Goal: Task Accomplishment & Management: Manage account settings

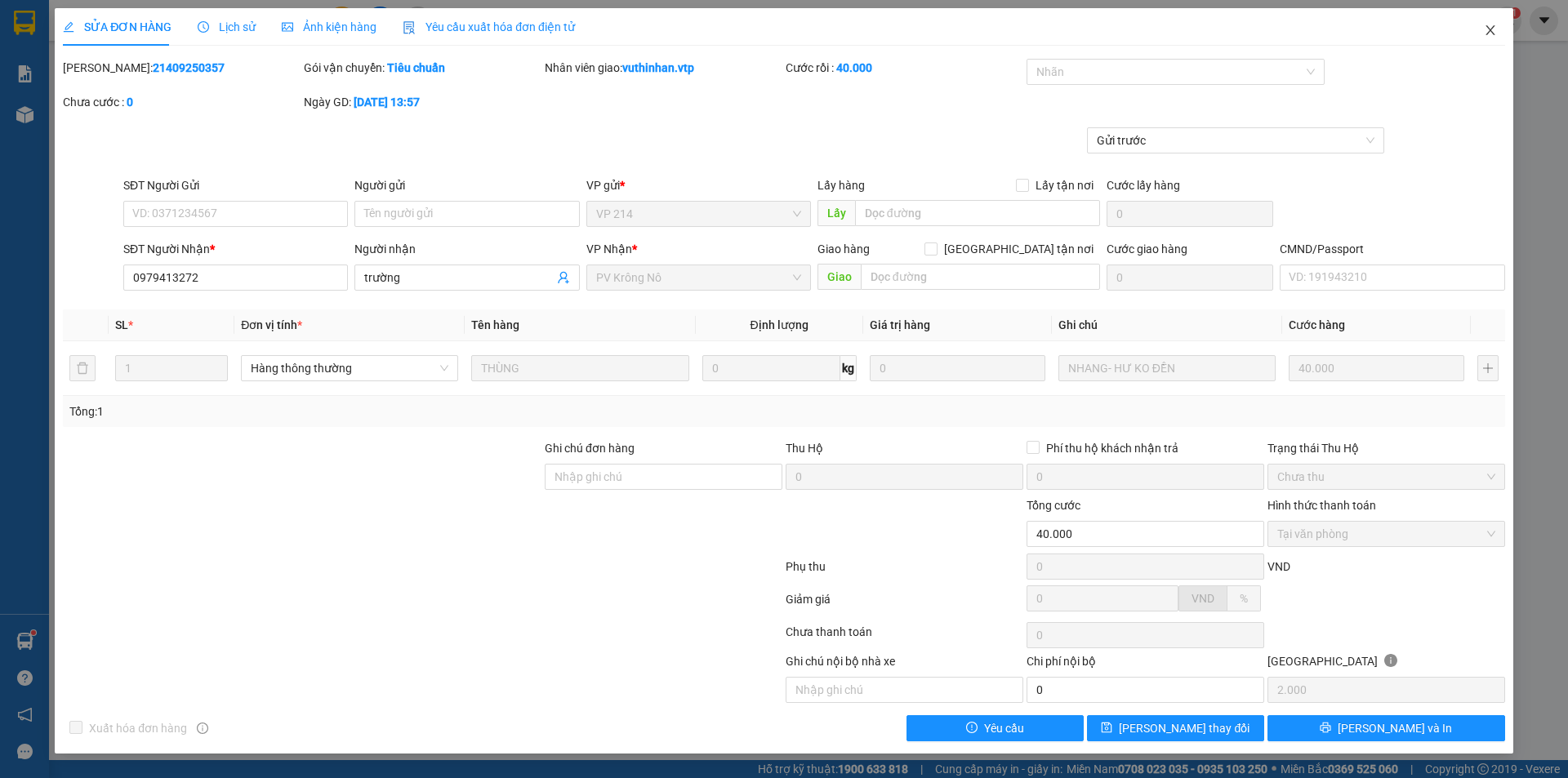
click at [1489, 29] on icon "close" at bounding box center [1490, 30] width 13 height 13
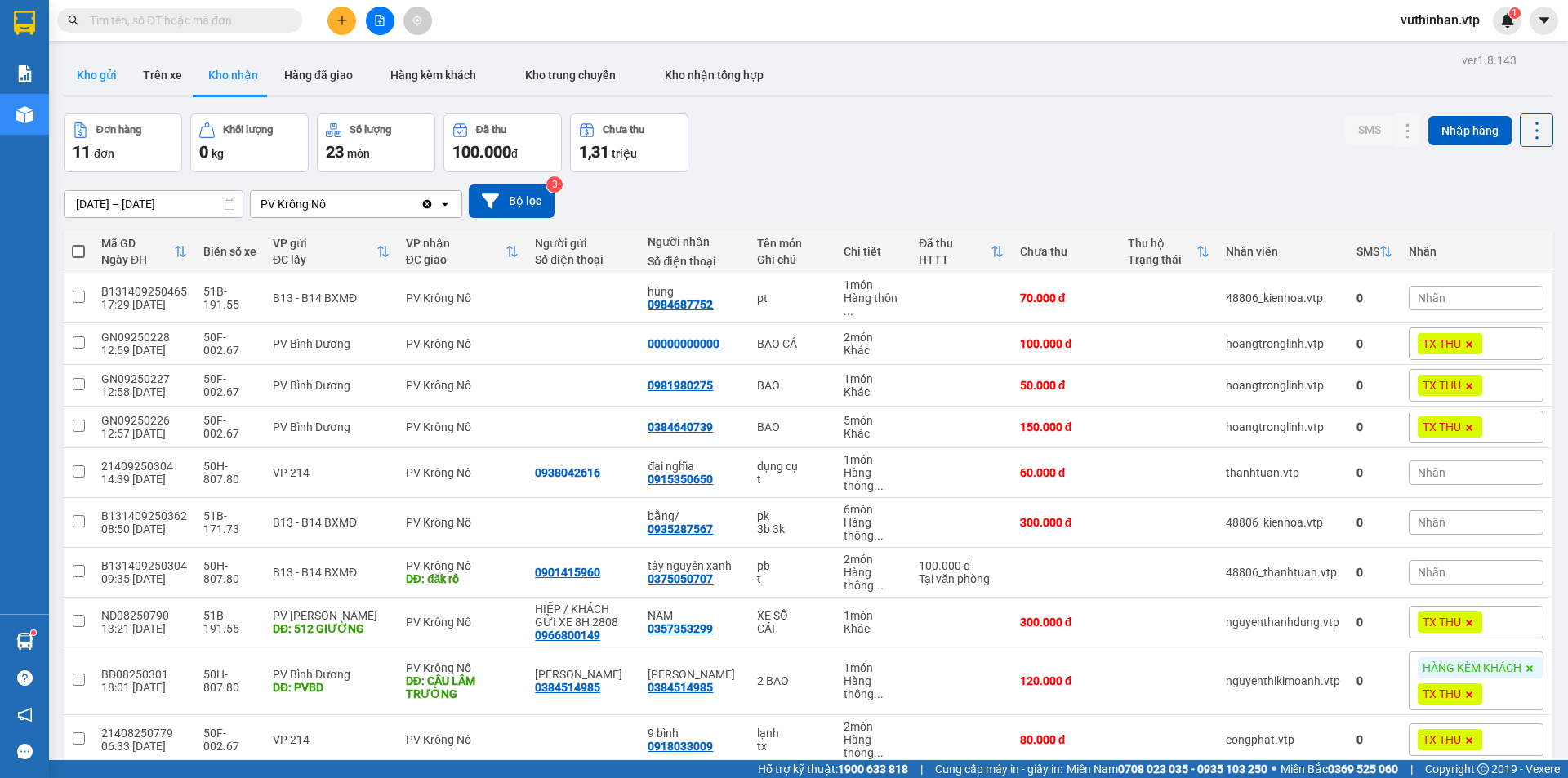
click at [92, 78] on button "Kho gửi" at bounding box center [97, 75] width 66 height 39
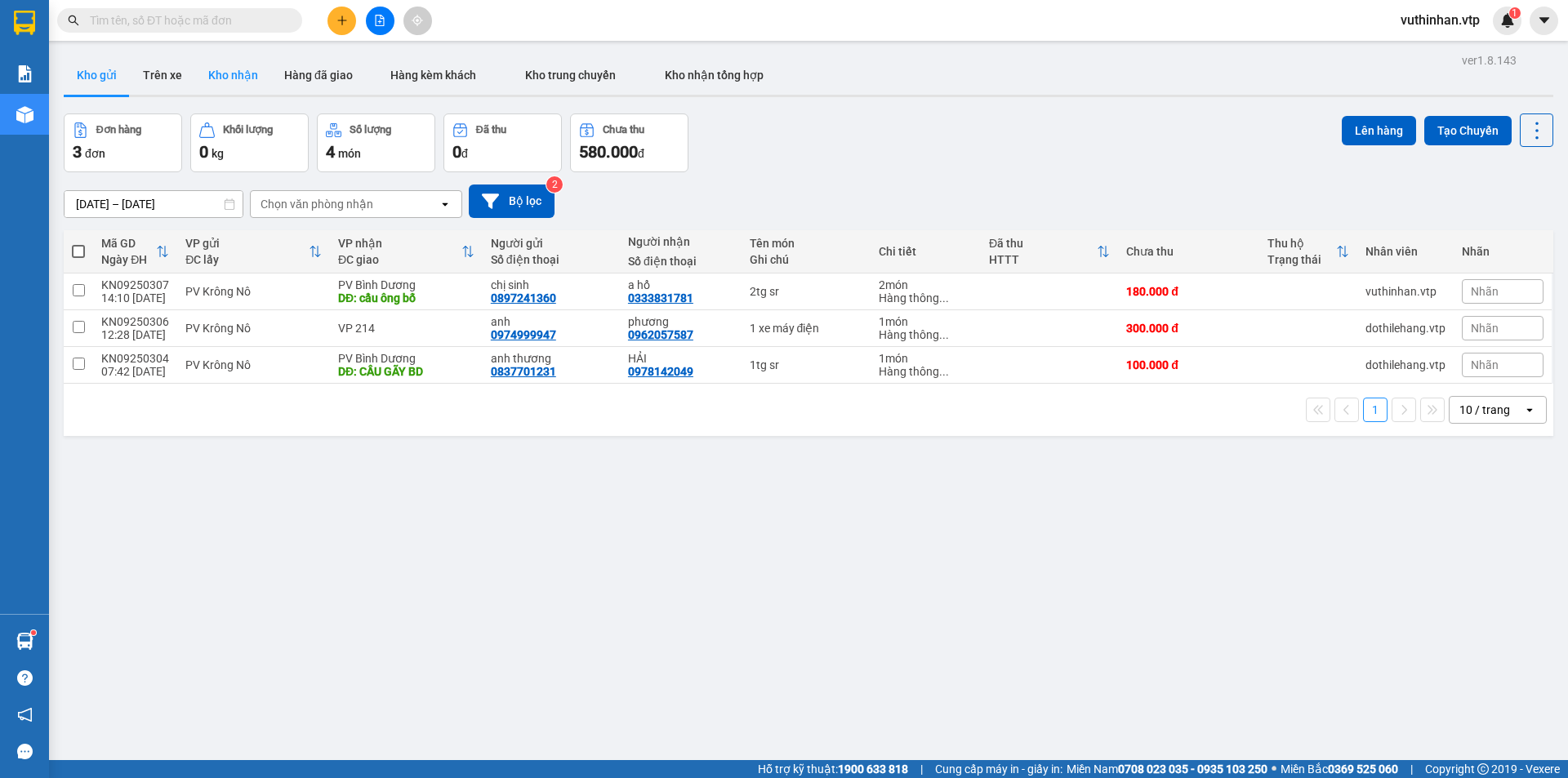
click at [209, 70] on button "Kho nhận" at bounding box center [233, 75] width 76 height 39
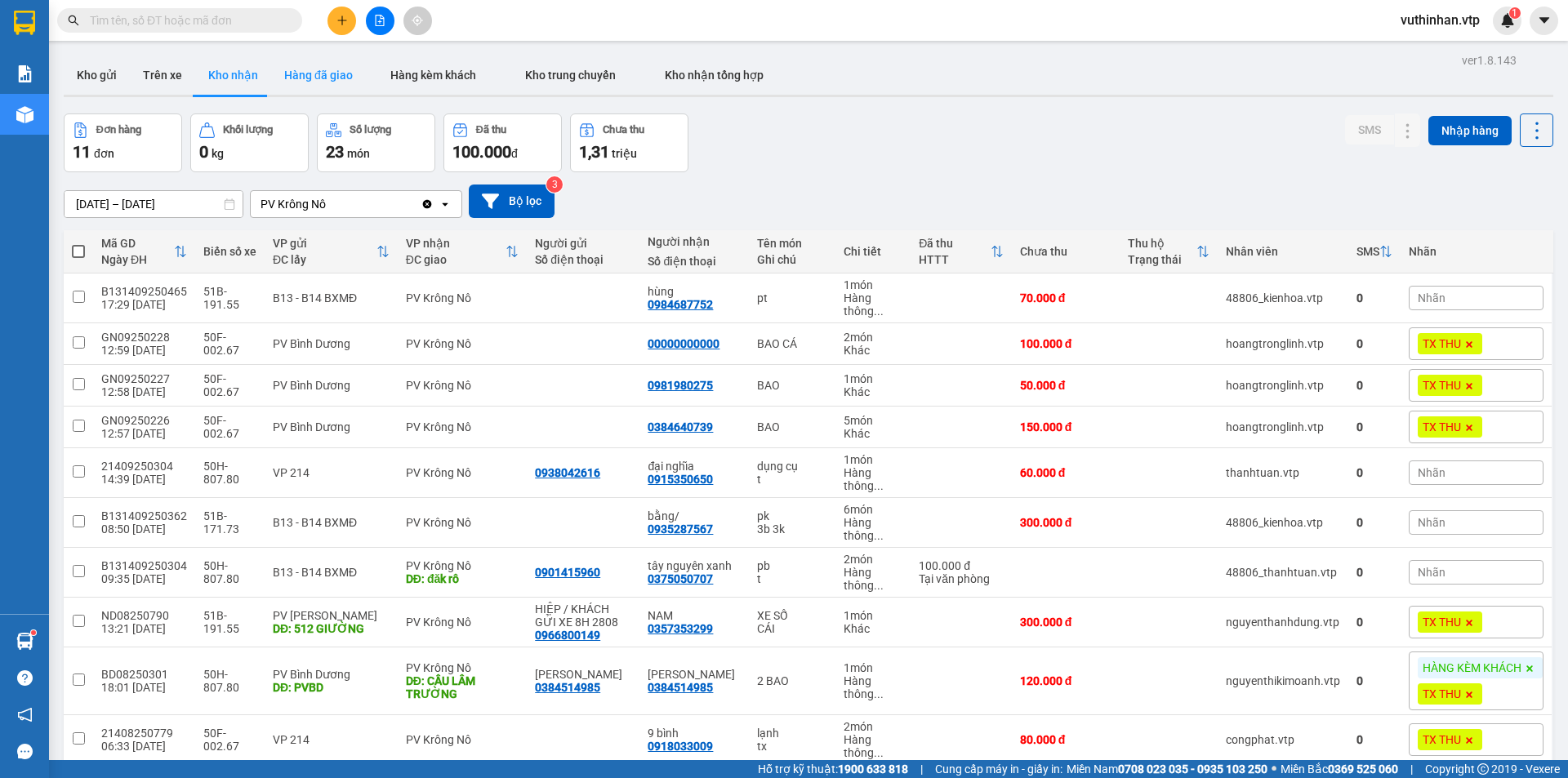
click at [305, 79] on button "Hàng đã giao" at bounding box center [318, 75] width 95 height 39
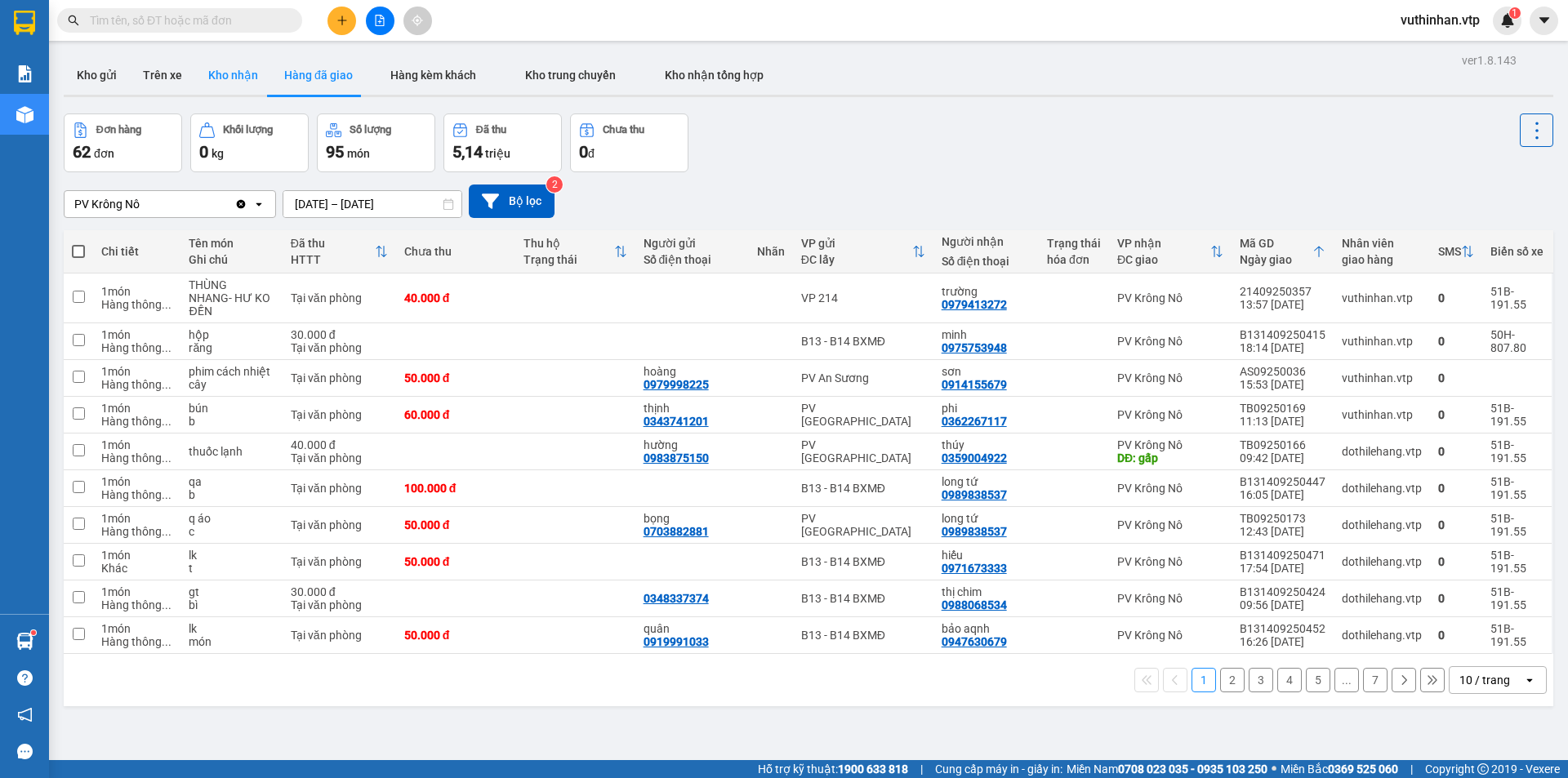
click at [231, 79] on button "Kho nhận" at bounding box center [233, 75] width 76 height 39
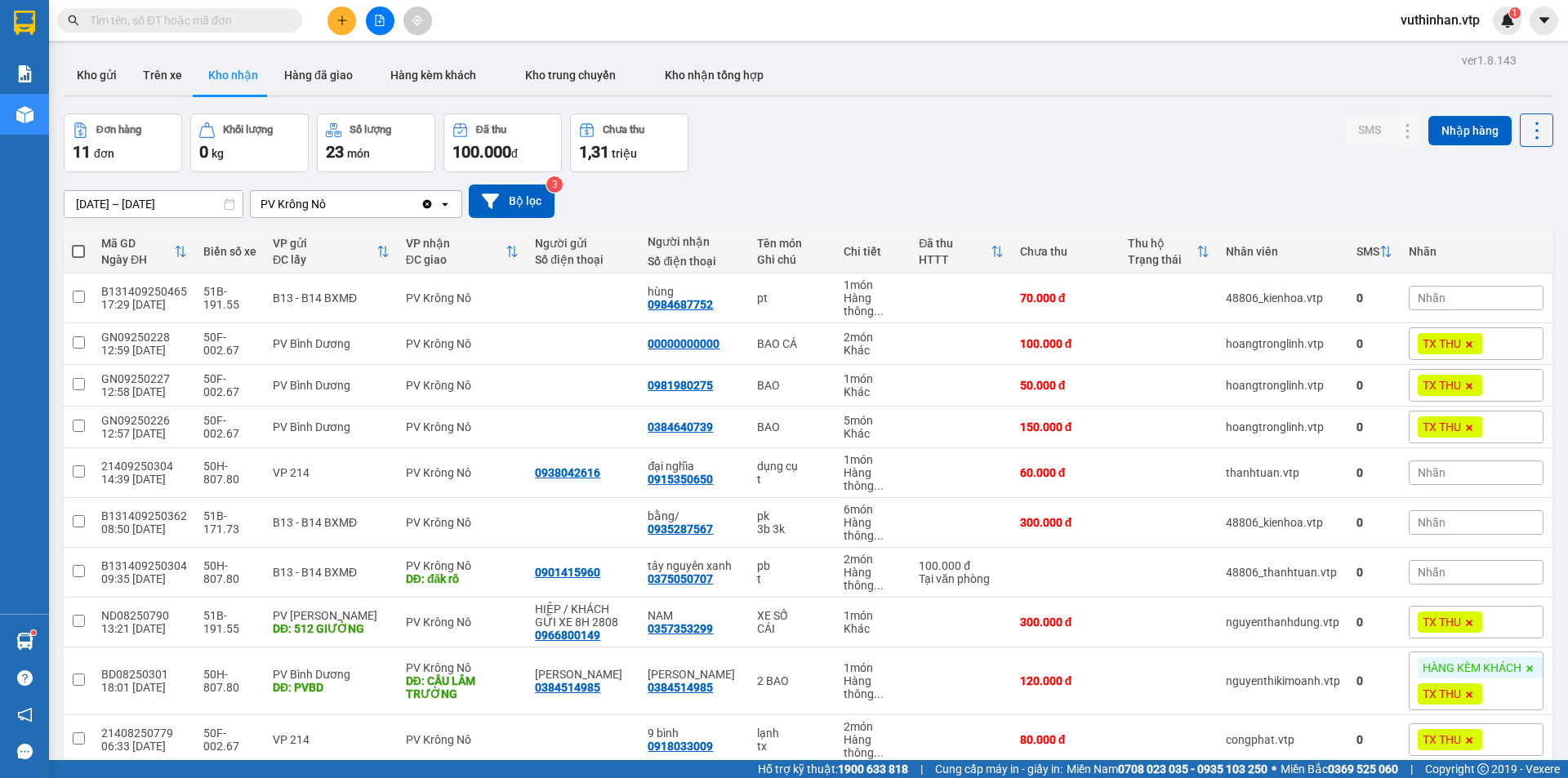
drag, startPoint x: 81, startPoint y: 73, endPoint x: 82, endPoint y: 55, distance: 18.0
click at [83, 73] on button "Kho gửi" at bounding box center [97, 75] width 66 height 39
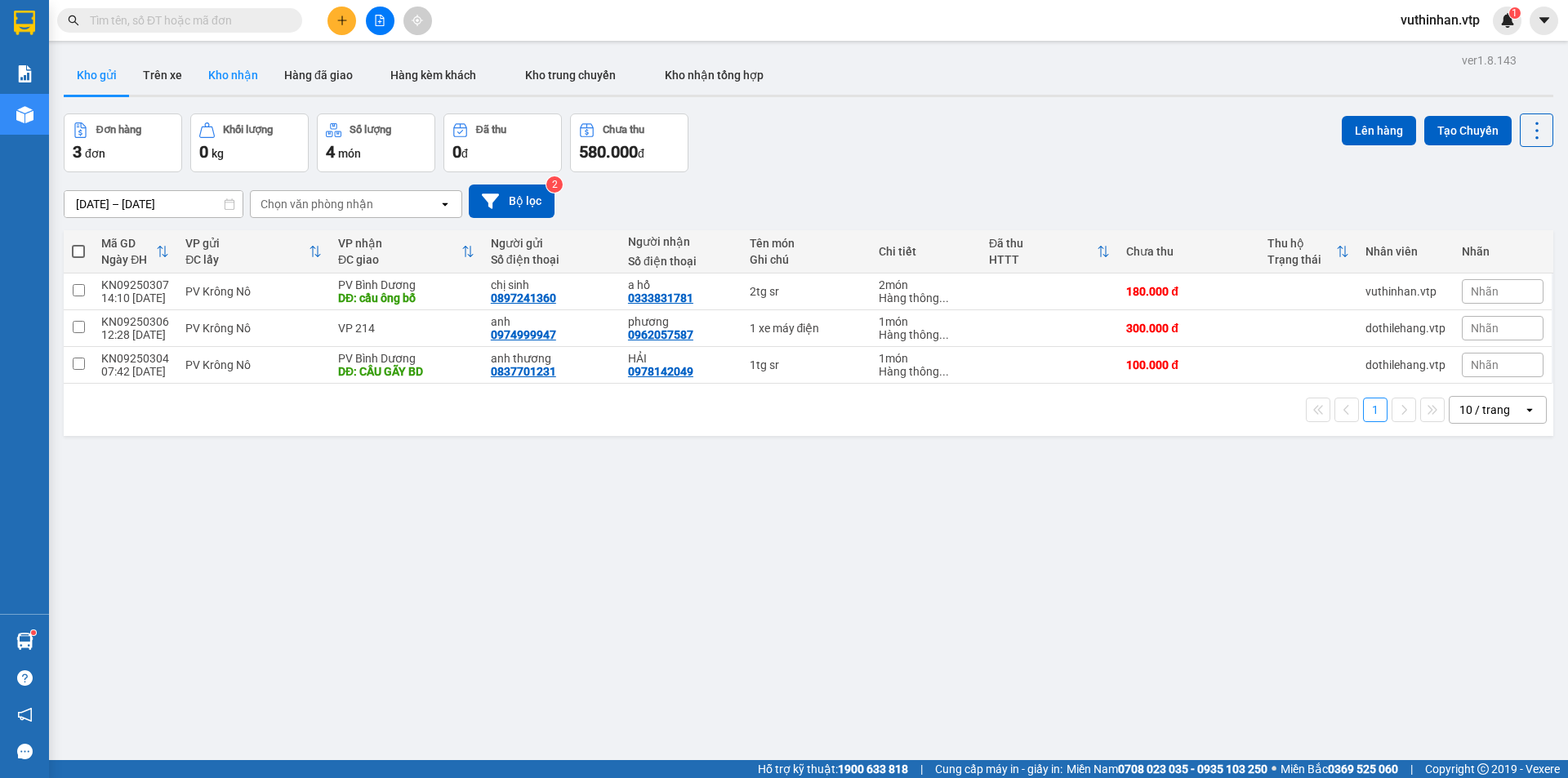
drag, startPoint x: 219, startPoint y: 72, endPoint x: 235, endPoint y: 80, distance: 17.9
click at [219, 74] on button "Kho nhận" at bounding box center [233, 75] width 76 height 39
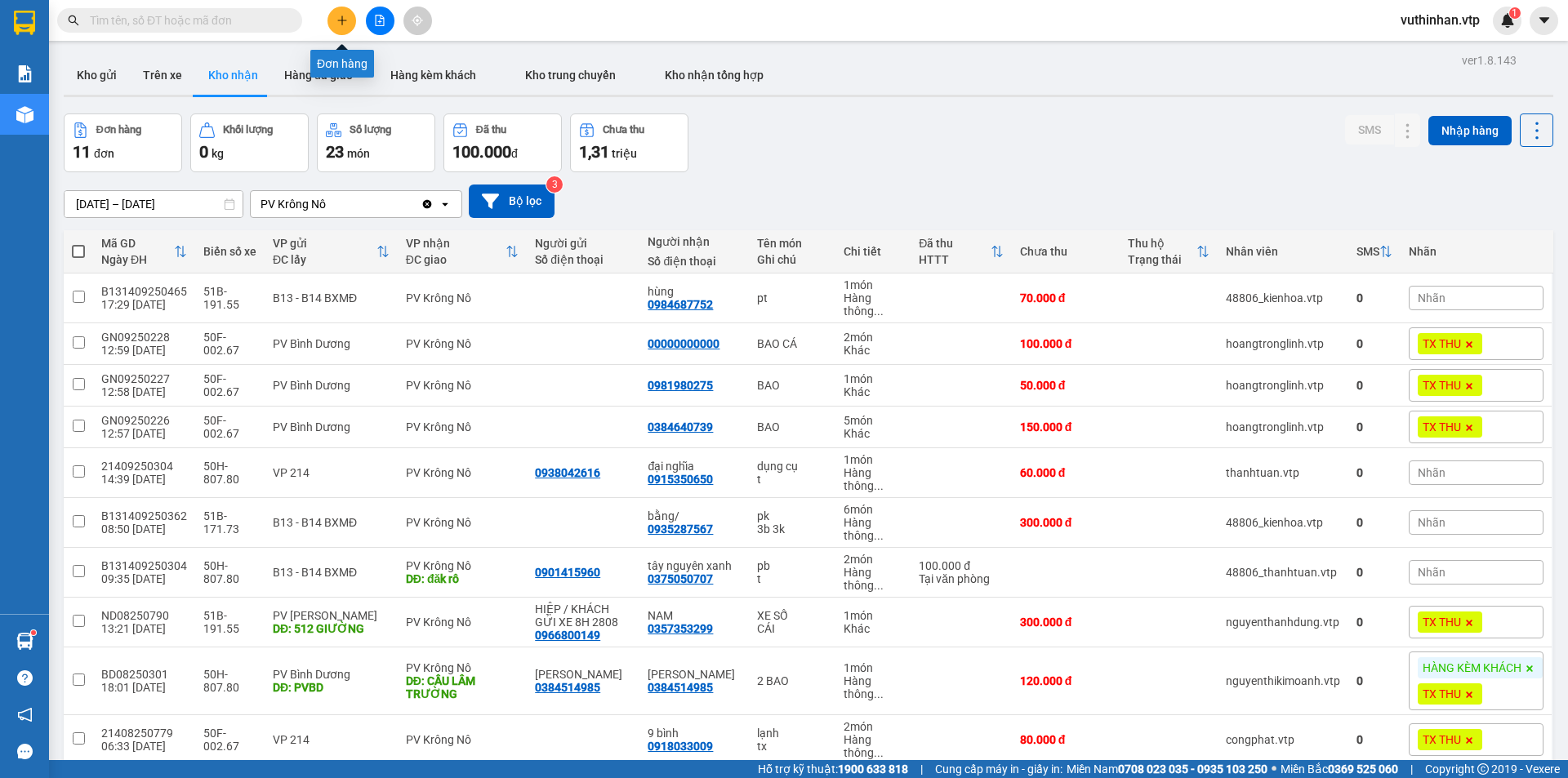
click at [342, 18] on icon "plus" at bounding box center [341, 20] width 1 height 9
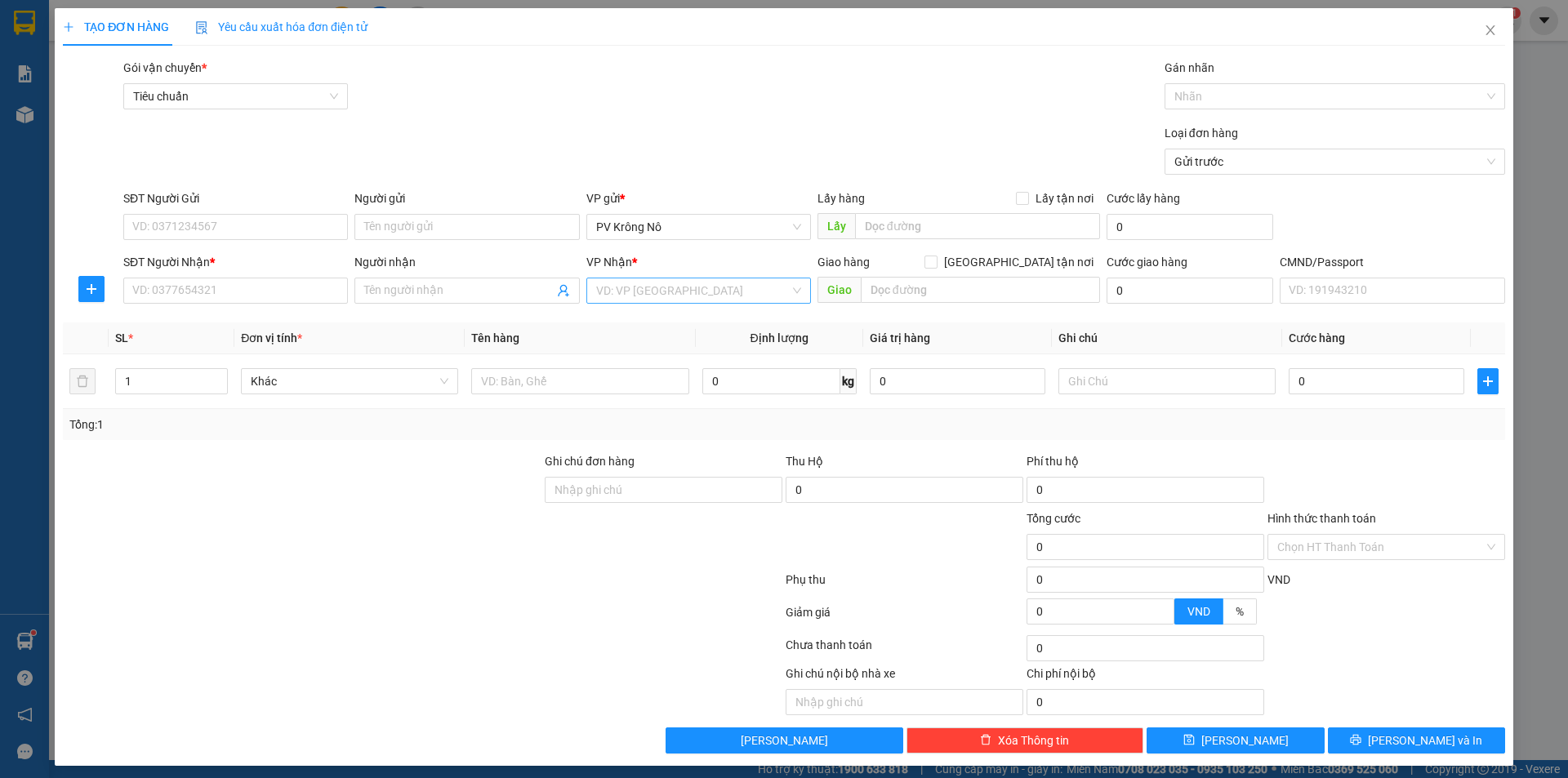
click at [653, 289] on input "search" at bounding box center [693, 290] width 194 height 25
type input "binh"
click at [703, 354] on div "PV Bình Dương" at bounding box center [693, 349] width 204 height 18
click at [910, 282] on input "text" at bounding box center [980, 290] width 239 height 26
type input "cổng xanh"
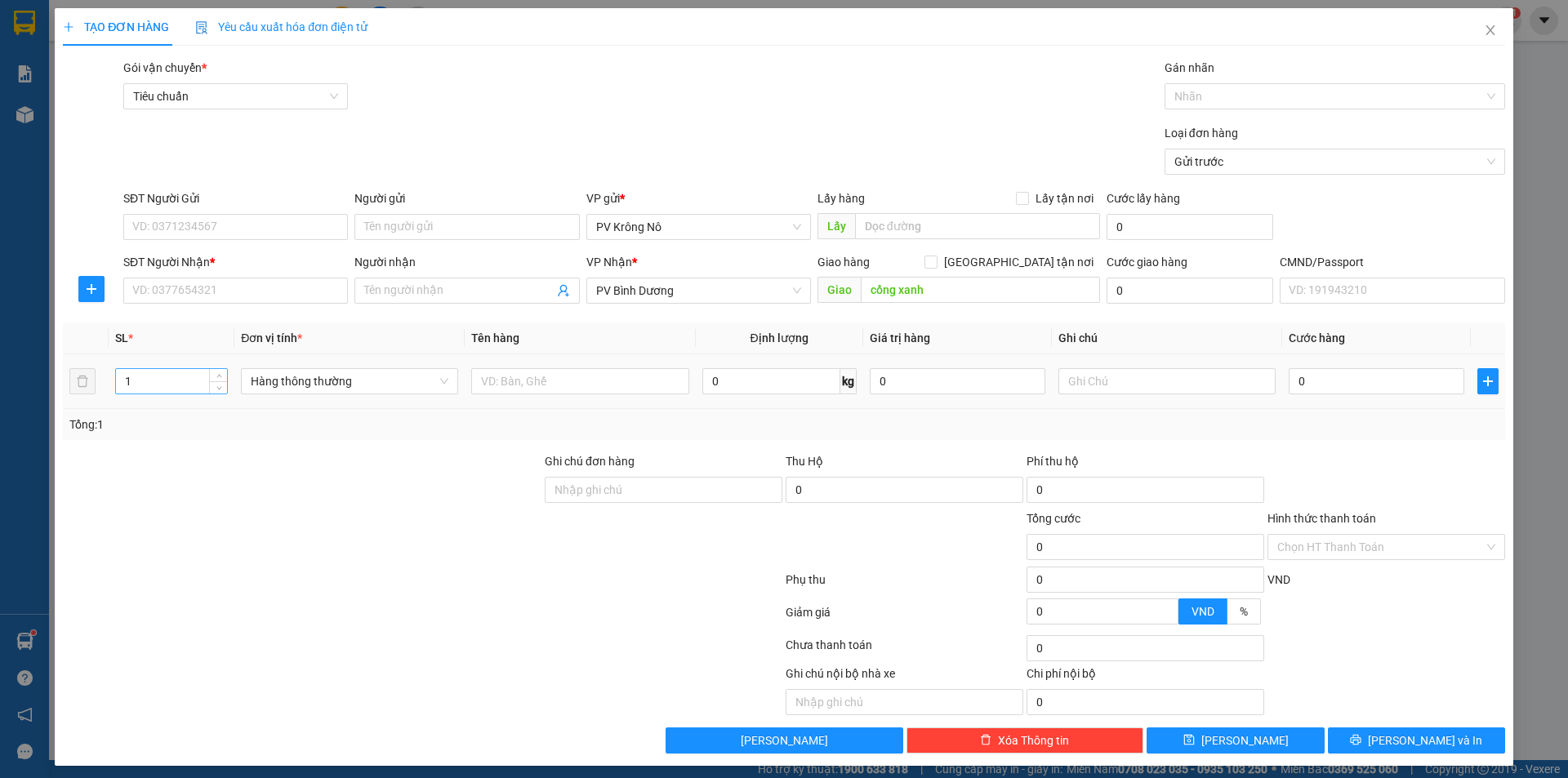
click at [143, 380] on input "1" at bounding box center [172, 381] width 111 height 25
type input "2"
click at [213, 224] on input "SĐT Người Gửi" at bounding box center [236, 227] width 225 height 26
click at [524, 380] on input "text" at bounding box center [580, 381] width 218 height 26
type input "2"
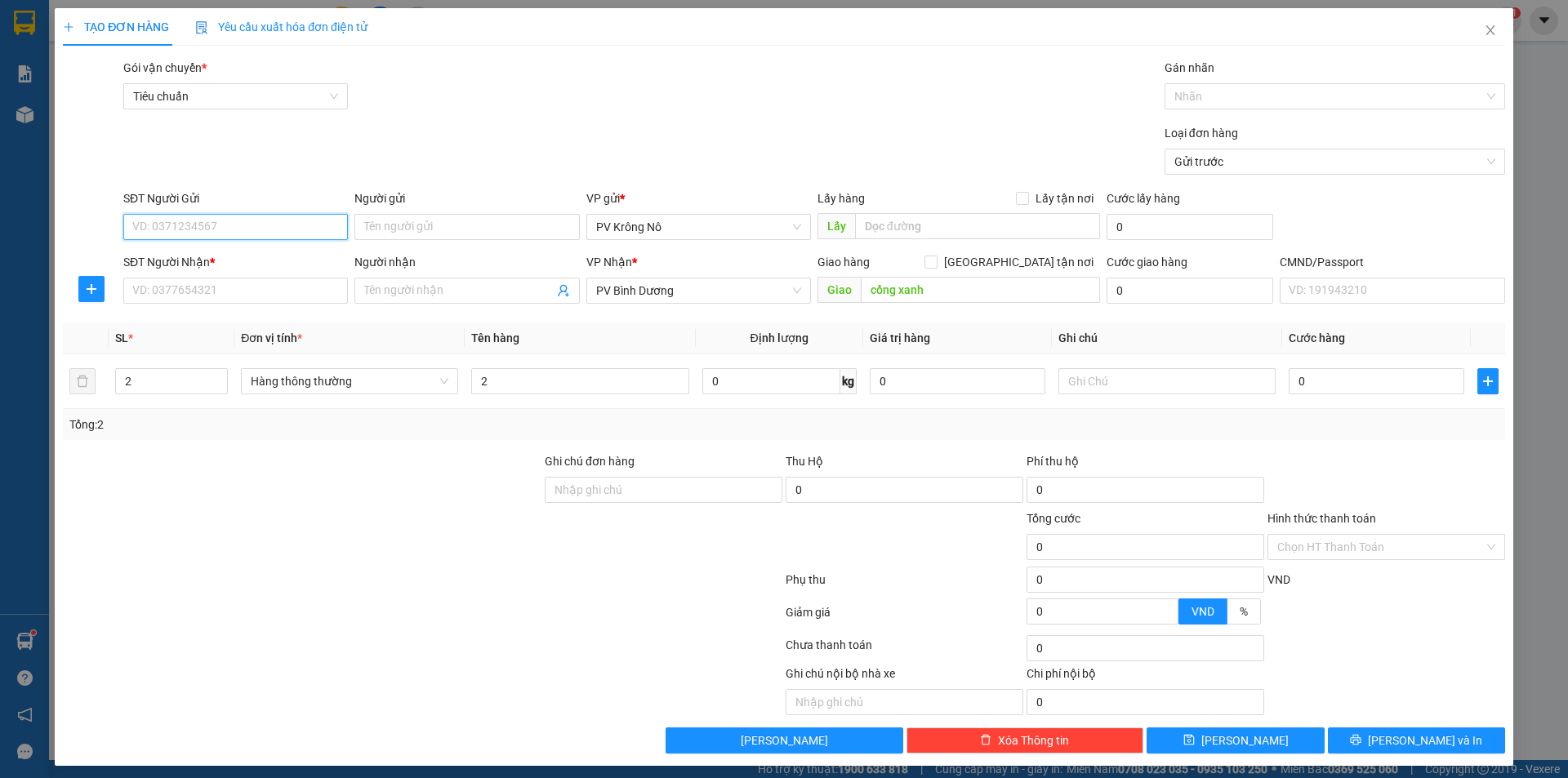
drag, startPoint x: 169, startPoint y: 232, endPoint x: 161, endPoint y: 223, distance: 12.0
click at [169, 228] on input "SĐT Người Gửi" at bounding box center [236, 227] width 225 height 26
click at [171, 249] on div "0974207075" at bounding box center [234, 259] width 223 height 26
type input "0974207075"
click at [400, 228] on input "Người gửi" at bounding box center [466, 227] width 225 height 26
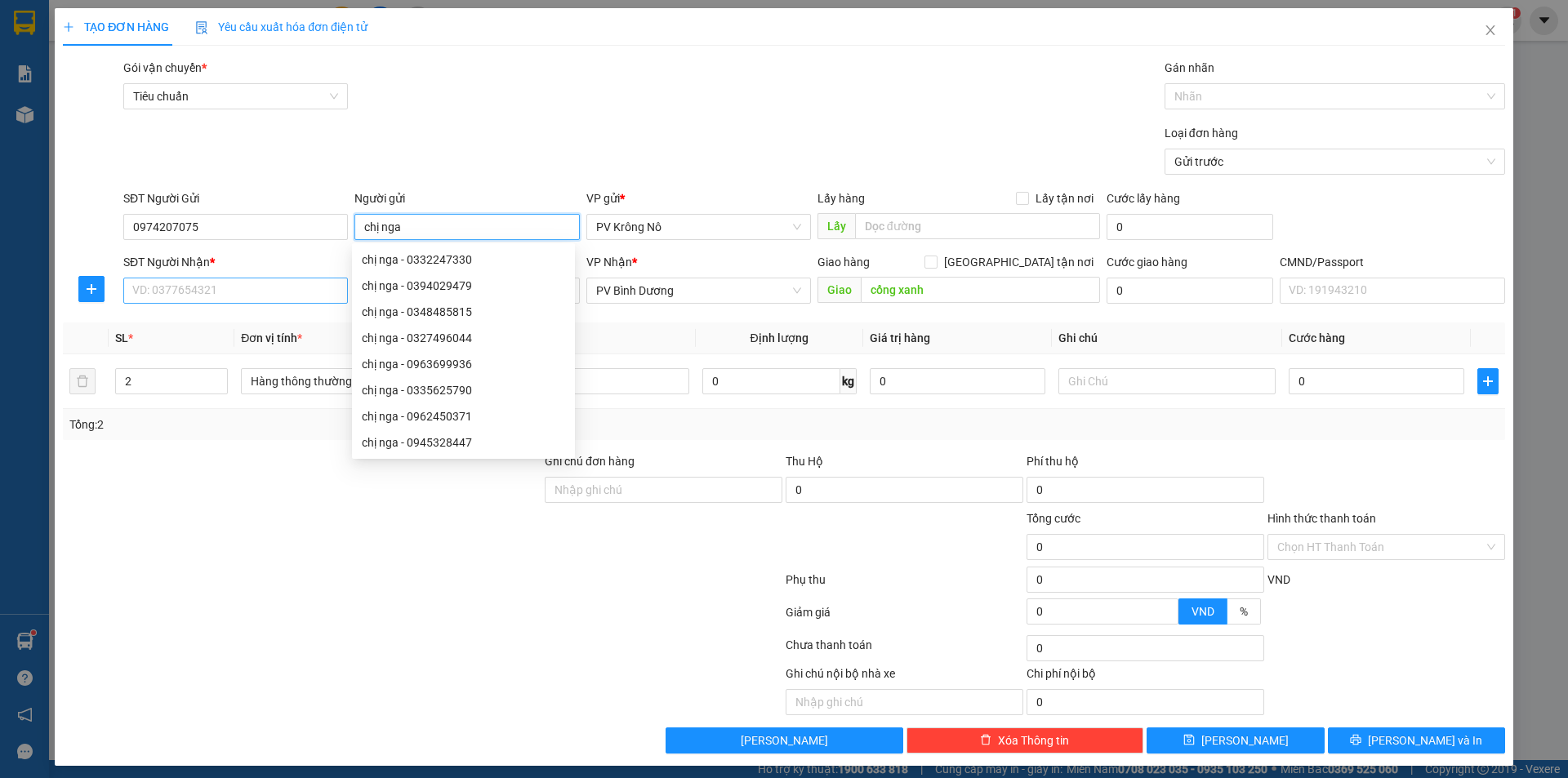
type input "chị nga"
click at [159, 286] on input "SĐT Người Nhận *" at bounding box center [236, 290] width 225 height 26
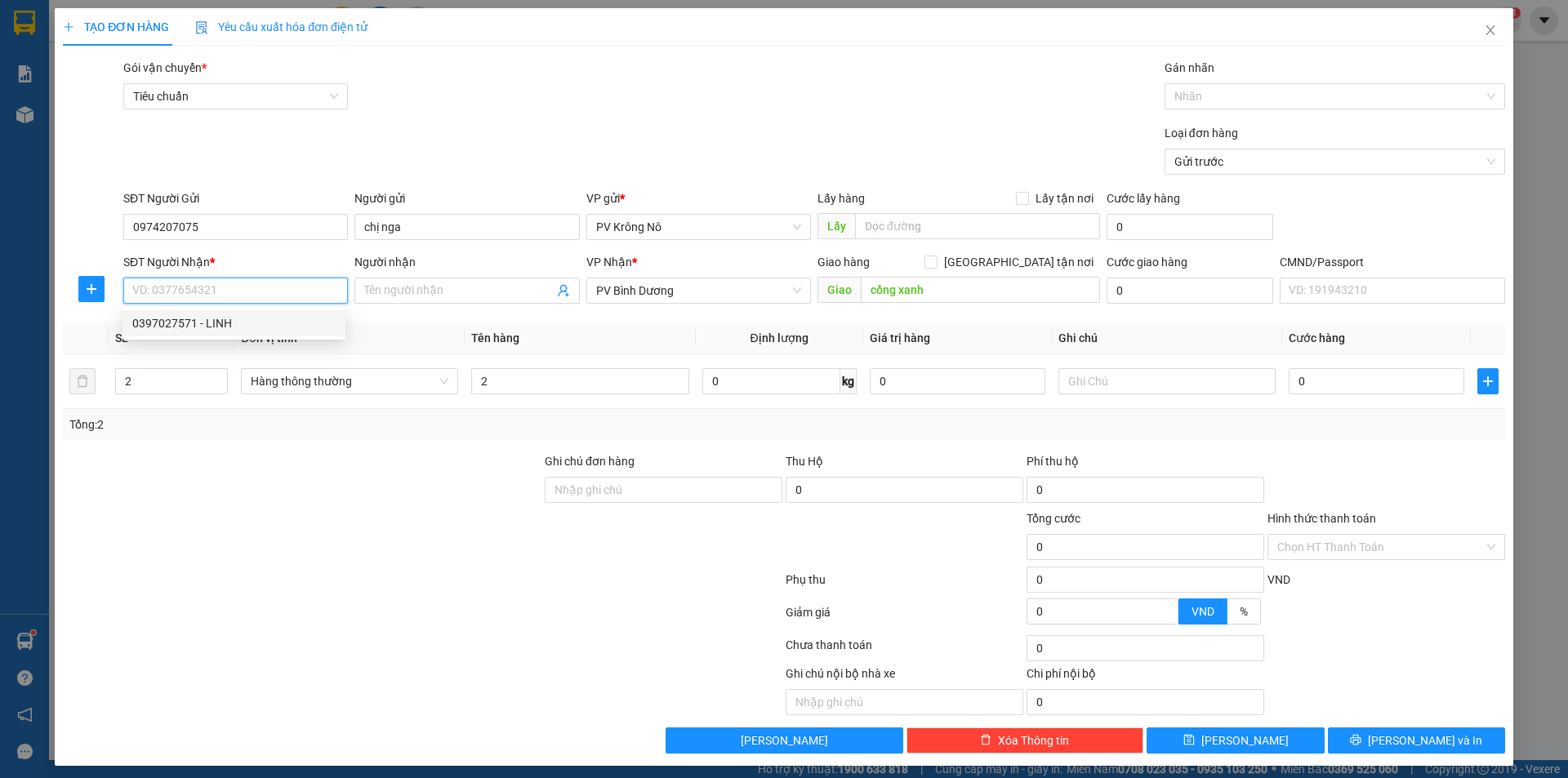
click at [183, 320] on div "0397027571 - LINH" at bounding box center [234, 323] width 204 height 18
type input "0397027571"
type input "LINH"
type input "CỔNG XANH"
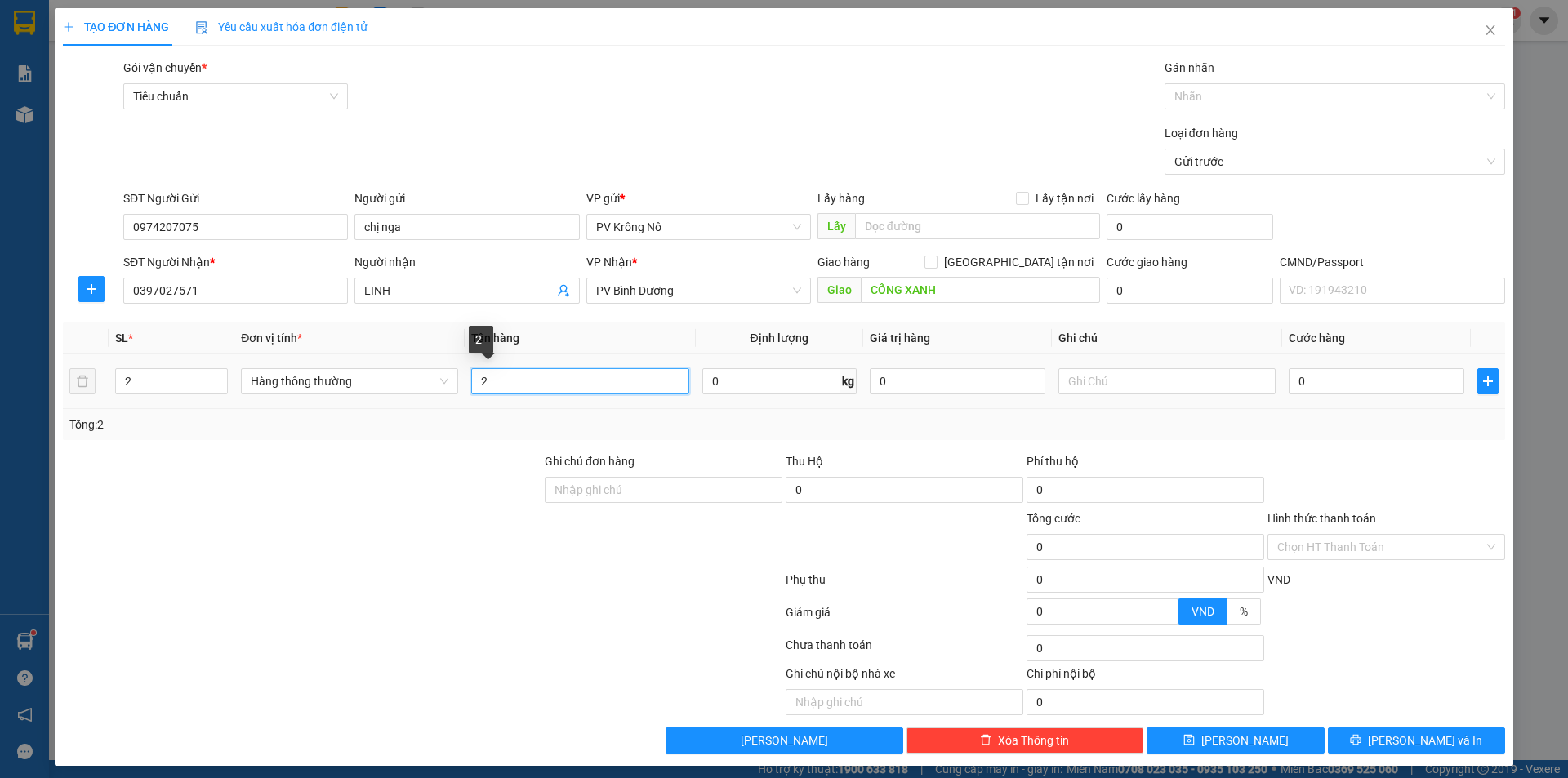
click at [626, 392] on input "2" at bounding box center [580, 381] width 218 height 26
type input "2tg sr"
click at [1382, 380] on input "0" at bounding box center [1376, 381] width 176 height 26
type input "01"
type input "1"
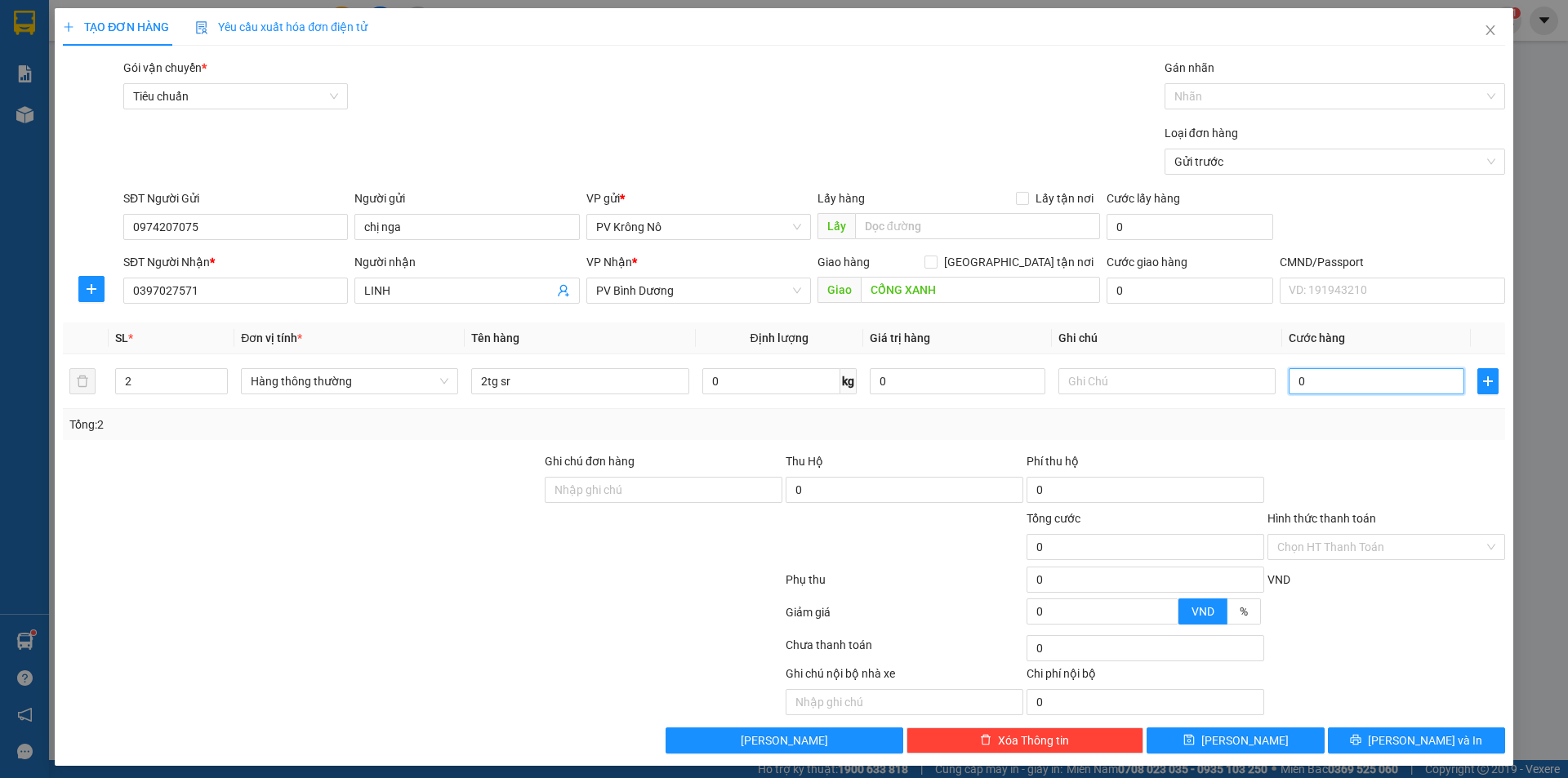
type input "1"
type input "018"
type input "18"
type input "0.180"
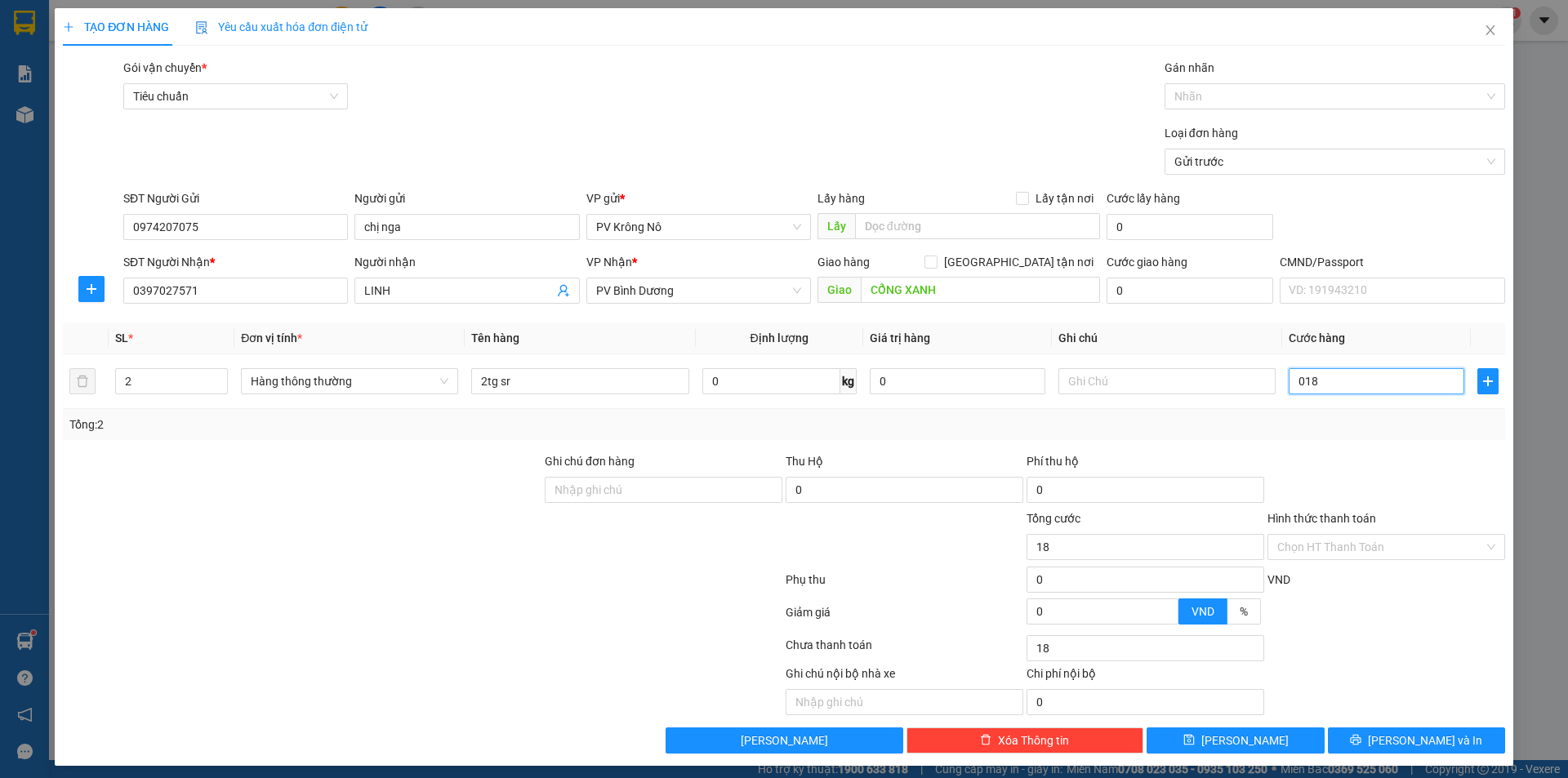
type input "180"
type input "01.800"
type input "1.800"
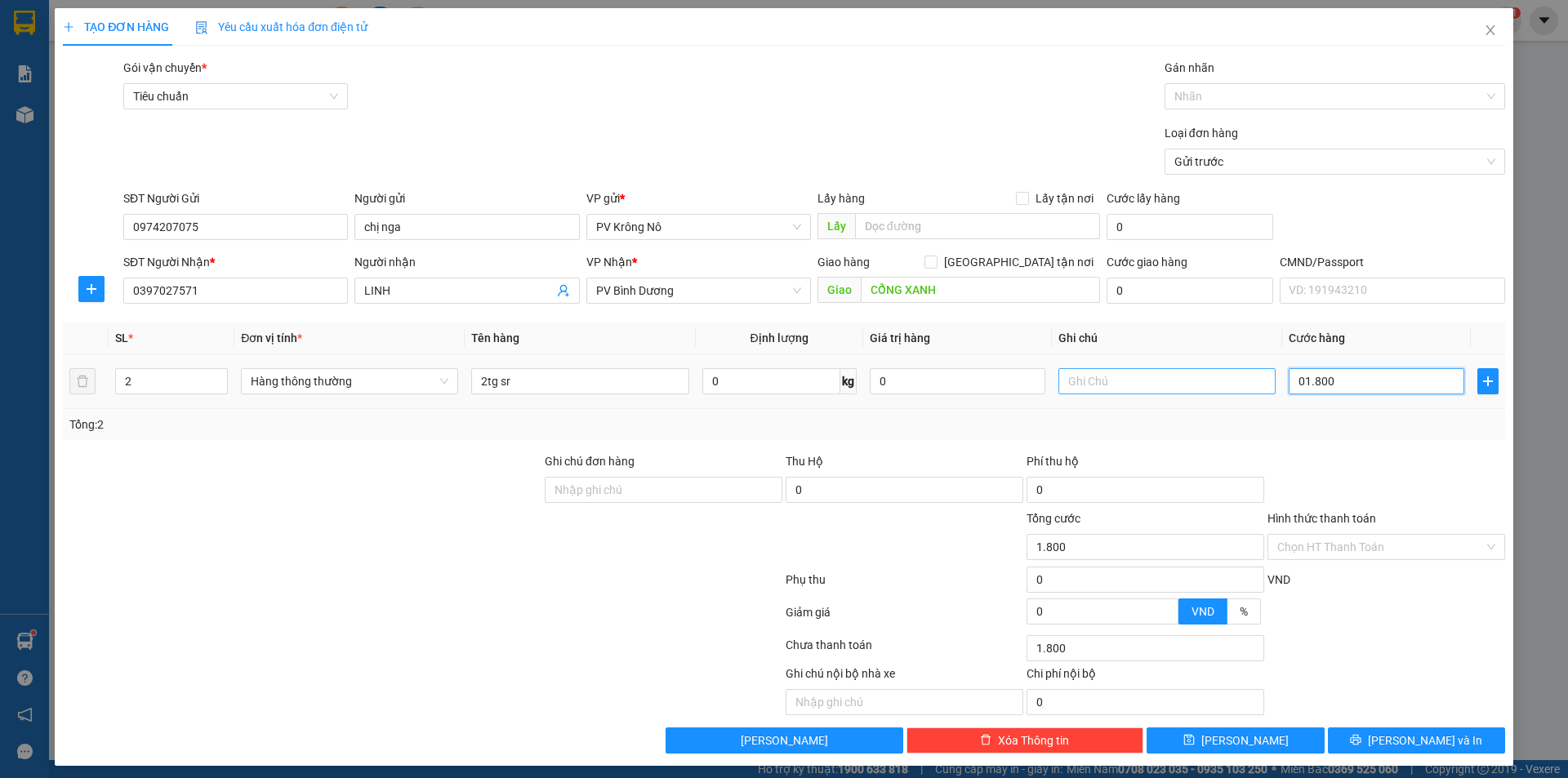
type input "018.000"
type input "18.000"
type input "0.180.000"
type input "180.000"
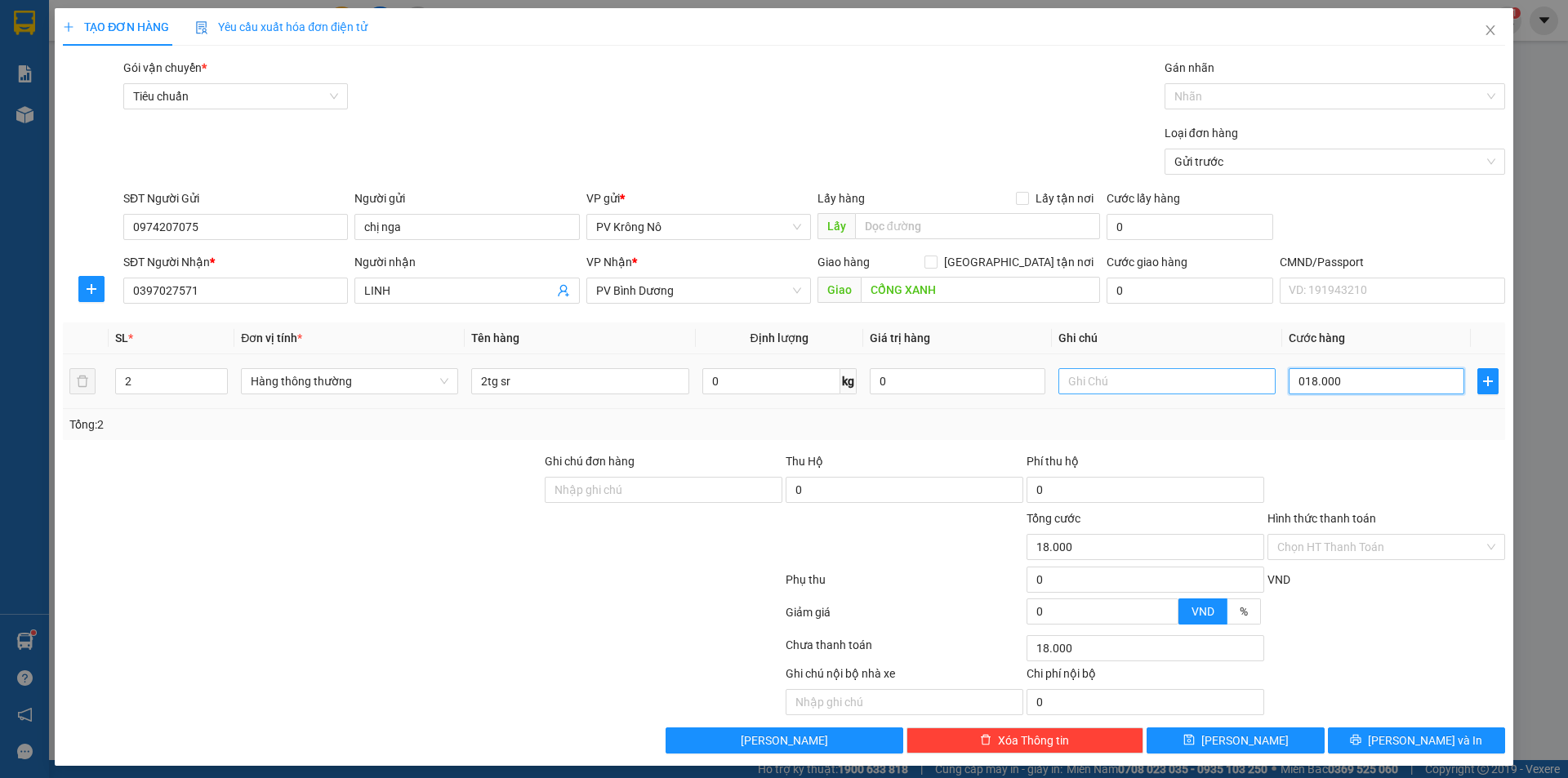
type input "180.000"
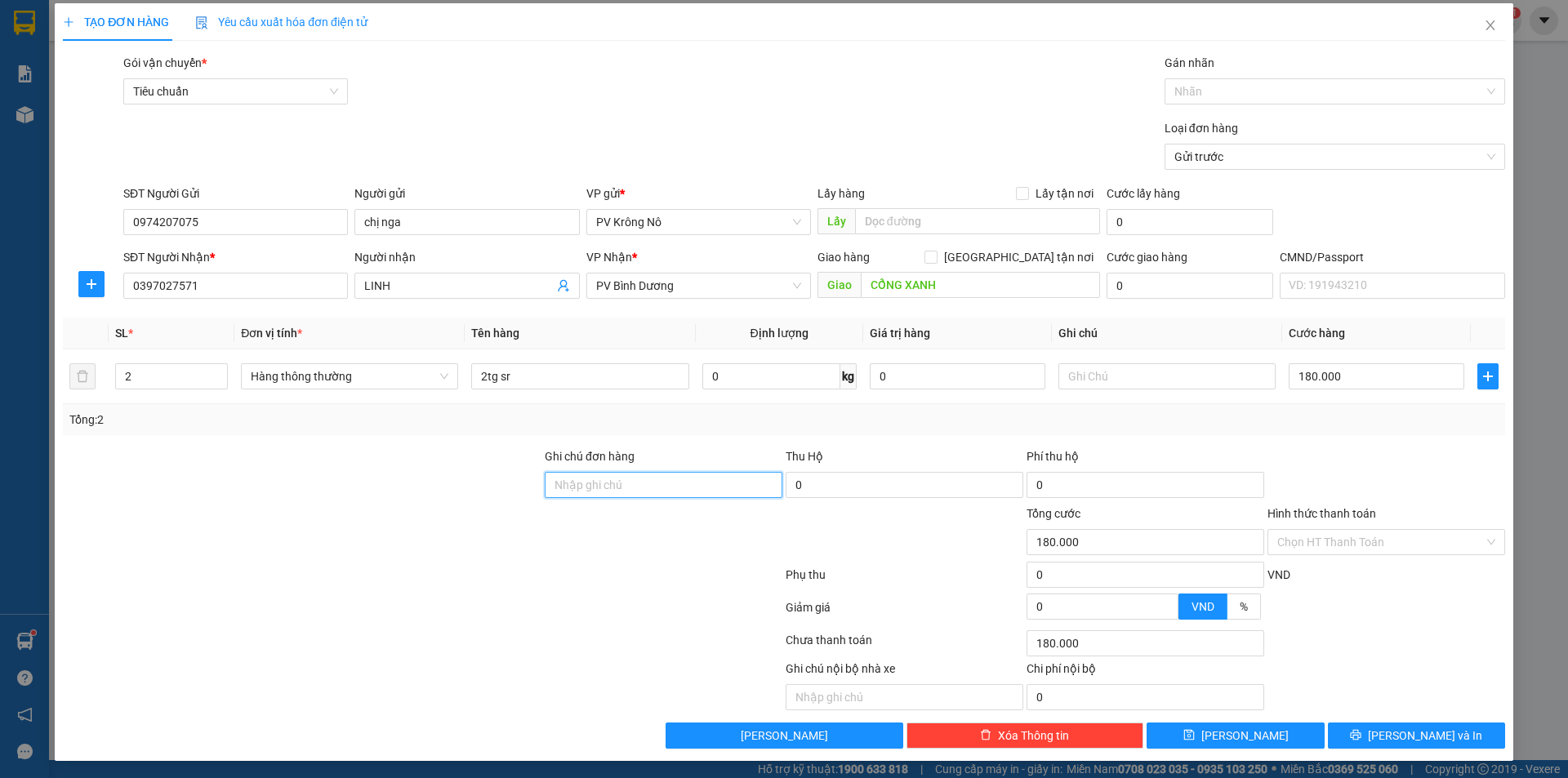
scroll to position [7, 0]
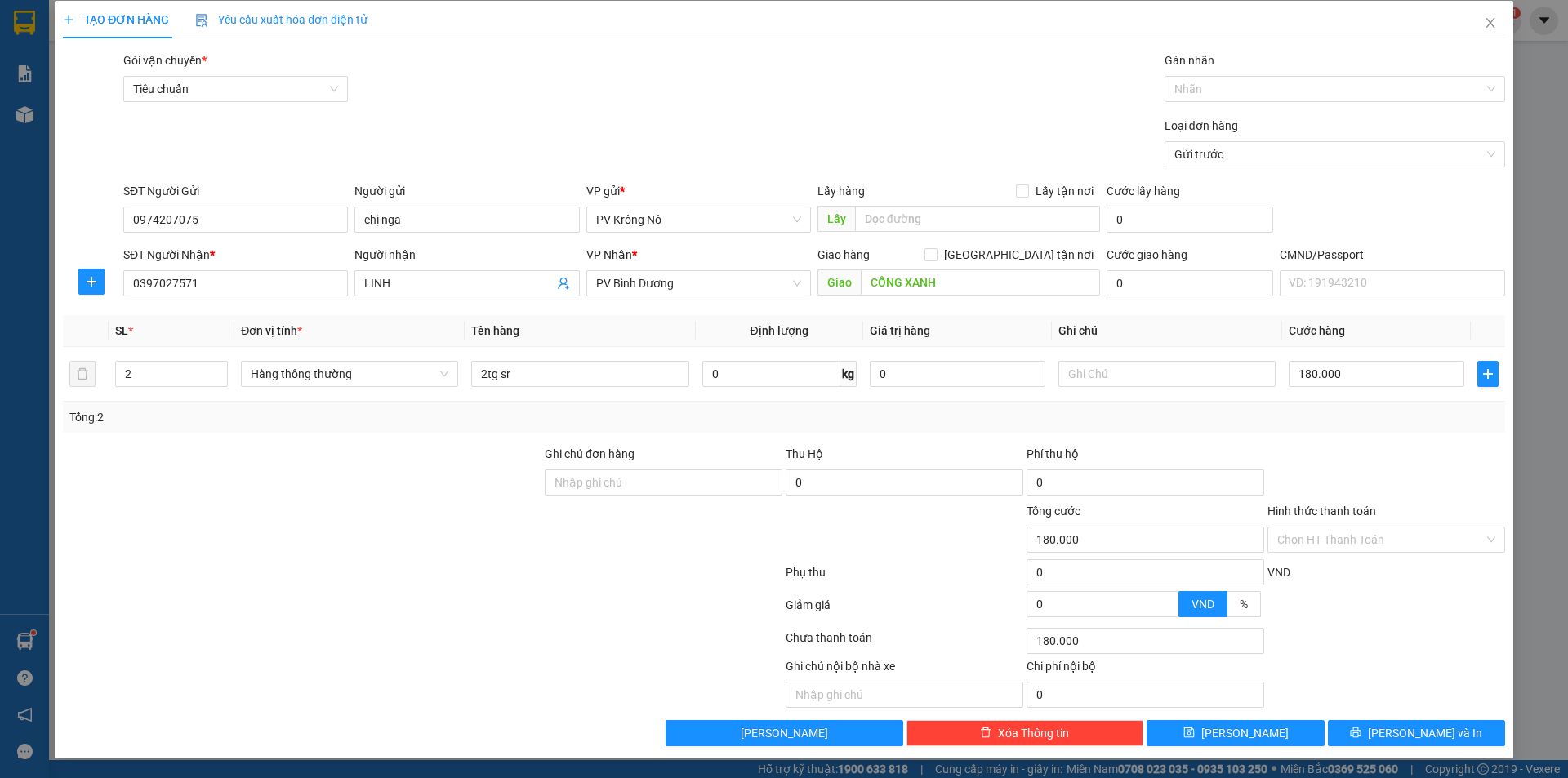
click at [1398, 718] on div "Transit Pickup Surcharge Ids Transit Deliver Surcharge Ids Transit Deliver Surc…" at bounding box center [784, 399] width 1442 height 695
click at [1385, 729] on button "Lưu và In" at bounding box center [1416, 733] width 177 height 26
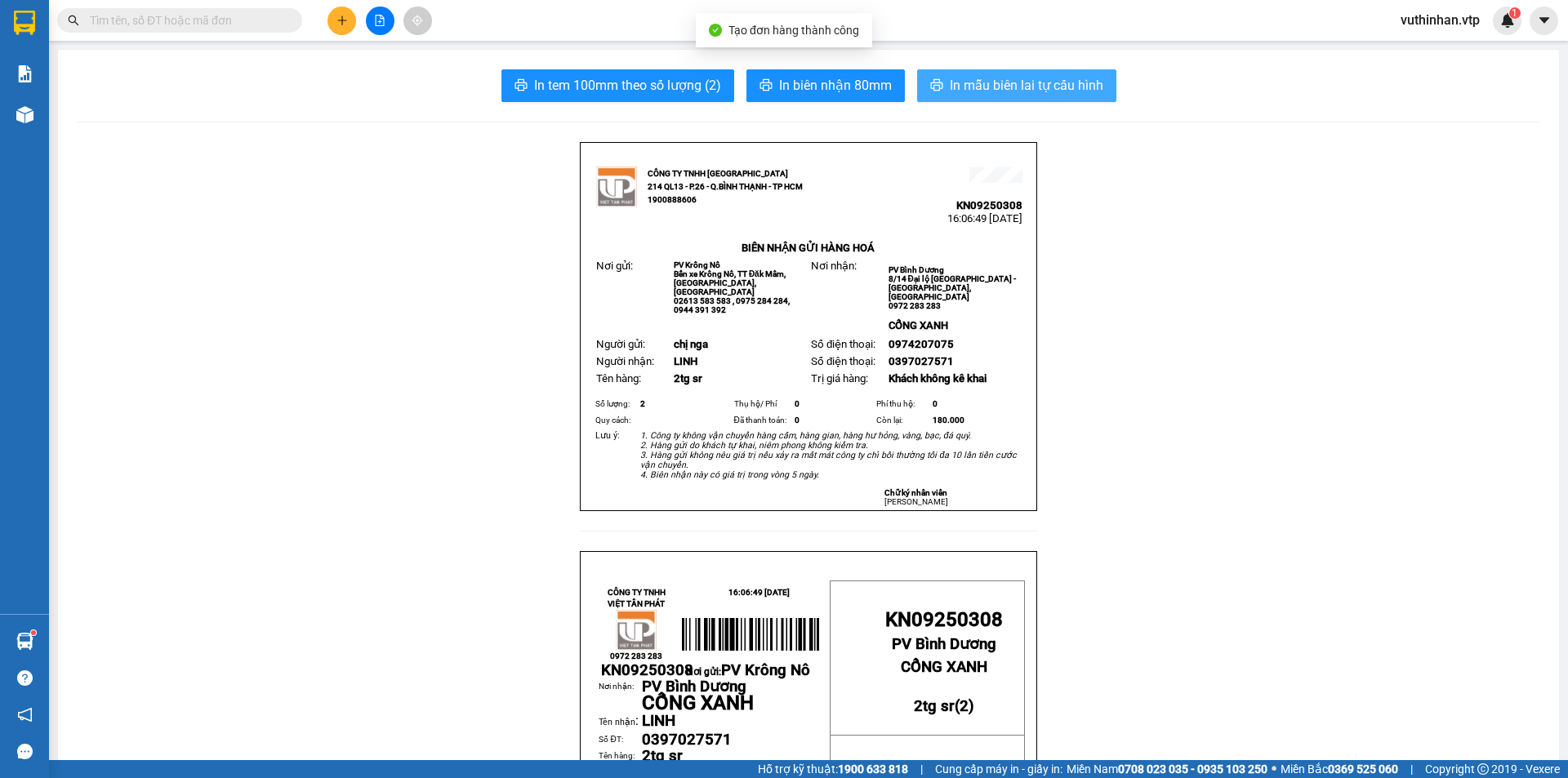
click at [950, 94] on span "In mẫu biên lai tự cấu hình" at bounding box center [1027, 85] width 154 height 20
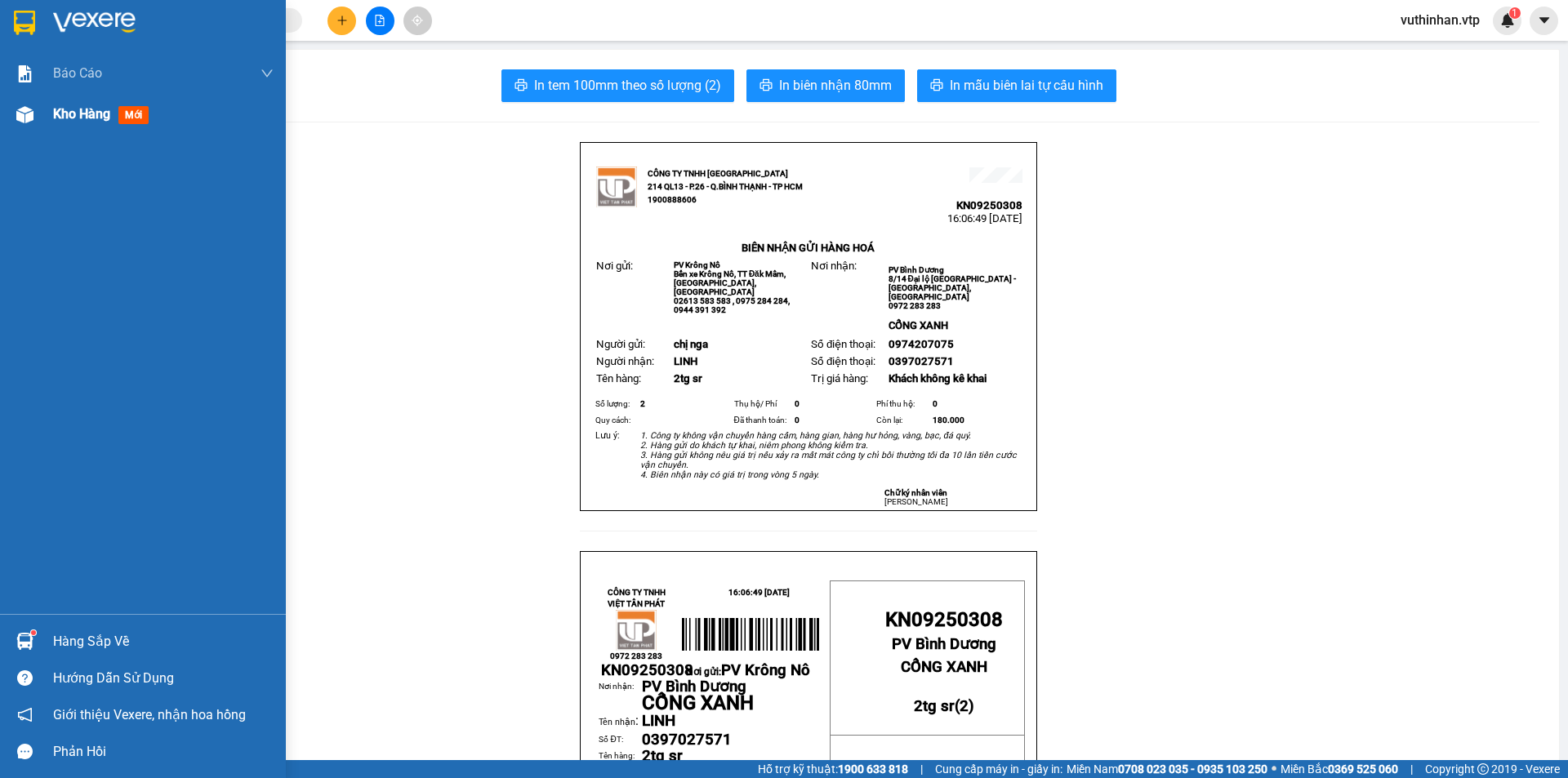
click at [73, 101] on div "Kho hàng mới" at bounding box center [164, 115] width 221 height 41
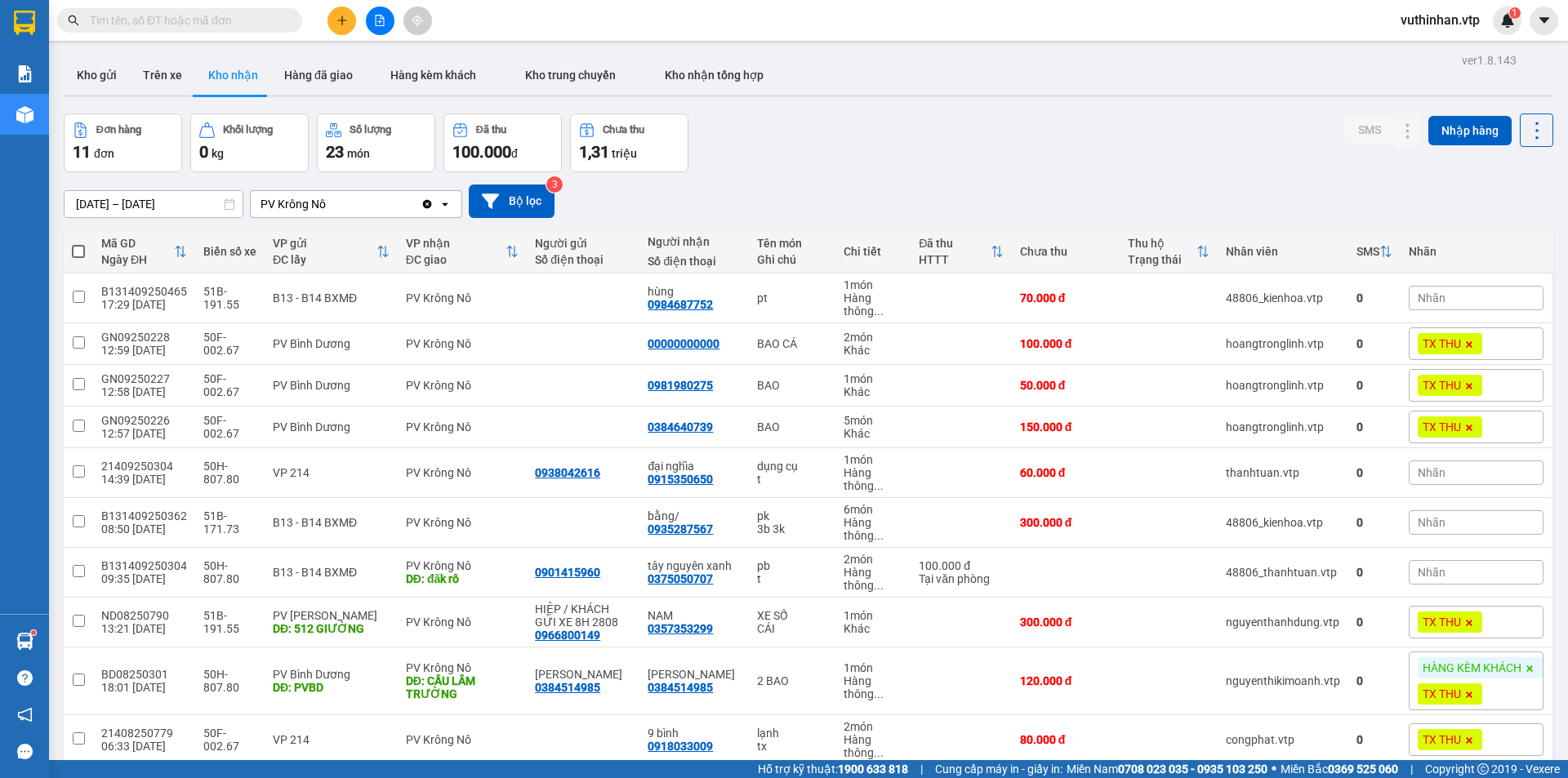
click at [342, 22] on icon "plus" at bounding box center [341, 20] width 1 height 9
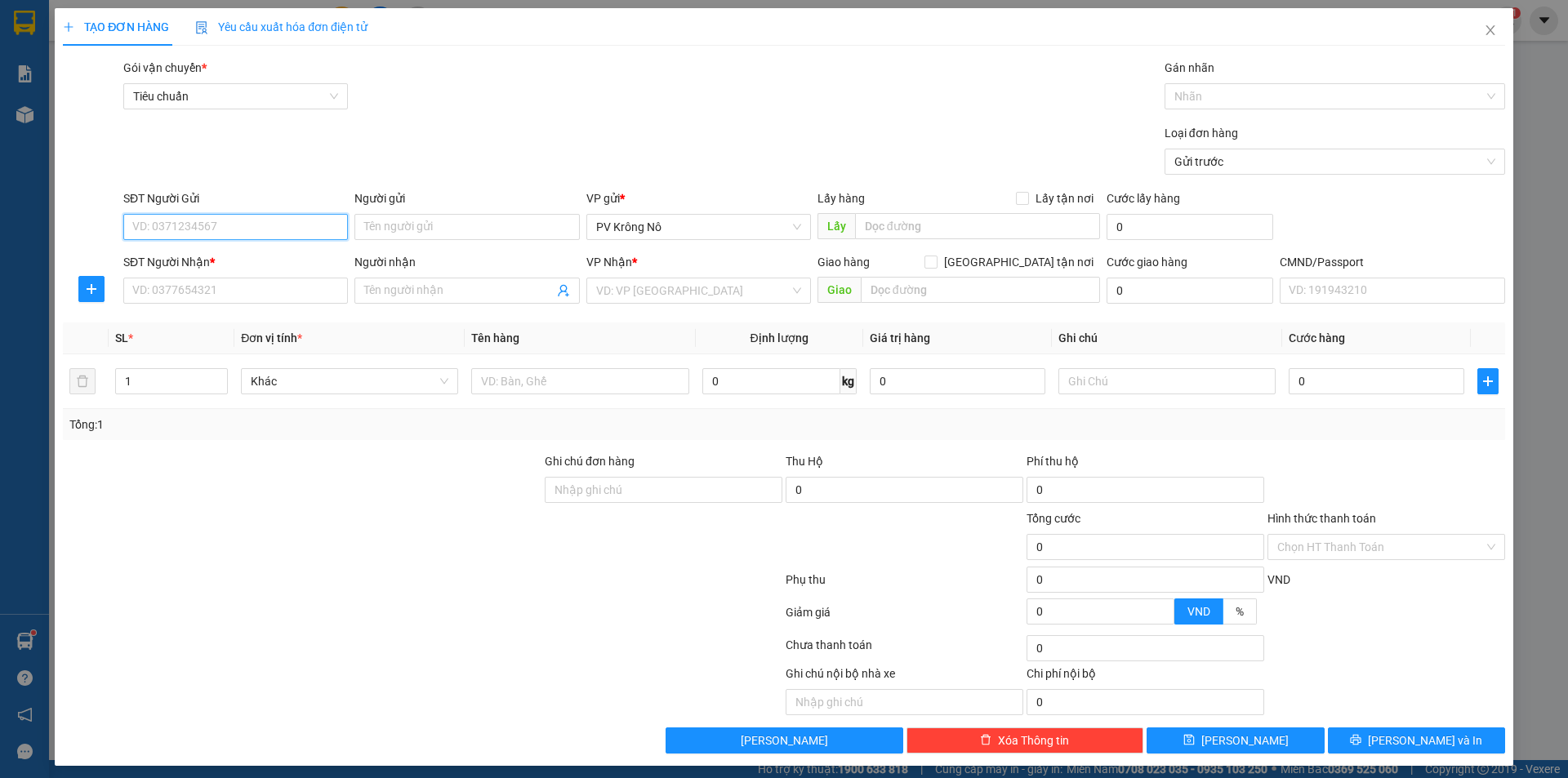
click at [182, 233] on input "SĐT Người Gửi" at bounding box center [236, 227] width 225 height 26
click at [176, 259] on div "0982318684 - tiến" at bounding box center [234, 259] width 204 height 18
type input "0982318684"
type input "tiến"
type input "0973010148"
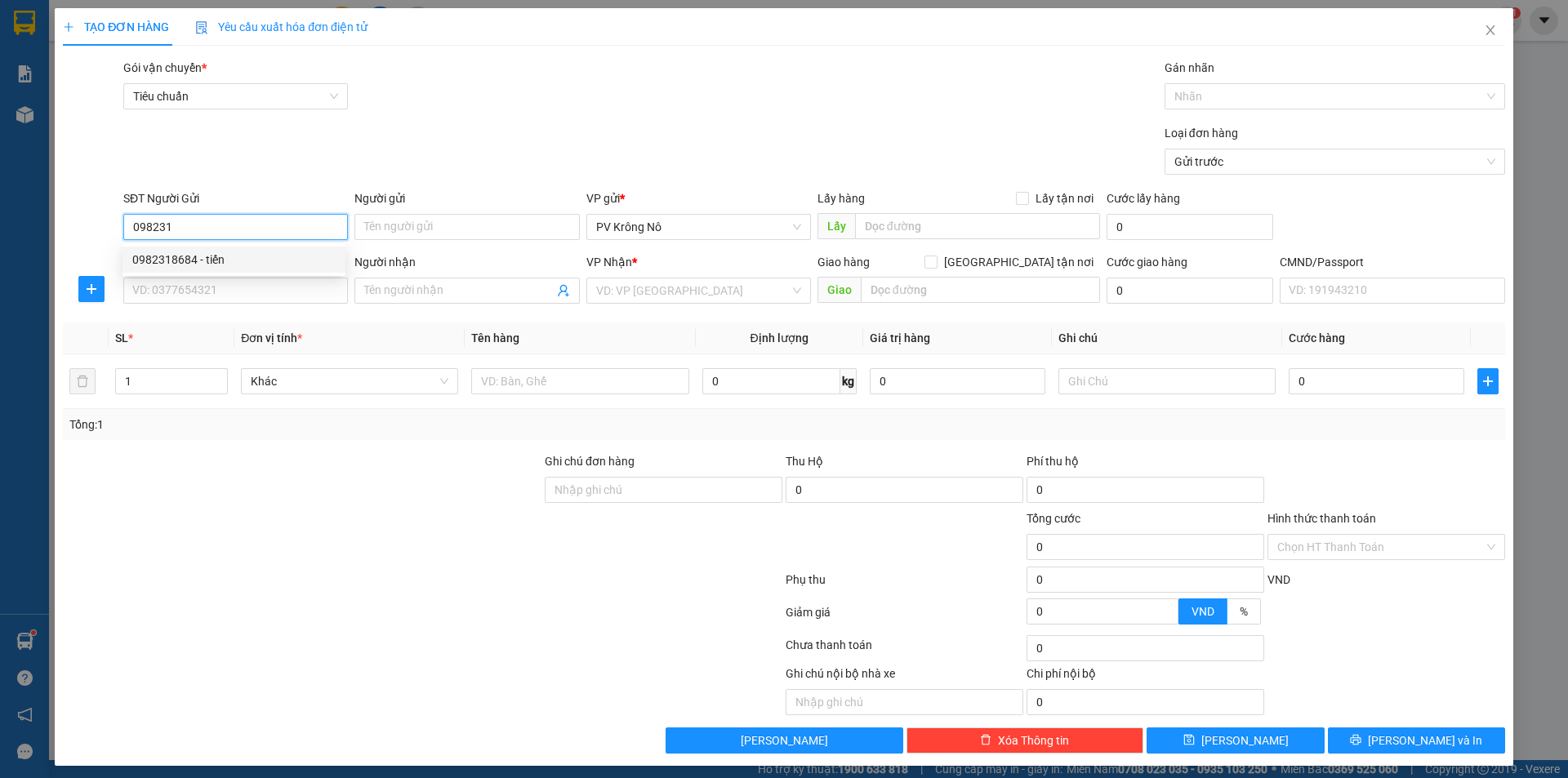
type input "khánh"
type input "0982318684"
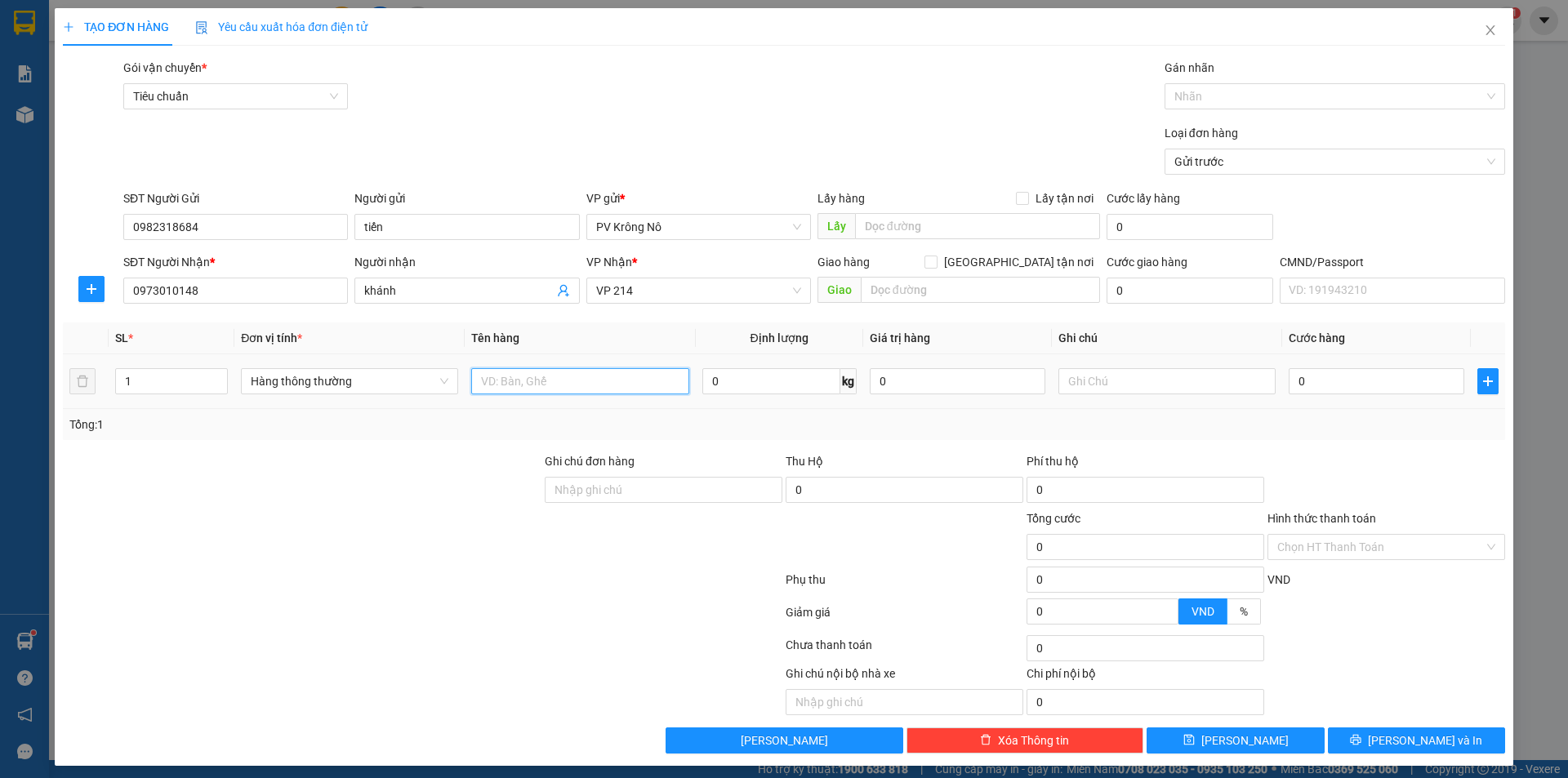
click at [598, 371] on input "text" at bounding box center [580, 381] width 218 height 26
type input "1tx thịt dê"
click at [1299, 376] on input "0" at bounding box center [1376, 381] width 176 height 26
type input "02"
type input "2"
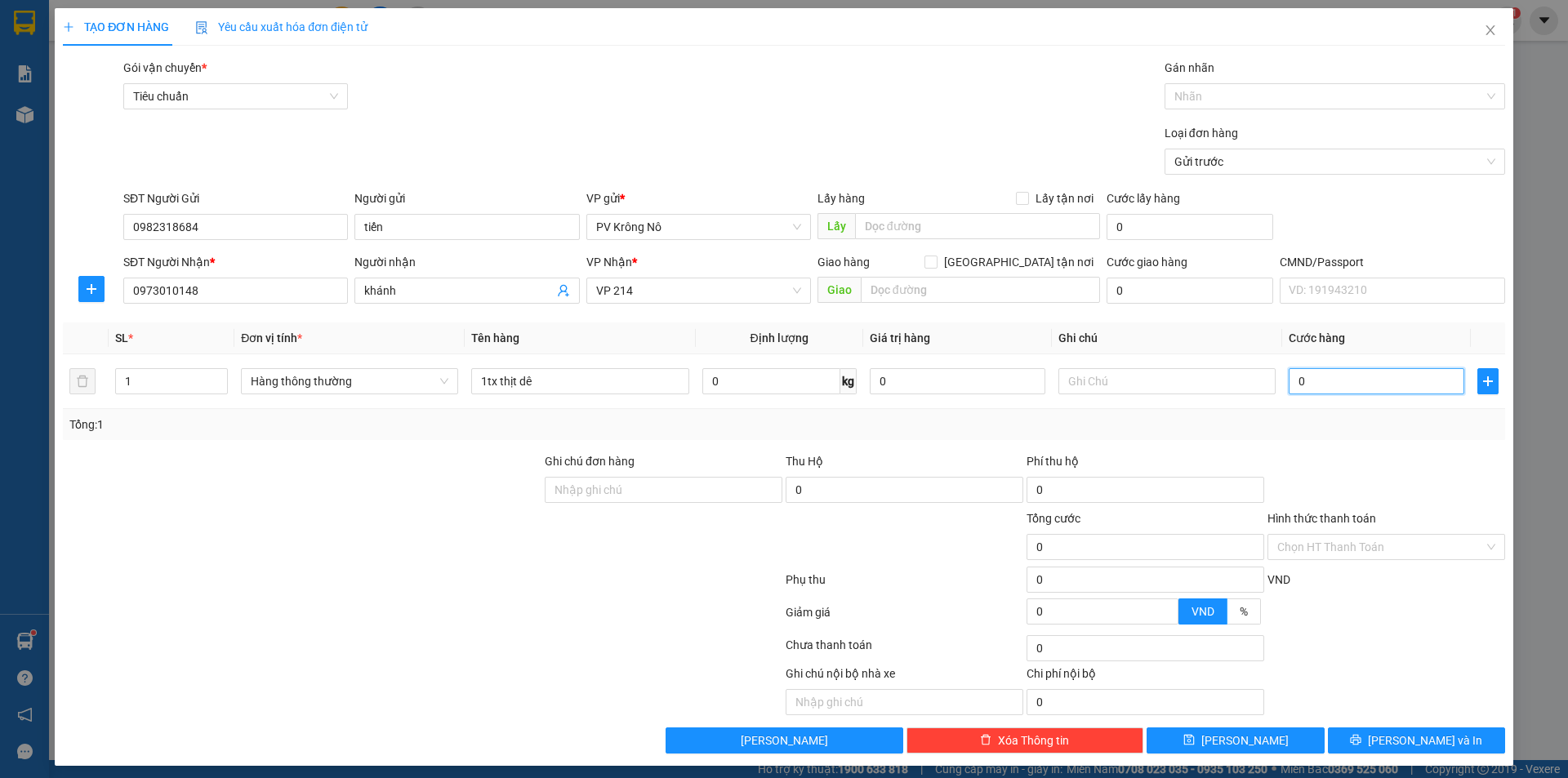
type input "2"
type input "020"
type input "20"
type input "0.200"
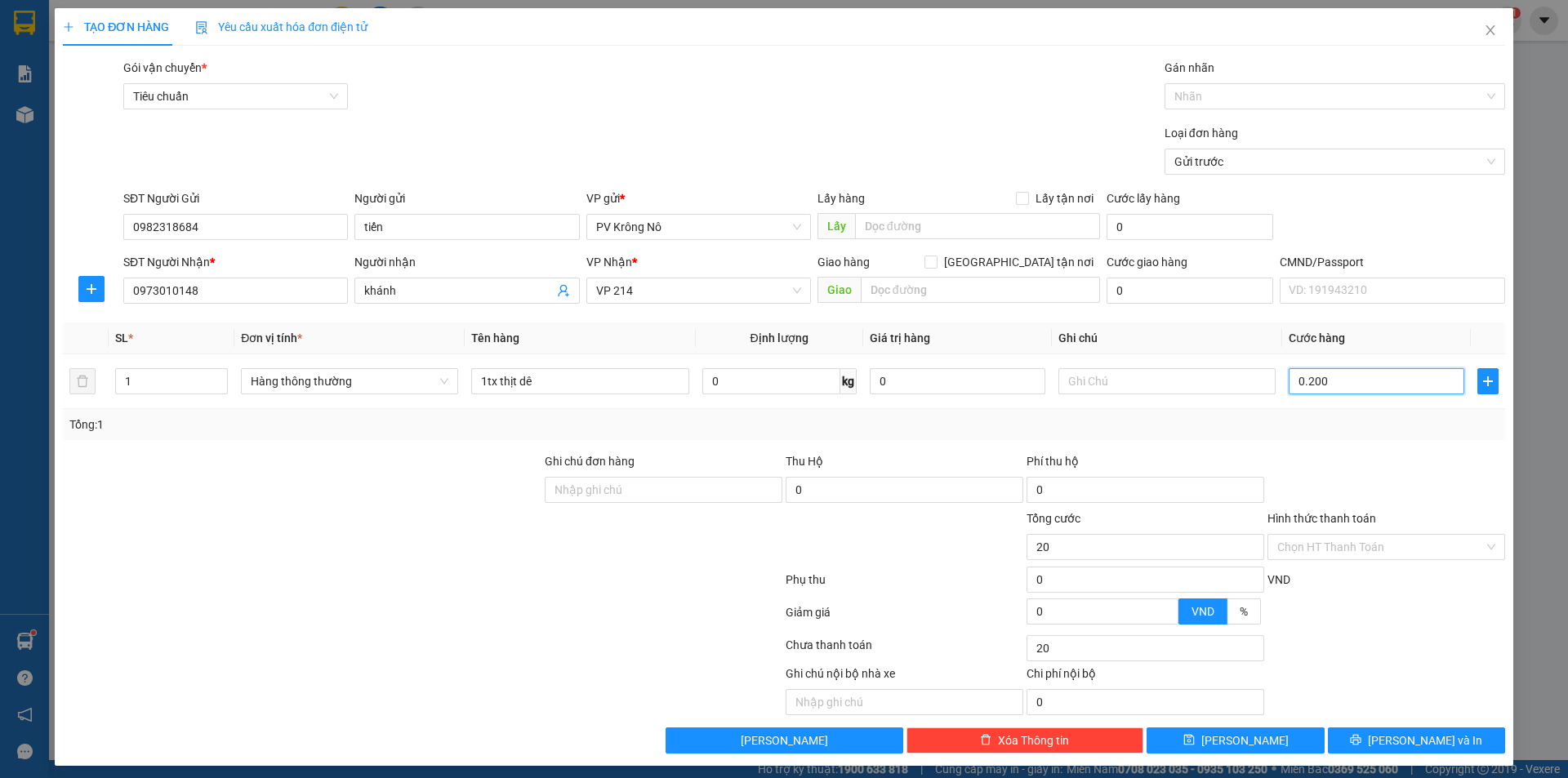
type input "200"
type input "02.000"
type input "2.000"
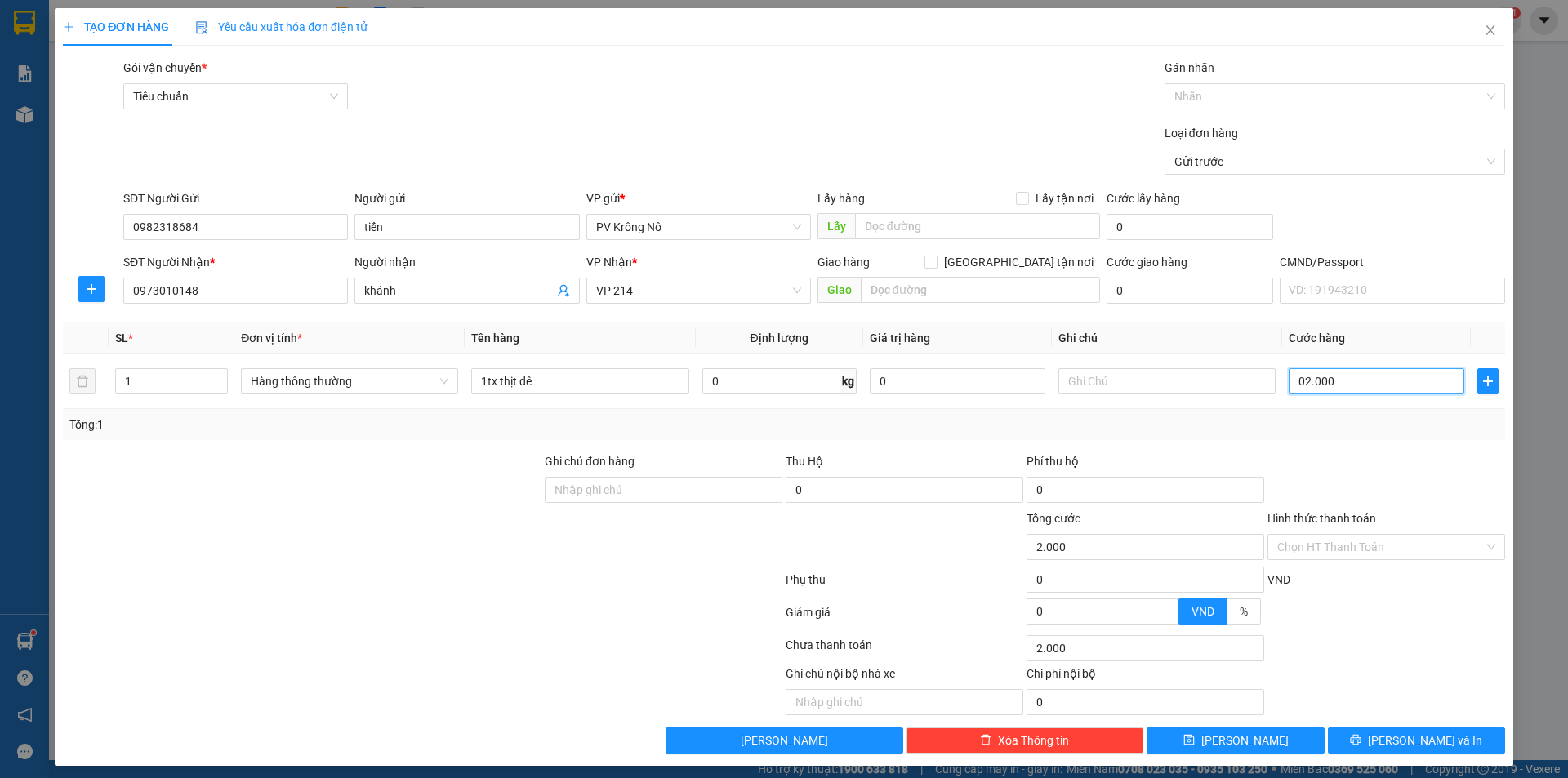
type input "020.000"
type input "20.000"
type input "0.200.000"
type input "200.000"
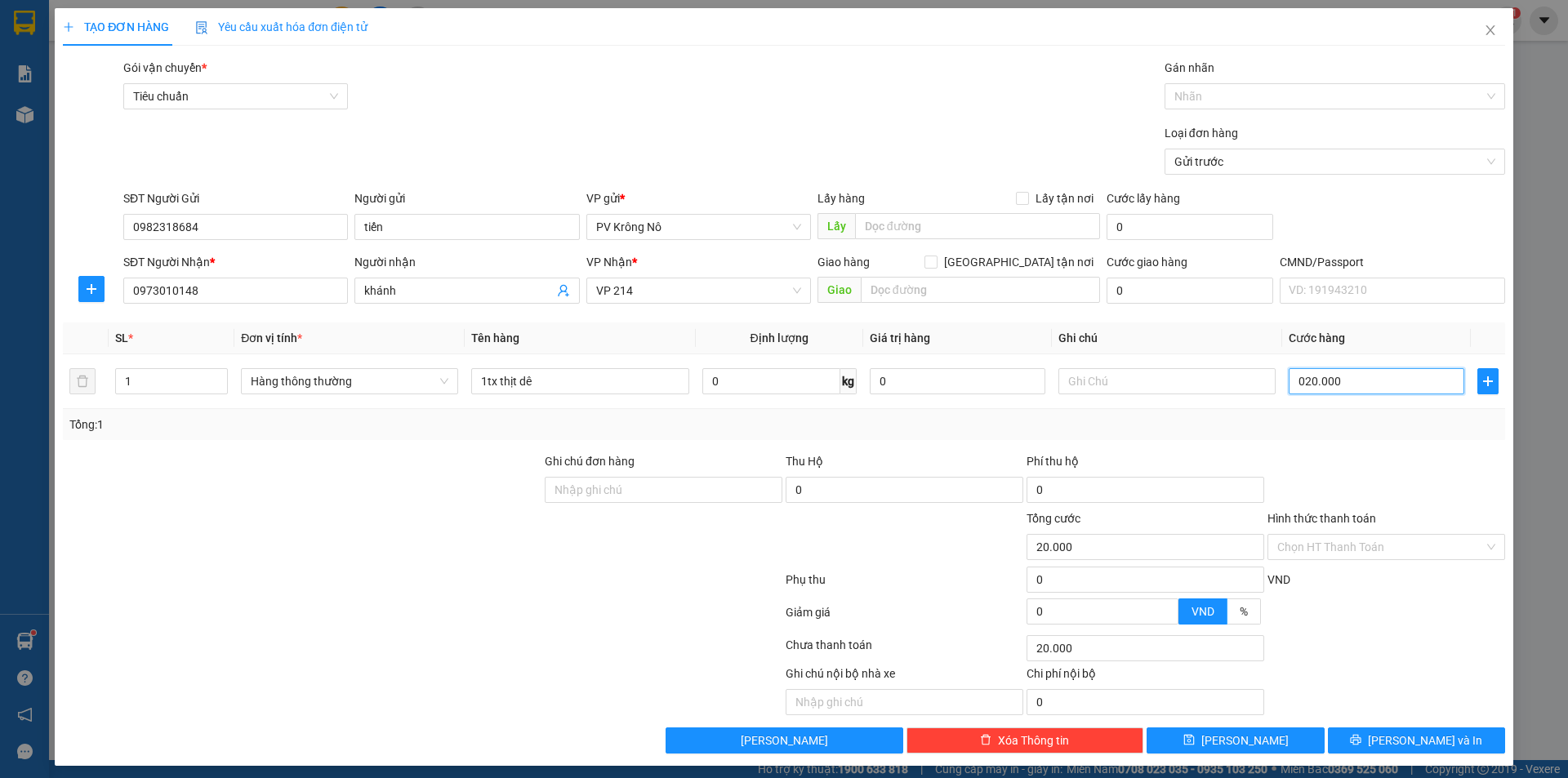
type input "200.000"
click at [1393, 738] on span "Lưu và In" at bounding box center [1425, 740] width 115 height 18
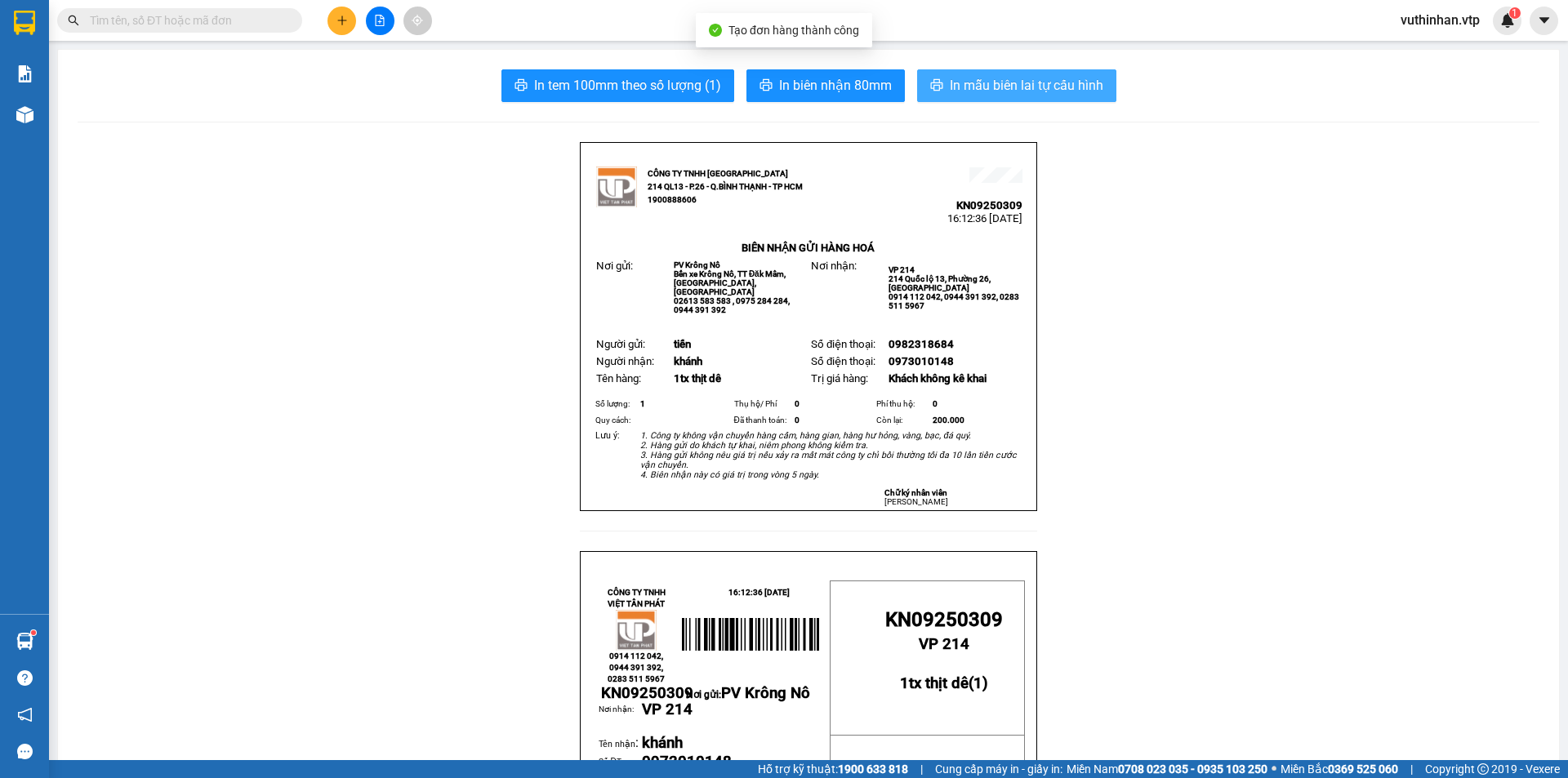
click at [978, 88] on span "In mẫu biên lai tự cấu hình" at bounding box center [1027, 85] width 154 height 20
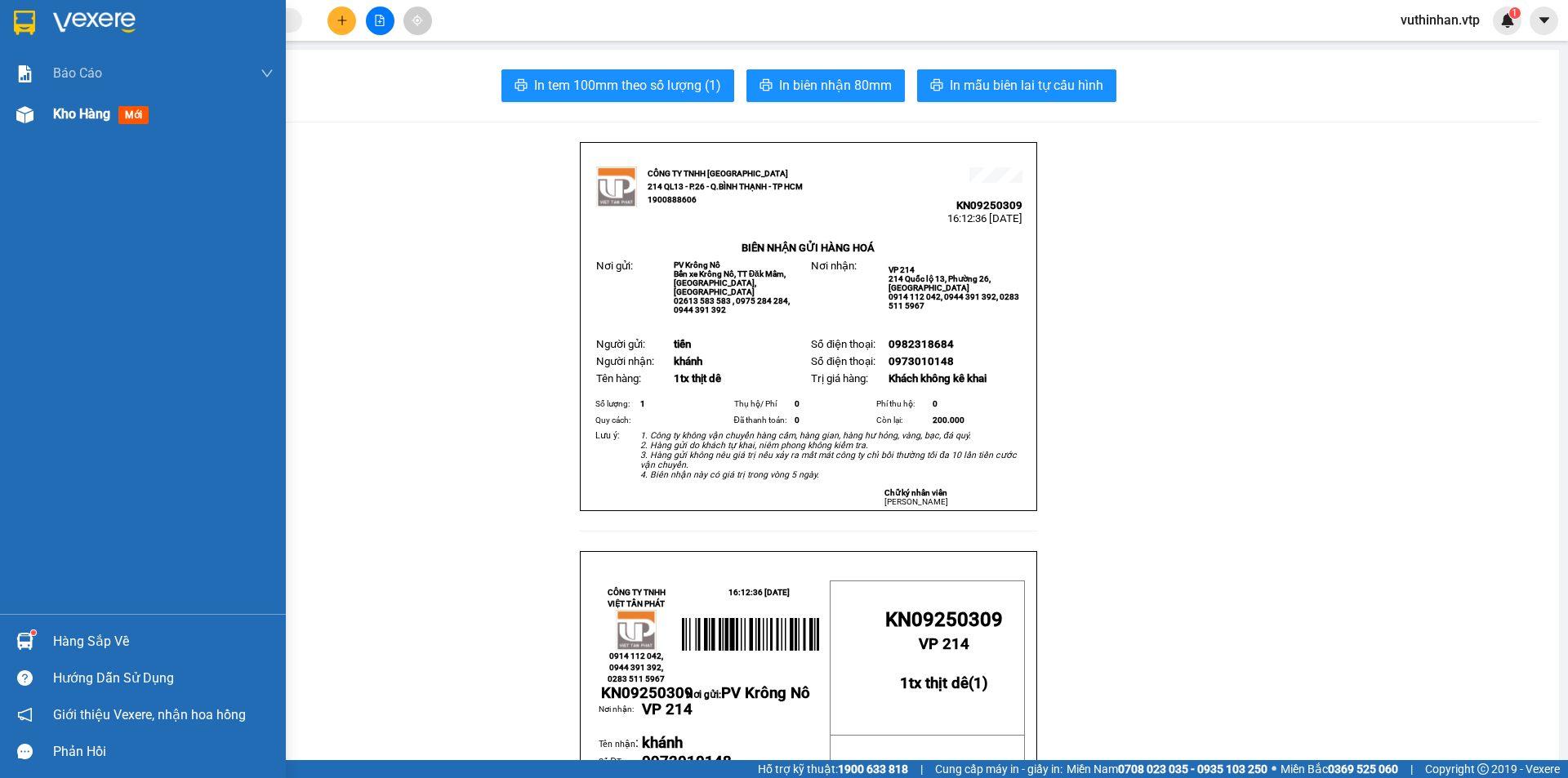
click at [34, 116] on div at bounding box center [25, 115] width 29 height 29
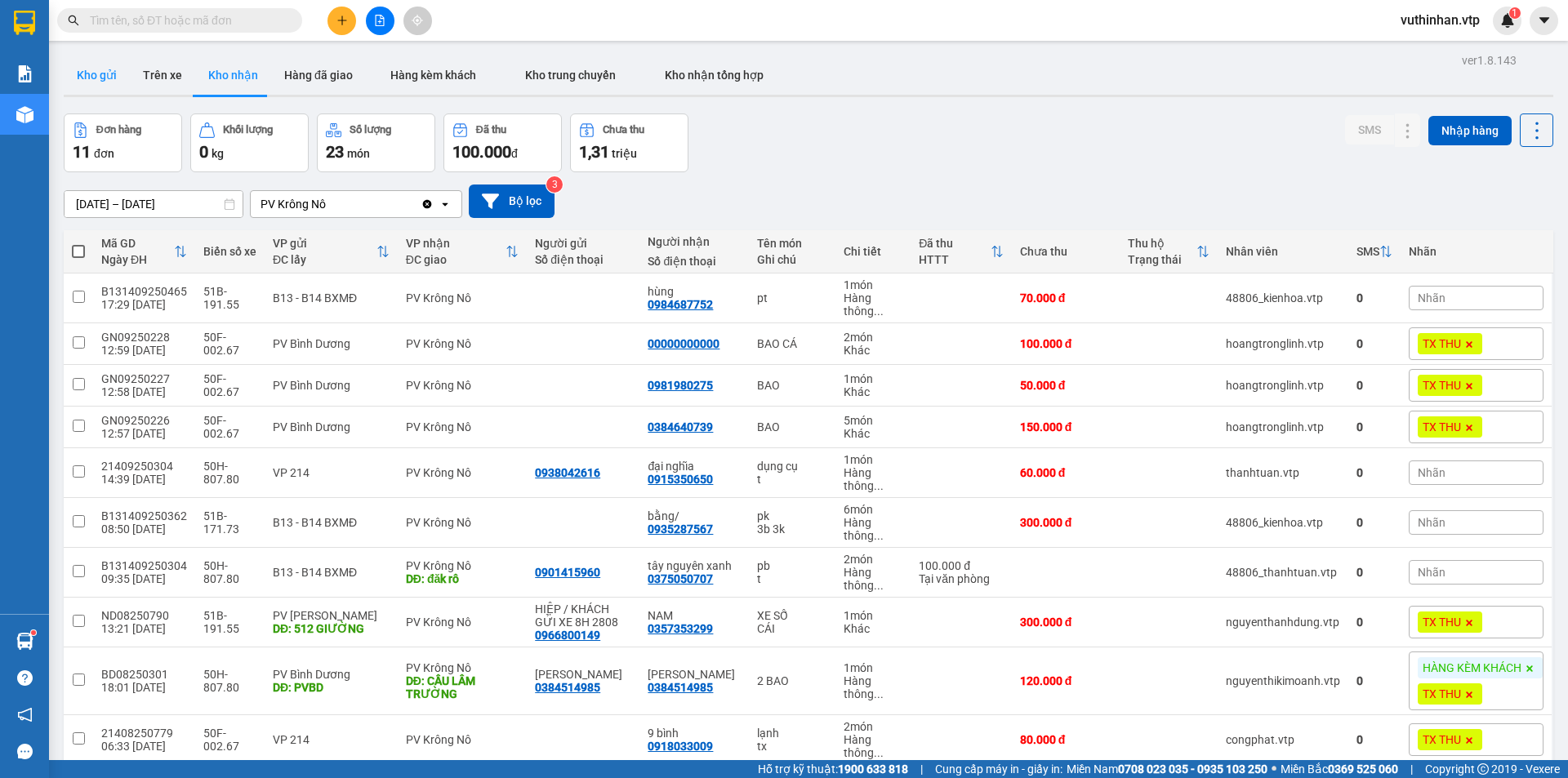
click at [105, 82] on button "Kho gửi" at bounding box center [97, 75] width 66 height 39
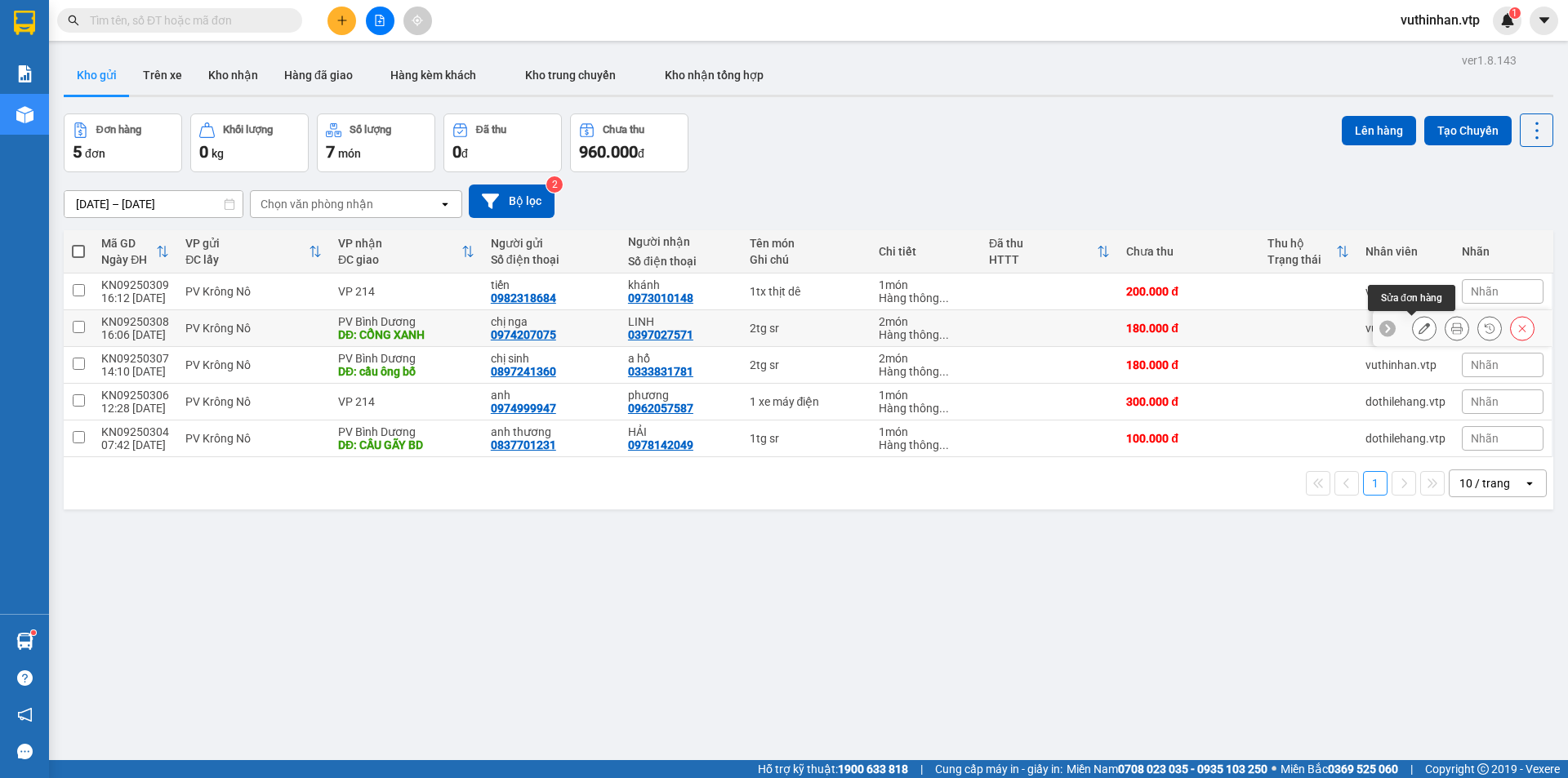
click at [1419, 331] on button at bounding box center [1424, 328] width 23 height 29
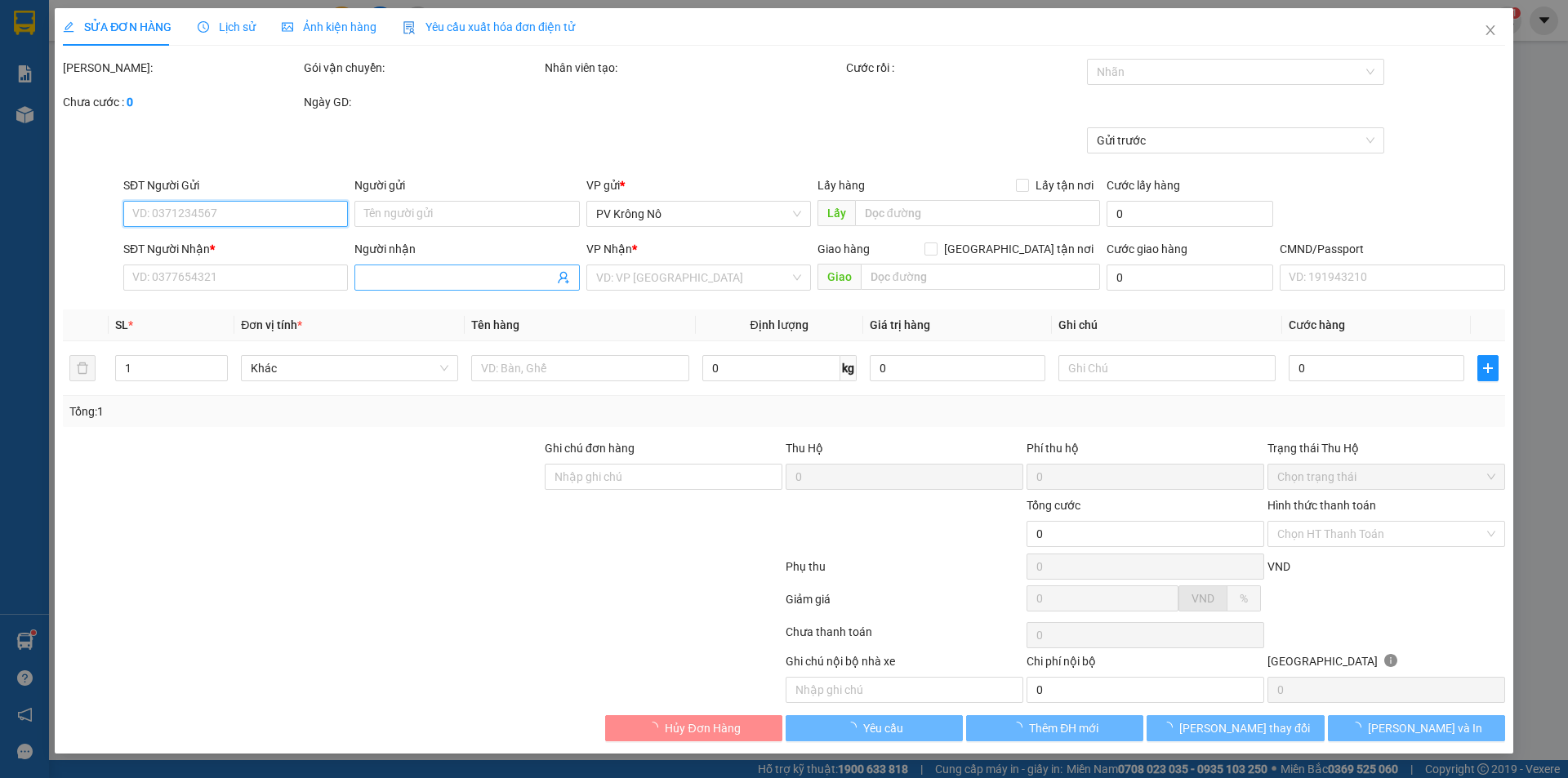
type input "0974207075"
type input "chị nga"
type input "0397027571"
type input "LINH"
type input "CỔNG XANH"
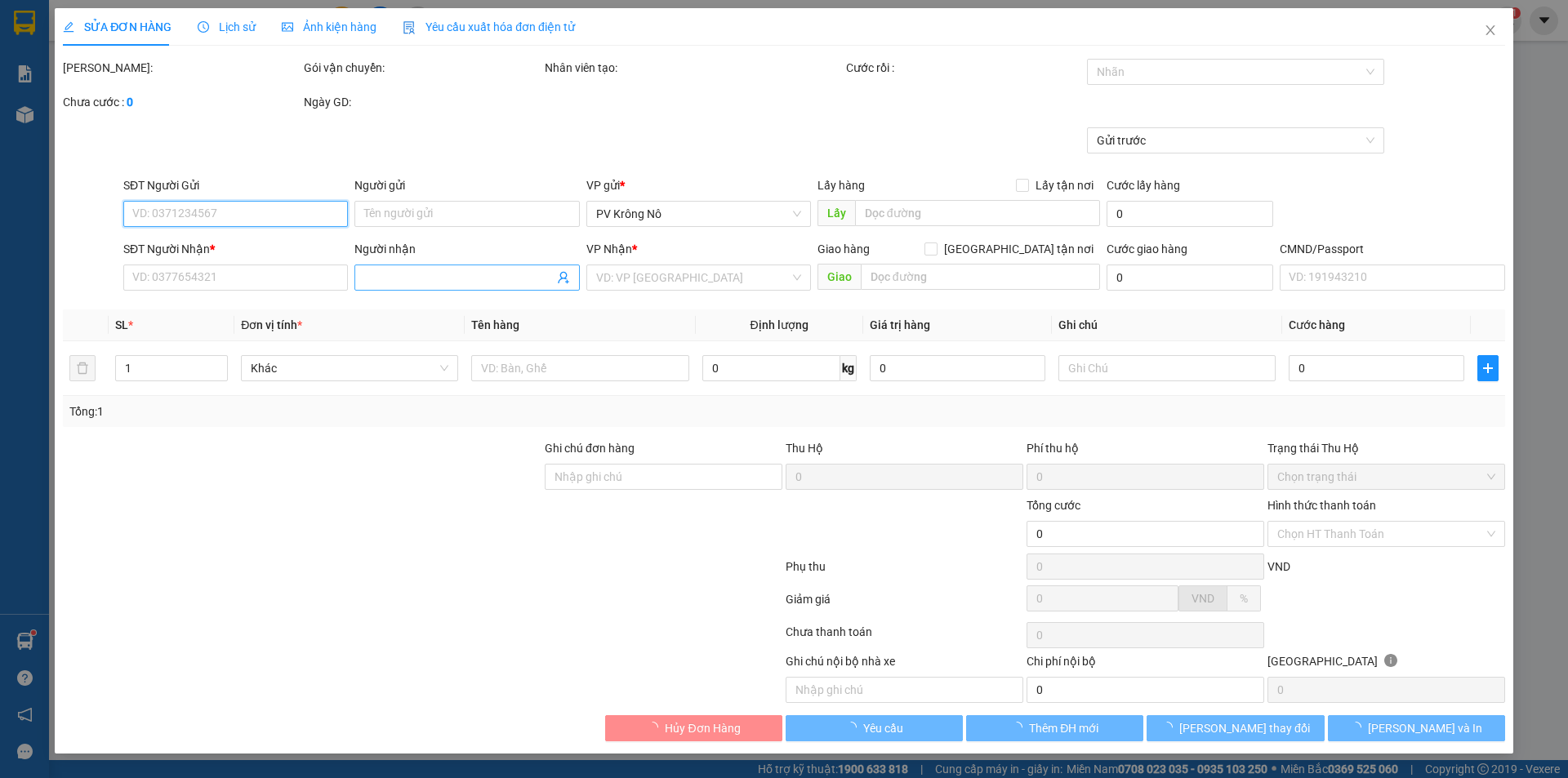
type input "180.000"
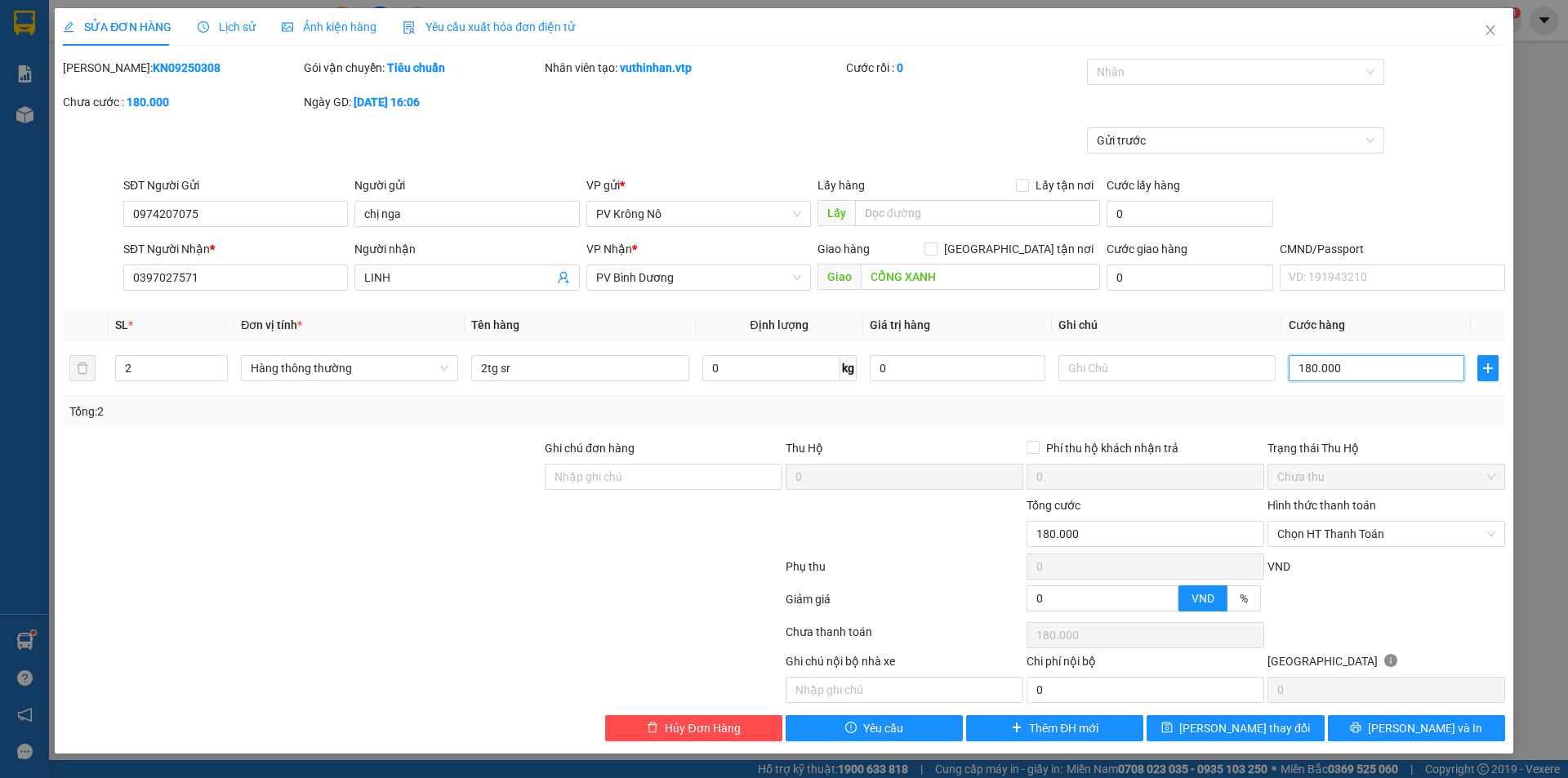
type input "0"
type input "1"
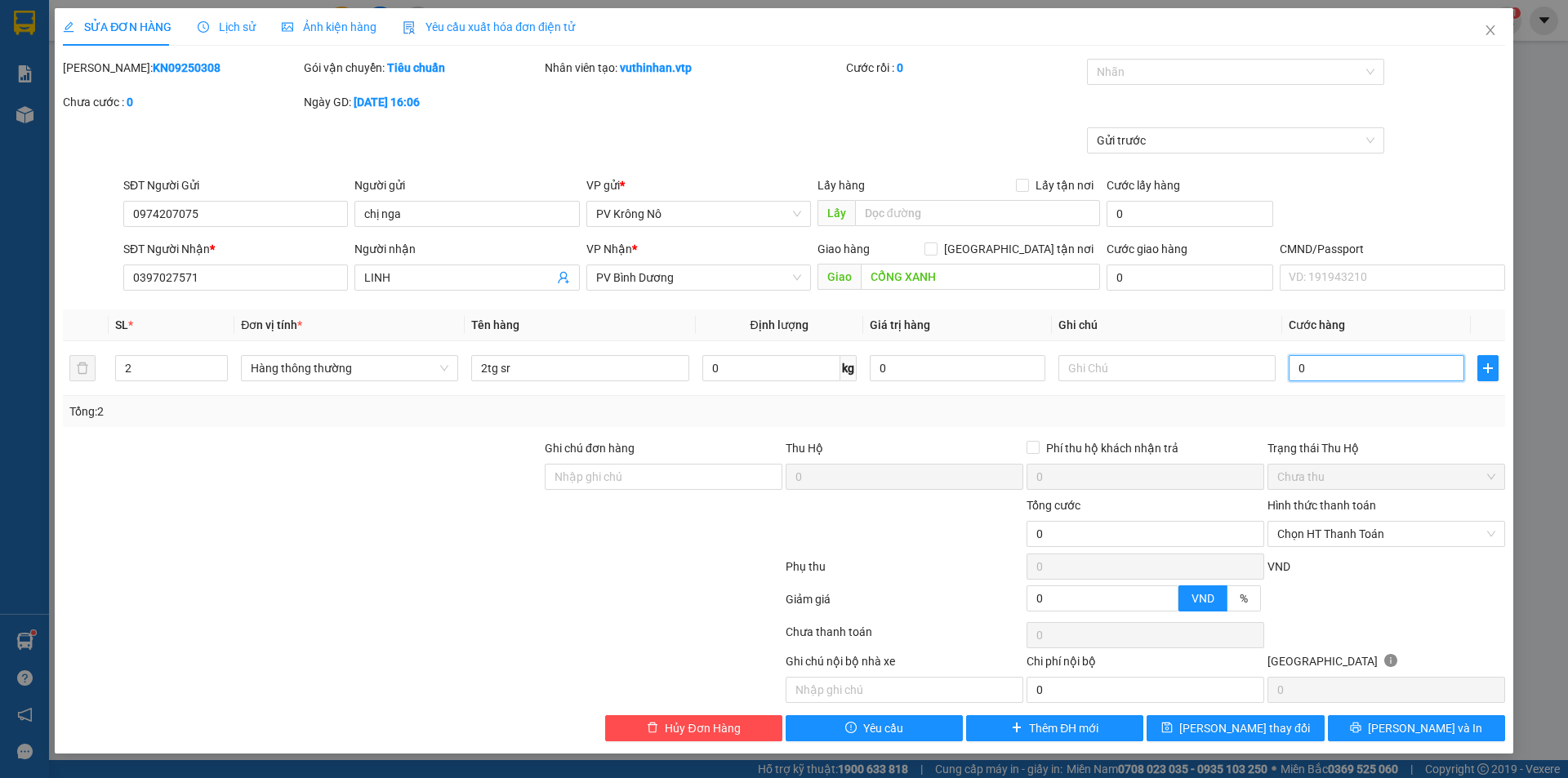
type input "01"
type input "16"
type input "0.160"
type input "160"
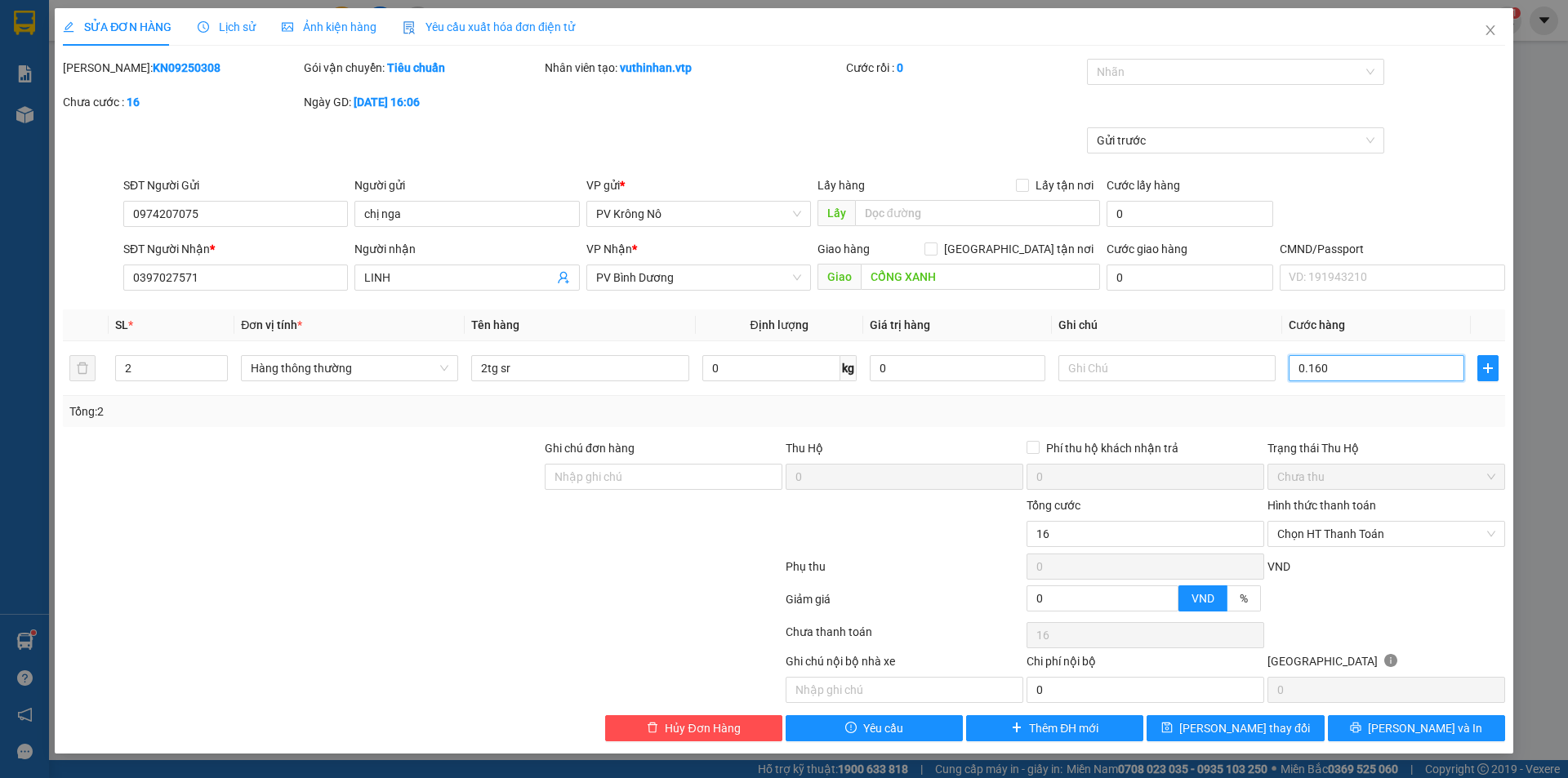
type input "160"
type input "1.600"
type input "01.600"
type input "16.000"
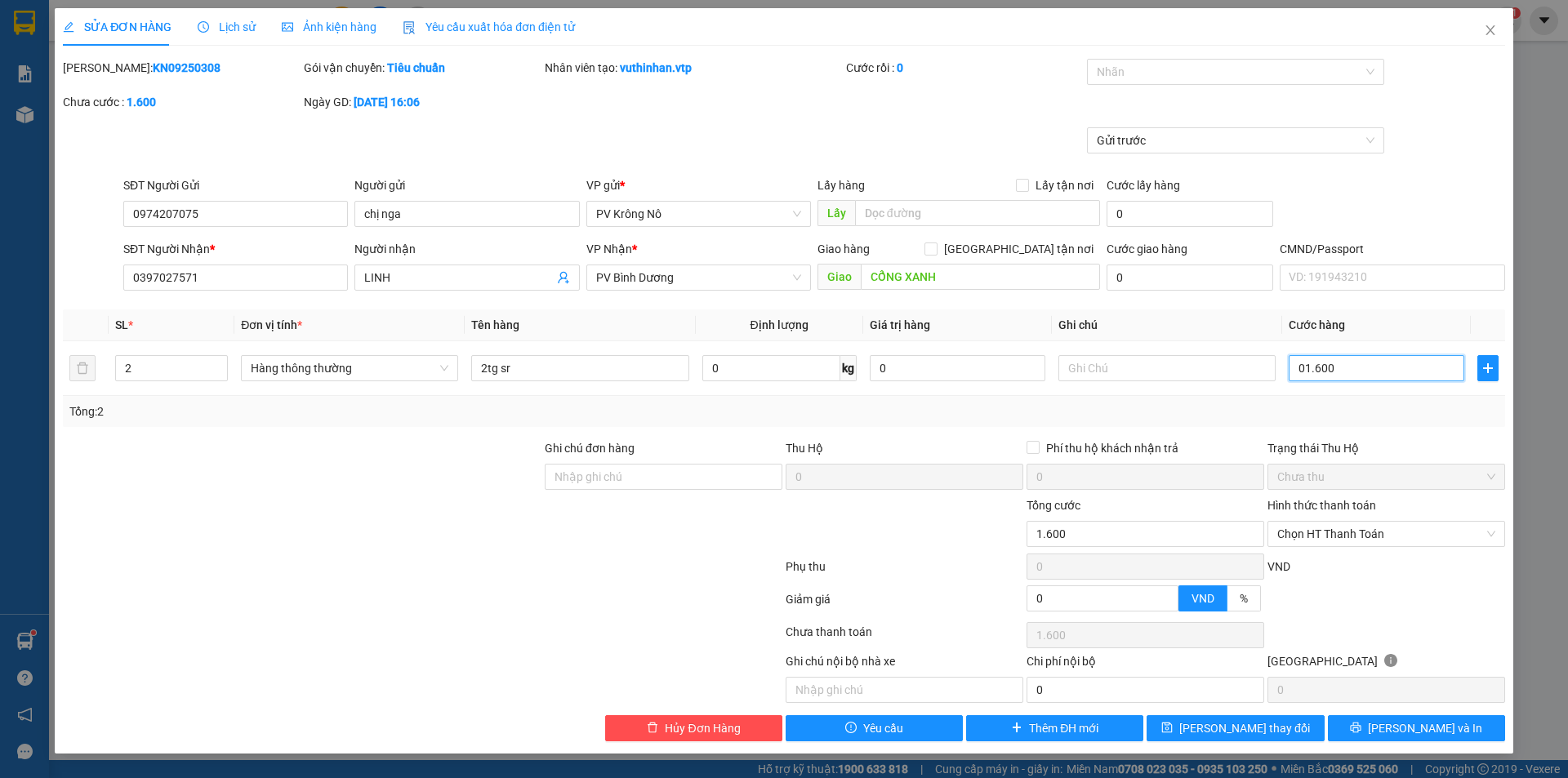
type input "16.000"
type input "016.000"
type input "160.000"
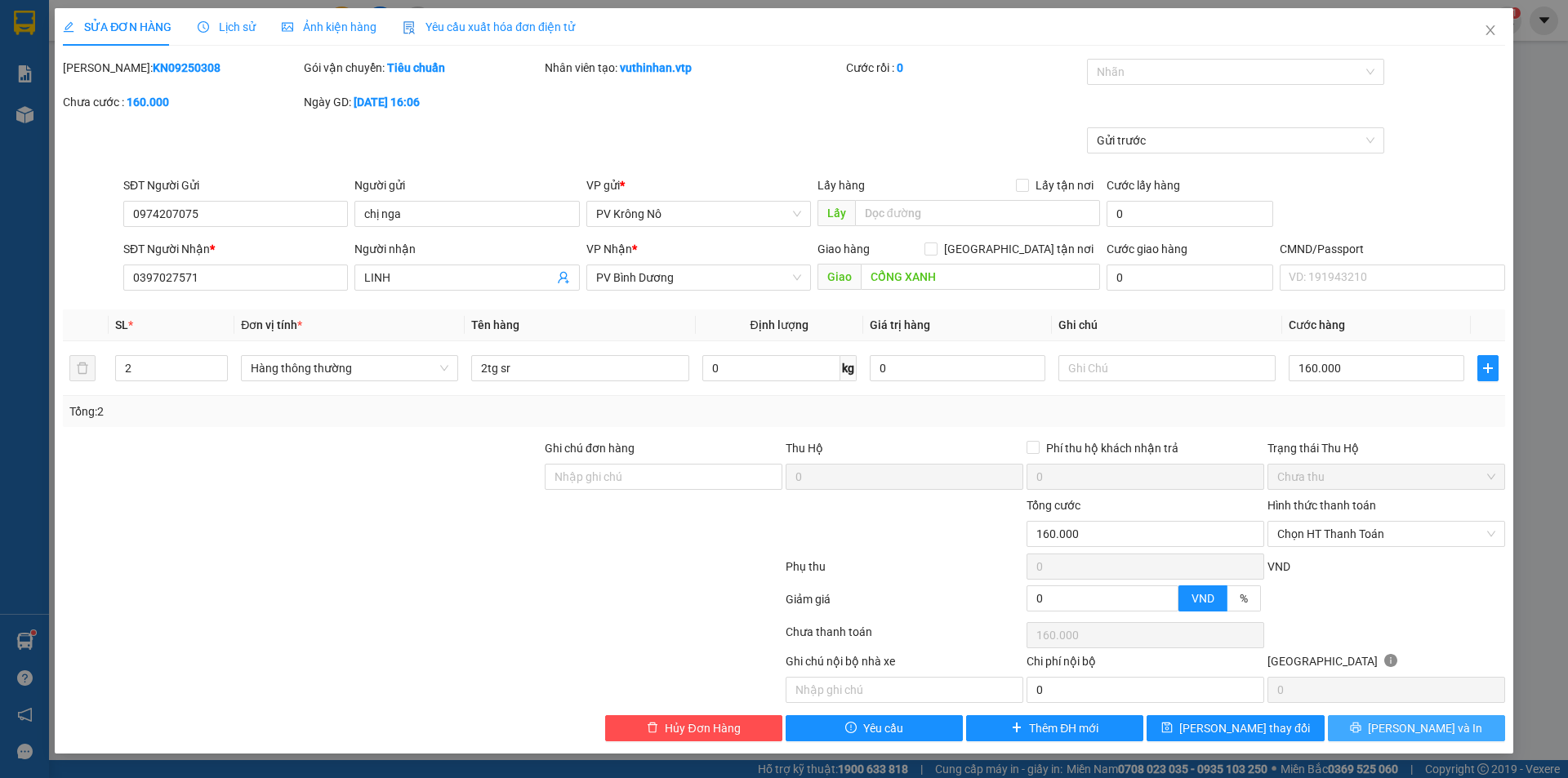
click at [1364, 730] on button "Lưu và In" at bounding box center [1416, 728] width 177 height 26
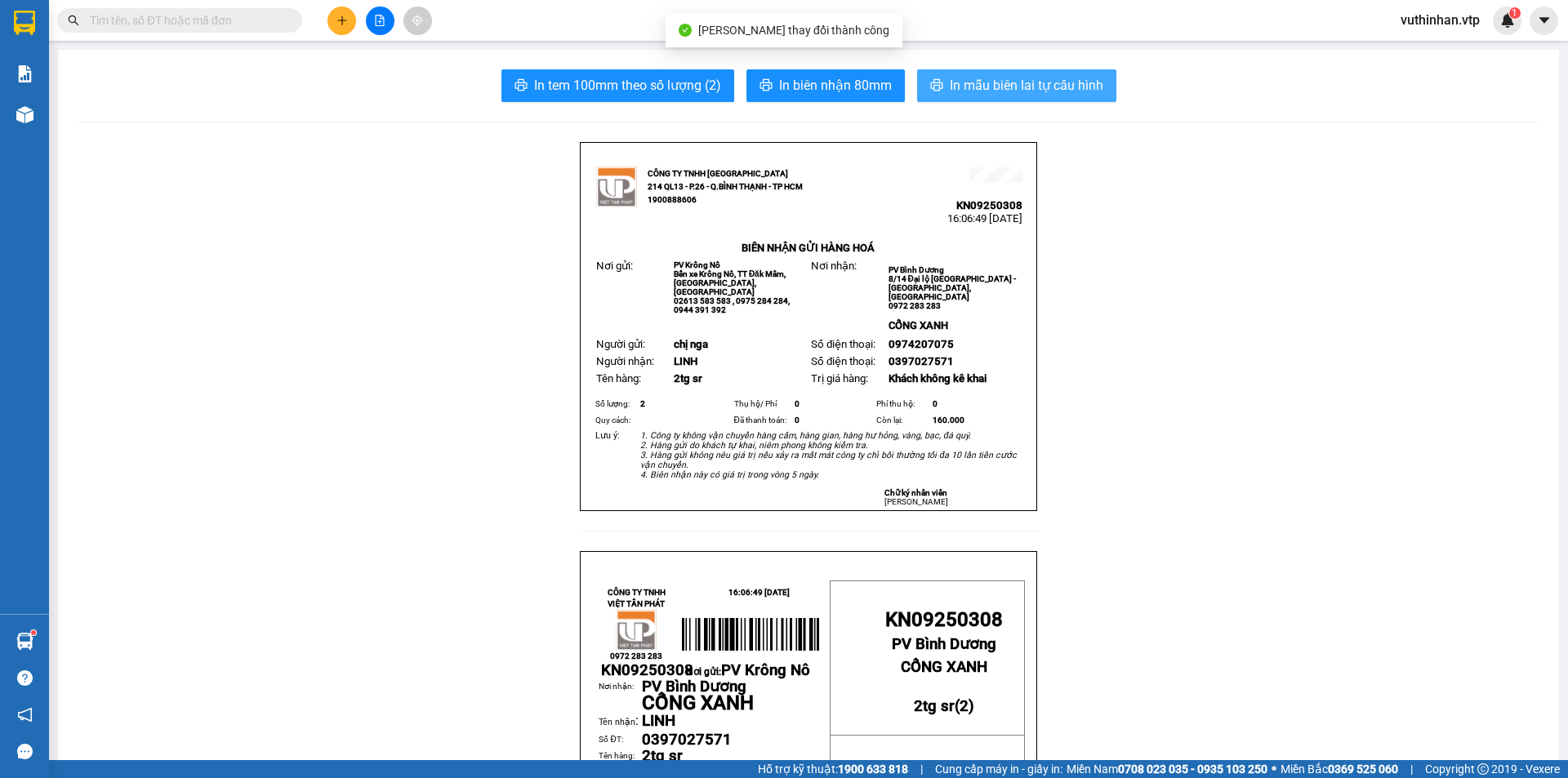
click at [964, 83] on span "In mẫu biên lai tự cấu hình" at bounding box center [1027, 85] width 154 height 20
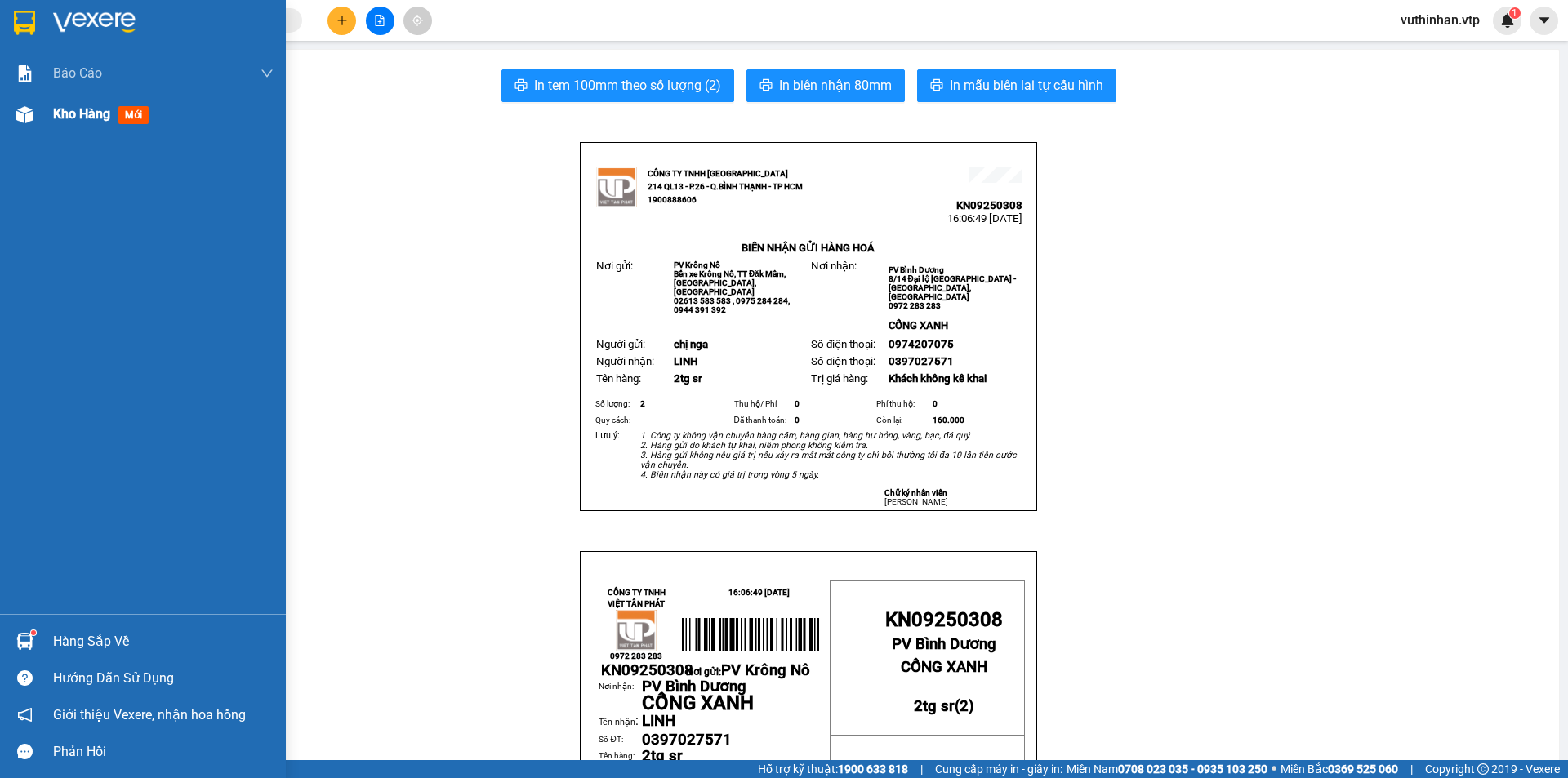
click at [93, 115] on span "Kho hàng" at bounding box center [82, 114] width 57 height 16
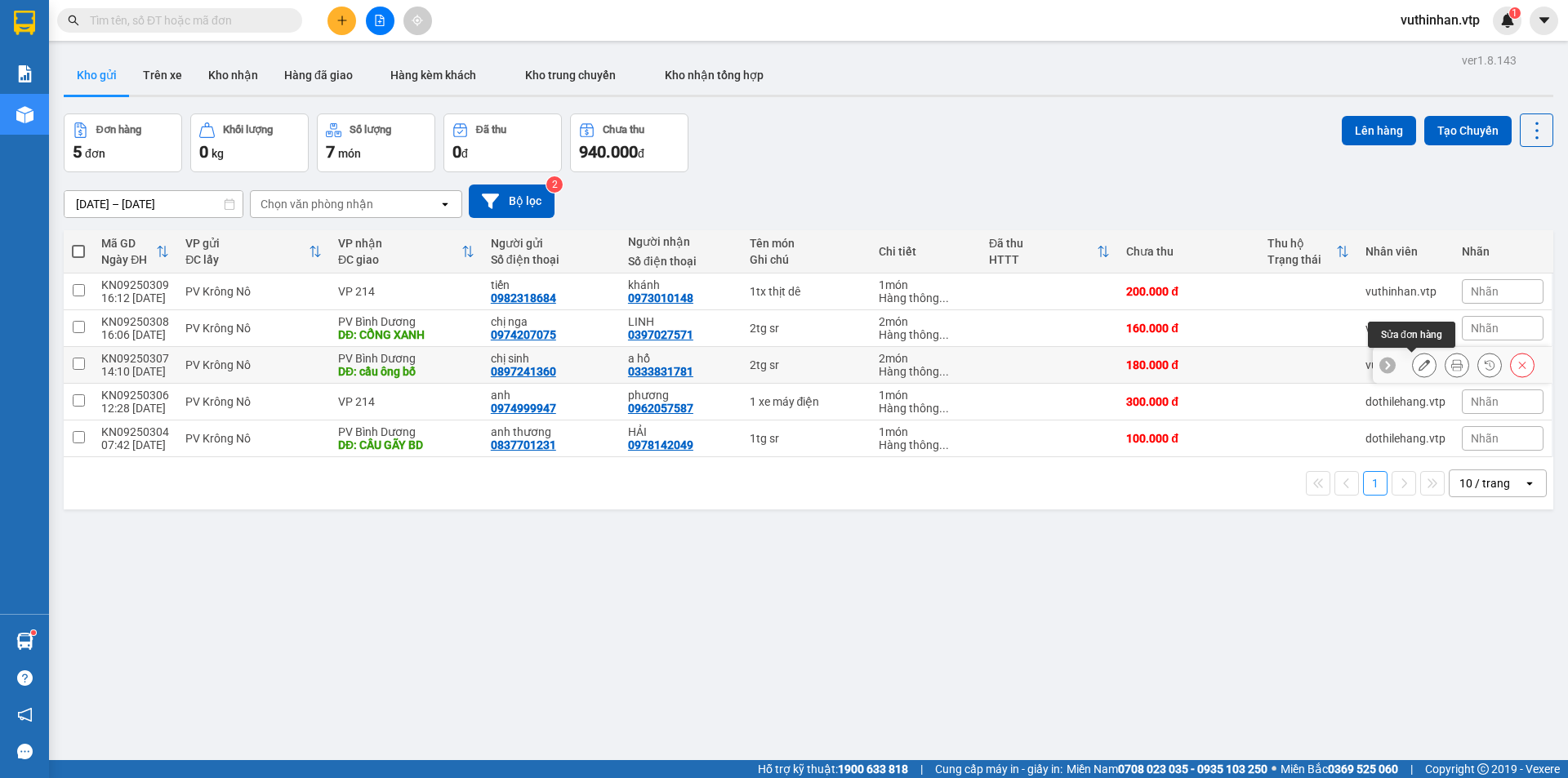
click at [1413, 367] on button at bounding box center [1424, 365] width 23 height 29
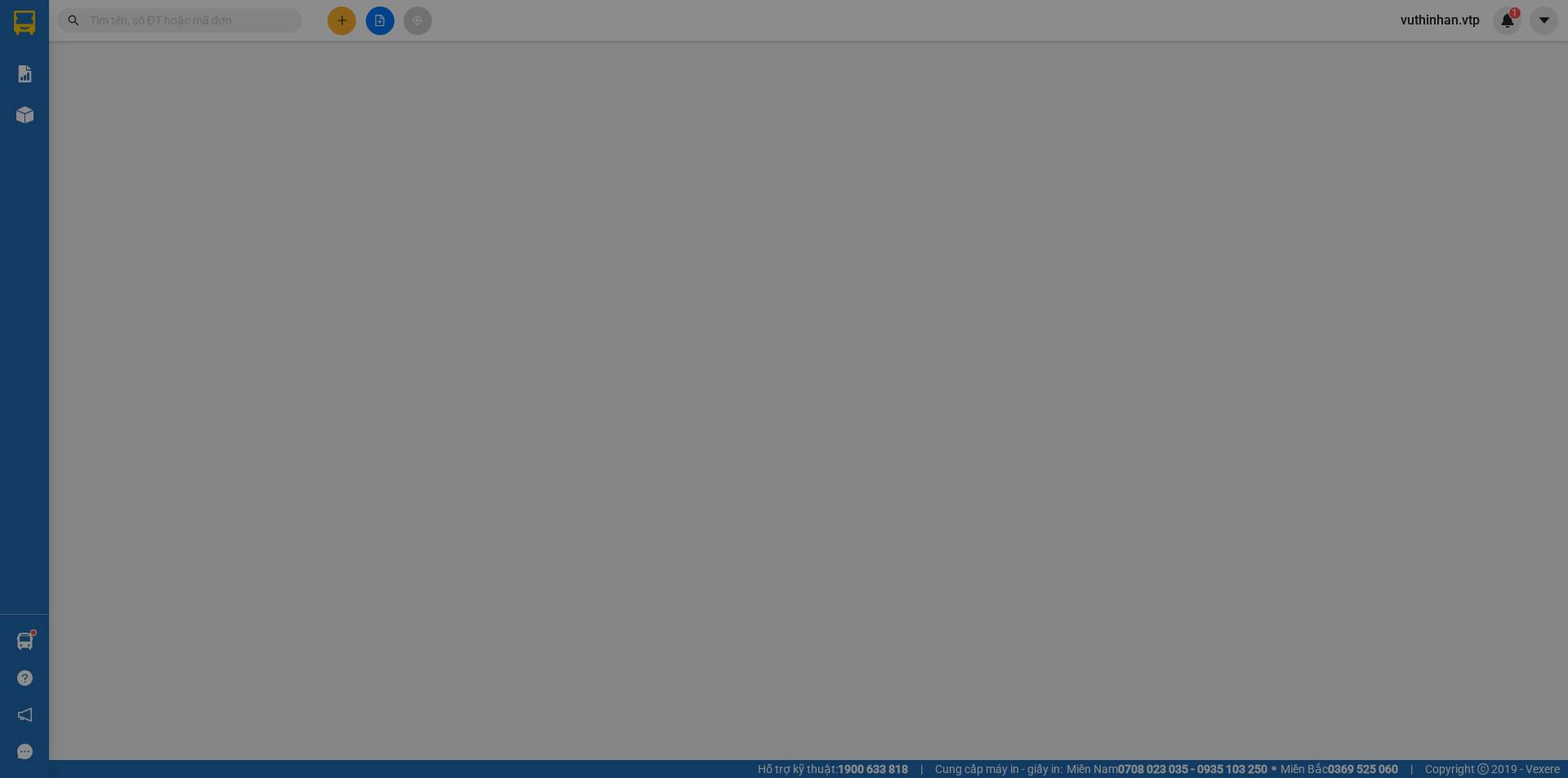
type input "0897241360"
type input "chị sinh"
type input "0333831781"
type input "a hổ"
type input "cầu ông bố"
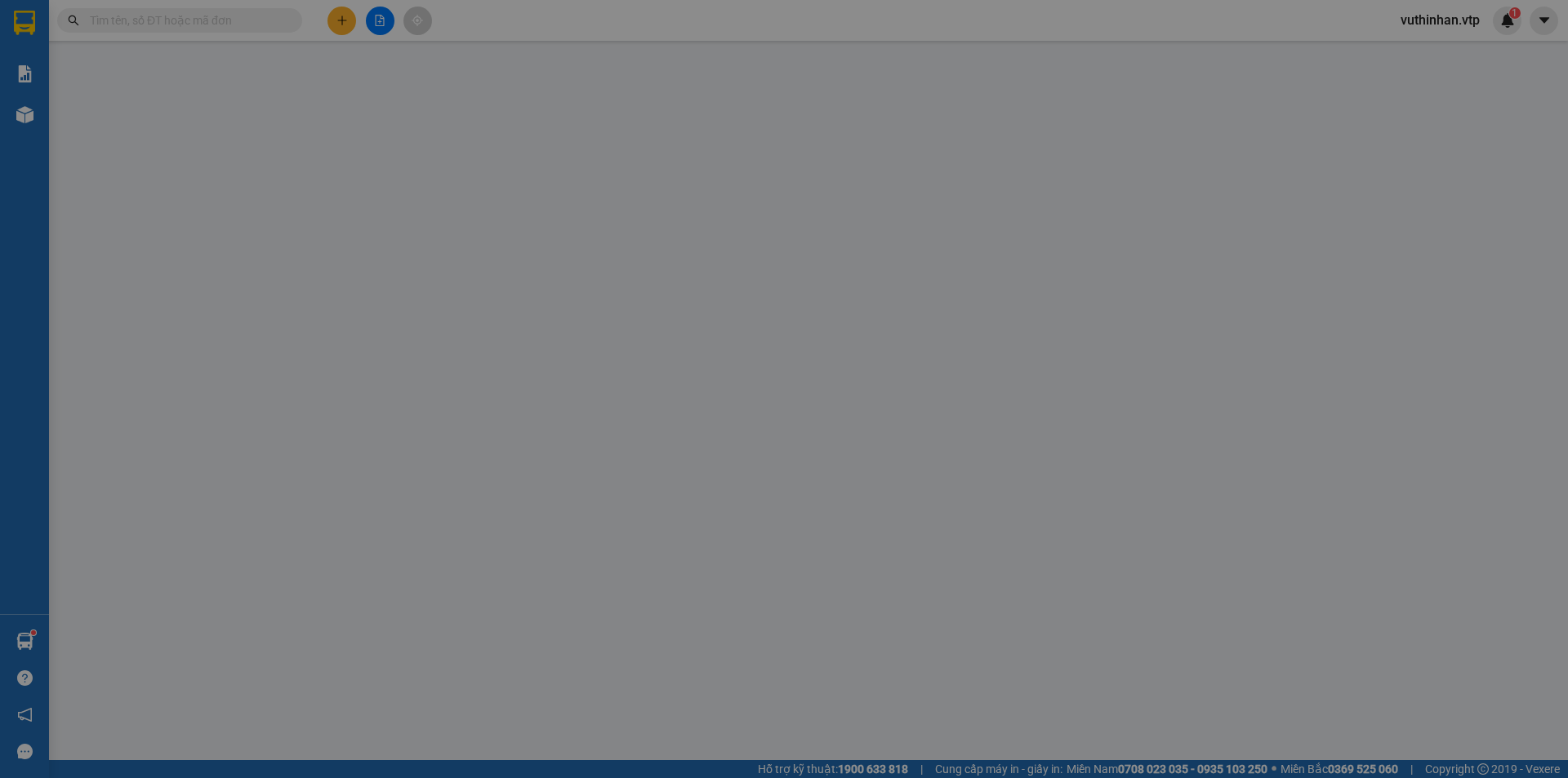
type input "180.000"
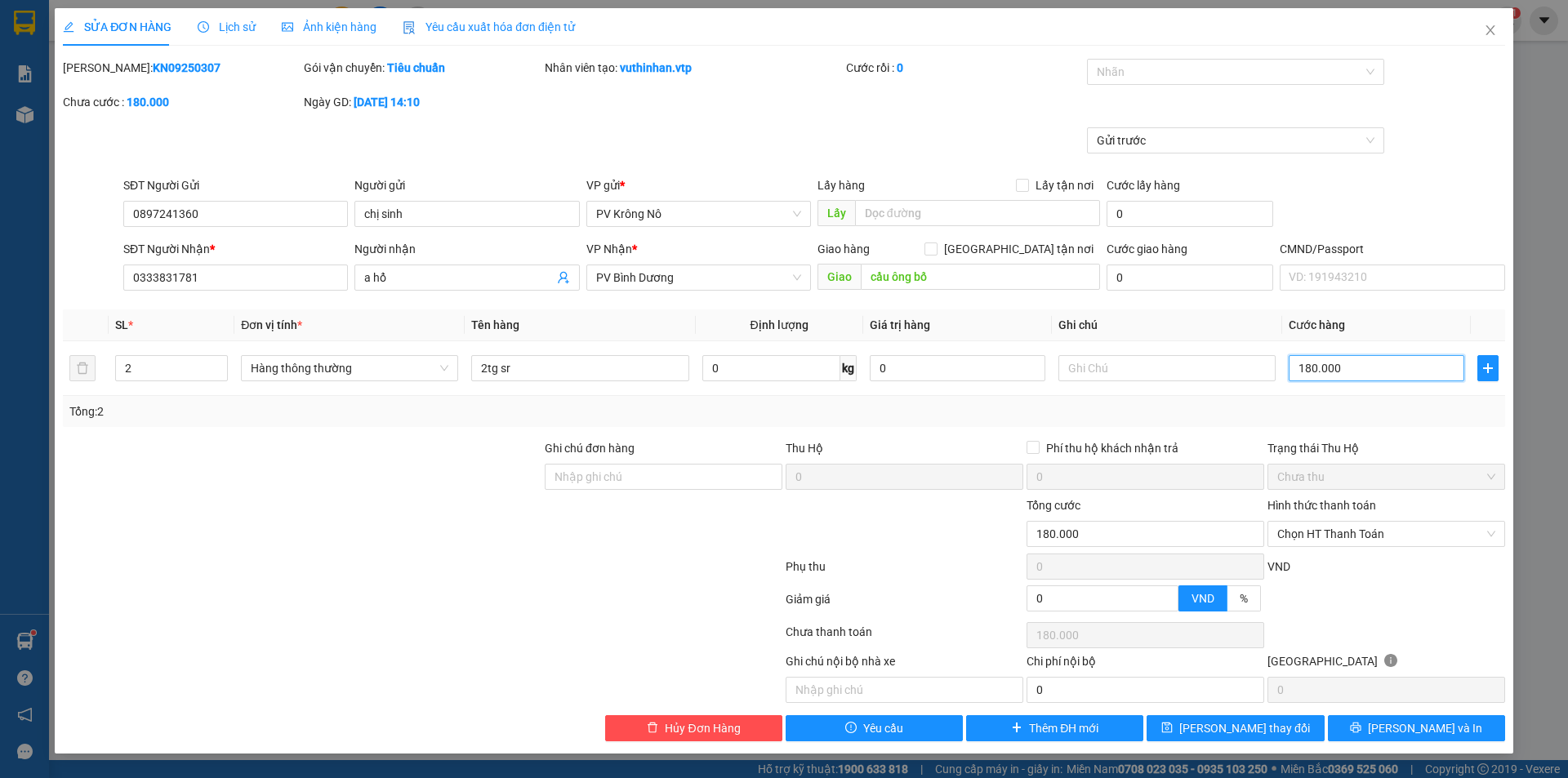
type input "0"
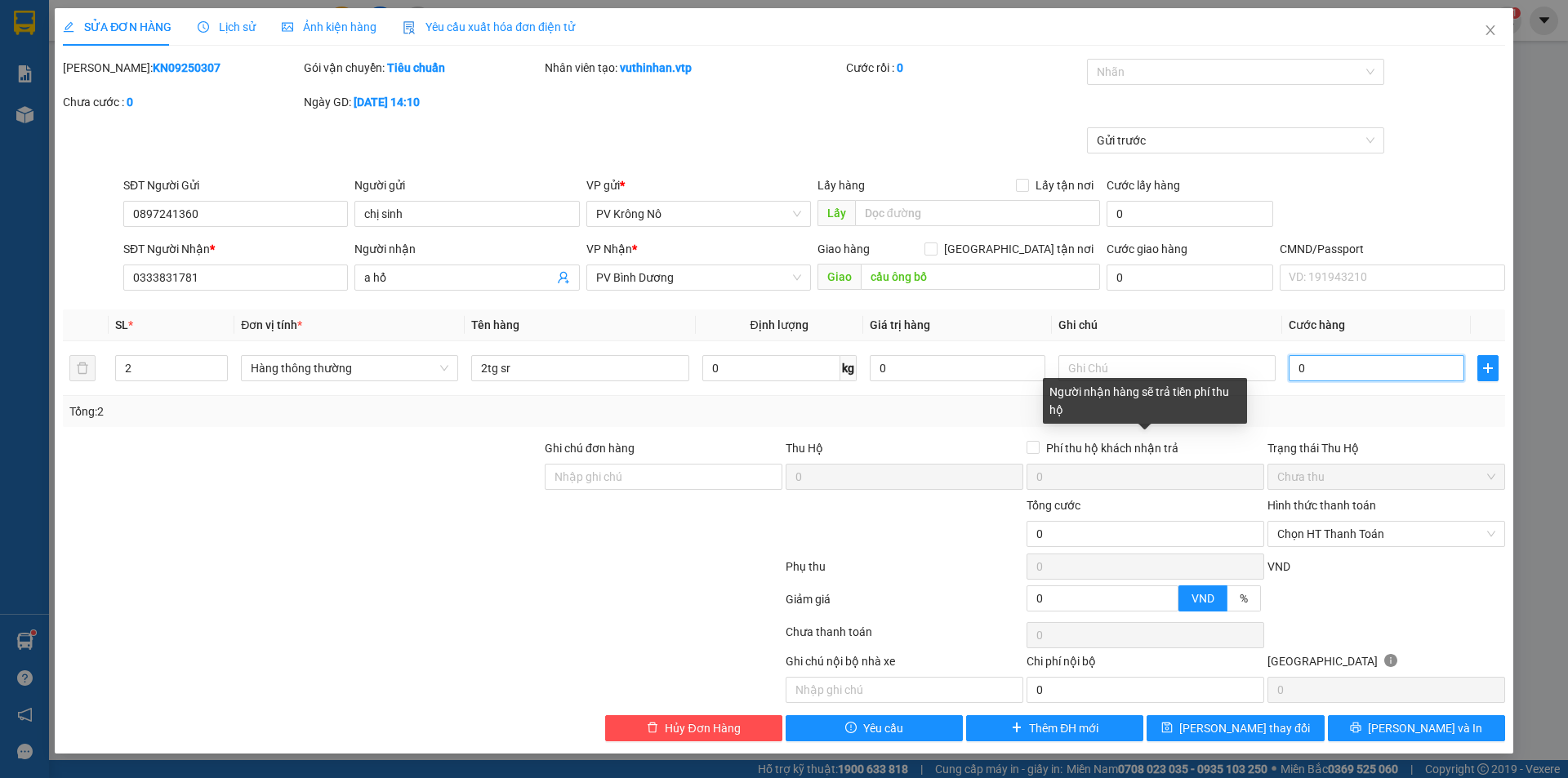
type input "01"
type input "1"
type input "16"
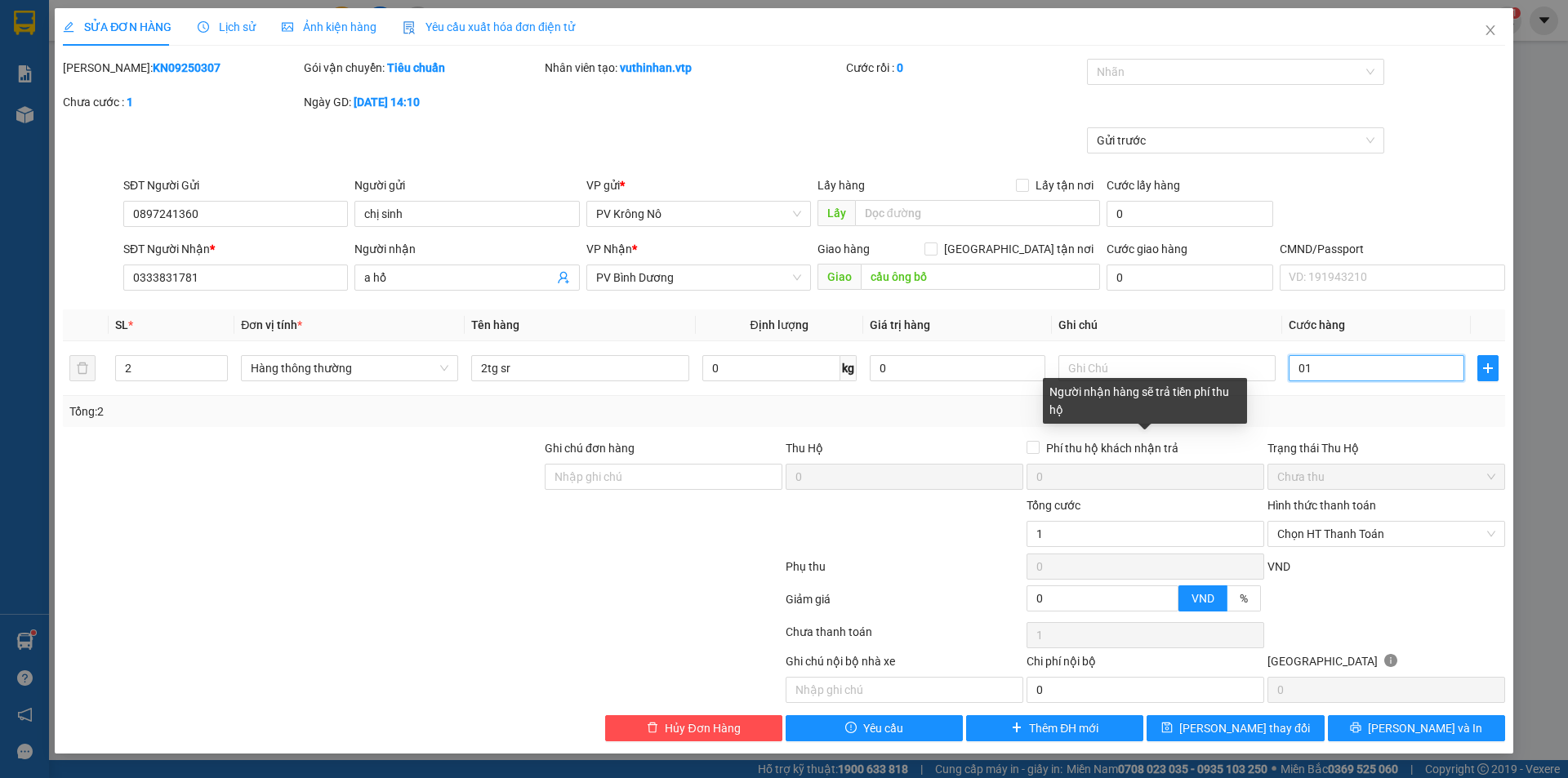
type input "016"
type input "160"
type input "0.160"
type input "1.600"
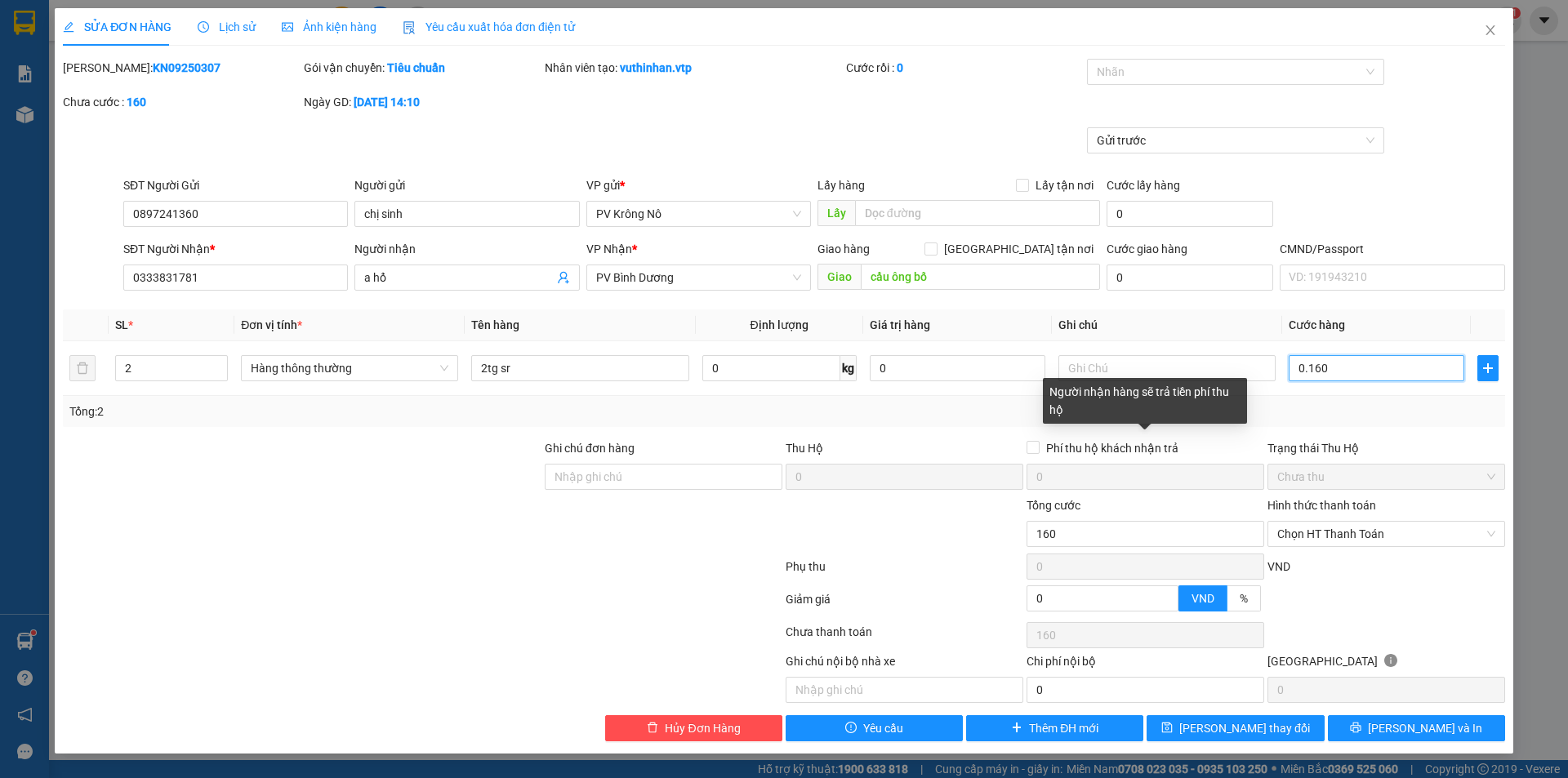
type input "1.600"
type input "01.600"
type input "16.000"
type input "016.000"
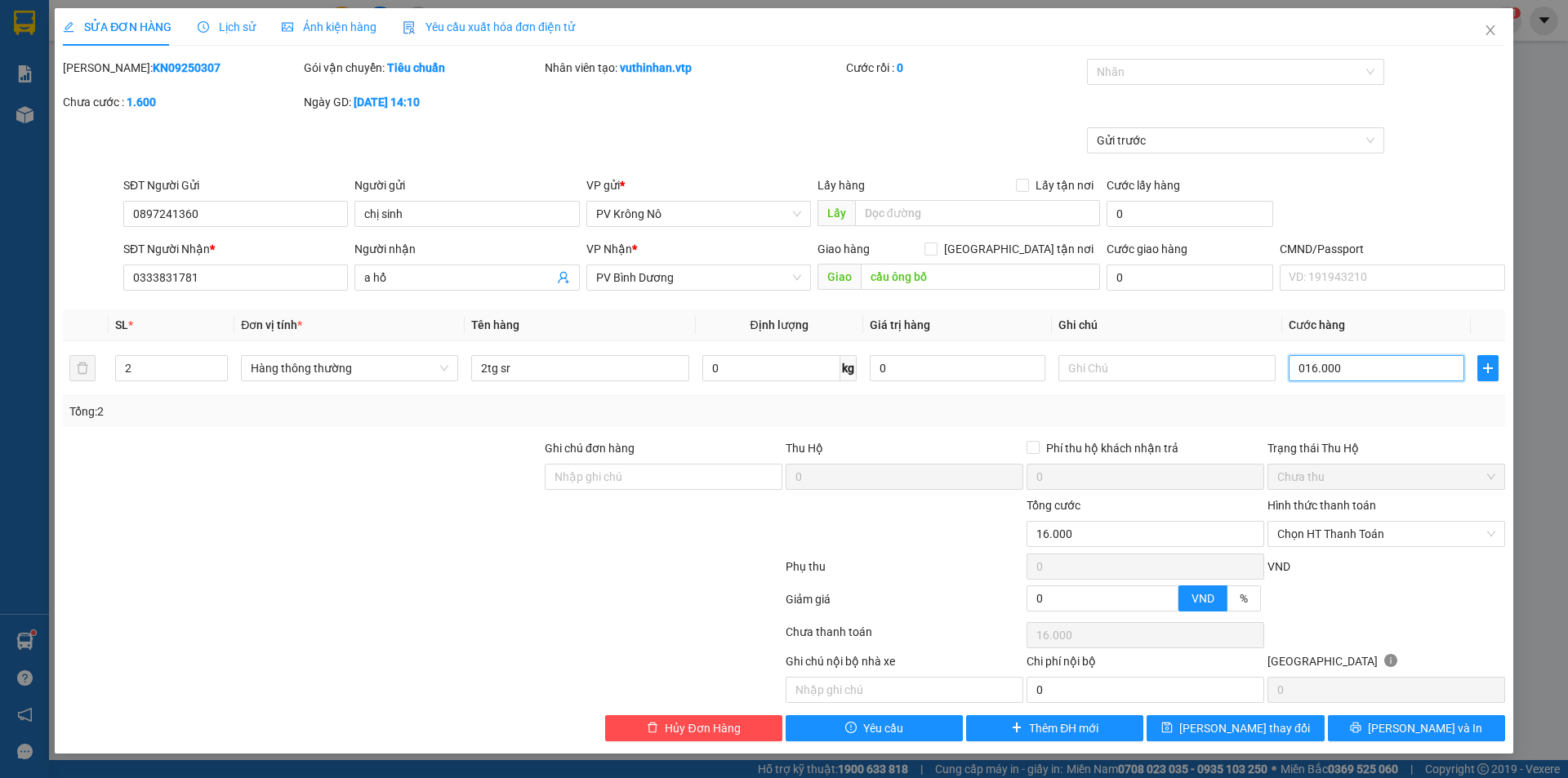
type input "160.000"
drag, startPoint x: 1234, startPoint y: 731, endPoint x: 1164, endPoint y: 696, distance: 78.3
click at [1233, 730] on span "Lưu thay đổi" at bounding box center [1244, 728] width 131 height 18
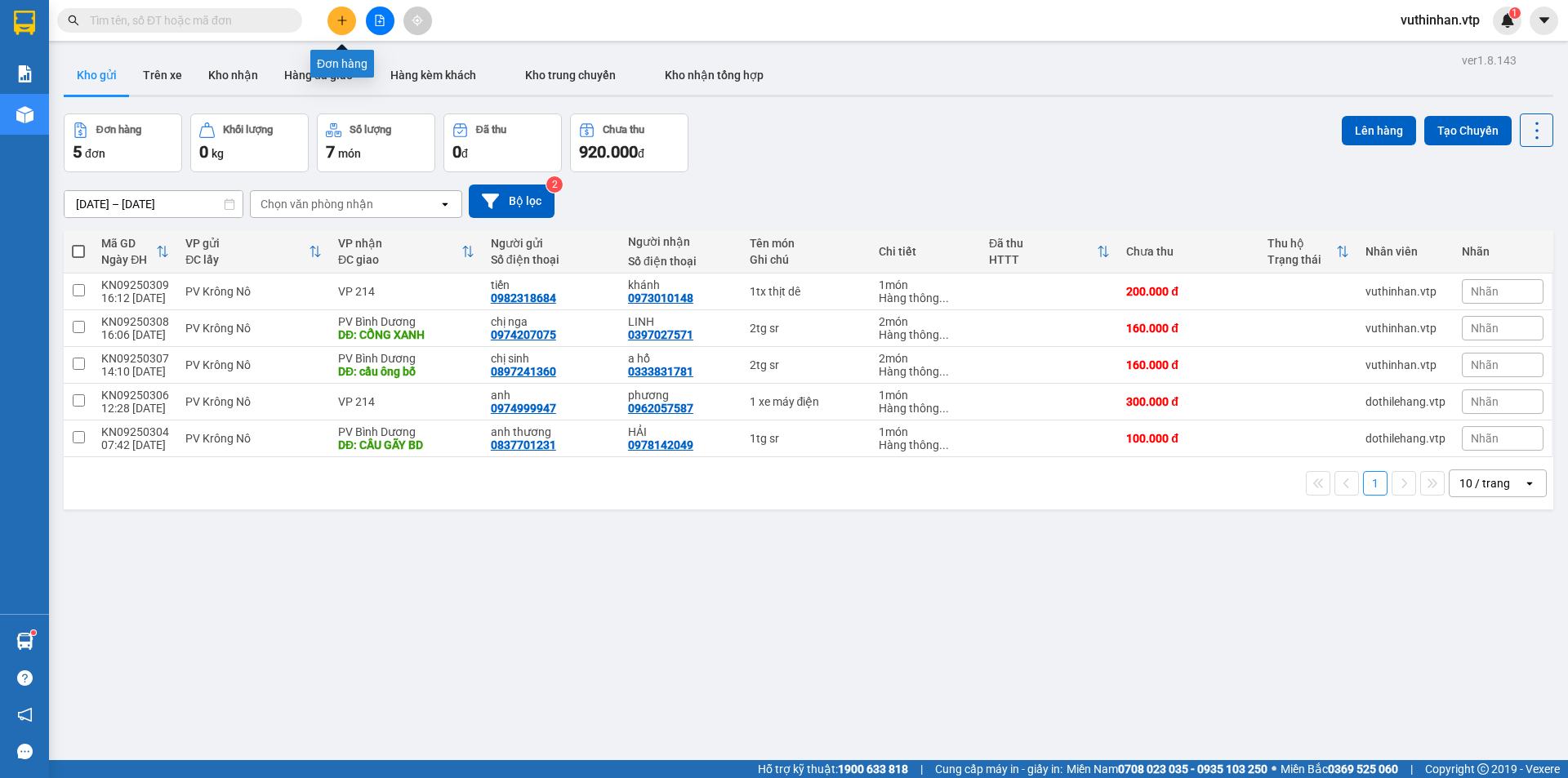
click at [339, 20] on icon "plus" at bounding box center [341, 20] width 9 height 1
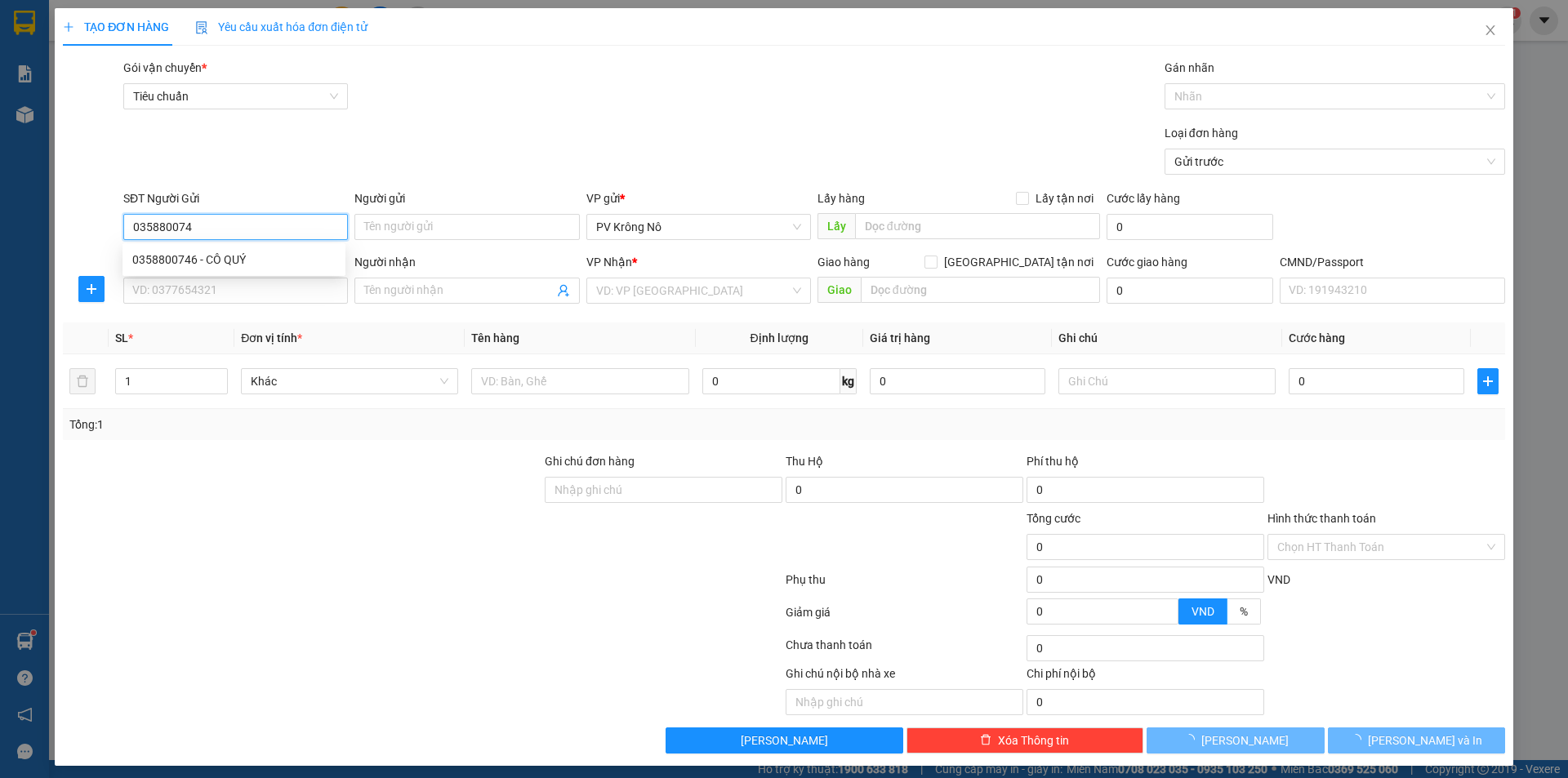
type input "0358800746"
click at [213, 256] on div "0358800746 - CÔ QUÝ" at bounding box center [234, 259] width 204 height 18
type input "CÔ QUÝ"
type input "0915808825"
type input "GIANG"
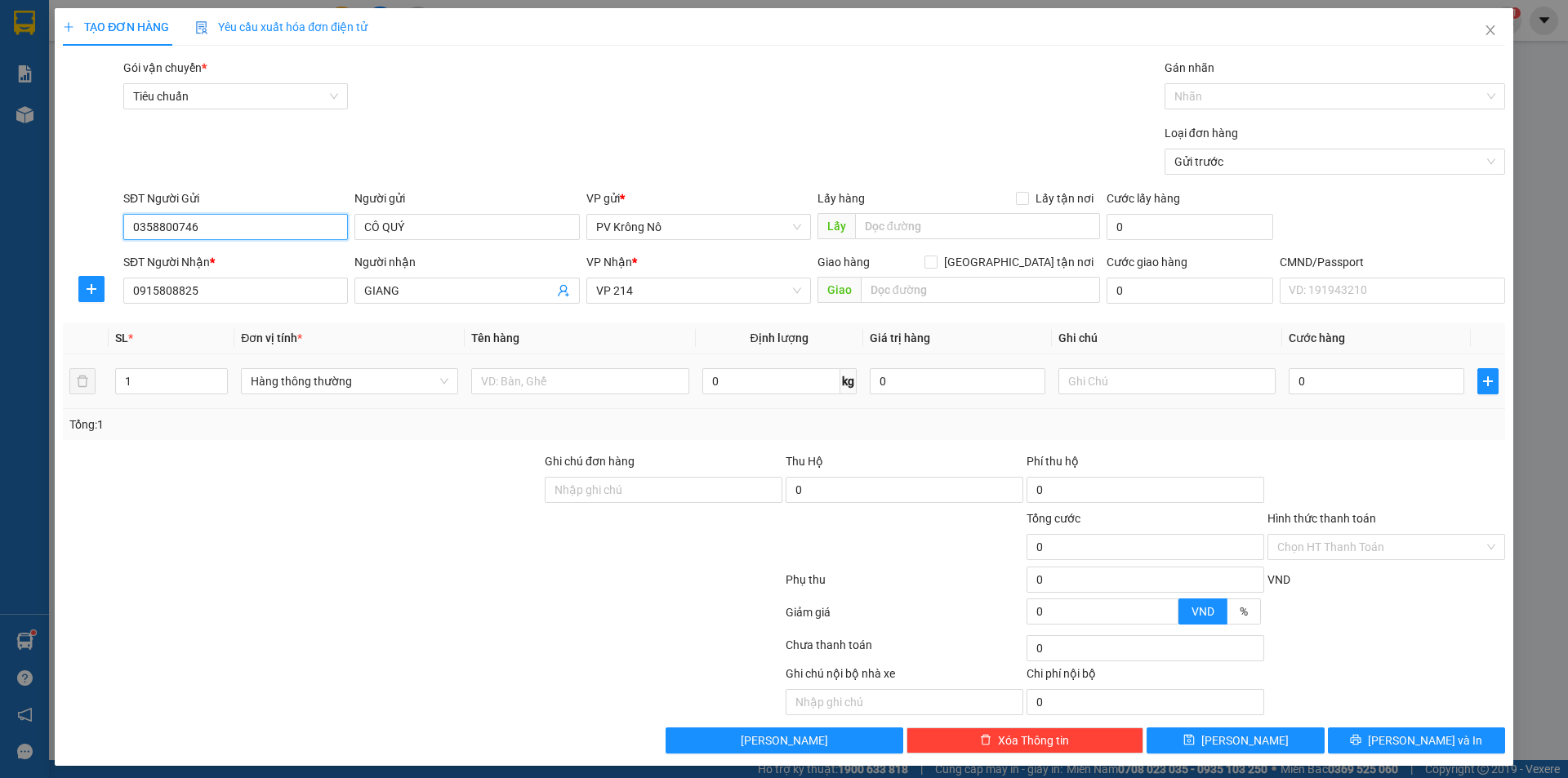
type input "0358800746"
click at [534, 366] on div at bounding box center [580, 381] width 218 height 33
click at [521, 384] on input "text" at bounding box center [580, 381] width 218 height 26
type input "1tx tp"
click at [1337, 388] on input "0" at bounding box center [1376, 381] width 176 height 26
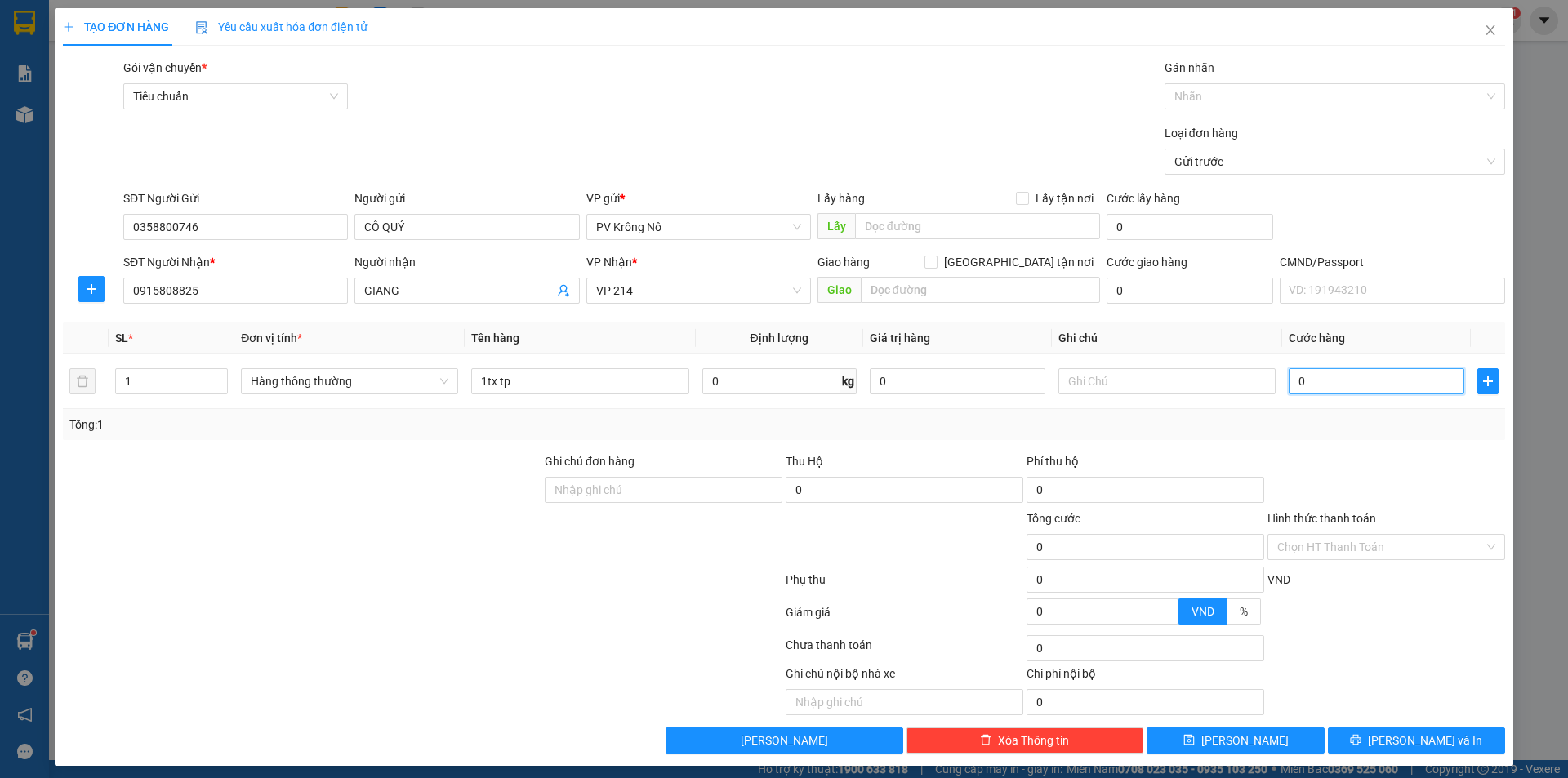
type input "05"
type input "5"
type input "050"
type input "50"
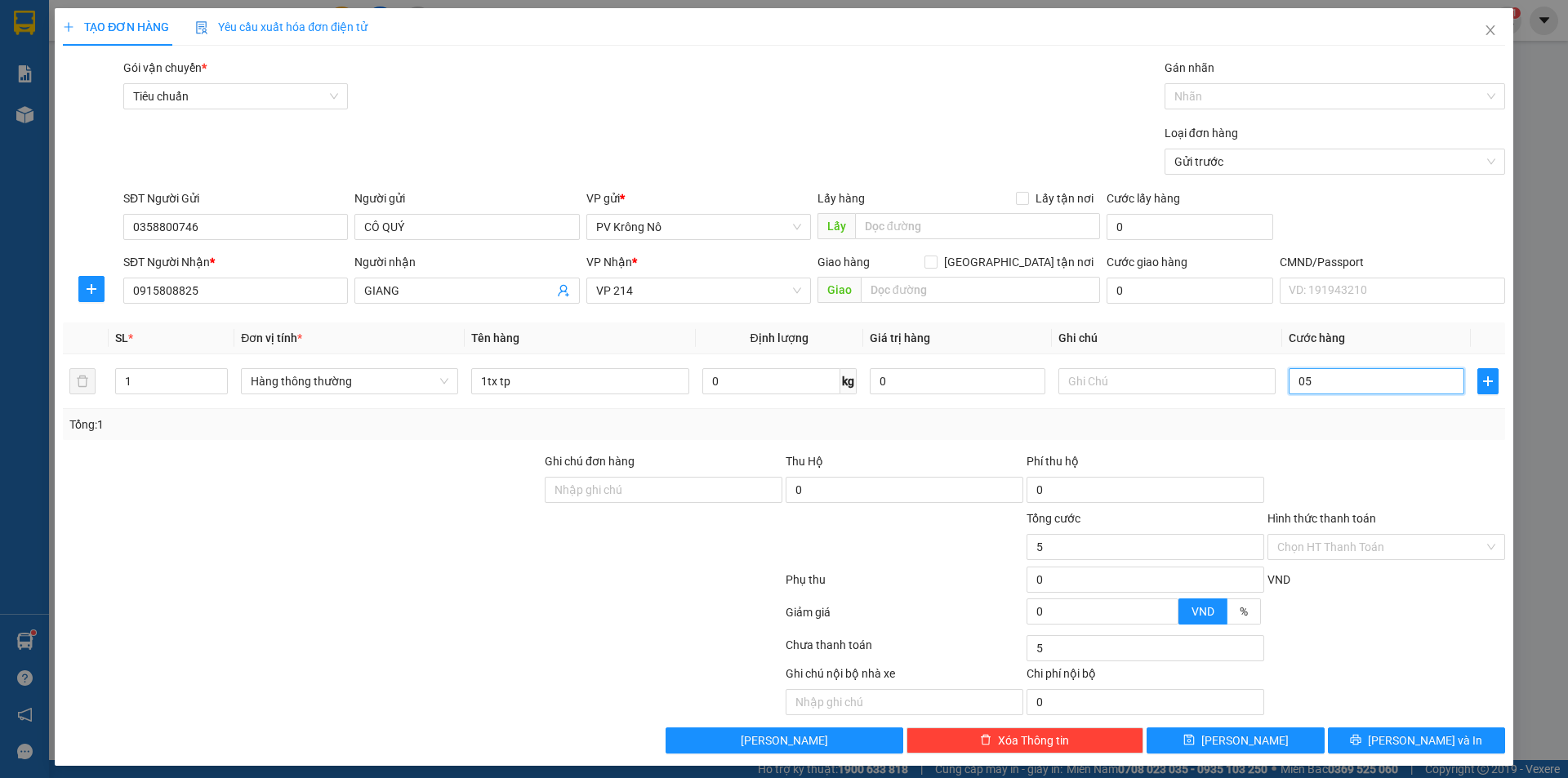
type input "50"
type input "0.500"
type input "500"
type input "05.000"
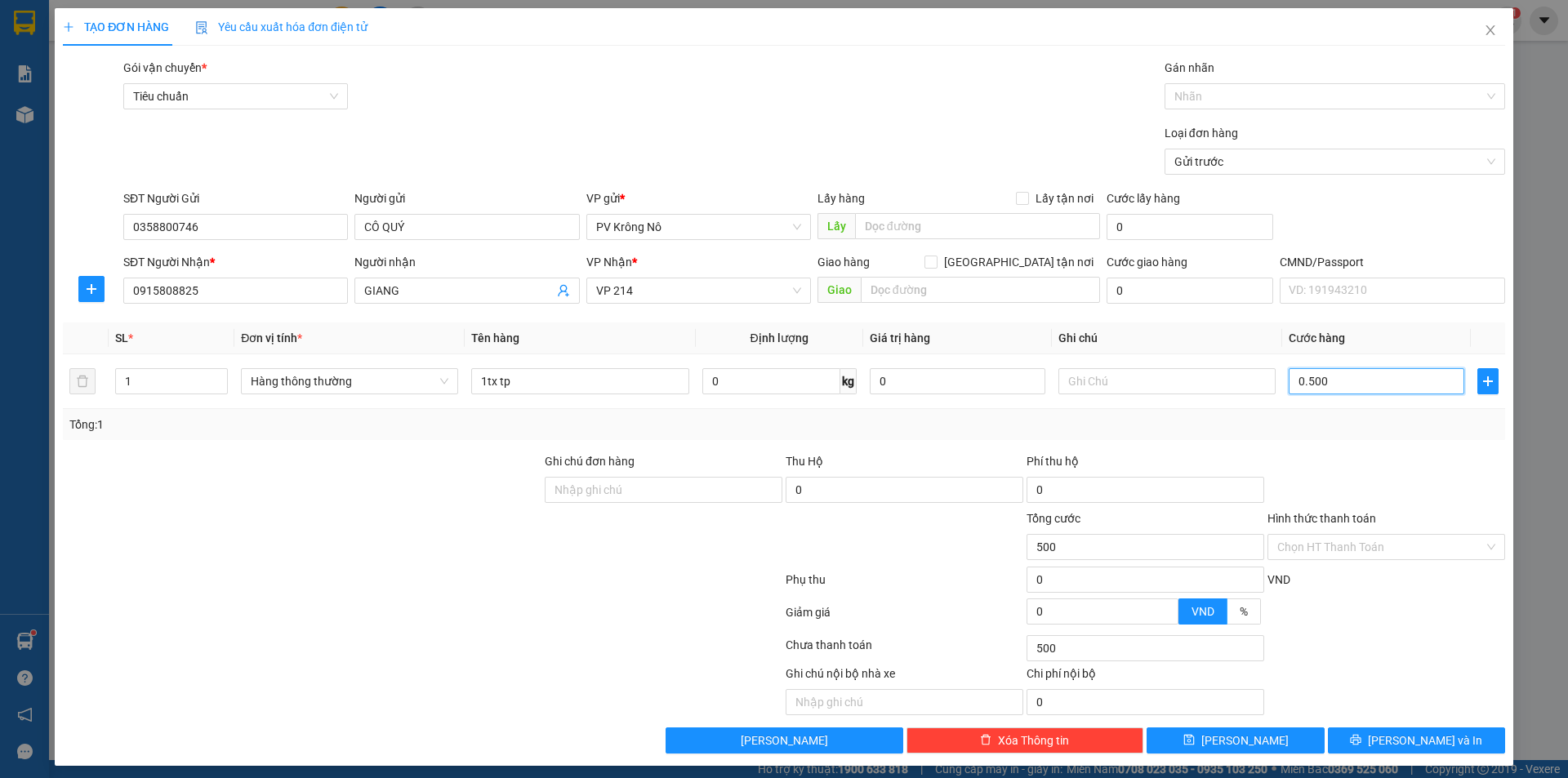
type input "5.000"
type input "050.000"
type input "50.000"
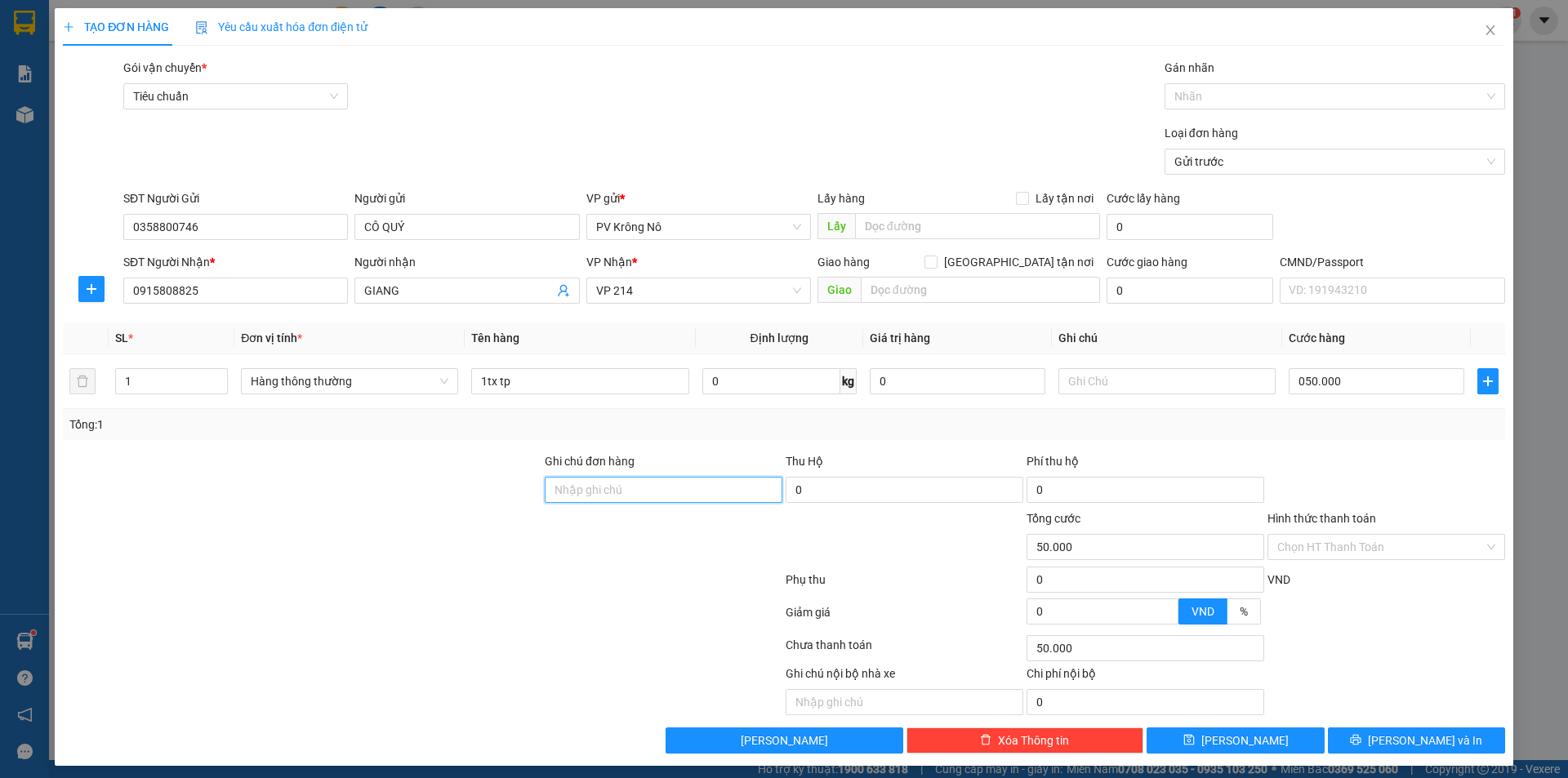
type input "50.000"
drag, startPoint x: 1368, startPoint y: 731, endPoint x: 1360, endPoint y: 726, distance: 9.4
click at [1368, 728] on button "Lưu và In" at bounding box center [1416, 740] width 177 height 26
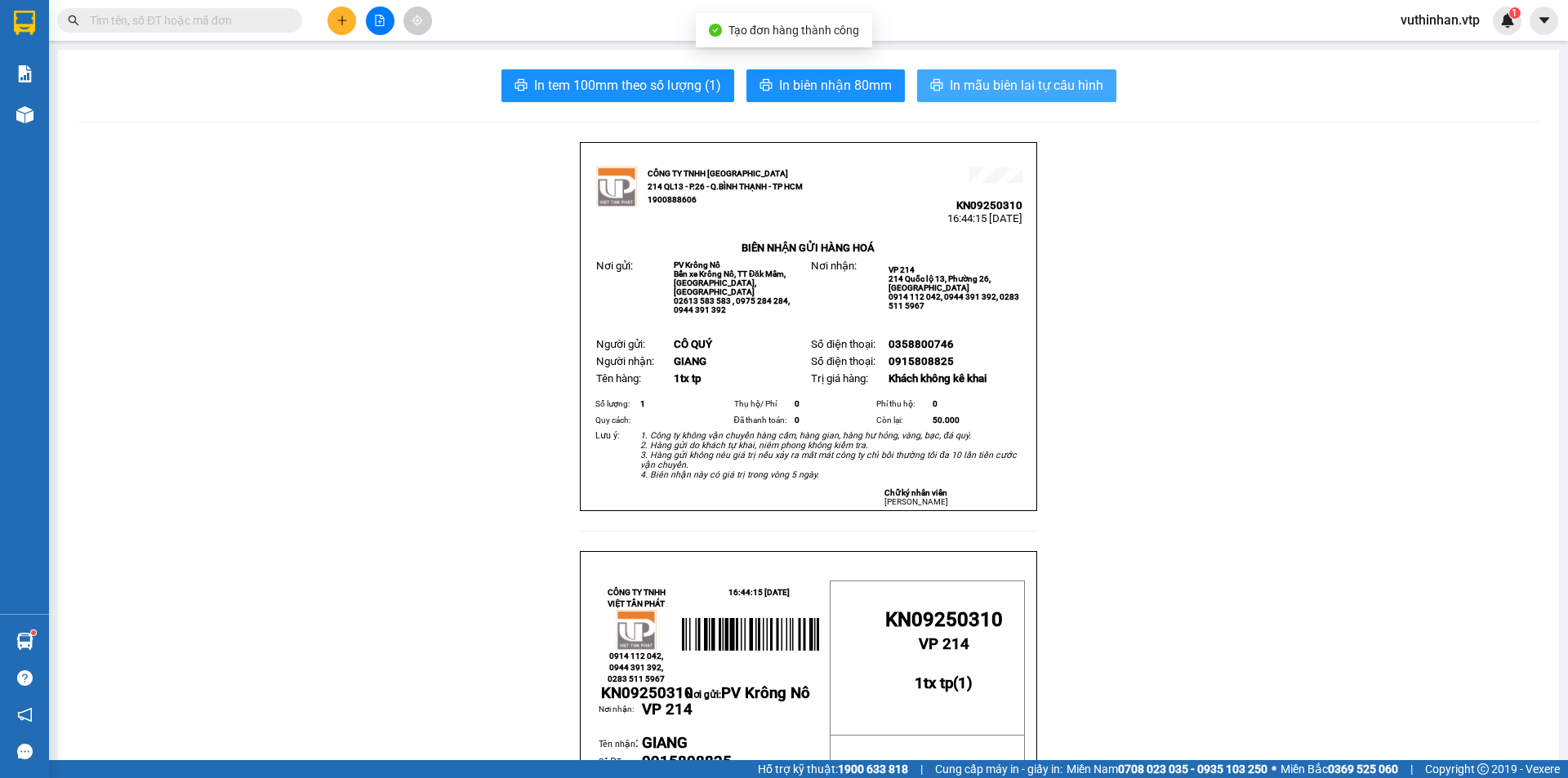
click at [955, 81] on span "In mẫu biên lai tự cấu hình" at bounding box center [1027, 85] width 154 height 20
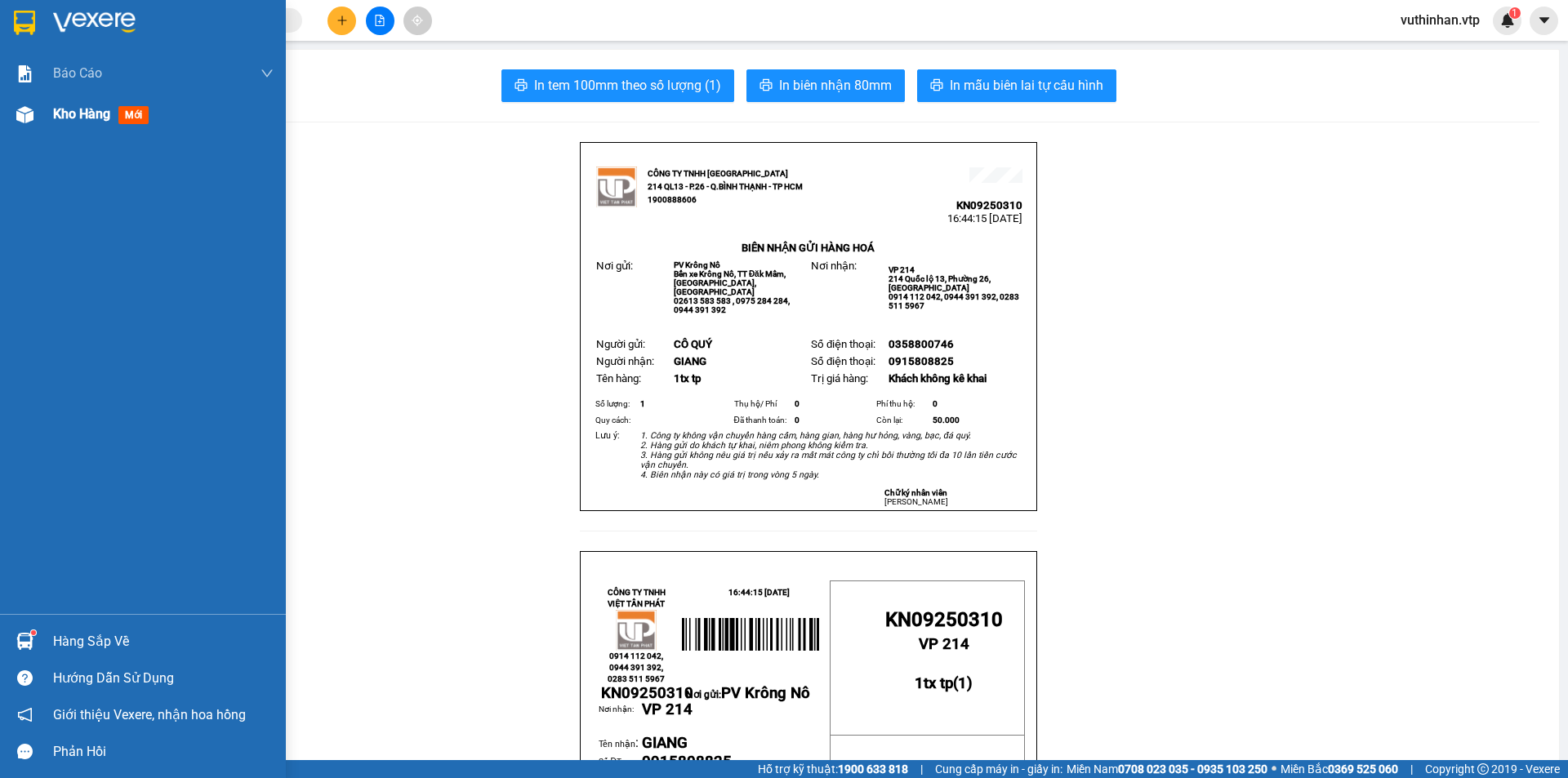
click at [68, 119] on span "Kho hàng" at bounding box center [82, 114] width 57 height 16
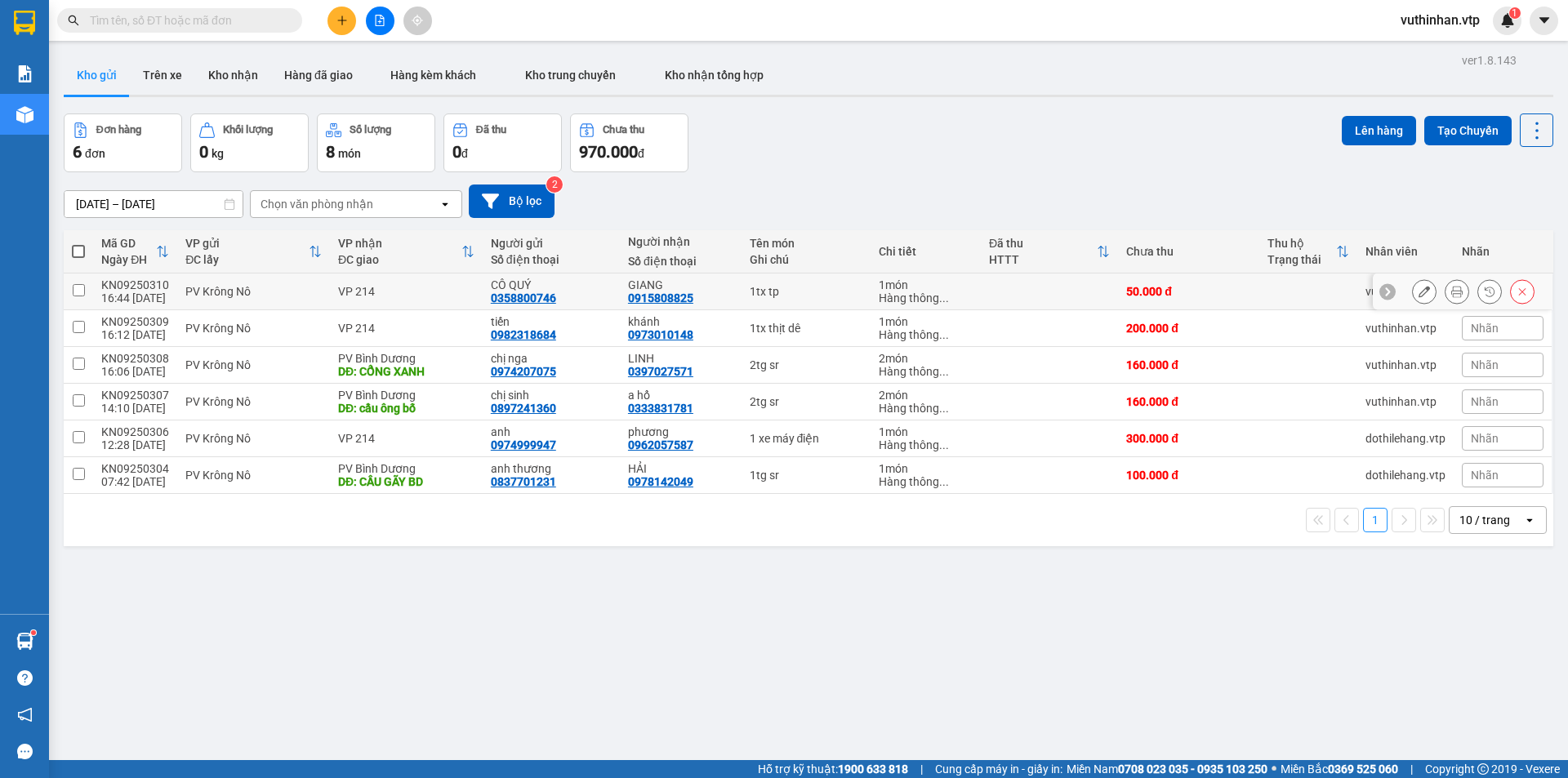
click at [1418, 290] on icon at bounding box center [1424, 291] width 11 height 11
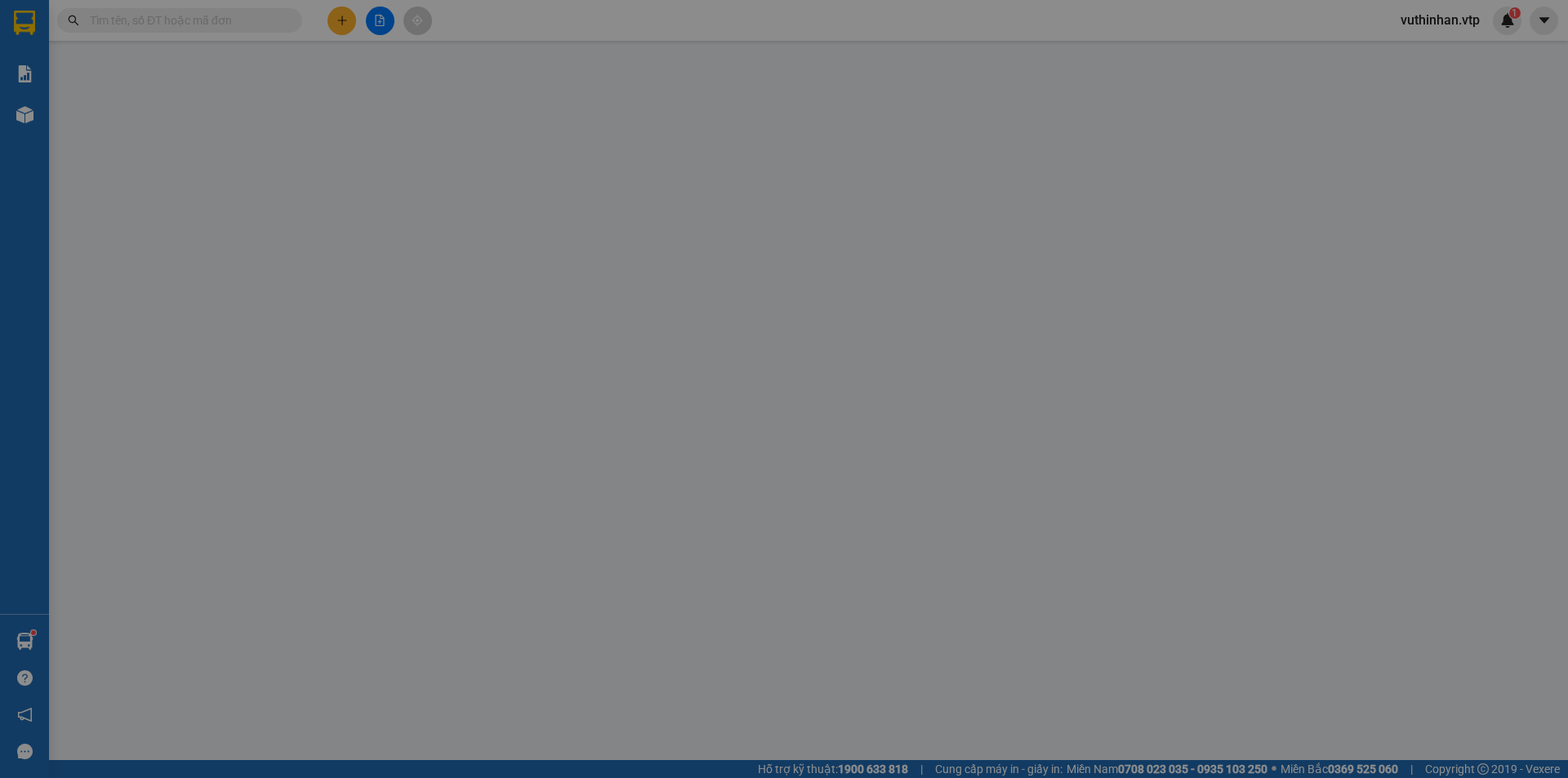
type input "0358800746"
type input "CÔ QUÝ"
type input "0915808825"
type input "GIANG"
type input "50.000"
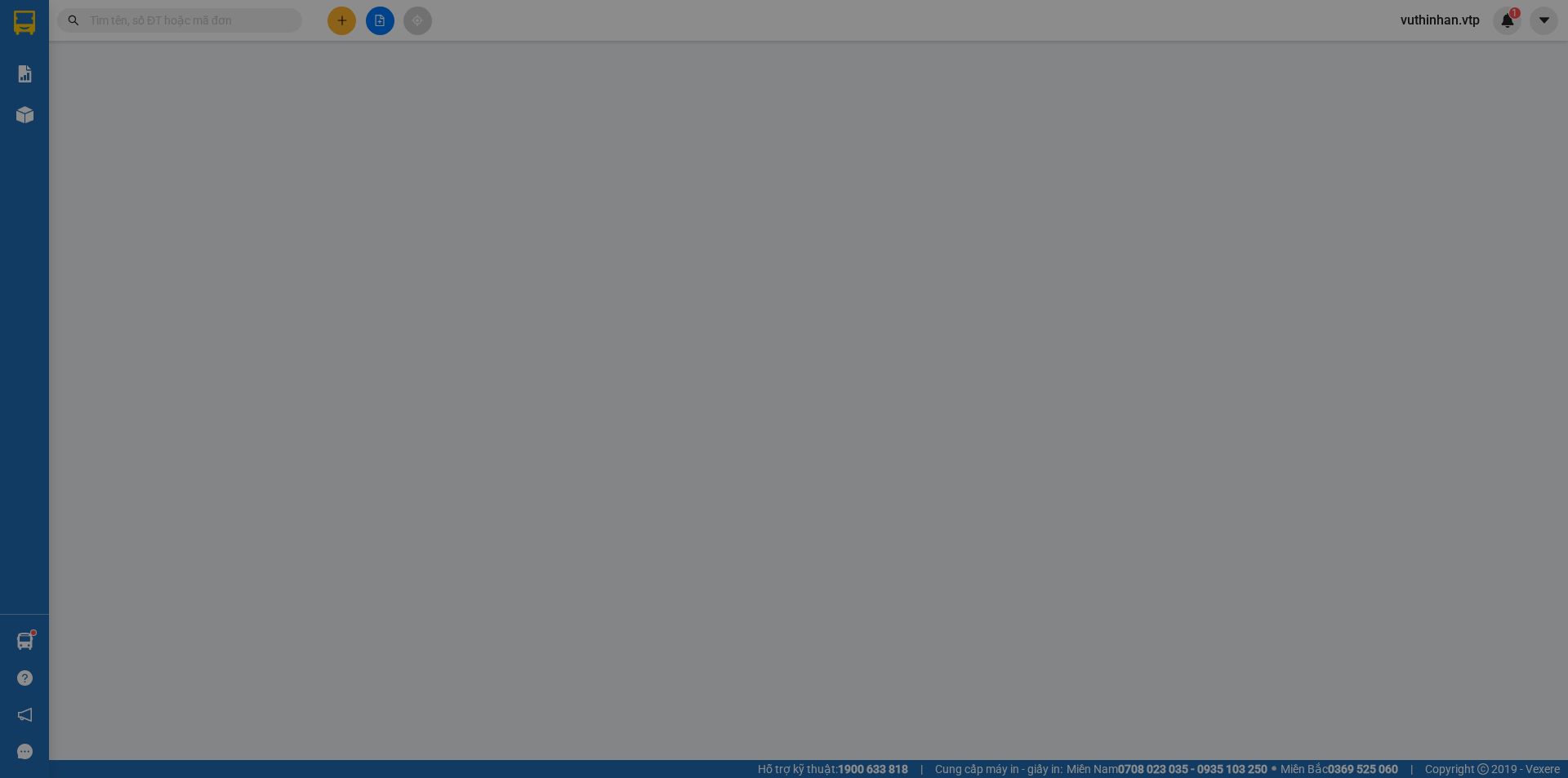
type input "50.000"
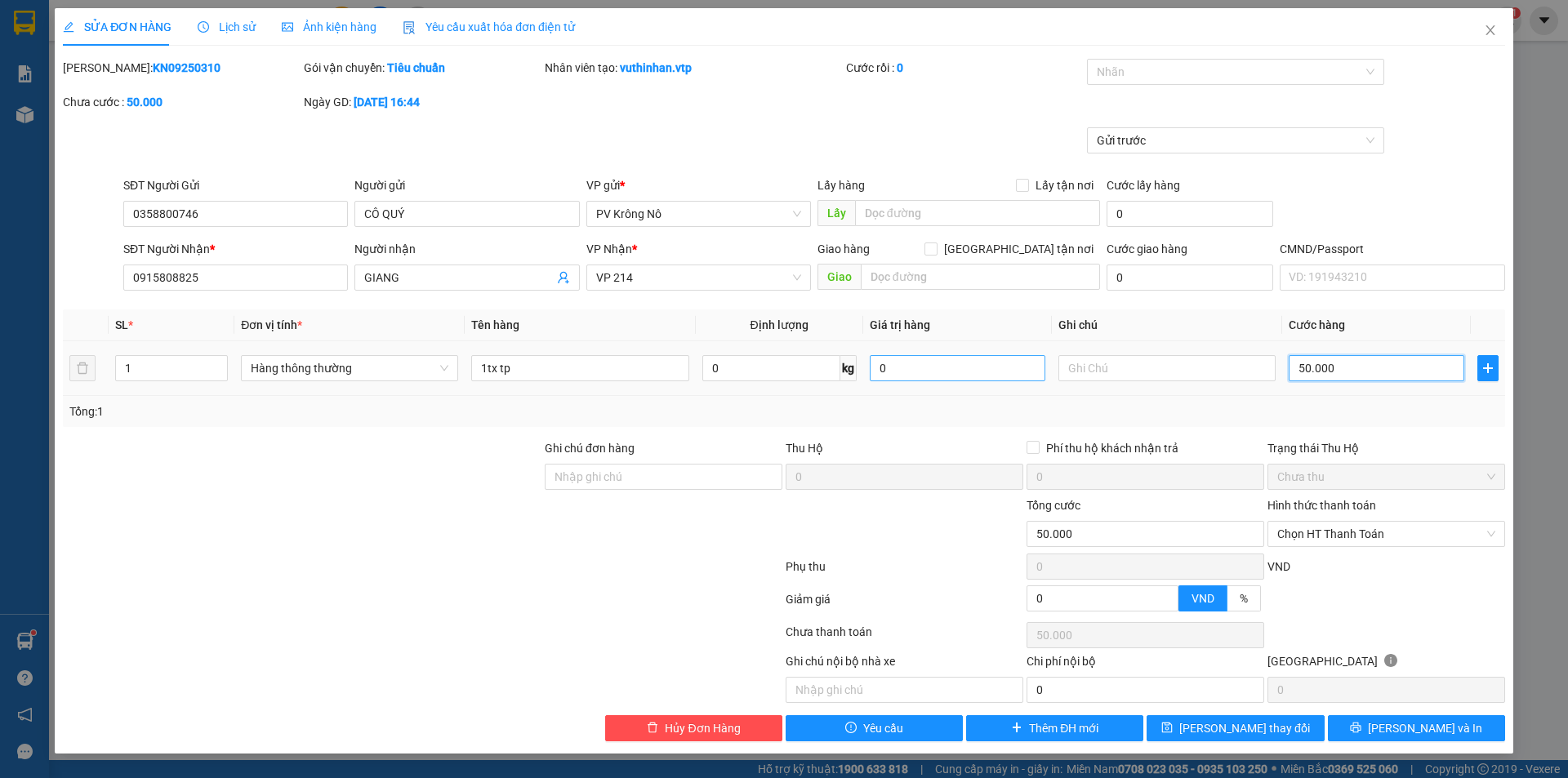
type input "0"
type input "3"
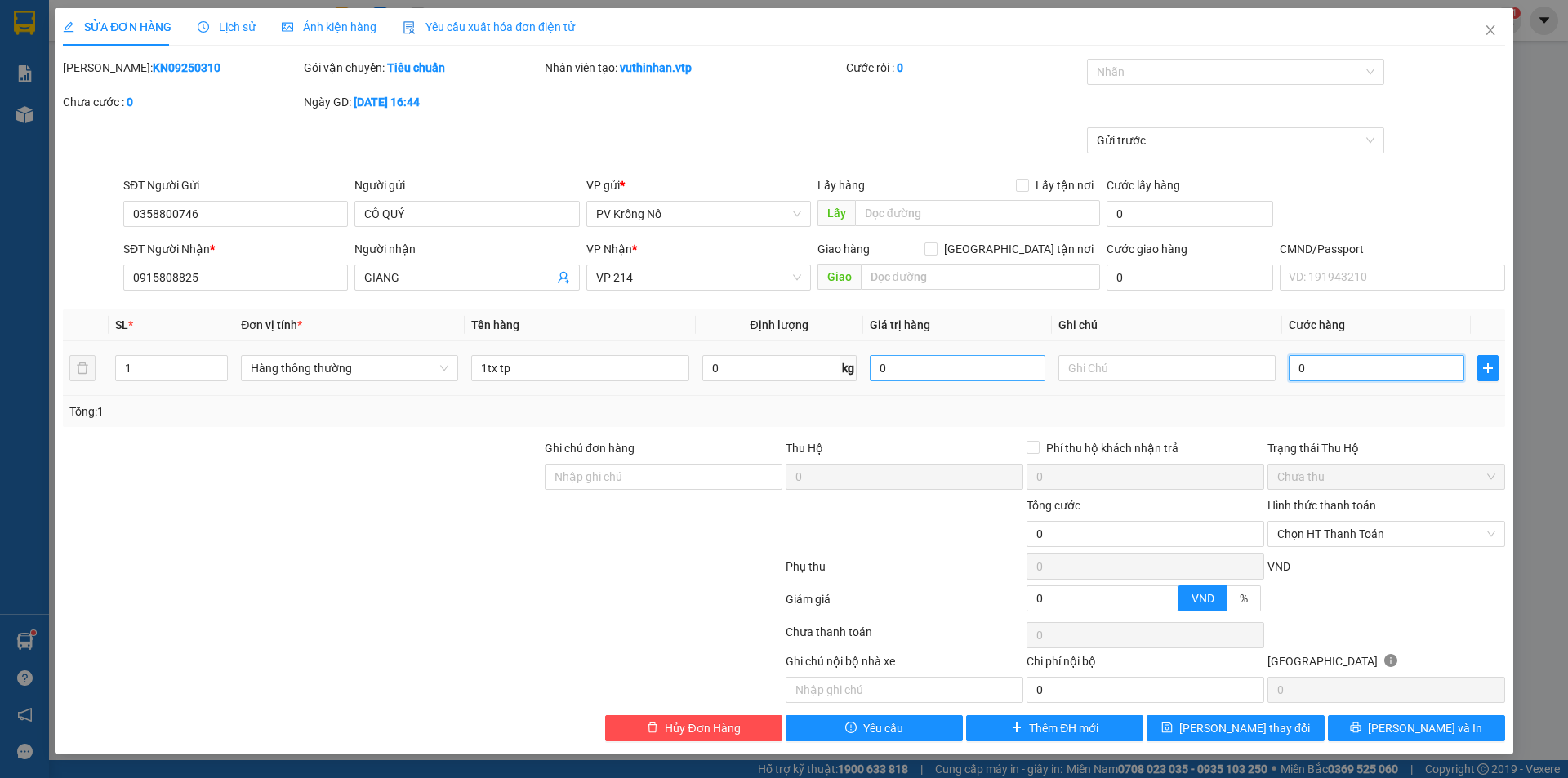
type input "03"
type input "30"
type input "030"
type input "300"
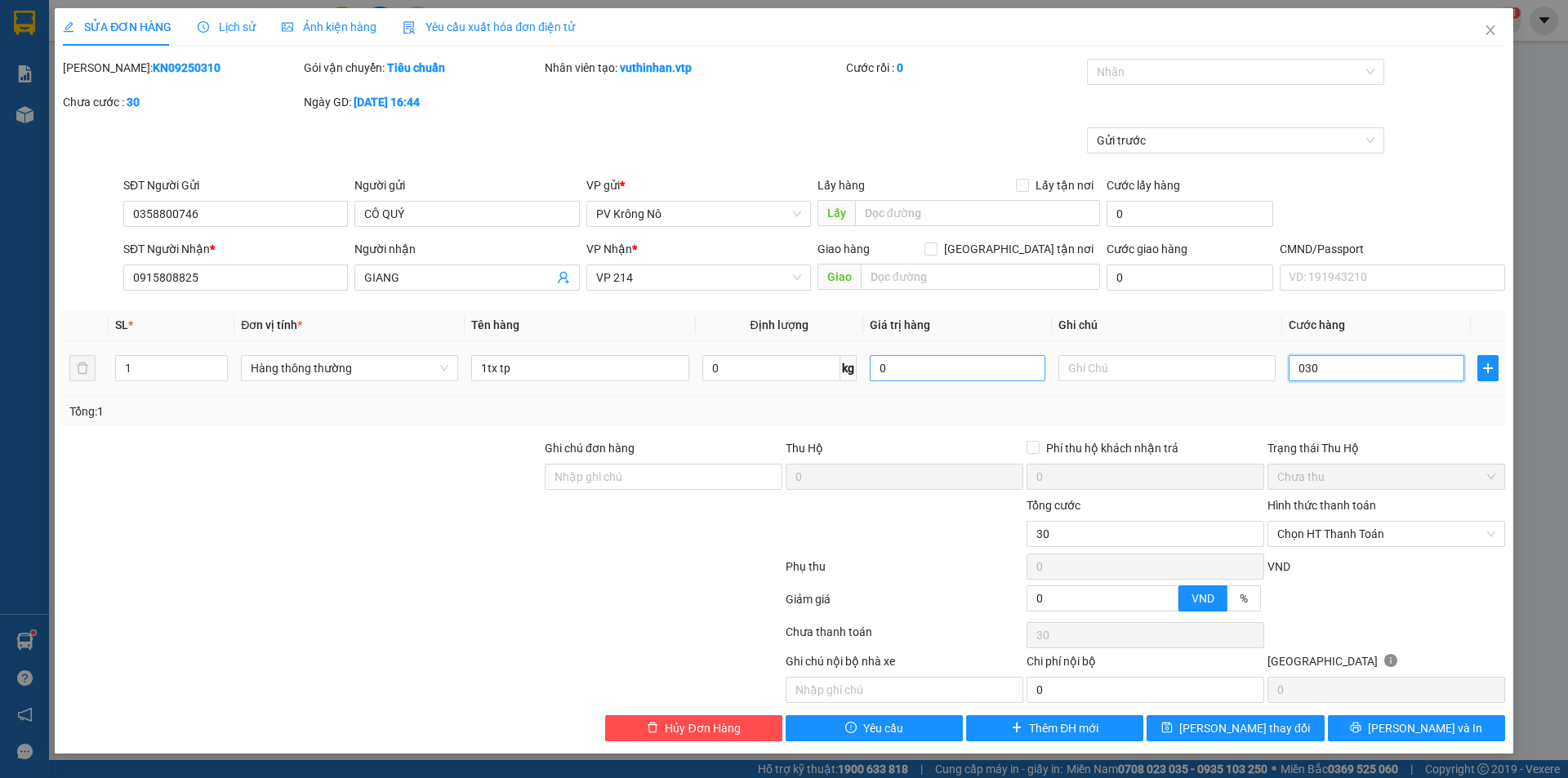
type input "300"
type input "0.300"
type input "3.000"
type input "03.000"
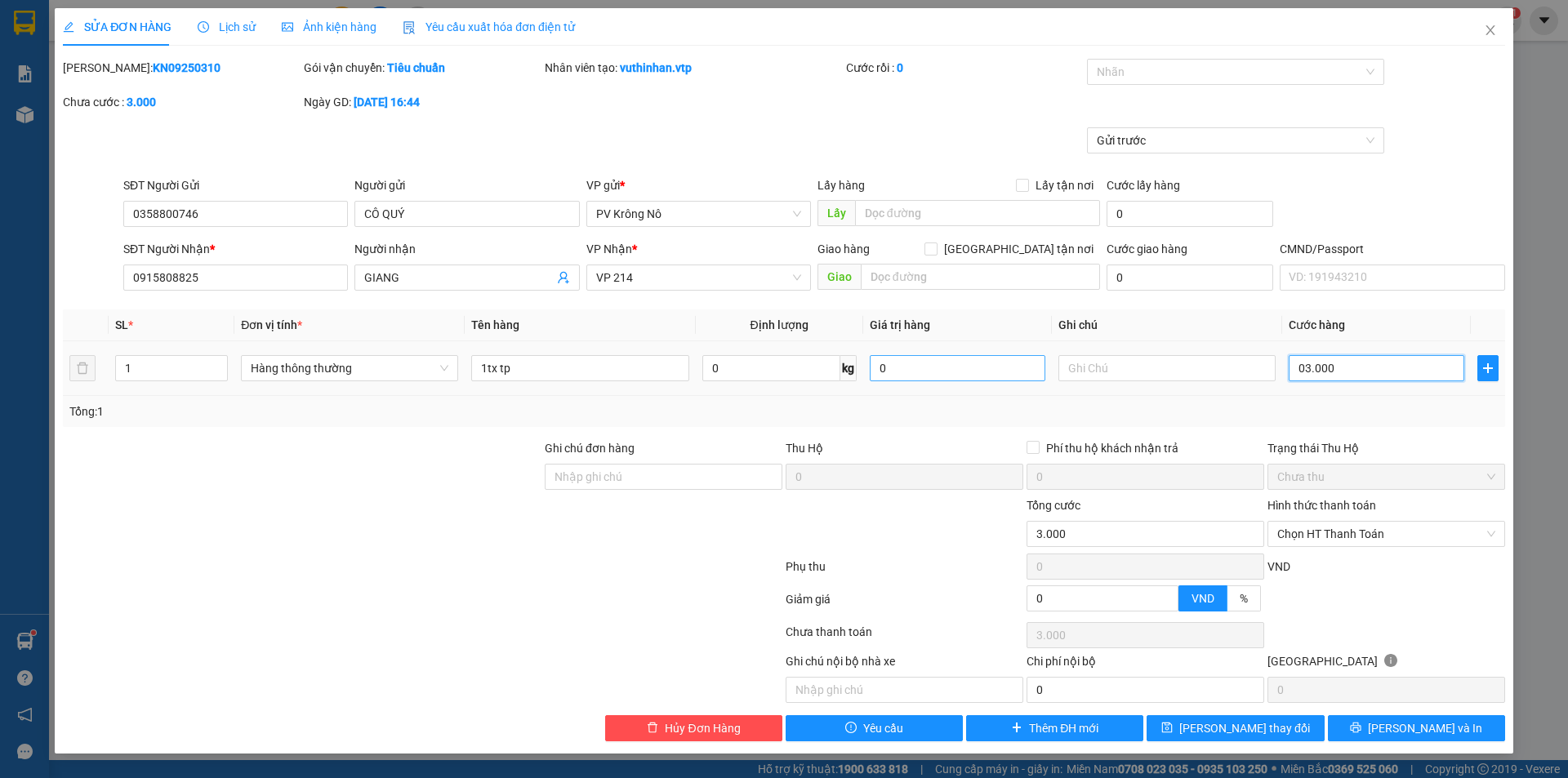
type input "300"
type input "0"
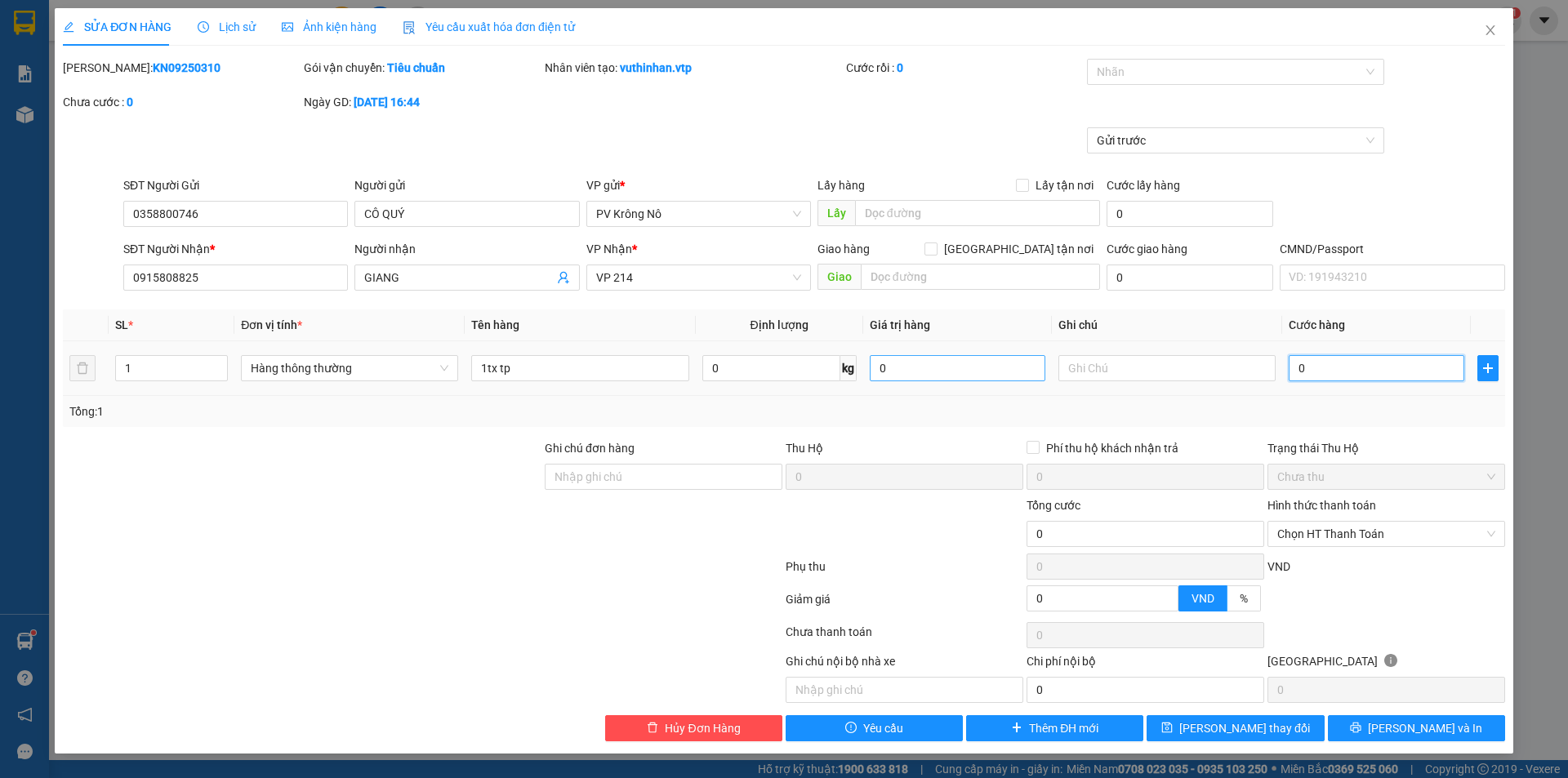
type input "0"
type input "4"
type input "04"
type input "40"
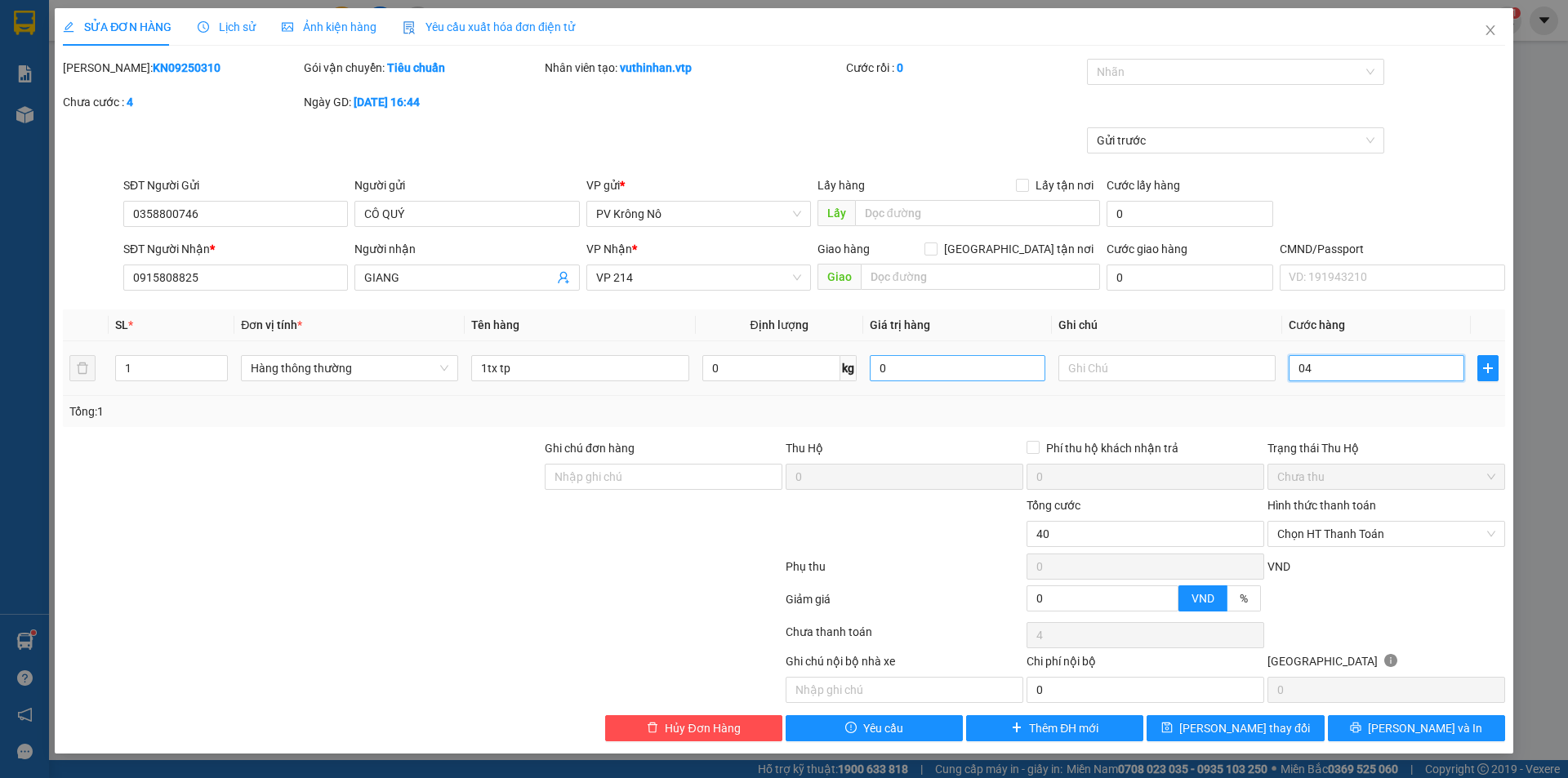
type input "40"
type input "040"
type input "400"
type input "0.400"
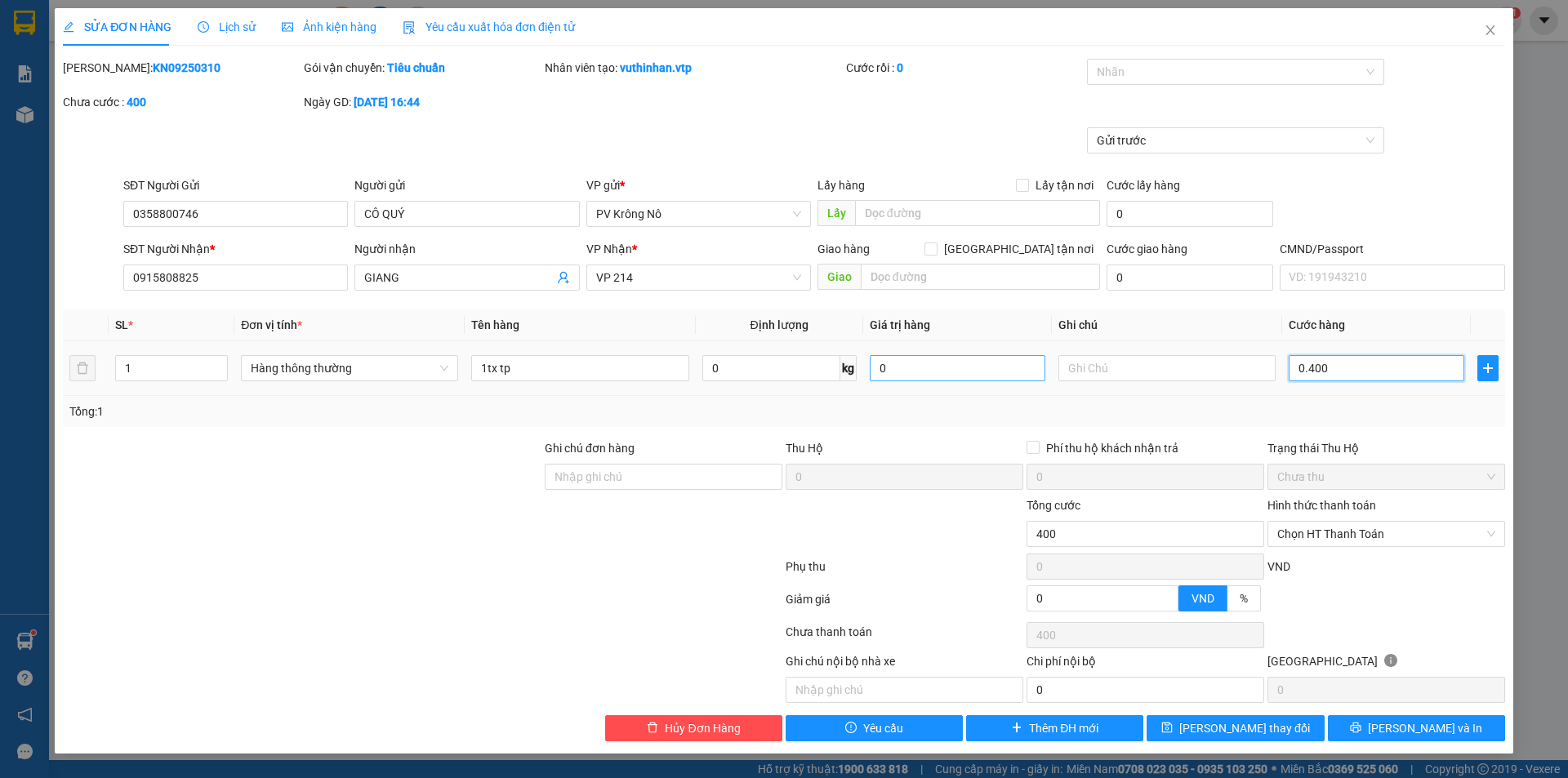
type input "4.000"
type input "04.000"
type input "40.000"
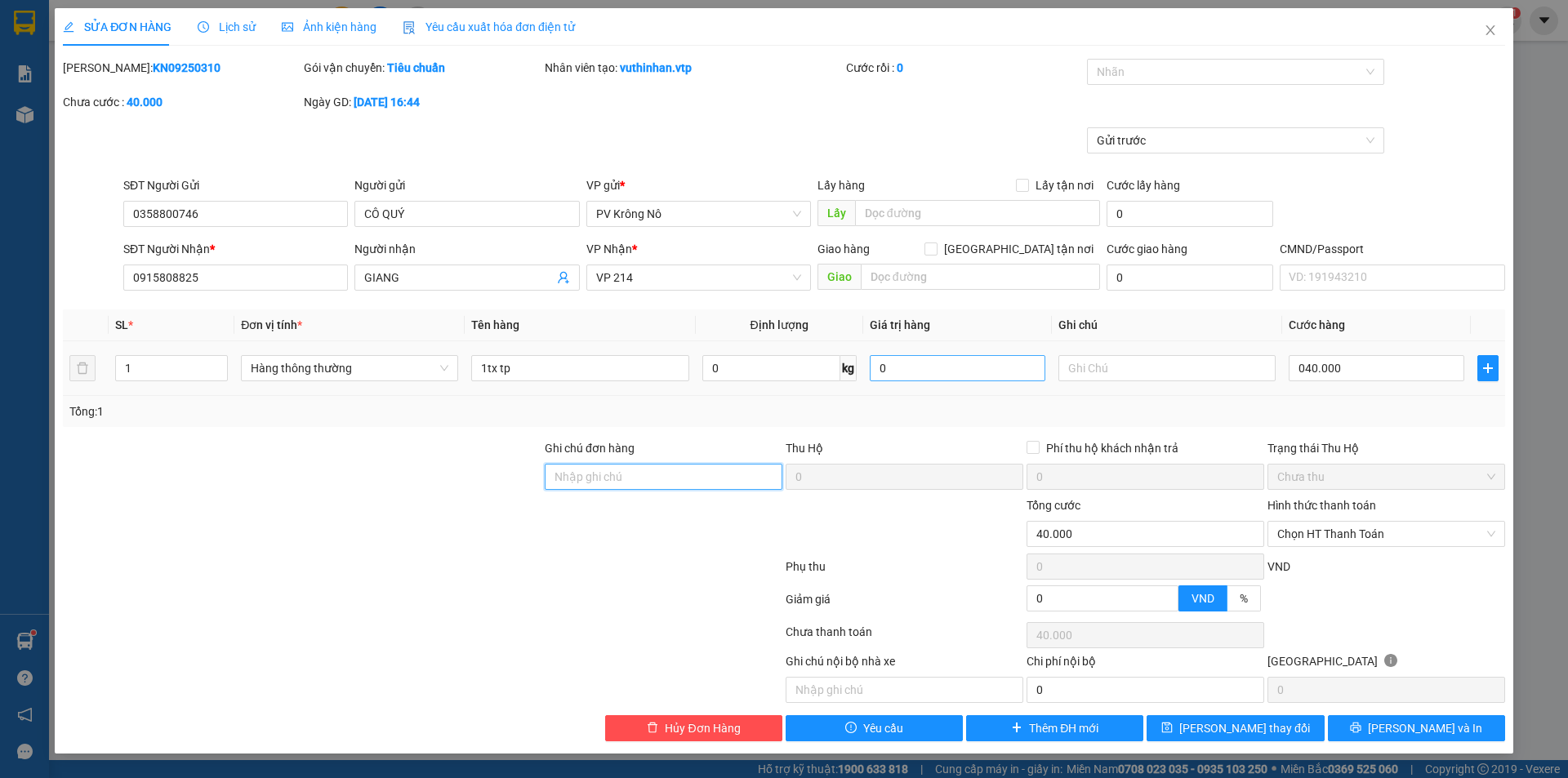
type input "40.000"
click at [1213, 722] on span "Lưu thay đổi" at bounding box center [1244, 728] width 131 height 18
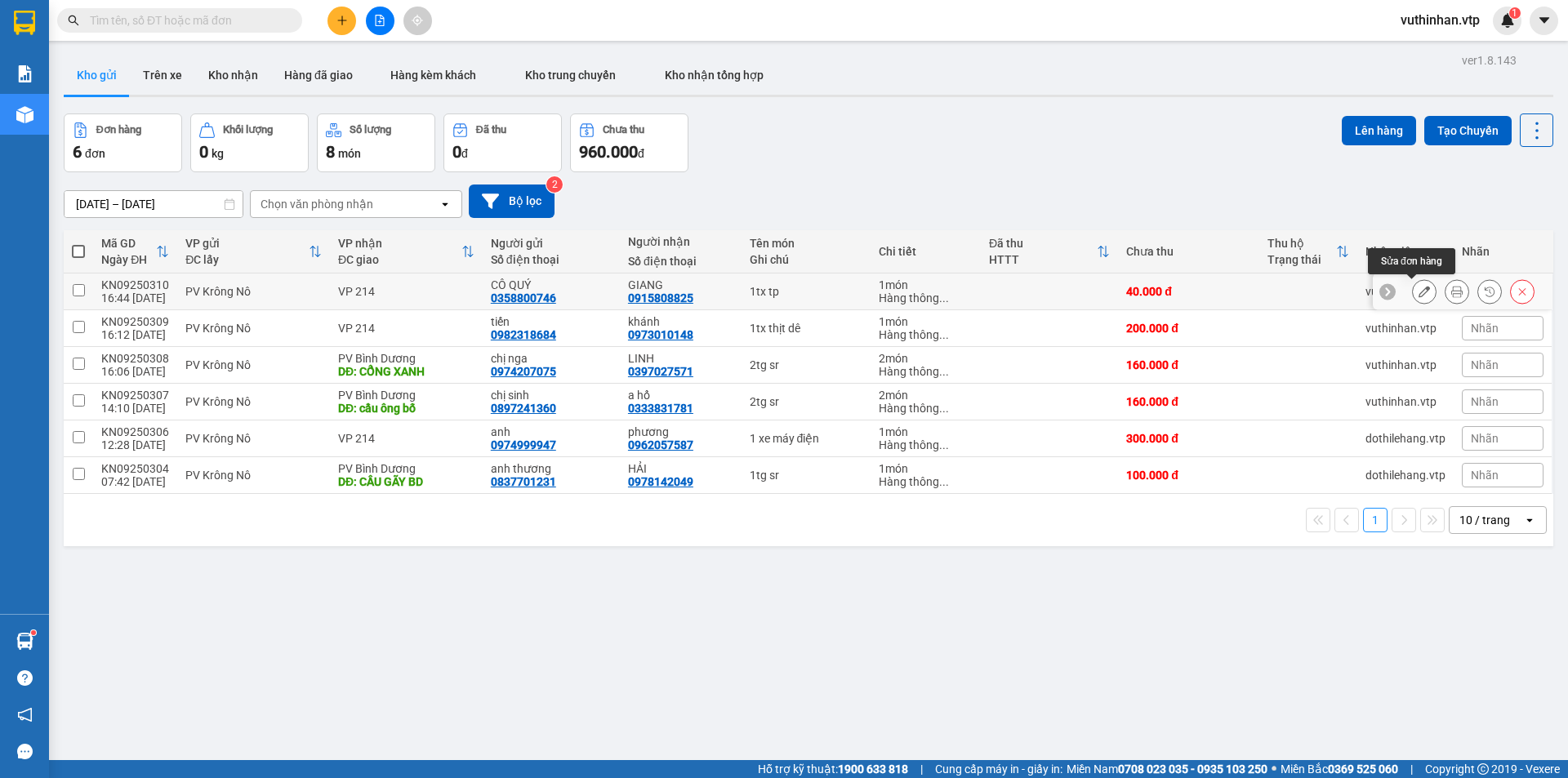
click at [1413, 286] on button at bounding box center [1424, 291] width 23 height 29
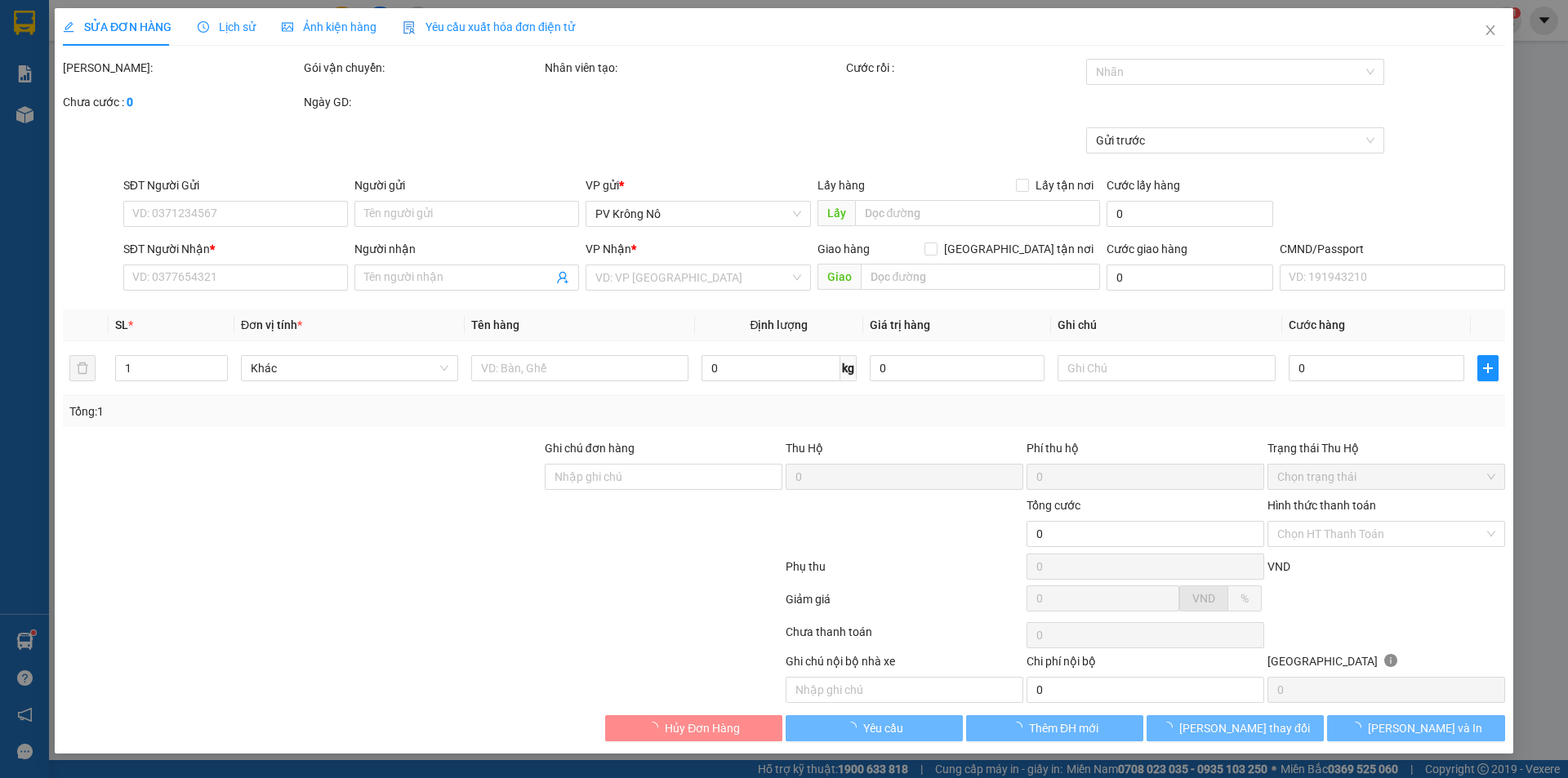
type input "0358800746"
type input "CÔ QUÝ"
type input "0915808825"
type input "GIANG"
type input "40.000"
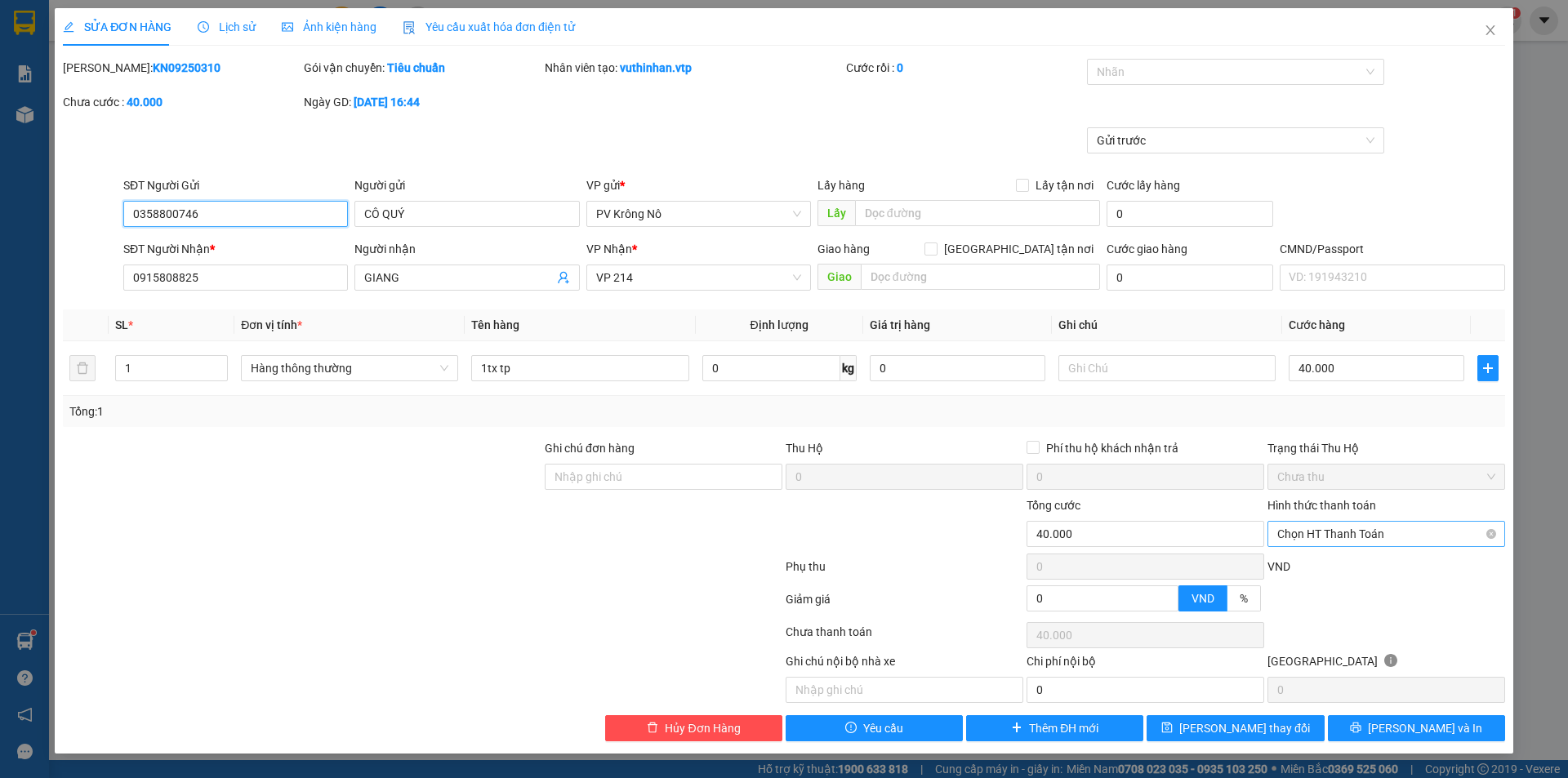
click at [1326, 528] on span "Chọn HT Thanh Toán" at bounding box center [1386, 534] width 218 height 25
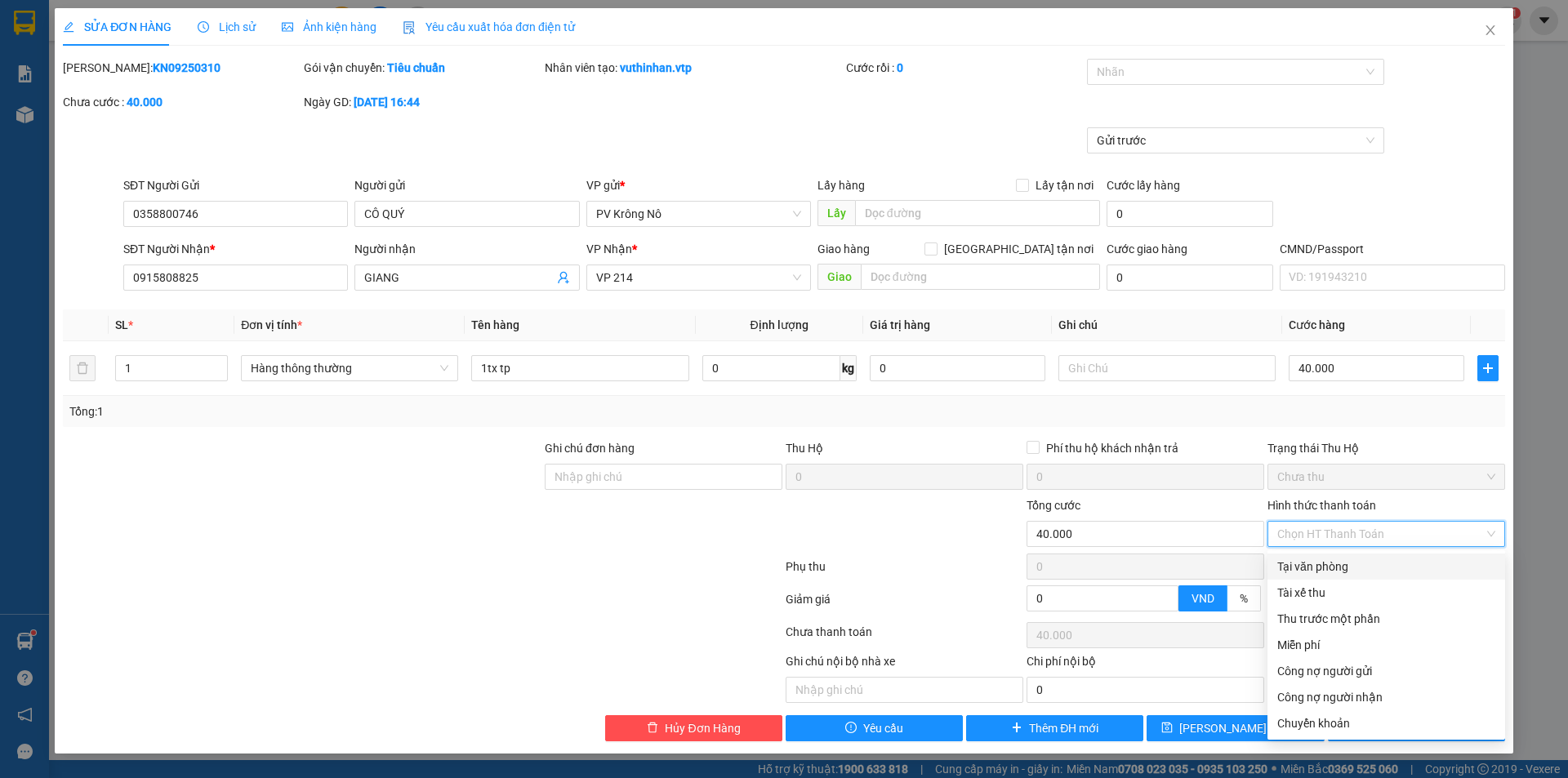
click at [1305, 563] on div "Tại văn phòng" at bounding box center [1386, 567] width 218 height 18
type input "0"
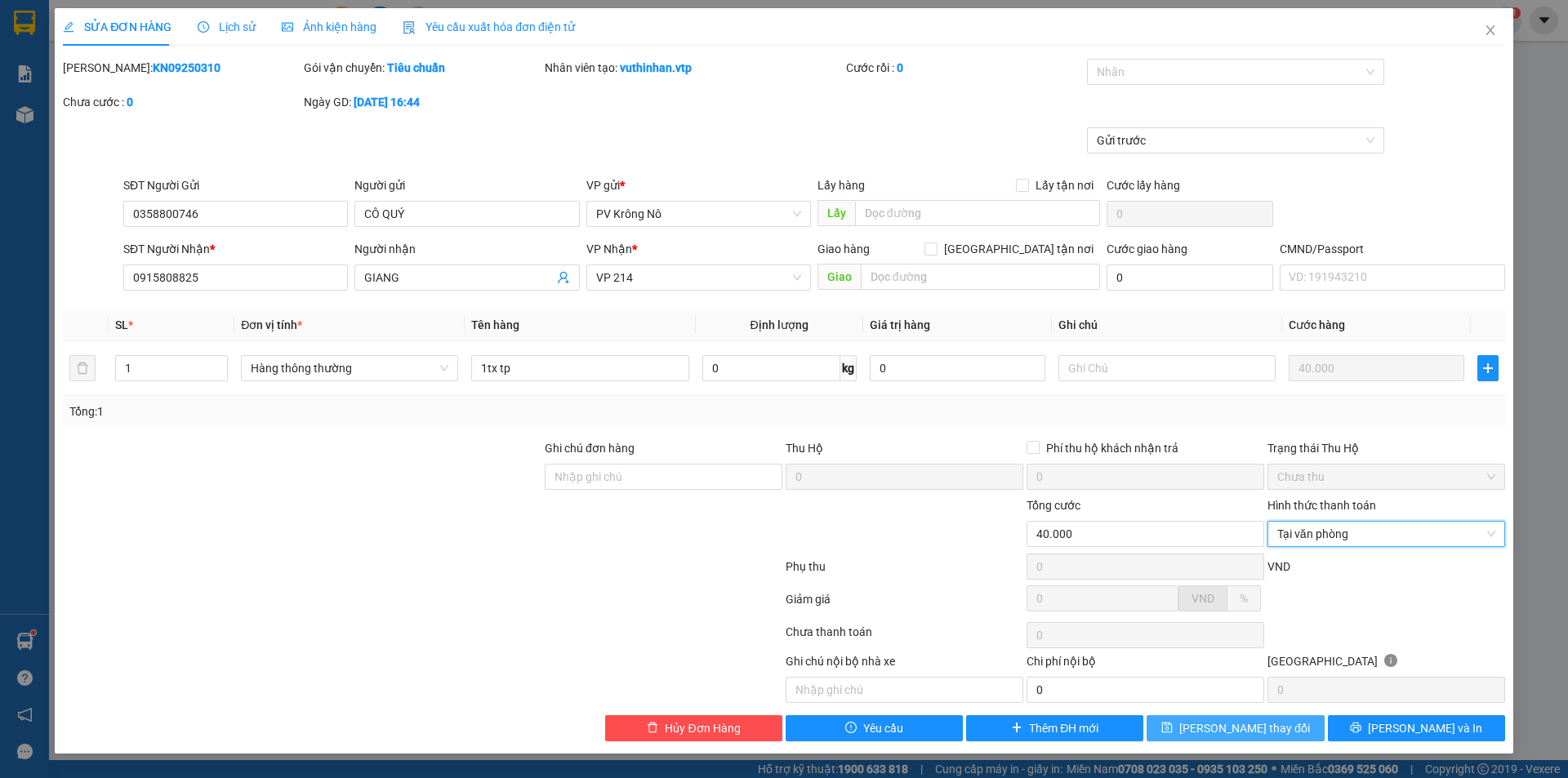
click at [1238, 732] on span "Lưu thay đổi" at bounding box center [1244, 728] width 131 height 18
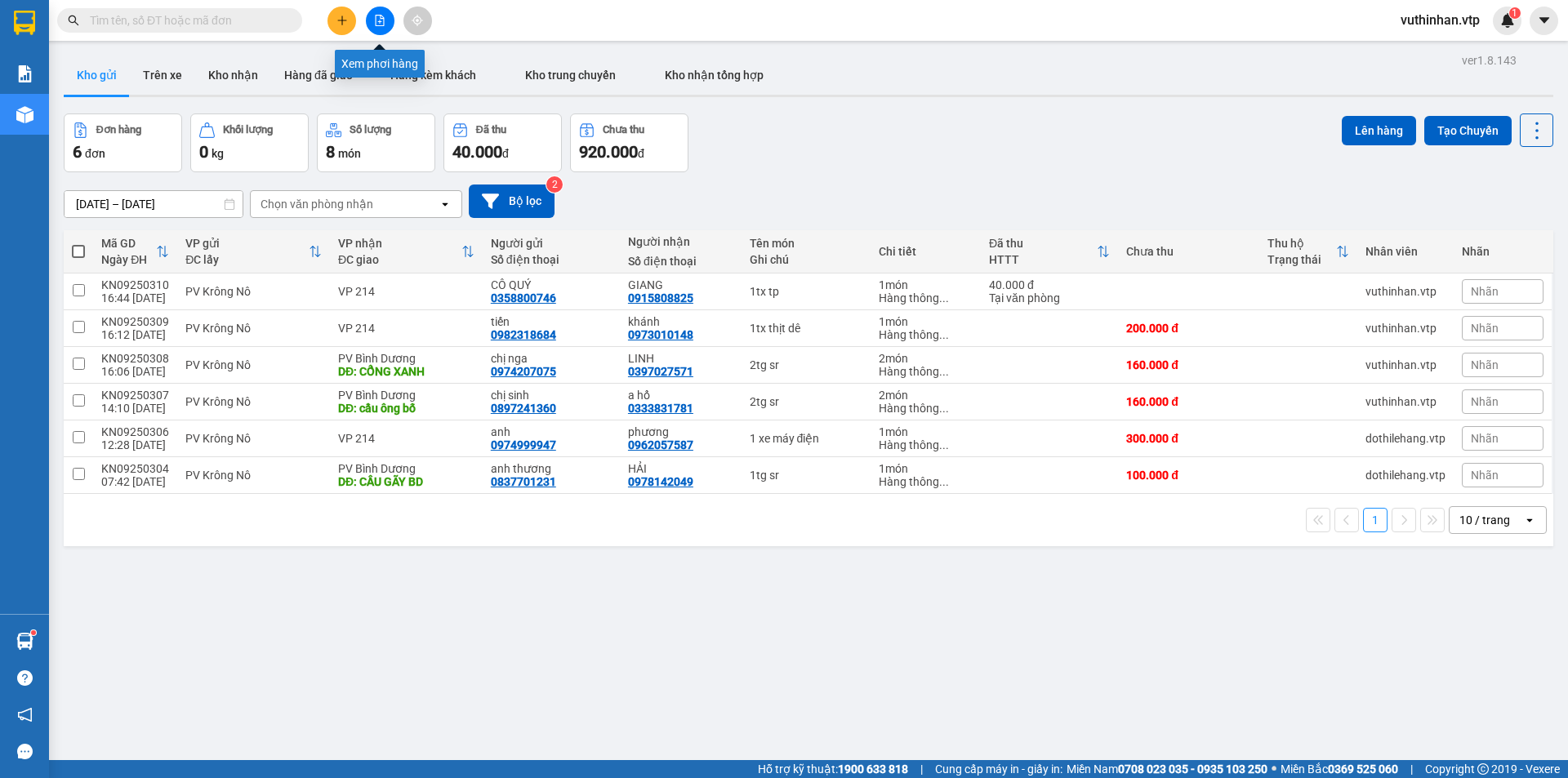
click at [385, 21] on button at bounding box center [380, 20] width 29 height 29
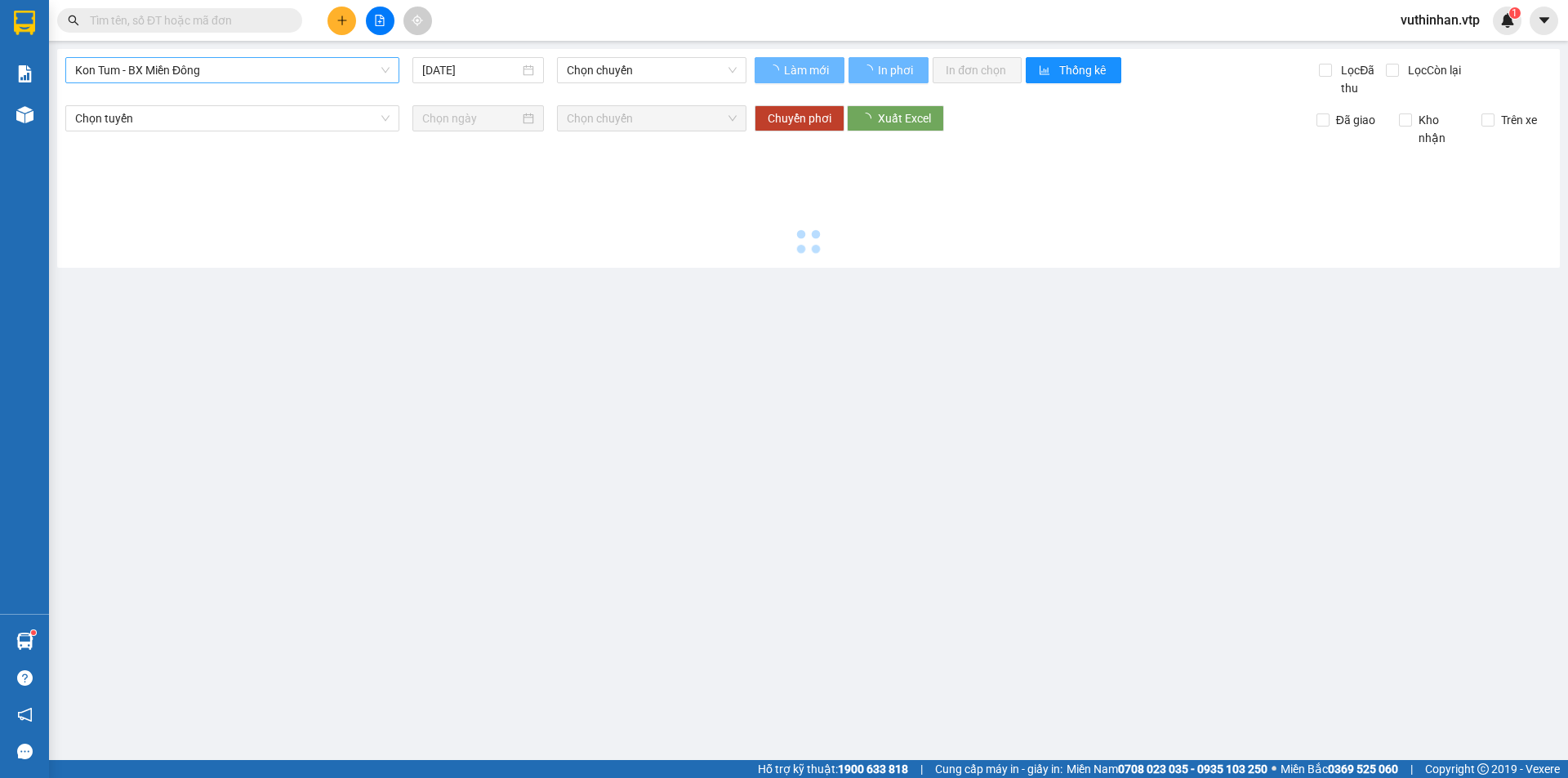
click at [209, 77] on span "Kon Tum - BX Miền Đông" at bounding box center [232, 70] width 314 height 25
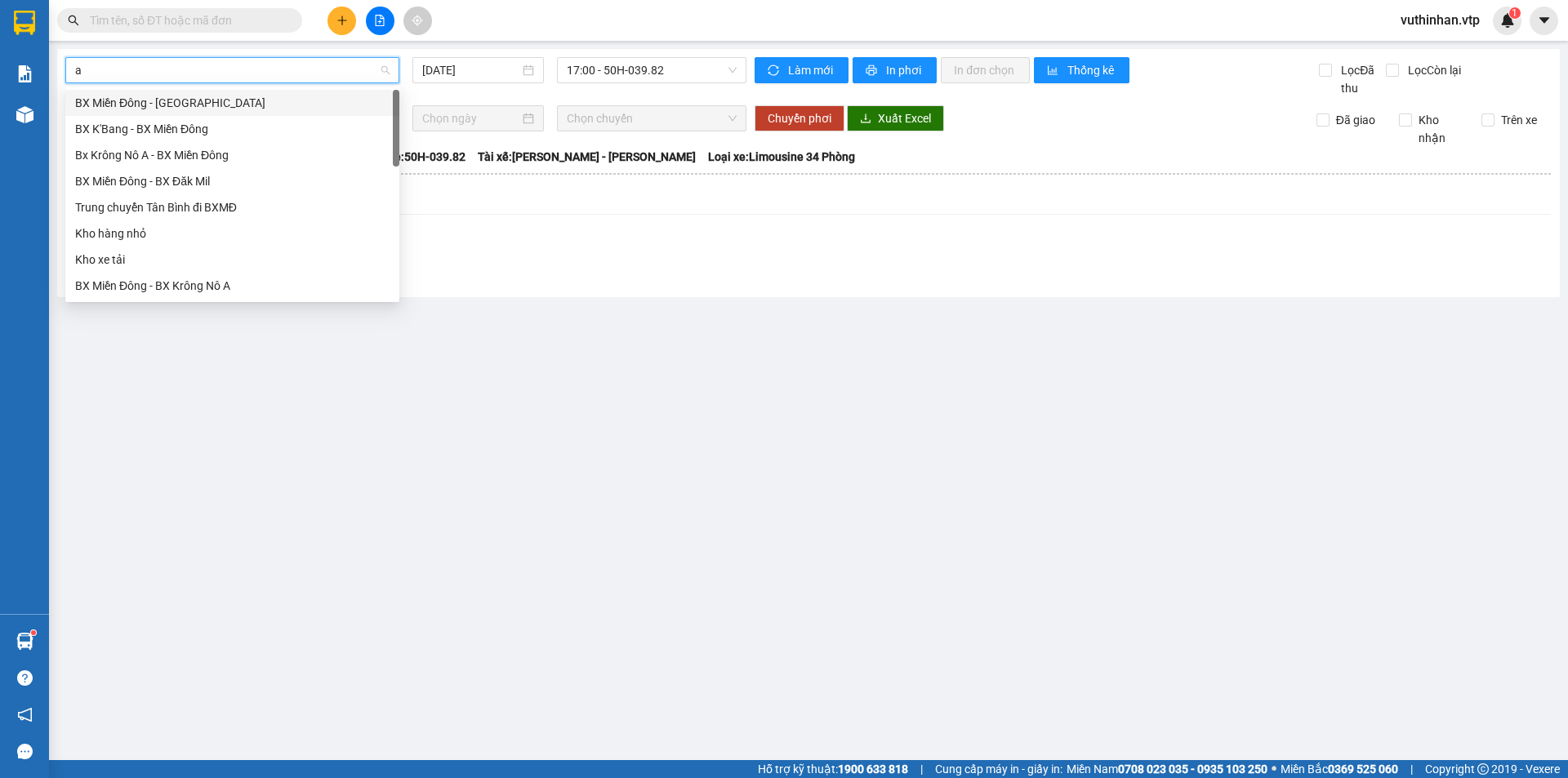
type input "a"
drag, startPoint x: 195, startPoint y: 152, endPoint x: 239, endPoint y: 112, distance: 59.5
click at [195, 155] on div "BX Miền Đông - BX Krông Nô A" at bounding box center [232, 155] width 314 height 18
type input "11/09/2025"
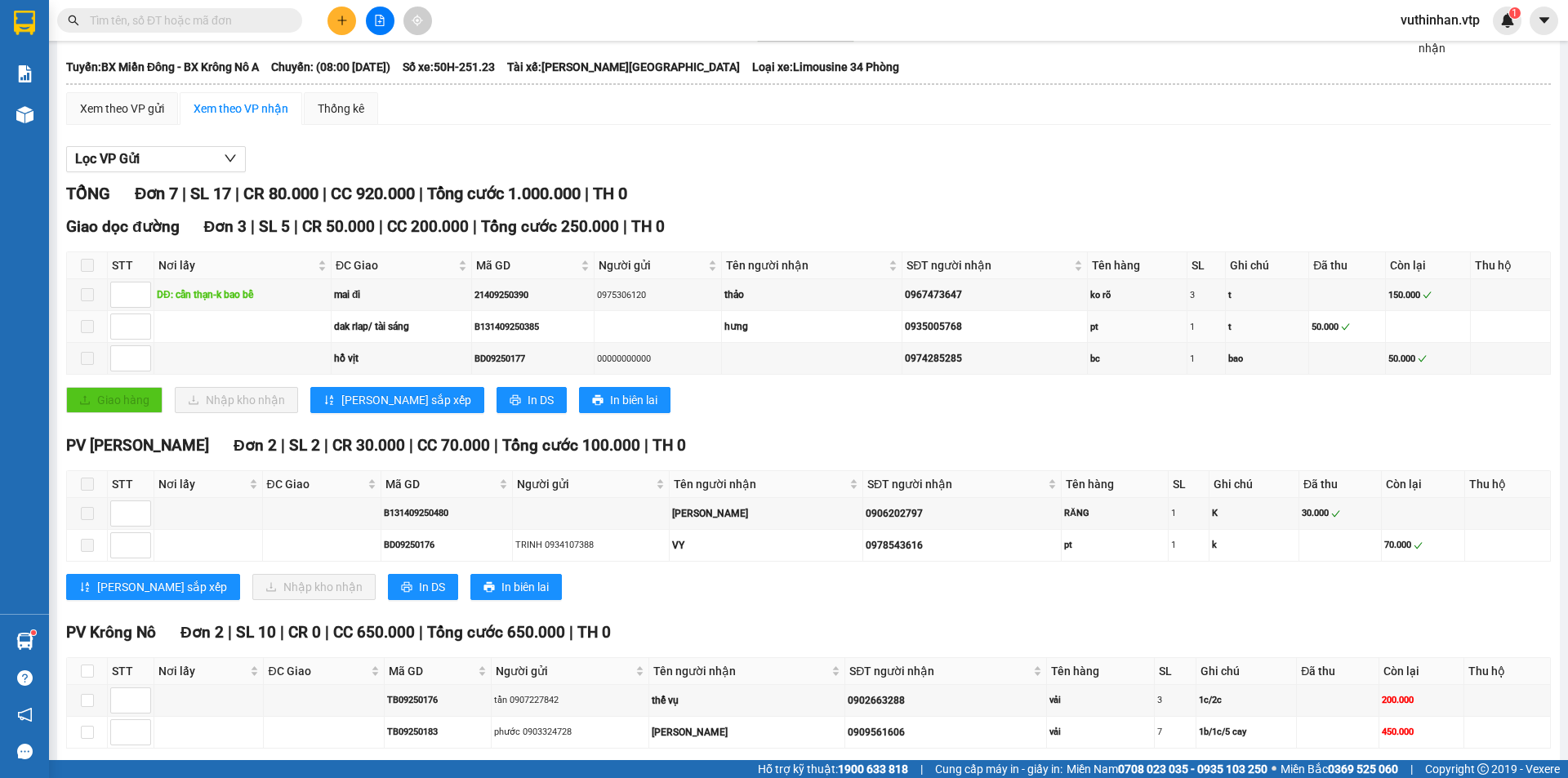
scroll to position [163, 0]
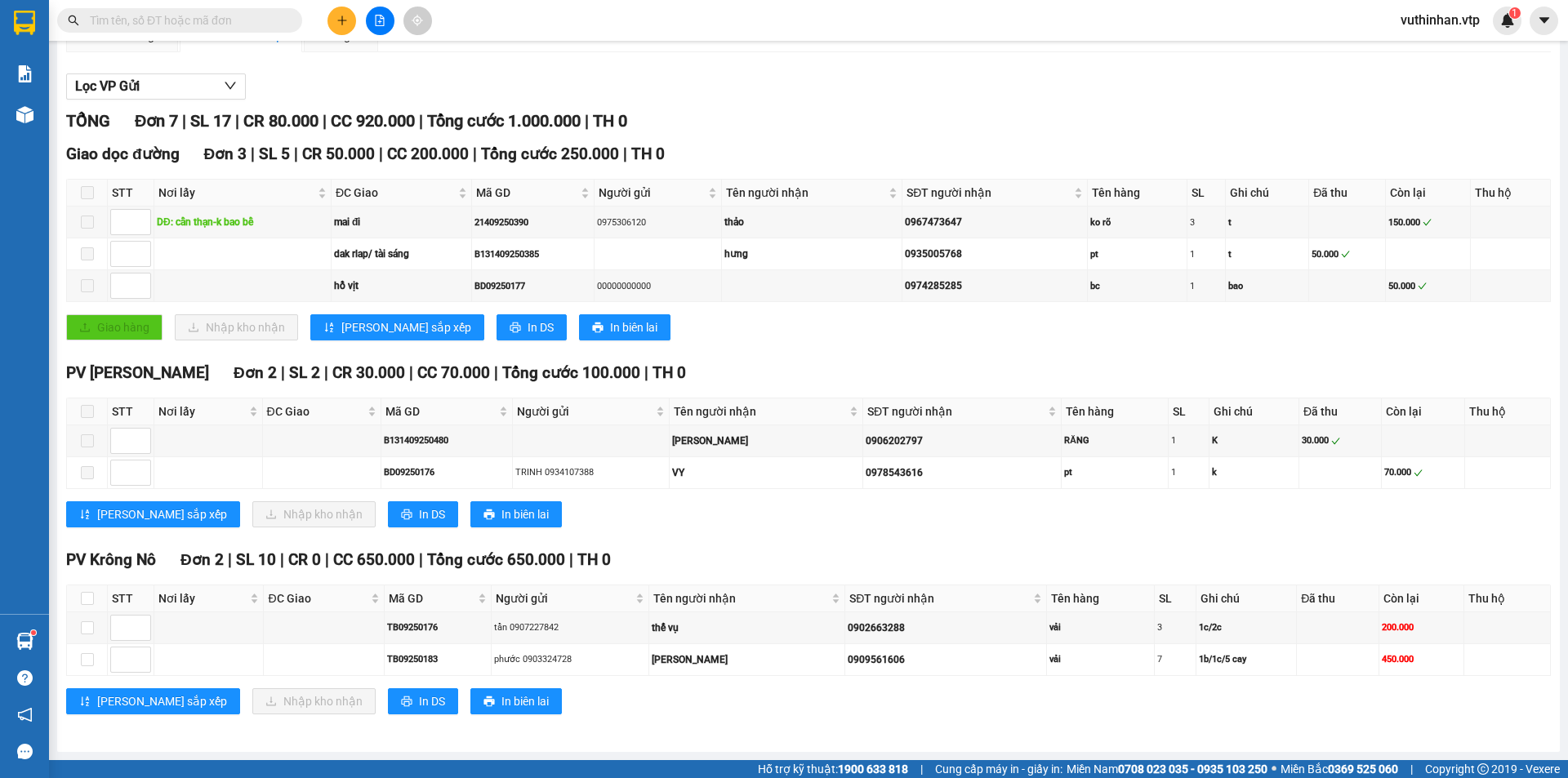
click at [343, 25] on icon "plus" at bounding box center [342, 20] width 11 height 11
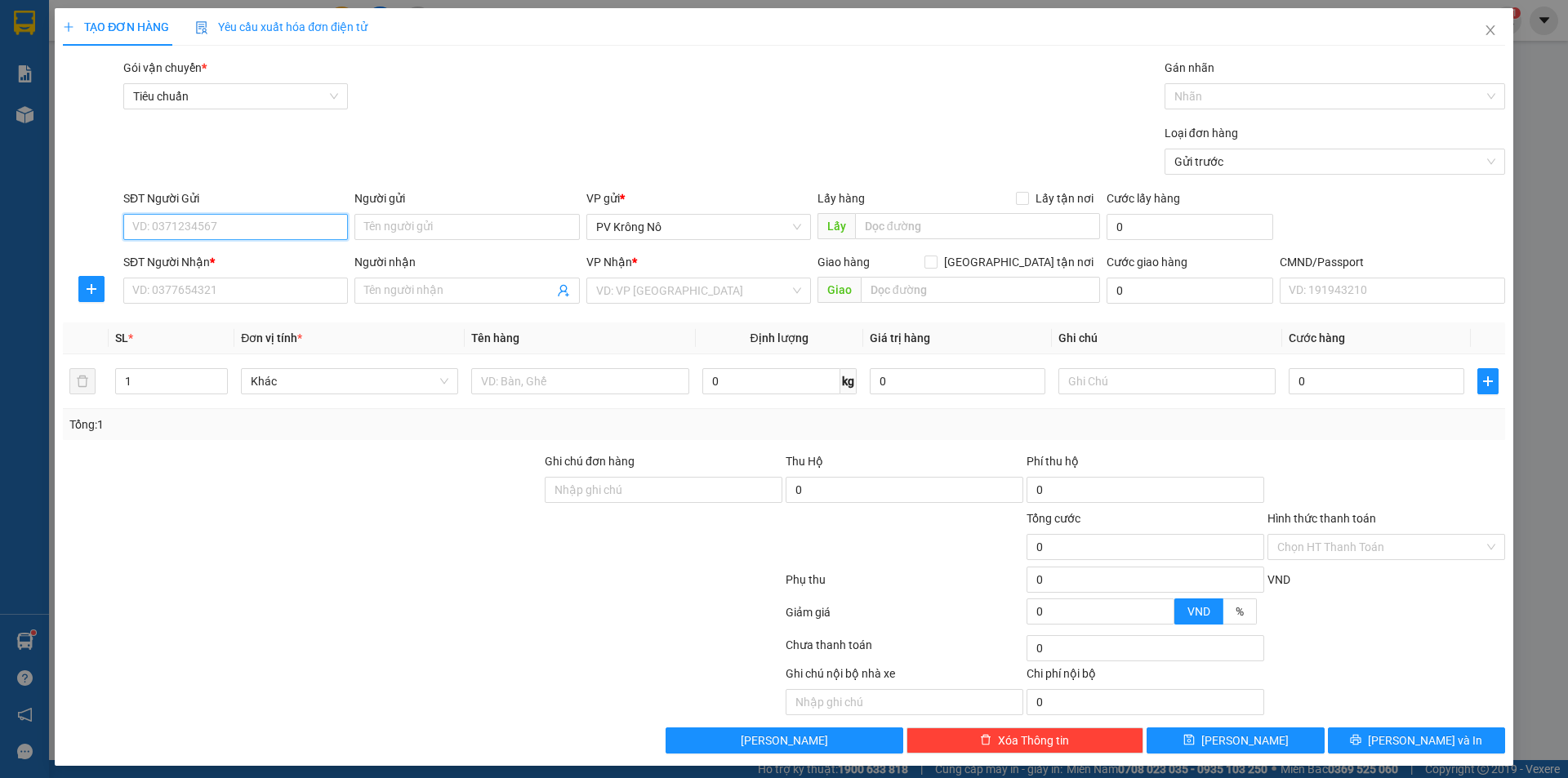
click at [207, 228] on input "SĐT Người Gửi" at bounding box center [236, 227] width 225 height 26
click at [250, 252] on div "0974992697 - hiệp phát" at bounding box center [234, 259] width 204 height 18
type input "0974992697"
type input "hiệp phát"
type input "0852864667"
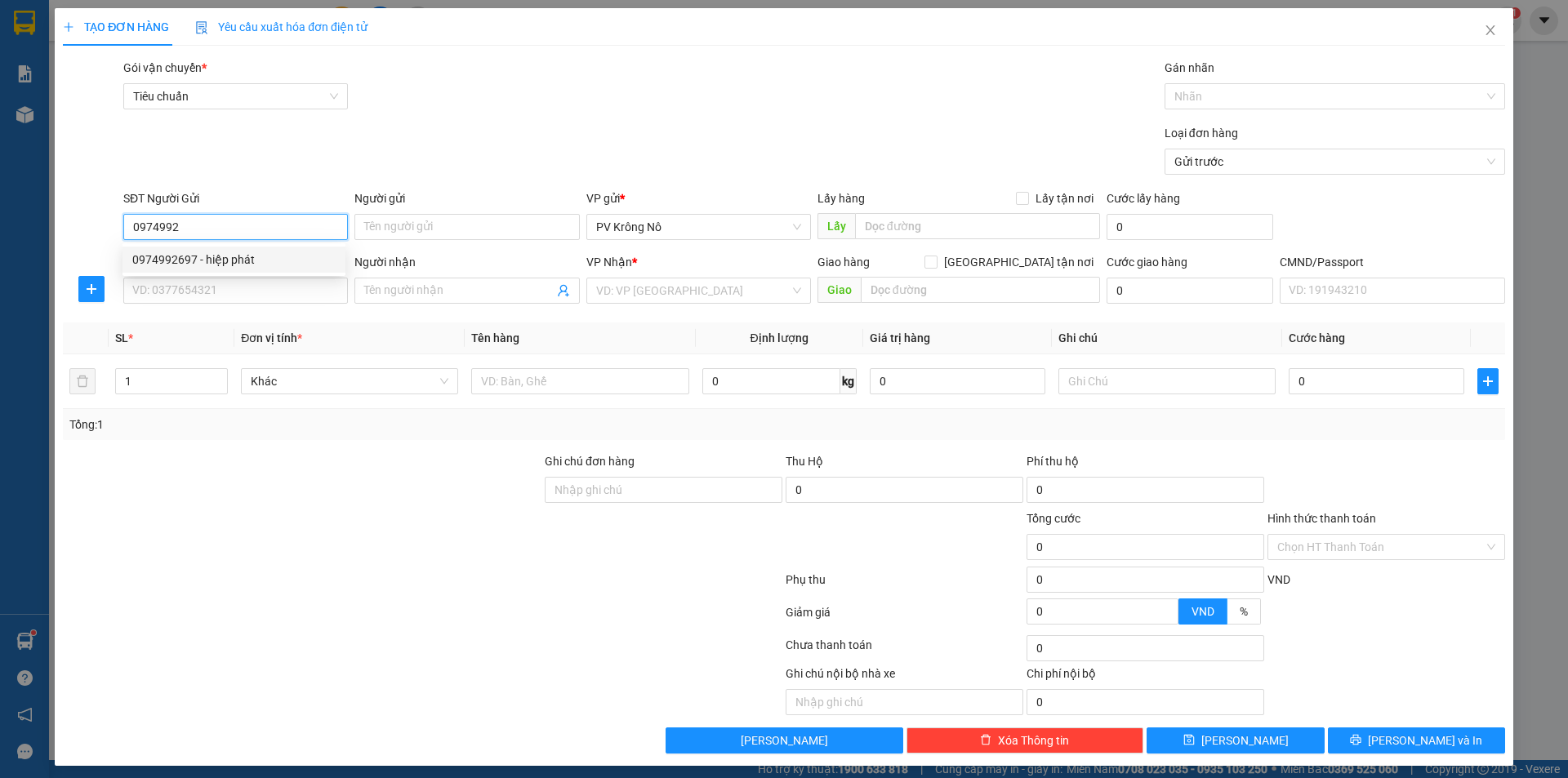
type input "vy"
type input "0974992697"
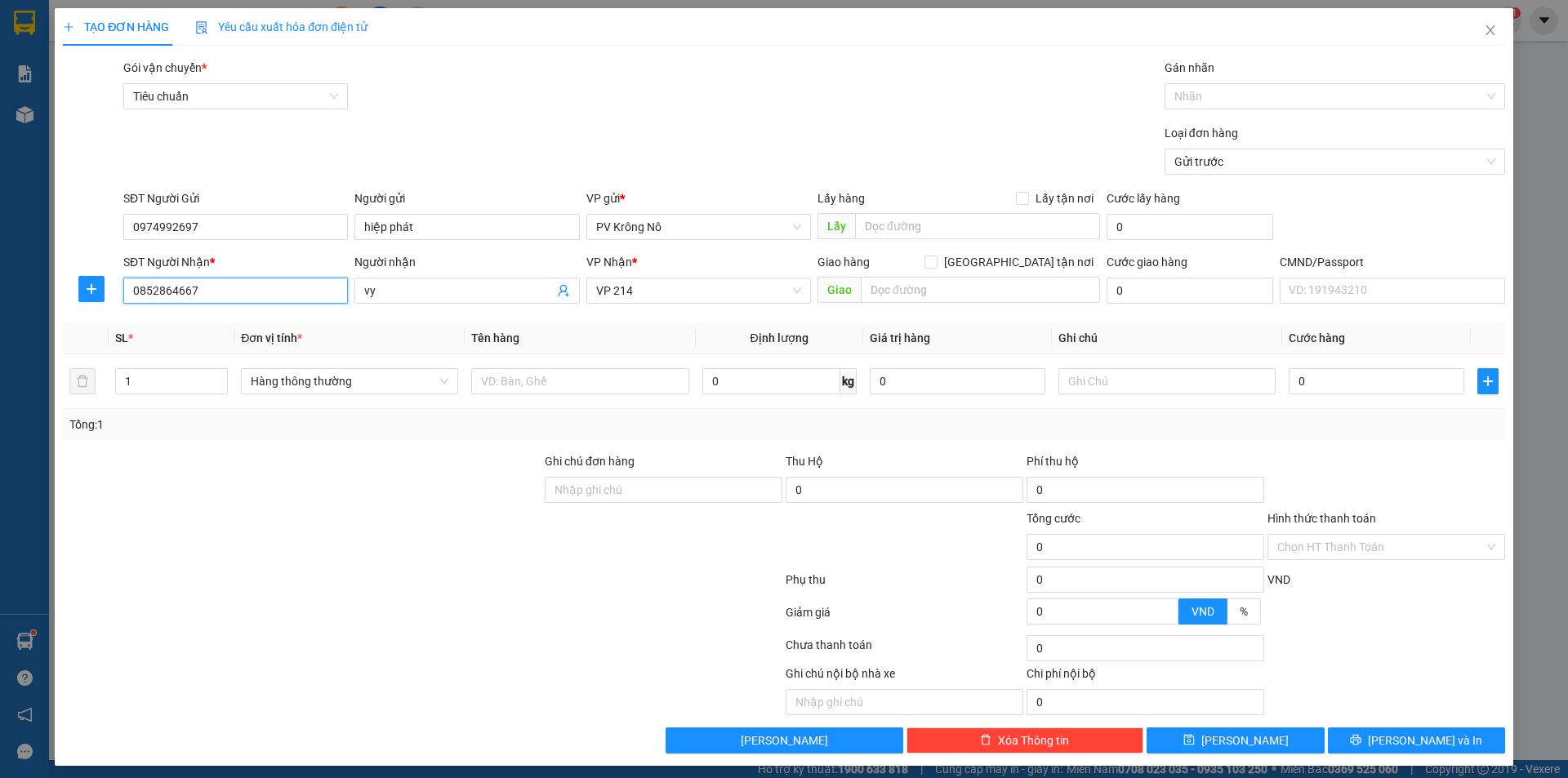
drag, startPoint x: 214, startPoint y: 295, endPoint x: 59, endPoint y: 301, distance: 155.1
click at [59, 301] on div "TẠO ĐƠN HÀNG Yêu cầu xuất hóa đơn điện tử Transit Pickup Surcharge Ids Transit …" at bounding box center [784, 387] width 1458 height 758
type input "0937287787"
drag, startPoint x: 175, startPoint y: 326, endPoint x: 231, endPoint y: 298, distance: 62.6
click at [178, 325] on div "0937287787 - phương" at bounding box center [234, 323] width 204 height 18
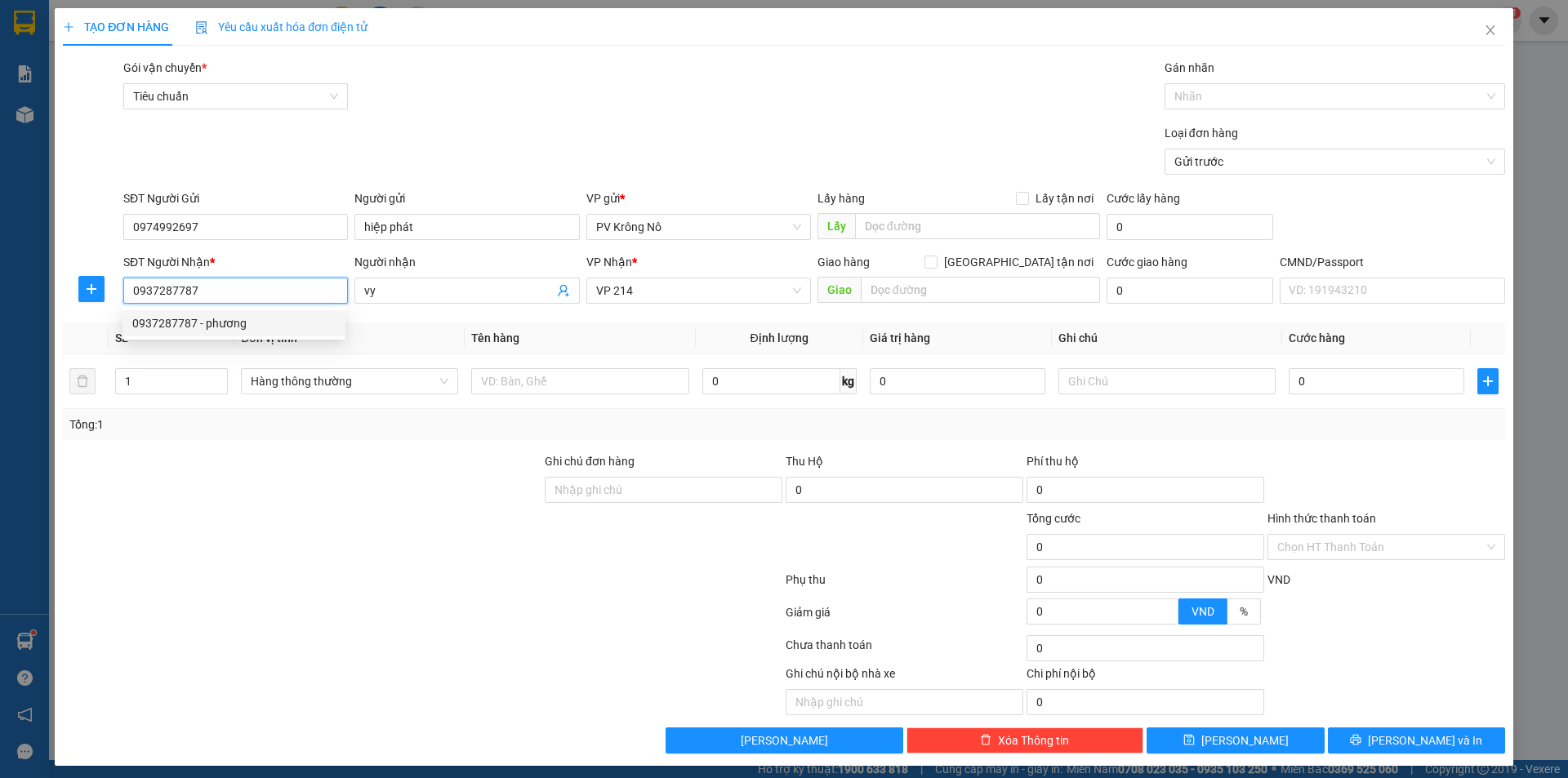
type input "phương"
type input "0937287787"
click at [543, 394] on div at bounding box center [580, 381] width 218 height 33
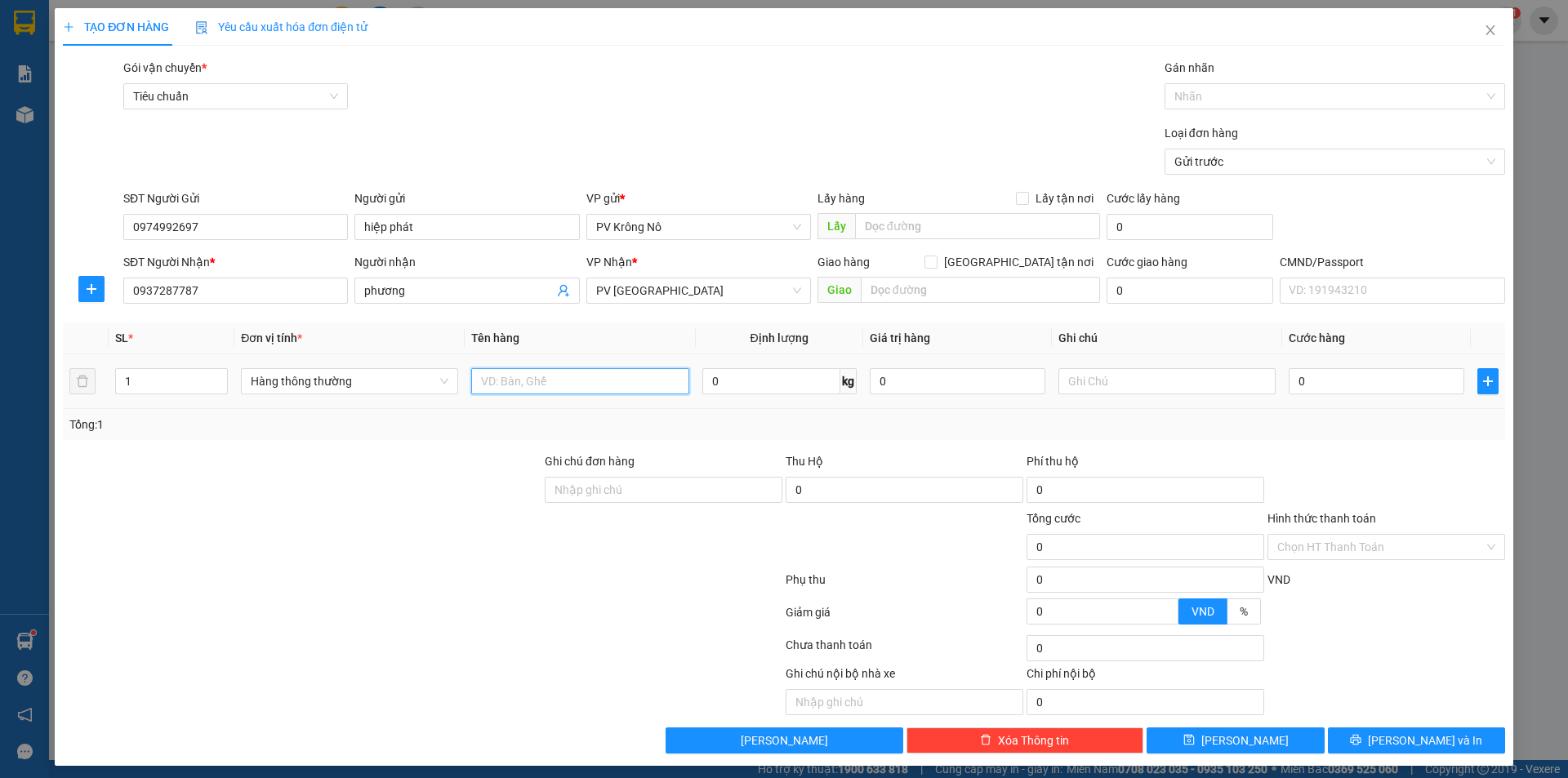
click at [555, 377] on input "text" at bounding box center [580, 381] width 218 height 26
click at [721, 288] on span "PV Tân Bình" at bounding box center [699, 290] width 205 height 25
type input "1tg đồ"
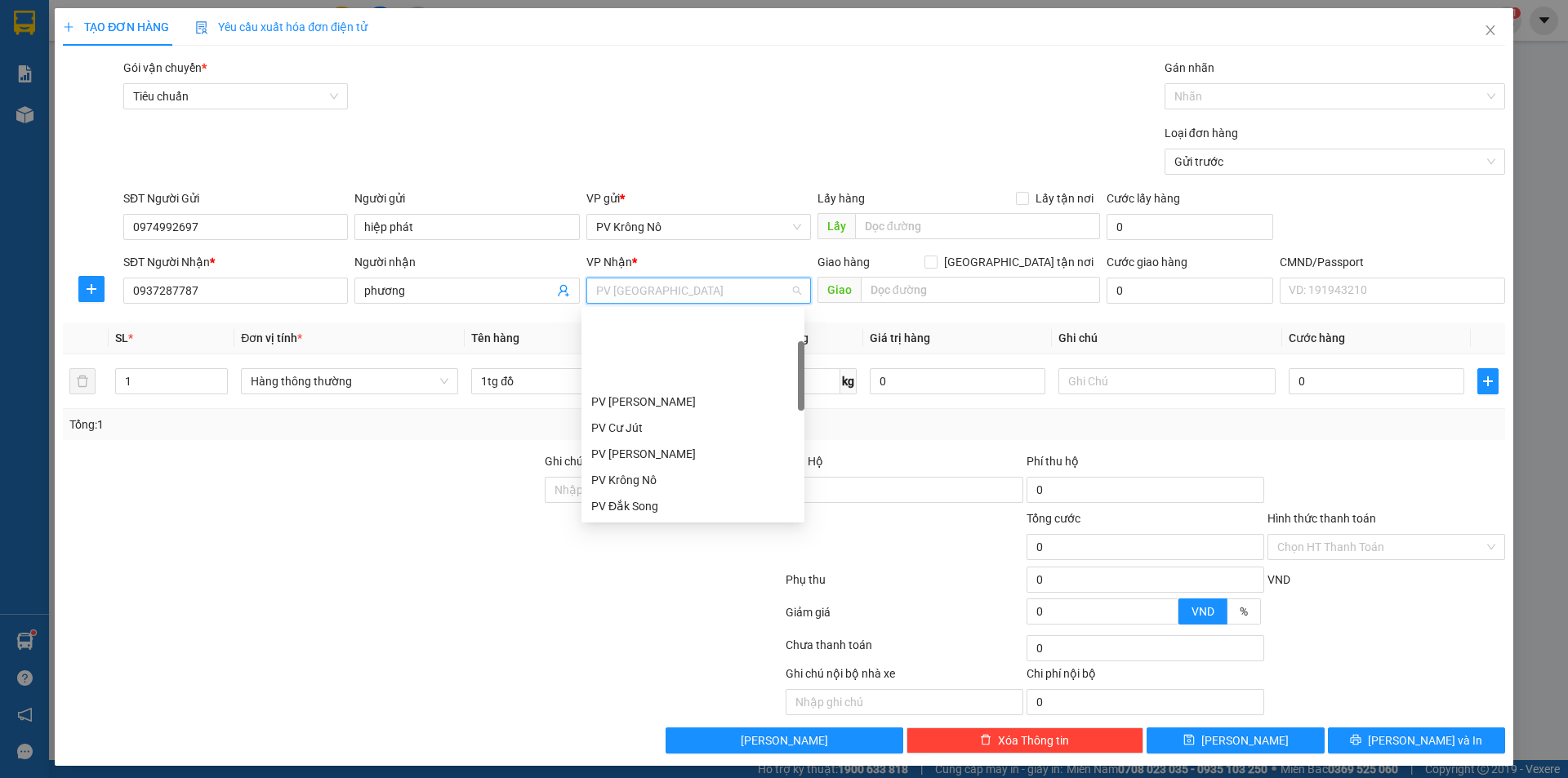
scroll to position [105, 0]
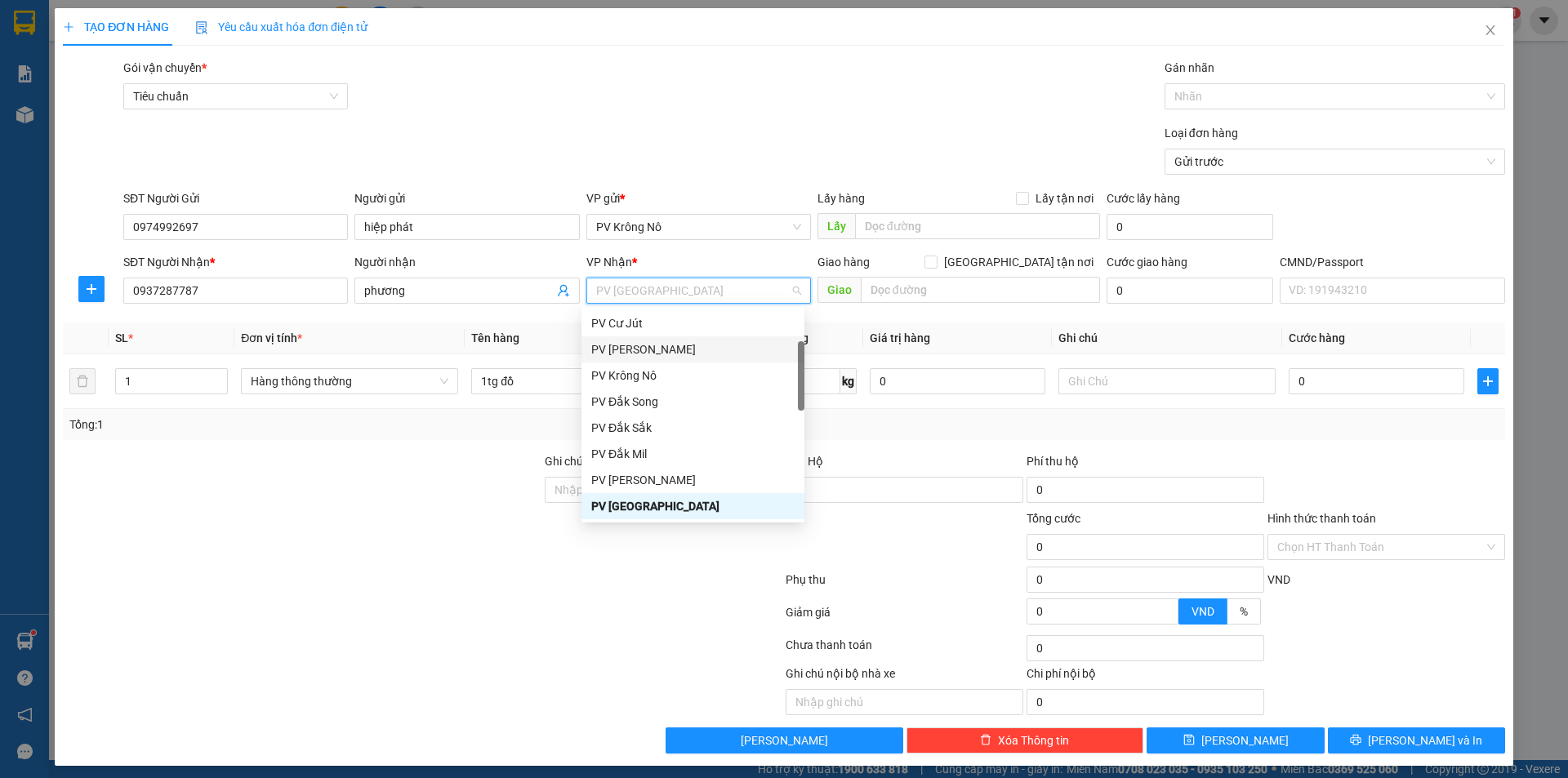
type input "2"
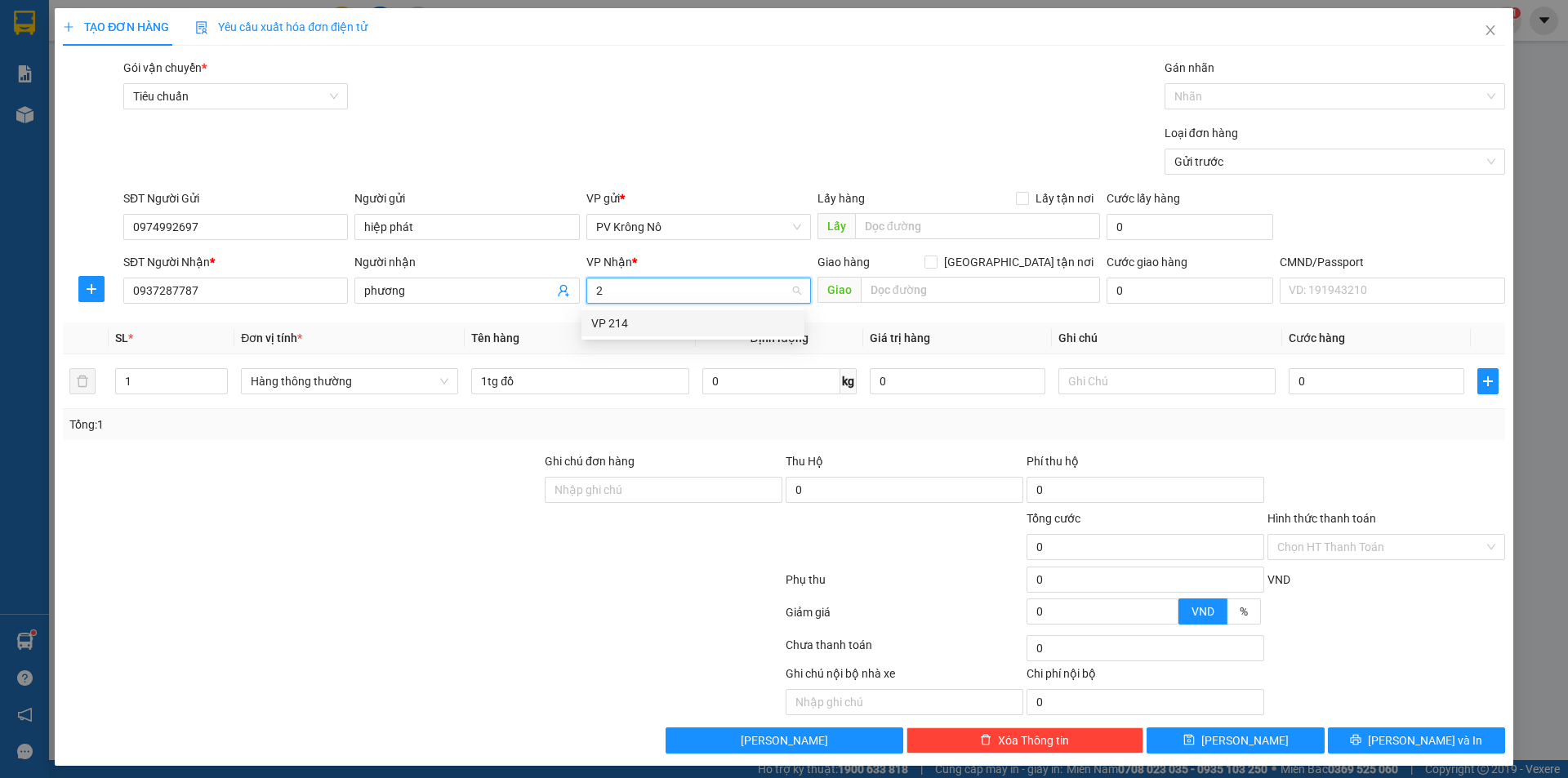
drag, startPoint x: 652, startPoint y: 319, endPoint x: 740, endPoint y: 330, distance: 88.7
click at [653, 318] on div "VP 214" at bounding box center [693, 323] width 204 height 18
type input "03"
type input "3"
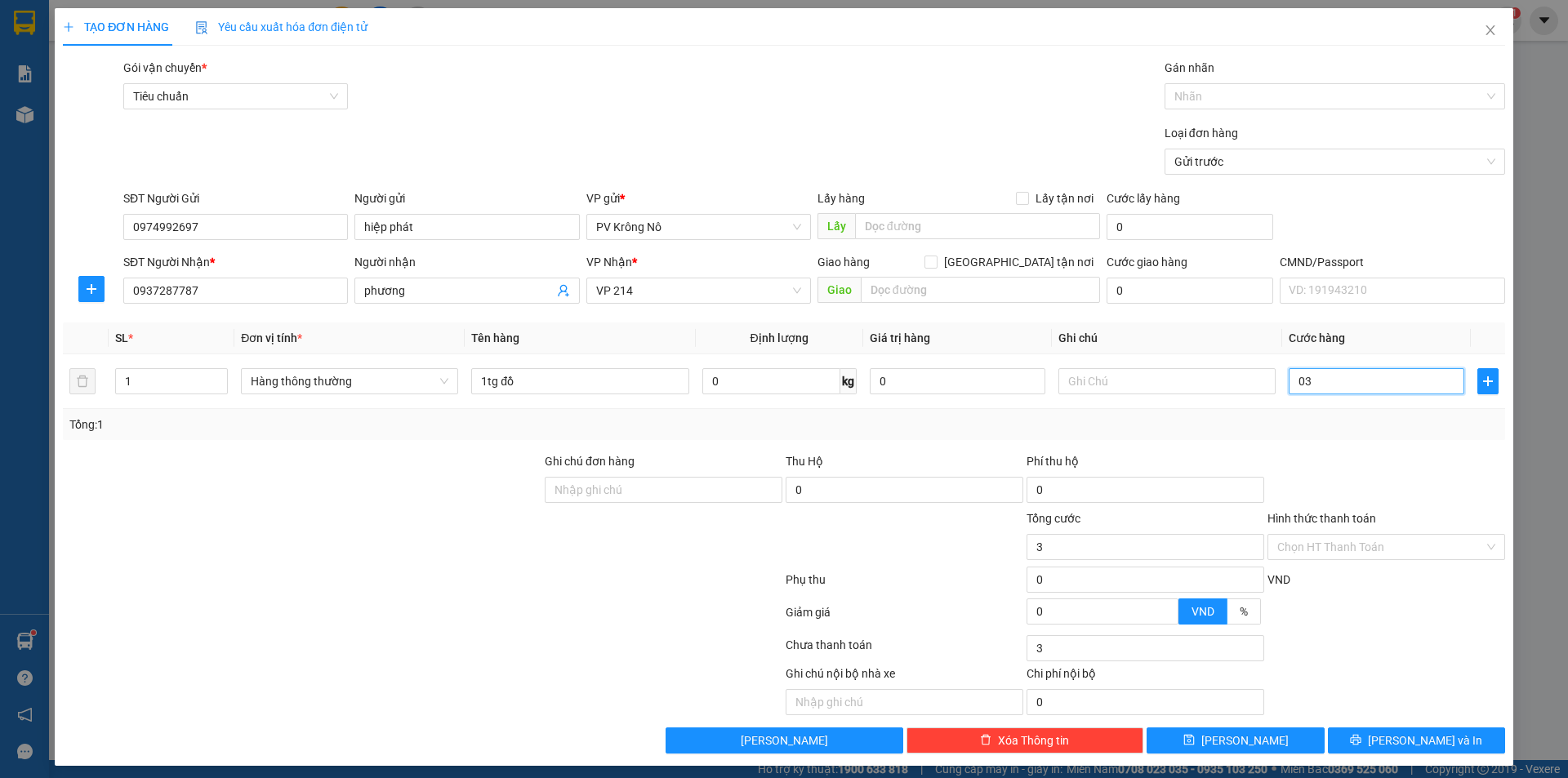
type input "030"
type input "30"
type input "0.300"
click at [1365, 545] on input "Hình thức thanh toán" at bounding box center [1380, 547] width 207 height 25
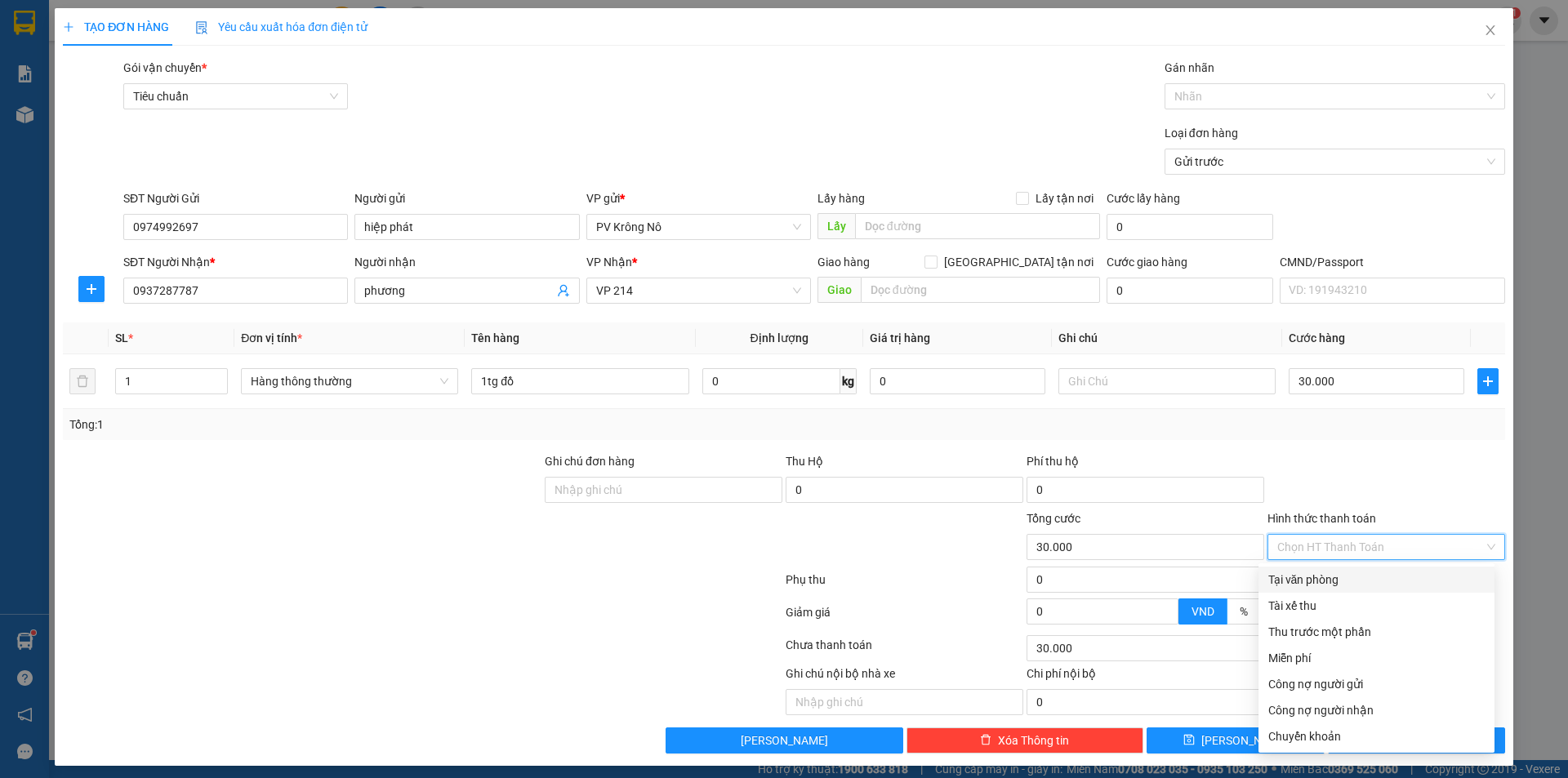
drag, startPoint x: 1319, startPoint y: 582, endPoint x: 1332, endPoint y: 584, distance: 13.2
click at [1320, 583] on div "Tại văn phòng" at bounding box center [1376, 580] width 217 height 18
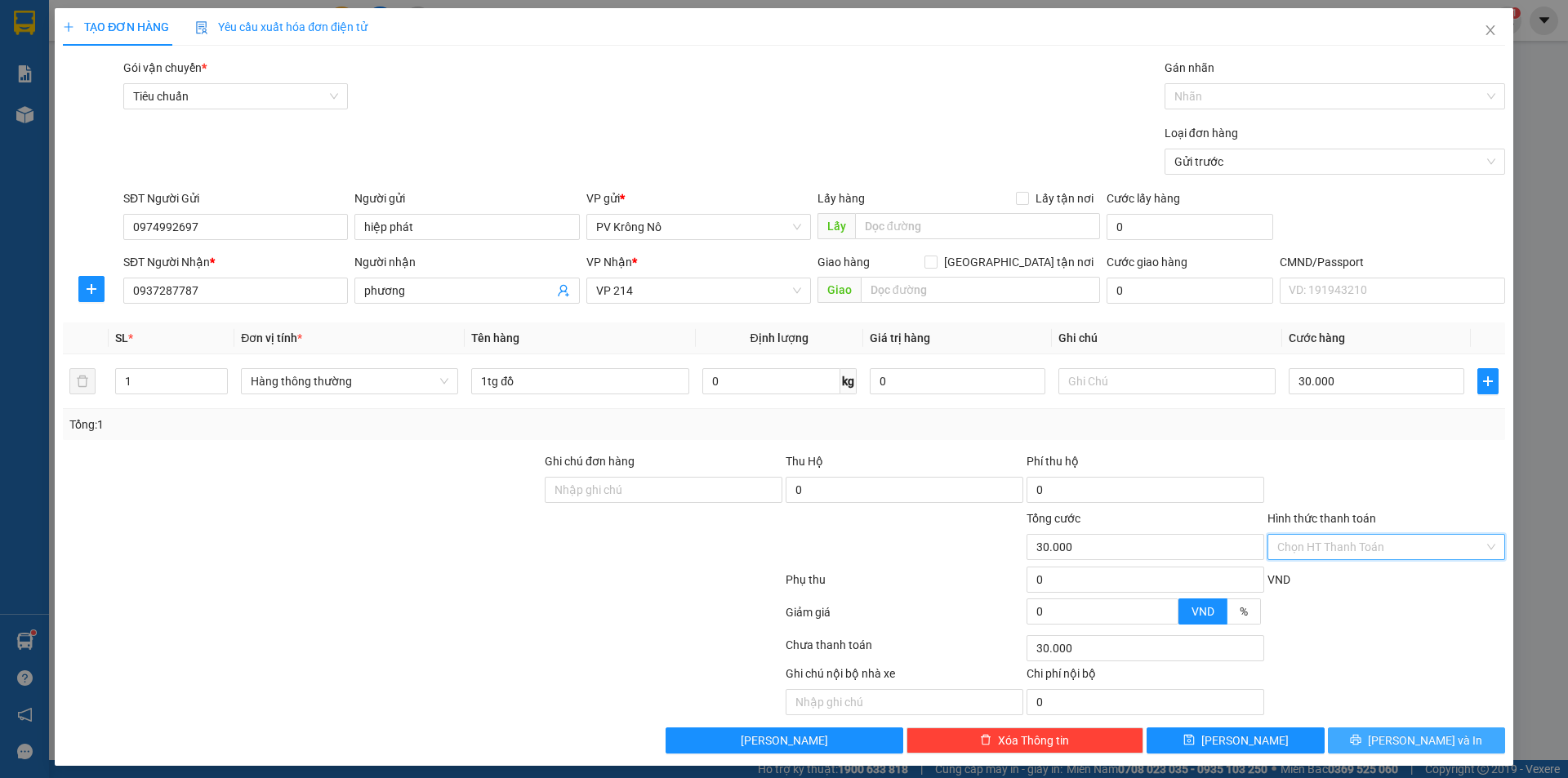
click at [1408, 739] on span "Lưu và In" at bounding box center [1425, 740] width 115 height 18
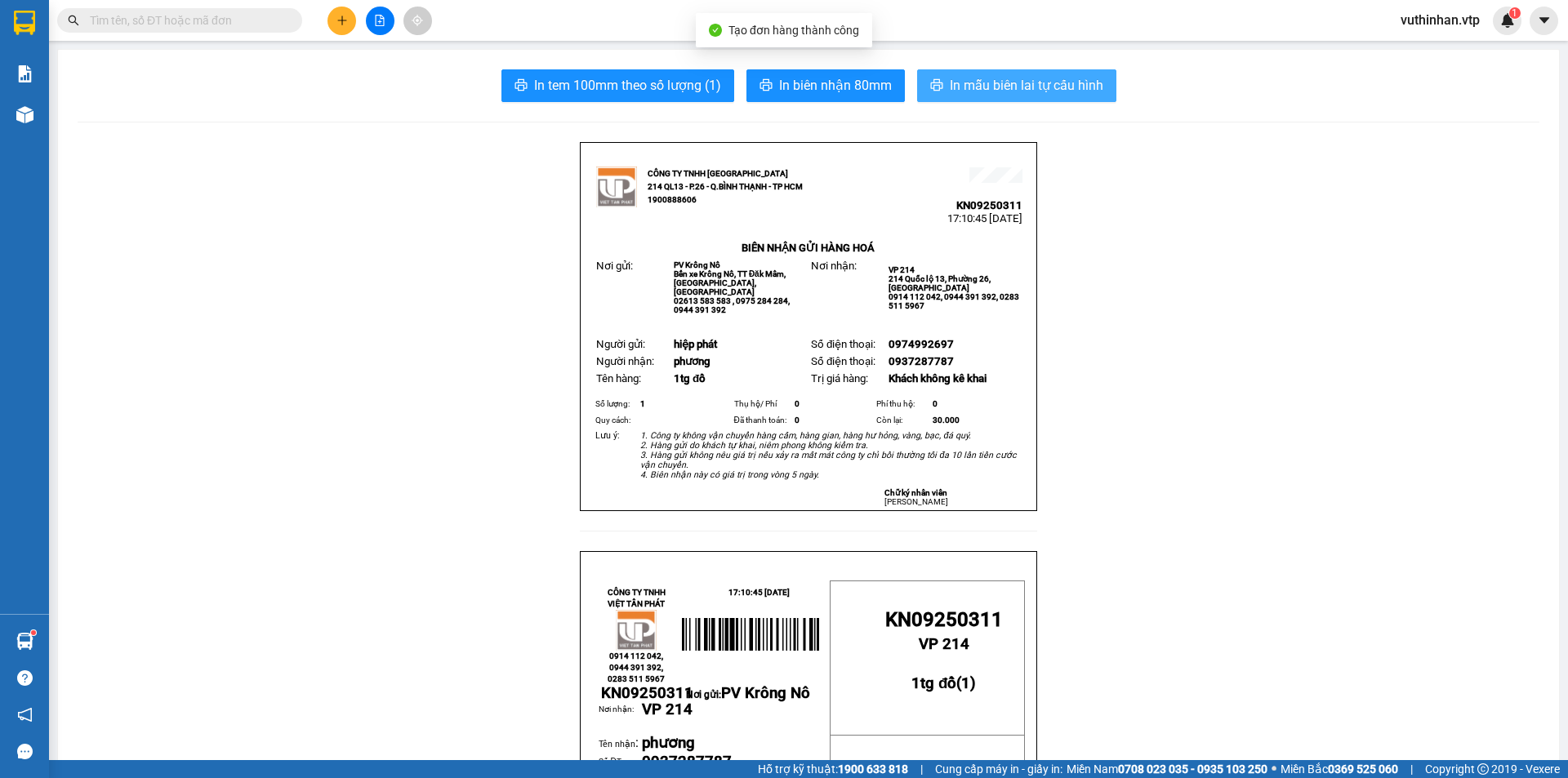
click at [1013, 74] on button "In mẫu biên lai tự cấu hình" at bounding box center [1017, 86] width 200 height 33
click at [181, 19] on input "text" at bounding box center [186, 20] width 193 height 18
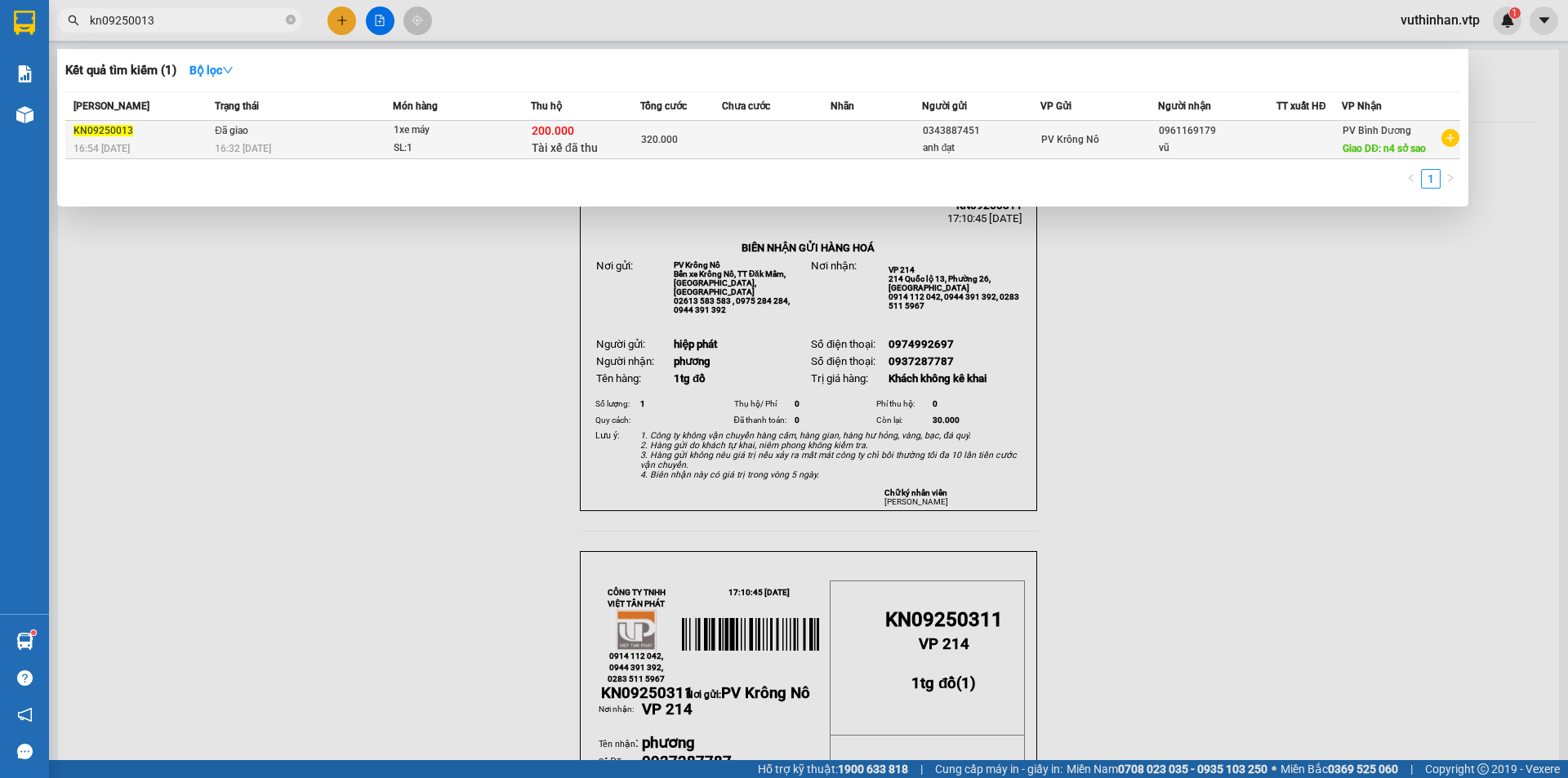
click at [1299, 147] on div at bounding box center [1309, 140] width 64 height 17
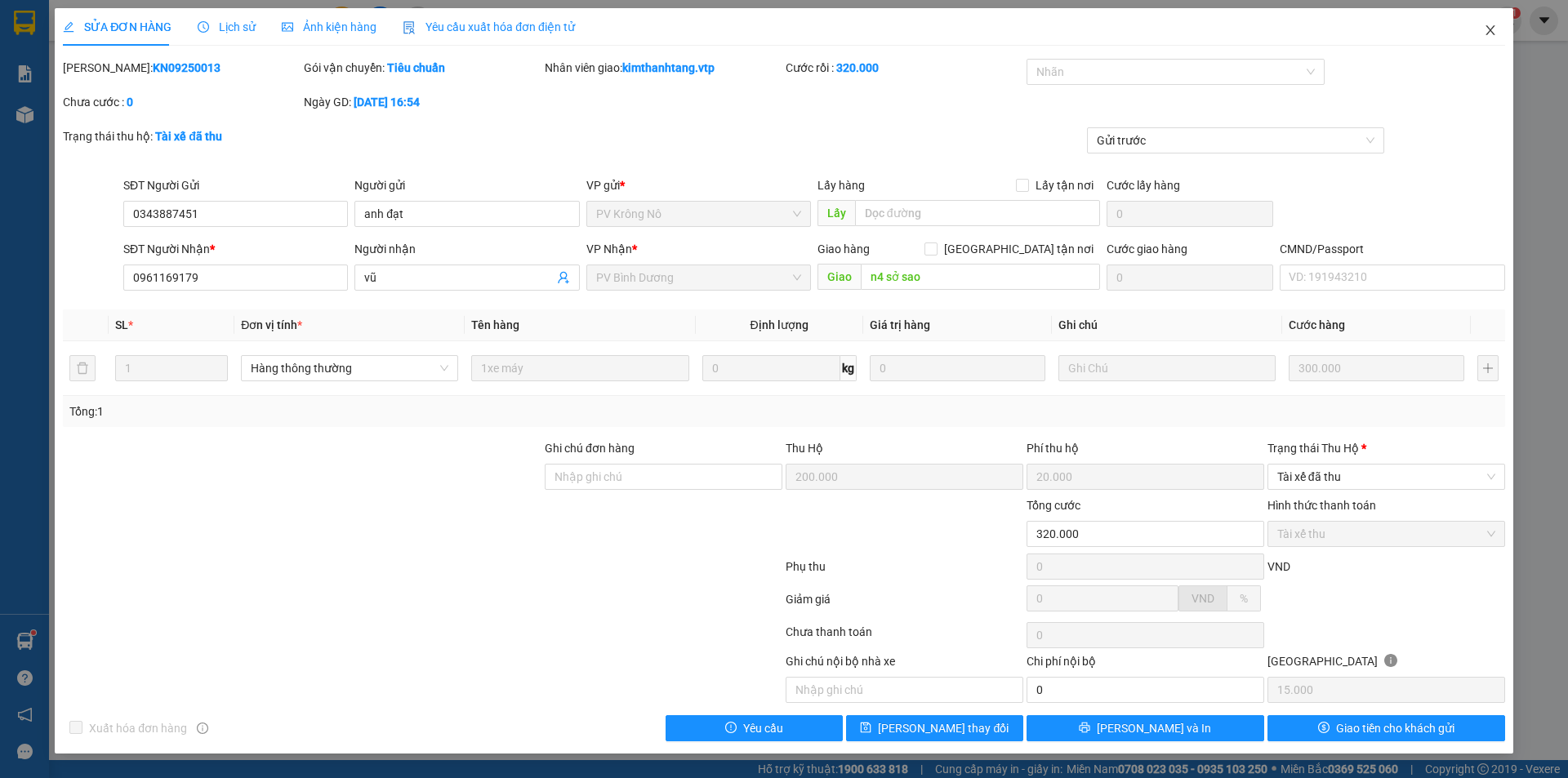
drag, startPoint x: 1494, startPoint y: 29, endPoint x: 1467, endPoint y: 25, distance: 27.3
click at [1494, 27] on icon "close" at bounding box center [1490, 30] width 13 height 13
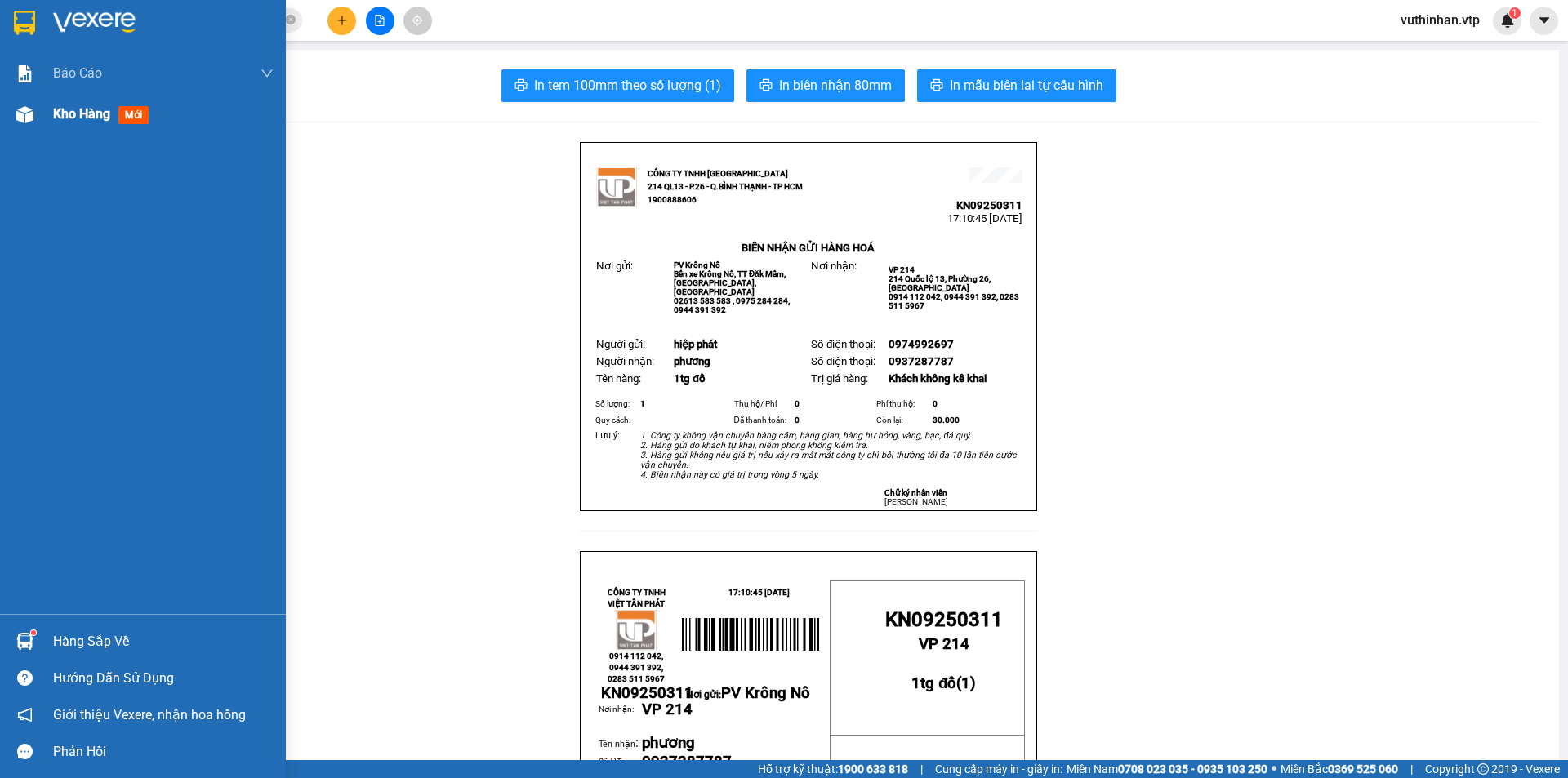
click at [25, 117] on img at bounding box center [25, 115] width 17 height 17
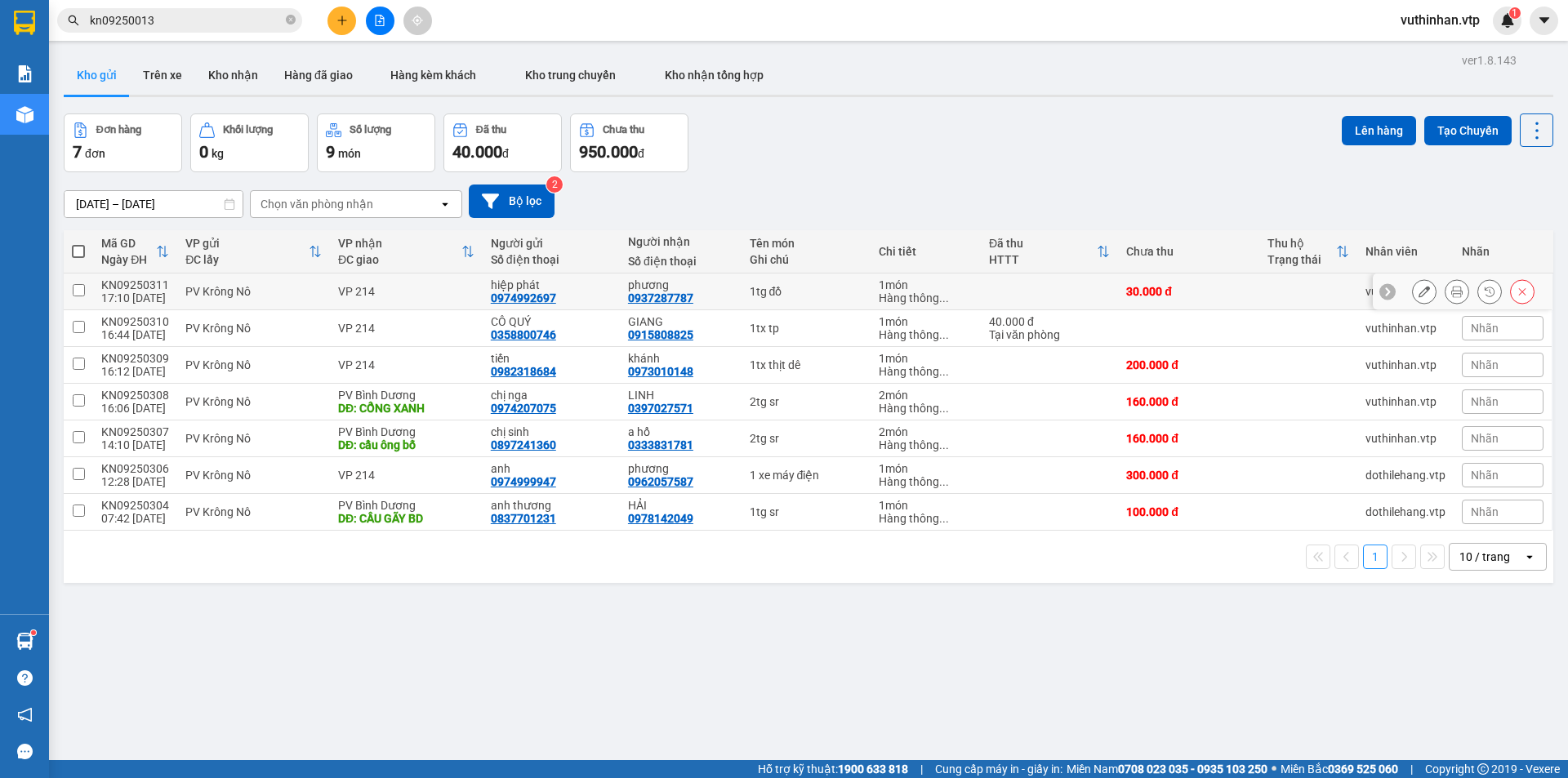
click at [1418, 289] on icon at bounding box center [1424, 291] width 11 height 11
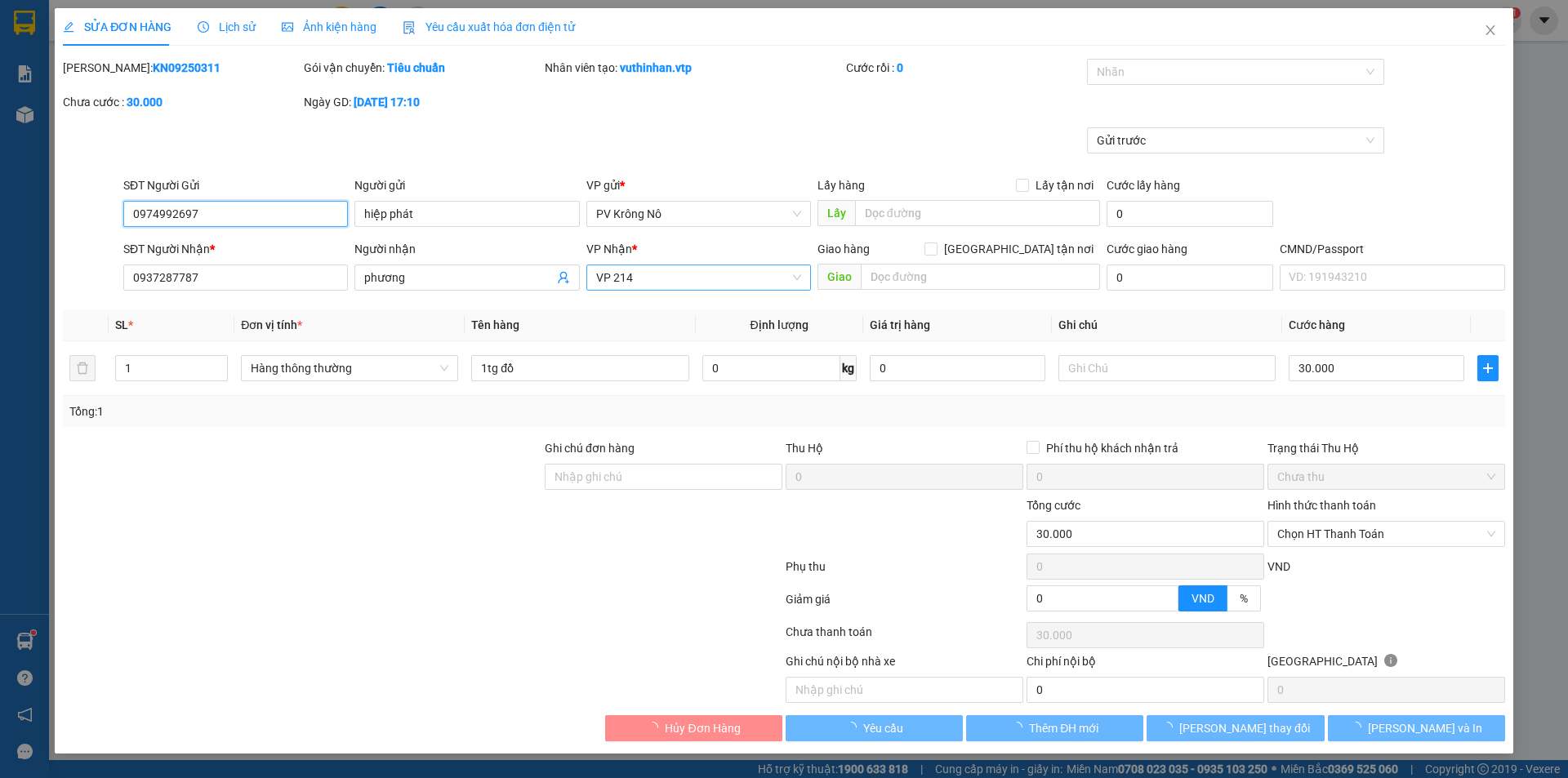
click at [678, 279] on span "VP 214" at bounding box center [699, 277] width 205 height 25
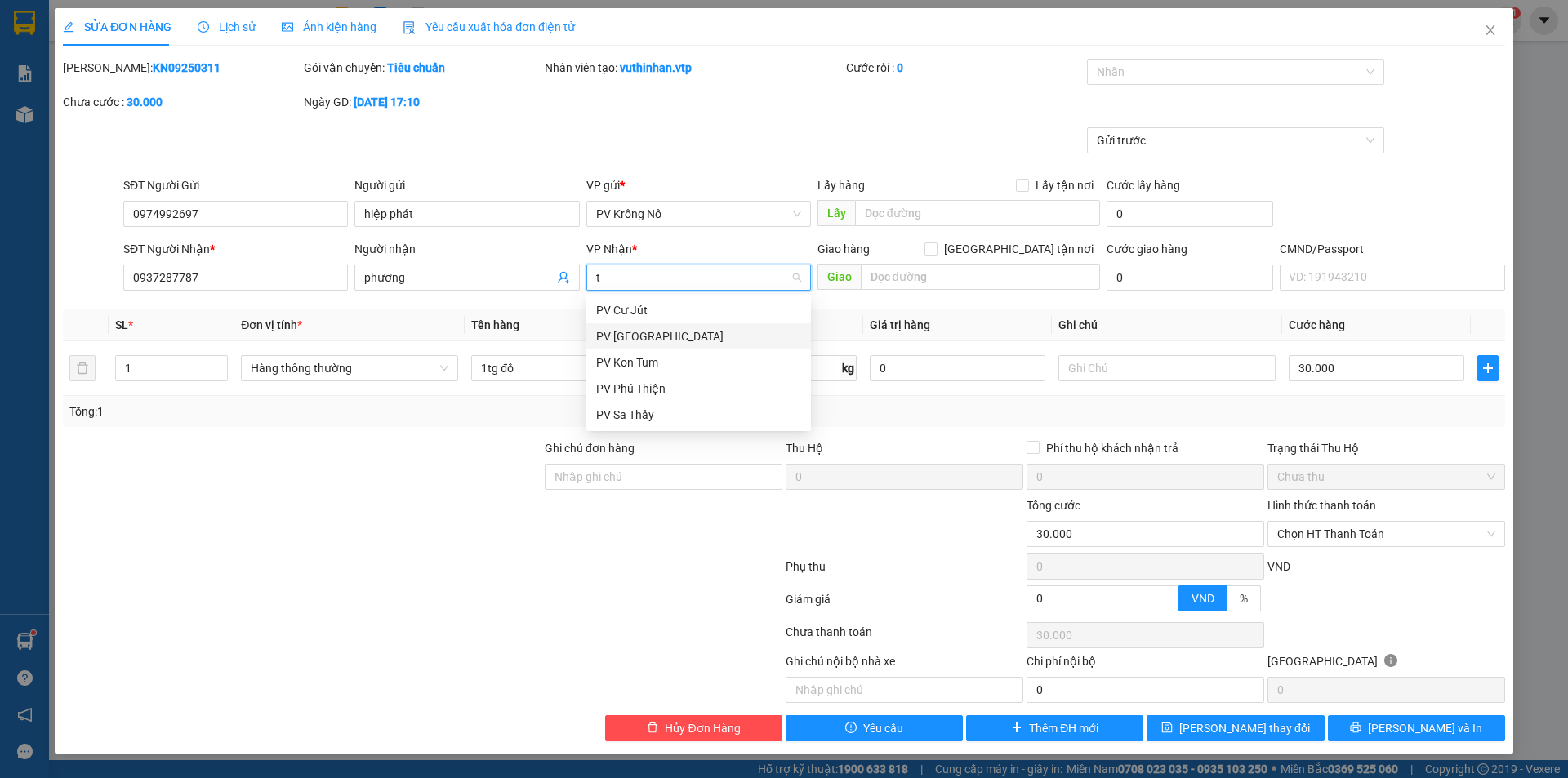
click at [641, 337] on div "PV Tân Bình" at bounding box center [699, 336] width 205 height 18
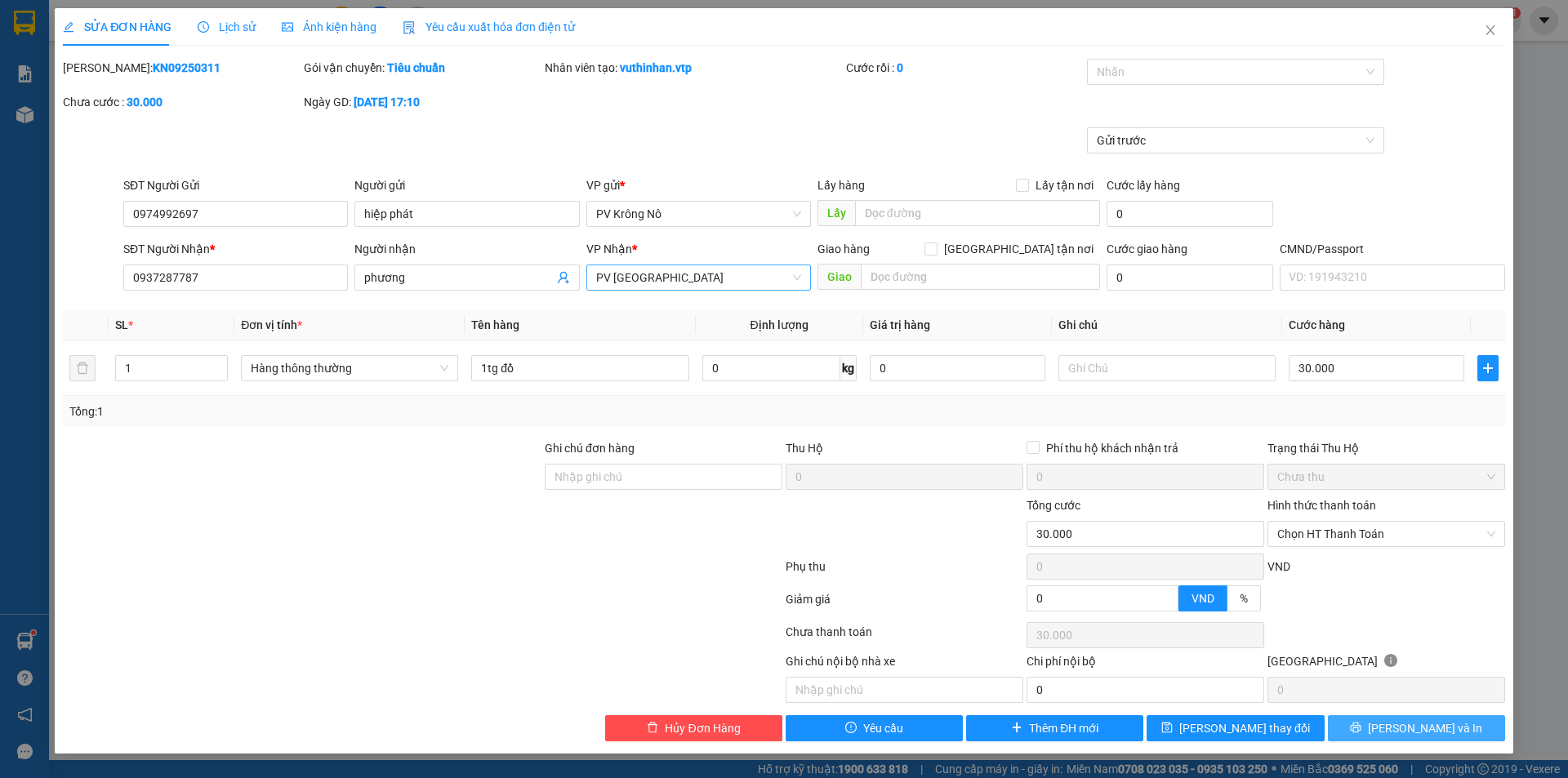
click at [1351, 720] on button "Lưu và In" at bounding box center [1416, 728] width 177 height 26
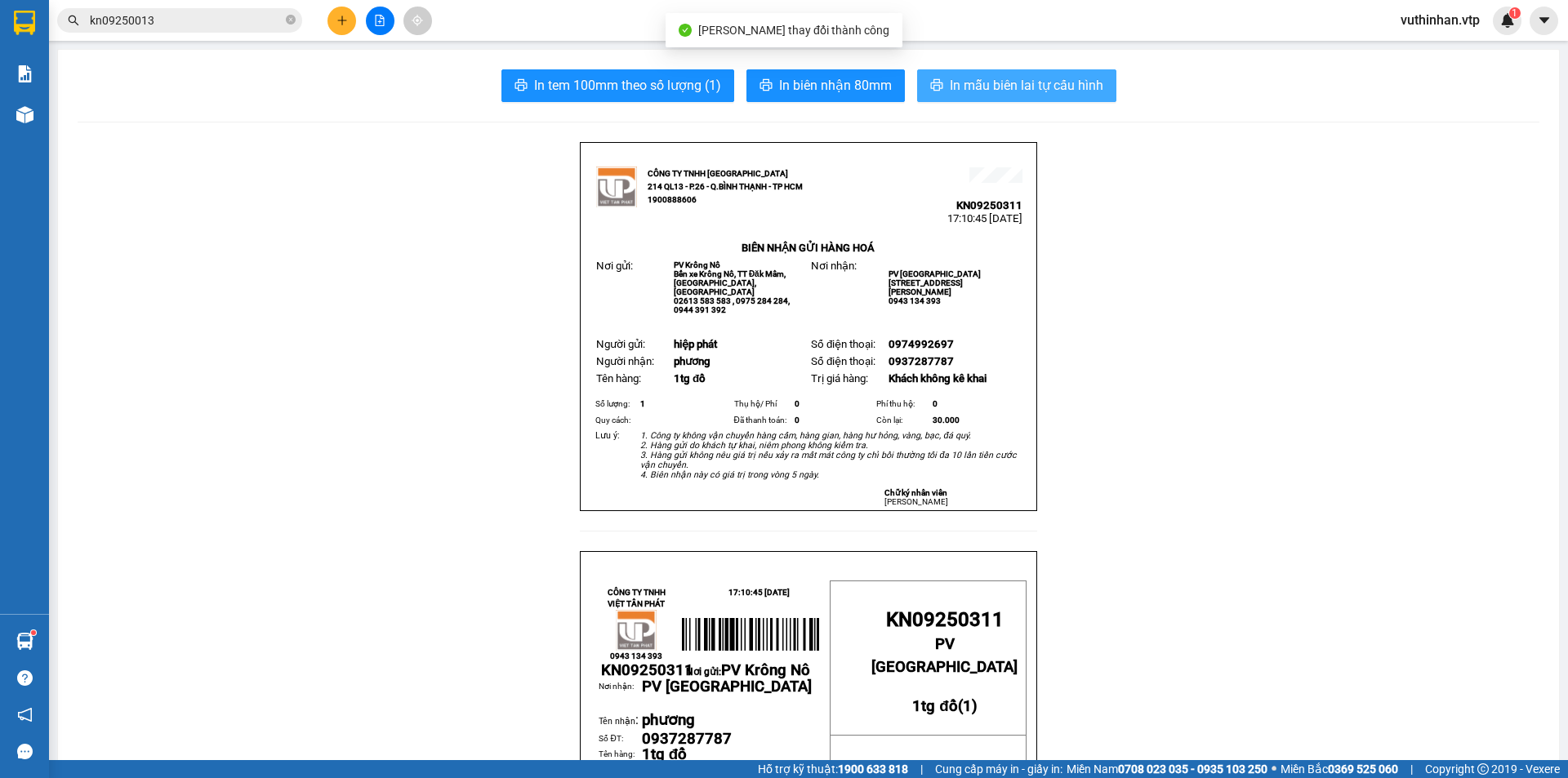
click at [989, 95] on span "In mẫu biên lai tự cấu hình" at bounding box center [1027, 85] width 154 height 20
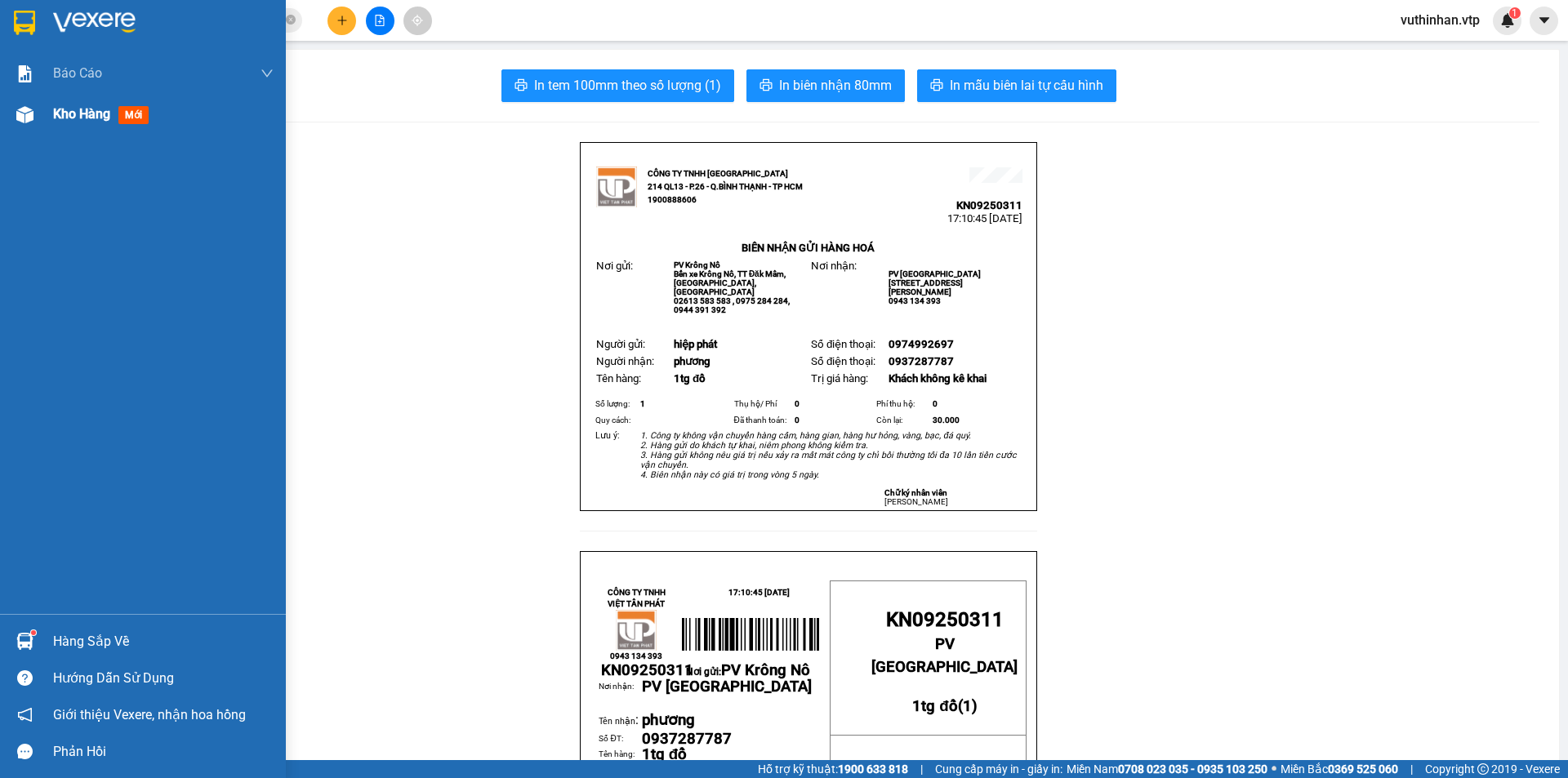
click at [64, 124] on div "Kho hàng mới" at bounding box center [104, 114] width 102 height 20
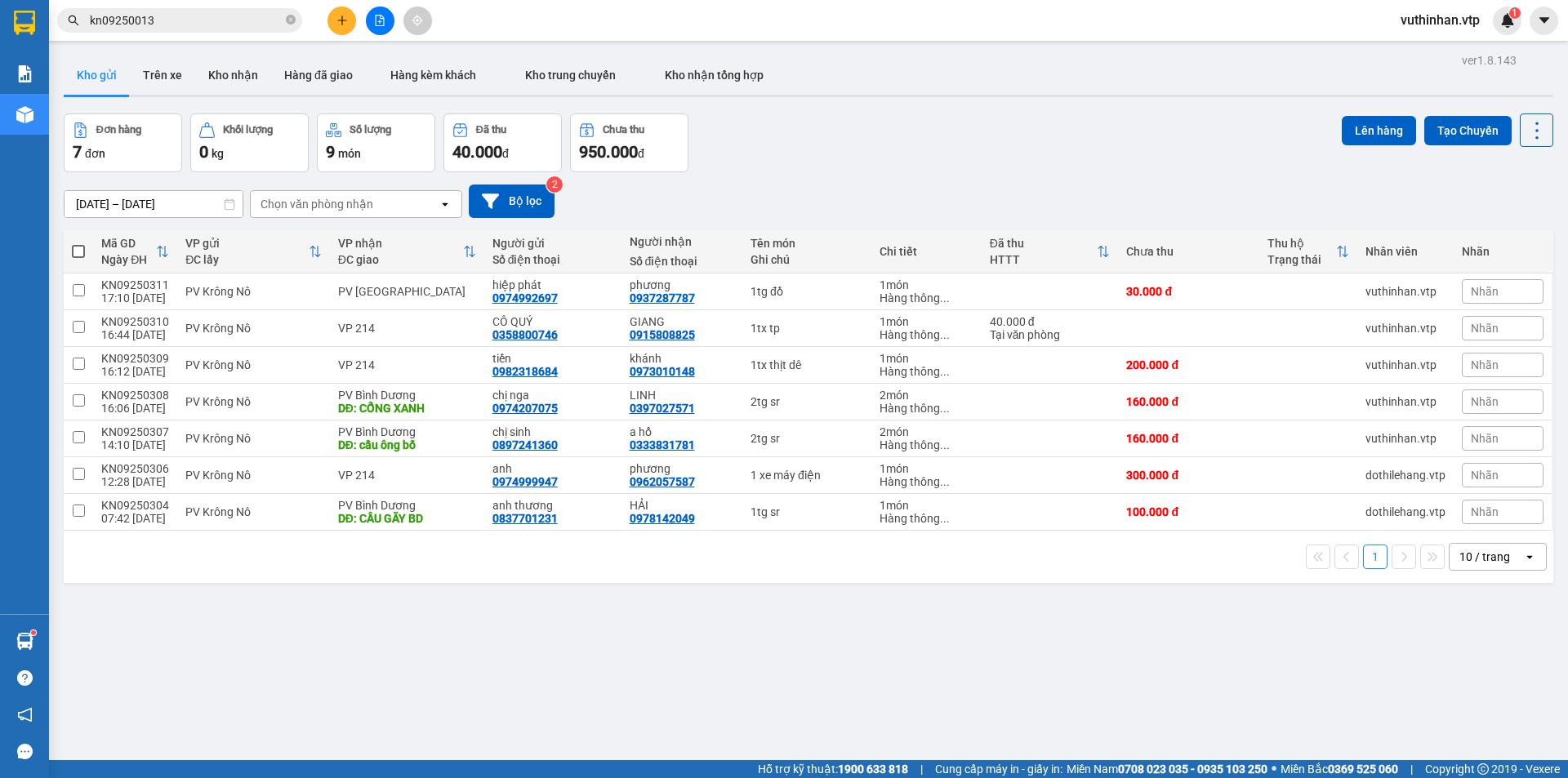
click at [168, 16] on input "kn09250013" at bounding box center [186, 20] width 193 height 18
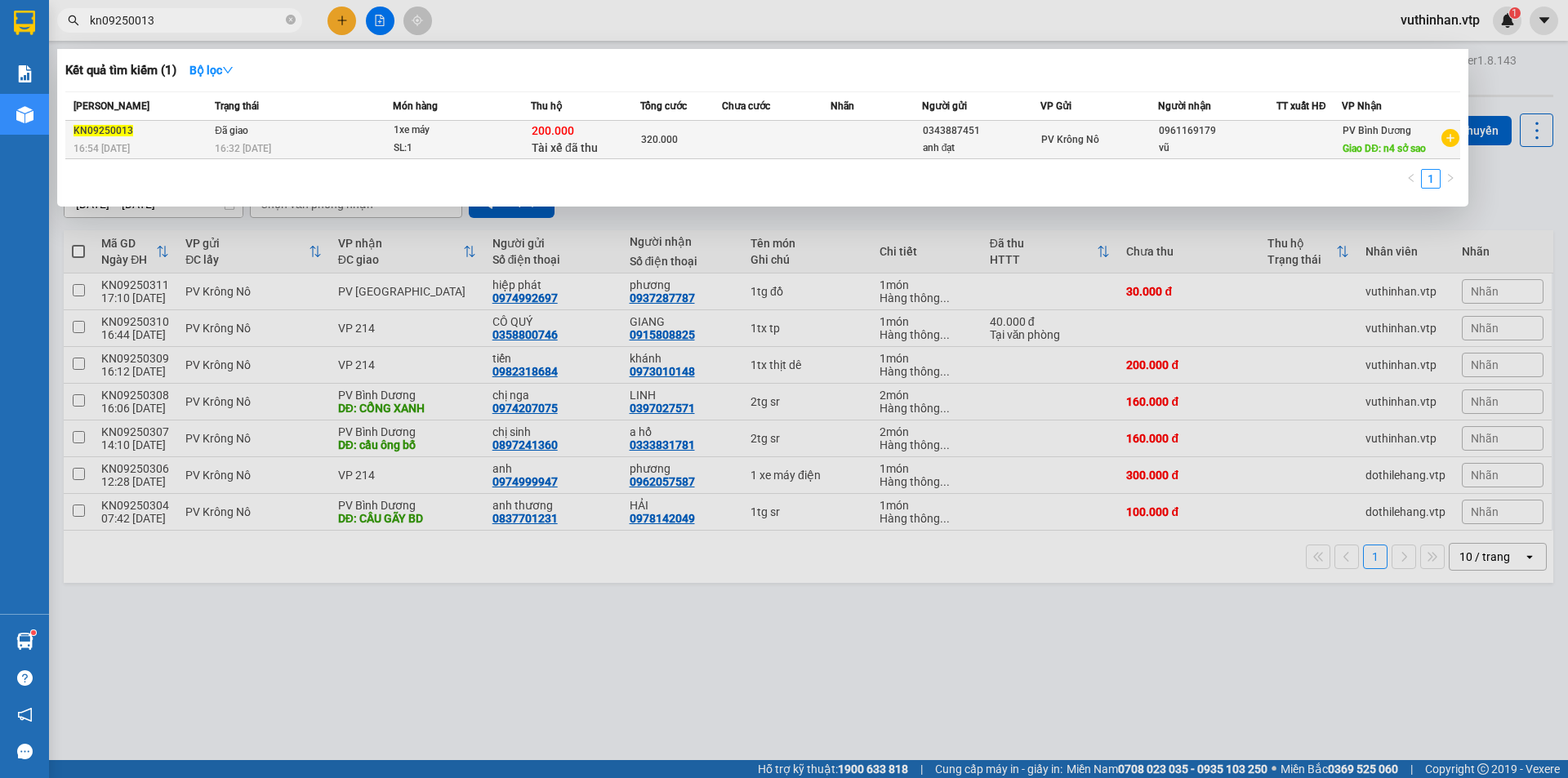
click at [1242, 138] on div "0961169179" at bounding box center [1217, 131] width 117 height 17
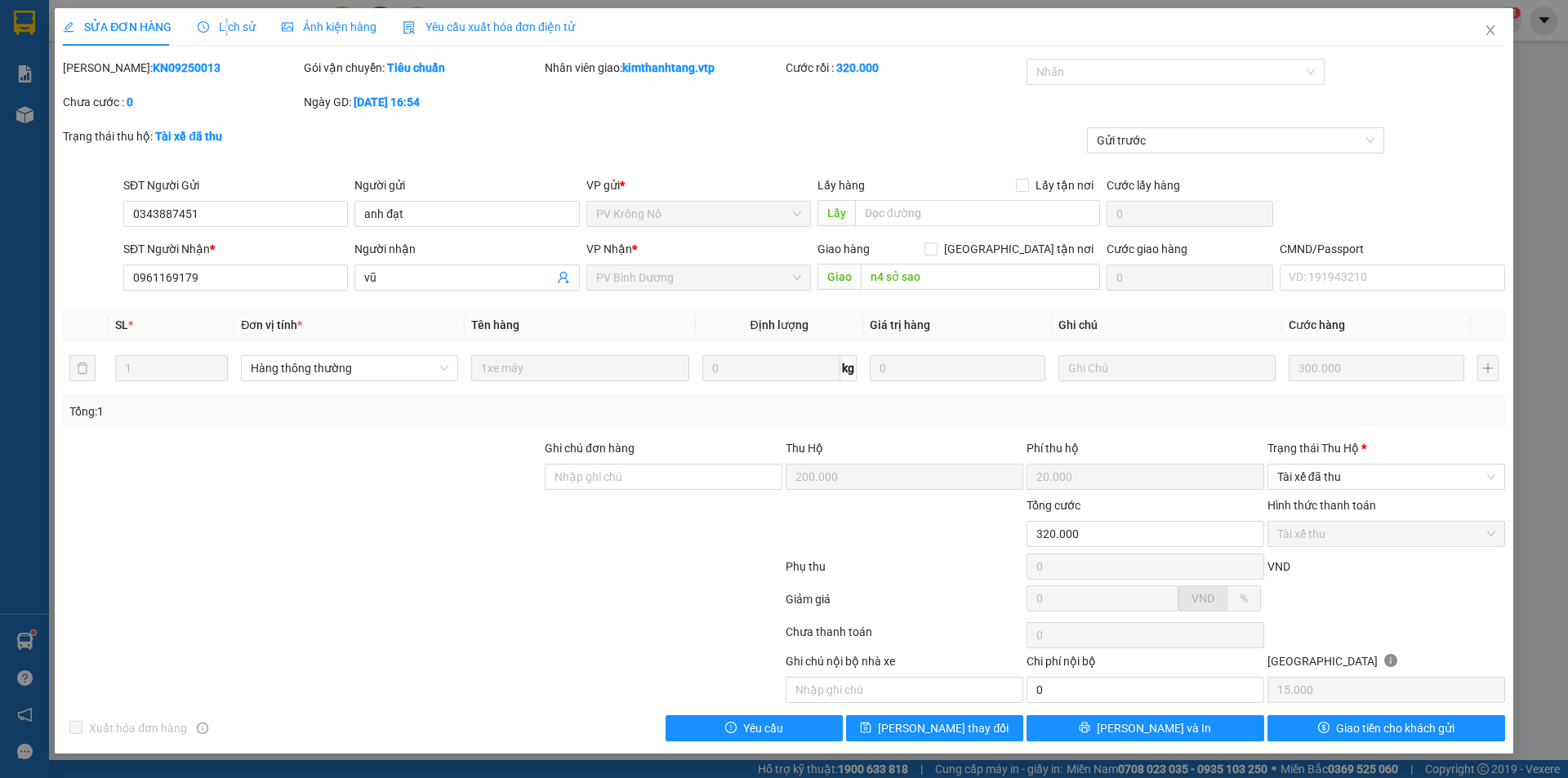
click at [224, 23] on span "Lịch sử" at bounding box center [227, 27] width 58 height 13
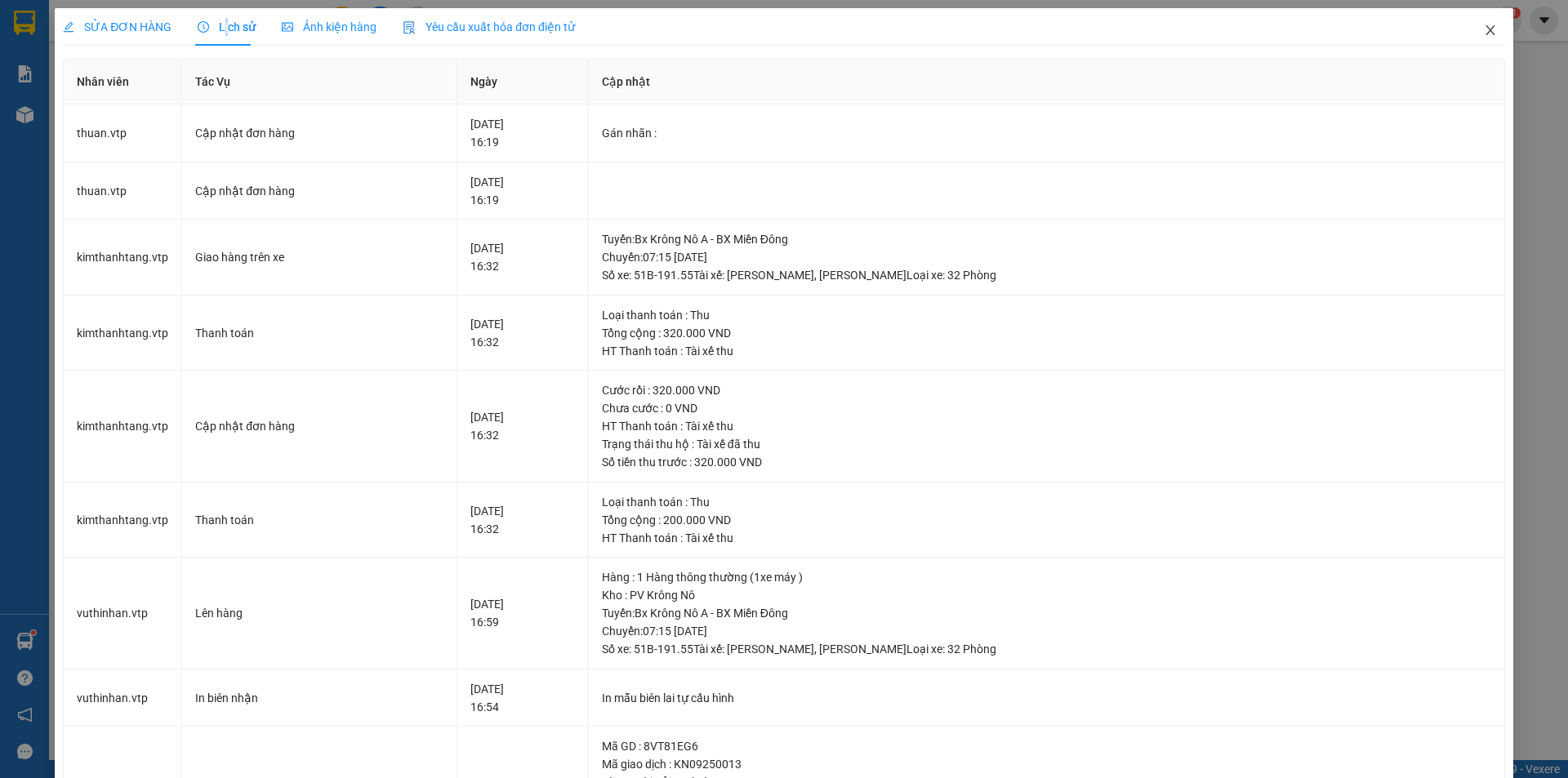
click at [1484, 25] on icon "close" at bounding box center [1490, 30] width 13 height 13
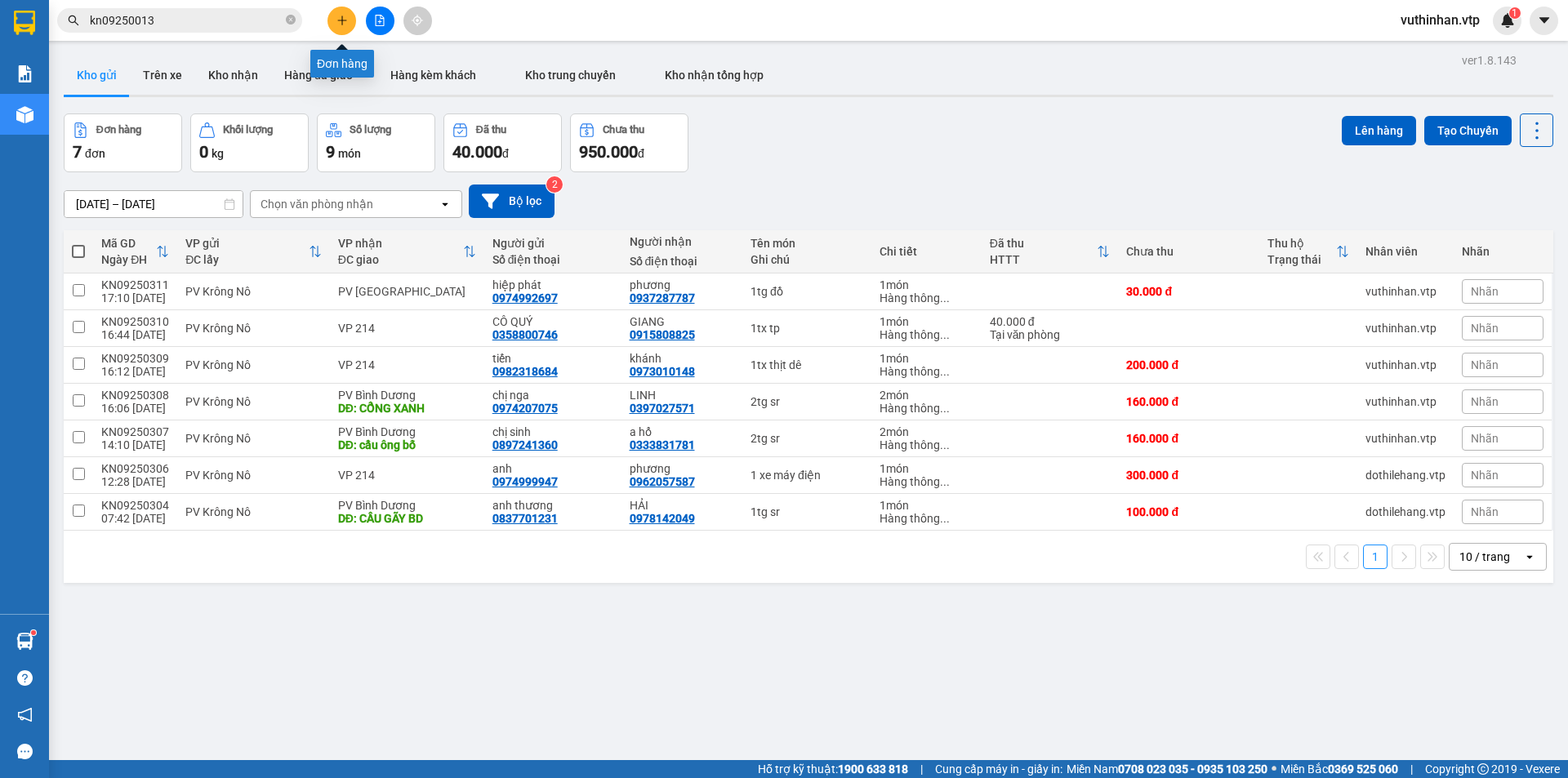
click at [343, 19] on icon "plus" at bounding box center [342, 20] width 11 height 11
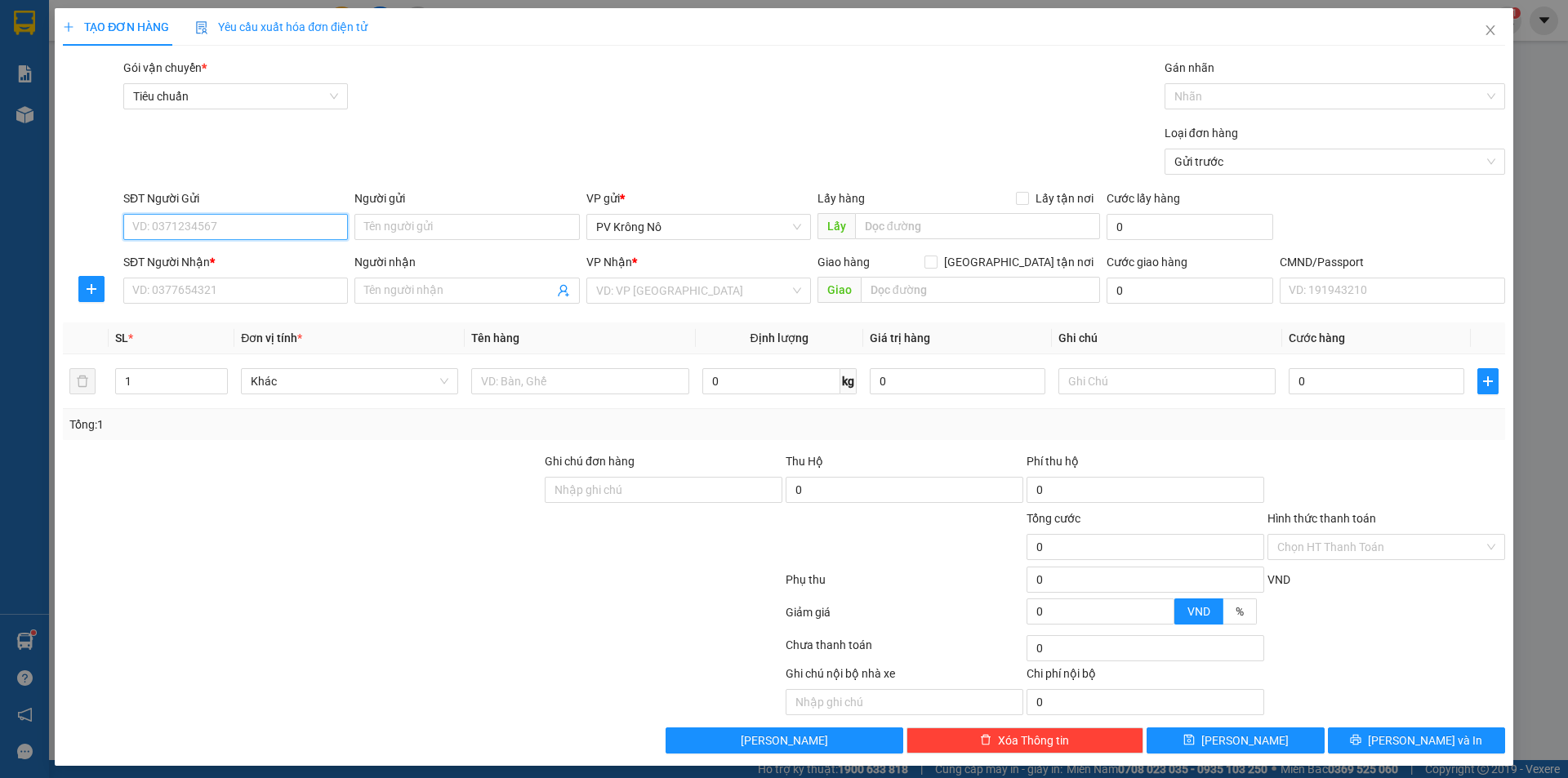
click at [238, 227] on input "SĐT Người Gửi" at bounding box center [236, 227] width 225 height 26
drag, startPoint x: 265, startPoint y: 256, endPoint x: 263, endPoint y: 272, distance: 16.1
click at [266, 256] on div "0942980448 - CÔ HƯỜNG" at bounding box center [234, 259] width 204 height 18
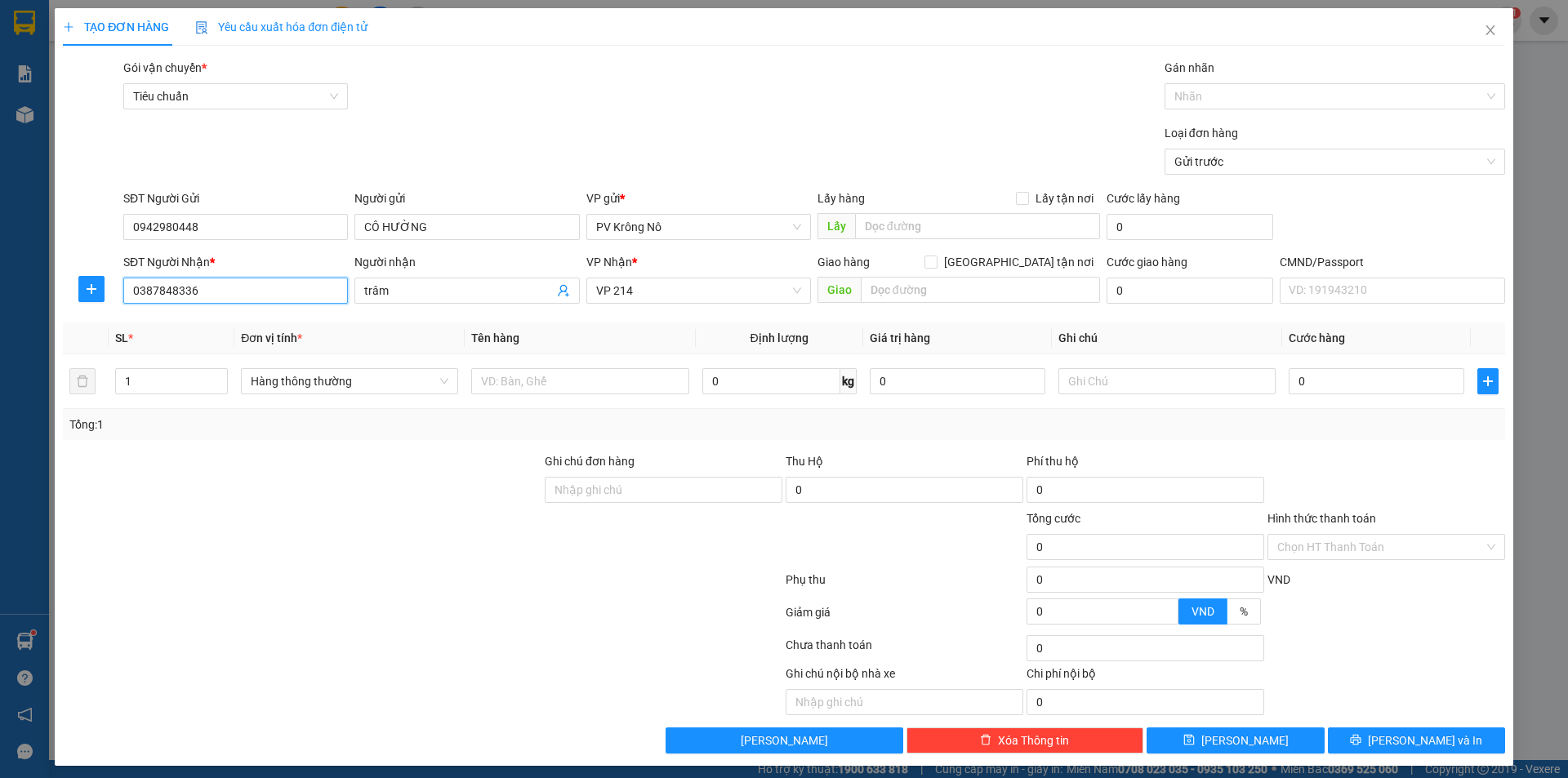
drag, startPoint x: 211, startPoint y: 295, endPoint x: 83, endPoint y: 193, distance: 163.7
click at [108, 298] on div "SĐT Người Nhận * 0387848336 0387848336 Người nhận trâm VP Nhận * VP 214 Giao hà…" at bounding box center [784, 281] width 1445 height 57
click at [173, 354] on div "0913932829" at bounding box center [234, 349] width 204 height 18
click at [367, 289] on input "Người nhận" at bounding box center [458, 290] width 189 height 18
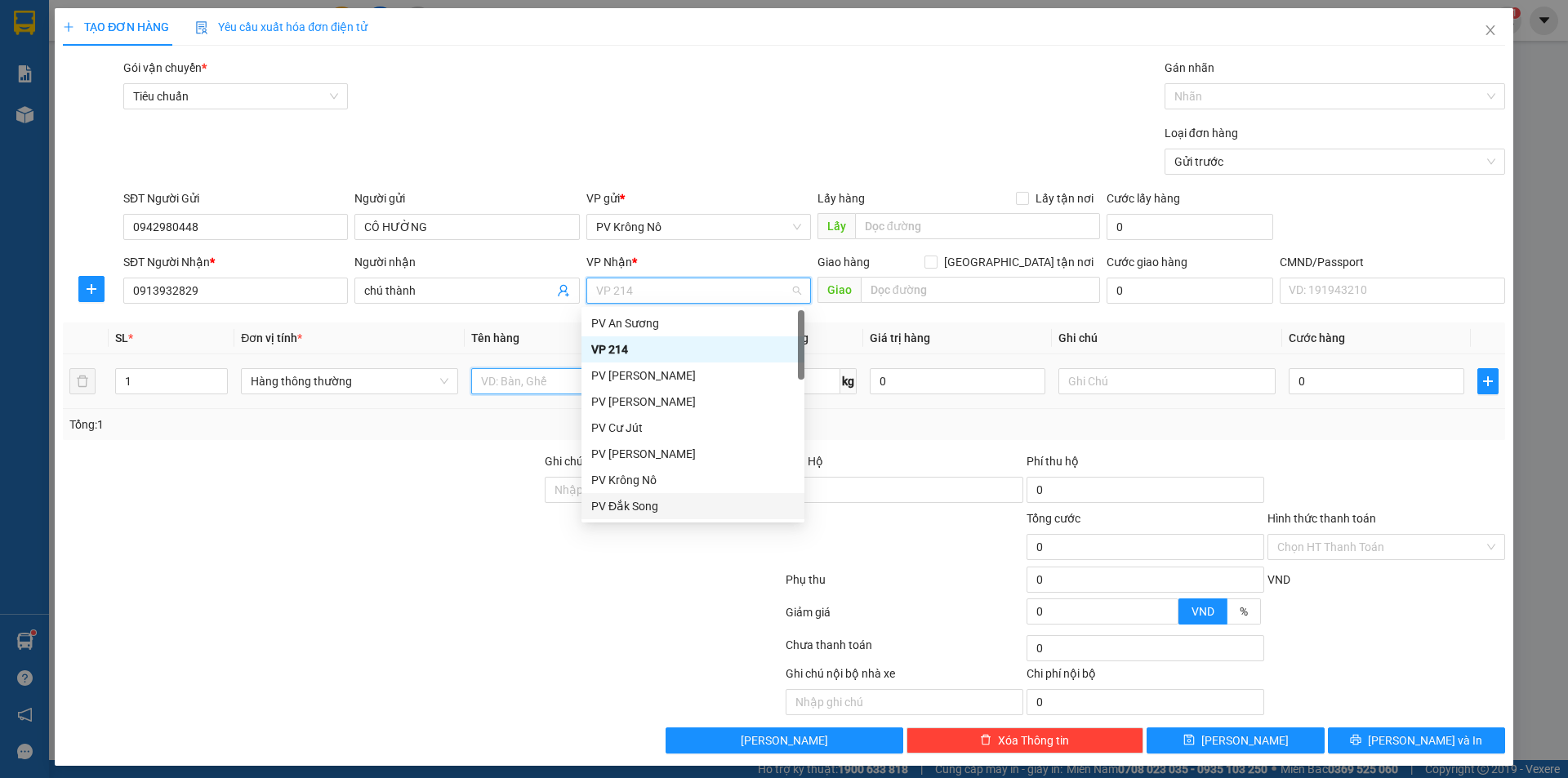
click at [532, 378] on input "text" at bounding box center [580, 381] width 218 height 26
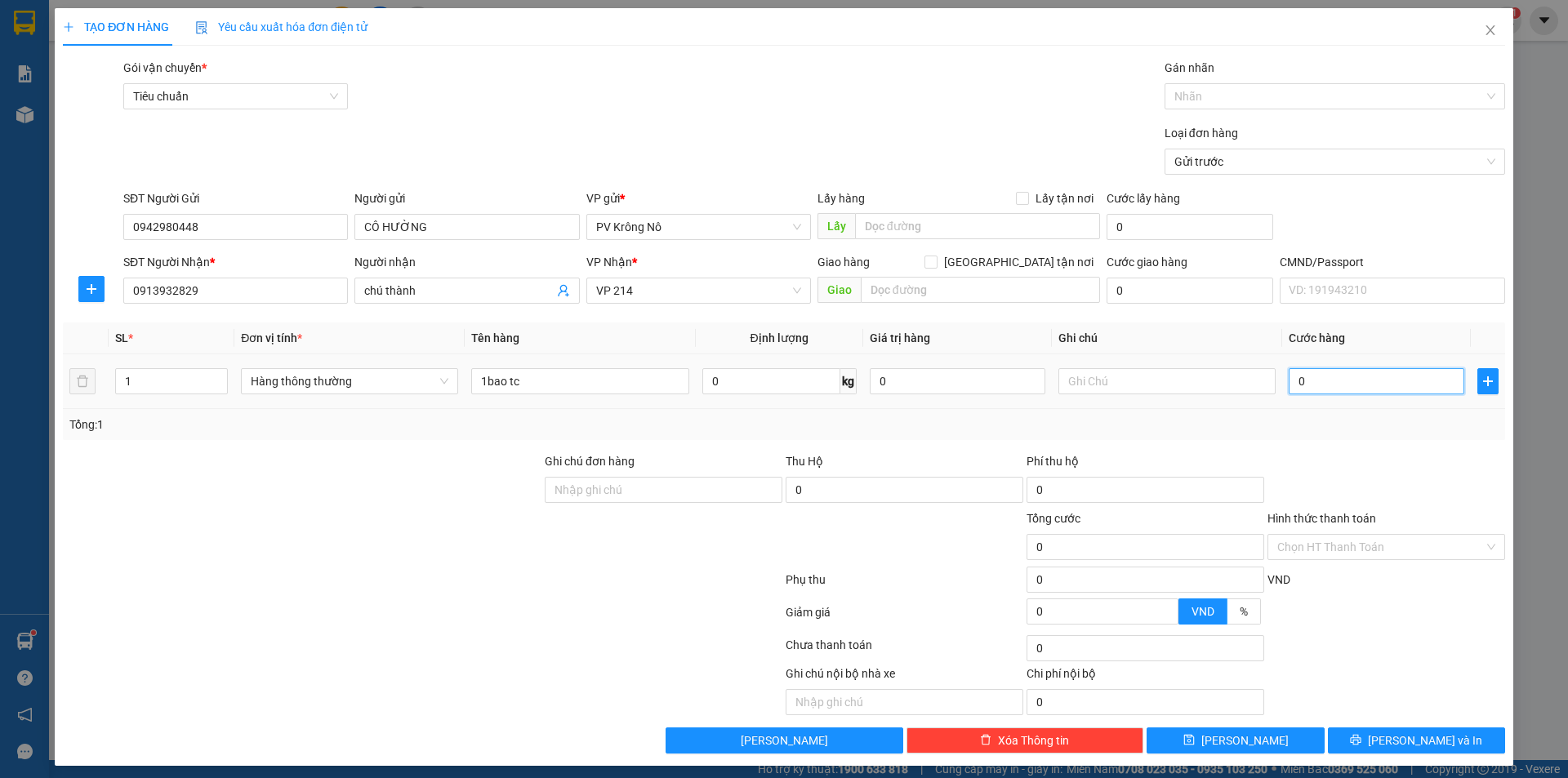
click at [1347, 380] on input "0" at bounding box center [1376, 381] width 176 height 26
click at [1382, 546] on input "Hình thức thanh toán" at bounding box center [1380, 547] width 207 height 25
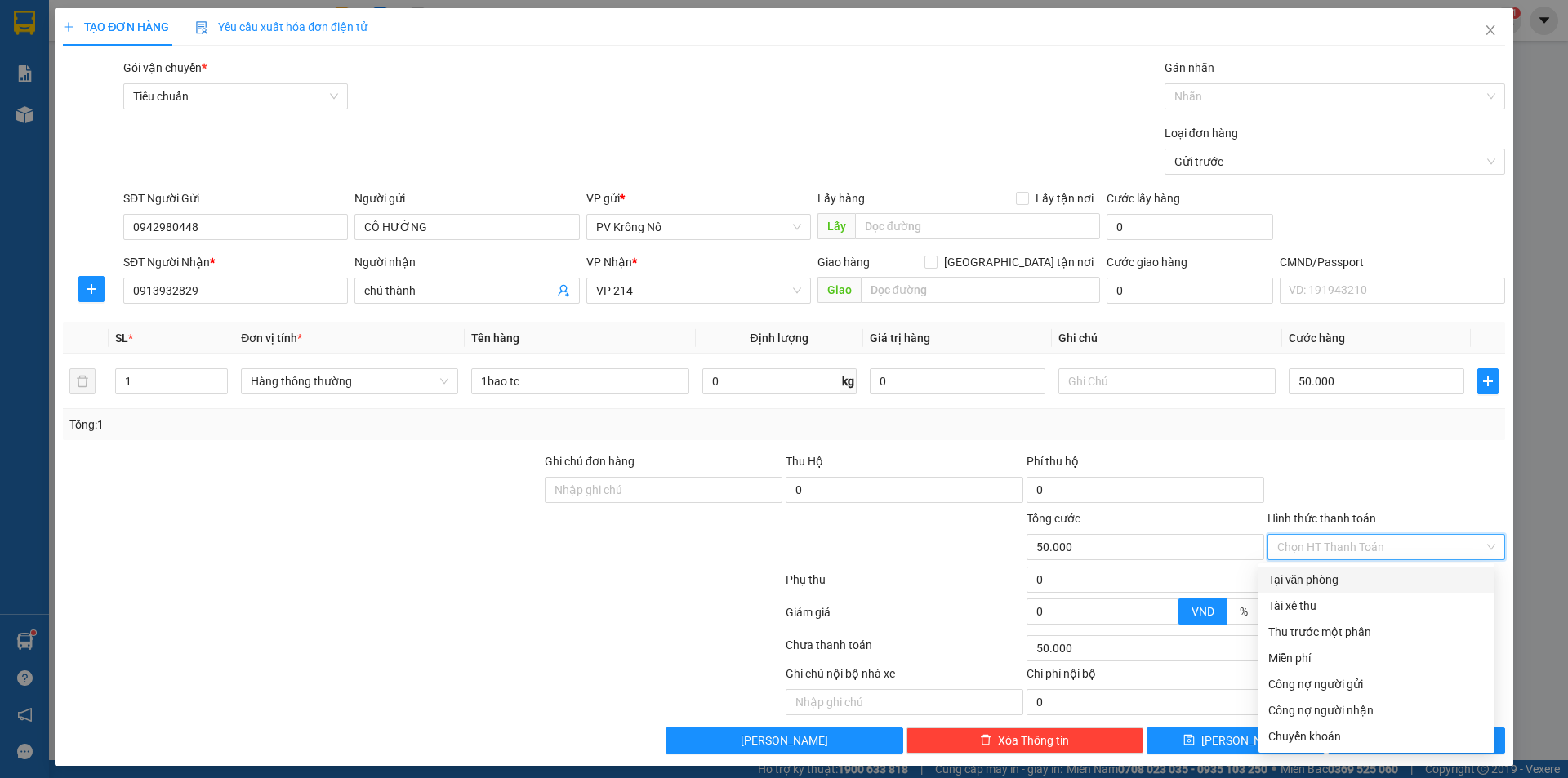
click at [1322, 578] on div "Tại văn phòng" at bounding box center [1376, 580] width 217 height 18
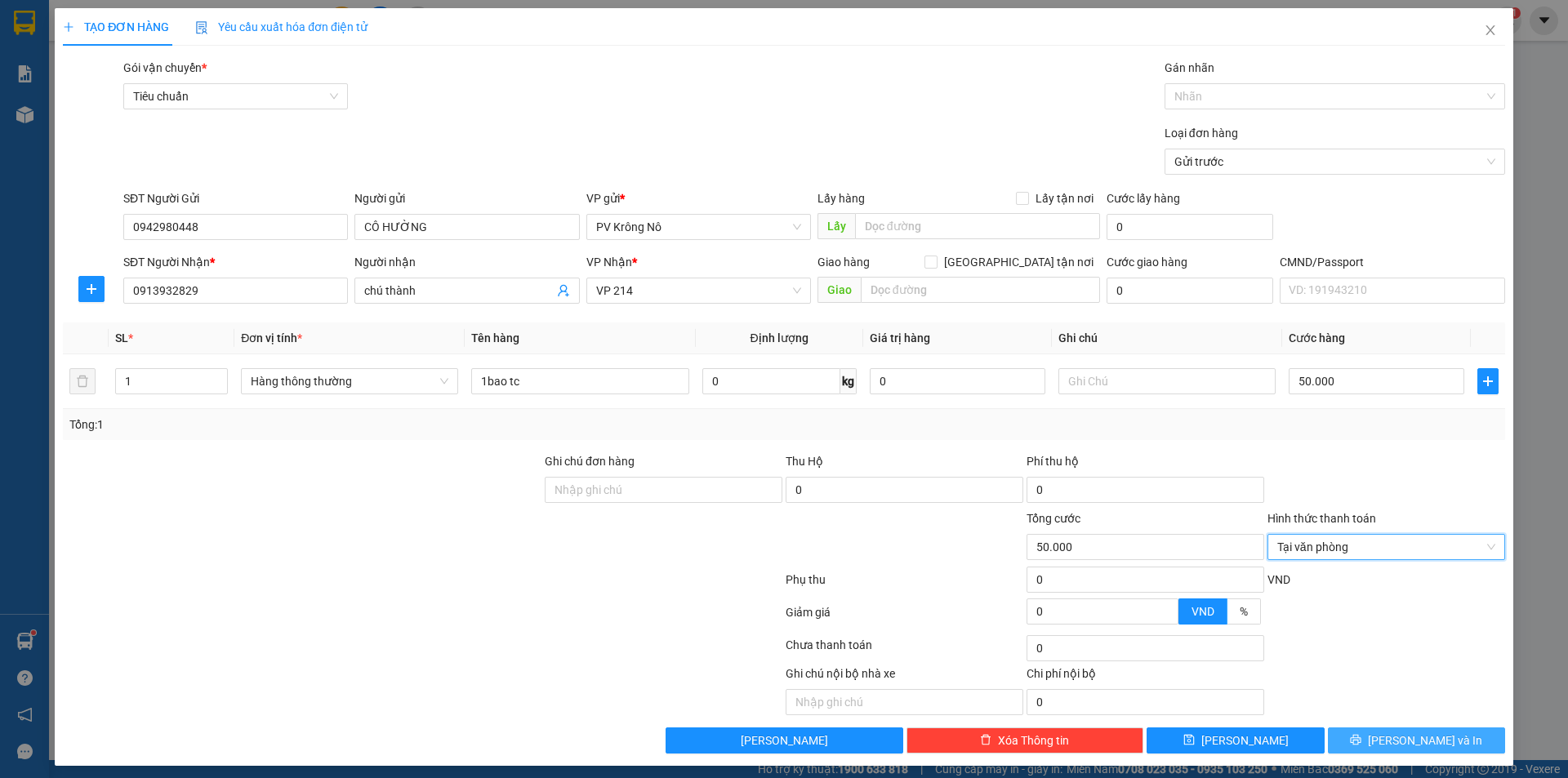
click at [1387, 735] on button "Lưu và In" at bounding box center [1416, 740] width 177 height 26
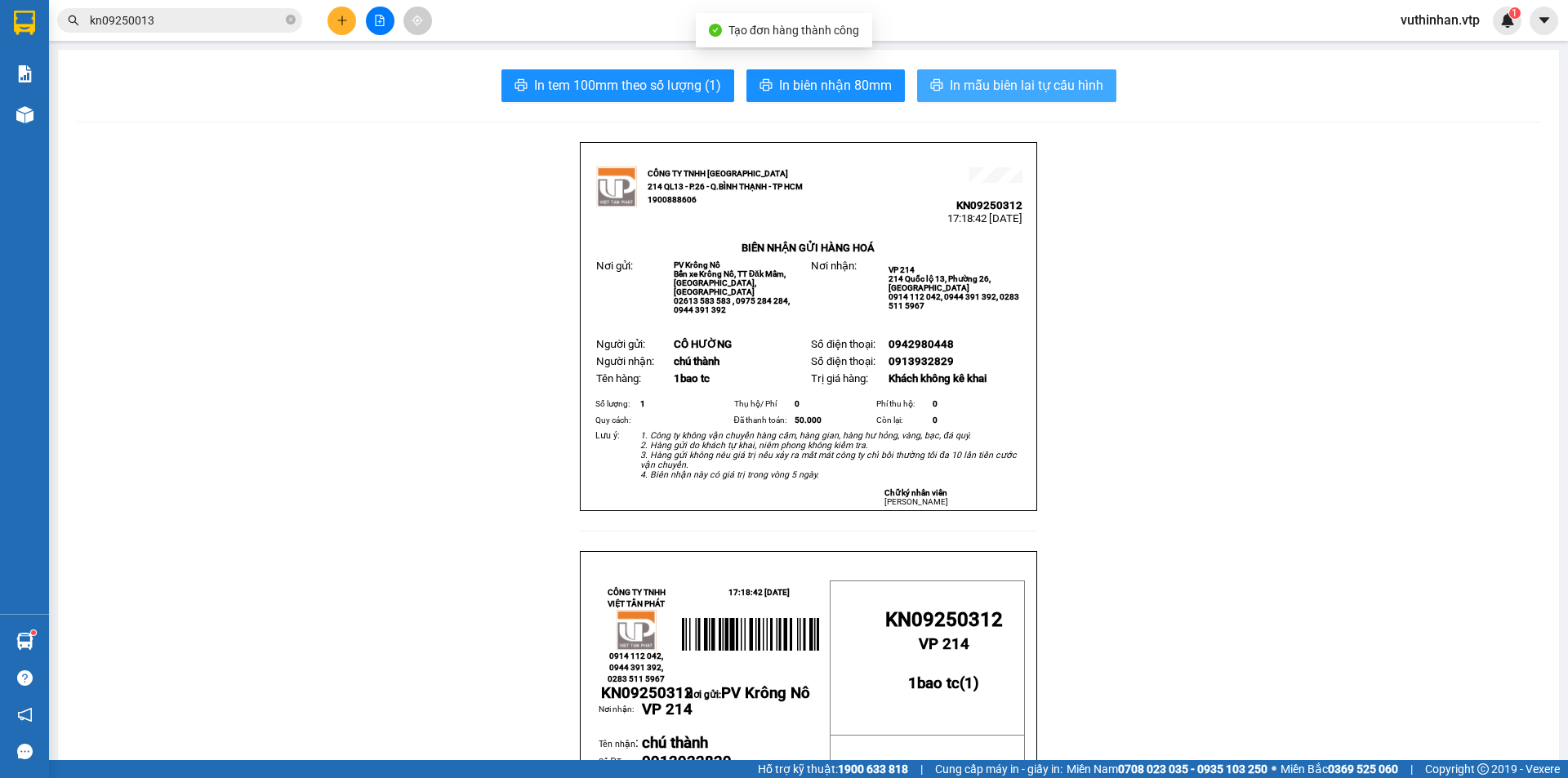
click at [983, 89] on span "In mẫu biên lai tự cấu hình" at bounding box center [1027, 85] width 154 height 20
click at [987, 83] on span "In mẫu biên lai tự cấu hình" at bounding box center [1027, 85] width 154 height 20
click at [286, 22] on icon "close-circle" at bounding box center [290, 20] width 10 height 10
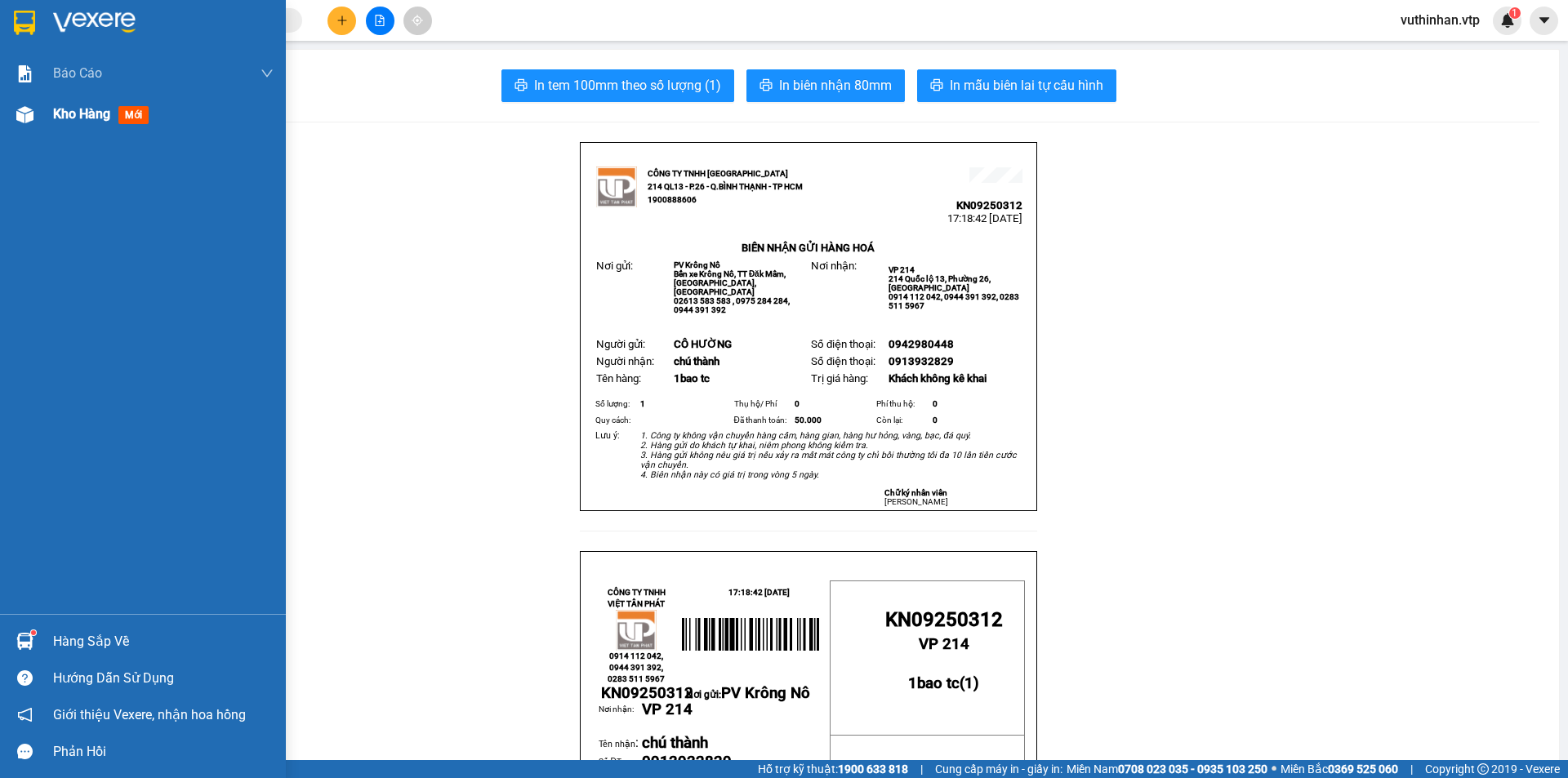
click at [21, 115] on img at bounding box center [25, 115] width 17 height 17
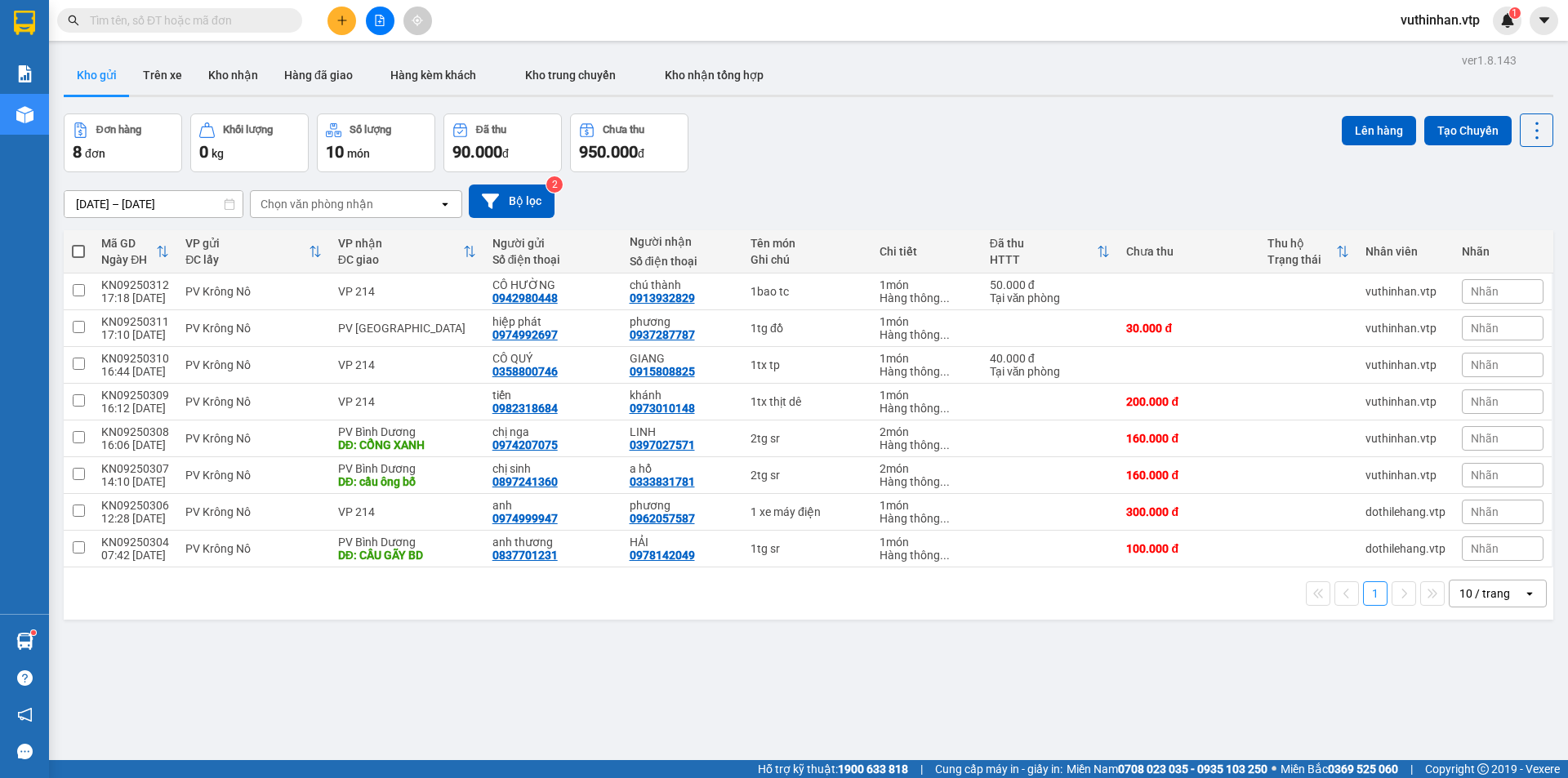
drag, startPoint x: 179, startPoint y: 72, endPoint x: 137, endPoint y: 50, distance: 47.4
click at [177, 71] on button "Trên xe" at bounding box center [163, 75] width 65 height 39
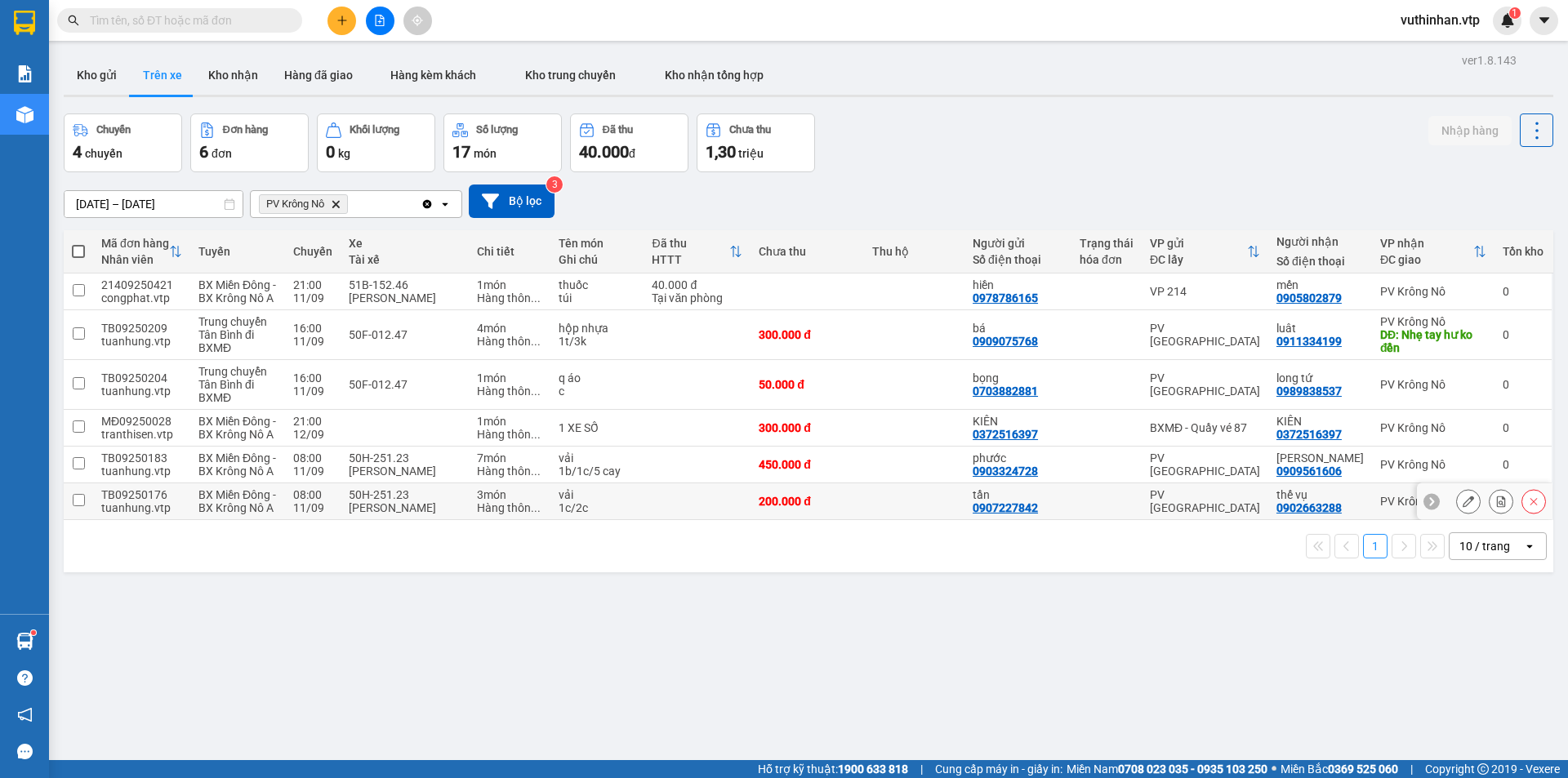
drag, startPoint x: 640, startPoint y: 547, endPoint x: 654, endPoint y: 524, distance: 26.9
click at [640, 520] on td "vải 1c/2c" at bounding box center [597, 501] width 94 height 37
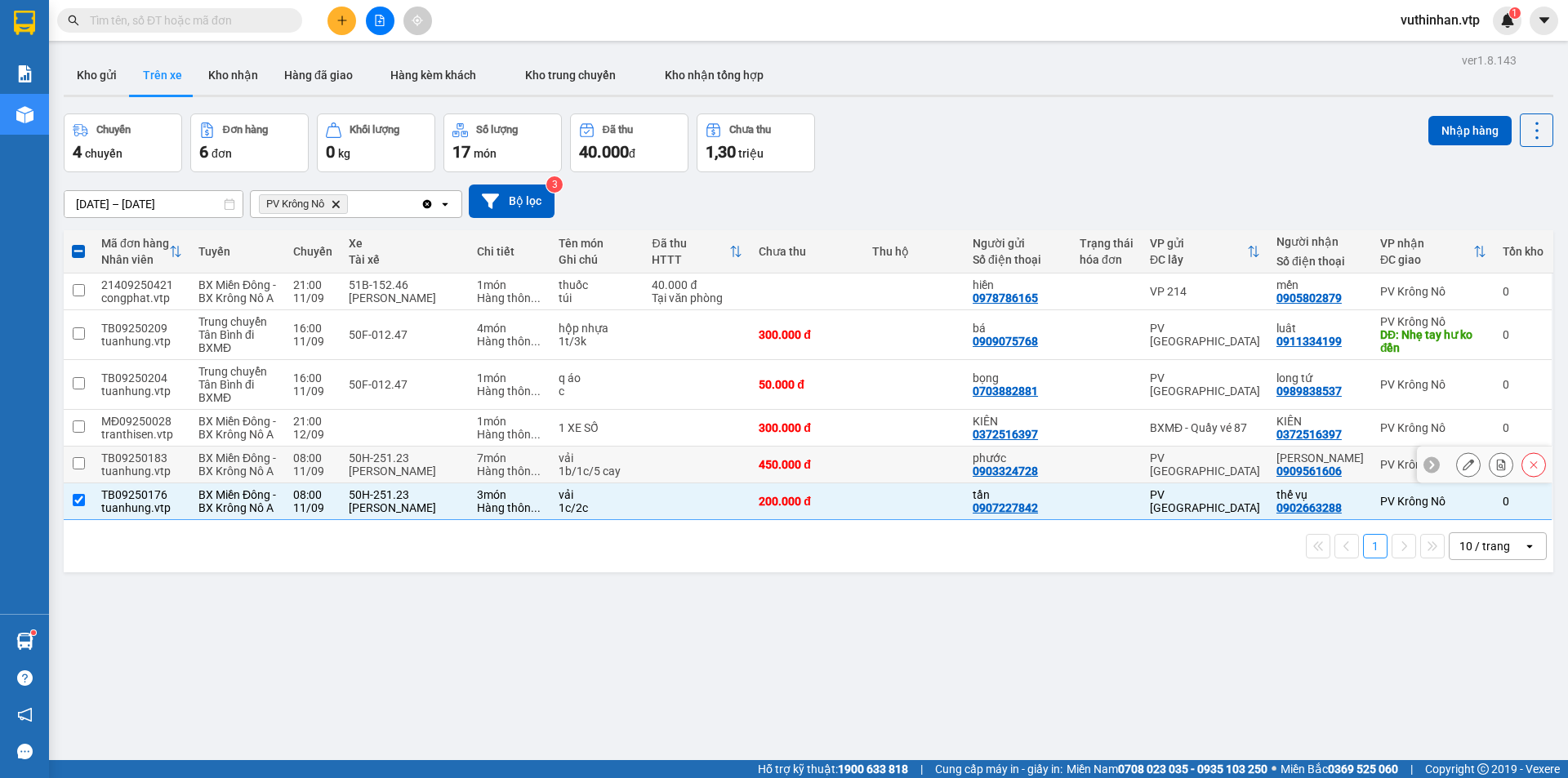
click at [678, 483] on td at bounding box center [697, 465] width 107 height 37
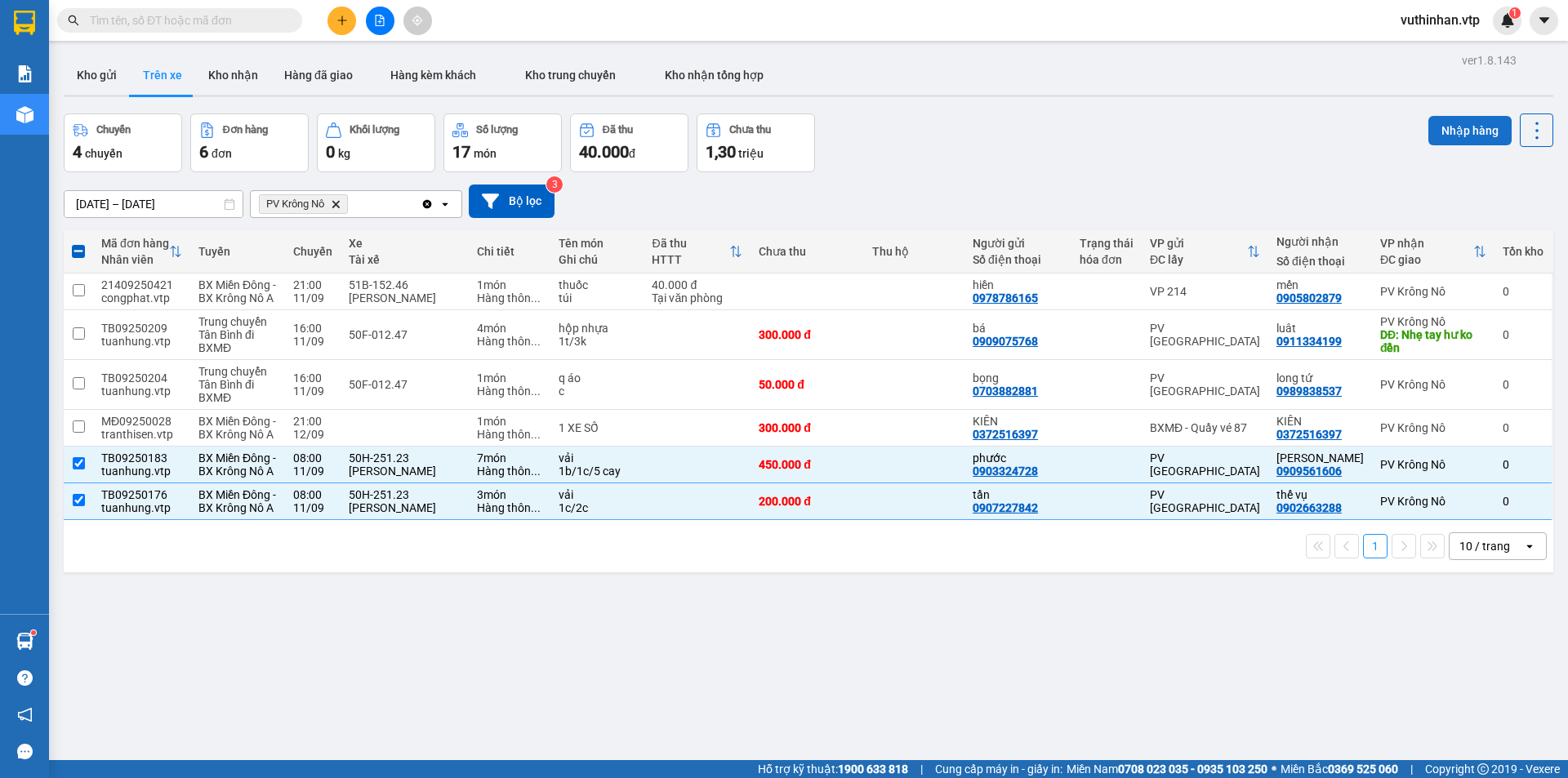
drag, startPoint x: 1444, startPoint y: 128, endPoint x: 1420, endPoint y: 128, distance: 24.0
click at [1444, 128] on button "Nhập hàng" at bounding box center [1470, 131] width 83 height 29
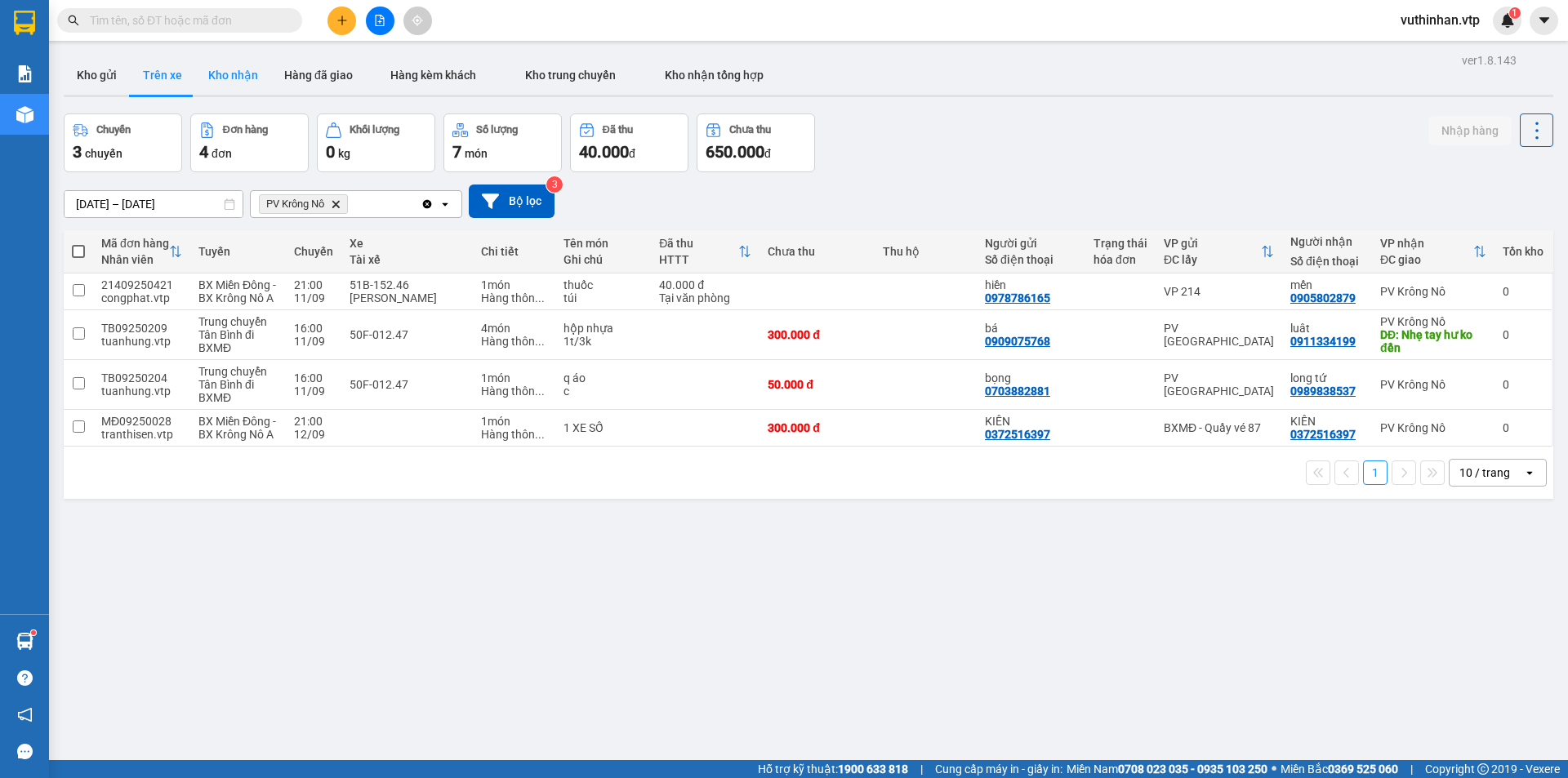
click at [240, 65] on button "Kho nhận" at bounding box center [233, 75] width 76 height 39
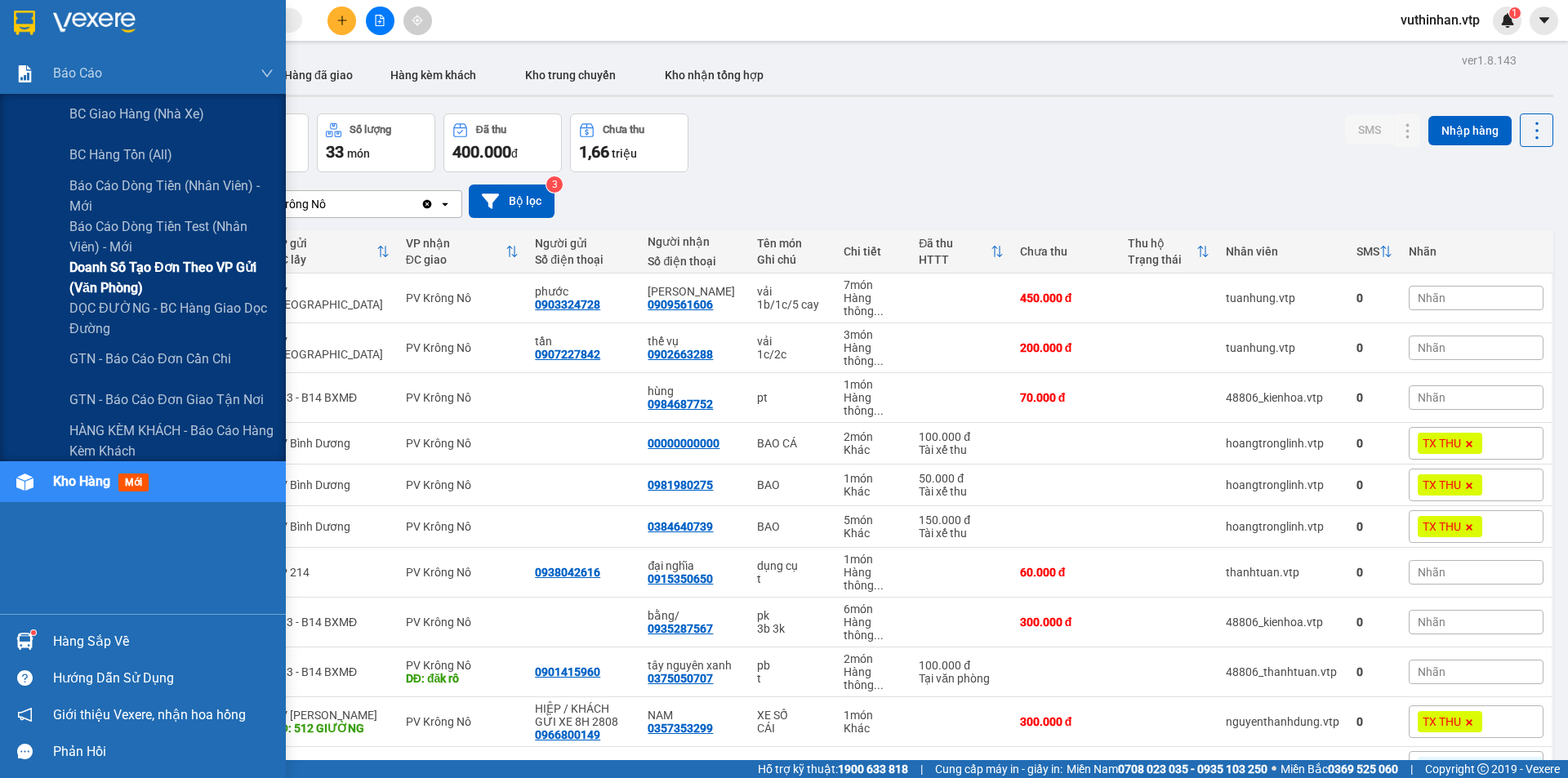
click at [115, 269] on span "Doanh số tạo đơn theo VP gửi (văn phòng)" at bounding box center [172, 277] width 204 height 41
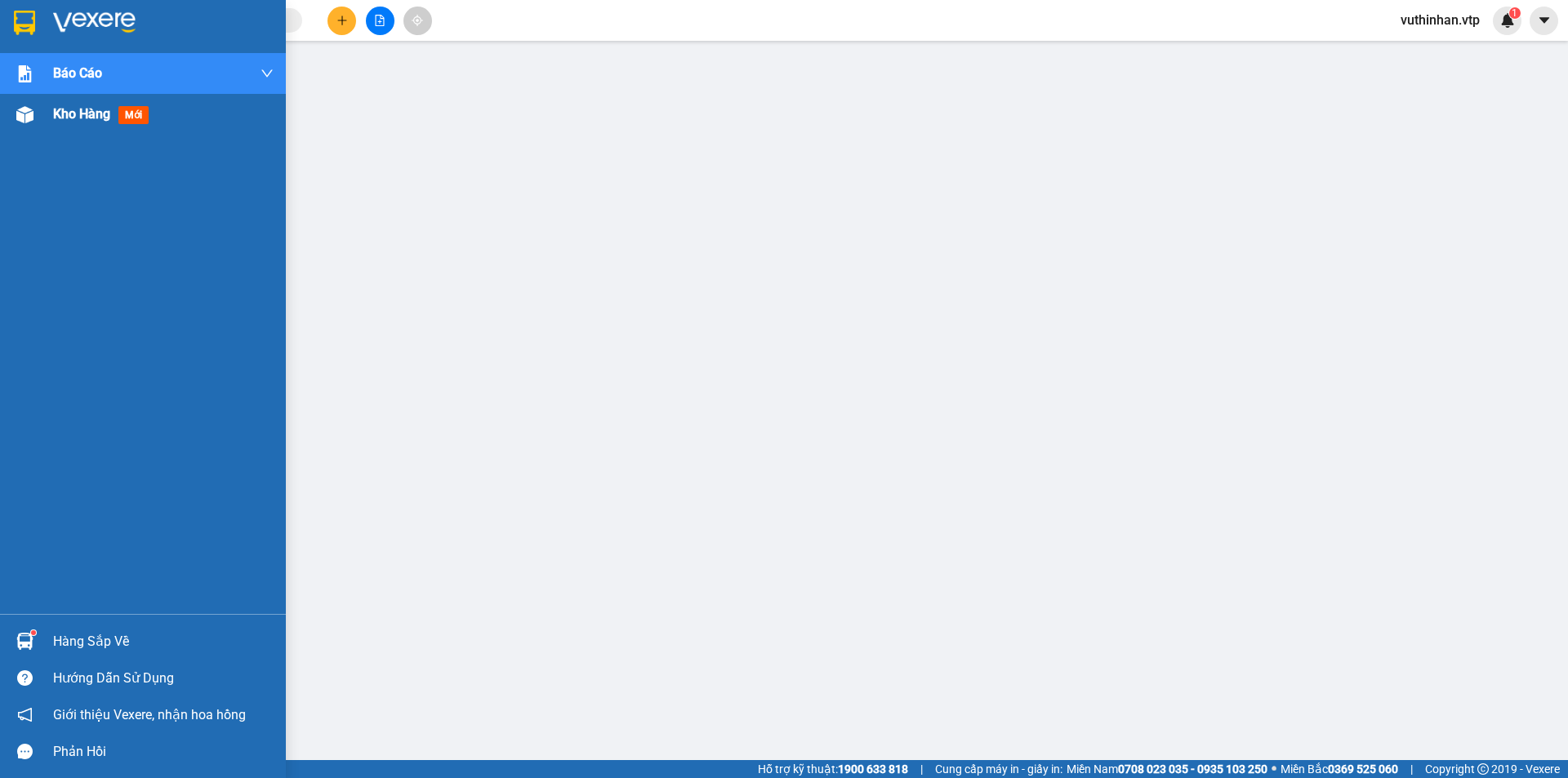
click at [11, 118] on div at bounding box center [25, 115] width 29 height 29
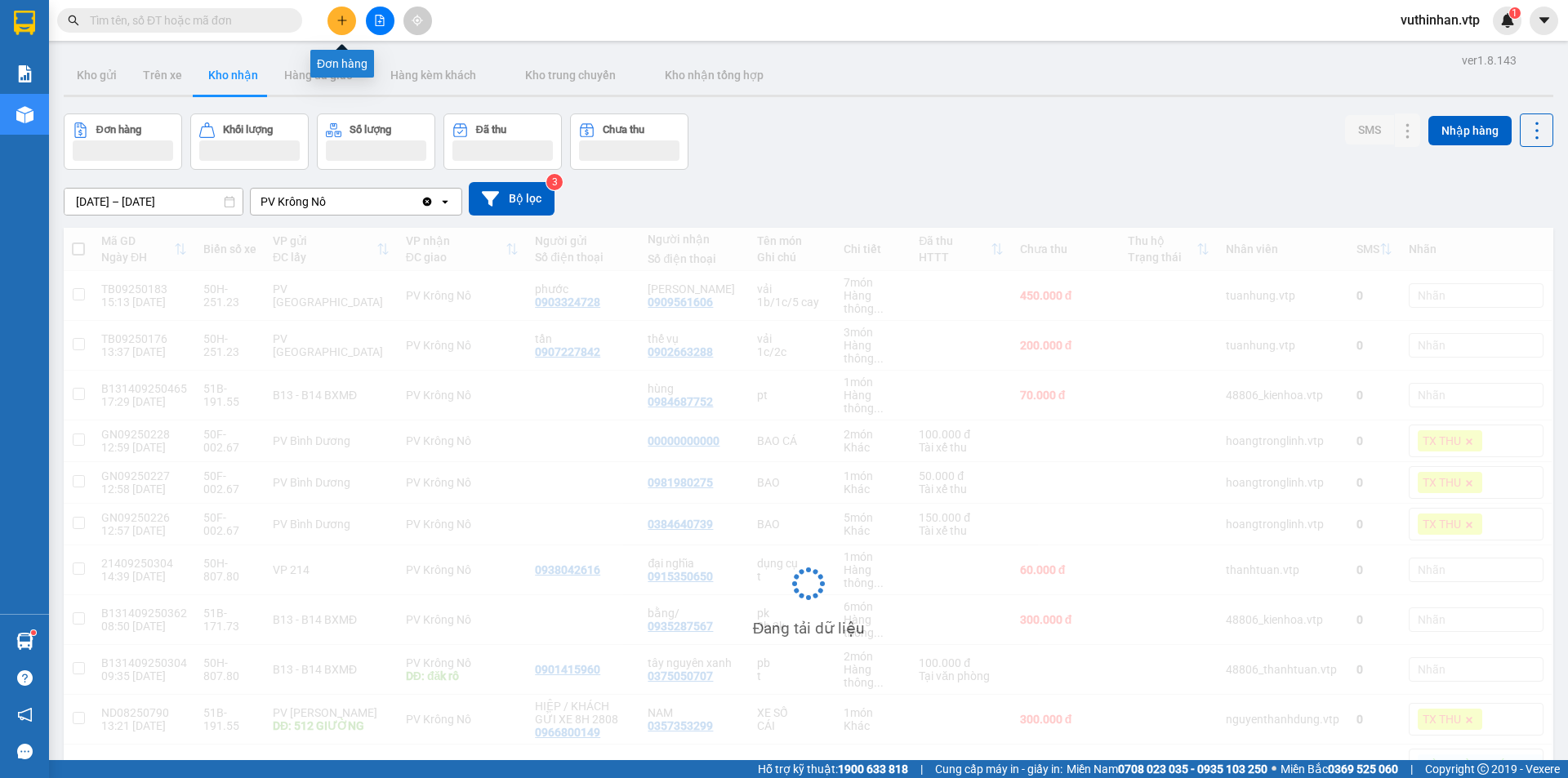
click at [336, 22] on icon "plus" at bounding box center [342, 20] width 11 height 11
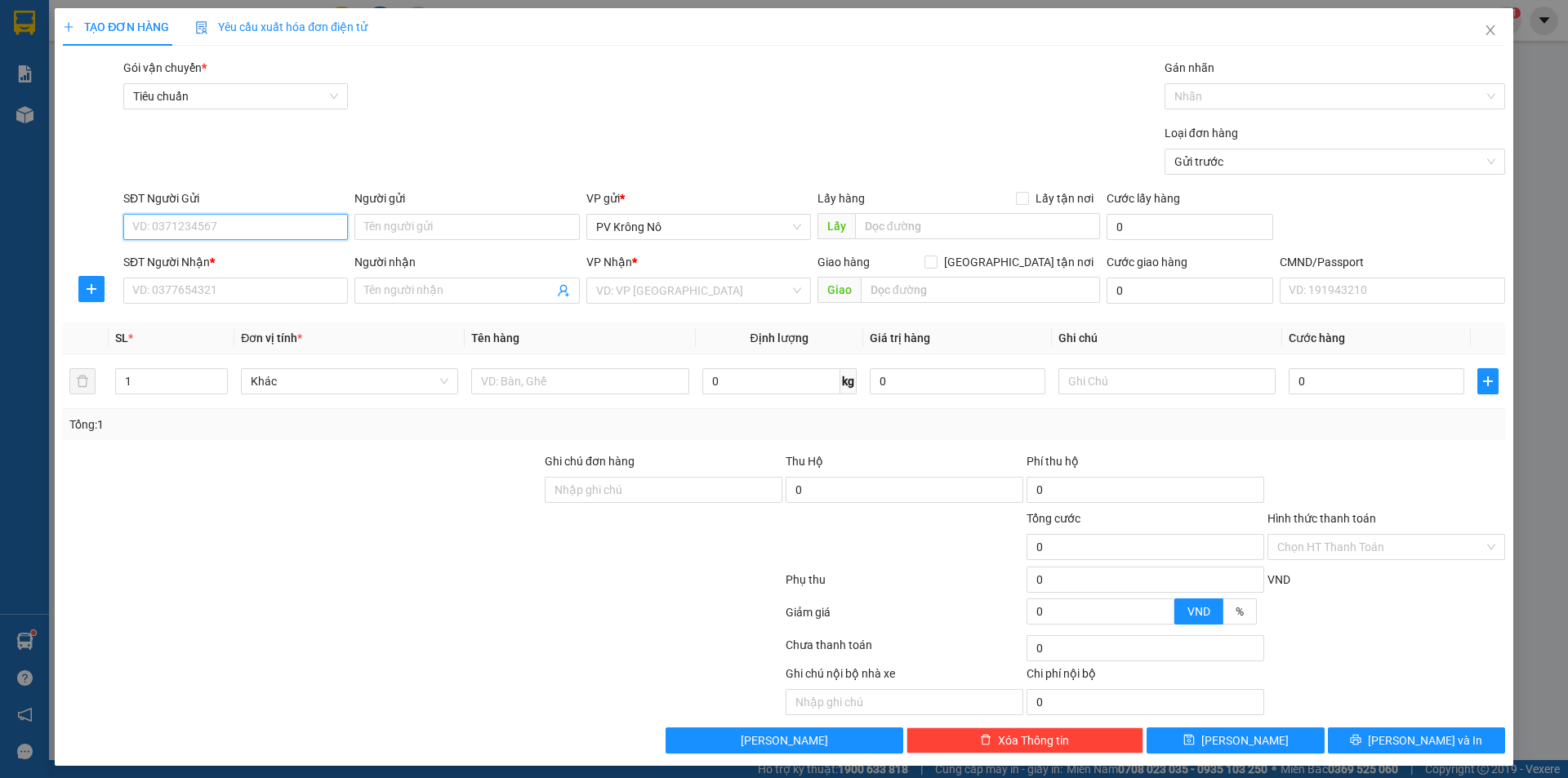
click at [210, 223] on input "SĐT Người Gửi" at bounding box center [236, 227] width 225 height 26
drag, startPoint x: 221, startPoint y: 224, endPoint x: 100, endPoint y: 208, distance: 122.1
click at [100, 208] on div "SĐT Người Gửi 0903351978 0903351978 Người gửi Tên người gửi VP gửi * PV Krông N…" at bounding box center [784, 218] width 1445 height 57
drag, startPoint x: 187, startPoint y: 299, endPoint x: 200, endPoint y: 306, distance: 14.8
click at [198, 308] on div "SĐT Người Nhận * VD: 0377654321" at bounding box center [236, 281] width 225 height 57
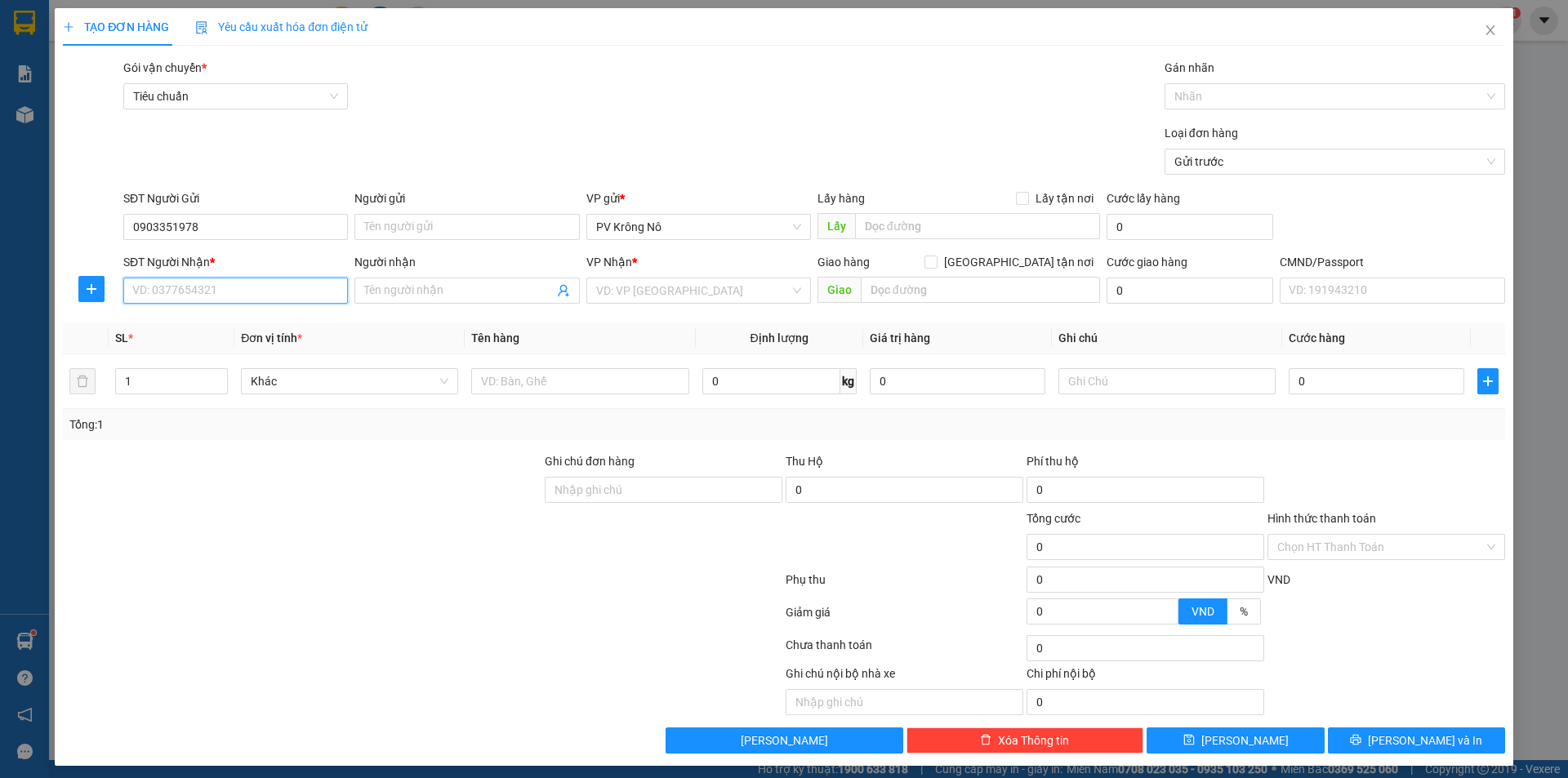
paste input "0903351978"
drag, startPoint x: 611, startPoint y: 294, endPoint x: 632, endPoint y: 277, distance: 27.0
click at [632, 295] on input "search" at bounding box center [693, 290] width 194 height 25
click at [653, 326] on div "PV Tân Bình" at bounding box center [693, 323] width 204 height 18
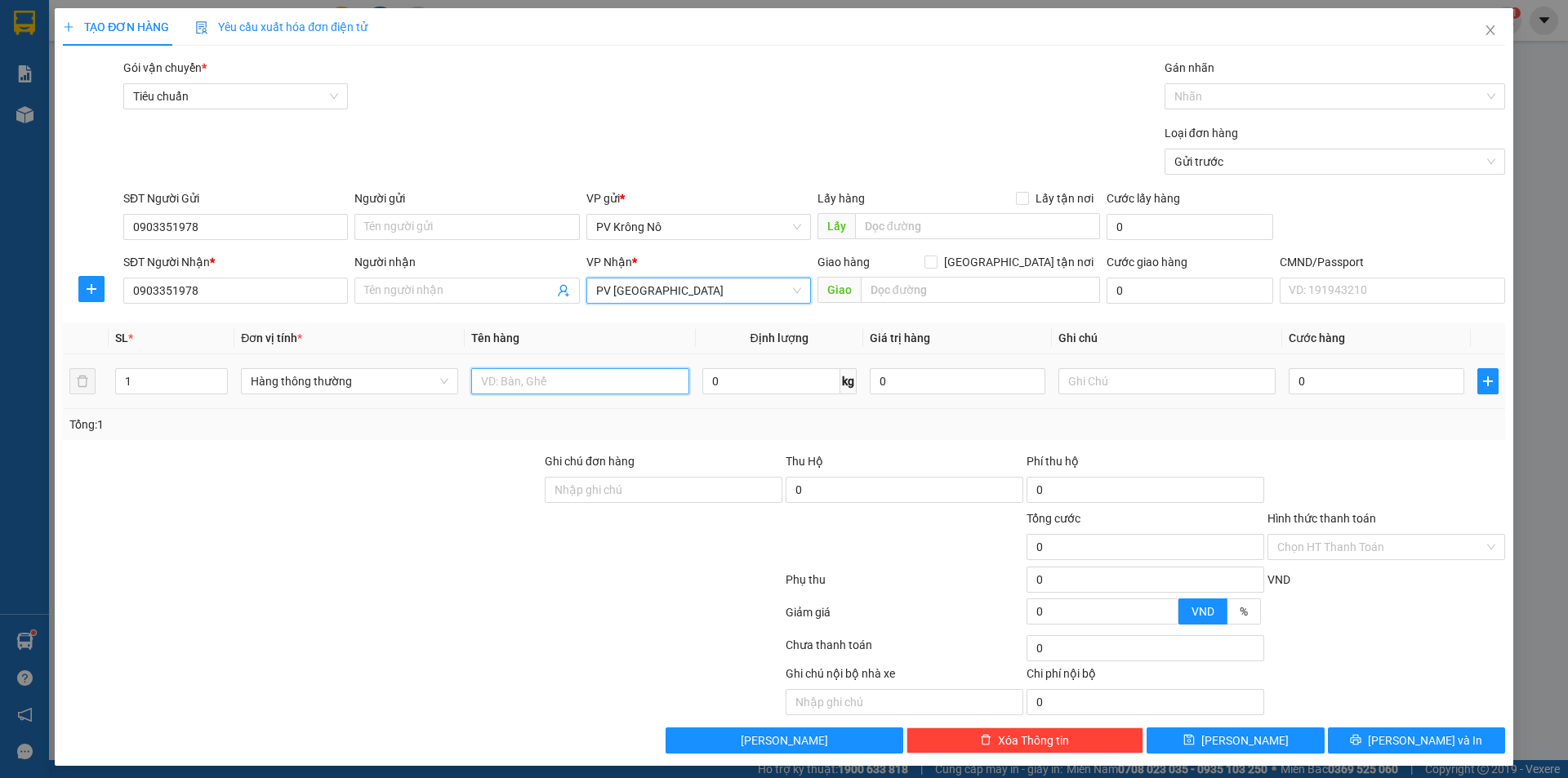
click at [546, 382] on input "text" at bounding box center [580, 381] width 218 height 26
click at [1320, 549] on input "Hình thức thanh toán" at bounding box center [1380, 547] width 207 height 25
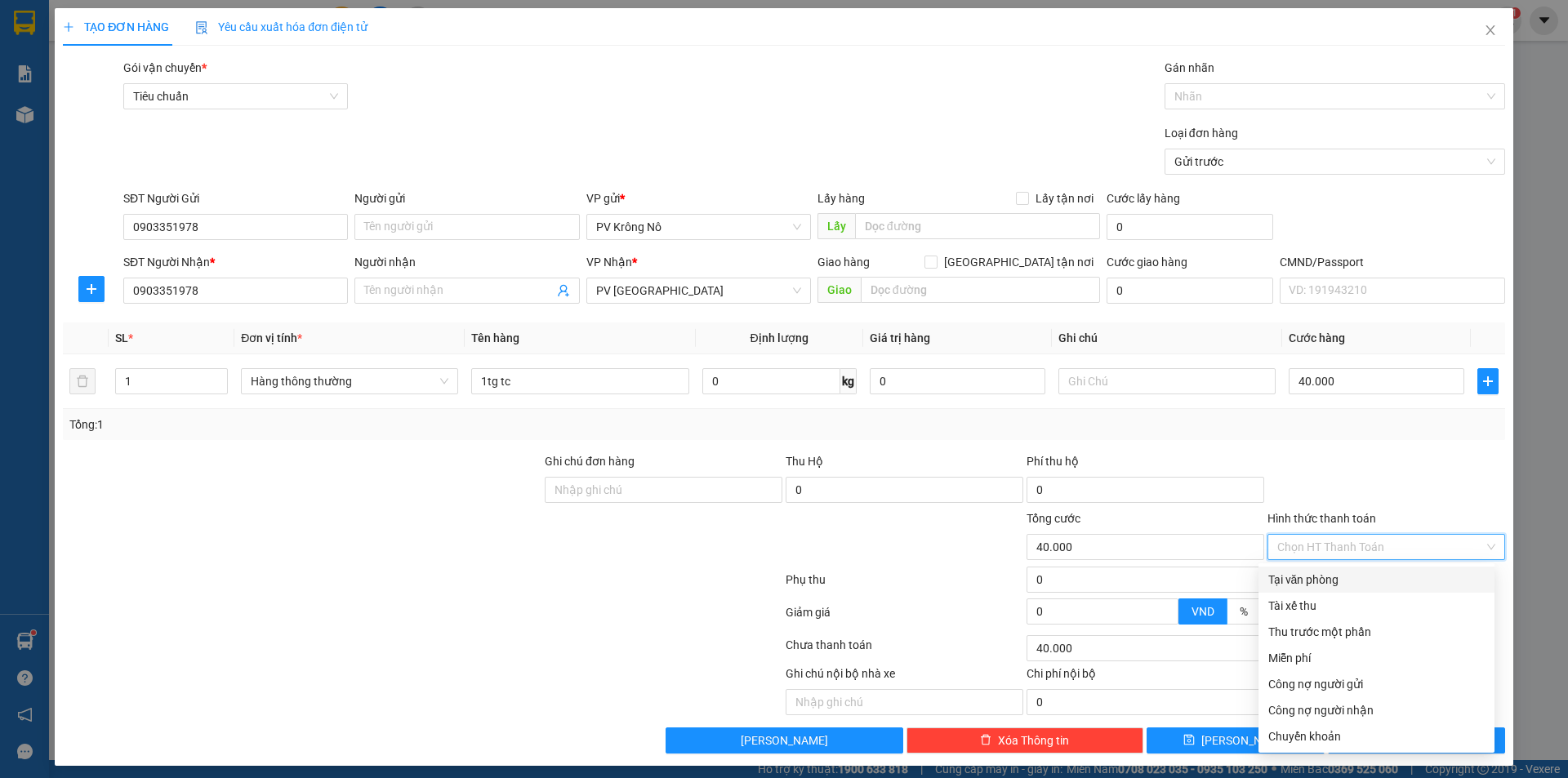
click at [1302, 576] on div "Tại văn phòng" at bounding box center [1376, 580] width 217 height 18
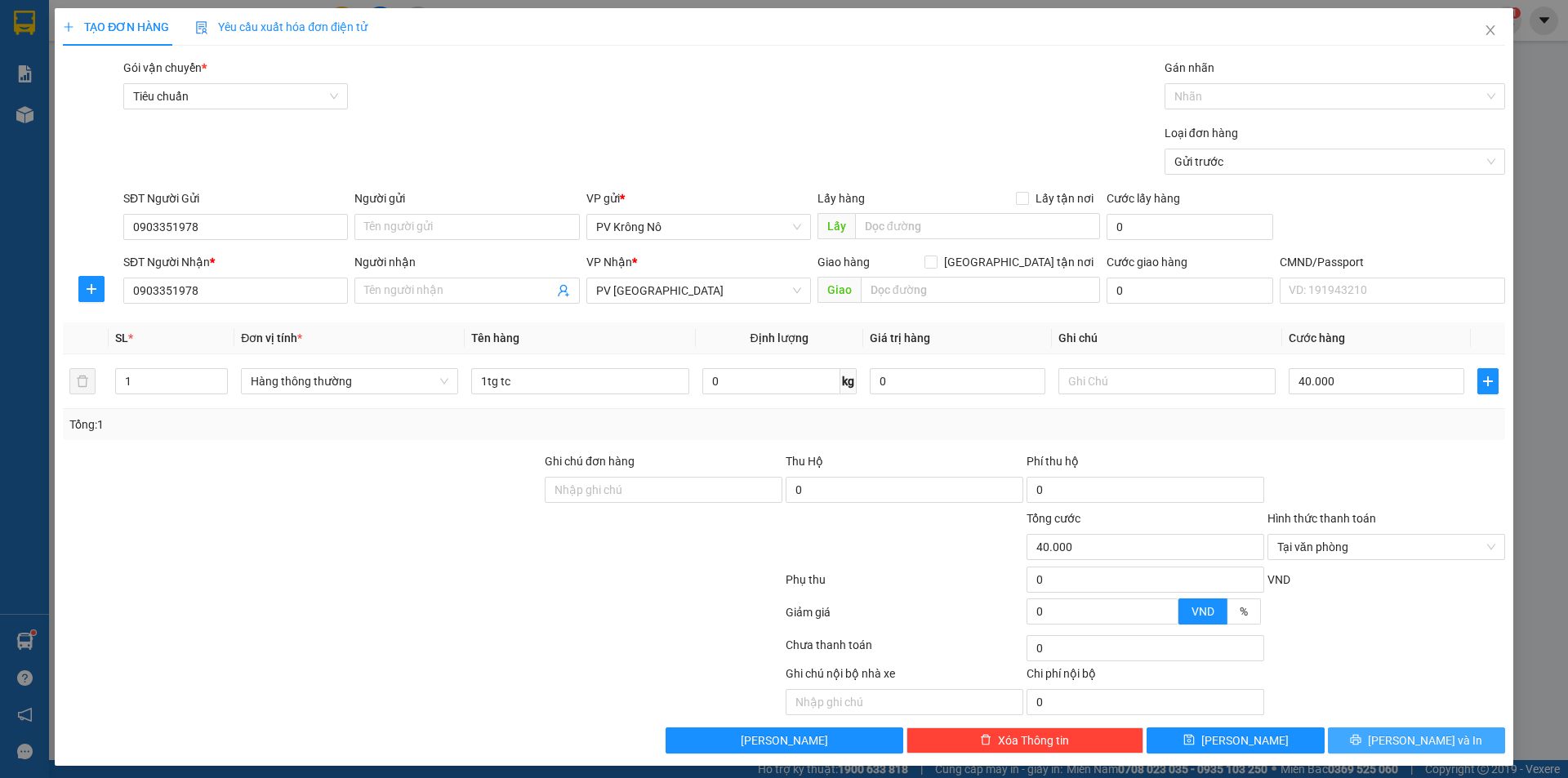
click at [1367, 733] on button "Lưu và In" at bounding box center [1416, 740] width 177 height 26
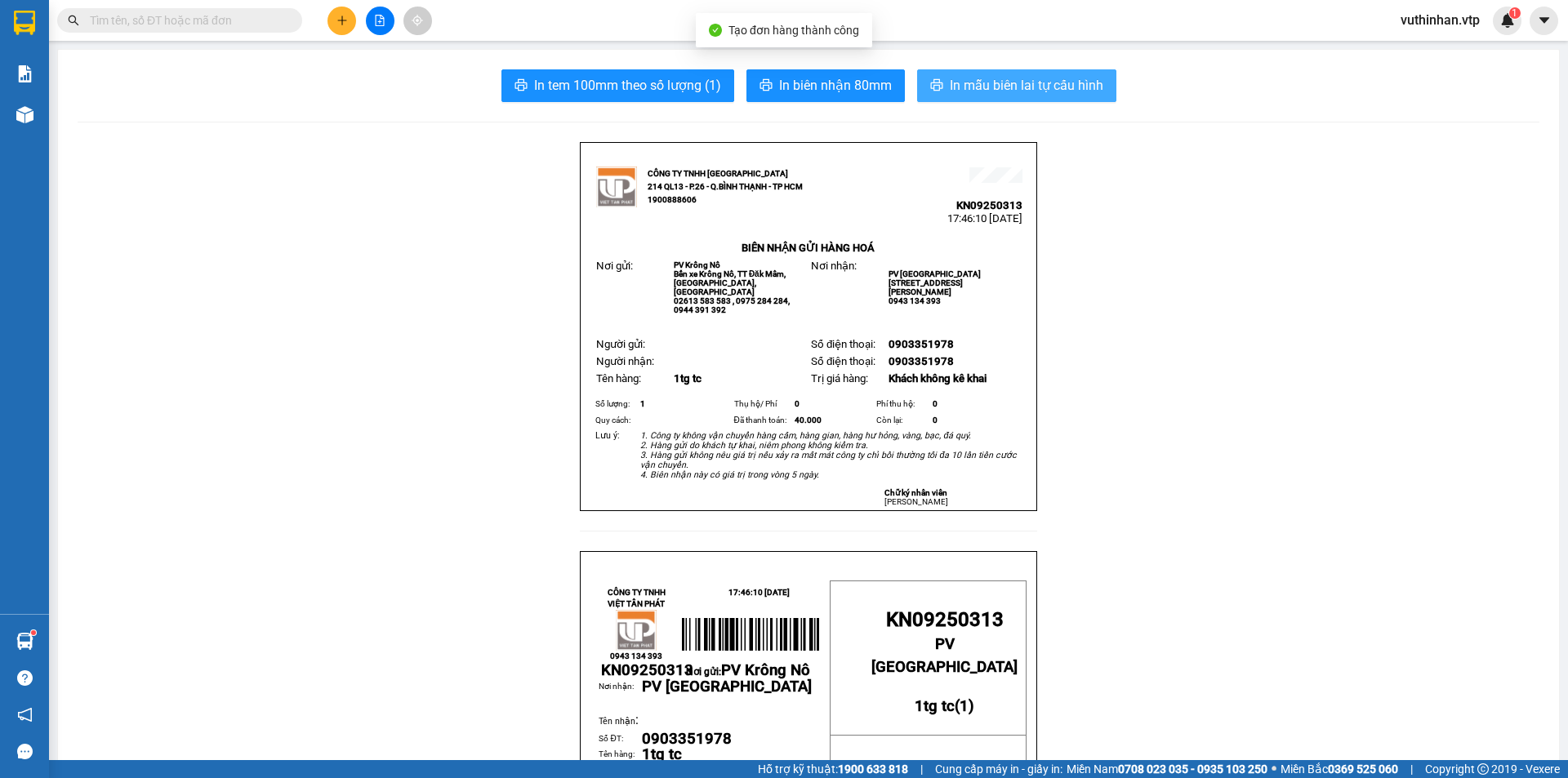
click at [986, 79] on span "In mẫu biên lai tự cấu hình" at bounding box center [1027, 85] width 154 height 20
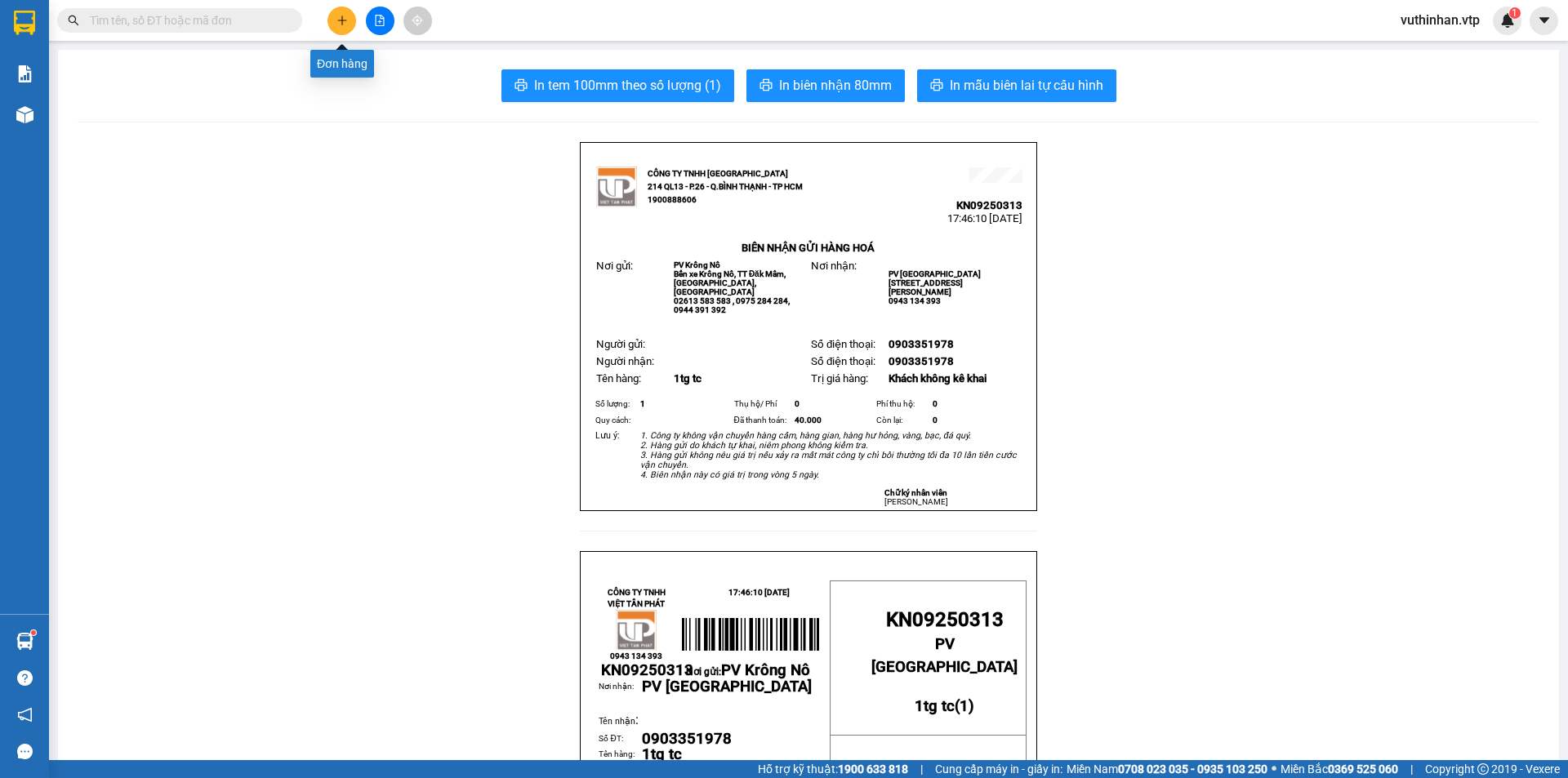
drag, startPoint x: 324, startPoint y: 15, endPoint x: 328, endPoint y: 30, distance: 15.5
click at [326, 16] on div at bounding box center [380, 20] width 123 height 29
click at [336, 16] on icon "plus" at bounding box center [342, 20] width 11 height 11
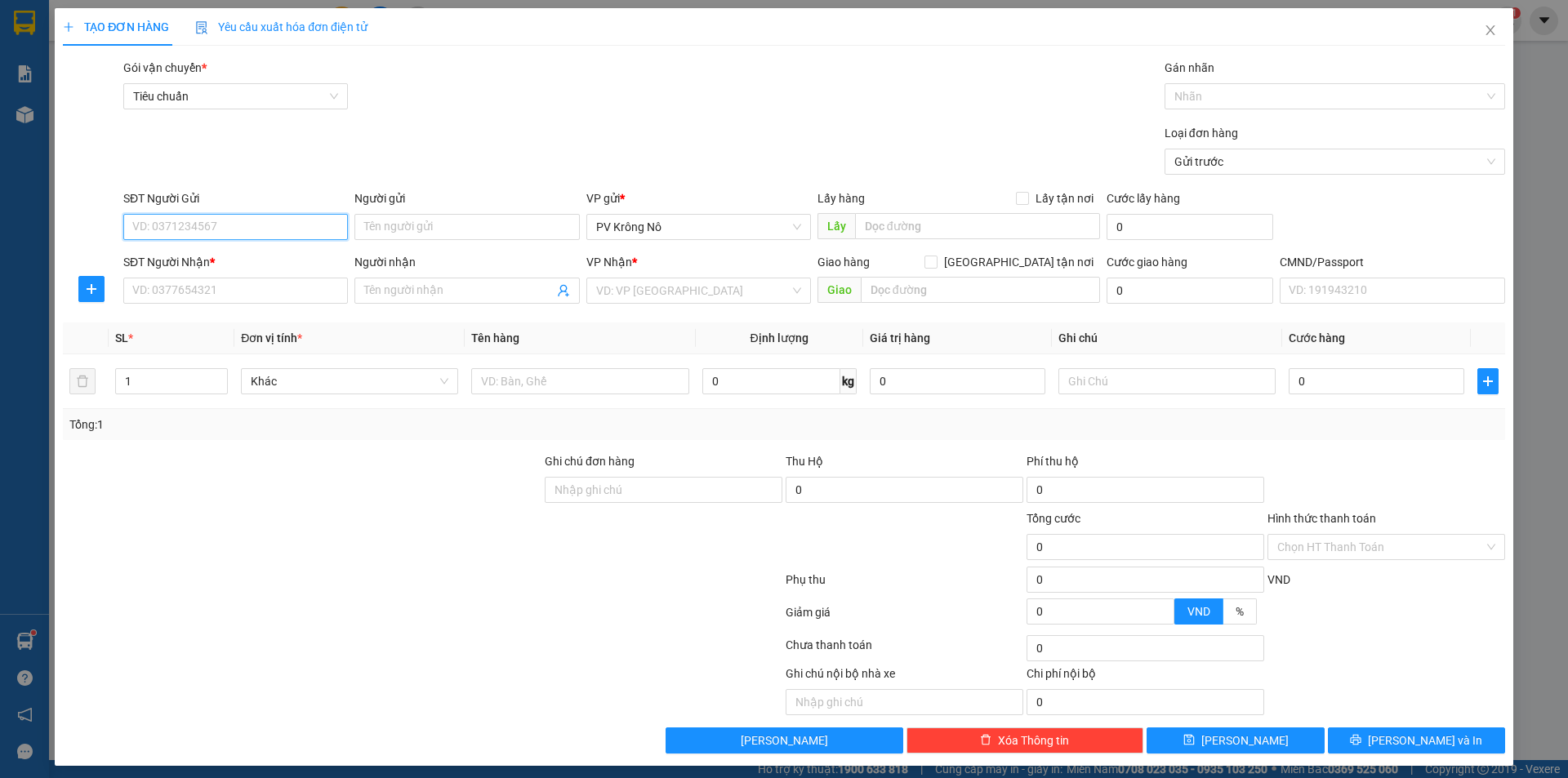
click at [182, 221] on input "SĐT Người Gửi" at bounding box center [236, 227] width 225 height 26
click at [227, 259] on div "0914225811 - cô là" at bounding box center [234, 259] width 204 height 18
drag, startPoint x: 204, startPoint y: 224, endPoint x: 76, endPoint y: 217, distance: 128.2
click at [68, 217] on div "SĐT Người Gửi 0914225811 0914225811 Người gửi cô là VP gửi * PV Krông Nô Lấy hà…" at bounding box center [784, 218] width 1445 height 57
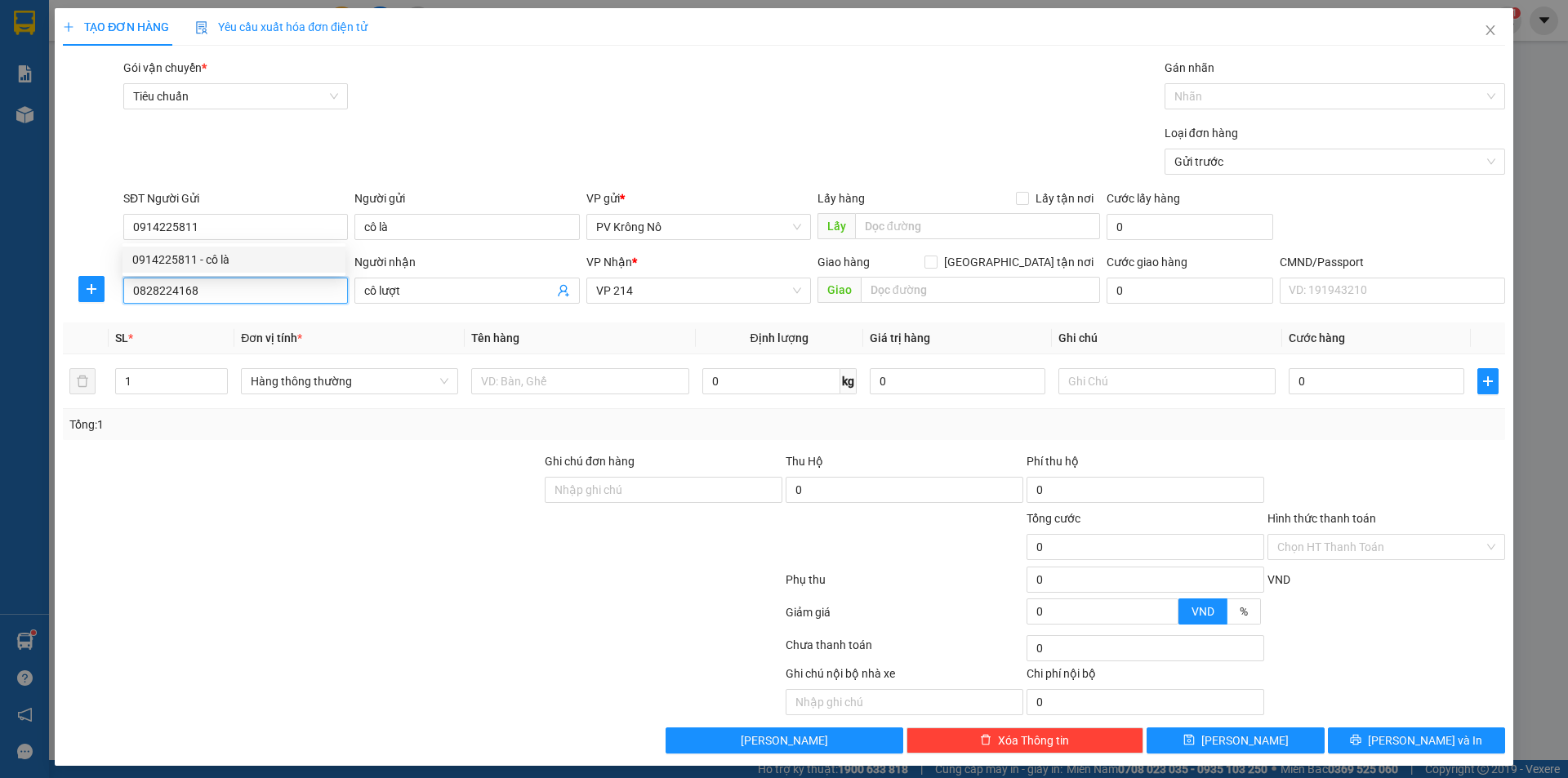
drag, startPoint x: 214, startPoint y: 295, endPoint x: 51, endPoint y: 304, distance: 163.2
click at [51, 304] on div "TẠO ĐƠN HÀNG Yêu cầu xuất hóa đơn điện tử Transit Pickup Surcharge Ids Transit …" at bounding box center [784, 389] width 1568 height 778
click at [181, 350] on div "0856241096" at bounding box center [234, 349] width 204 height 18
click at [443, 291] on input "Người nhận" at bounding box center [458, 290] width 189 height 18
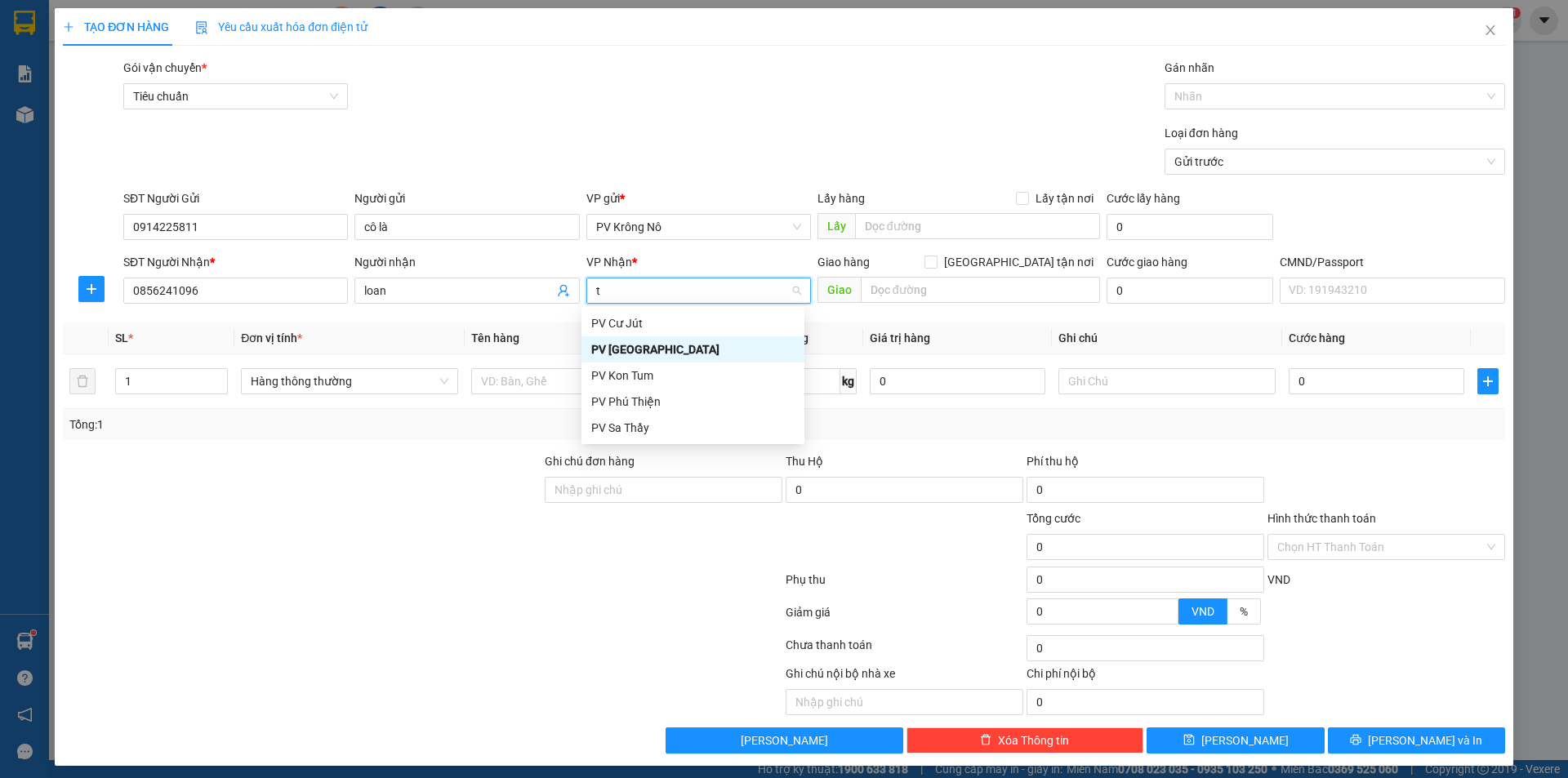
click at [641, 349] on div "PV Tân Bình" at bounding box center [693, 349] width 204 height 18
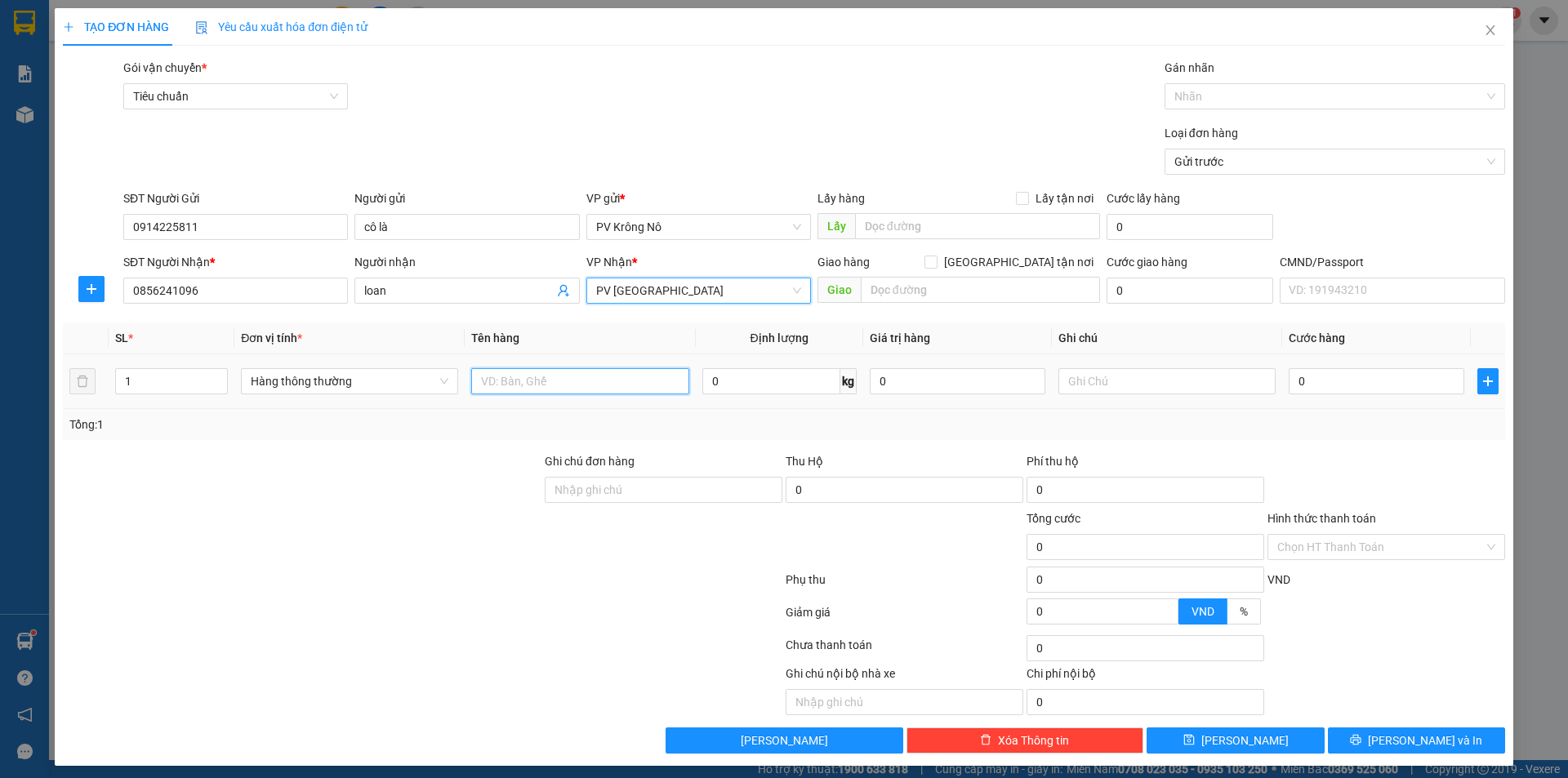
click at [532, 387] on input "text" at bounding box center [580, 381] width 218 height 26
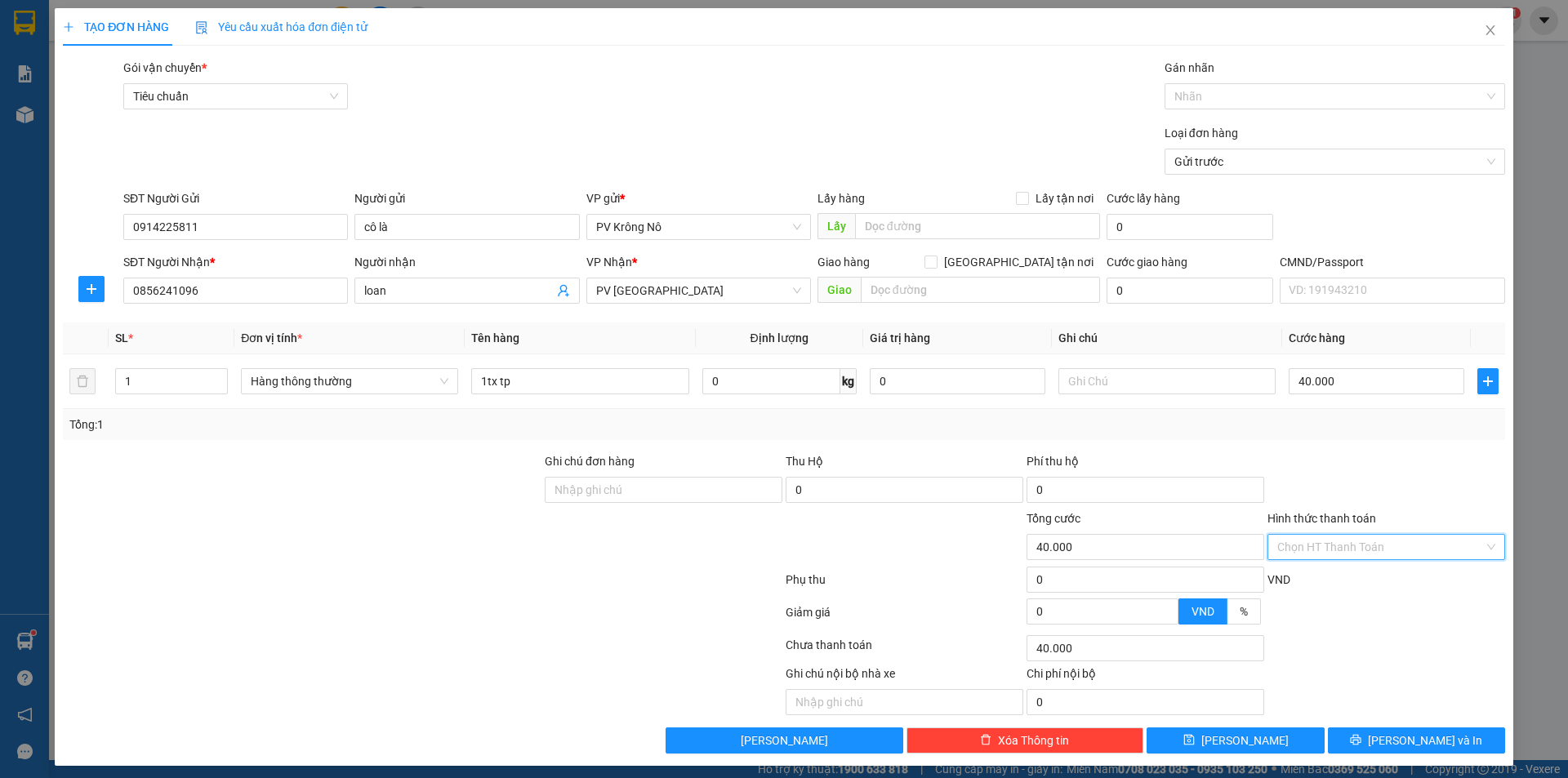
click at [1365, 539] on input "Hình thức thanh toán" at bounding box center [1380, 547] width 207 height 25
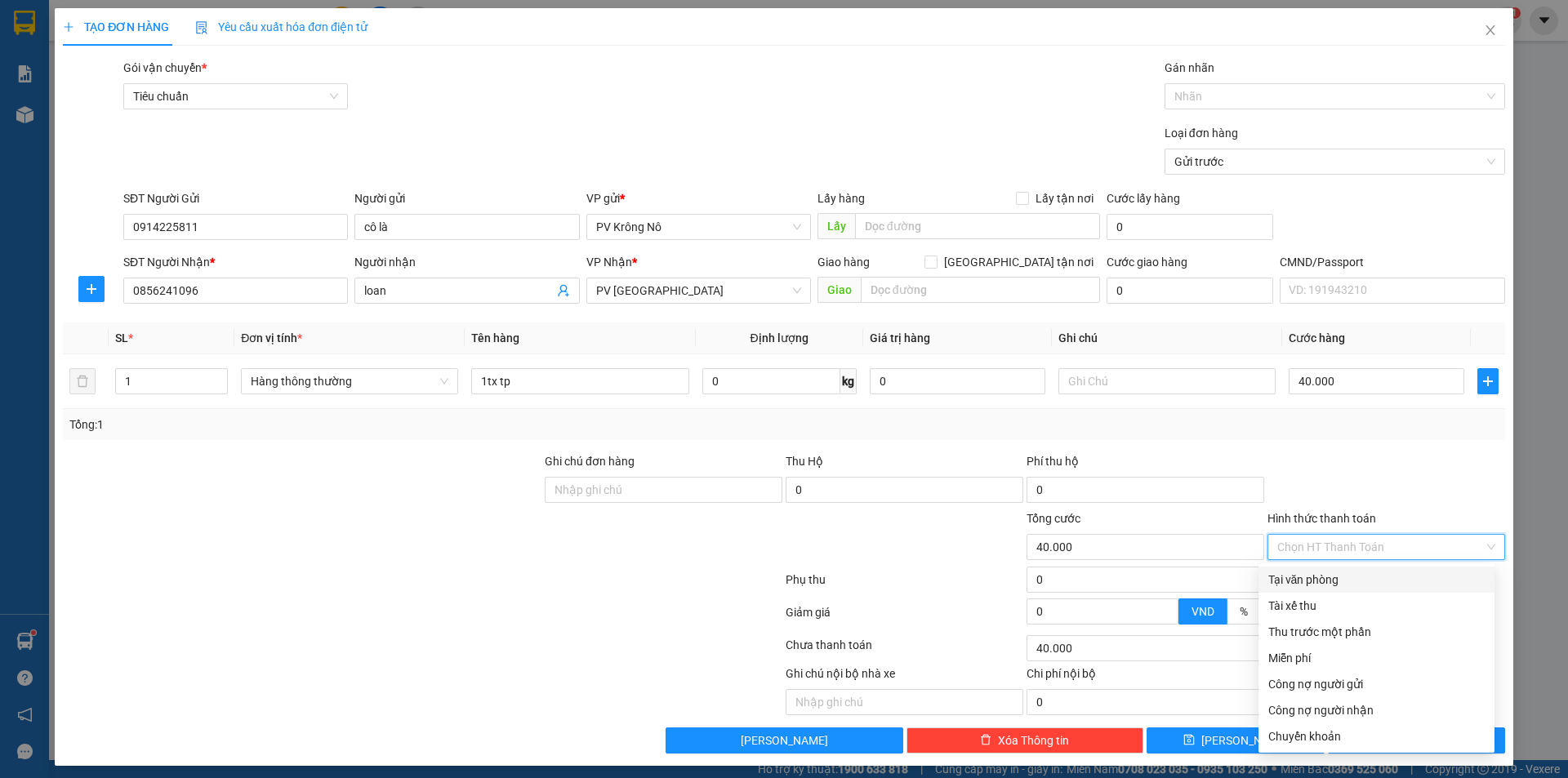
click at [1295, 576] on div "Tại văn phòng" at bounding box center [1376, 580] width 217 height 18
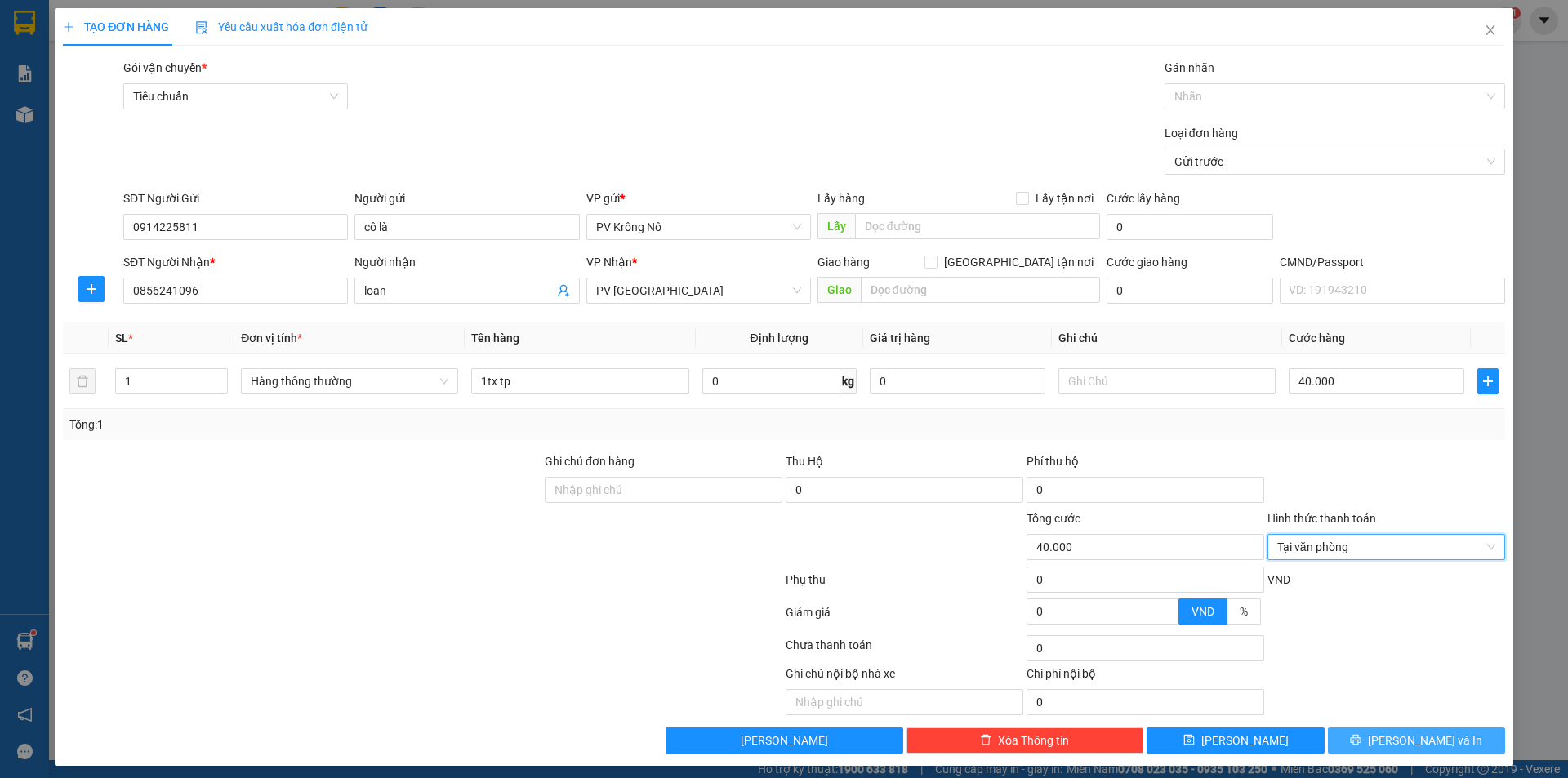
click at [1354, 738] on button "Lưu và In" at bounding box center [1416, 740] width 177 height 26
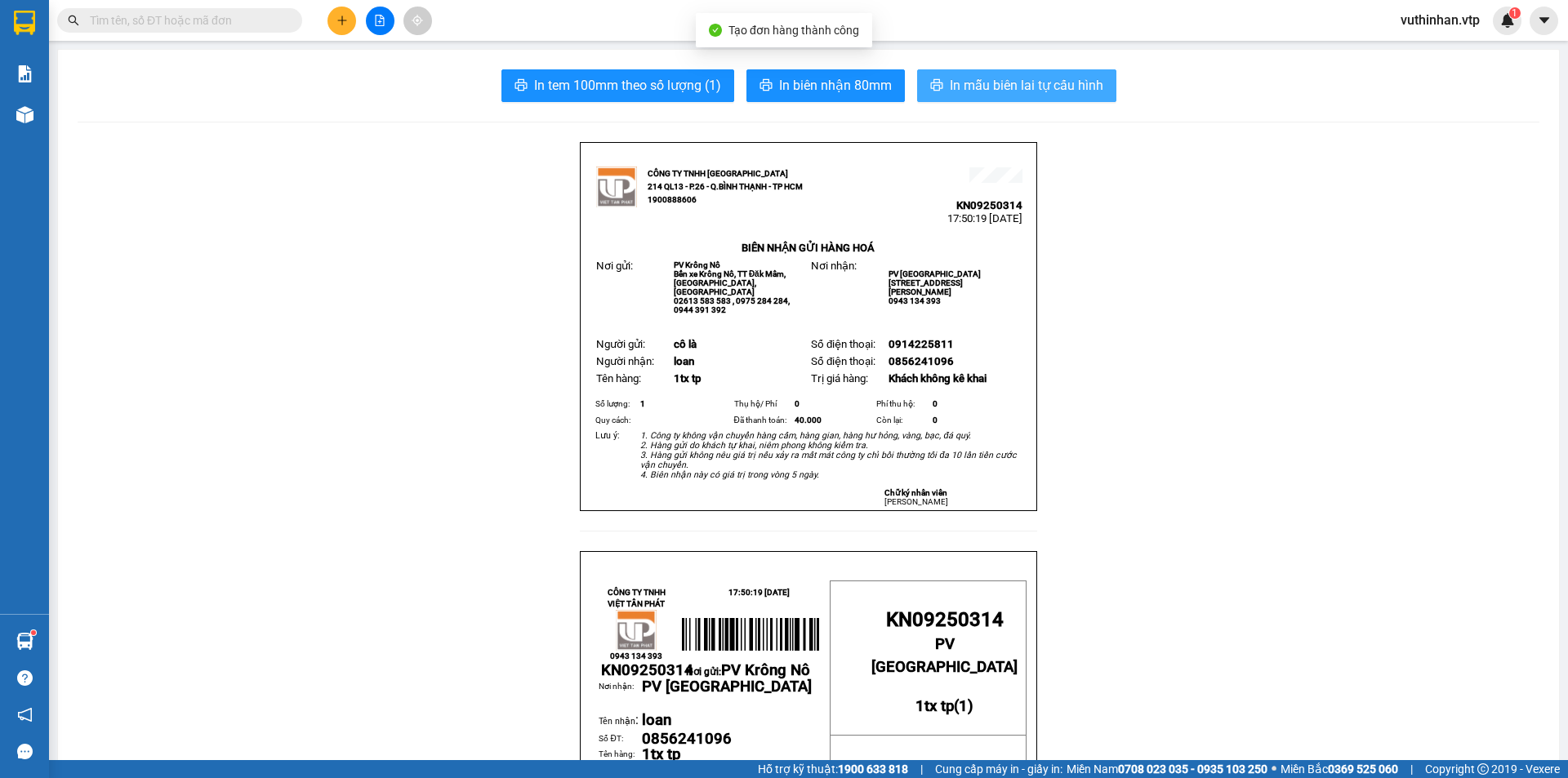
click at [950, 86] on span "In mẫu biên lai tự cấu hình" at bounding box center [1027, 85] width 154 height 20
click at [341, 20] on icon "plus" at bounding box center [341, 20] width 9 height 1
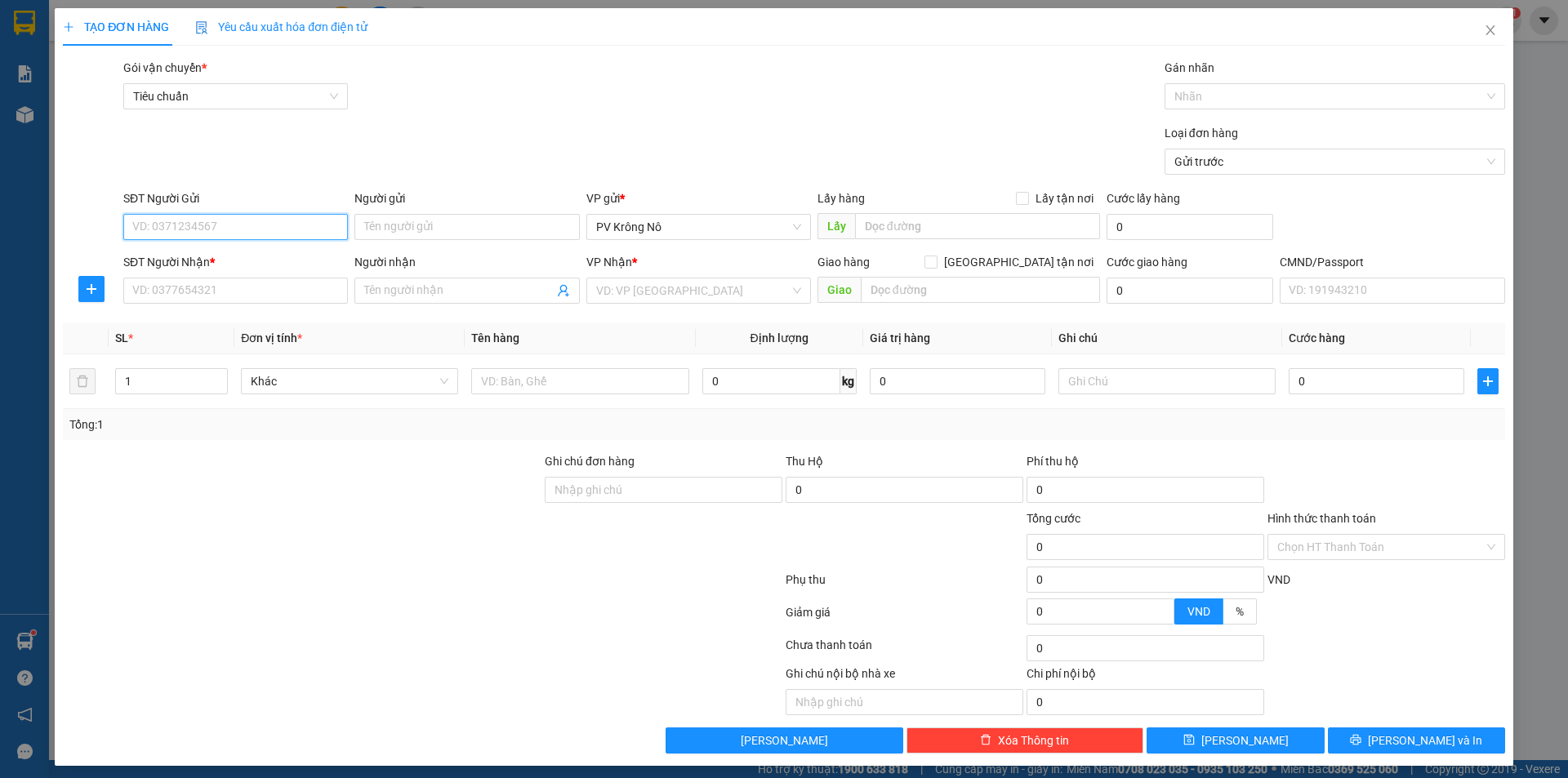
click at [221, 216] on input "SĐT Người Gửi" at bounding box center [236, 227] width 225 height 26
drag, startPoint x: 214, startPoint y: 225, endPoint x: 0, endPoint y: 268, distance: 218.3
click at [0, 268] on div "TẠO ĐƠN HÀNG Yêu cầu xuất hóa đơn điện tử Transit Pickup Surcharge Ids Transit …" at bounding box center [784, 389] width 1568 height 778
click at [182, 293] on input "SĐT Người Nhận *" at bounding box center [236, 290] width 225 height 26
paste input "0964002145"
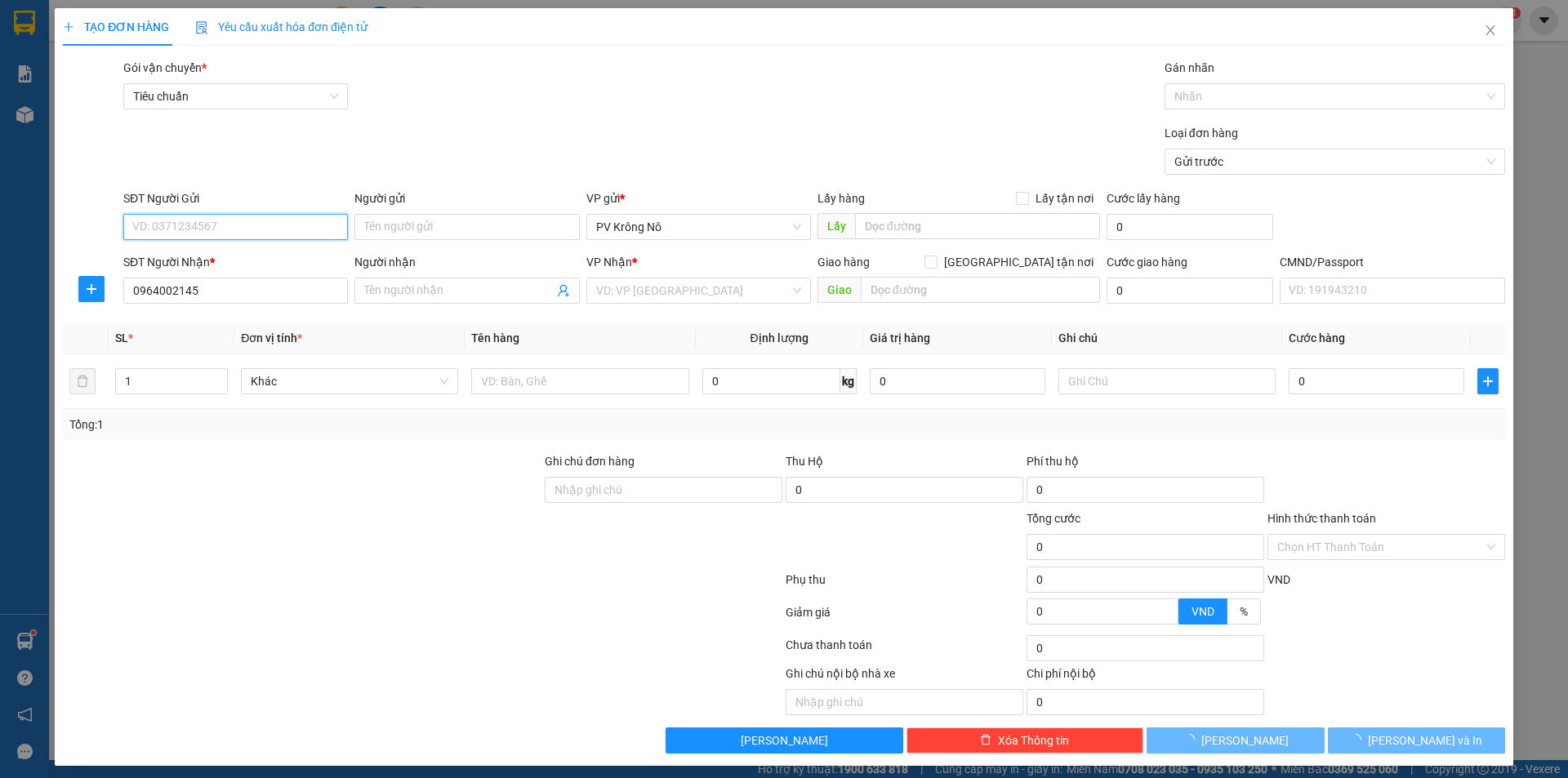
click at [177, 232] on input "SĐT Người Gửi" at bounding box center [236, 227] width 225 height 26
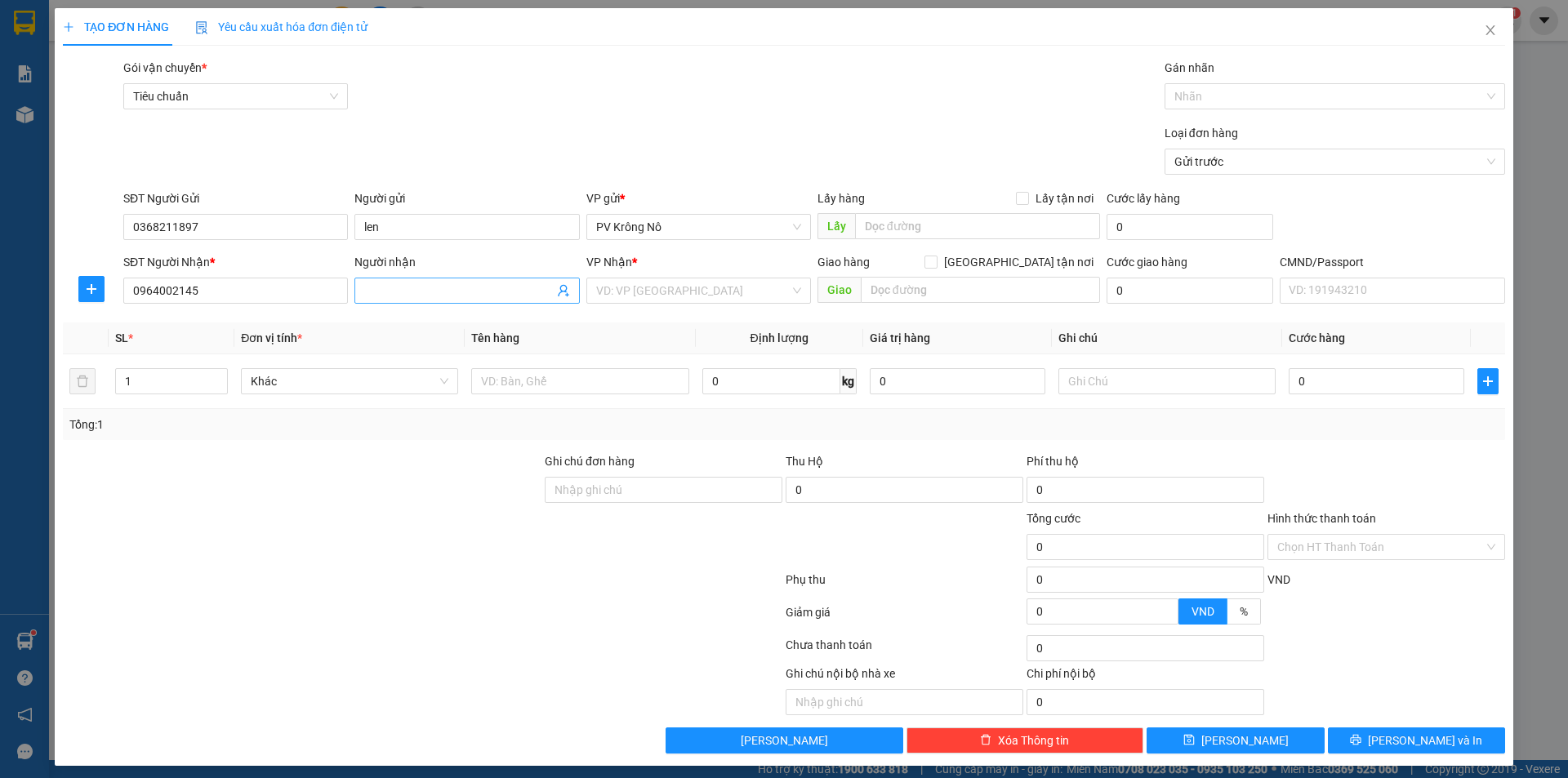
click at [390, 286] on input "Người nhận" at bounding box center [458, 290] width 189 height 18
drag, startPoint x: 407, startPoint y: 216, endPoint x: 329, endPoint y: 228, distance: 78.9
click at [329, 228] on div "SĐT Người Gửi 0368211897 Người gửi len VP gửi * PV Krông Nô Lấy hàng Lấy tận nơ…" at bounding box center [814, 218] width 1388 height 57
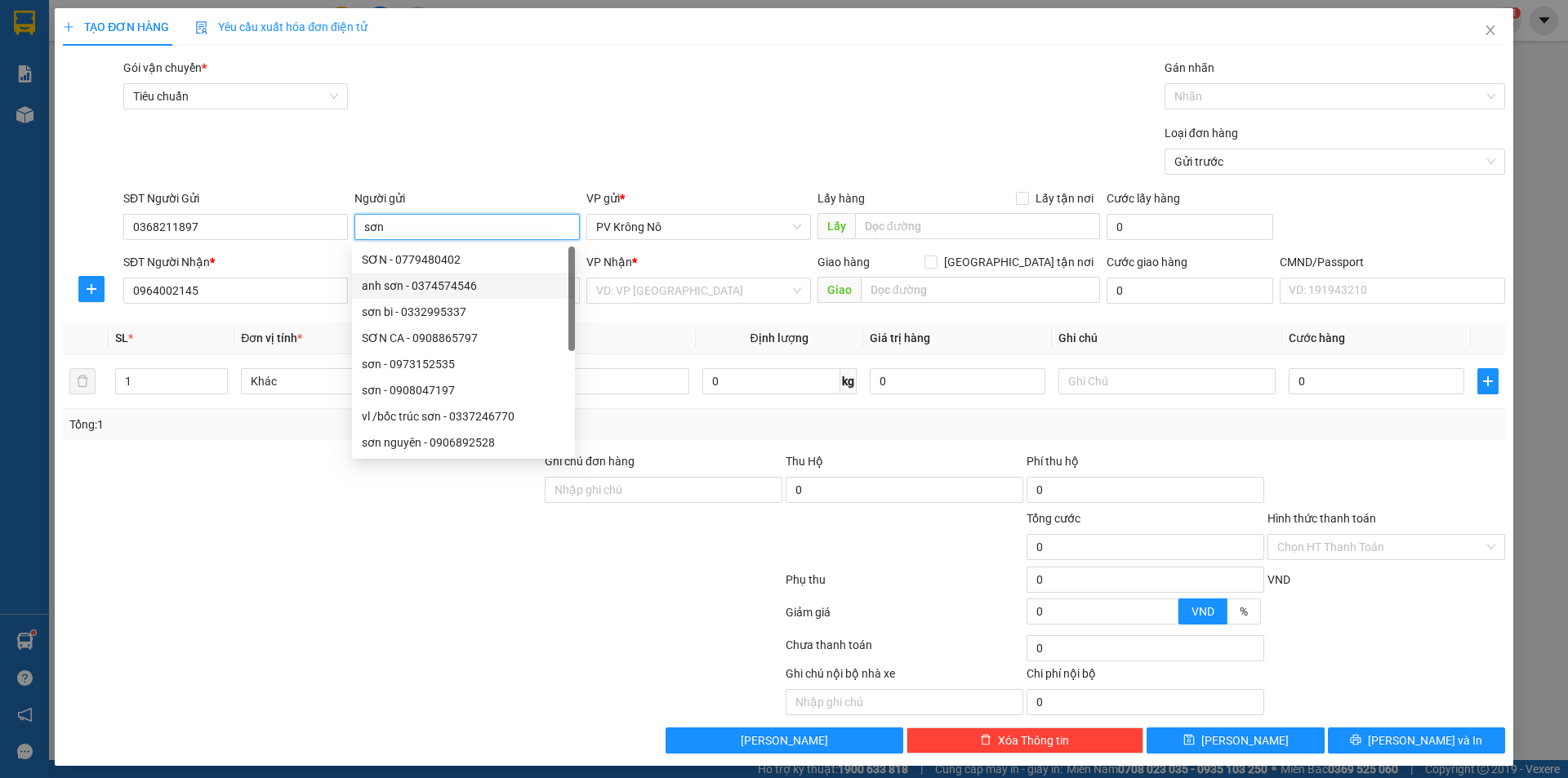
click at [388, 293] on div "anh sơn - 0374574546" at bounding box center [463, 286] width 204 height 18
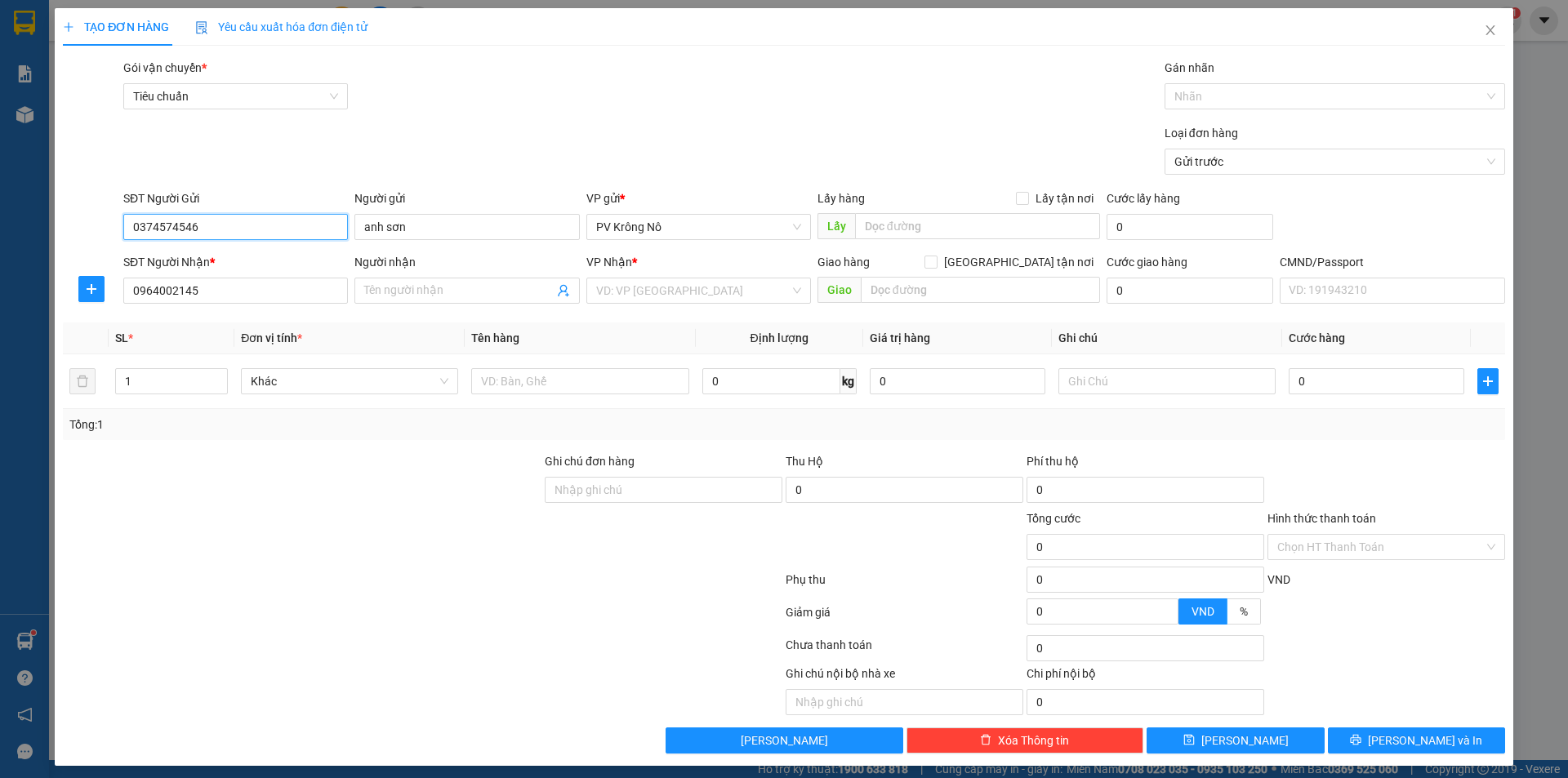
drag, startPoint x: 125, startPoint y: 241, endPoint x: 0, endPoint y: 274, distance: 129.3
click at [0, 274] on div "TẠO ĐƠN HÀNG Yêu cầu xuất hóa đơn điện tử Transit Pickup Surcharge Ids Transit …" at bounding box center [784, 389] width 1568 height 778
click at [401, 301] on span at bounding box center [466, 290] width 225 height 26
click at [658, 289] on input "search" at bounding box center [693, 290] width 194 height 25
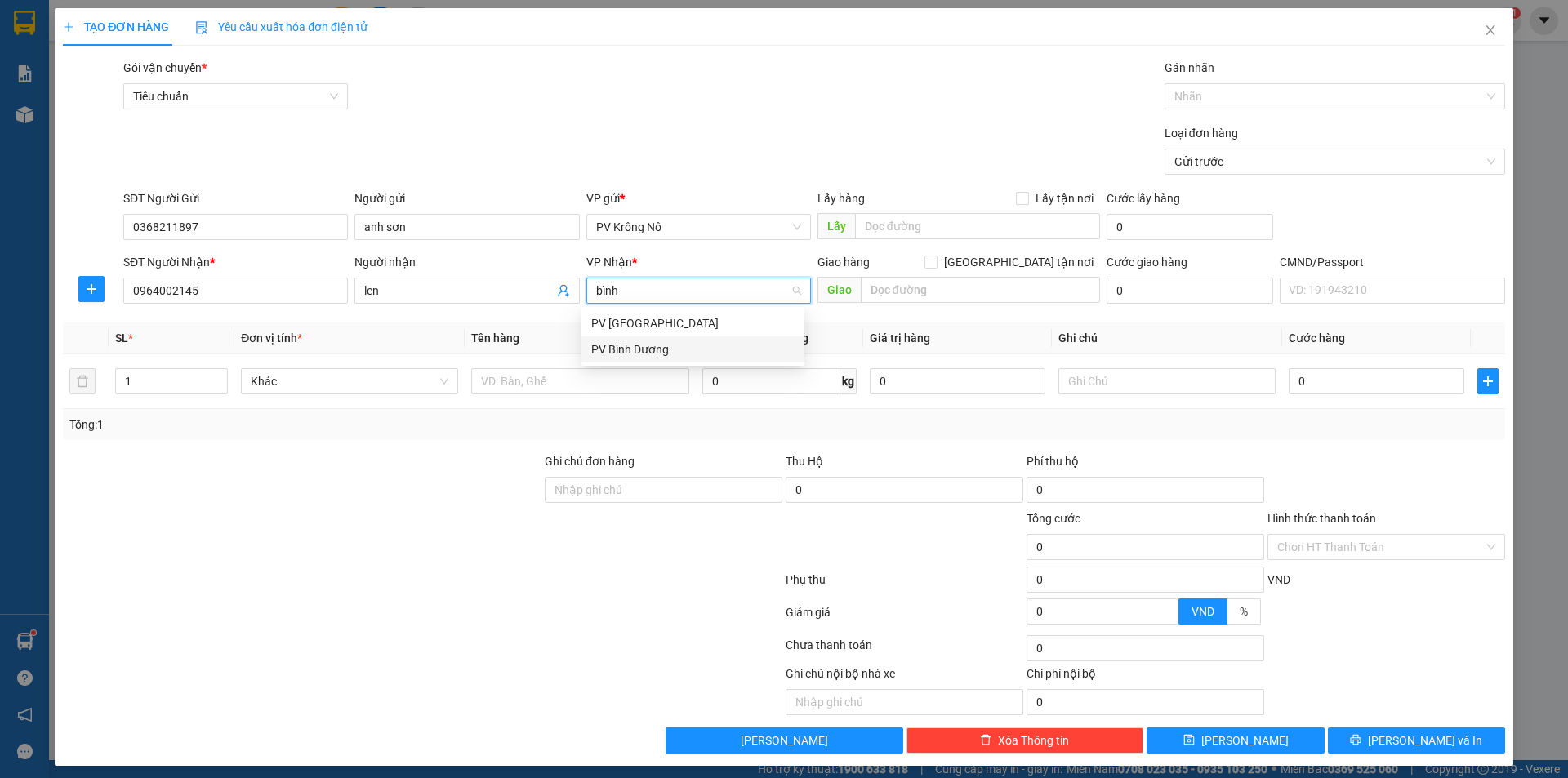
drag, startPoint x: 694, startPoint y: 357, endPoint x: 720, endPoint y: 345, distance: 28.6
click at [695, 356] on div "PV Bình Dương" at bounding box center [693, 349] width 204 height 18
click at [894, 286] on input "text" at bounding box center [980, 290] width 239 height 26
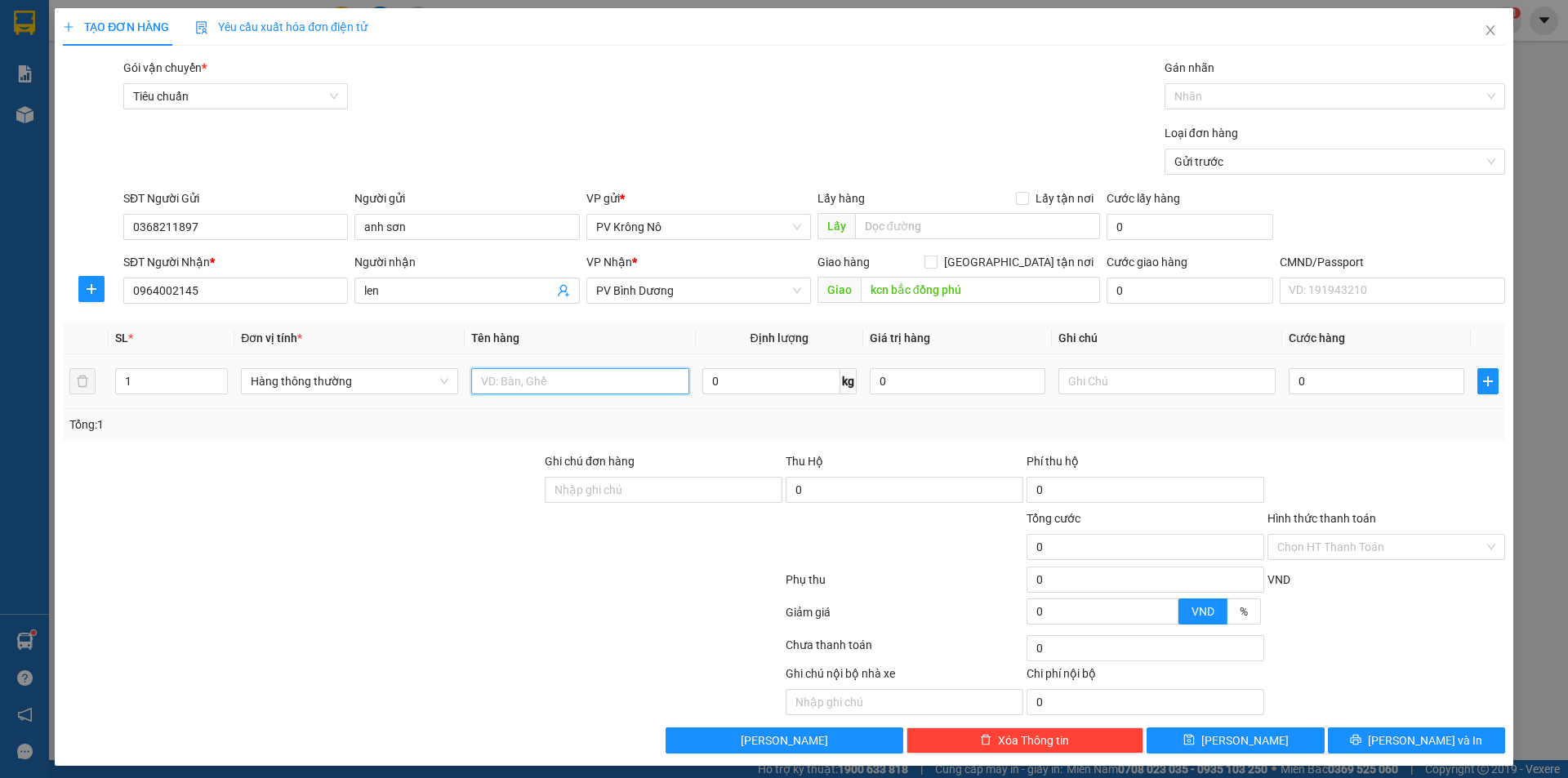
click at [556, 390] on input "text" at bounding box center [580, 381] width 218 height 26
click at [1342, 383] on input "0" at bounding box center [1376, 381] width 176 height 26
drag, startPoint x: 1435, startPoint y: 541, endPoint x: 1412, endPoint y: 551, distance: 25.1
click at [1434, 538] on input "Hình thức thanh toán" at bounding box center [1380, 547] width 207 height 25
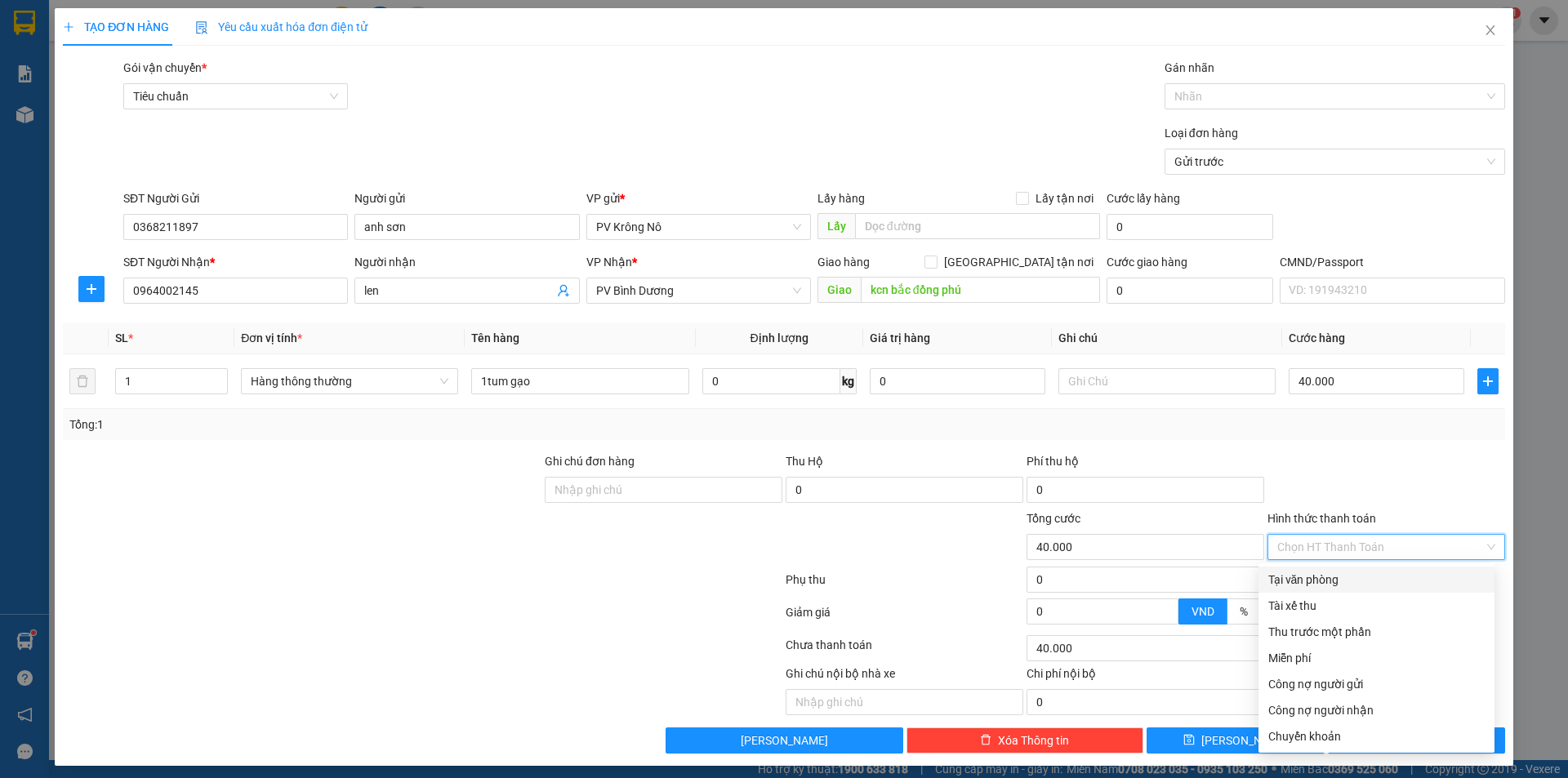
click at [1355, 576] on div "Tại văn phòng" at bounding box center [1376, 580] width 217 height 18
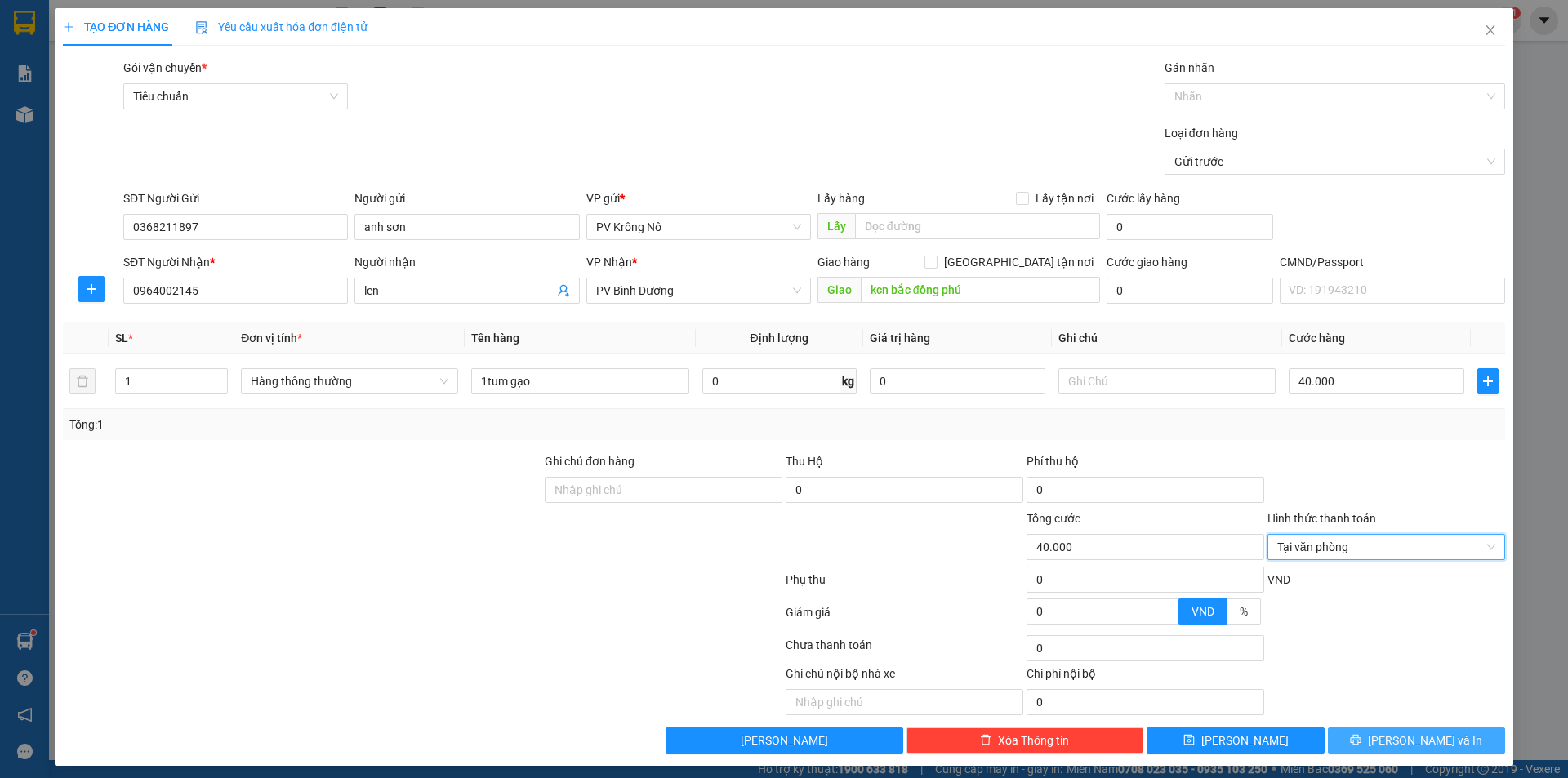
click at [1363, 733] on button "Lưu và In" at bounding box center [1416, 740] width 177 height 26
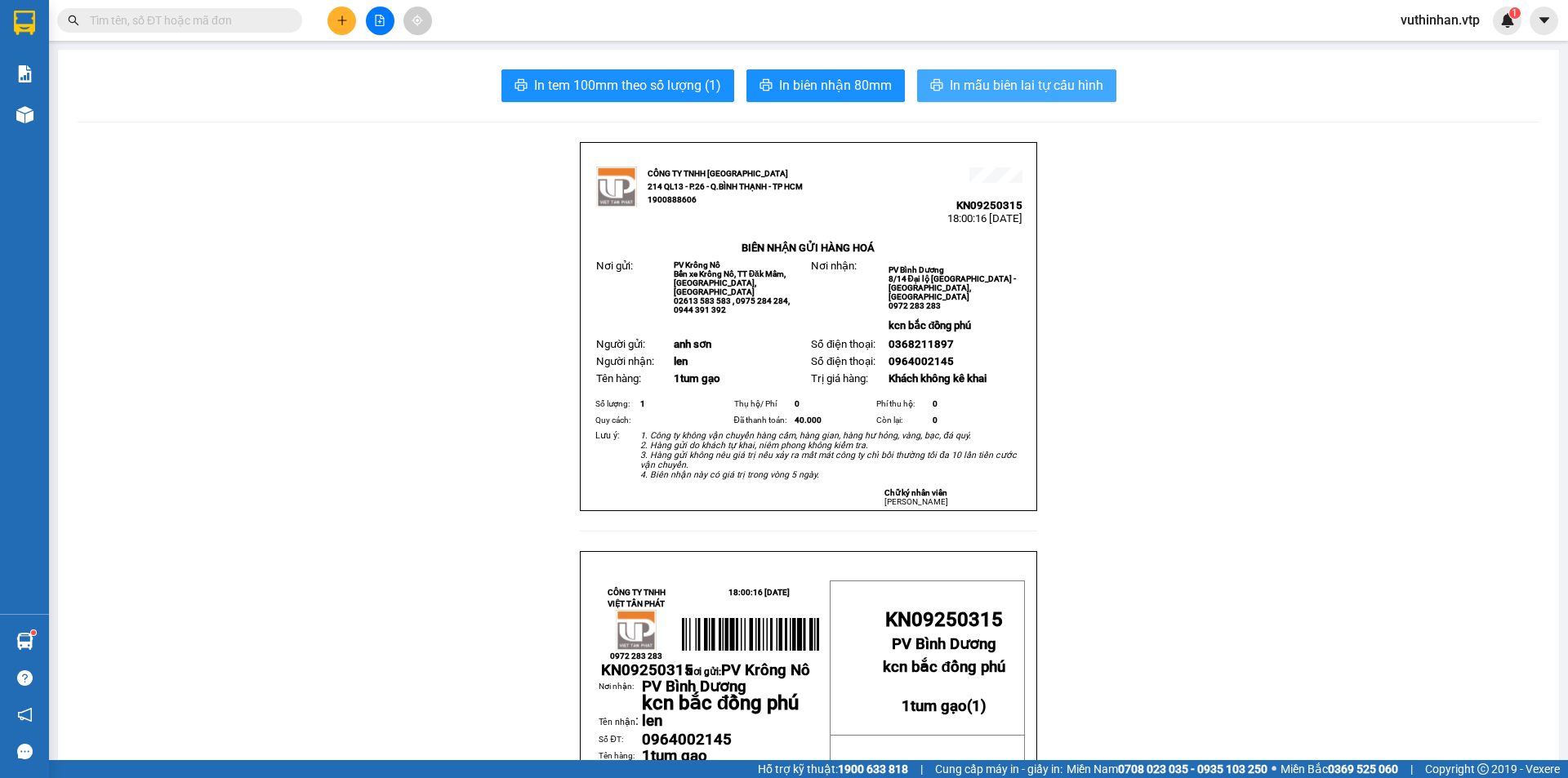
click at [970, 75] on span "In mẫu biên lai tự cấu hình" at bounding box center [1027, 85] width 154 height 20
click at [340, 20] on icon "plus" at bounding box center [341, 20] width 9 height 1
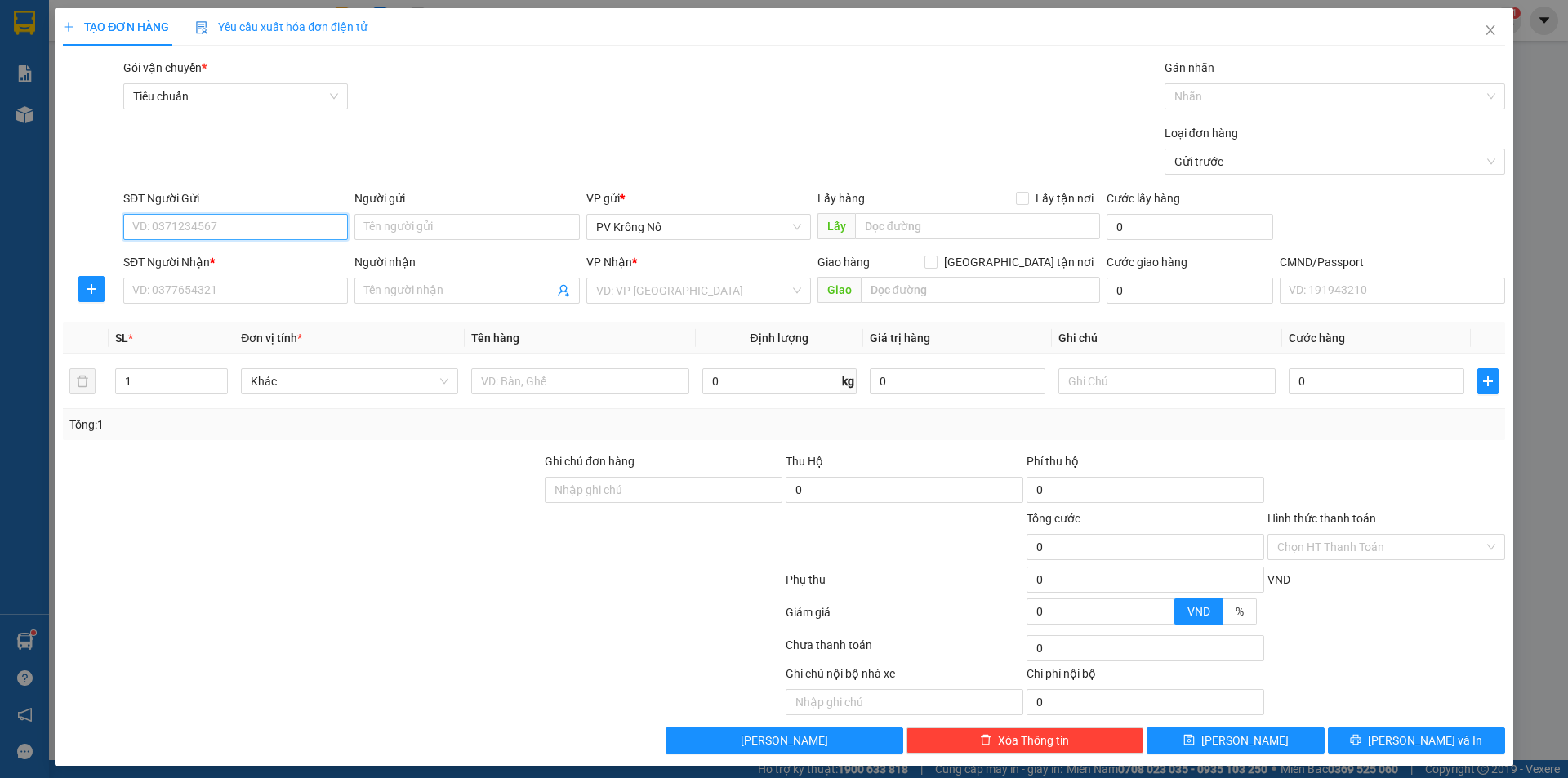
drag, startPoint x: 190, startPoint y: 223, endPoint x: 190, endPoint y: 200, distance: 23.0
click at [191, 223] on input "SĐT Người Gửi" at bounding box center [236, 227] width 225 height 26
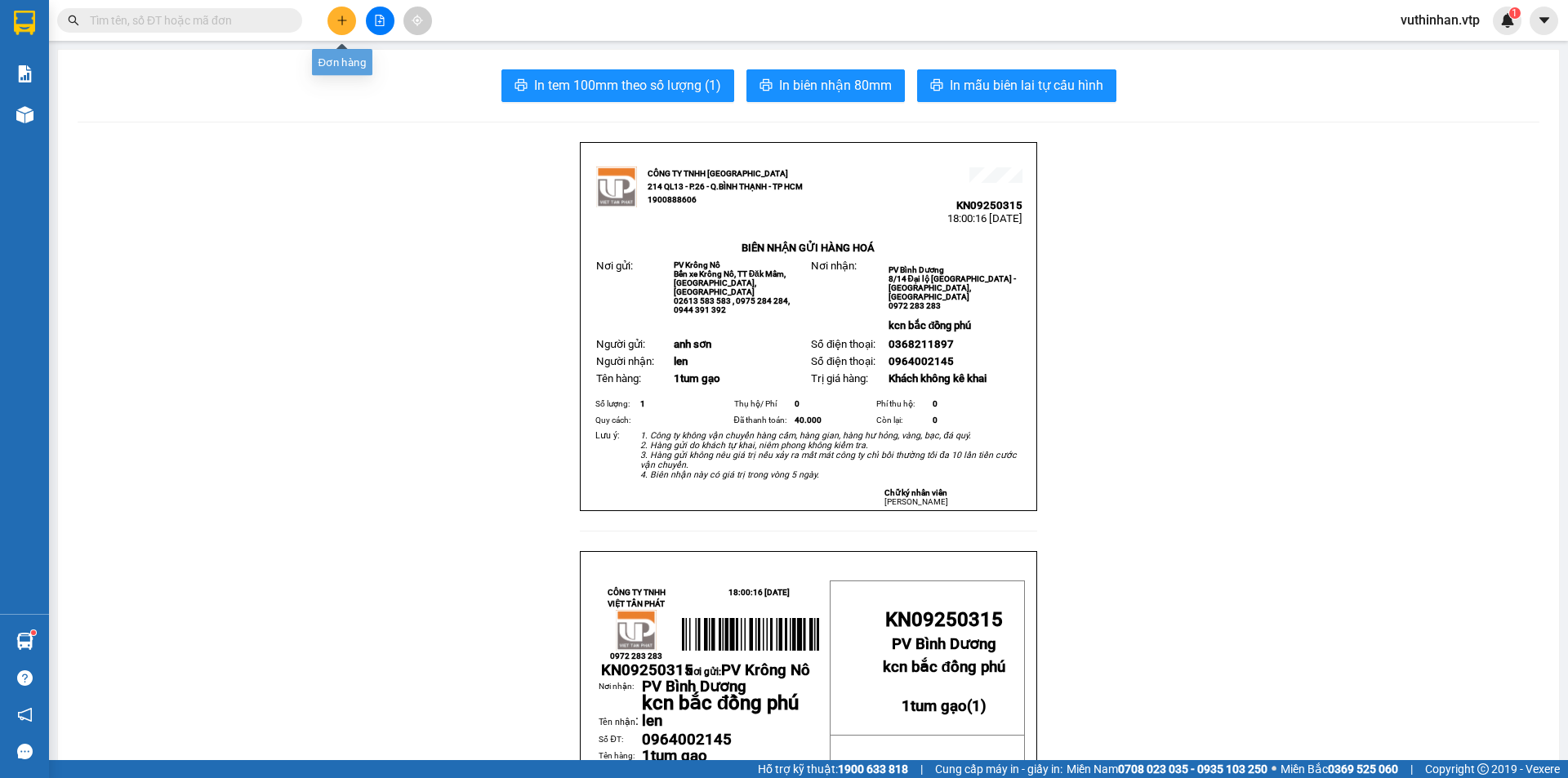
click at [338, 14] on button at bounding box center [341, 20] width 29 height 29
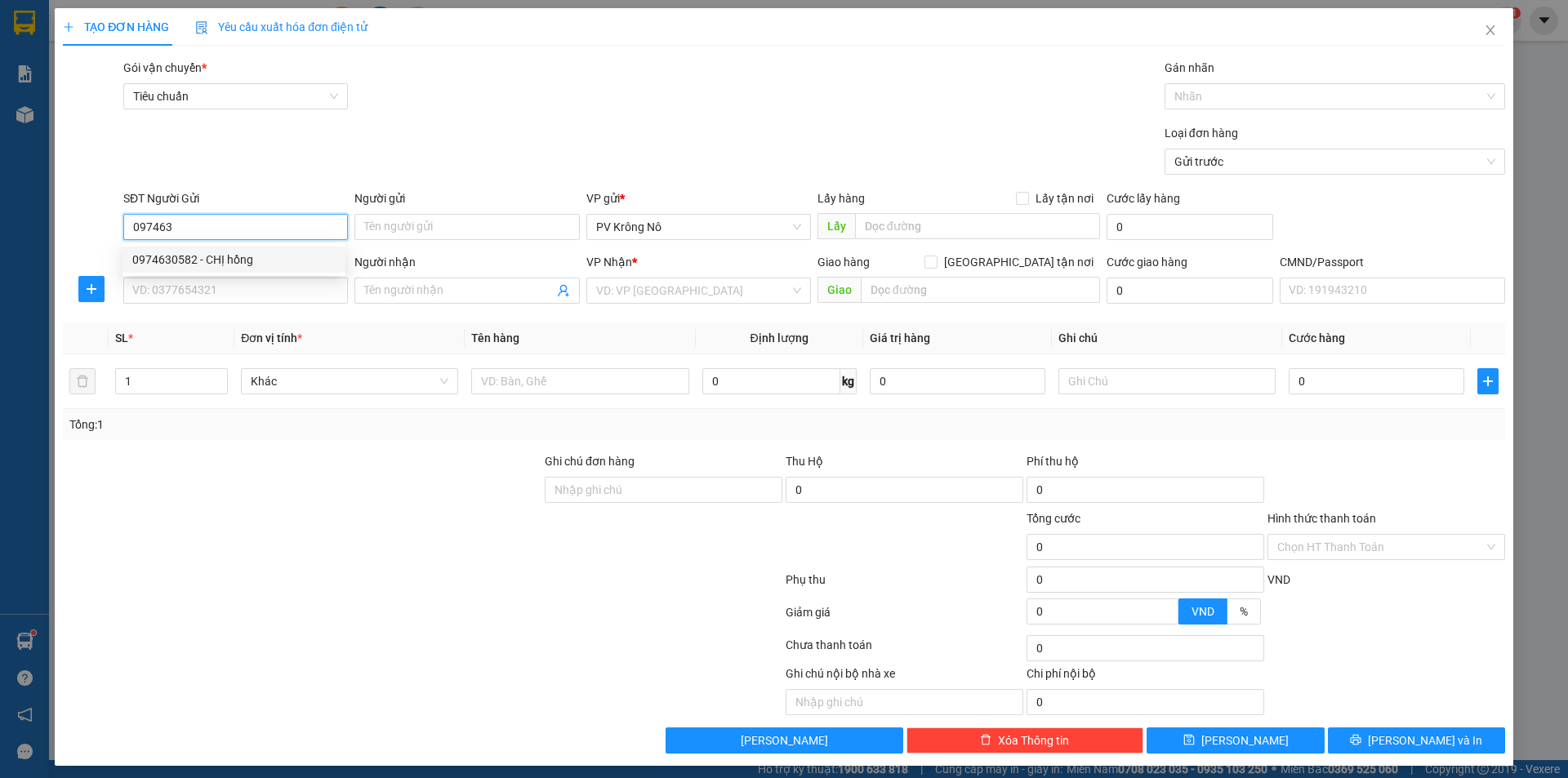
click at [252, 263] on div "0974630582 - CHỊ hồng" at bounding box center [234, 259] width 204 height 18
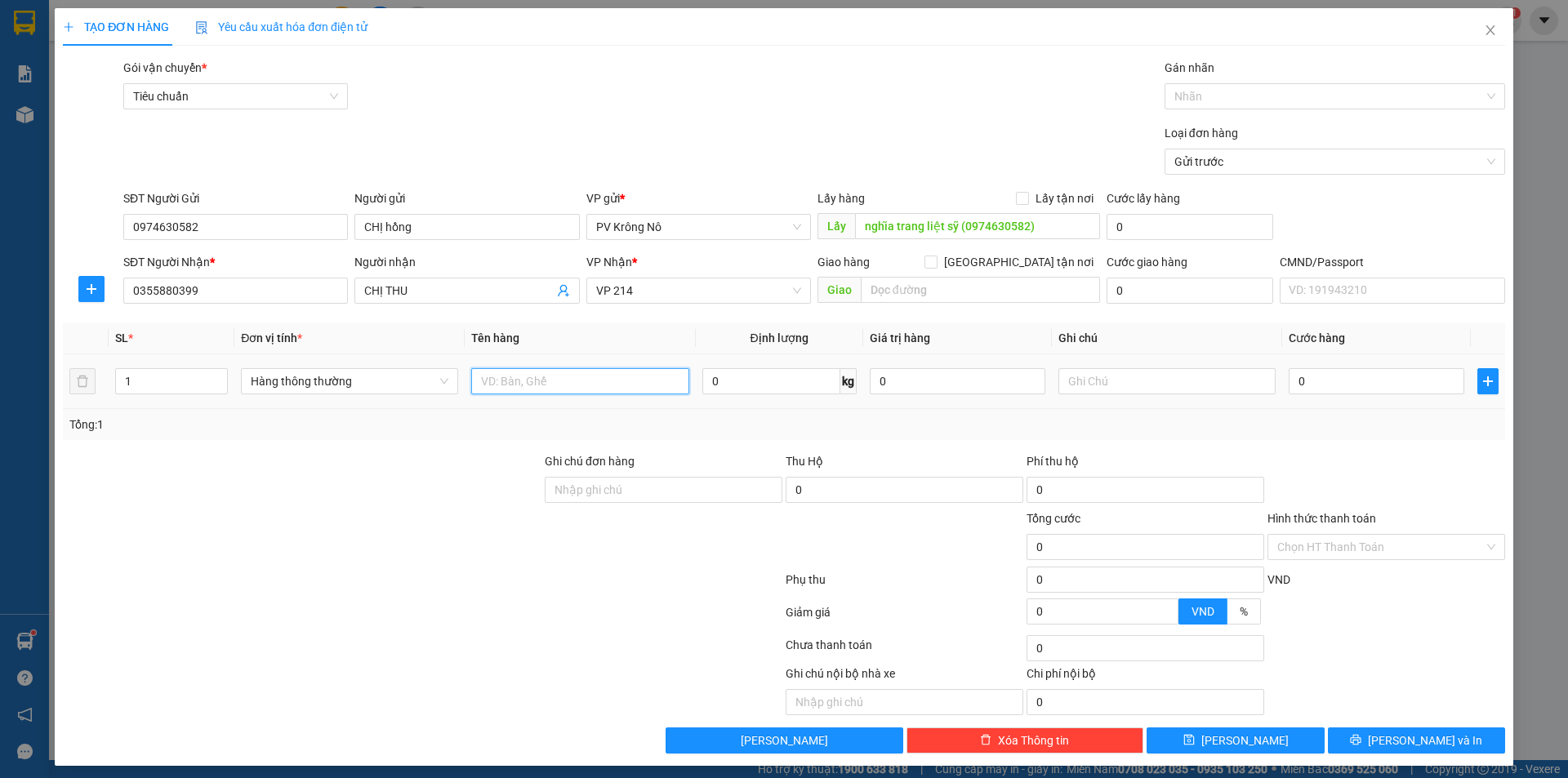
click at [593, 380] on input "text" at bounding box center [580, 381] width 218 height 26
click at [1361, 382] on input "0" at bounding box center [1376, 381] width 176 height 26
click at [1234, 730] on button "Lưu" at bounding box center [1235, 740] width 177 height 26
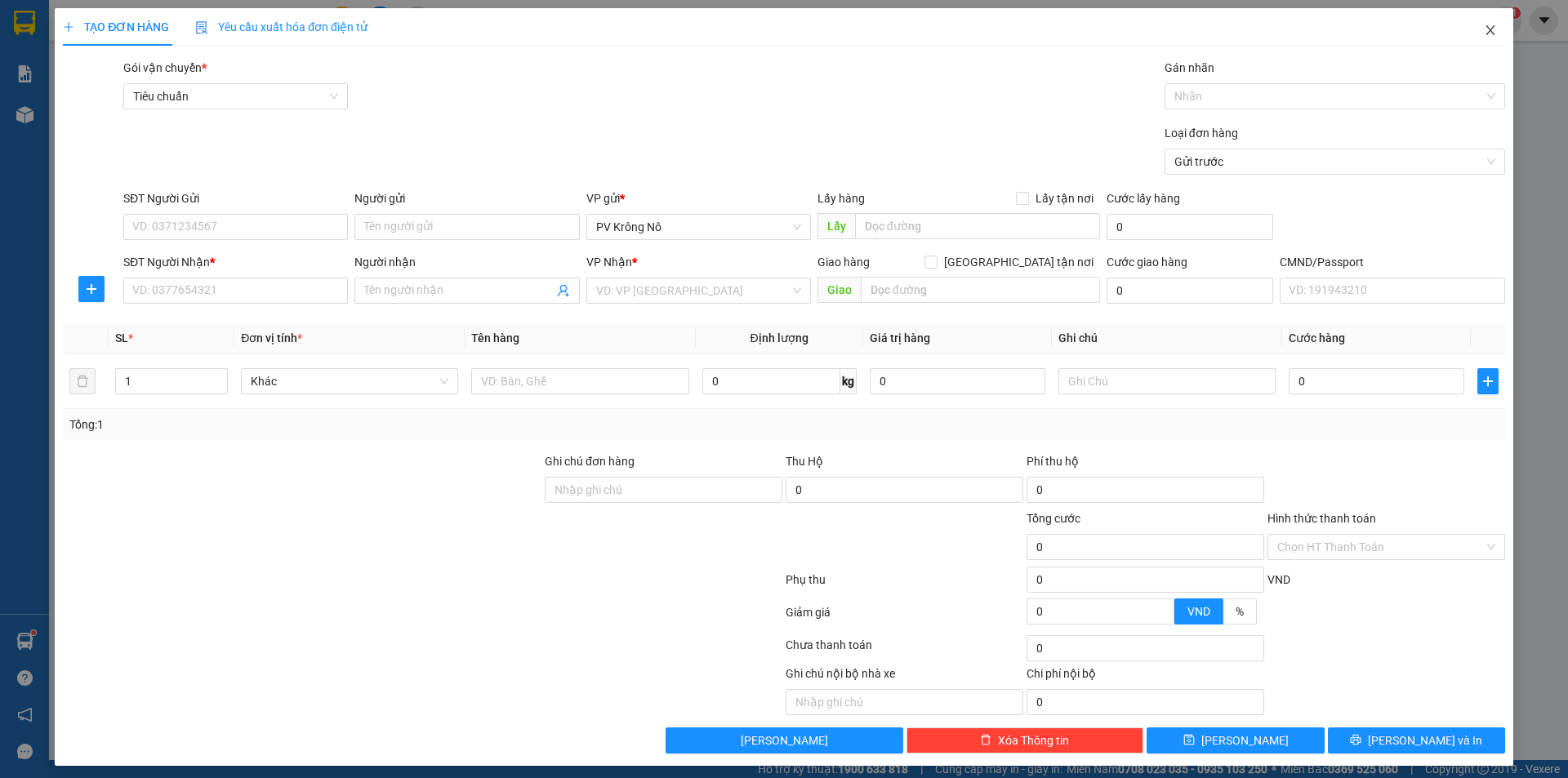
click at [1484, 29] on icon "close" at bounding box center [1490, 30] width 13 height 13
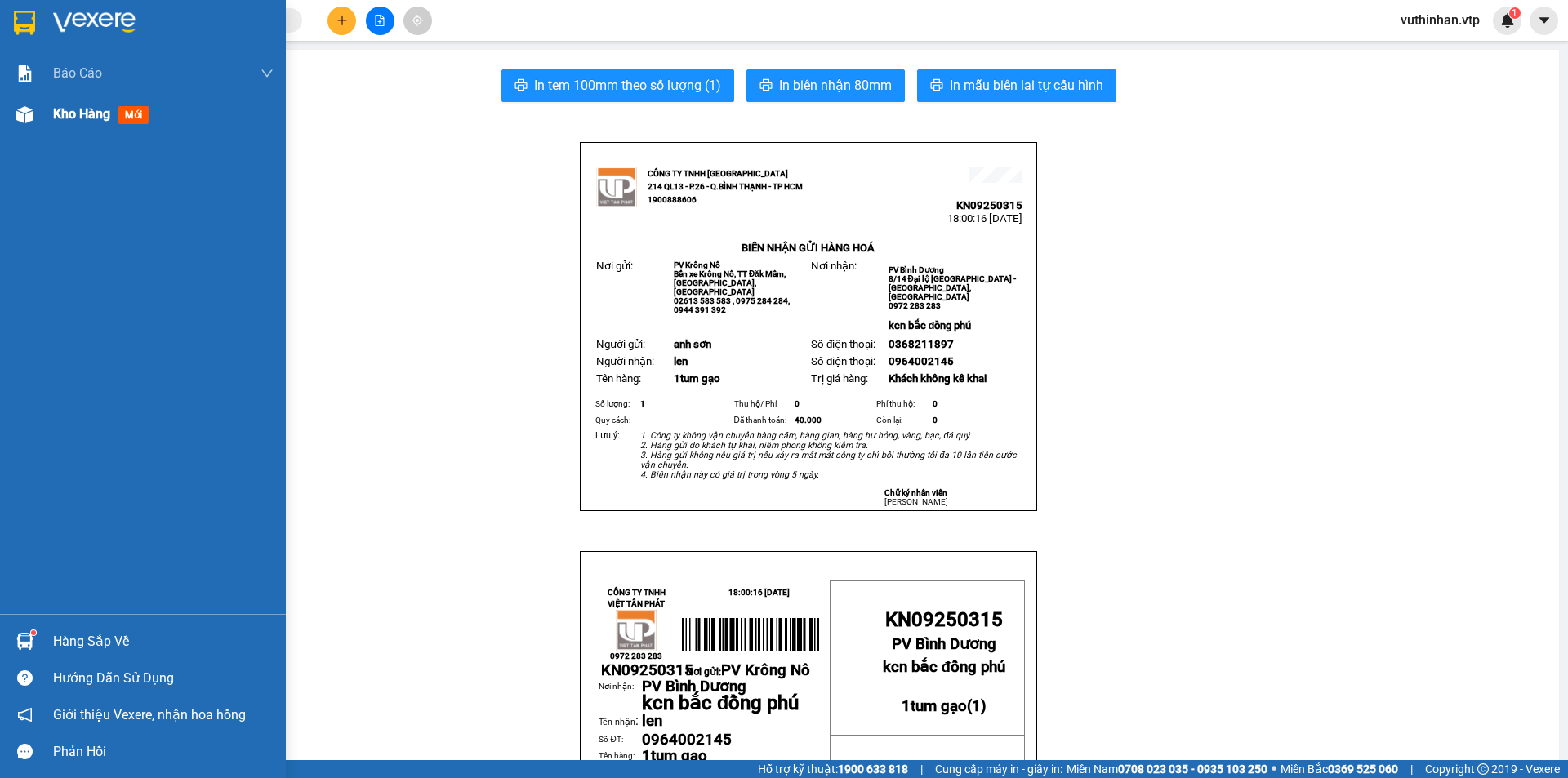
click at [25, 101] on div at bounding box center [25, 115] width 29 height 29
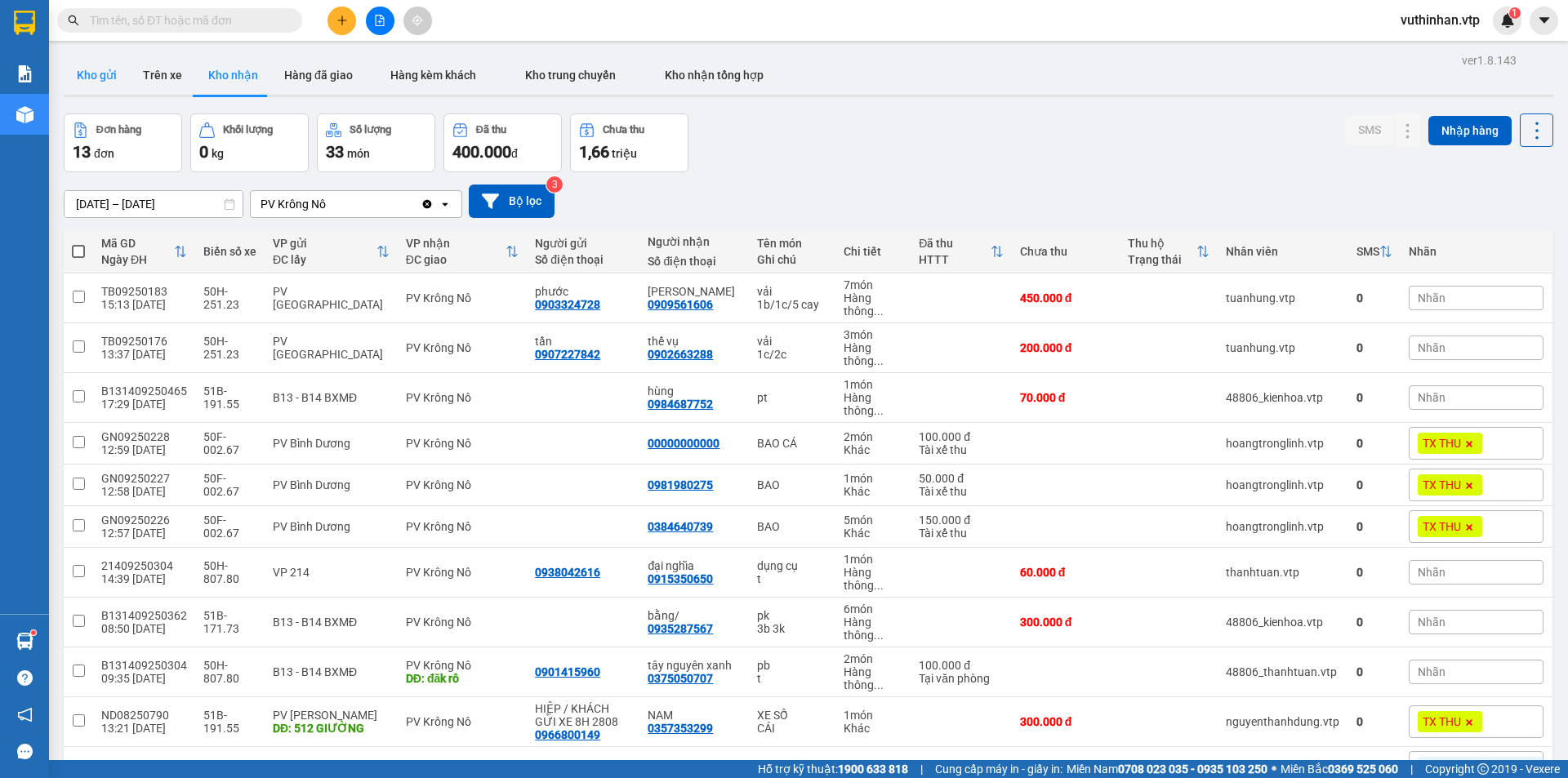
click at [81, 65] on button "Kho gửi" at bounding box center [97, 75] width 66 height 39
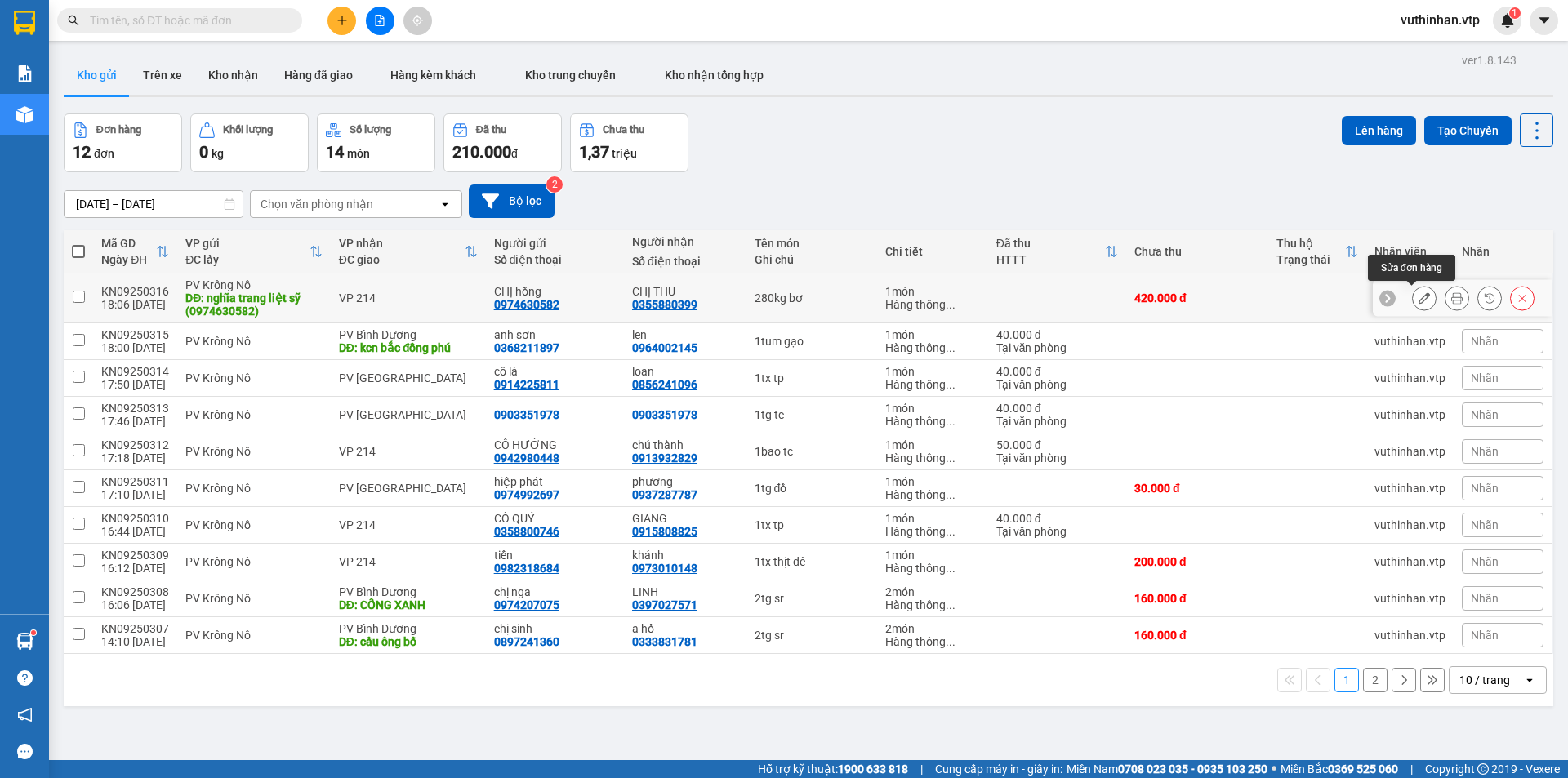
click at [1418, 296] on icon at bounding box center [1424, 298] width 11 height 11
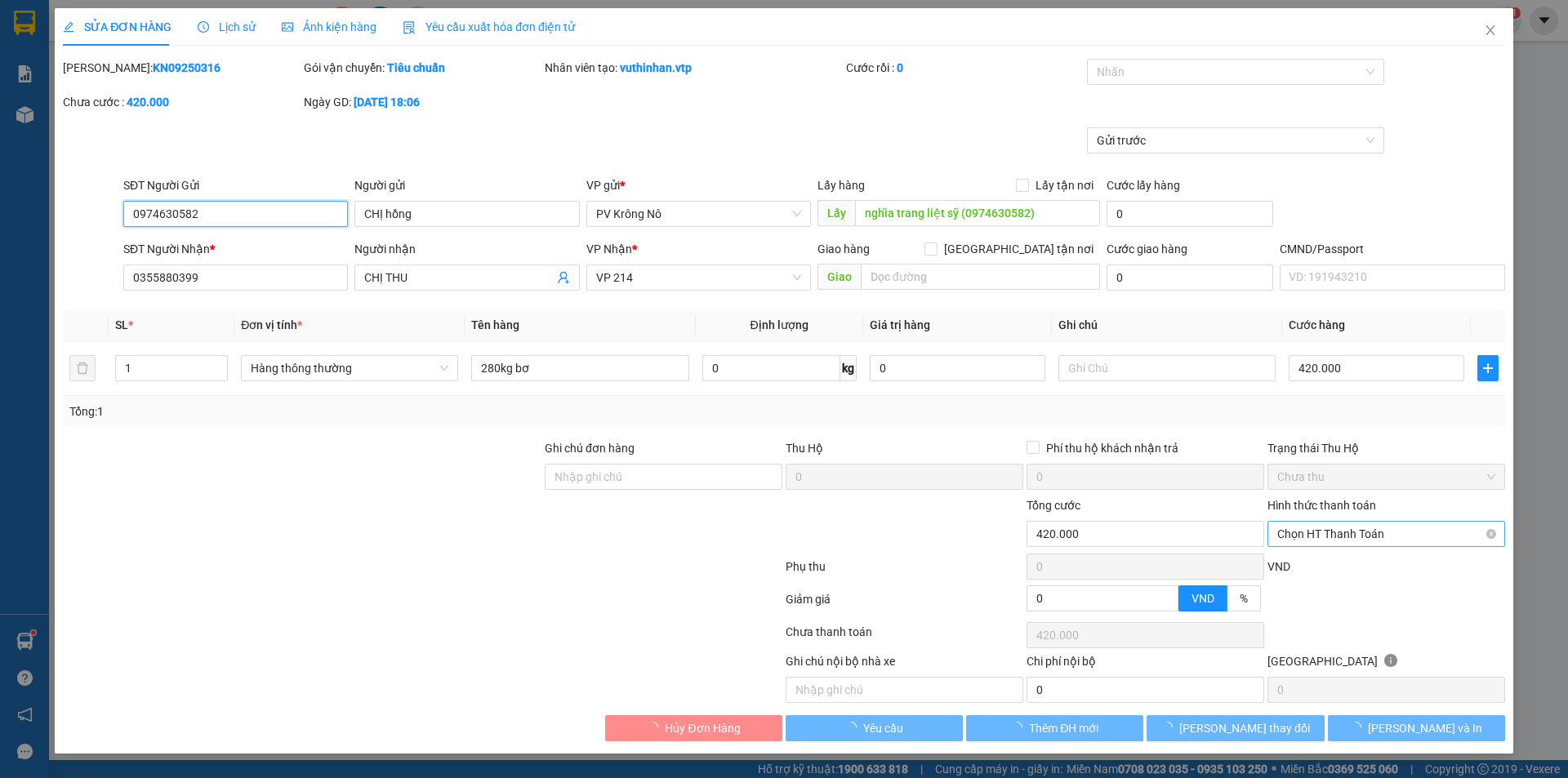
click at [1331, 537] on span "Chọn HT Thanh Toán" at bounding box center [1386, 534] width 218 height 25
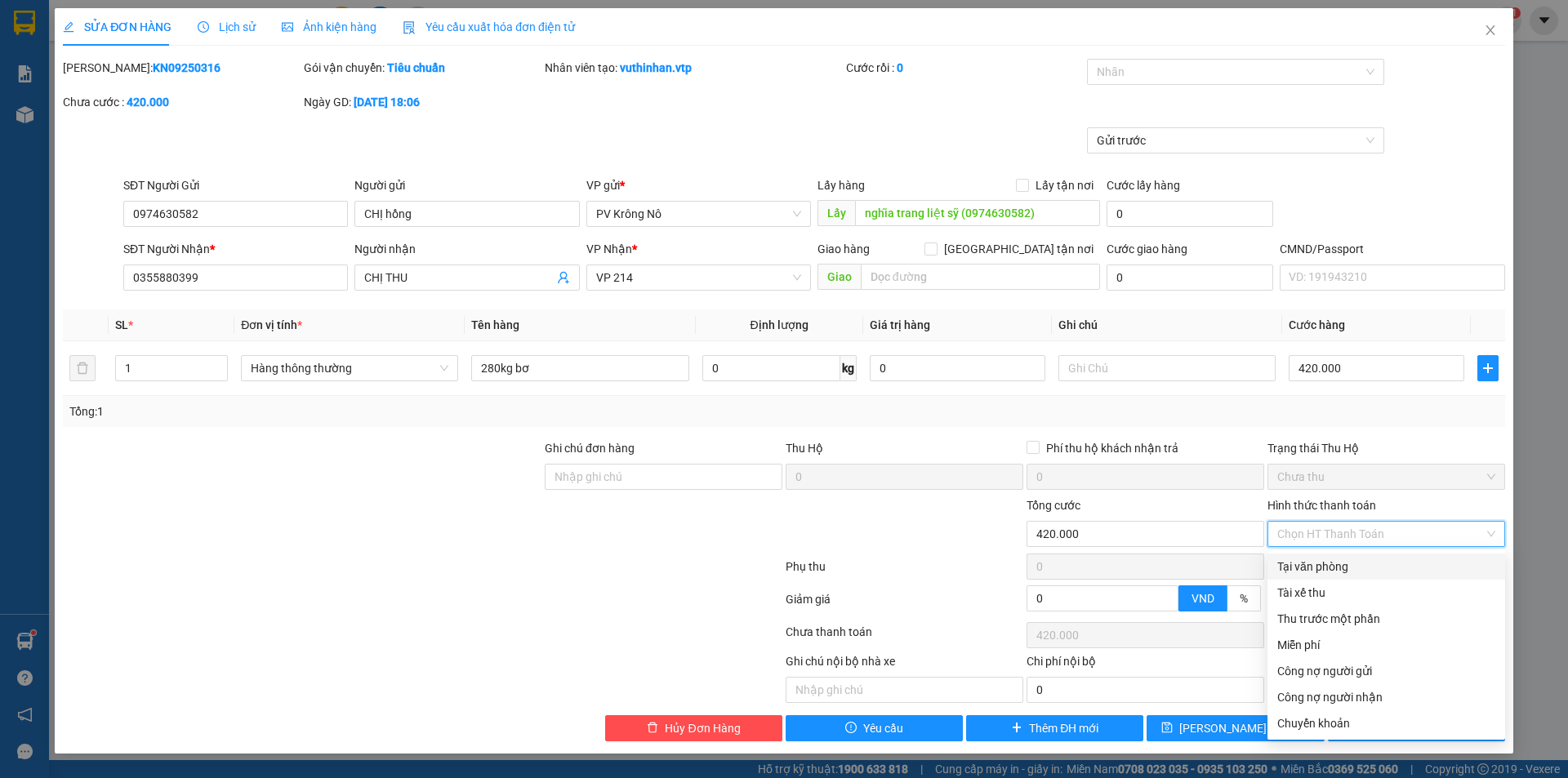
click at [1305, 572] on div "Tại văn phòng" at bounding box center [1386, 567] width 218 height 18
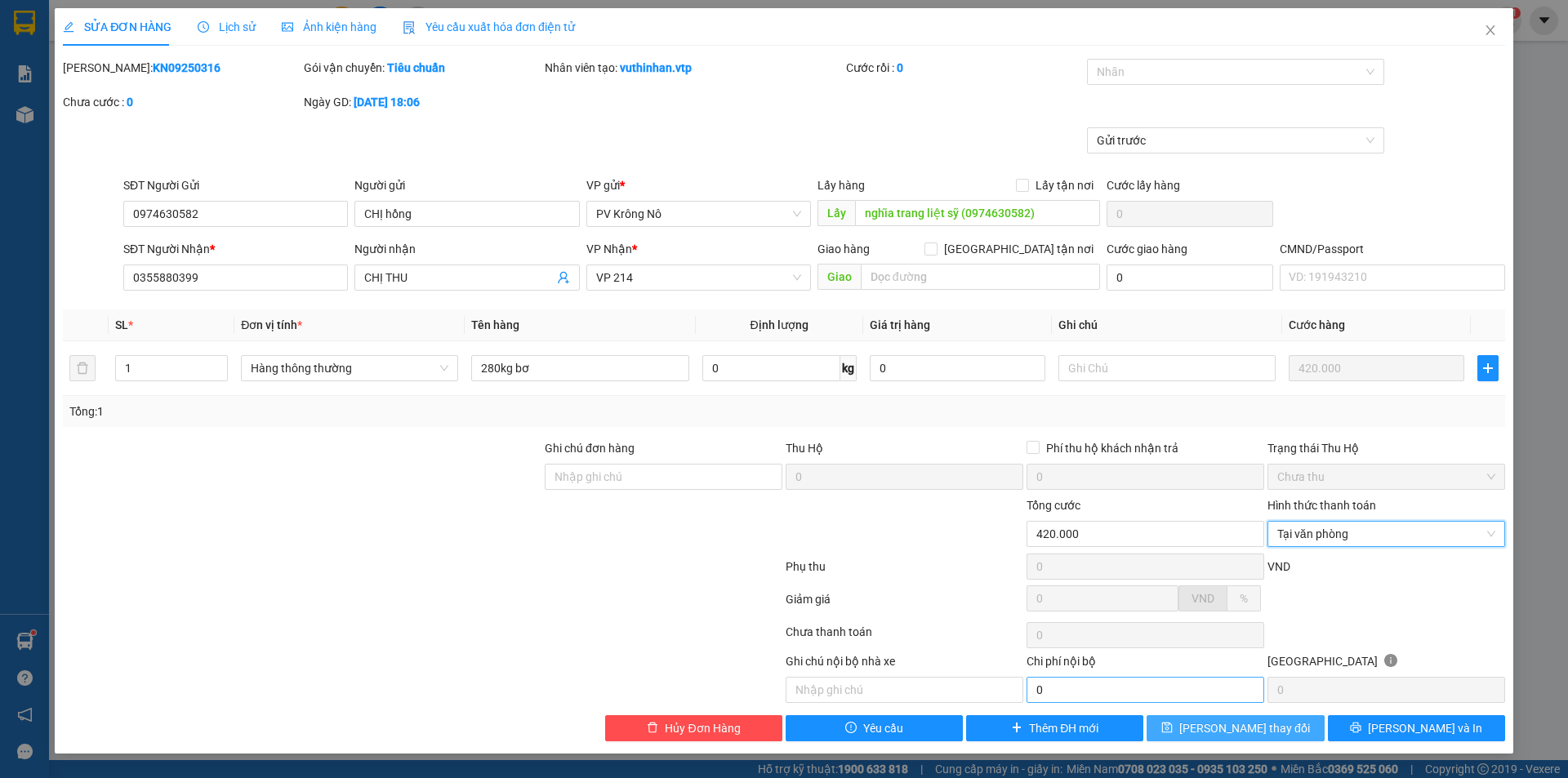
drag, startPoint x: 1220, startPoint y: 722, endPoint x: 1238, endPoint y: 699, distance: 29.2
click at [1220, 722] on span "Lưu thay đổi" at bounding box center [1244, 728] width 131 height 18
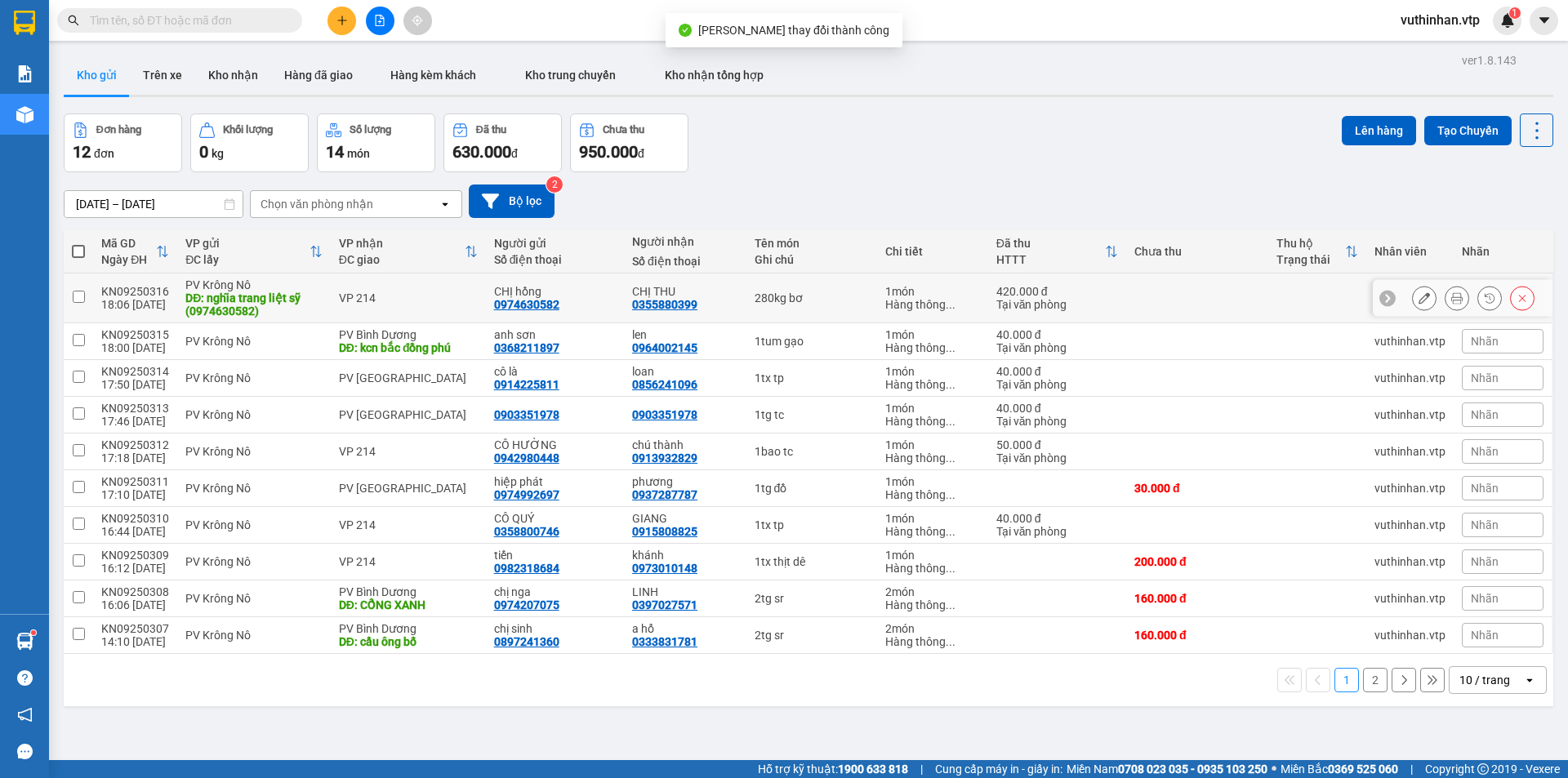
click at [559, 306] on div "CHỊ hồng 0974630582" at bounding box center [555, 298] width 122 height 26
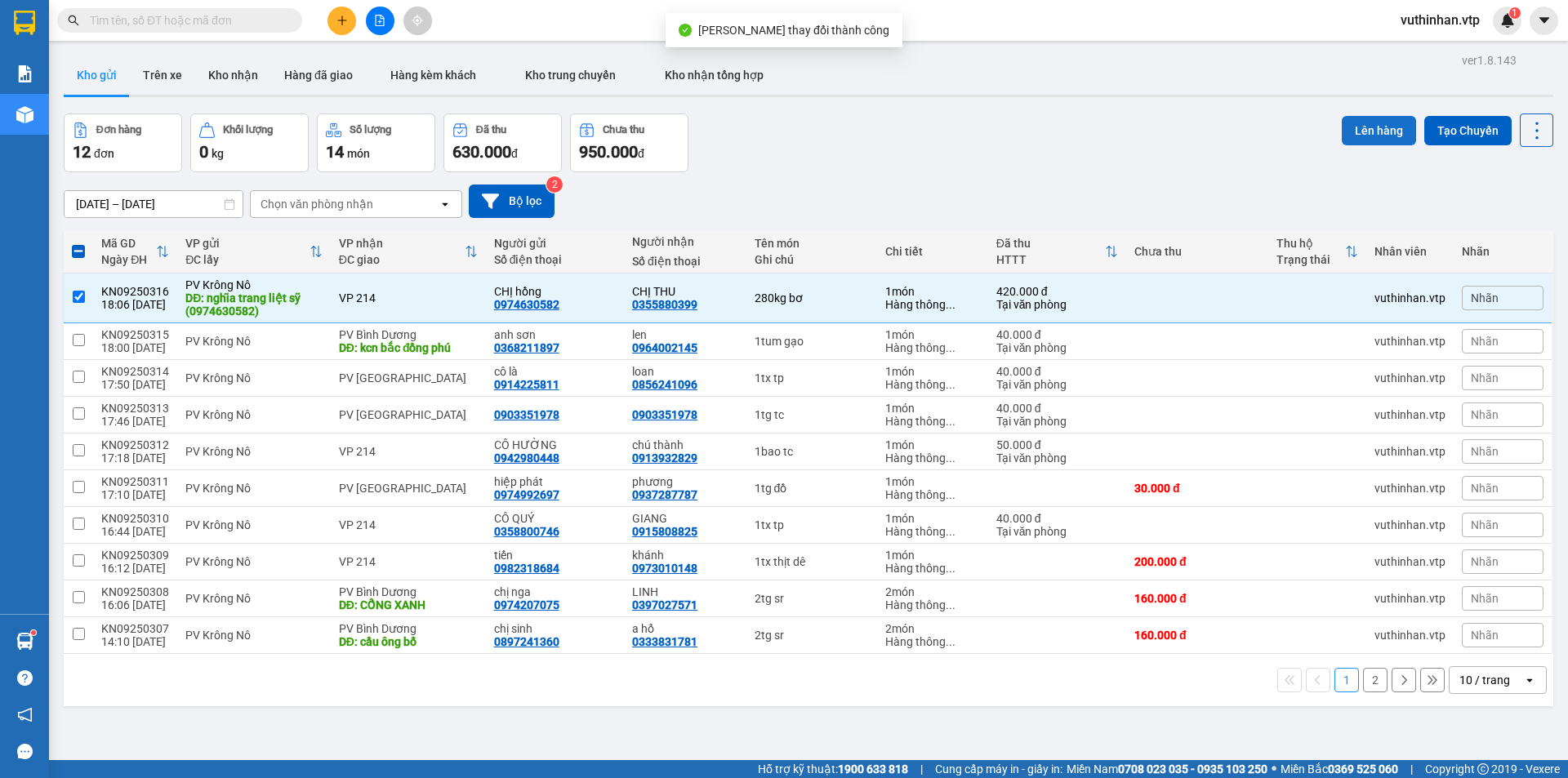
click at [1345, 128] on button "Lên hàng" at bounding box center [1378, 131] width 74 height 29
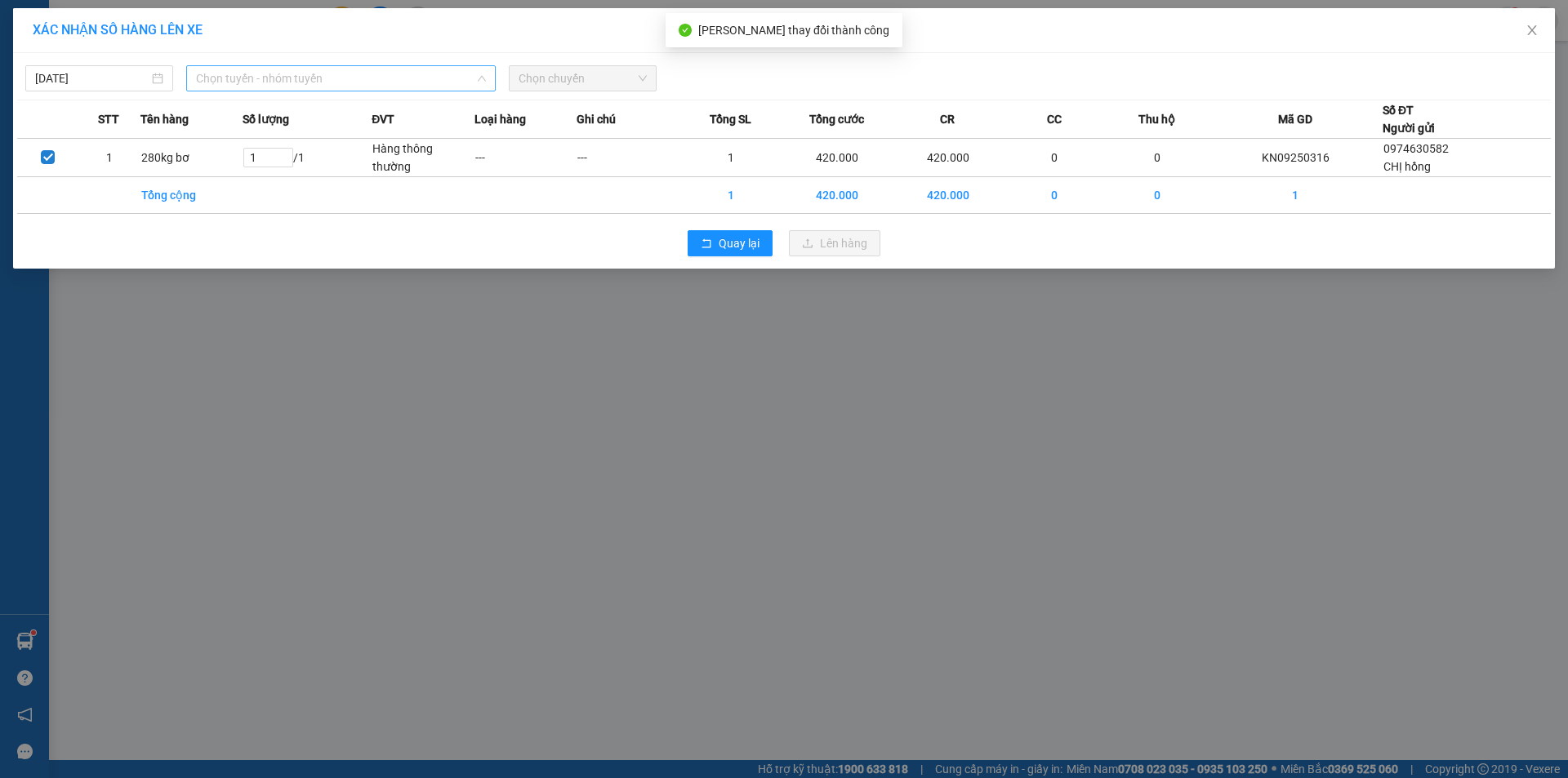
click at [352, 87] on span "Chọn tuyến - nhóm tuyến" at bounding box center [341, 79] width 290 height 25
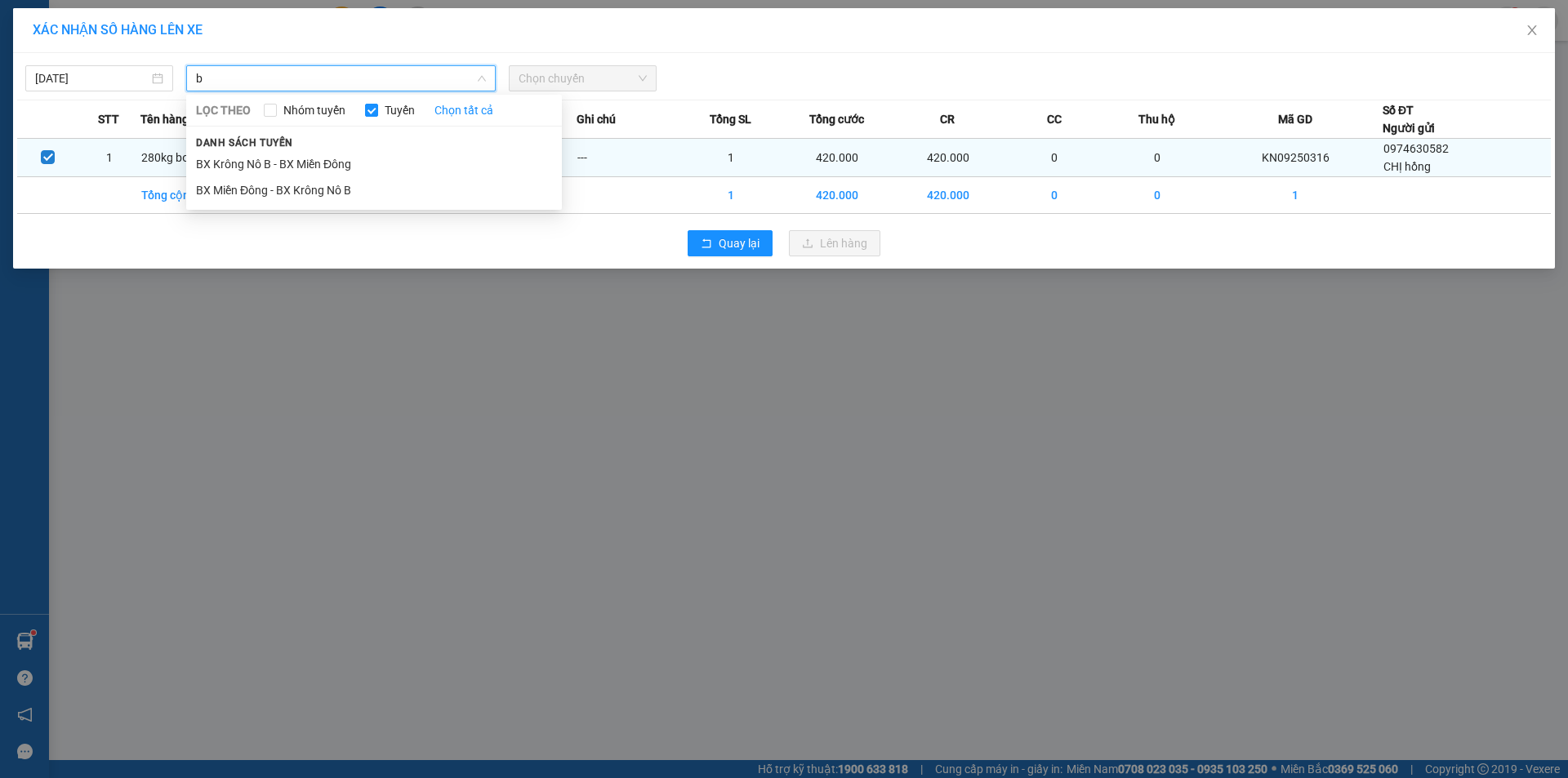
click at [296, 159] on li "BX Krông Nô B - BX Miền Đông" at bounding box center [374, 164] width 375 height 26
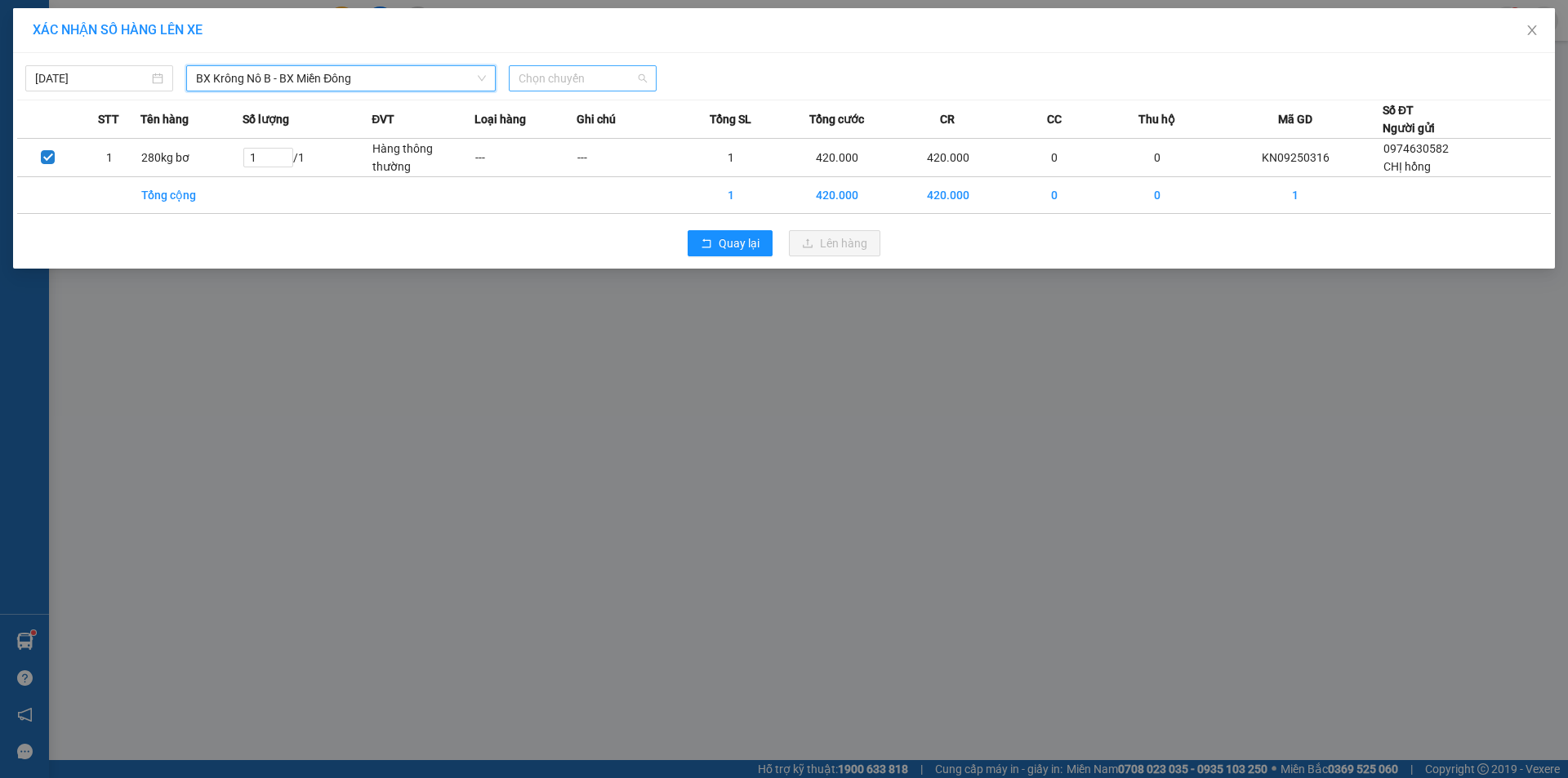
click at [599, 74] on span "Chọn chuyến" at bounding box center [582, 79] width 128 height 25
click at [613, 135] on div "19:00 - 51B-171.73" at bounding box center [582, 137] width 128 height 18
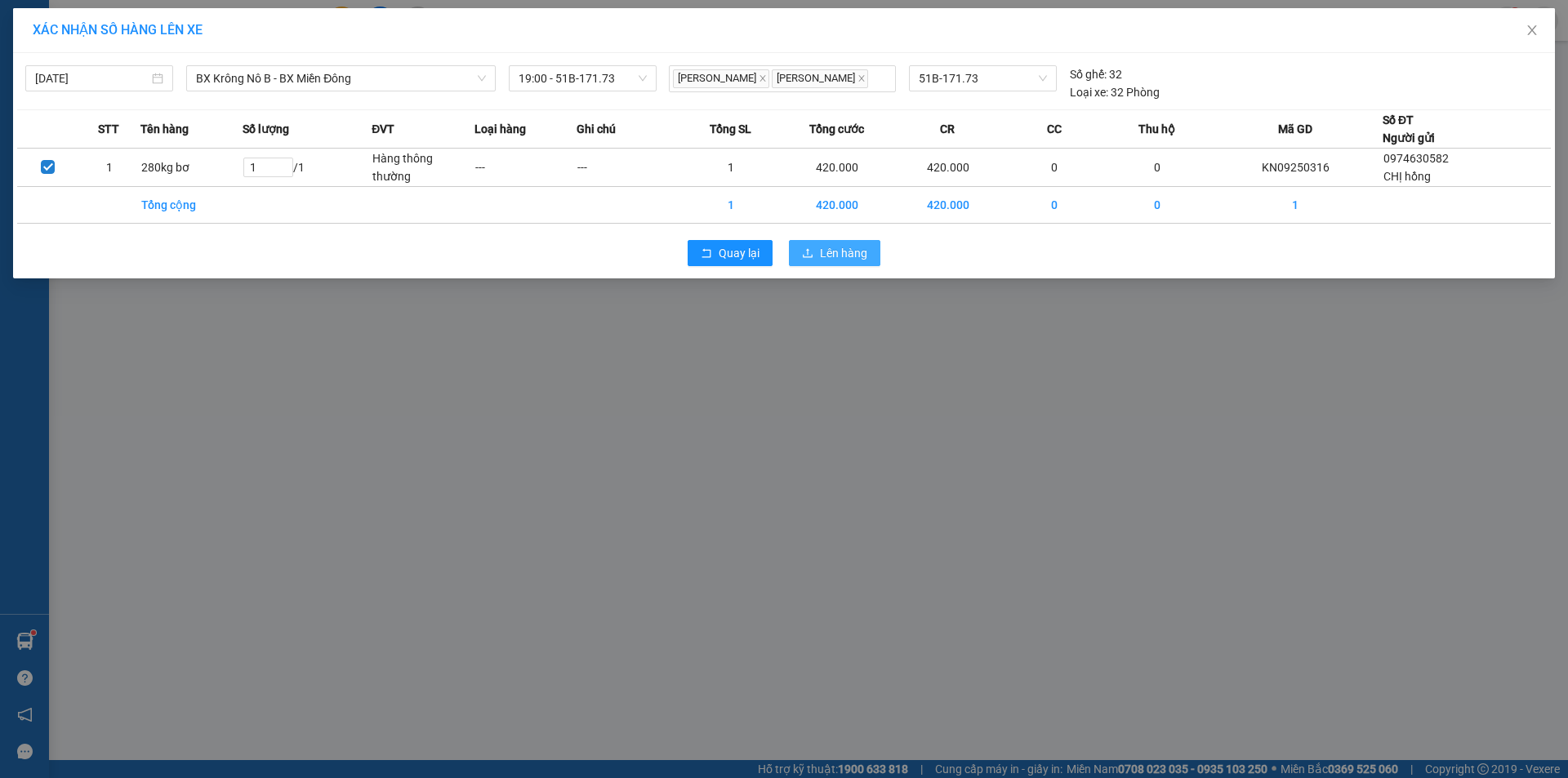
click at [807, 259] on icon "upload" at bounding box center [807, 253] width 11 height 11
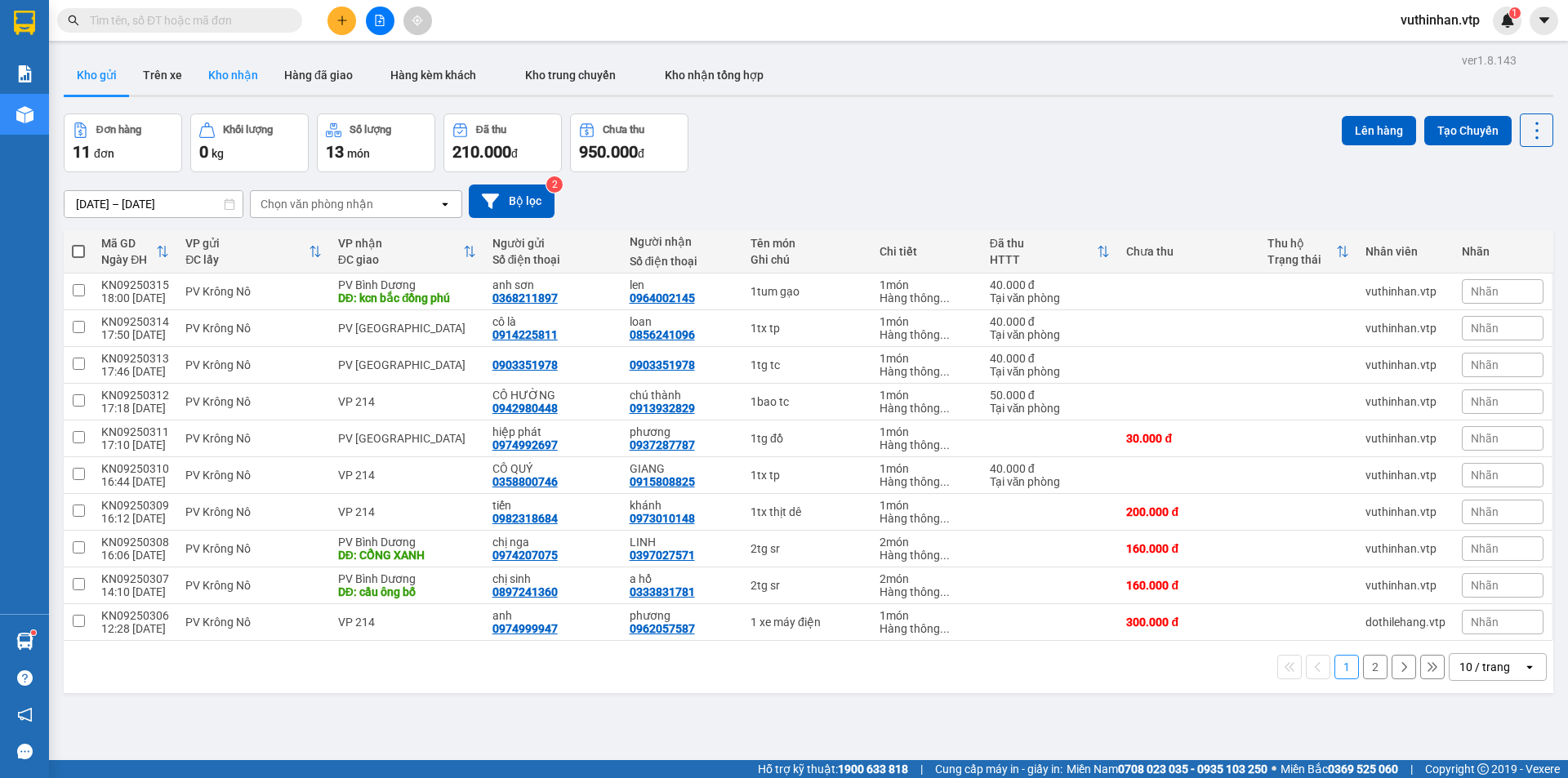
click at [224, 77] on button "Kho nhận" at bounding box center [233, 75] width 76 height 39
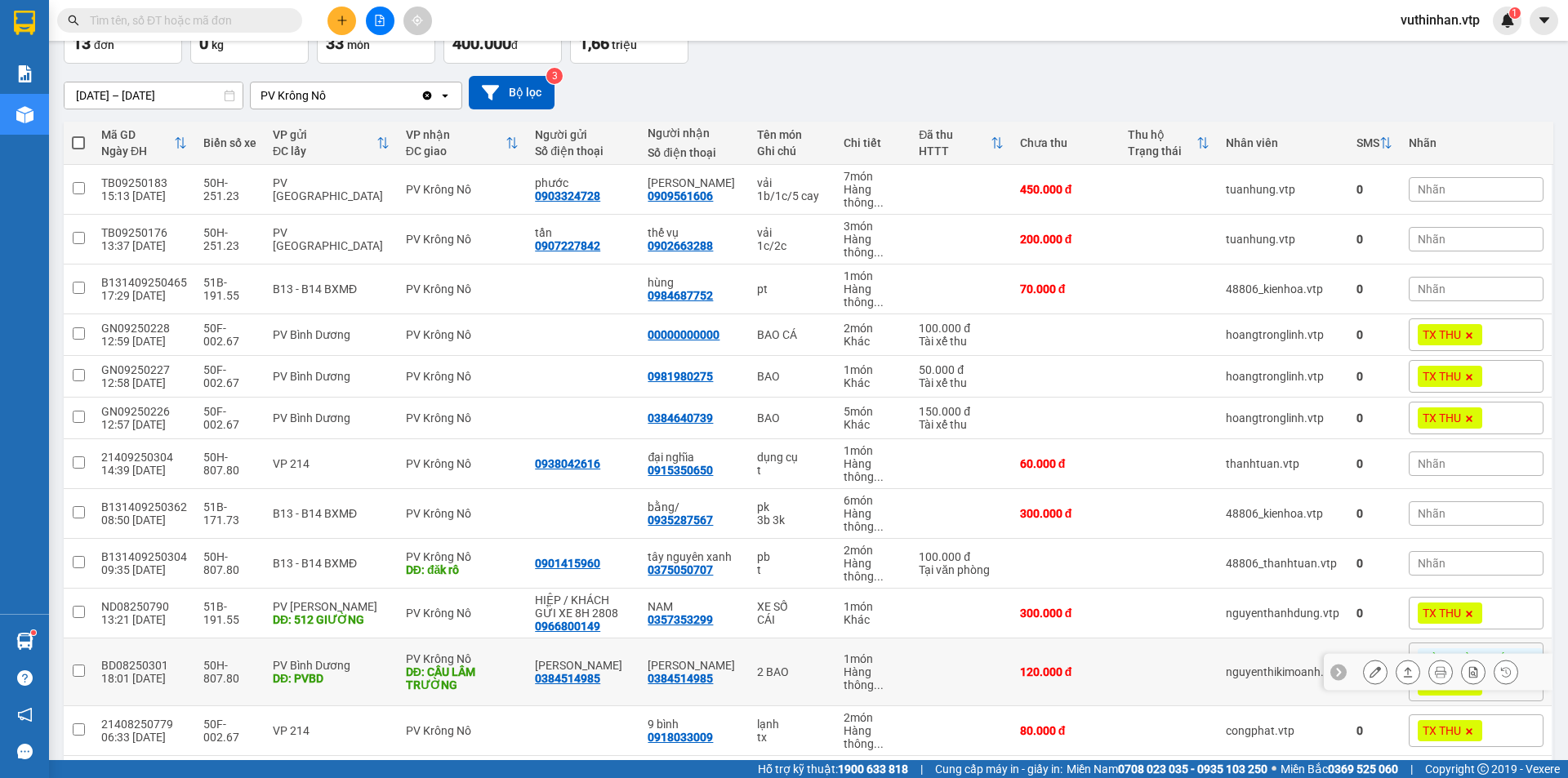
scroll to position [222, 0]
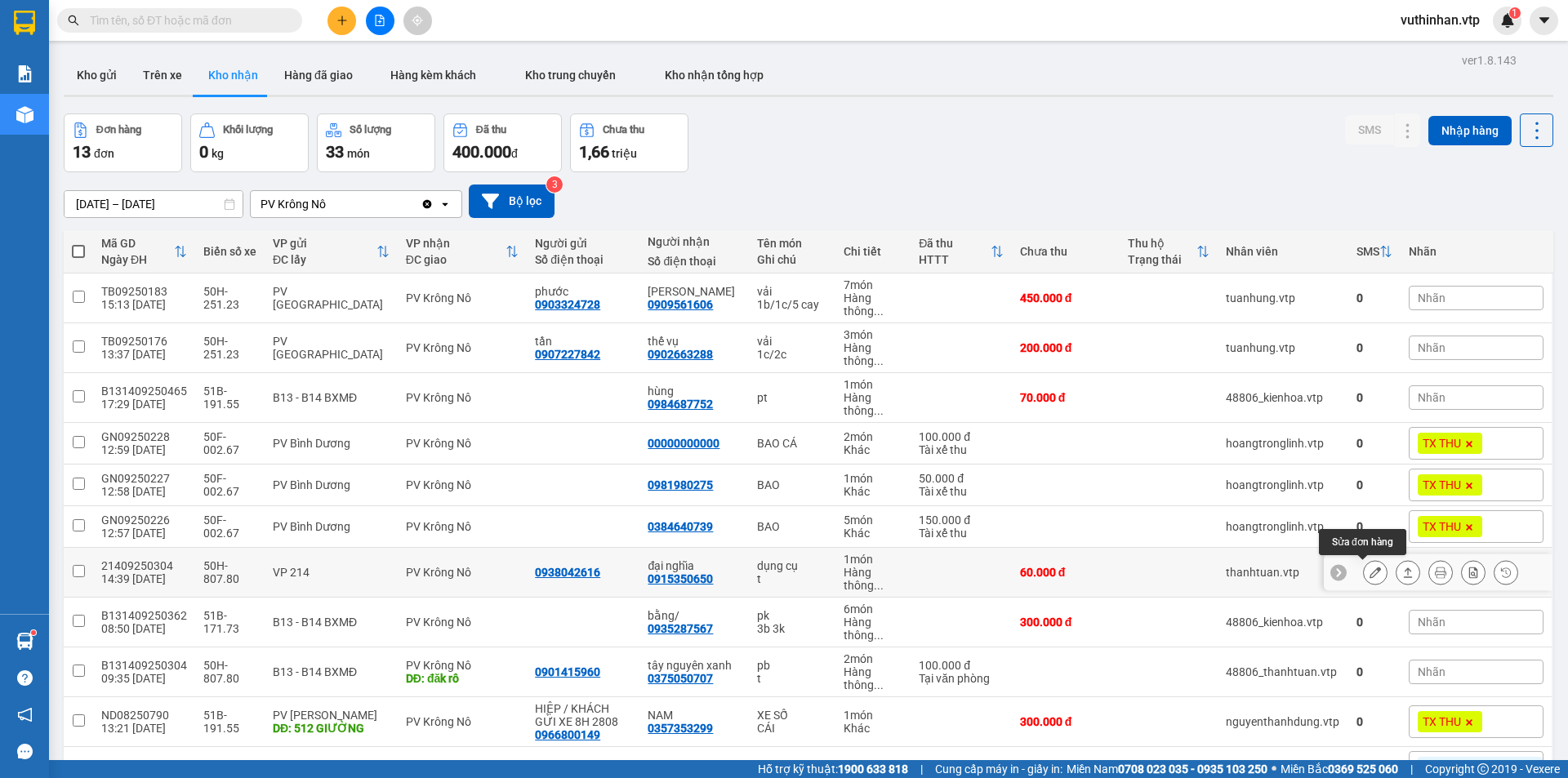
click at [1369, 567] on icon at bounding box center [1375, 573] width 11 height 11
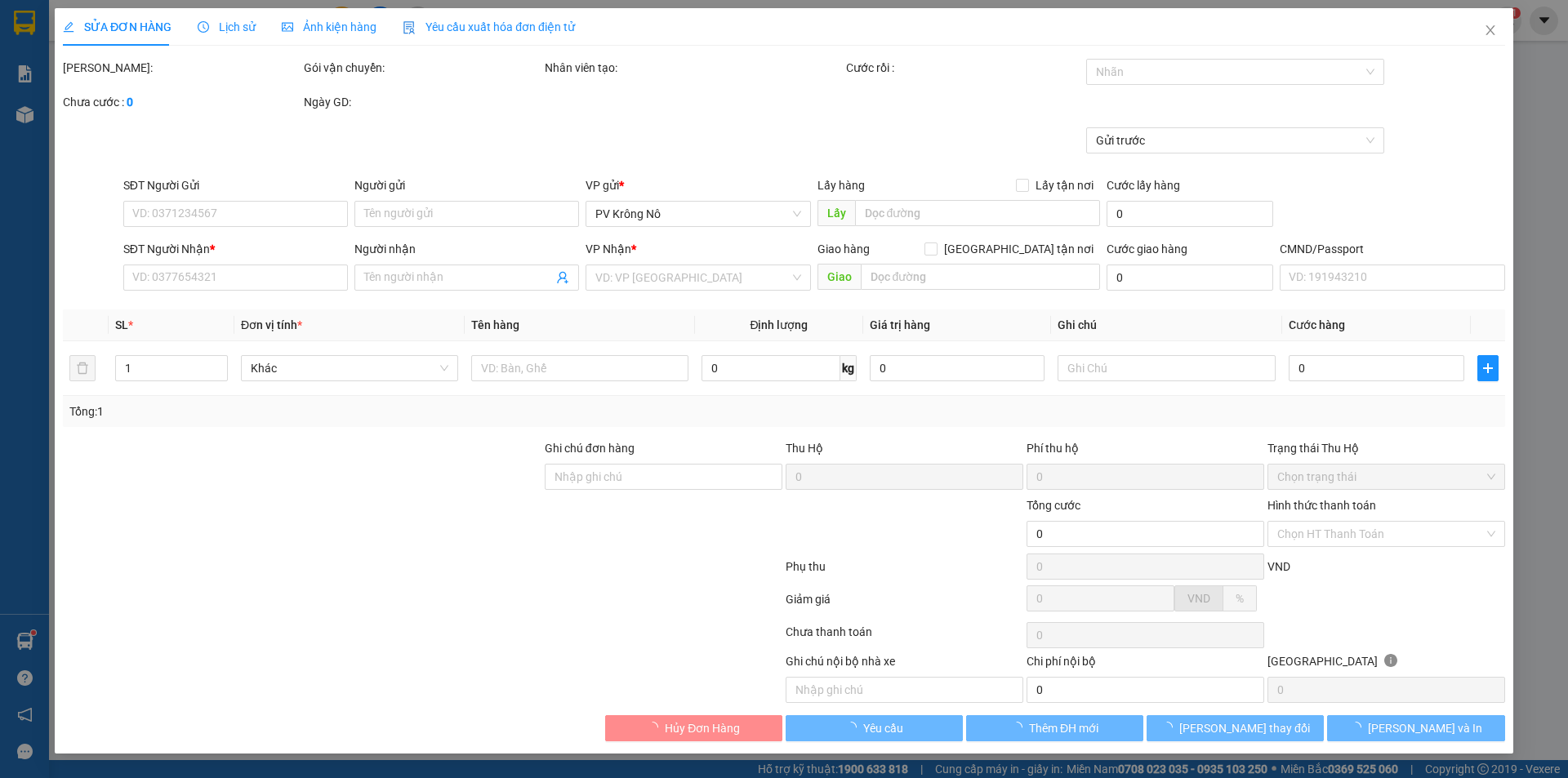
type input "0938042616"
type input "0915350650"
type input "đại nghĩa"
type input "60.000"
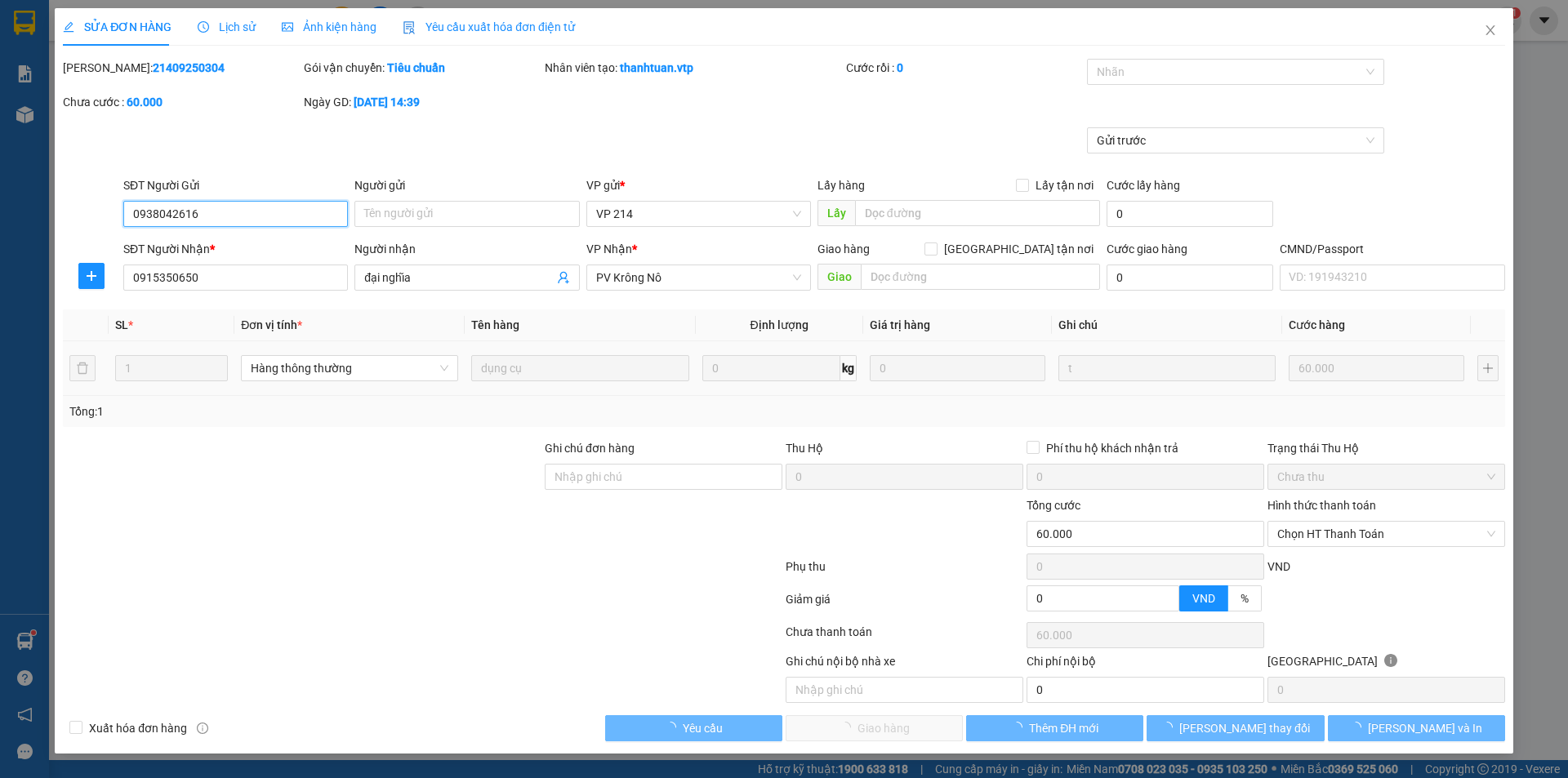
type input "3.000"
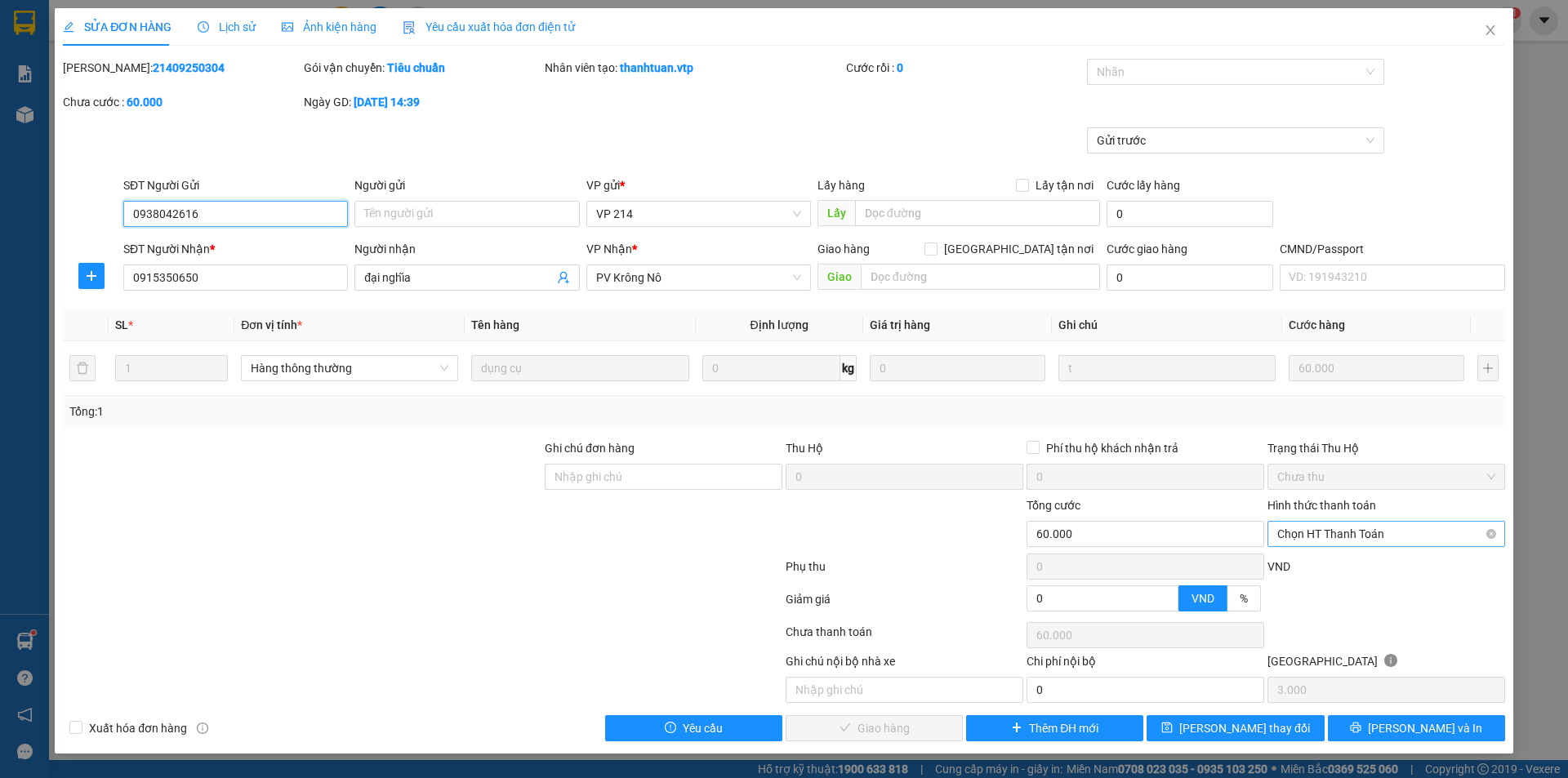
click at [1388, 534] on span "Chọn HT Thanh Toán" at bounding box center [1386, 534] width 218 height 25
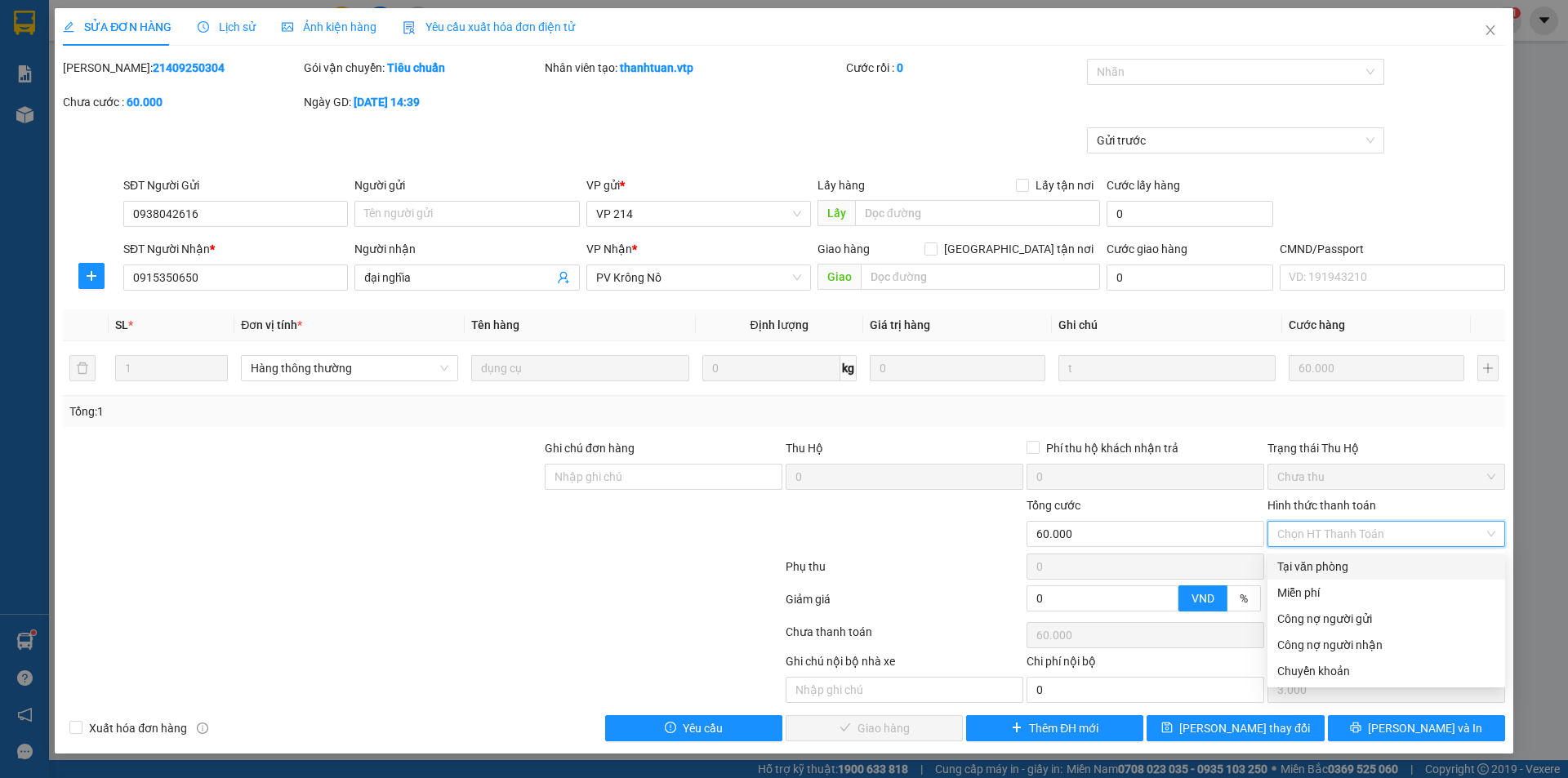
click at [1337, 568] on div "Tại văn phòng" at bounding box center [1386, 567] width 218 height 18
type input "0"
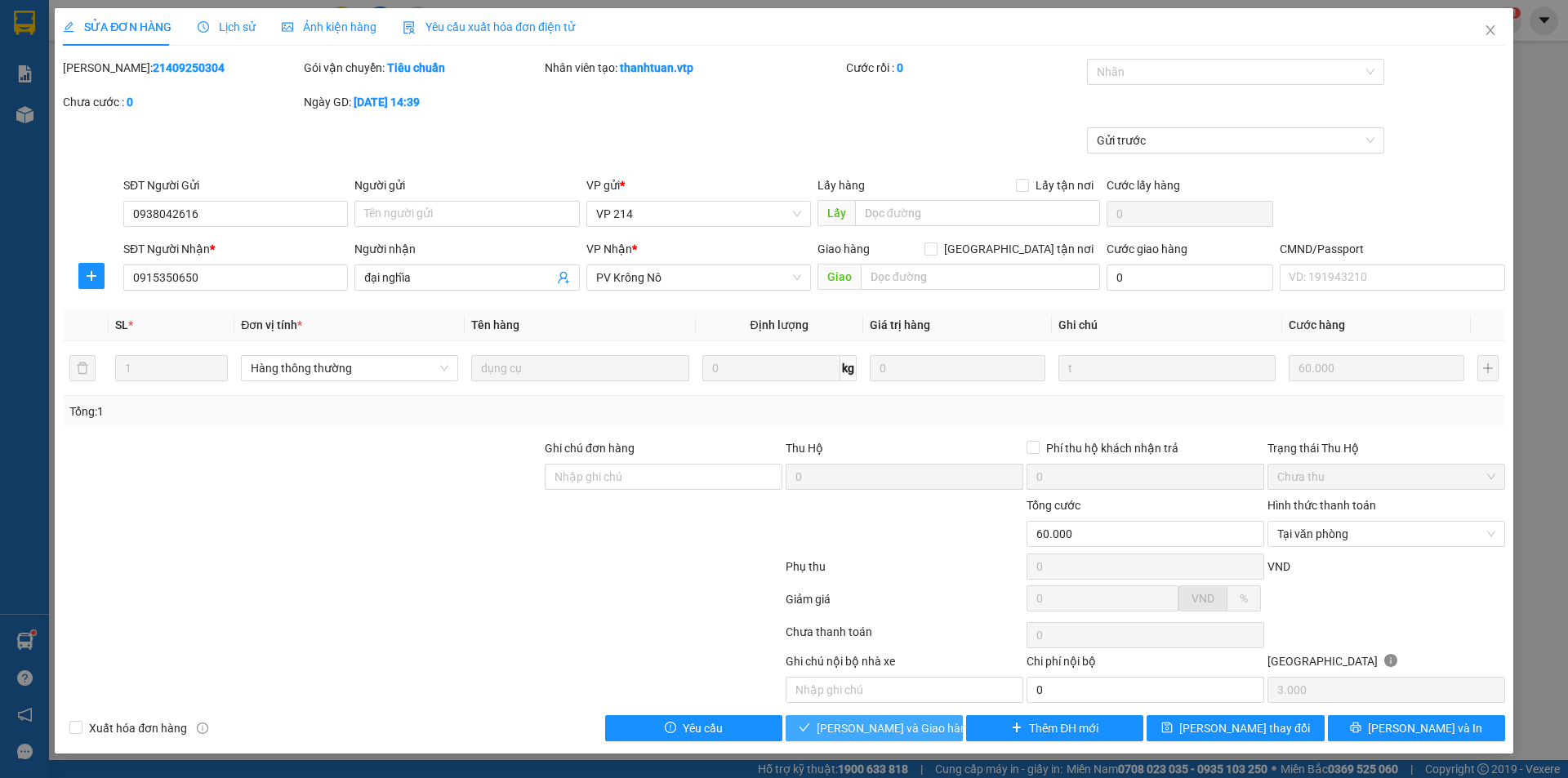
click at [872, 735] on span "Lưu và Giao hàng" at bounding box center [895, 728] width 157 height 18
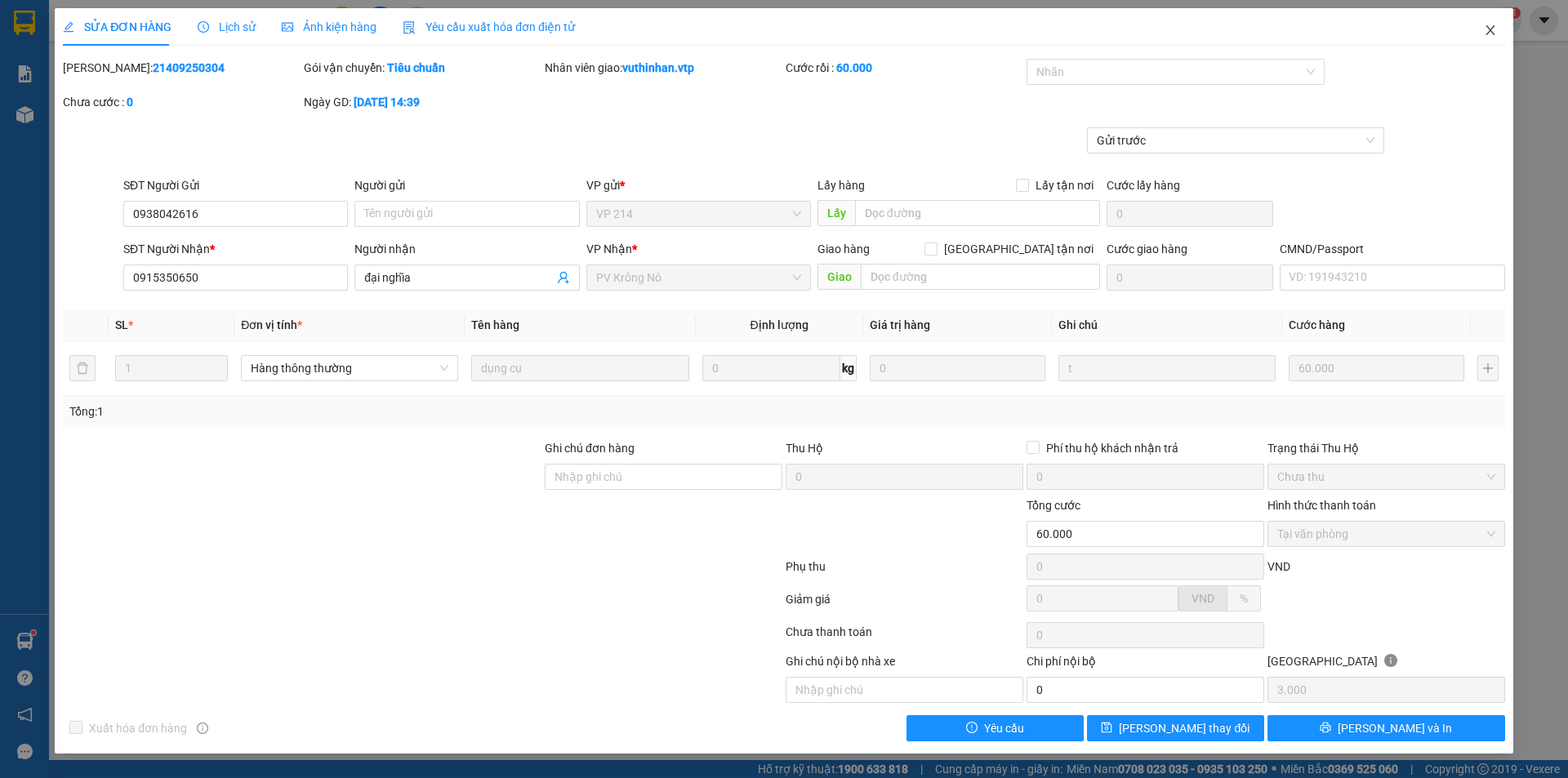
click at [1490, 34] on icon "close" at bounding box center [1490, 30] width 13 height 13
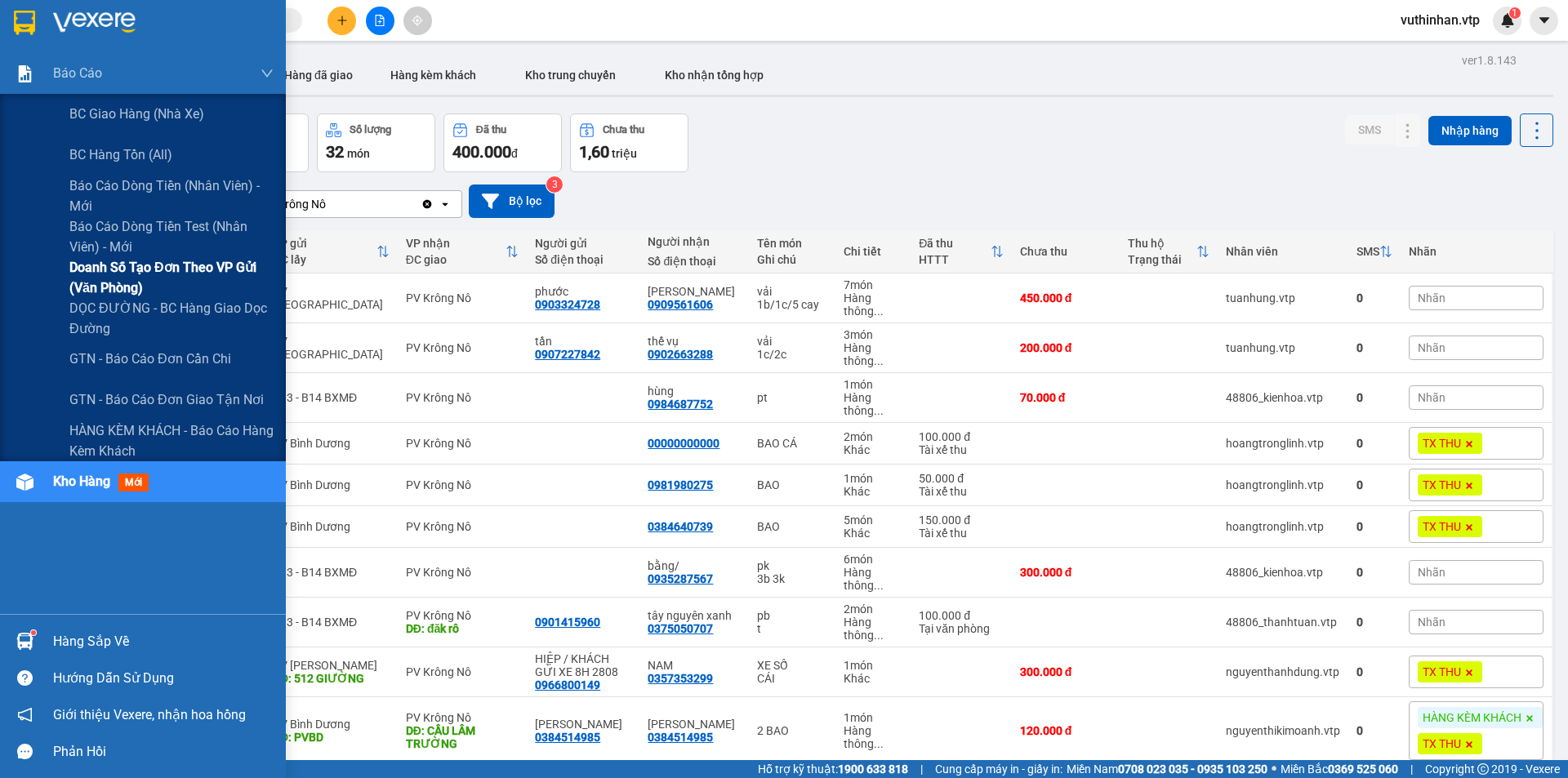
click at [115, 271] on span "Doanh số tạo đơn theo VP gửi (văn phòng)" at bounding box center [172, 277] width 204 height 41
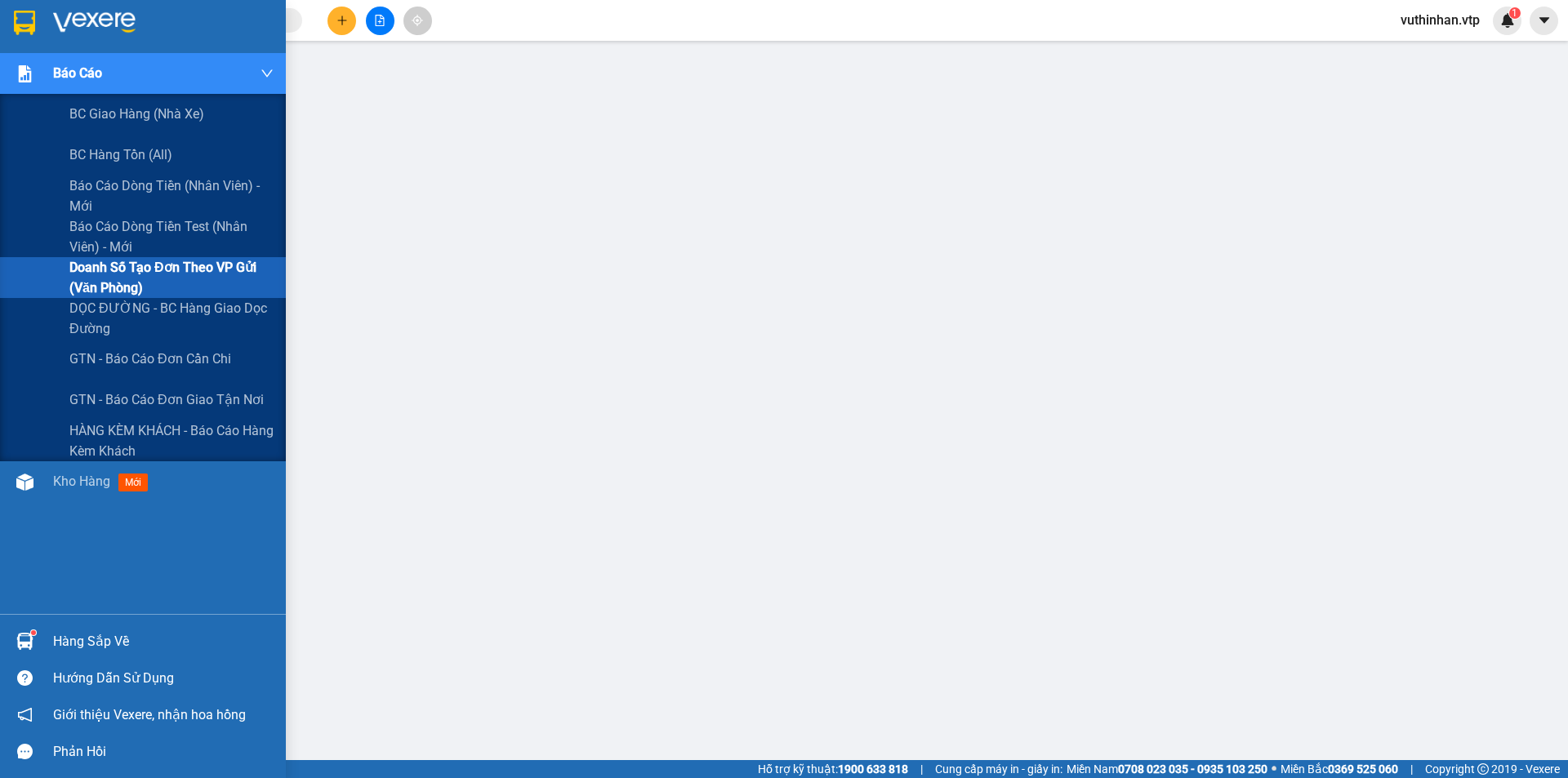
click at [45, 85] on div "Báo cáo" at bounding box center [142, 74] width 285 height 41
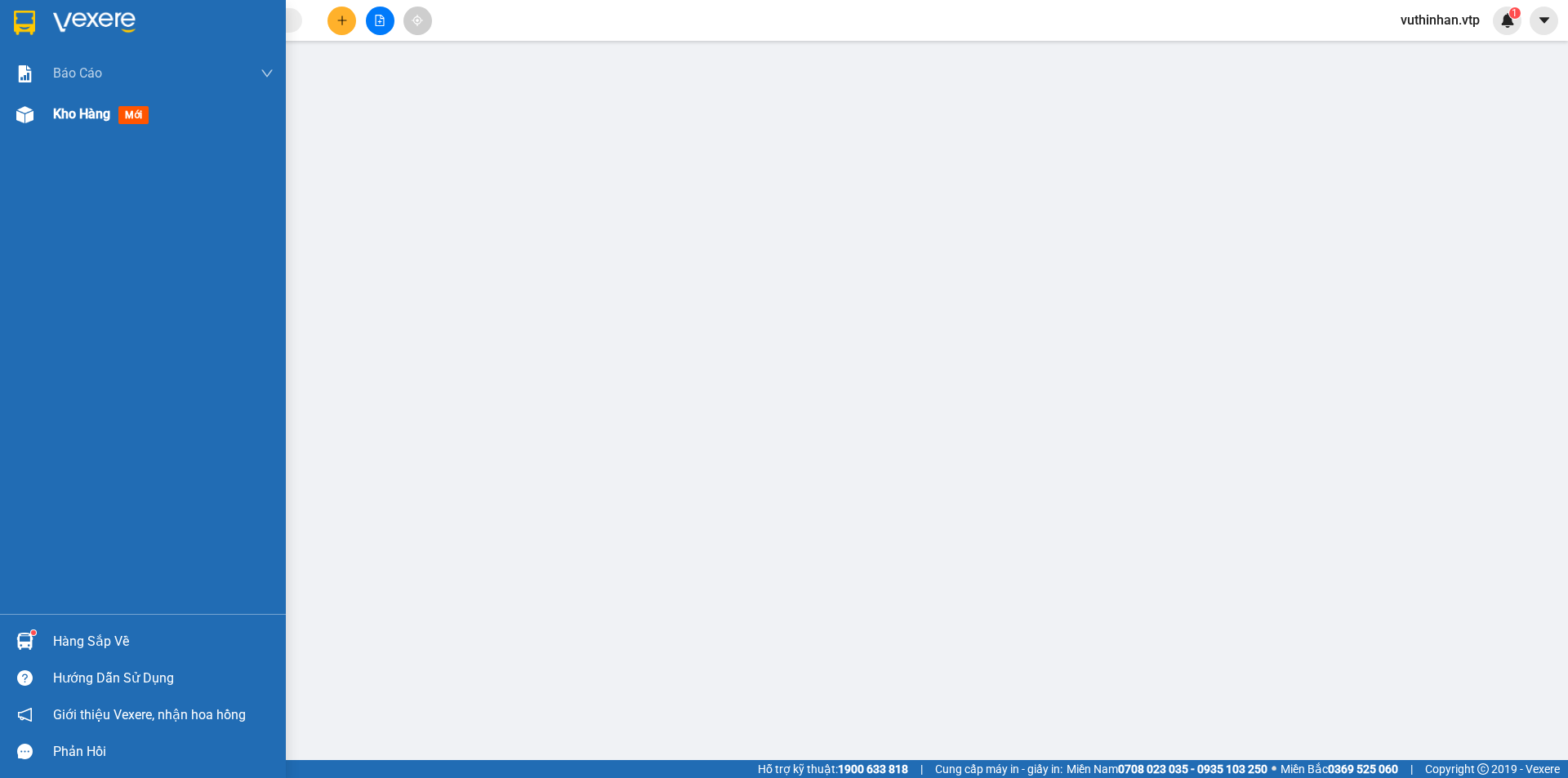
click at [61, 116] on span "Kho hàng" at bounding box center [82, 114] width 57 height 16
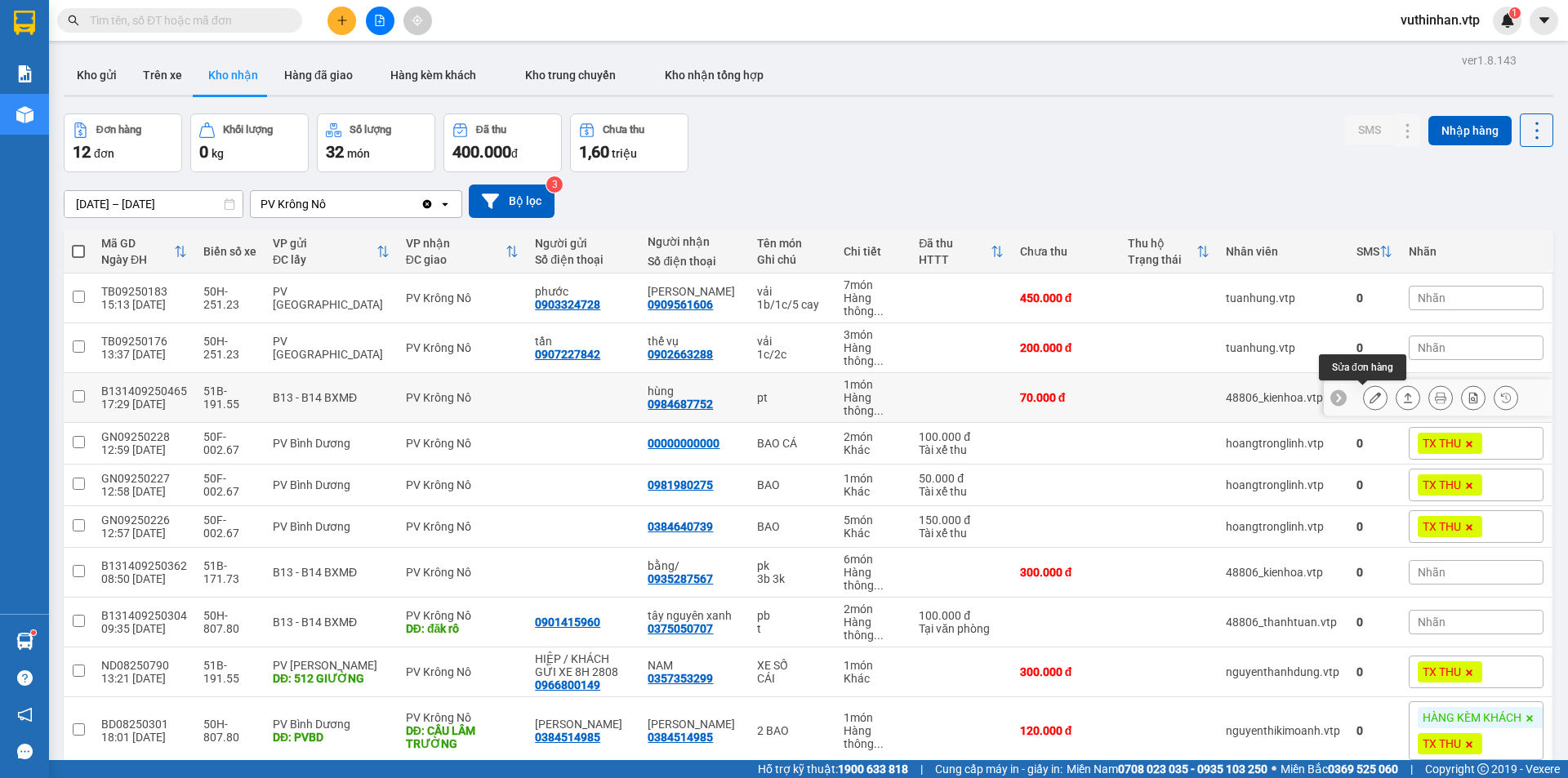
click at [1369, 398] on icon at bounding box center [1375, 398] width 11 height 11
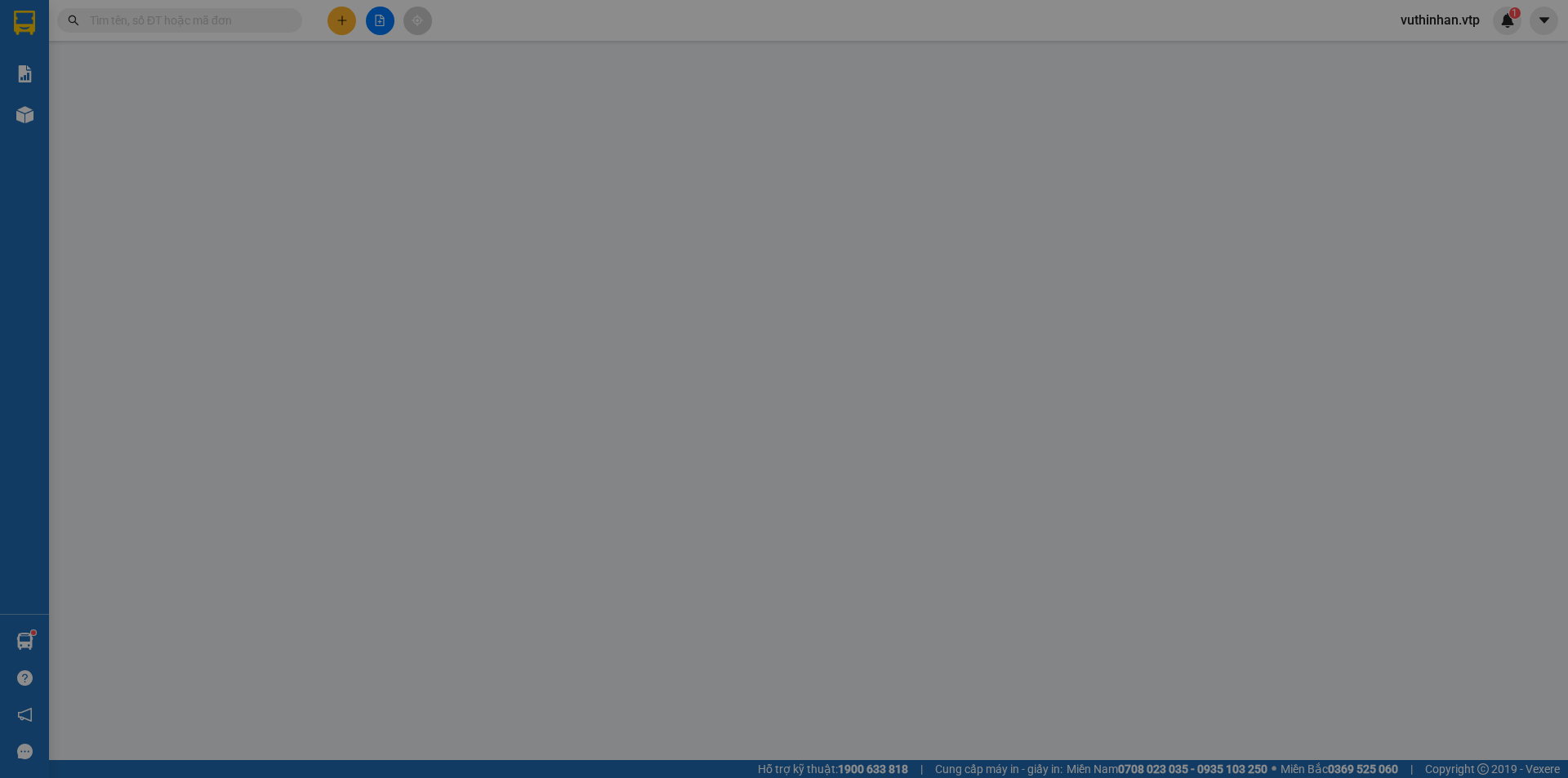
type input "0984687752"
type input "hùng"
type input "70.000"
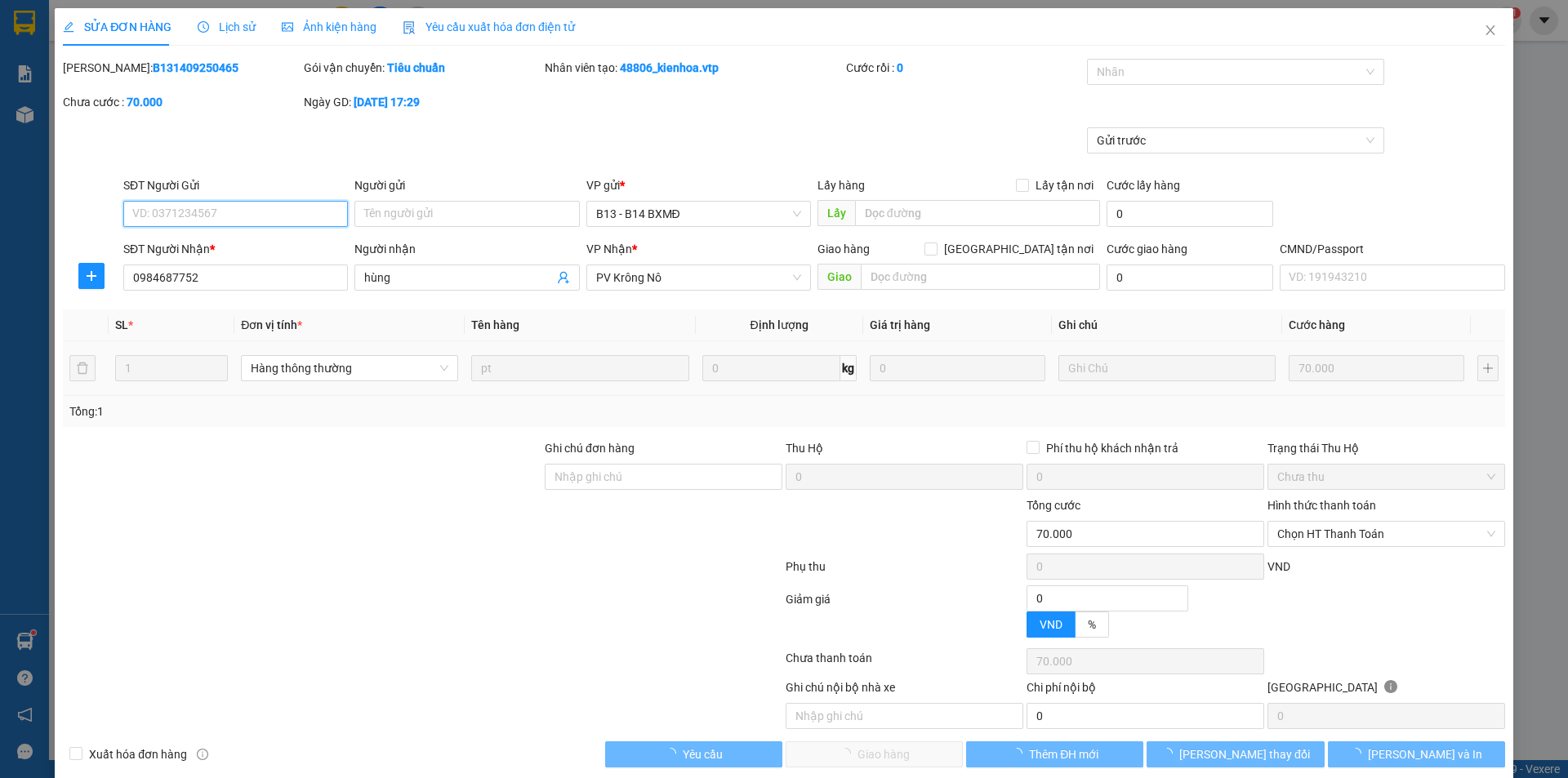
type input "3.500"
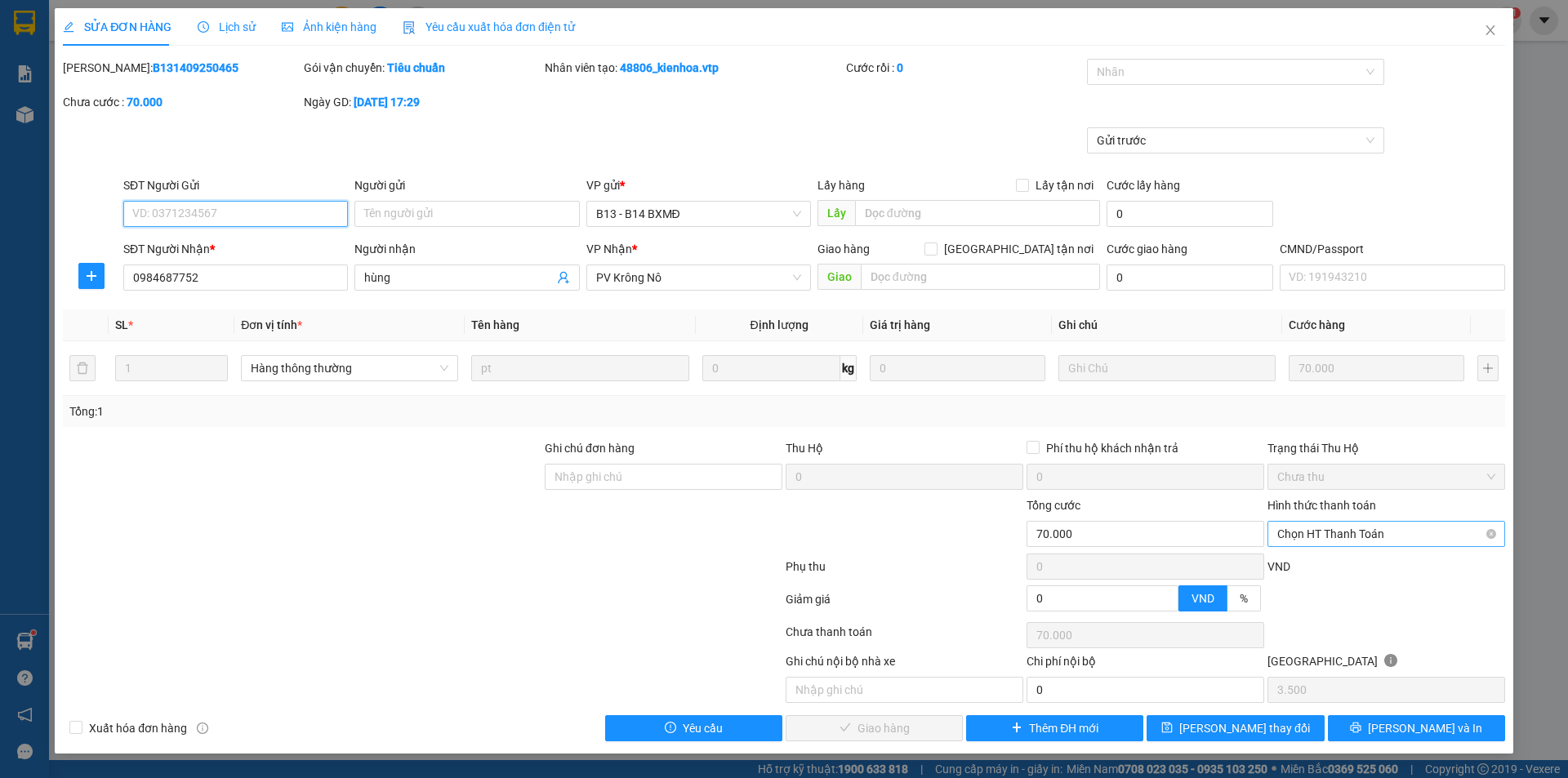
click at [1367, 532] on span "Chọn HT Thanh Toán" at bounding box center [1386, 534] width 218 height 25
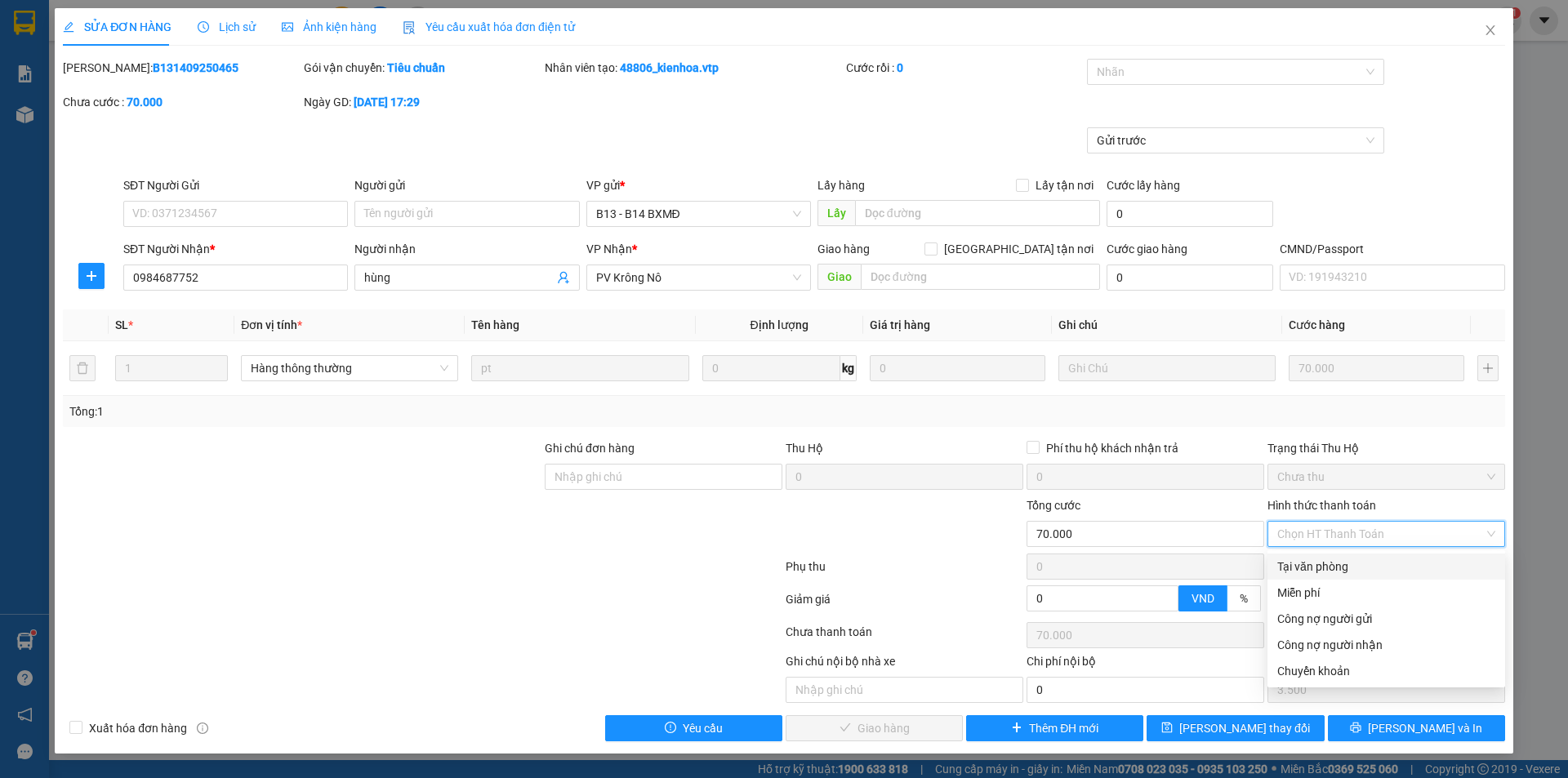
click at [1306, 566] on div "Tại văn phòng" at bounding box center [1386, 567] width 218 height 18
type input "0"
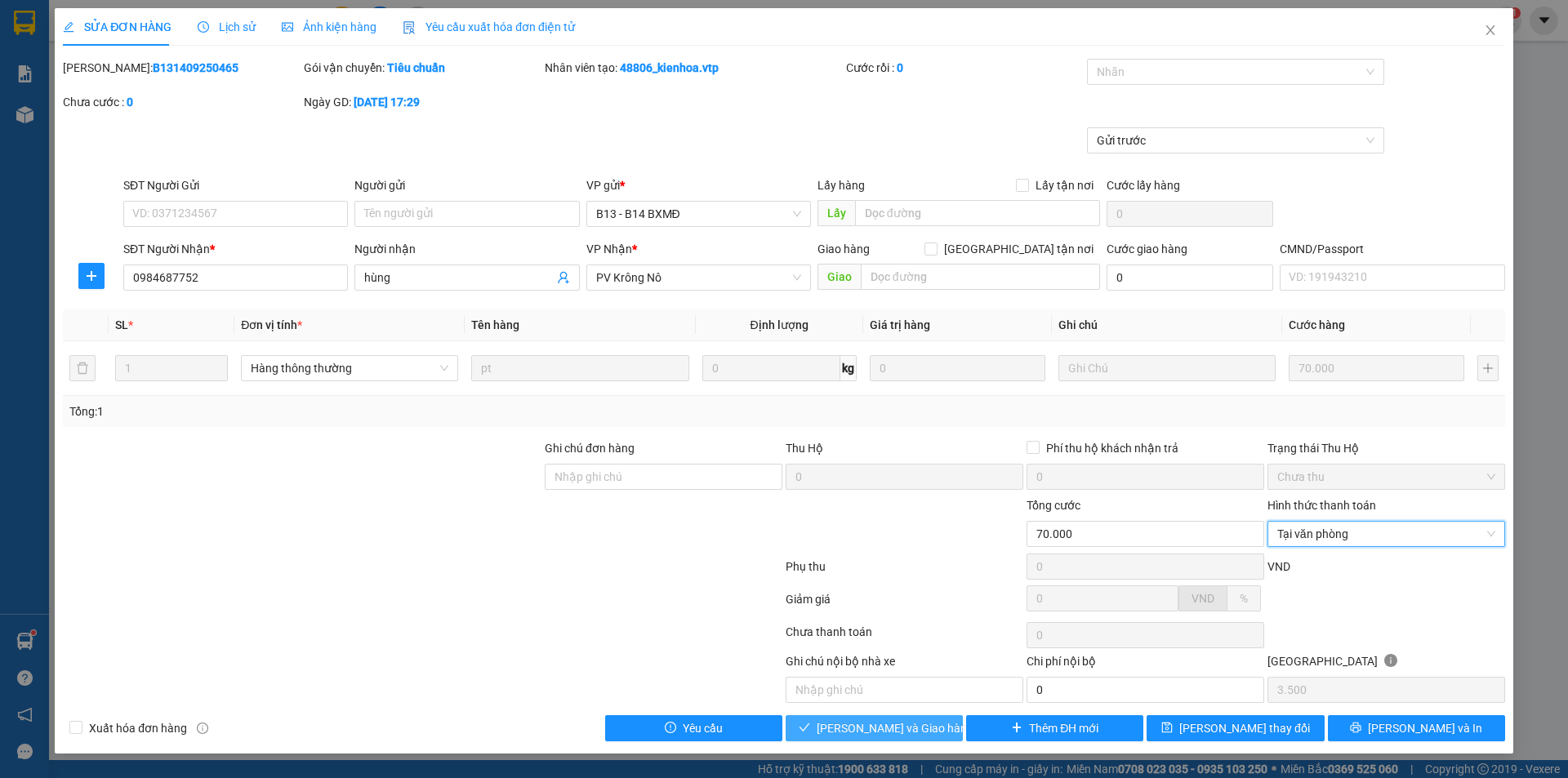
click at [856, 721] on span "Lưu và Giao hàng" at bounding box center [895, 728] width 157 height 18
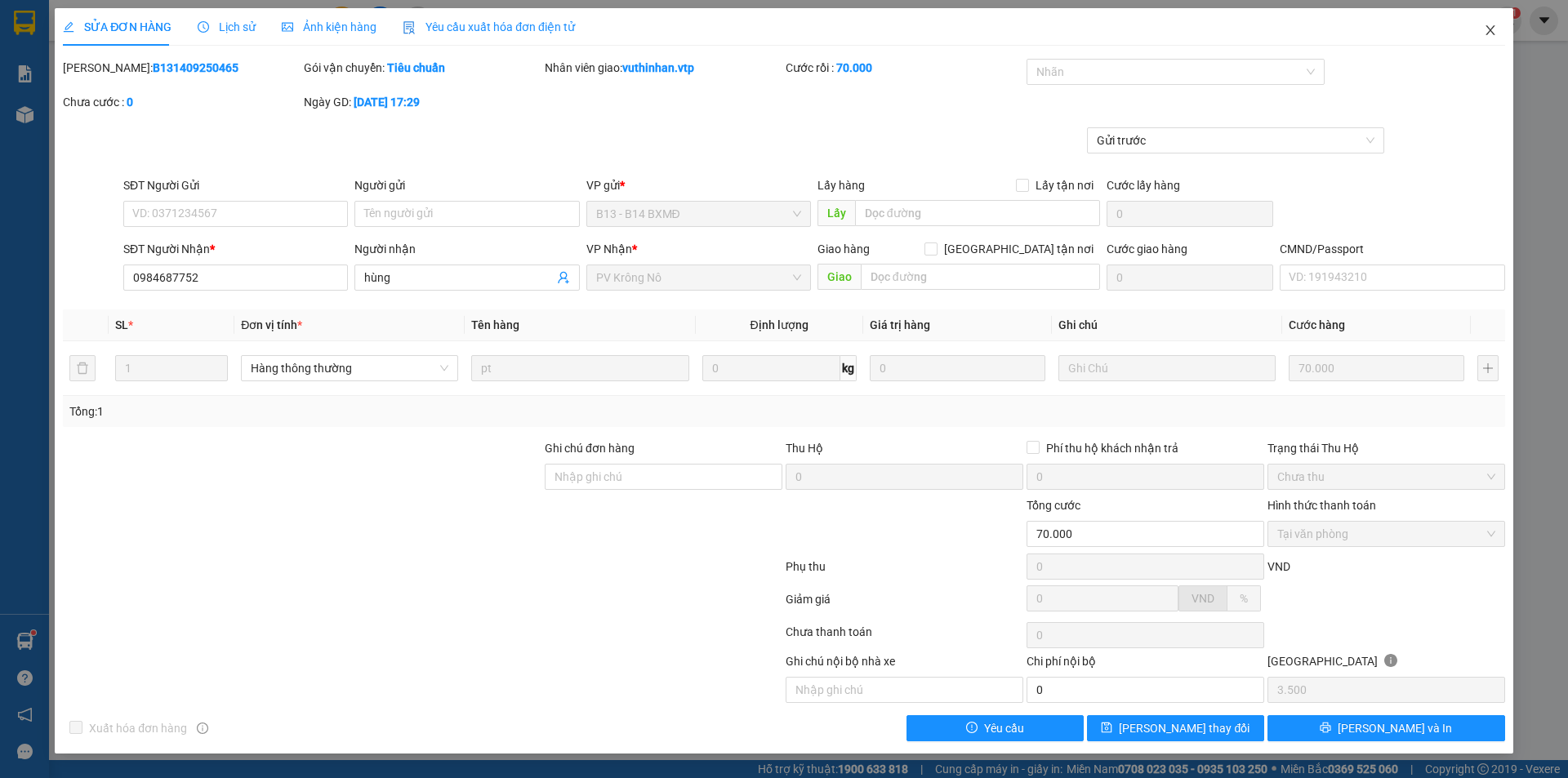
click at [1485, 29] on icon "close" at bounding box center [1490, 30] width 13 height 13
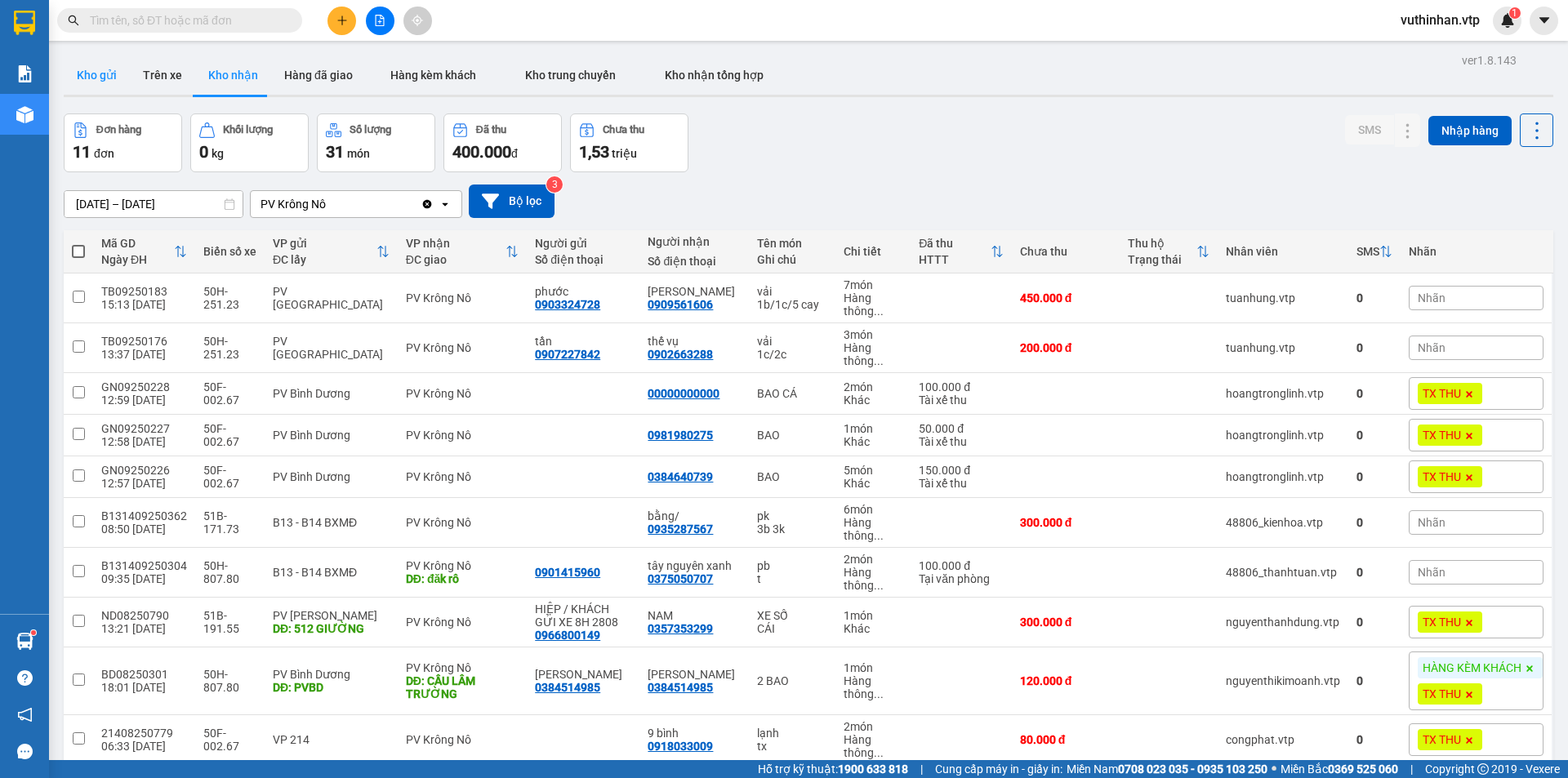
click at [97, 86] on button "Kho gửi" at bounding box center [97, 75] width 66 height 39
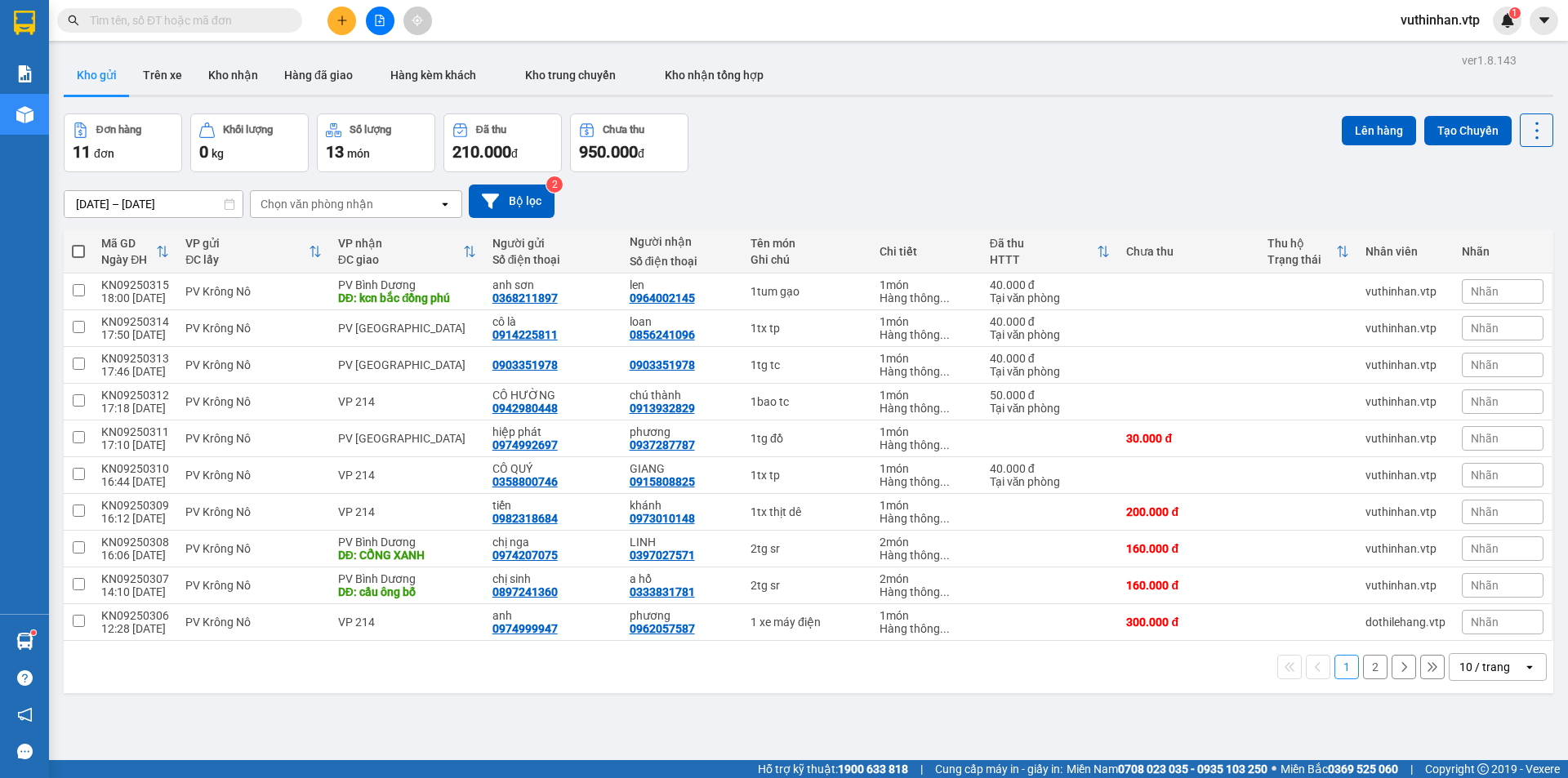
drag, startPoint x: 1474, startPoint y: 665, endPoint x: 1476, endPoint y: 655, distance: 10.2
click at [1476, 663] on div "10 / trang" at bounding box center [1485, 668] width 51 height 16
click at [1471, 632] on span "100 / trang" at bounding box center [1479, 632] width 59 height 16
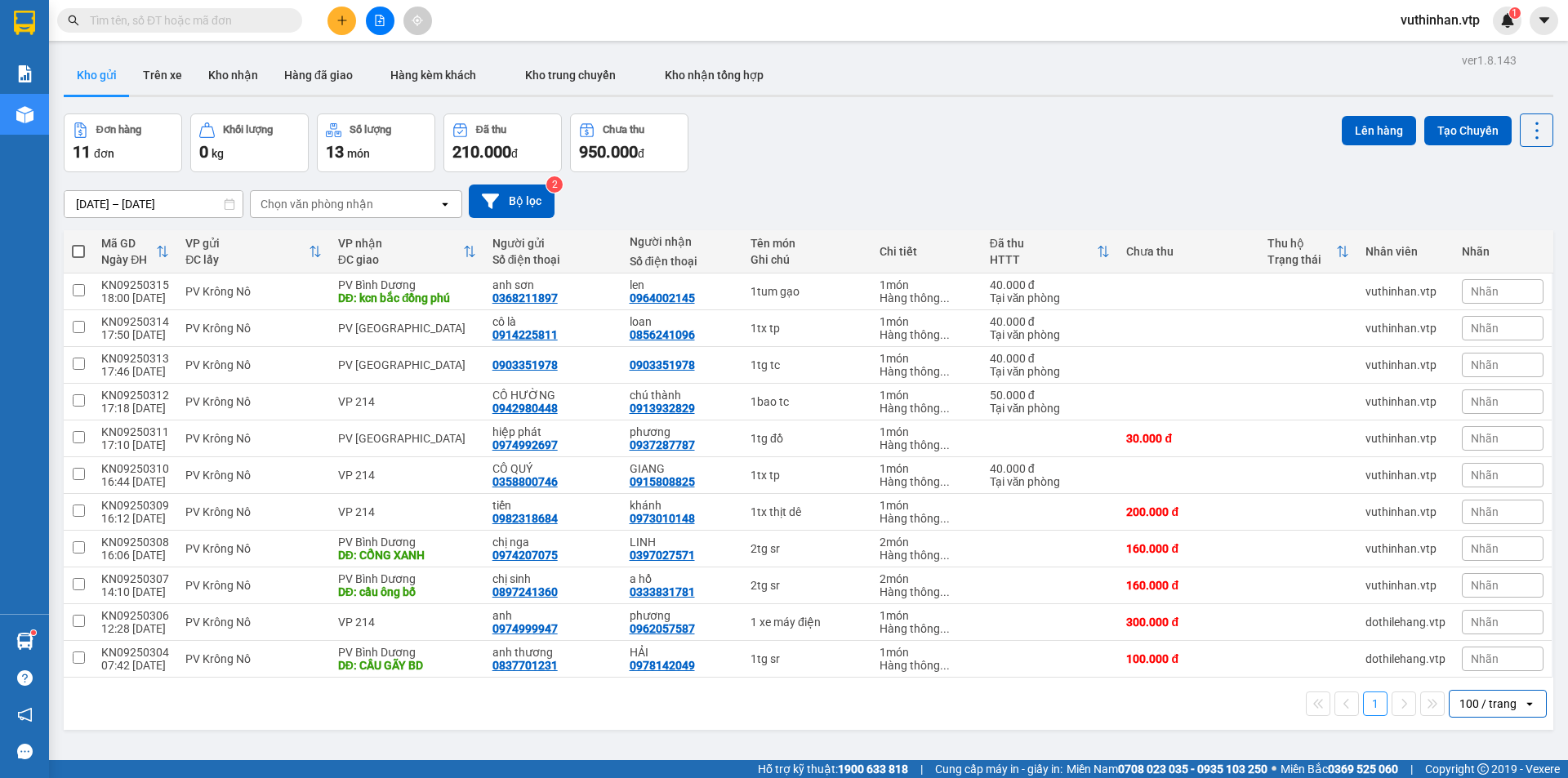
click at [344, 25] on icon "plus" at bounding box center [342, 20] width 11 height 11
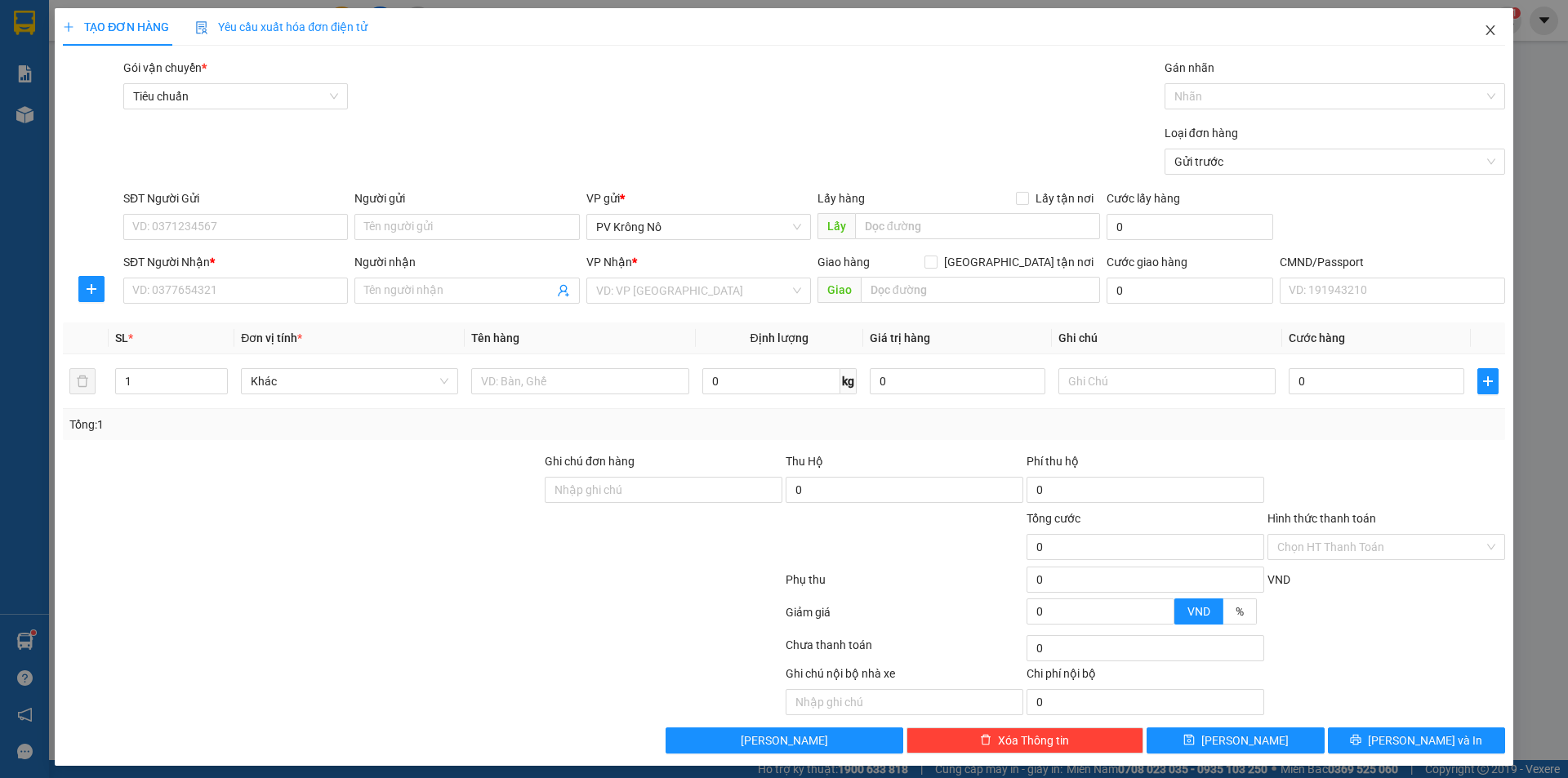
click at [1470, 28] on span "Close" at bounding box center [1490, 31] width 46 height 46
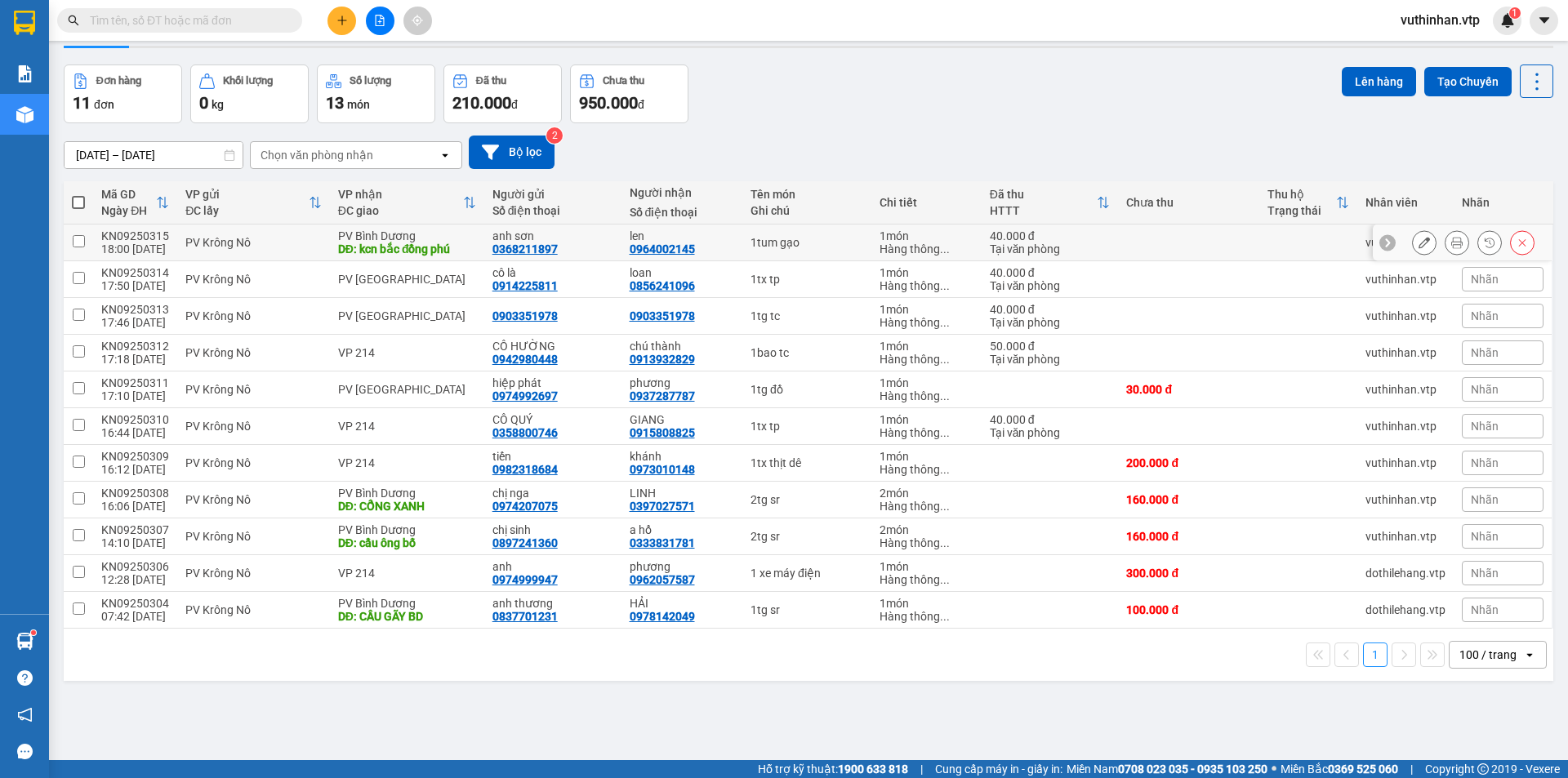
scroll to position [75, 0]
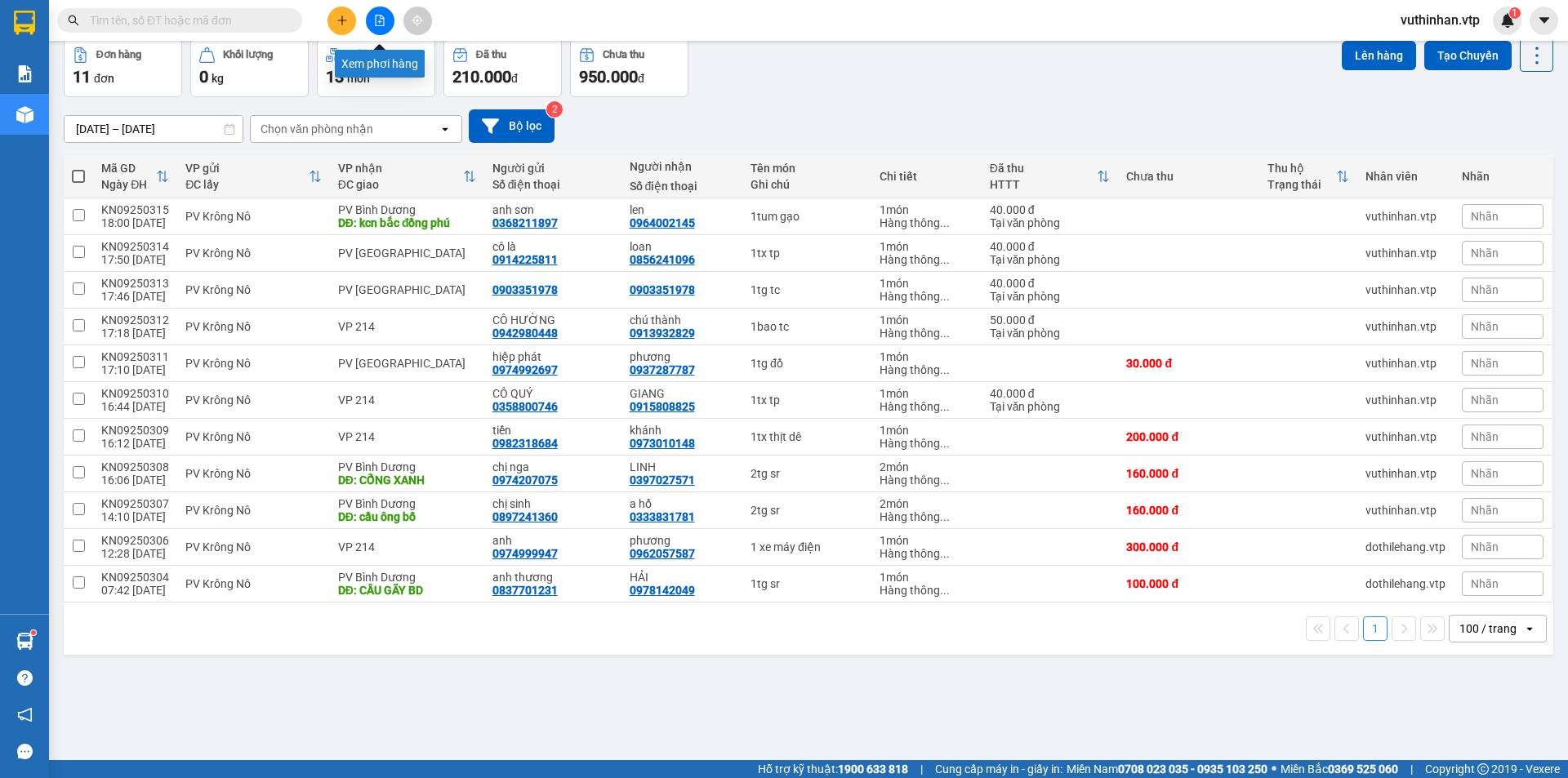
click at [375, 20] on icon "file-add" at bounding box center [380, 20] width 9 height 11
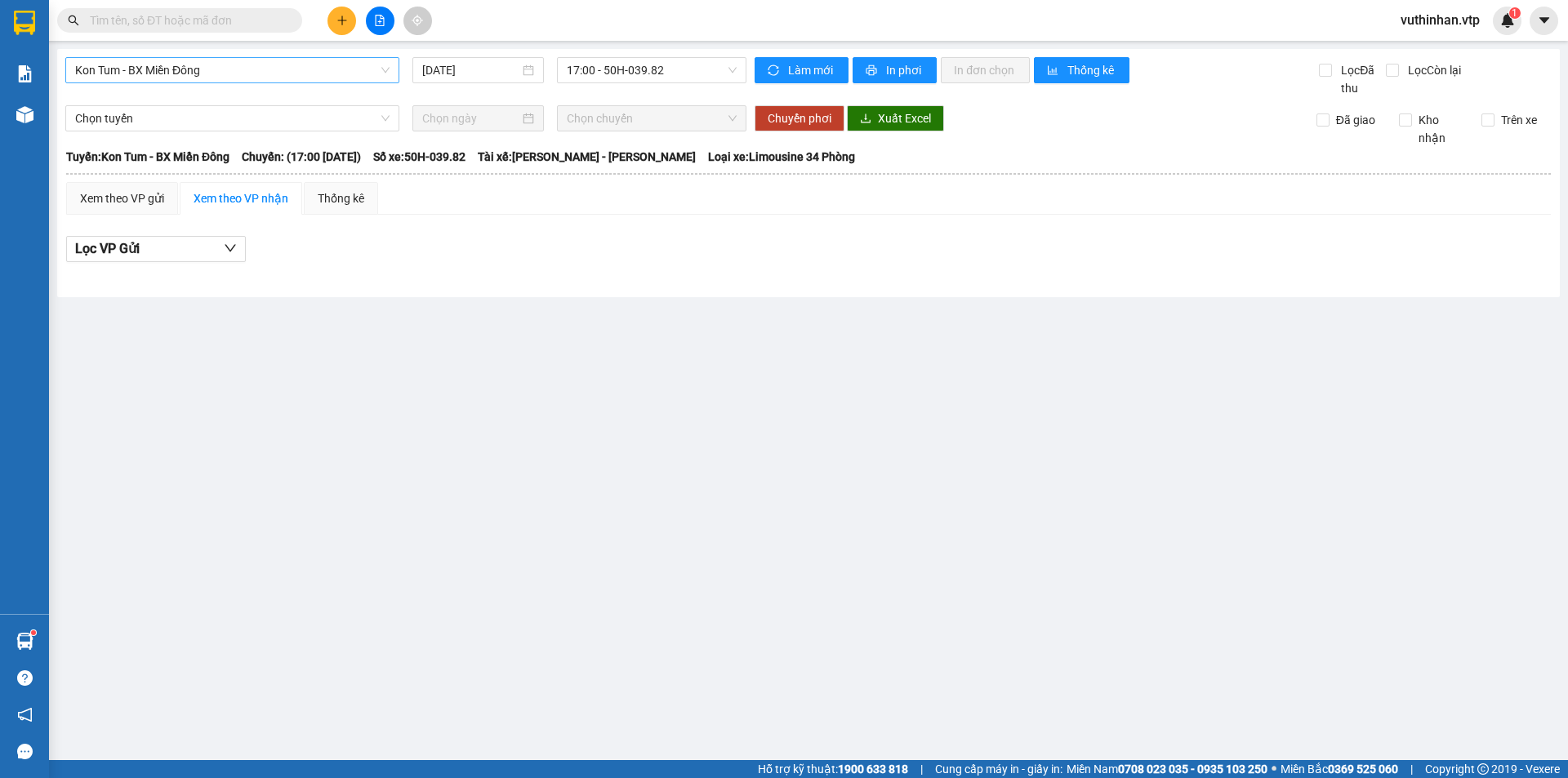
click at [200, 74] on span "Kon Tum - BX Miền Đông" at bounding box center [232, 70] width 314 height 25
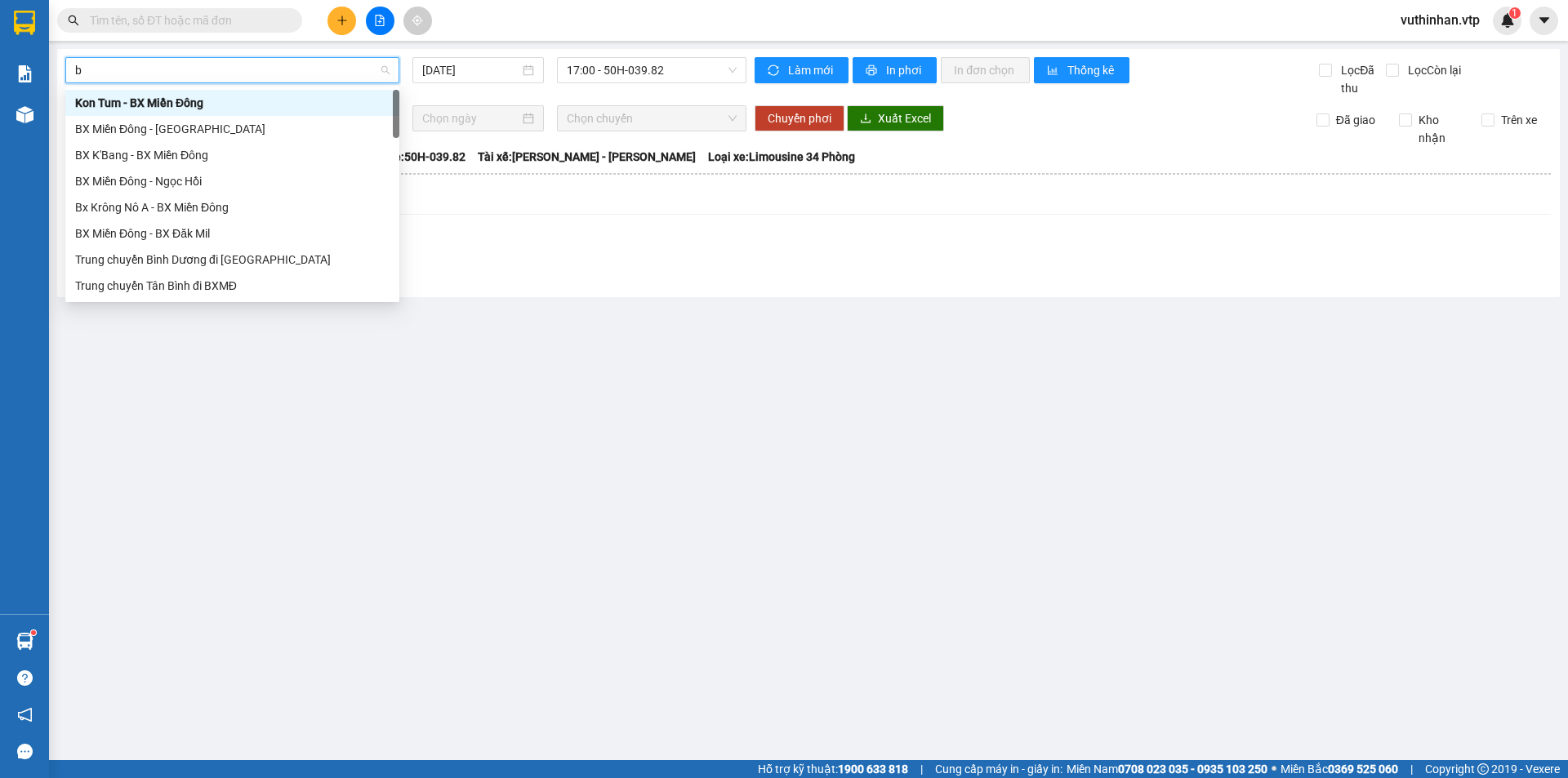
type input "b"
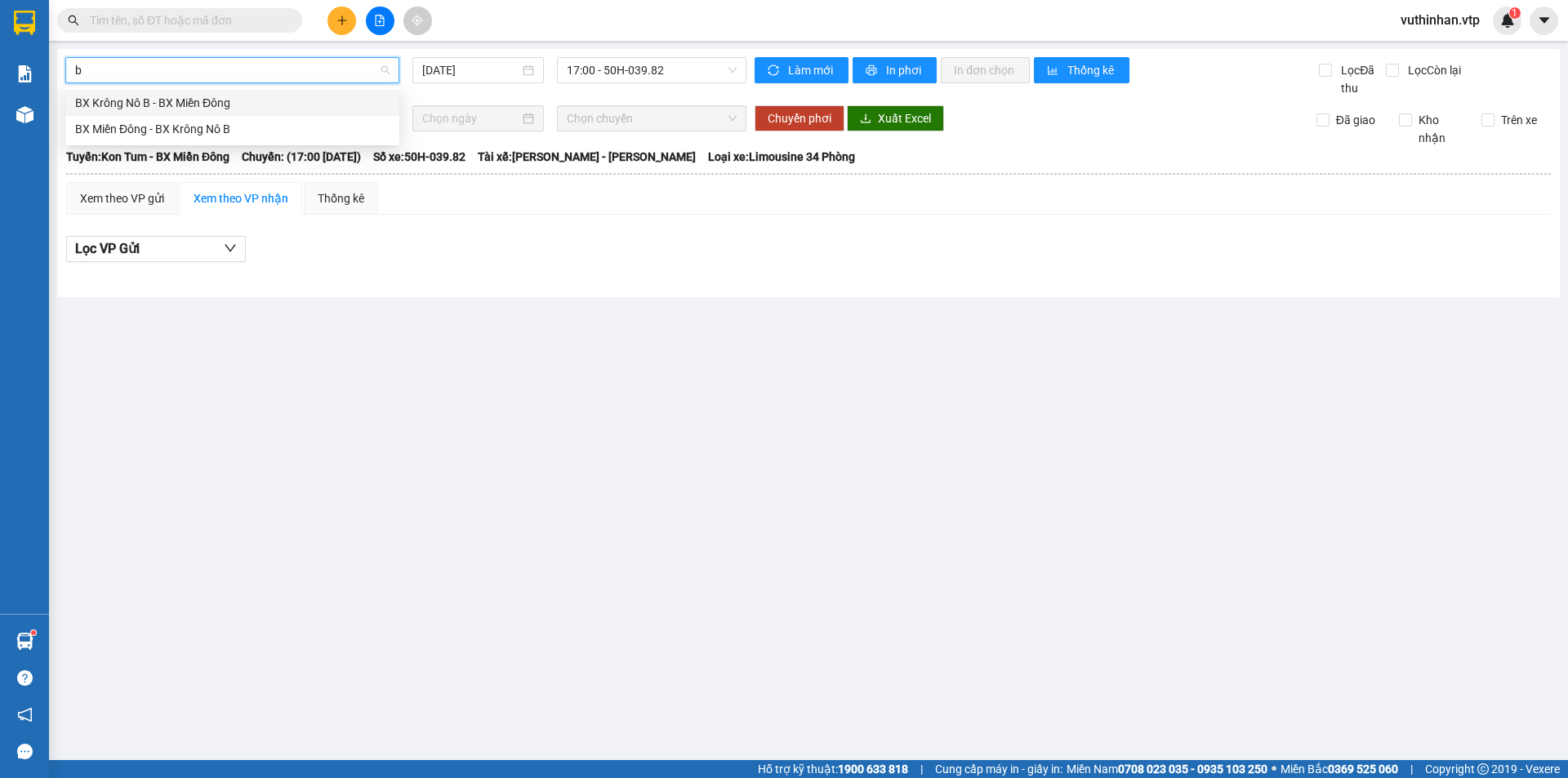
click at [162, 96] on div "BX Krông Nô B - BX Miền Đông" at bounding box center [232, 103] width 314 height 18
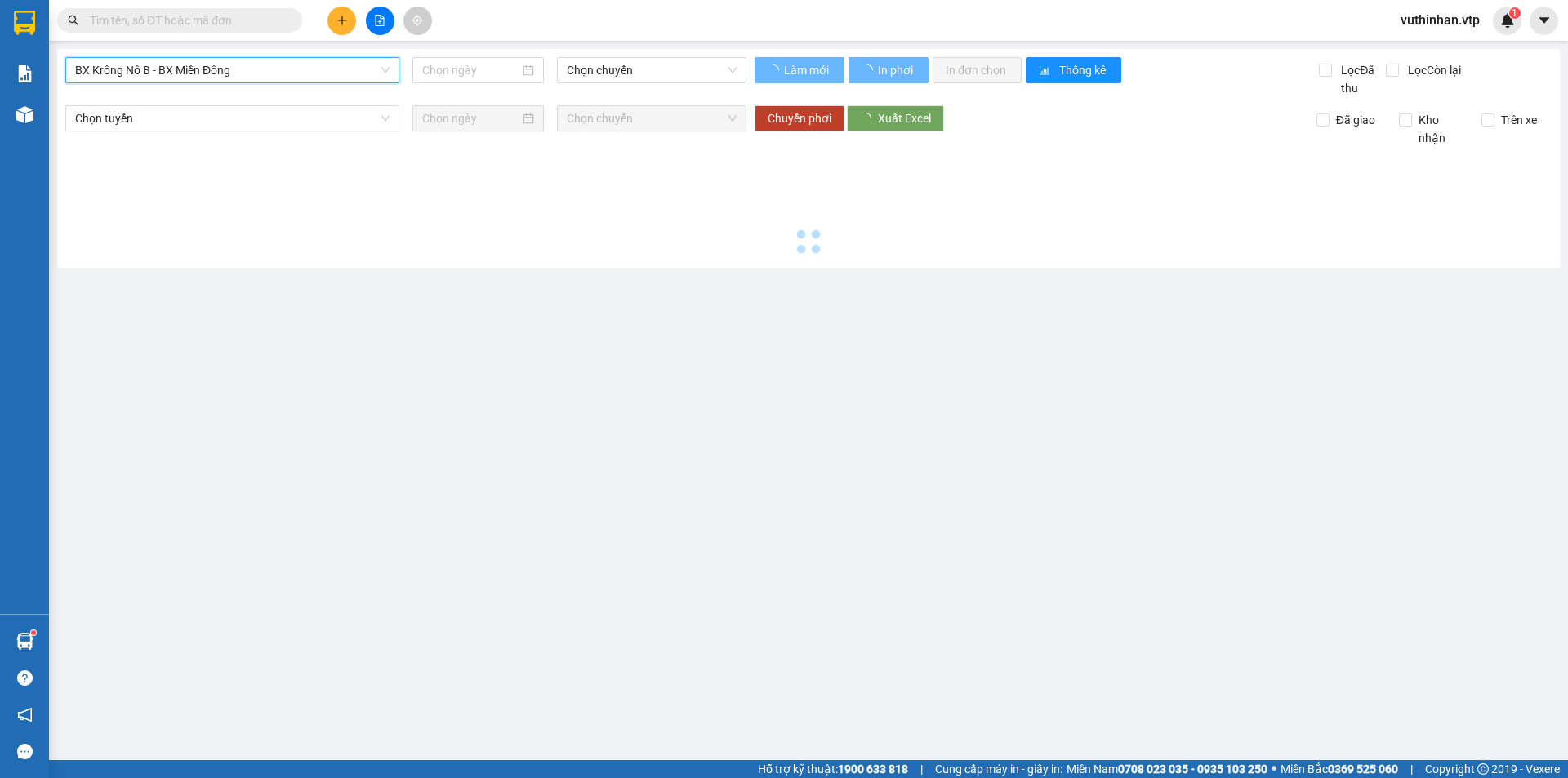
type input "11/09/2025"
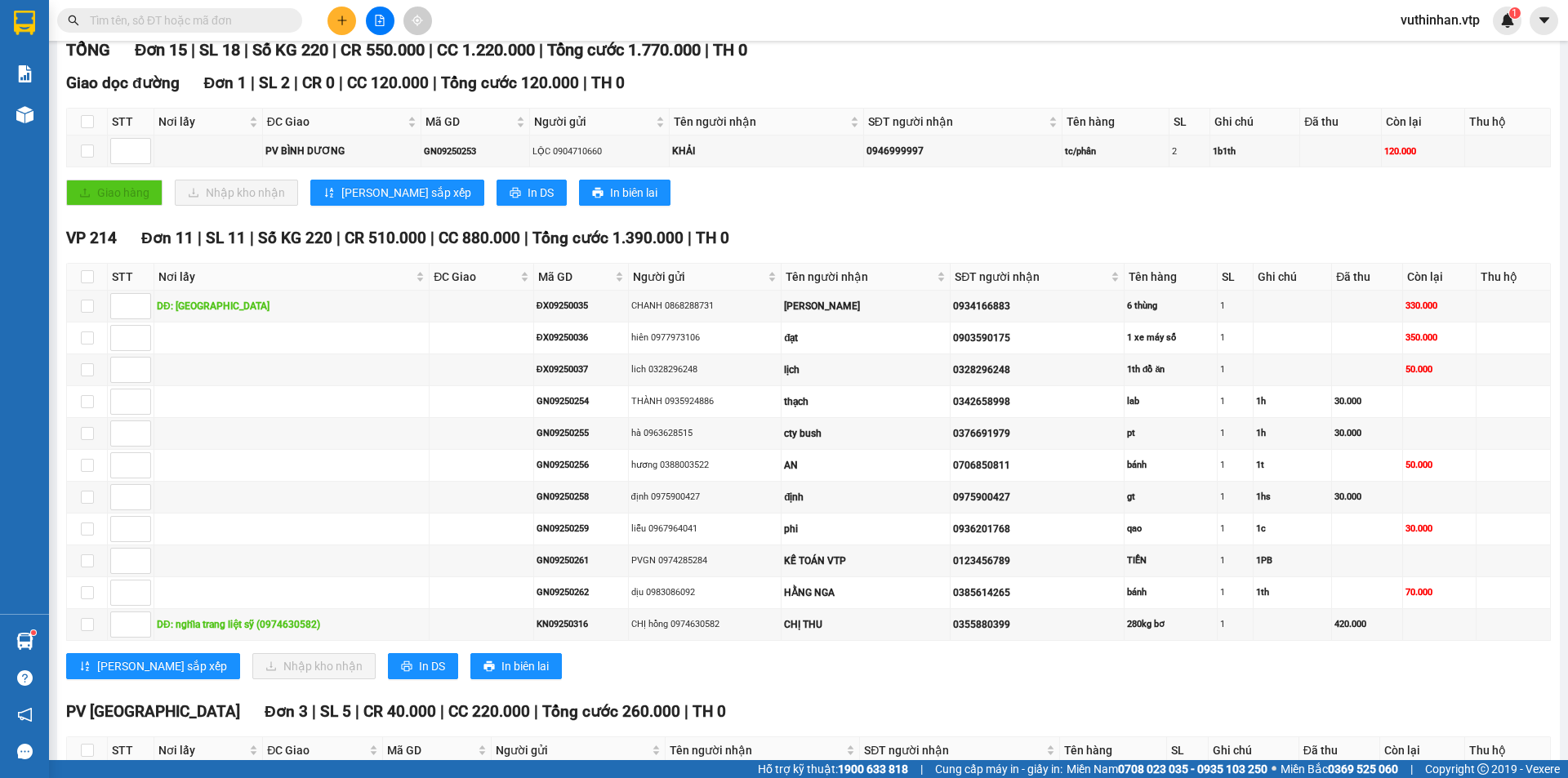
scroll to position [9, 0]
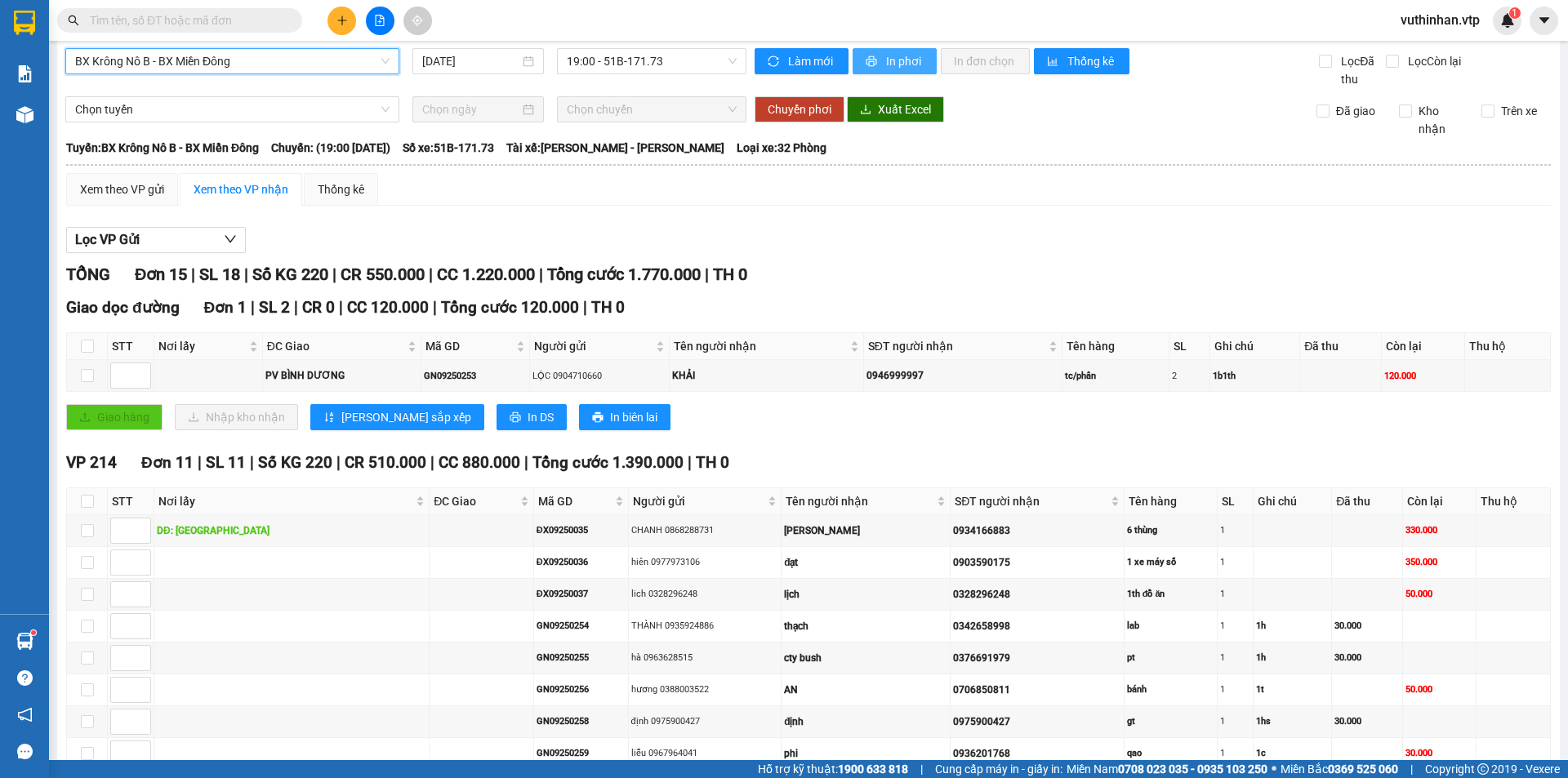
drag, startPoint x: 891, startPoint y: 60, endPoint x: 907, endPoint y: 73, distance: 20.6
click at [896, 58] on span "In phơi" at bounding box center [905, 61] width 38 height 18
click at [243, 62] on span "BX Krông Nô B - BX Miền Đông" at bounding box center [232, 61] width 314 height 25
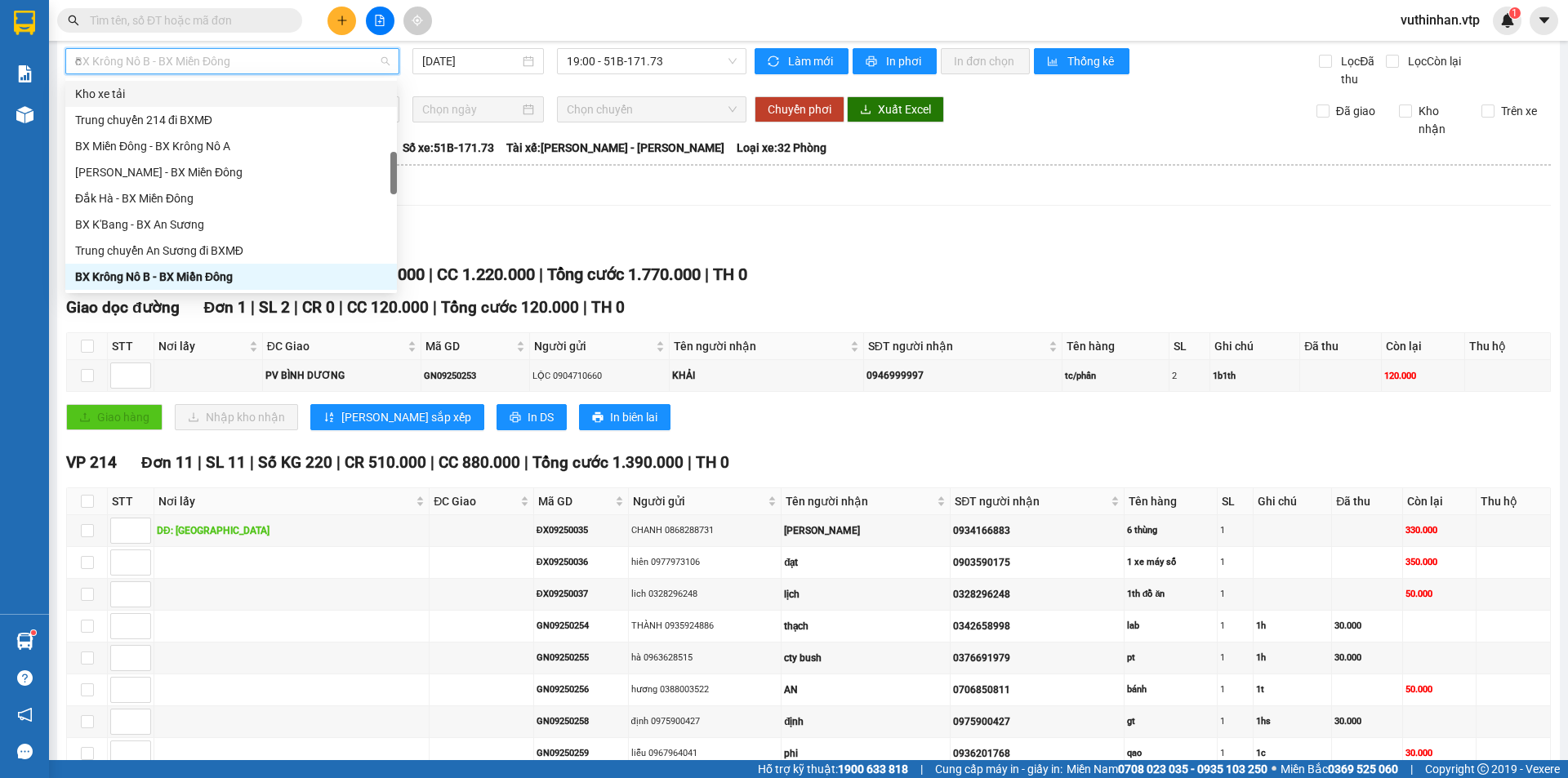
scroll to position [216, 0]
type input "c"
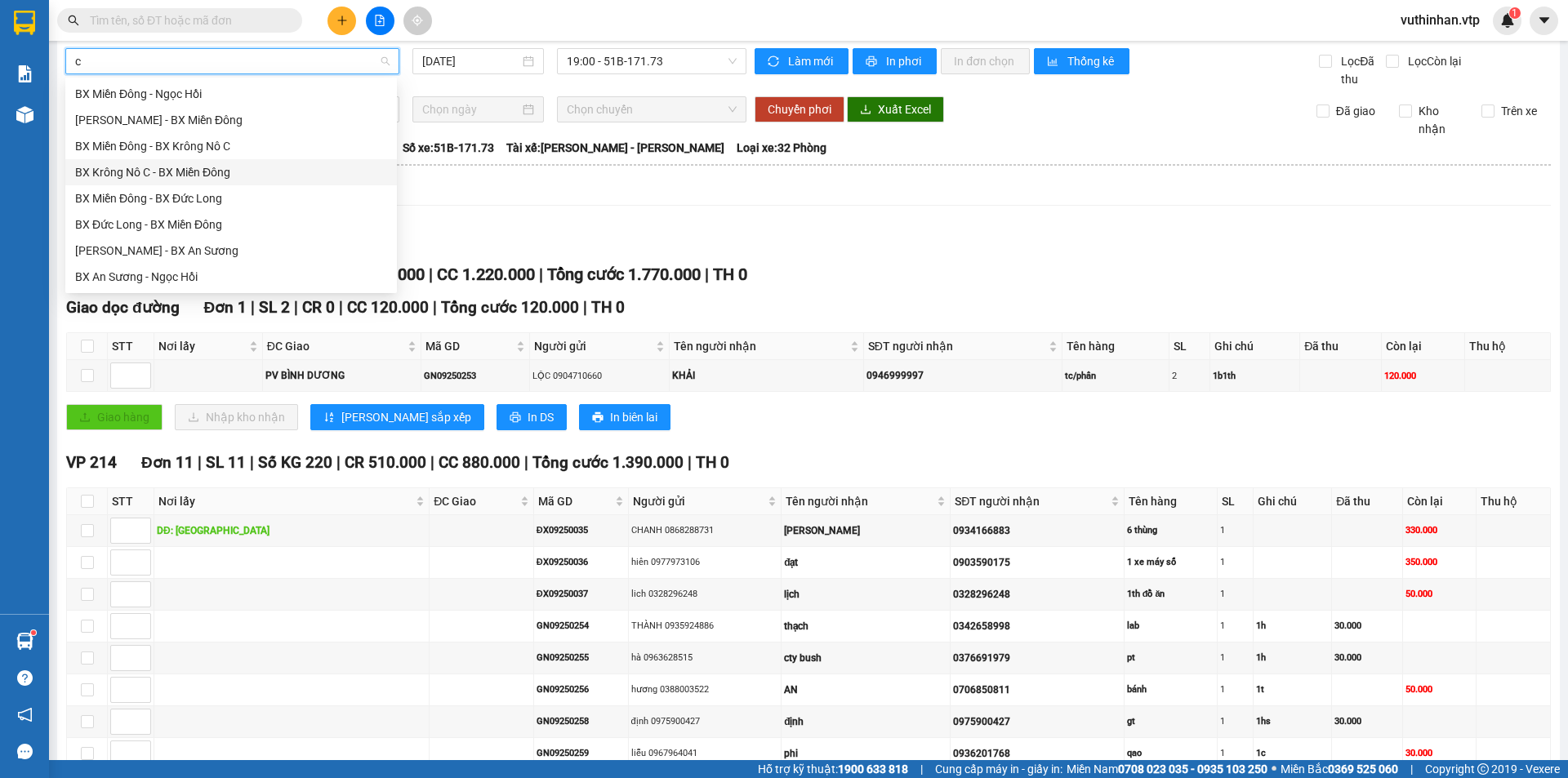
click at [172, 163] on div "BX Krông Nô C - BX Miền Đông" at bounding box center [231, 173] width 331 height 26
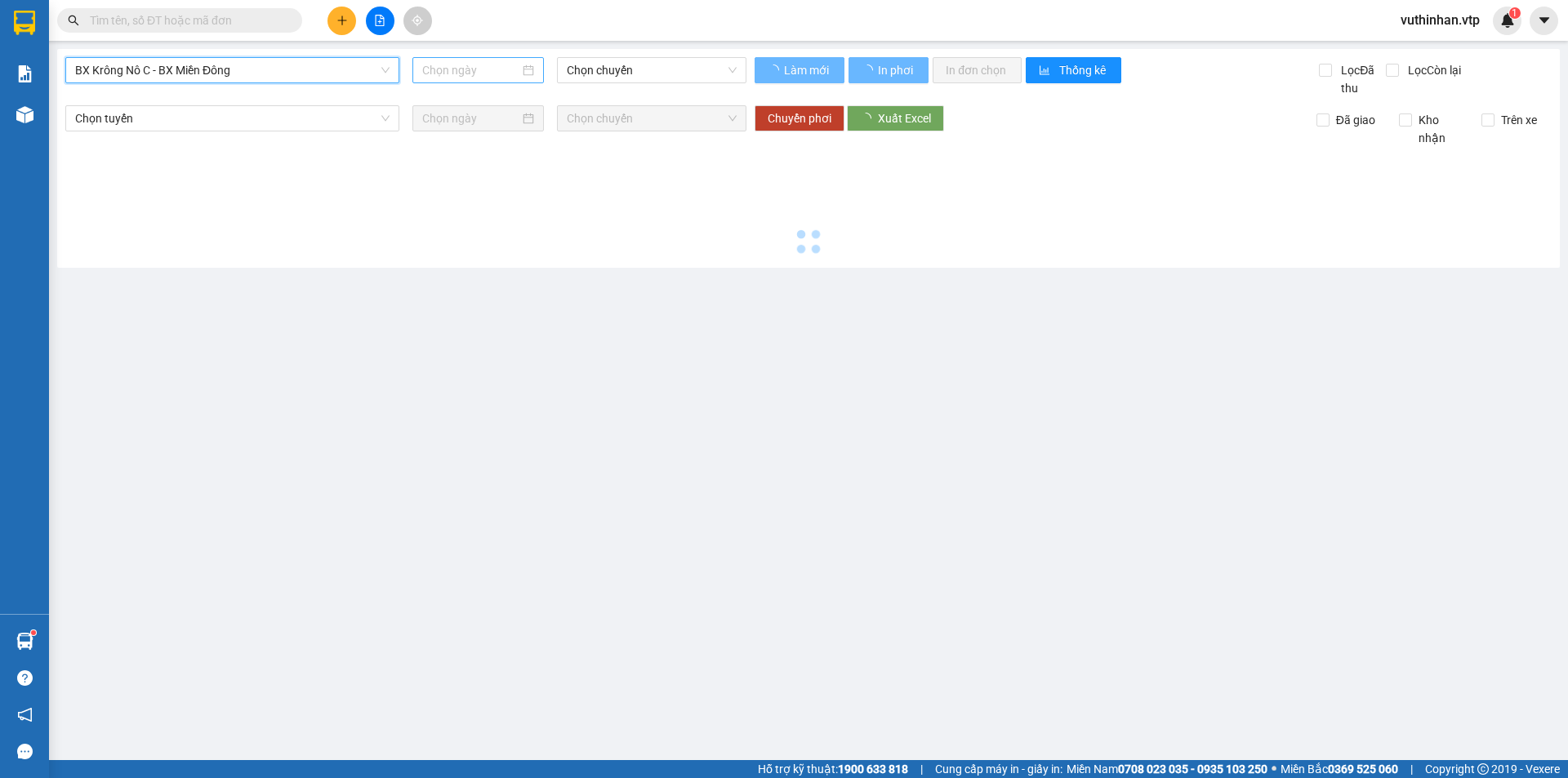
type input "11/09/2025"
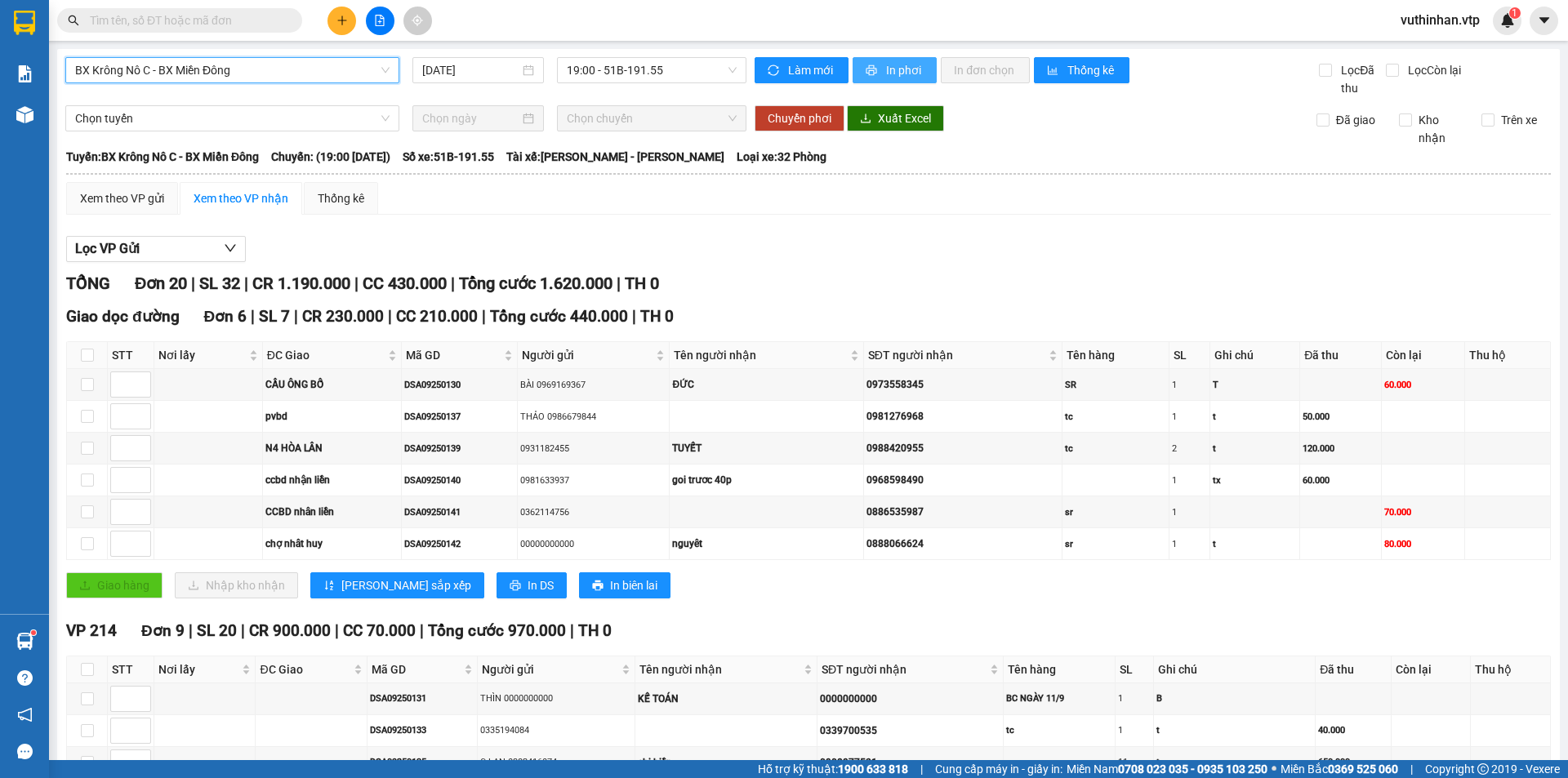
click at [878, 72] on button "In phơi" at bounding box center [894, 70] width 84 height 26
click at [886, 65] on span "In phơi" at bounding box center [905, 70] width 38 height 18
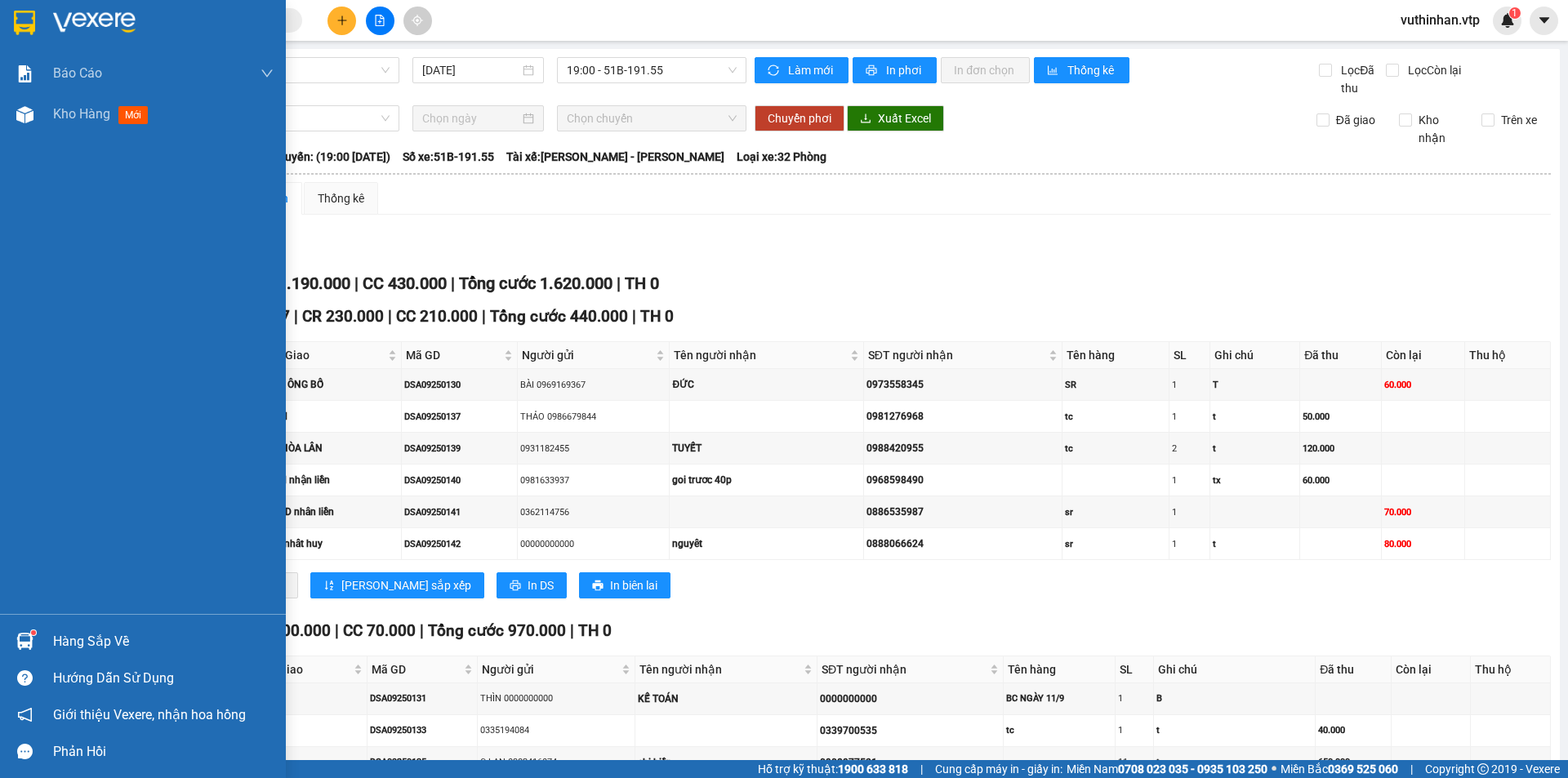
click at [20, 116] on img at bounding box center [25, 115] width 17 height 17
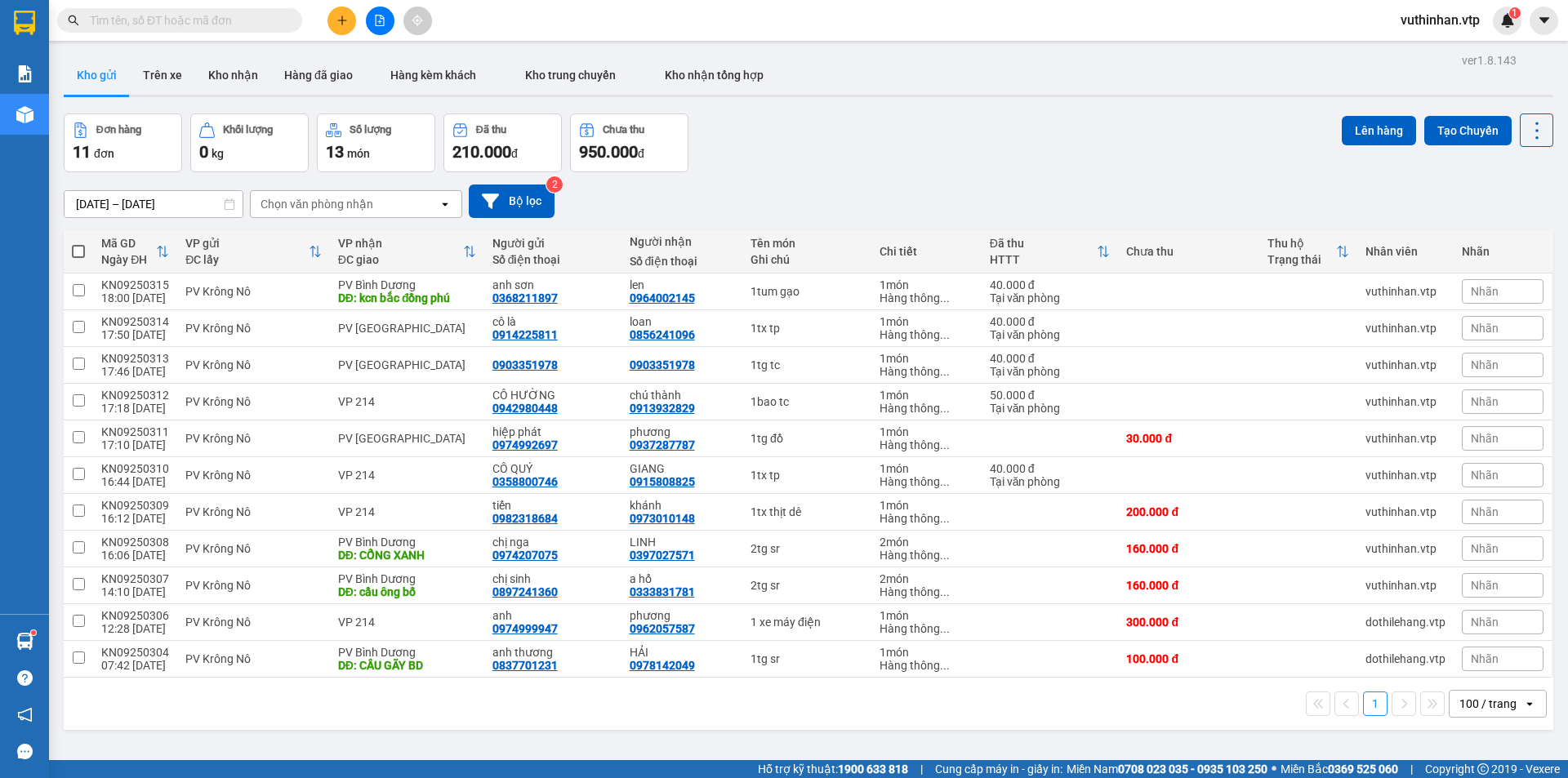
click at [81, 245] on span at bounding box center [79, 251] width 13 height 13
click at [79, 243] on input "checkbox" at bounding box center [79, 243] width 0 height 0
checkbox input "true"
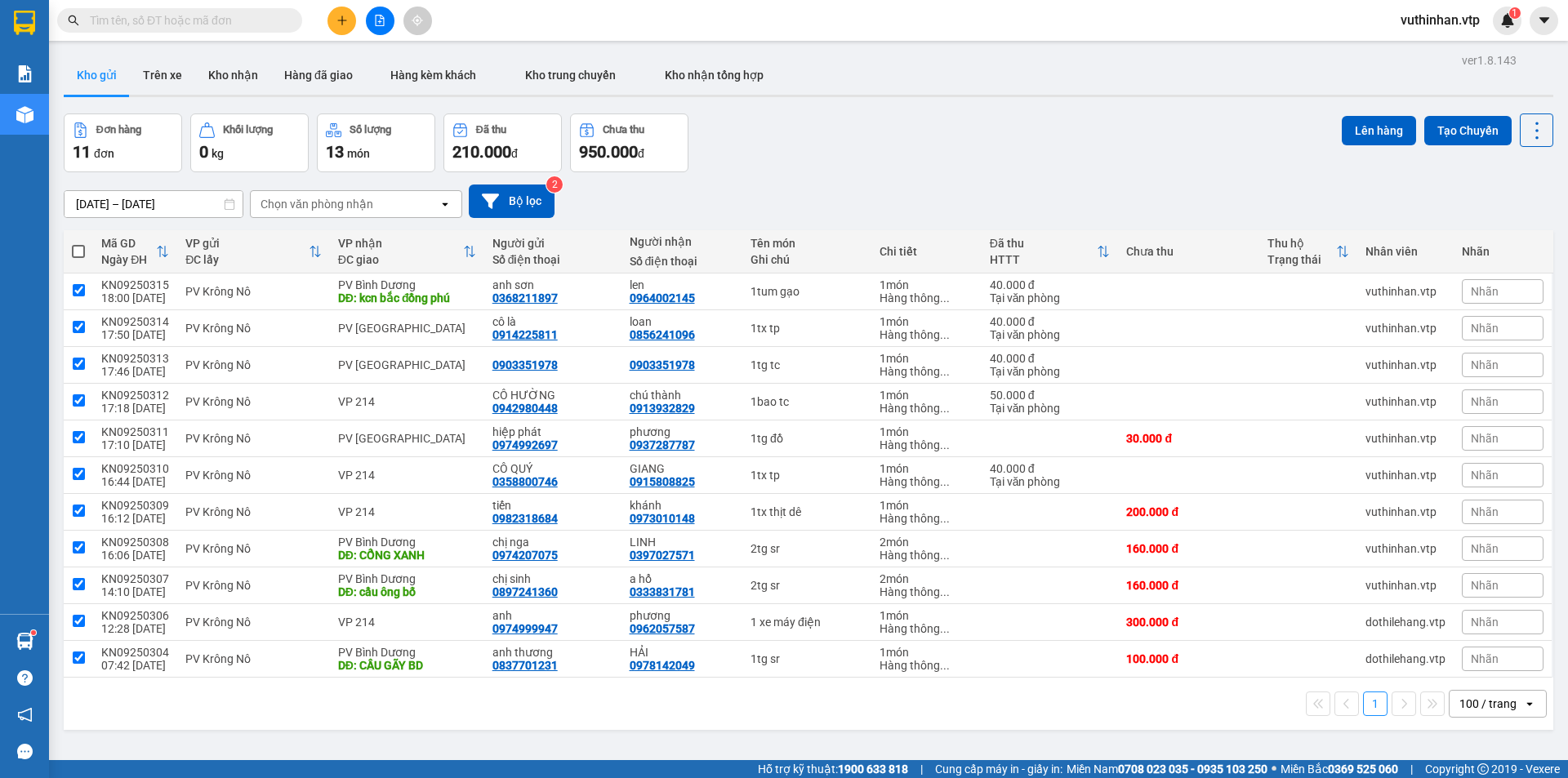
checkbox input "true"
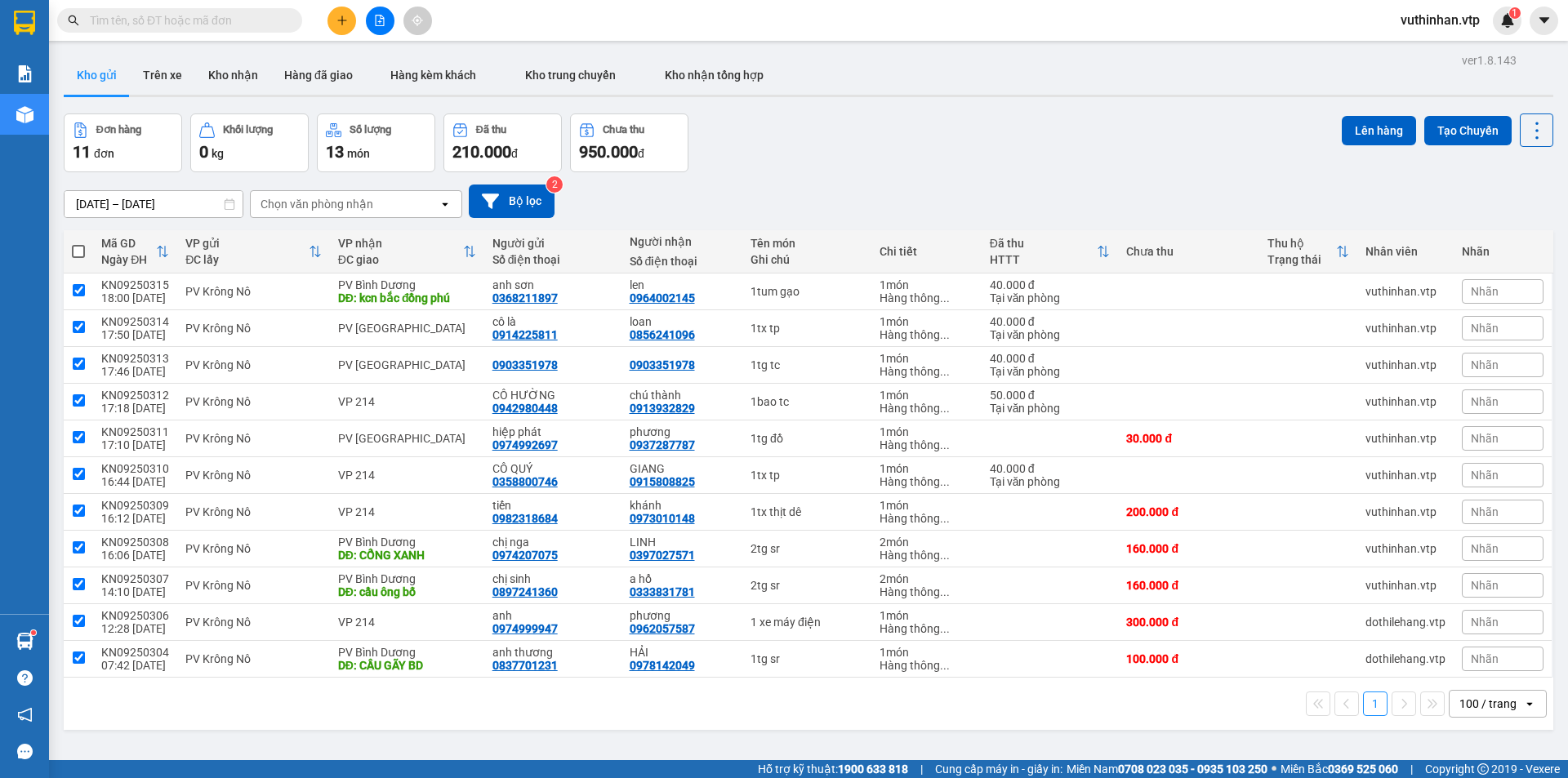
checkbox input "true"
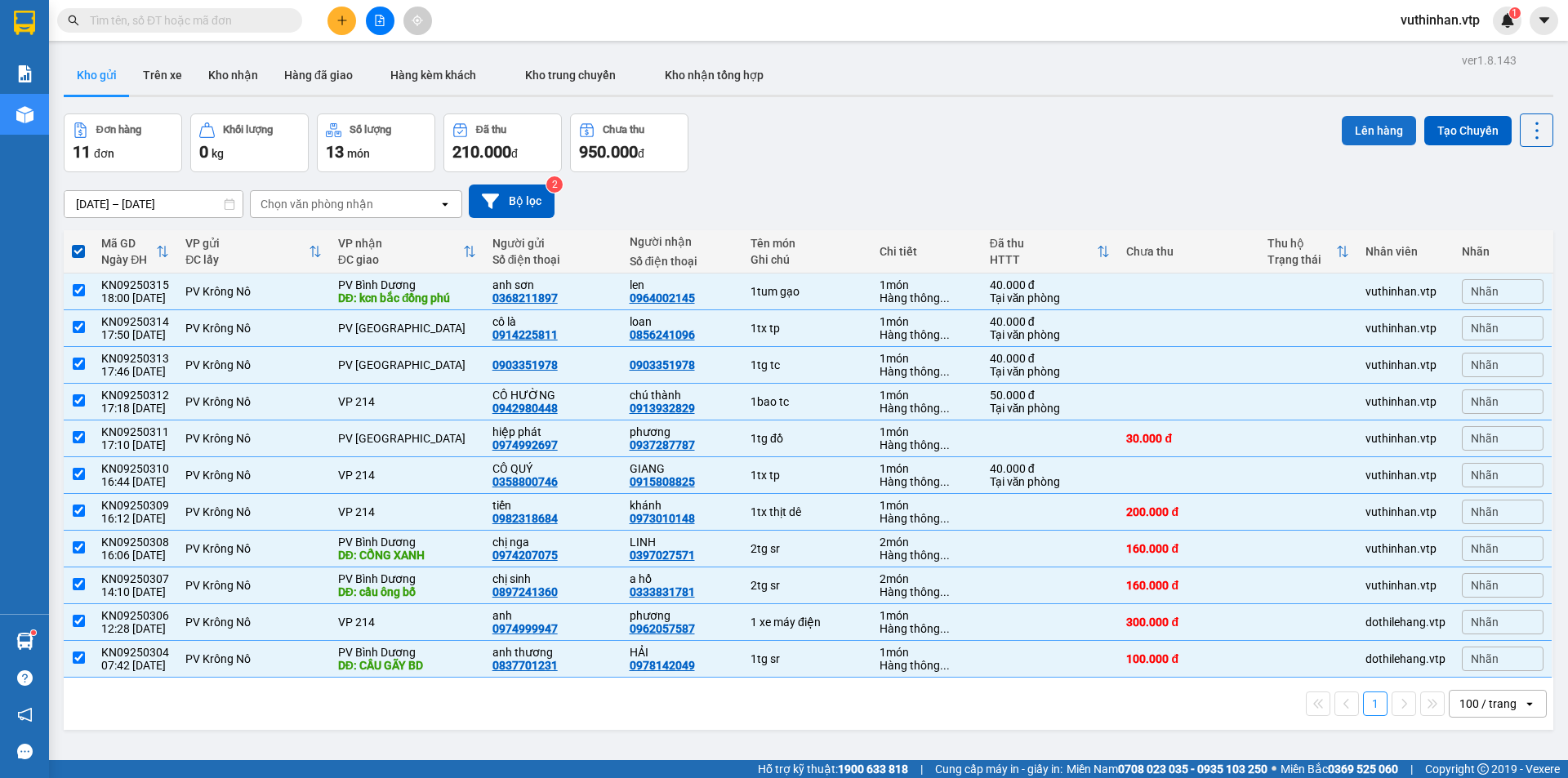
click at [1351, 135] on button "Lên hàng" at bounding box center [1378, 131] width 74 height 29
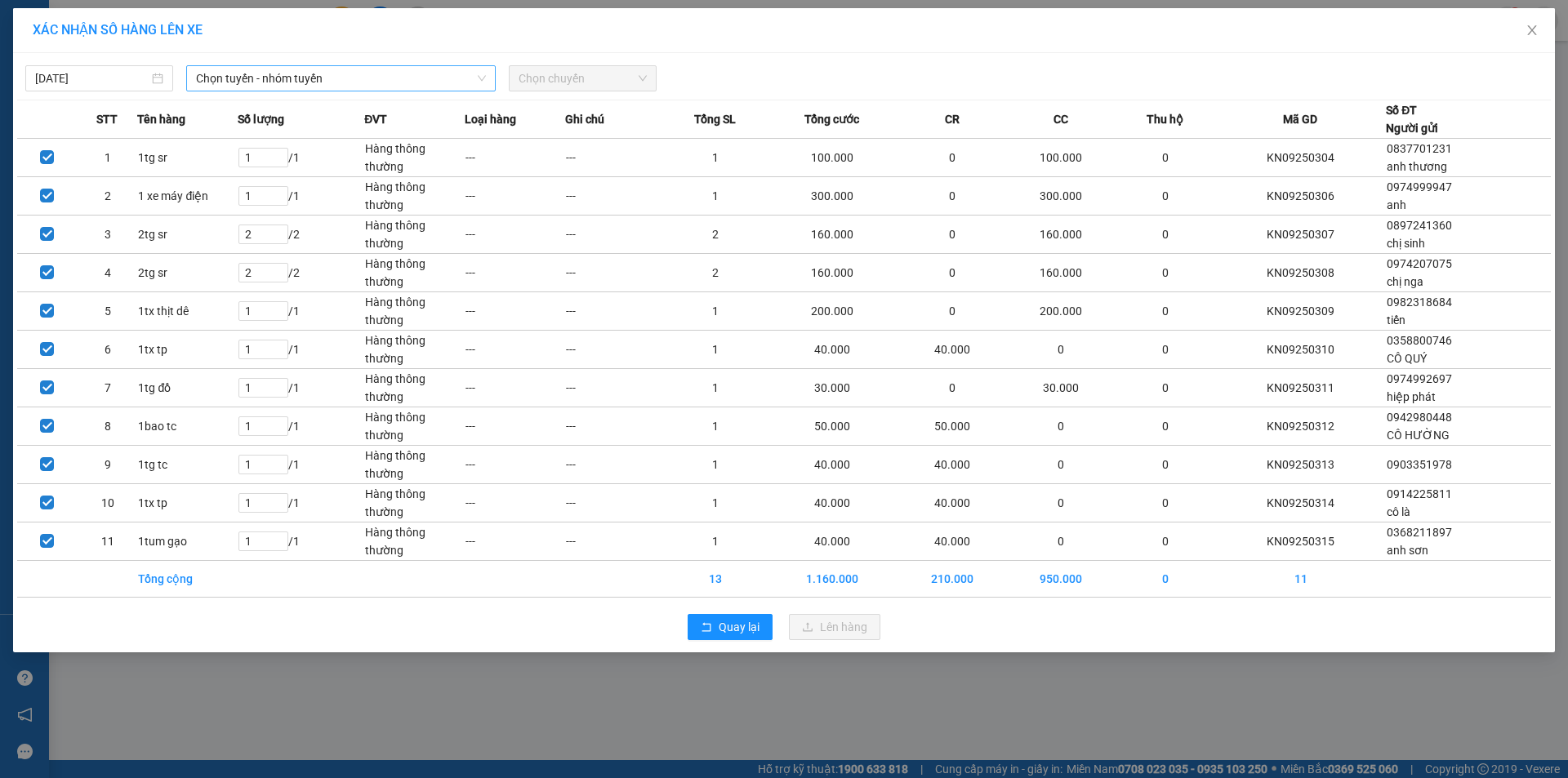
click at [309, 75] on span "Chọn tuyến - nhóm tuyến" at bounding box center [341, 79] width 290 height 25
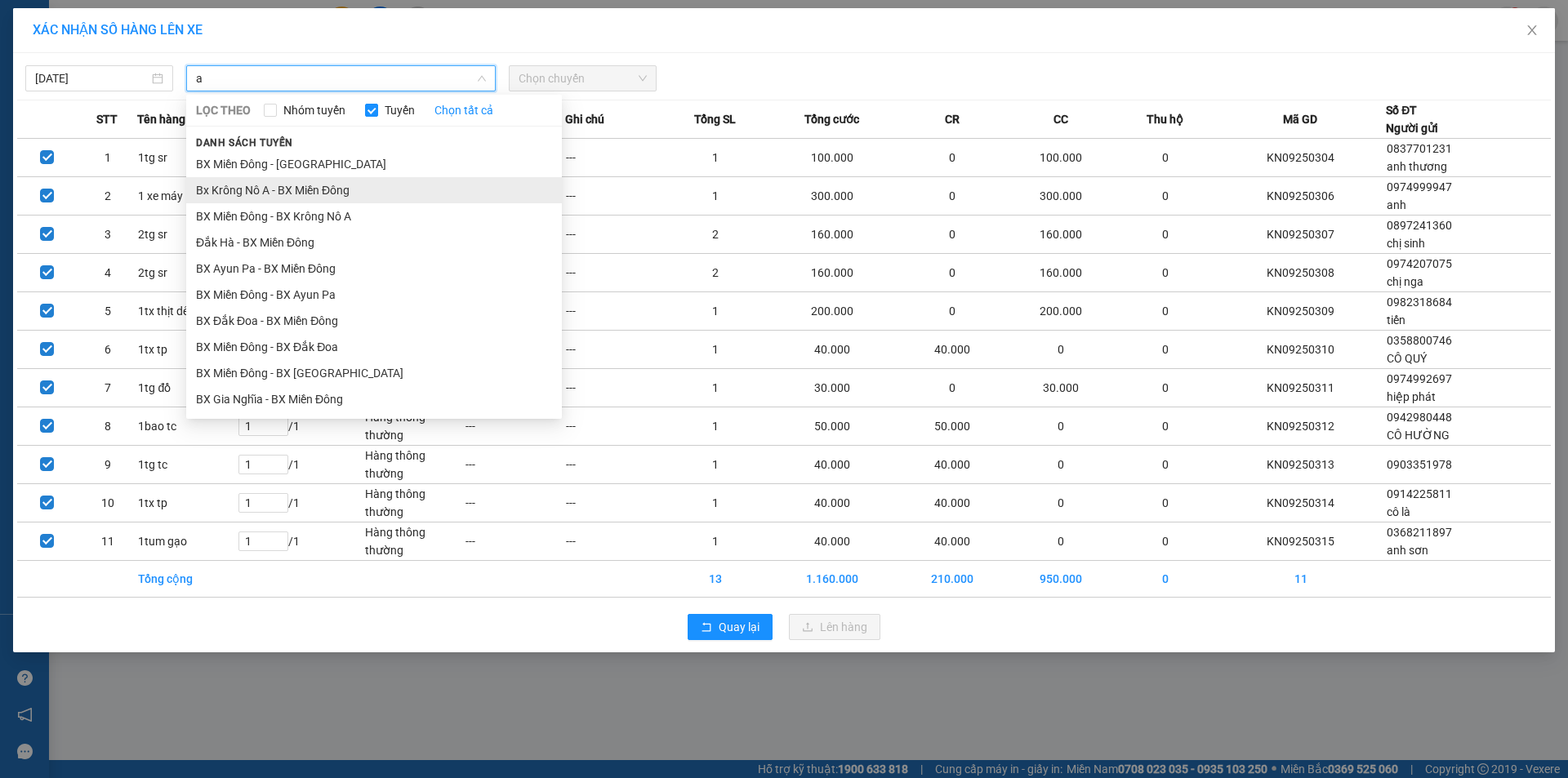
type input "a"
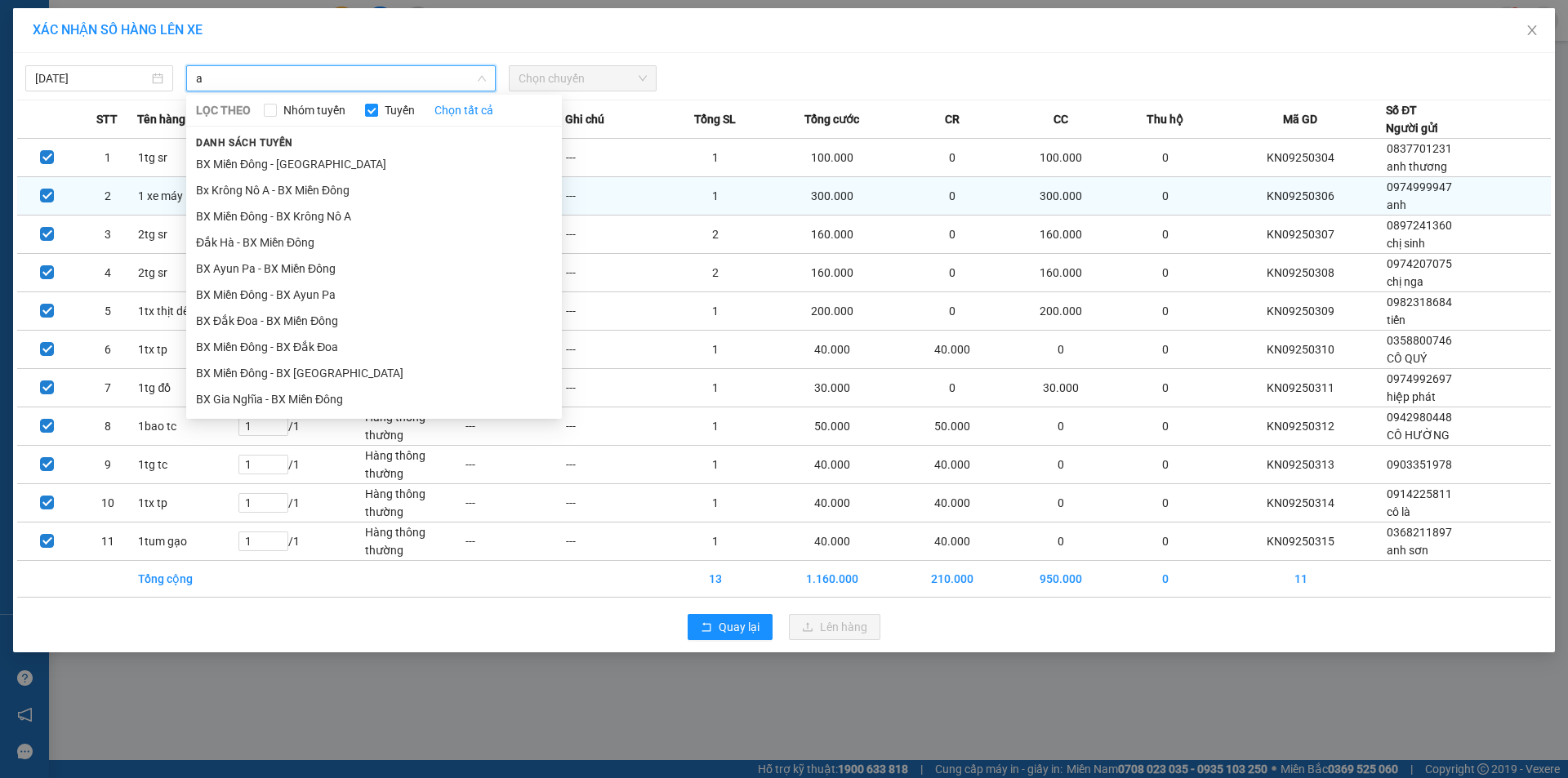
click at [241, 188] on li "Bx Krông Nô A - BX Miền Đông" at bounding box center [374, 191] width 375 height 26
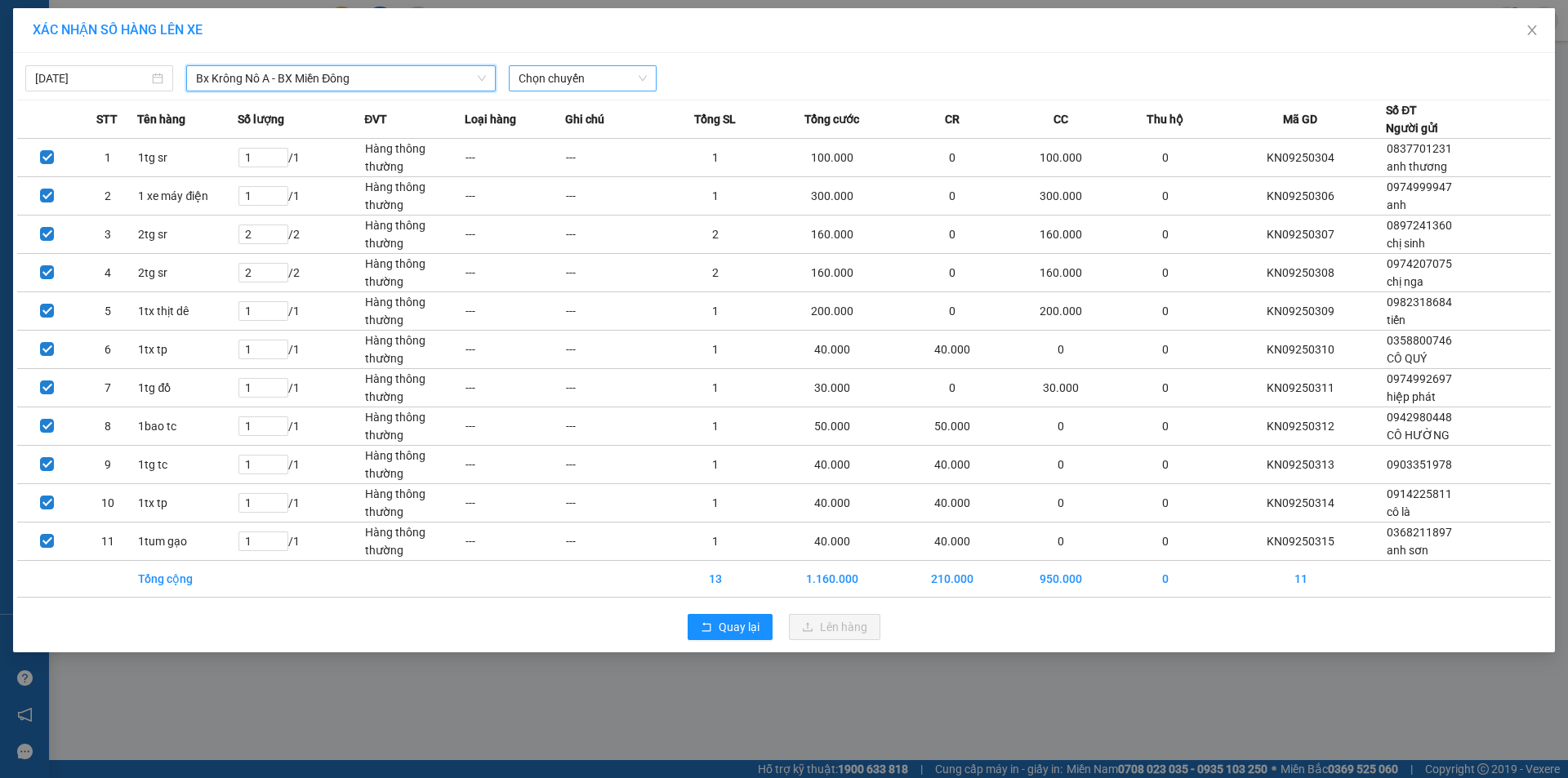
click at [555, 72] on span "Chọn chuyến" at bounding box center [582, 79] width 128 height 25
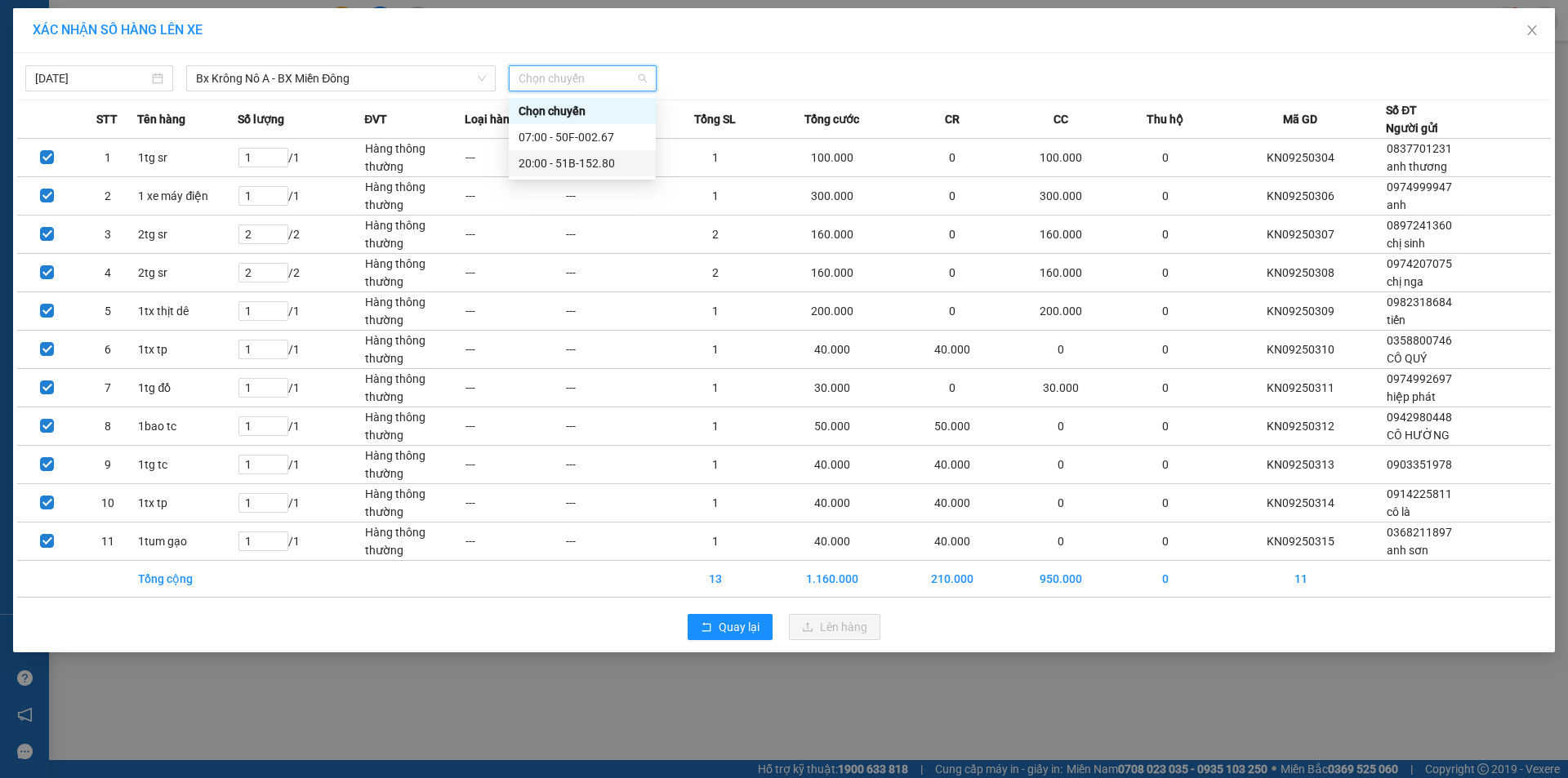
click at [561, 163] on div "20:00 - 51B-152.80" at bounding box center [582, 164] width 128 height 18
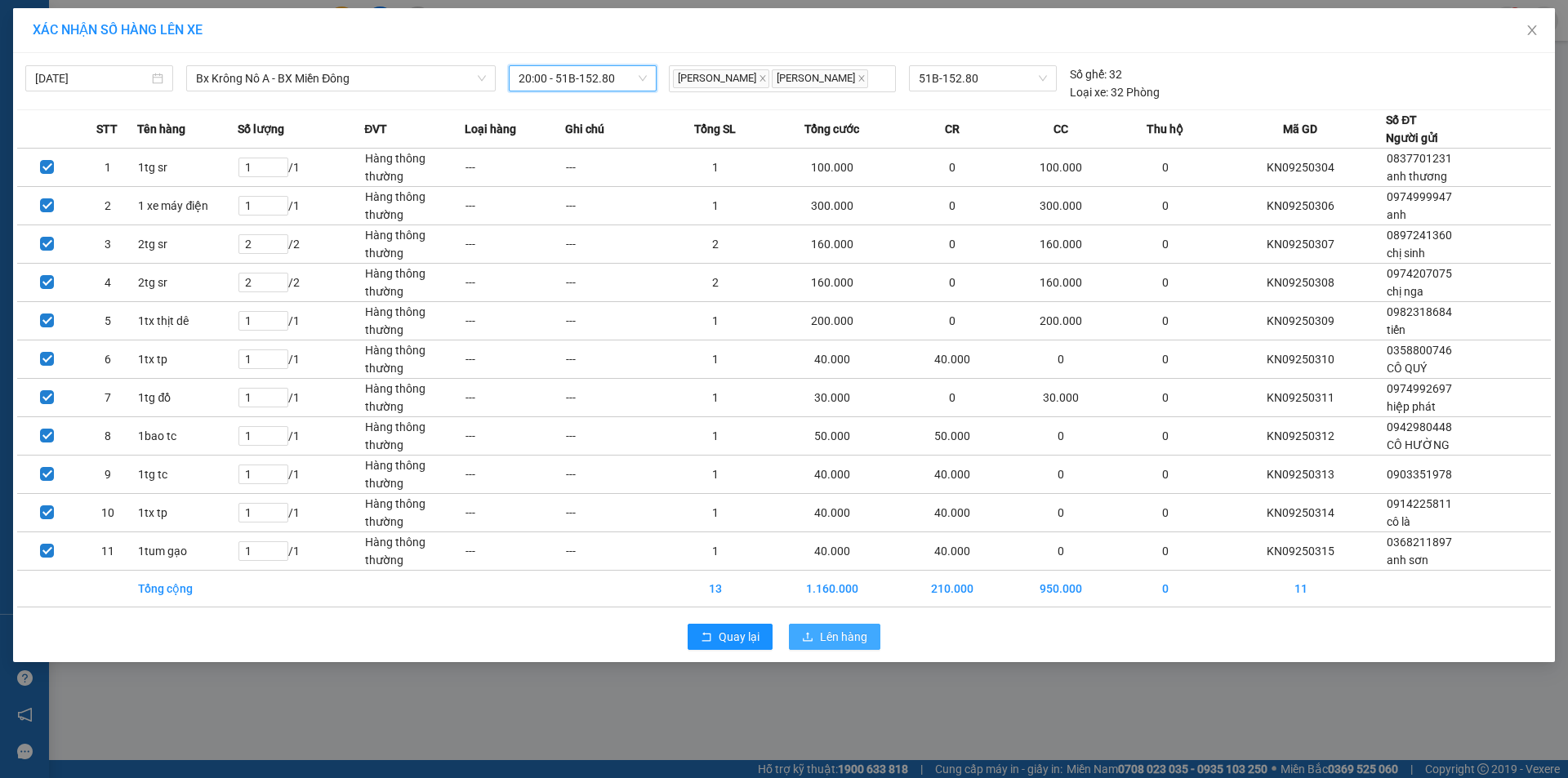
click at [850, 641] on span "Lên hàng" at bounding box center [843, 637] width 47 height 18
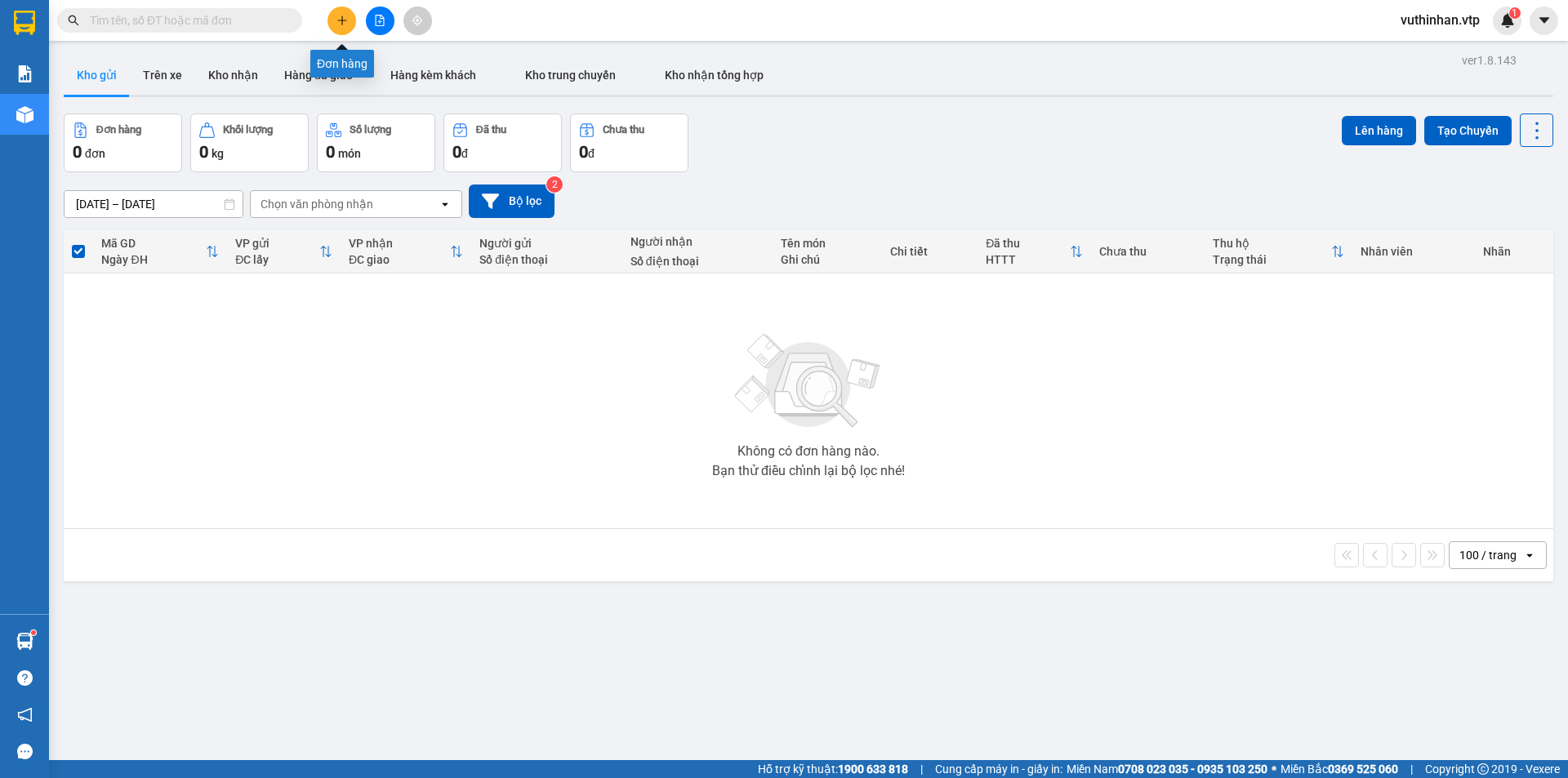
click at [344, 25] on icon "plus" at bounding box center [342, 20] width 11 height 11
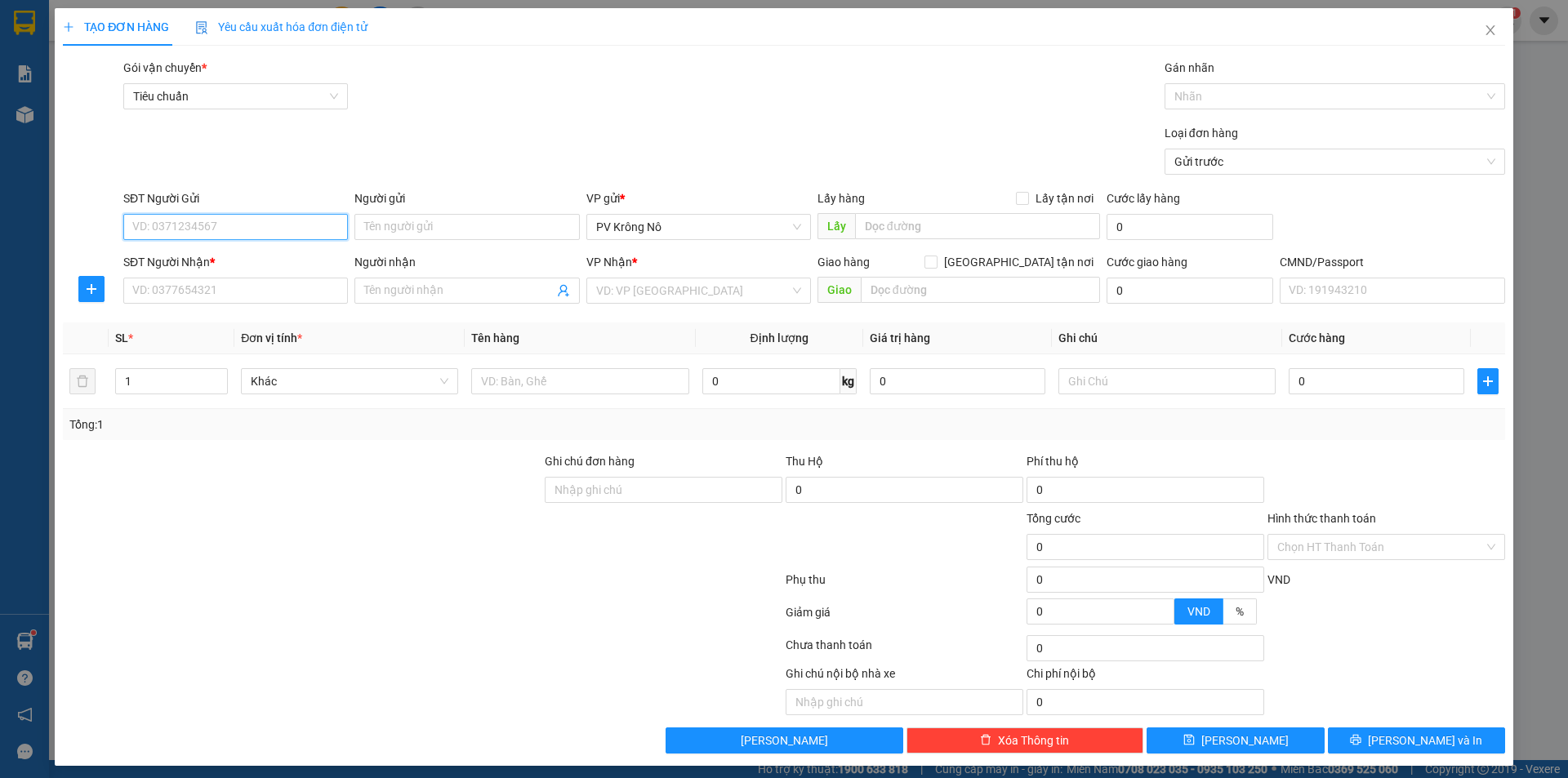
click at [201, 215] on input "SĐT Người Gửi" at bounding box center [236, 227] width 225 height 26
click at [195, 216] on input "SĐT Người Gửi" at bounding box center [236, 227] width 225 height 26
type input "0969894748"
type input "C THẢO"
type input "0877797774"
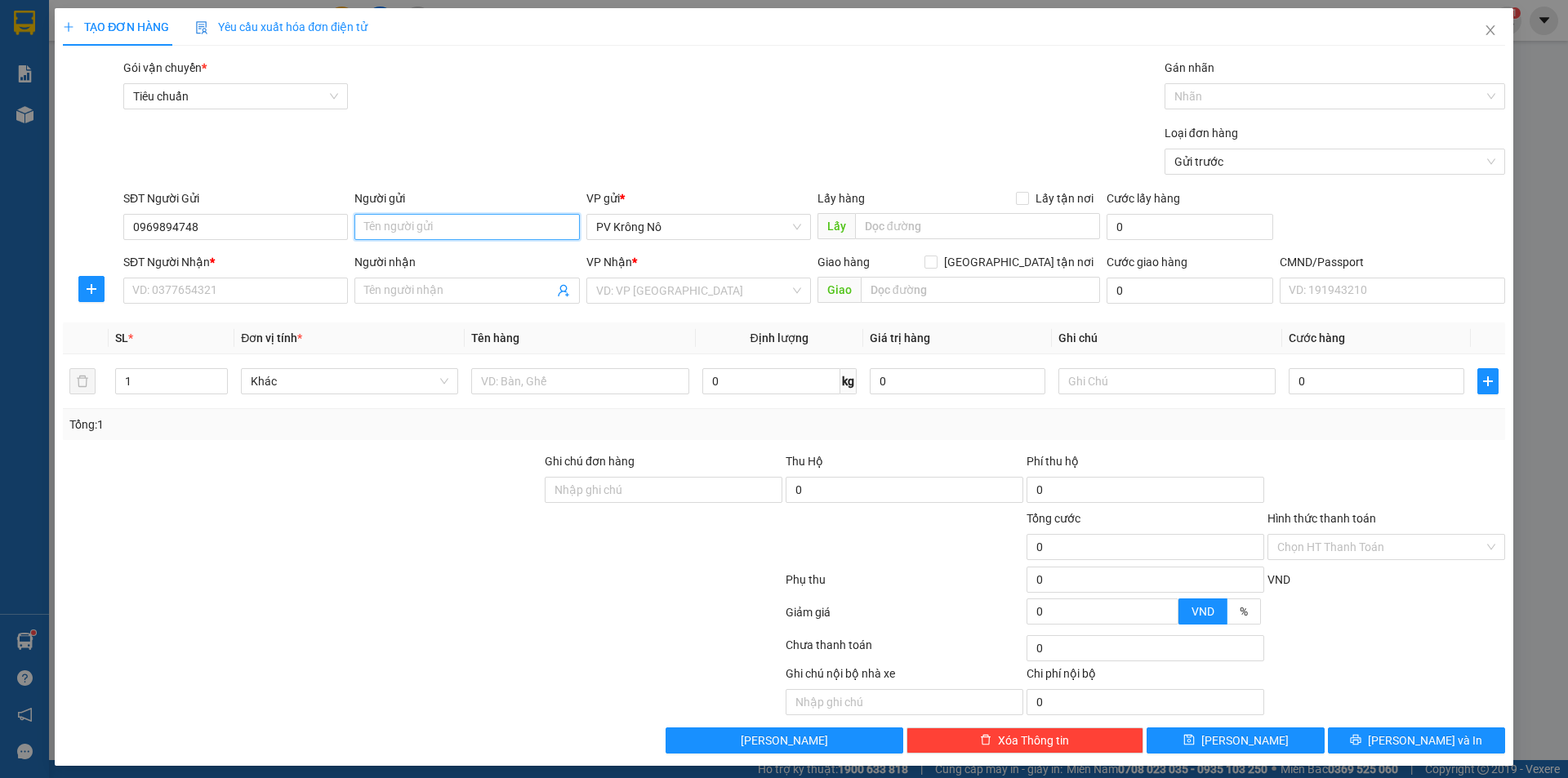
type input "NAM"
type input "N3 PHÚ HÒA"
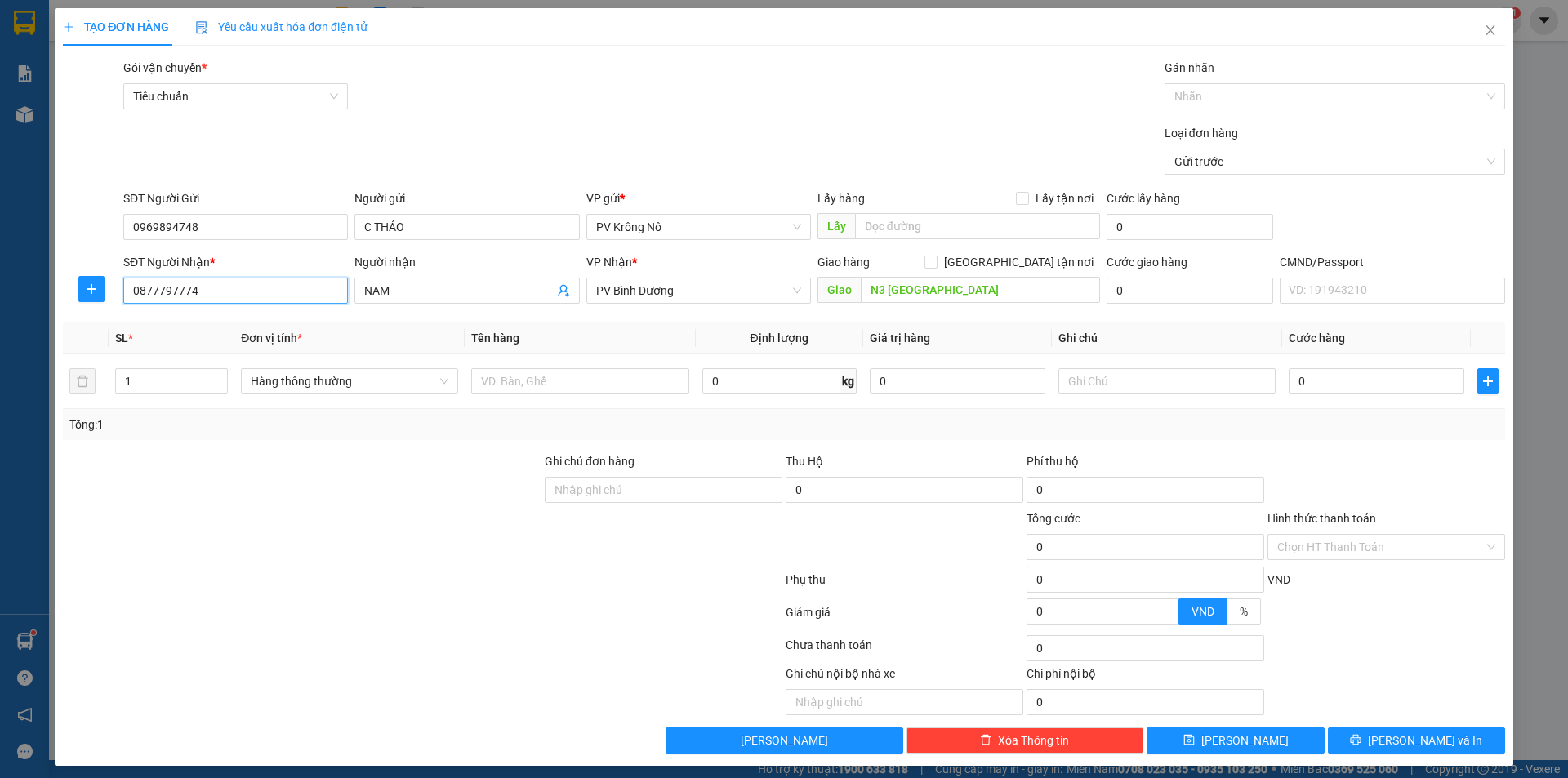
drag, startPoint x: 199, startPoint y: 284, endPoint x: 36, endPoint y: 285, distance: 163.0
click at [36, 285] on div "TẠO ĐƠN HÀNG Yêu cầu xuất hóa đơn điện tử Transit Pickup Surcharge Ids Transit …" at bounding box center [784, 389] width 1568 height 778
type input "0777101916"
click at [229, 317] on div "0777101916 - nhung" at bounding box center [234, 323] width 204 height 18
type input "nhung"
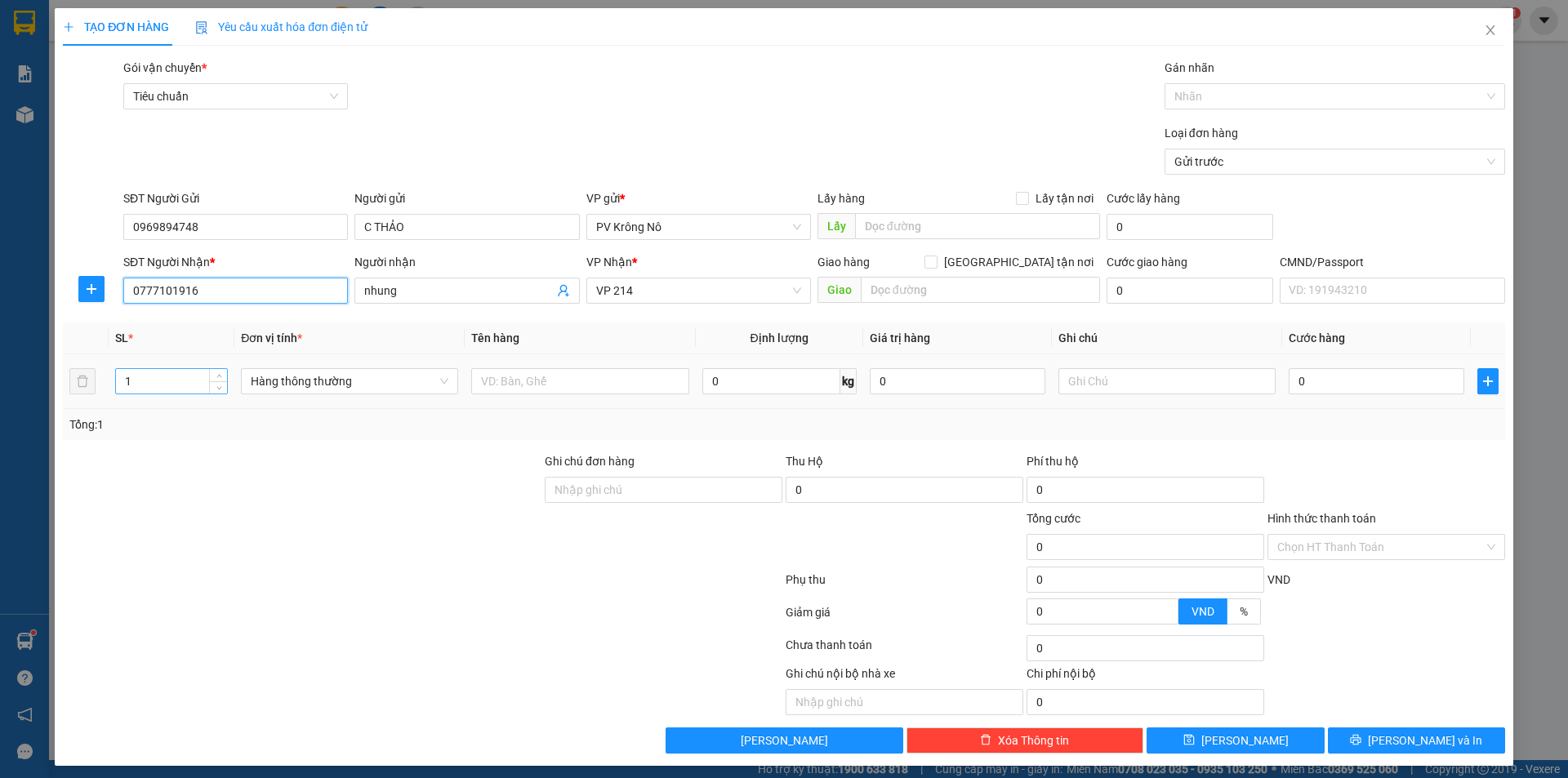
type input "0777101916"
click at [136, 381] on input "1" at bounding box center [172, 381] width 111 height 25
type input "3"
type input "4"
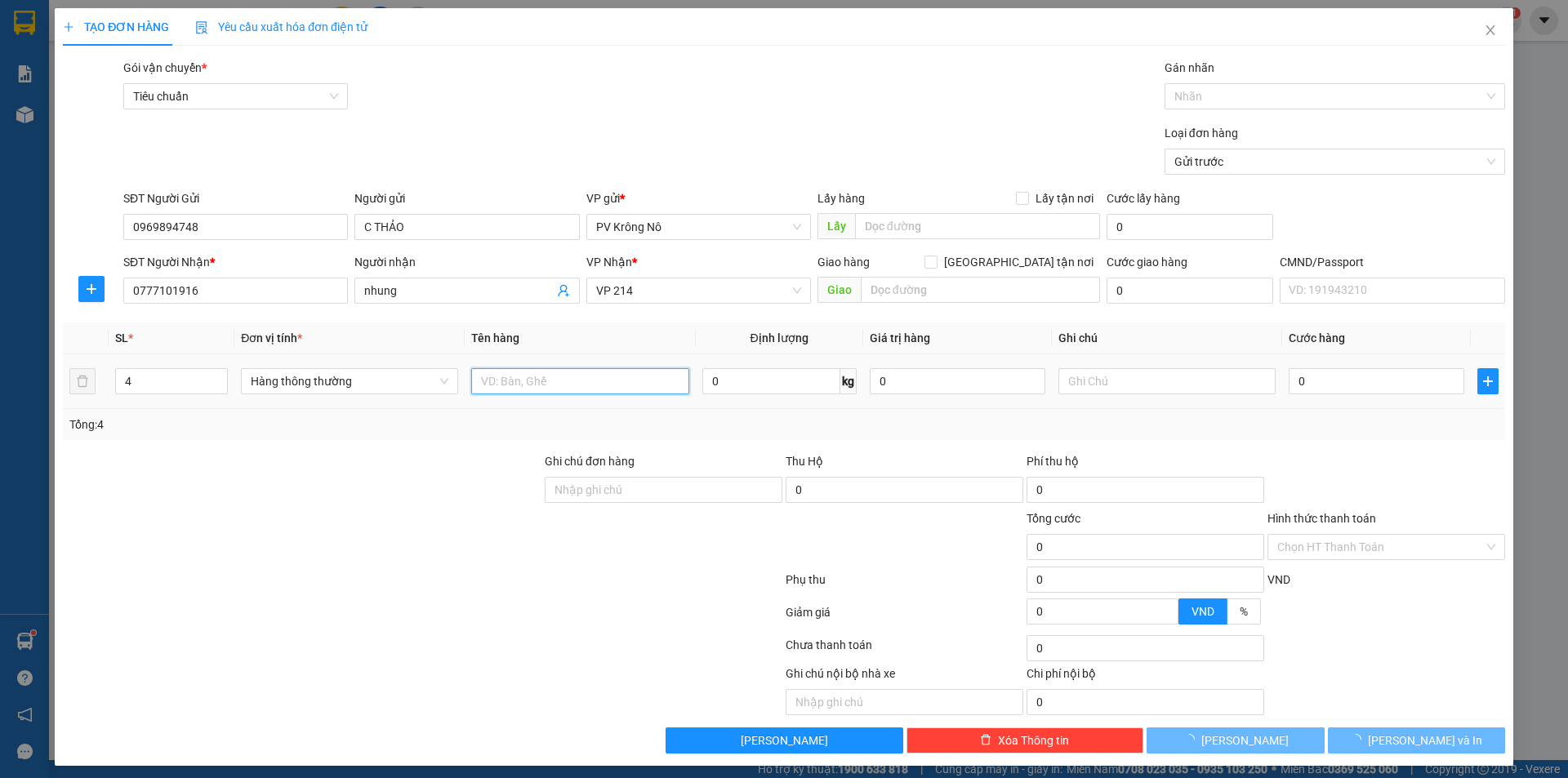
click at [503, 376] on input "text" at bounding box center [580, 381] width 218 height 26
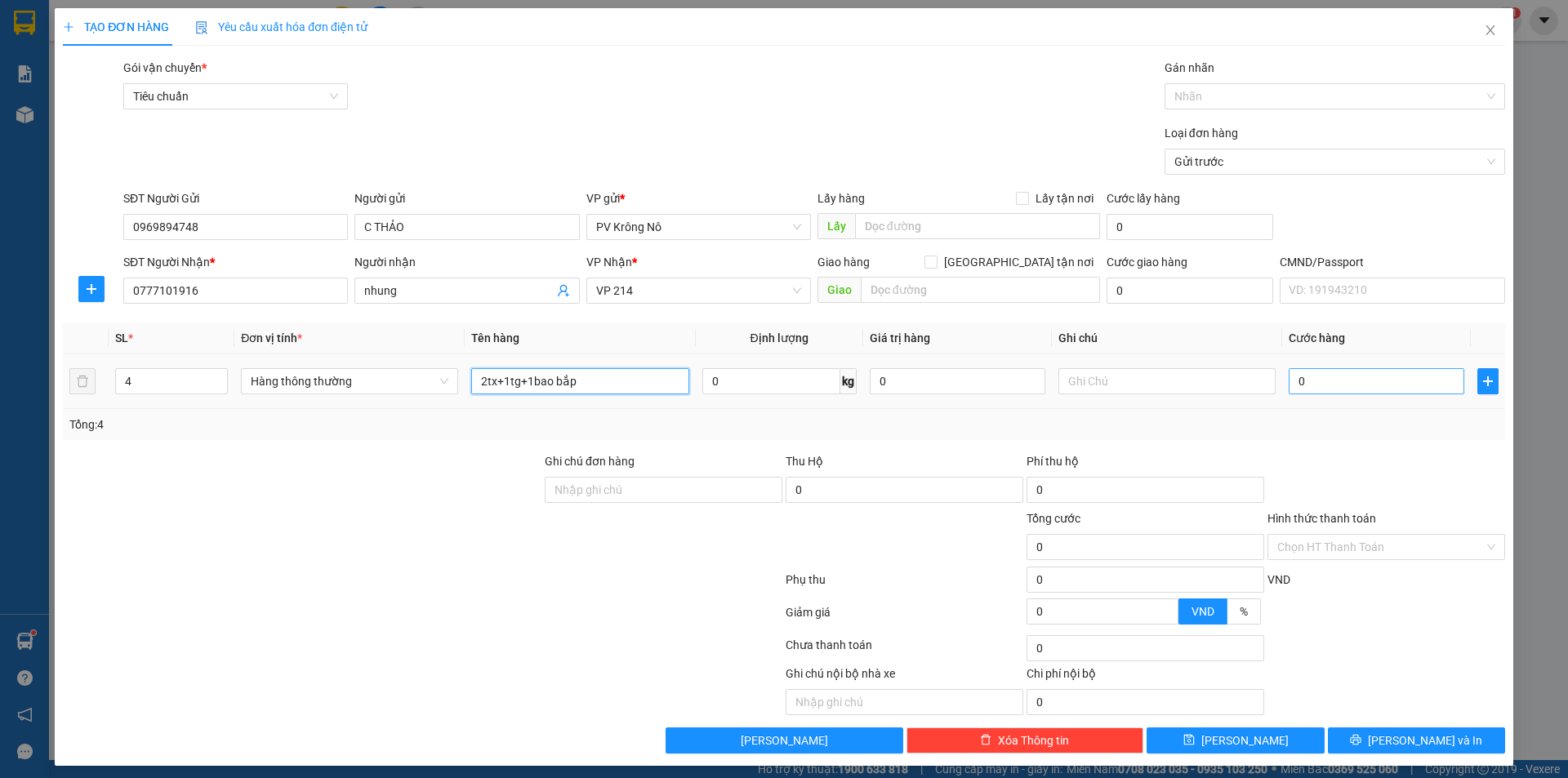
type input "2tx+1tg+1bao bắp"
click at [1386, 382] on input "0" at bounding box center [1376, 381] width 176 height 26
type input "01"
type input "1"
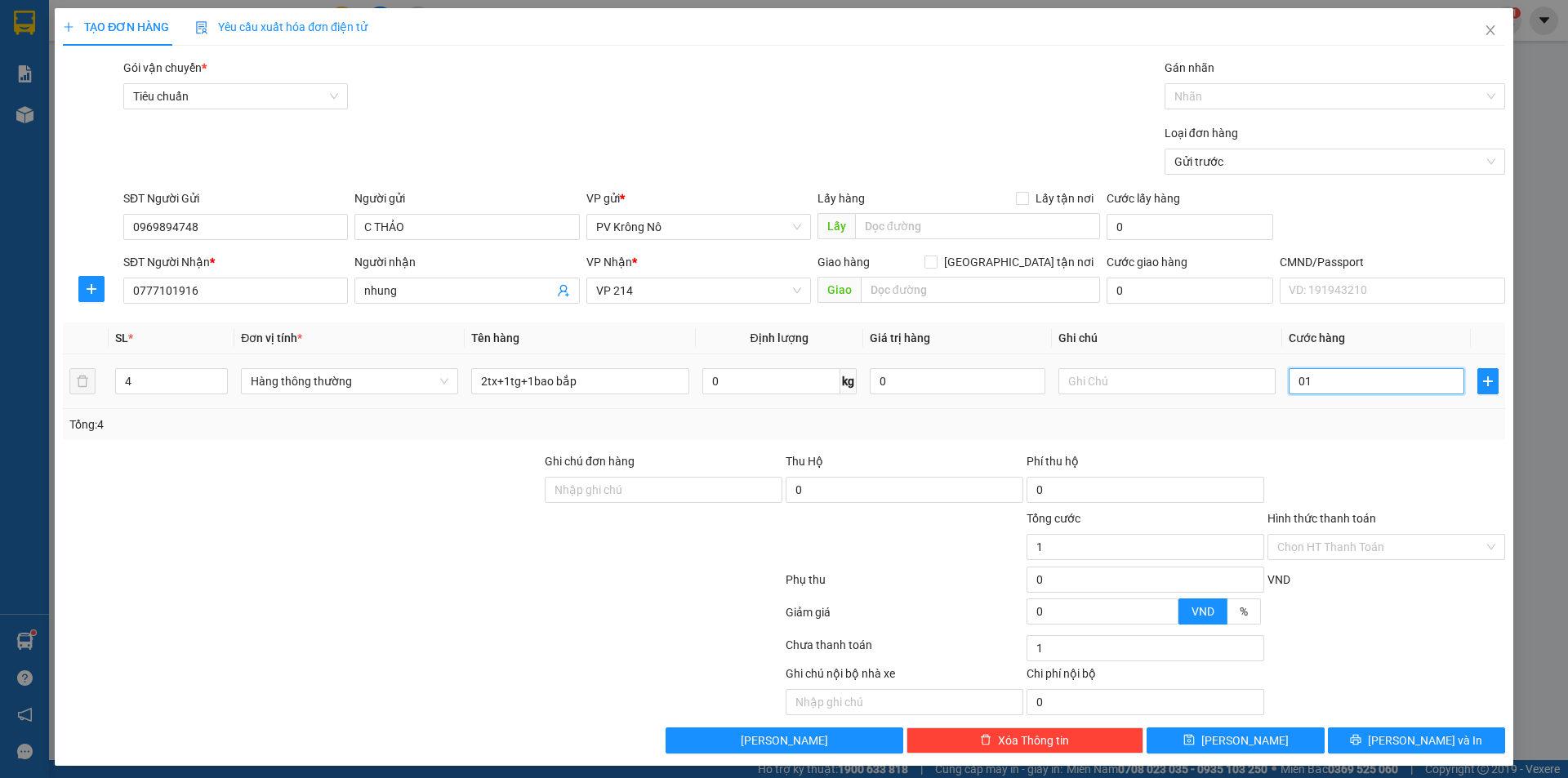
type input "015"
type input "15"
type input "01"
type input "1"
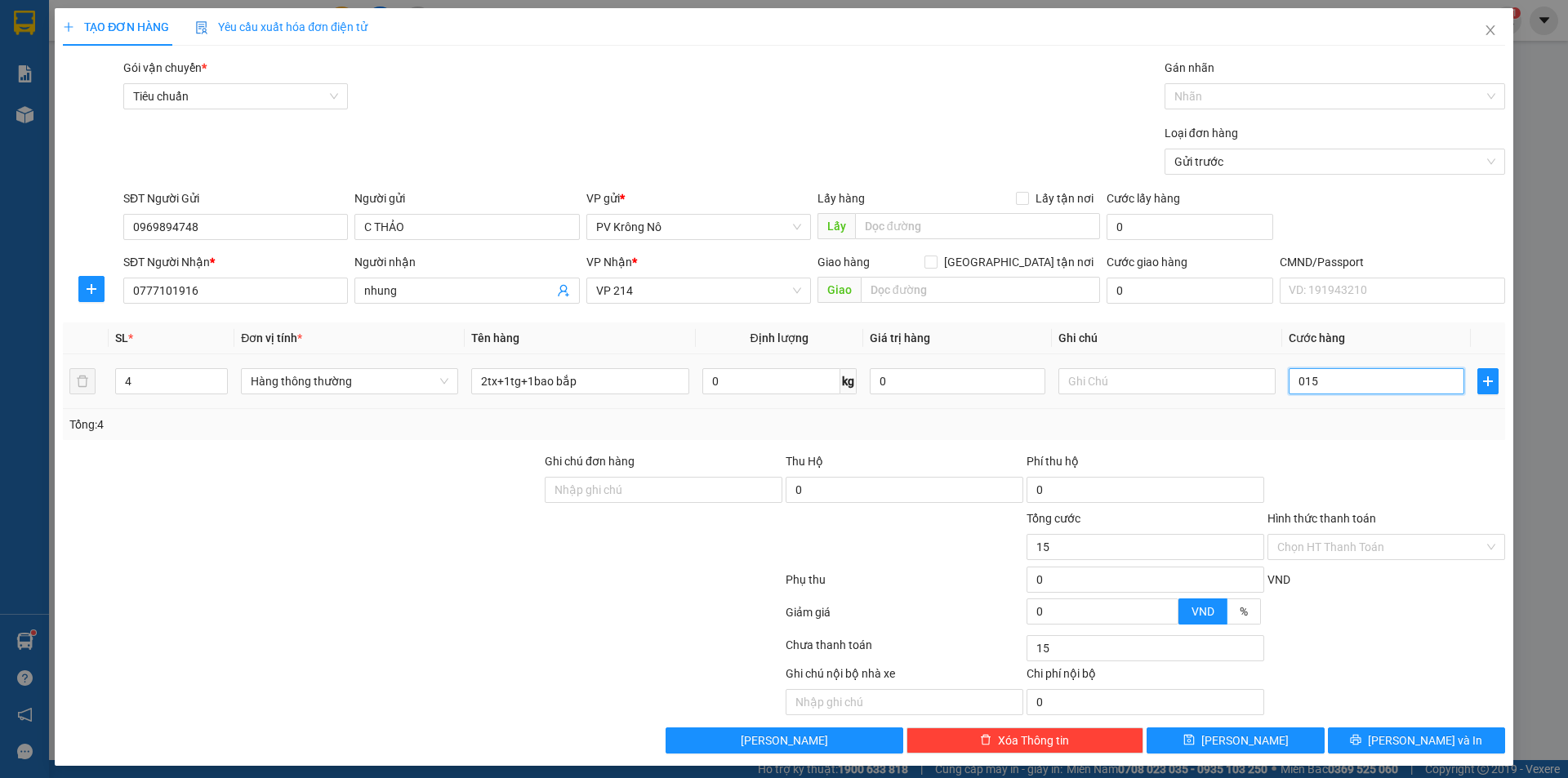
type input "1"
type input "016"
type input "16"
type input "0.160"
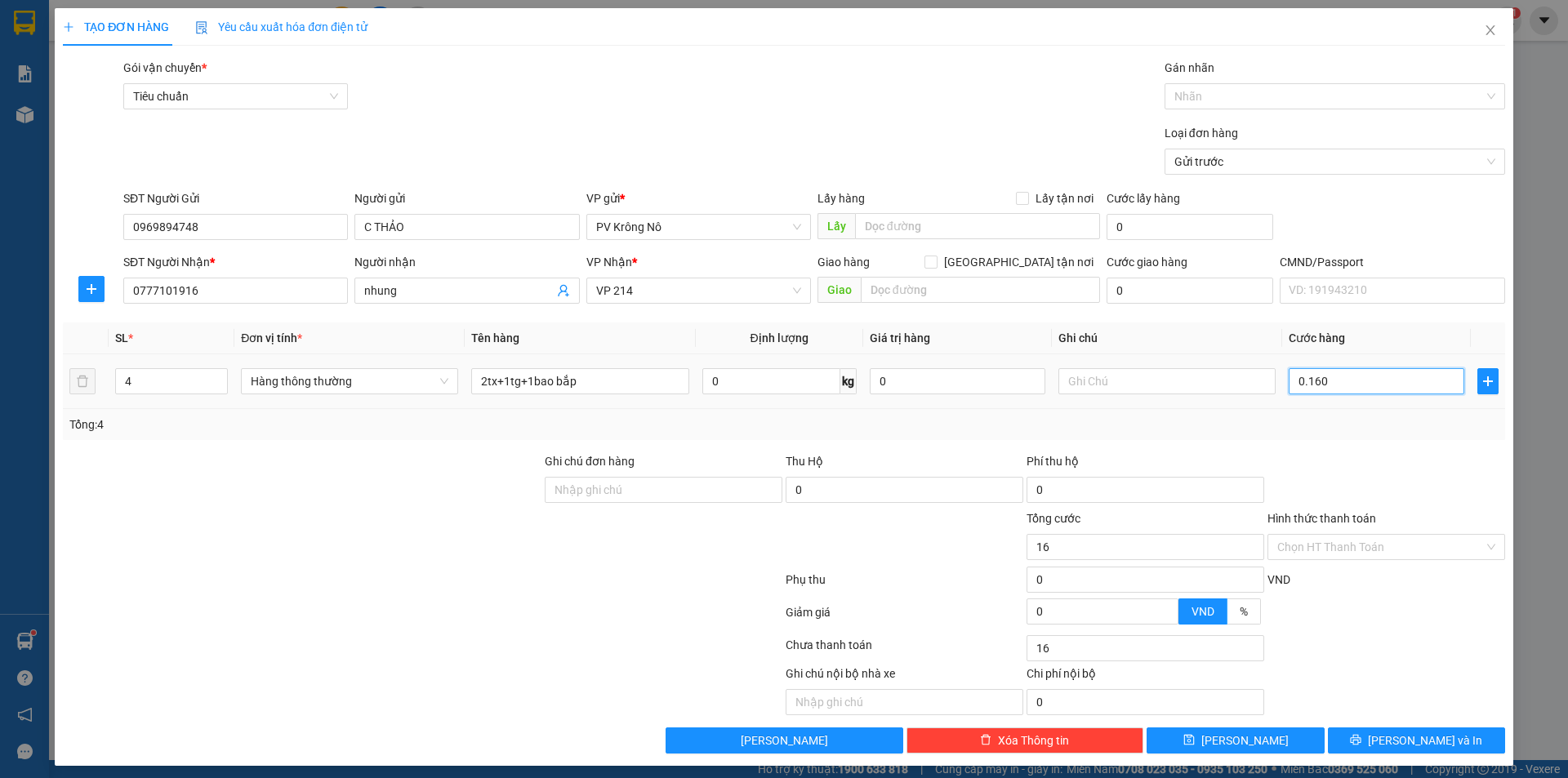
type input "160"
type input "01.600"
type input "1.600"
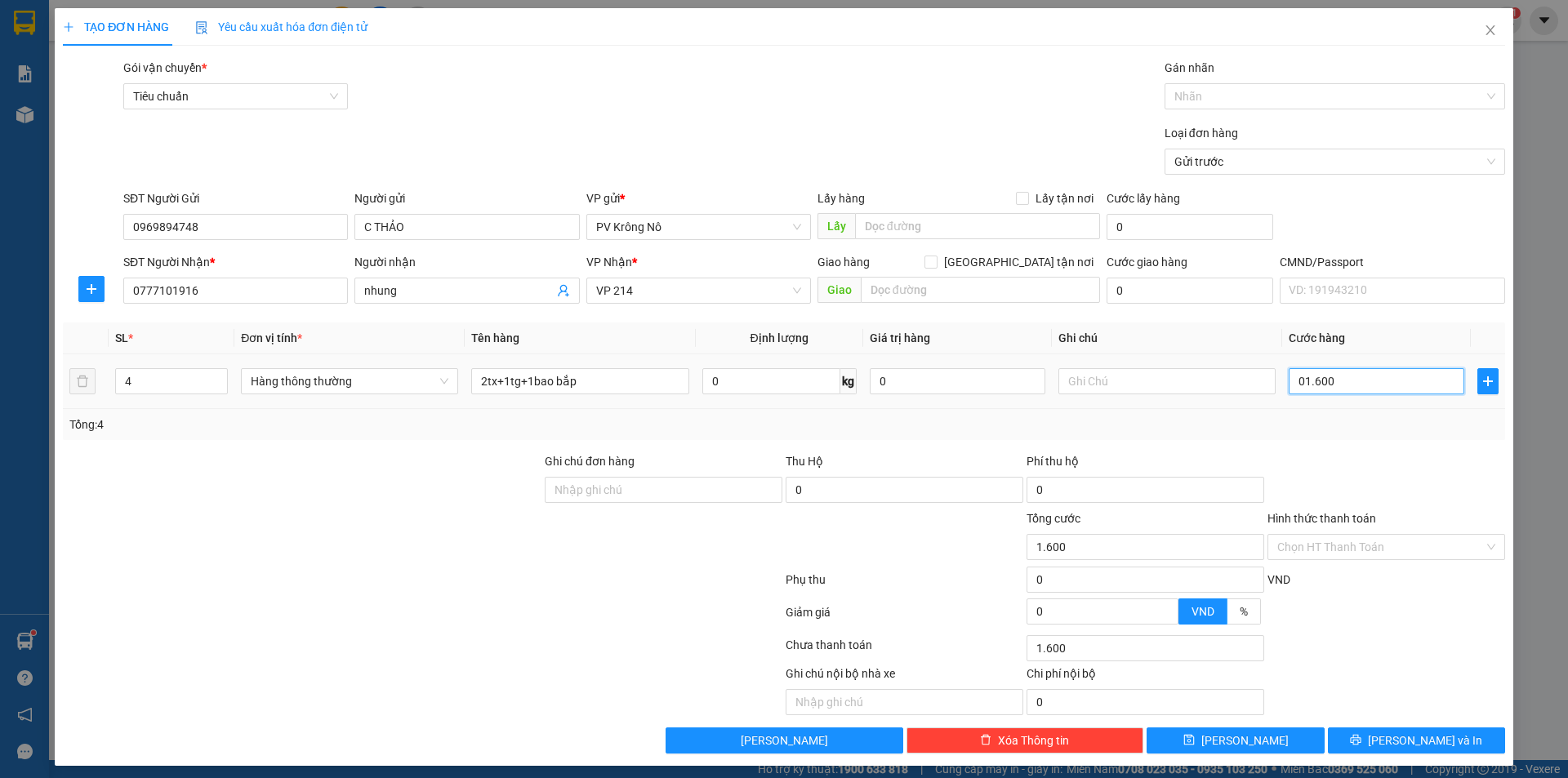
type input "016.000"
type input "16.000"
type input "0.160.000"
type input "160.000"
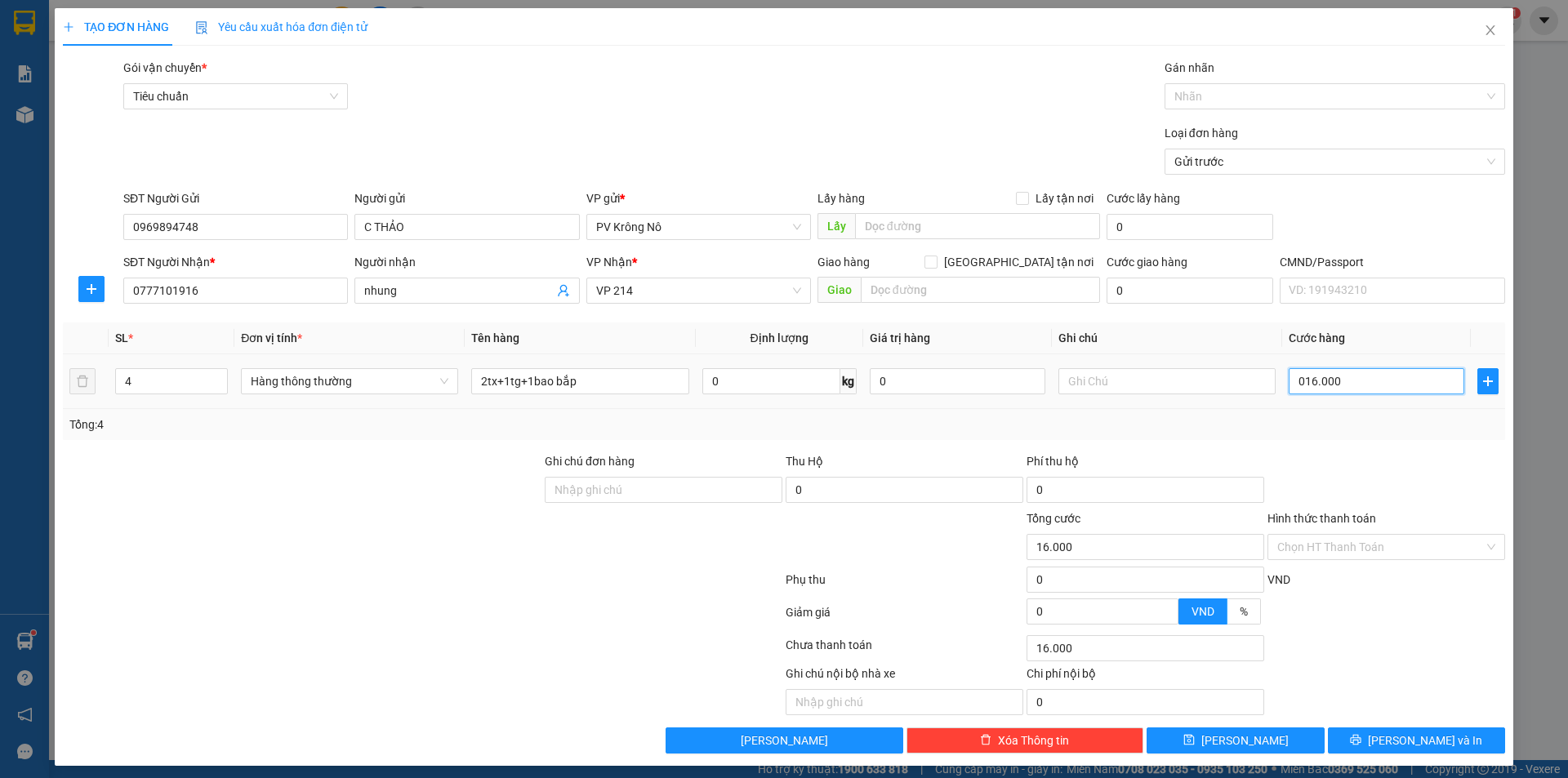
type input "160.000"
click at [1363, 726] on div "Transit Pickup Surcharge Ids Transit Deliver Surcharge Ids Transit Deliver Surc…" at bounding box center [784, 407] width 1442 height 695
click at [1361, 737] on icon "printer" at bounding box center [1355, 740] width 11 height 11
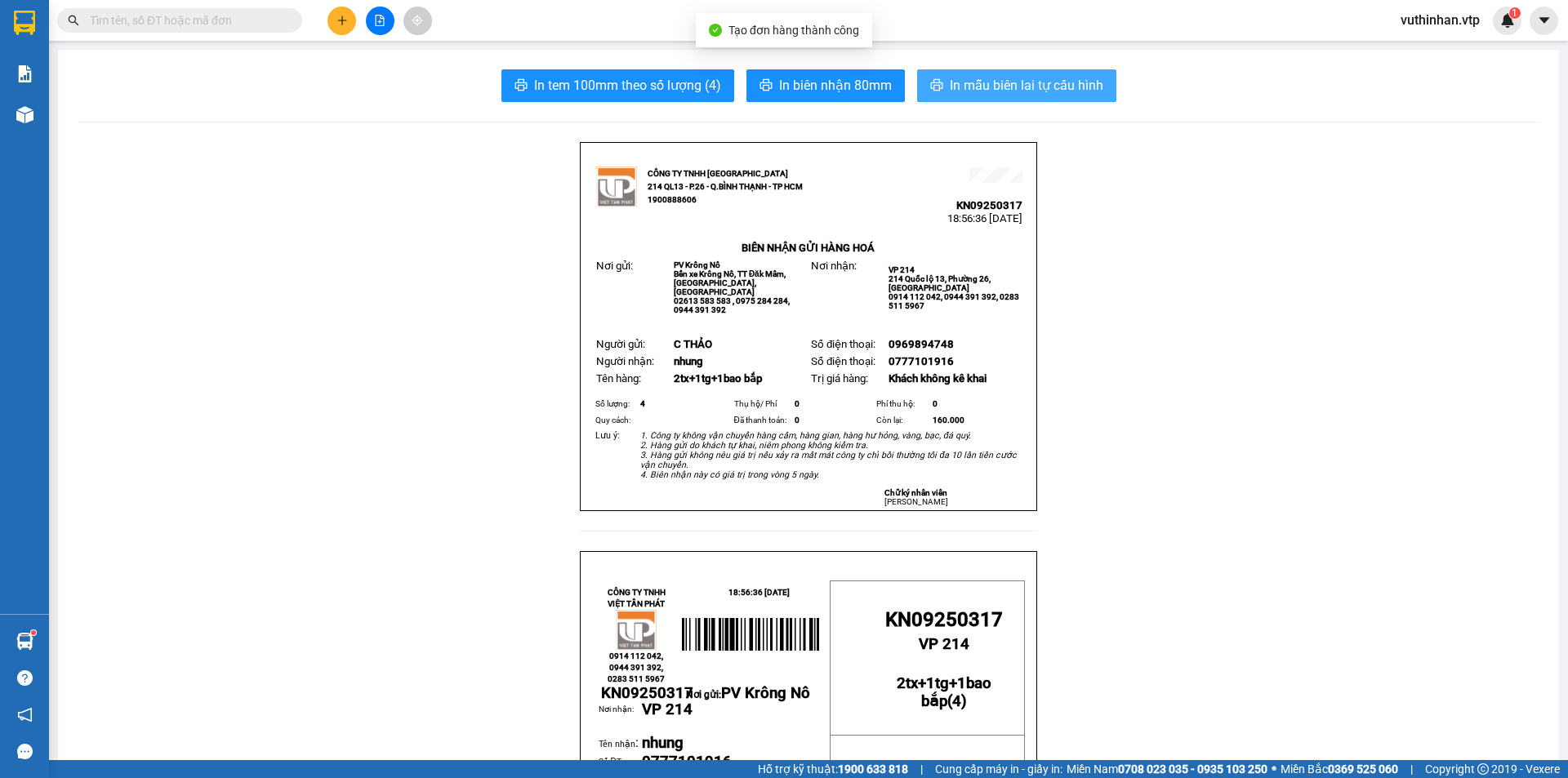
click at [1002, 91] on span "In mẫu biên lai tự cấu hình" at bounding box center [1027, 85] width 154 height 20
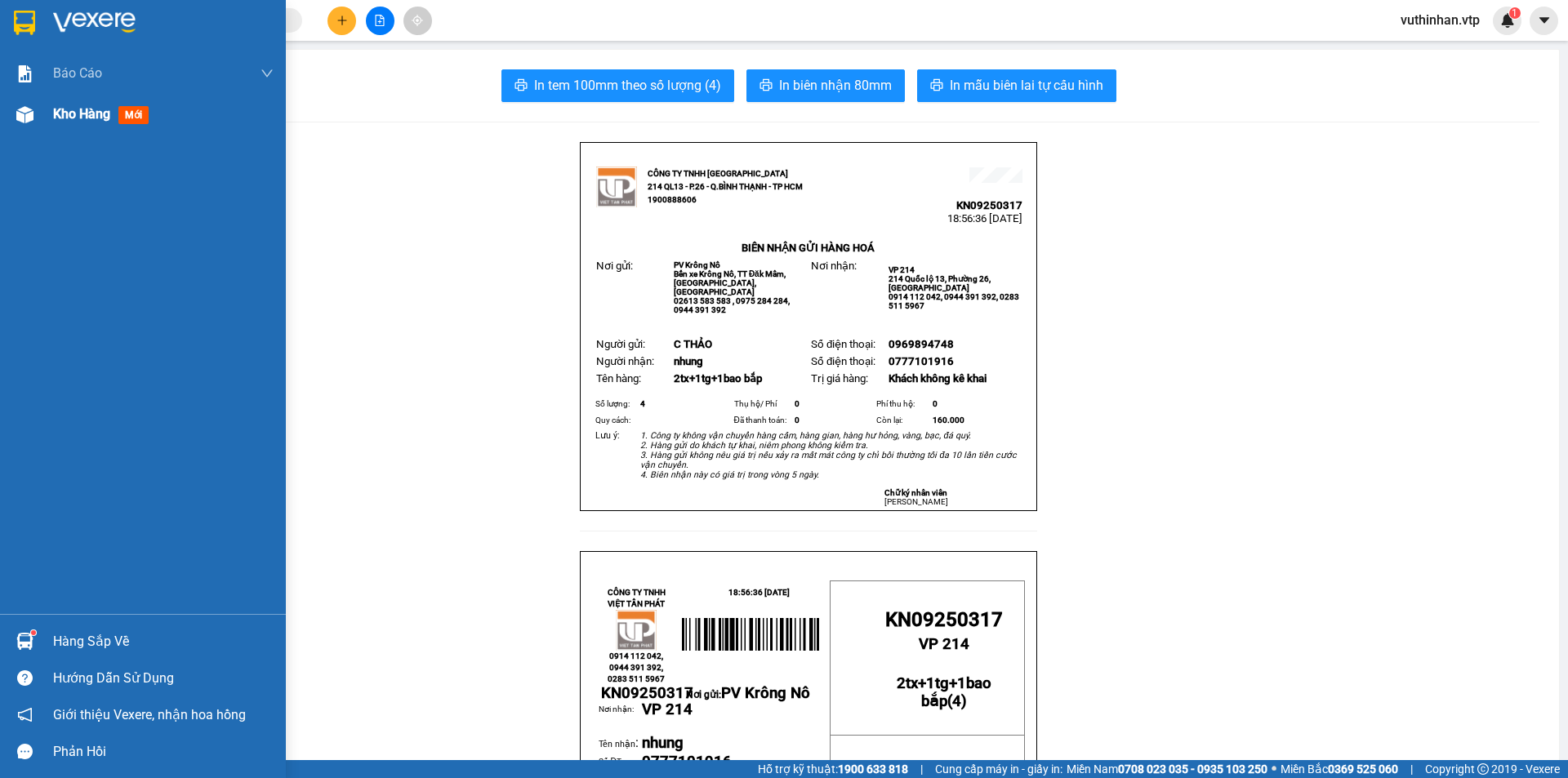
click at [17, 116] on img at bounding box center [25, 115] width 17 height 17
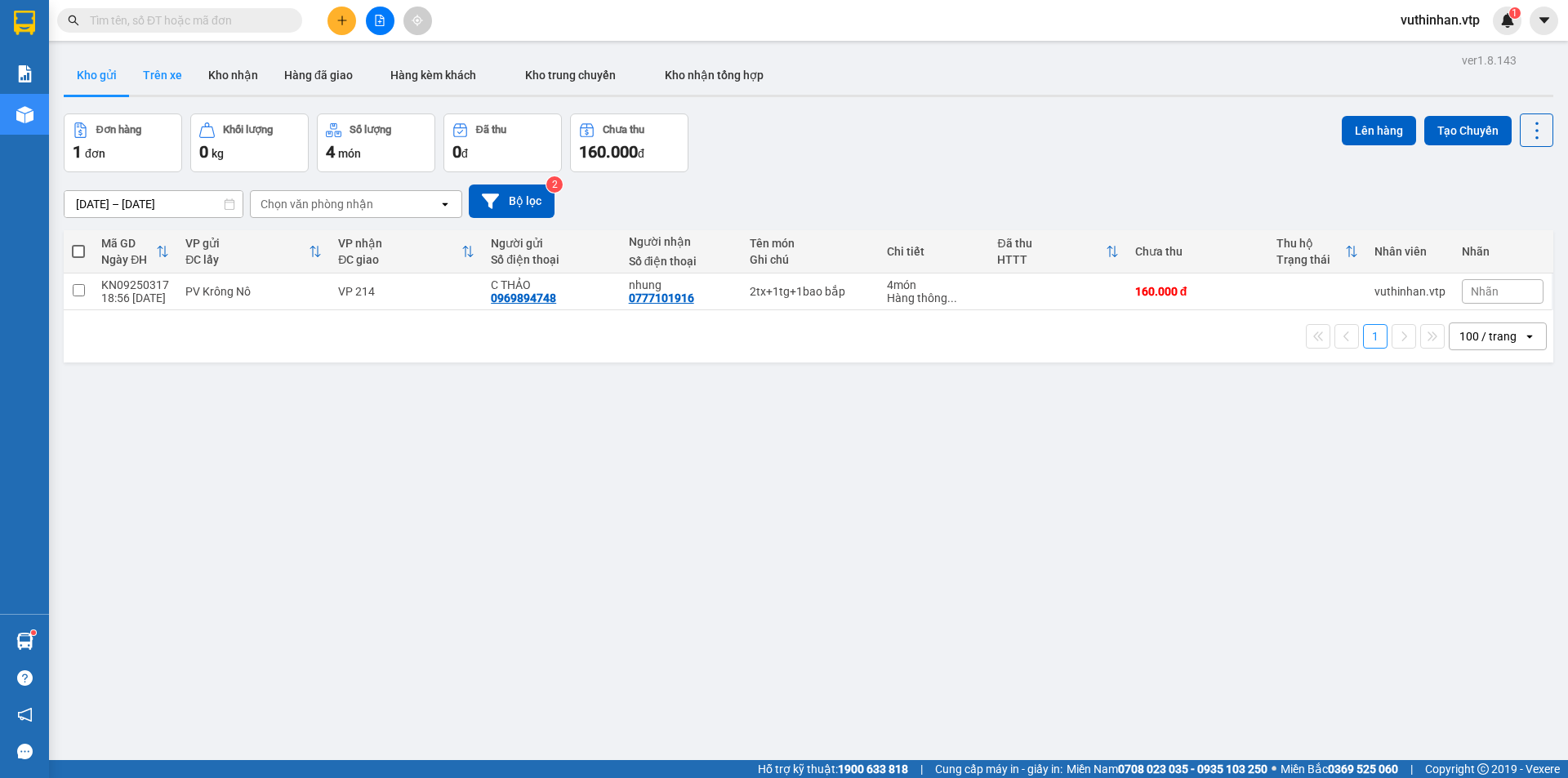
click at [155, 72] on button "Trên xe" at bounding box center [163, 75] width 65 height 39
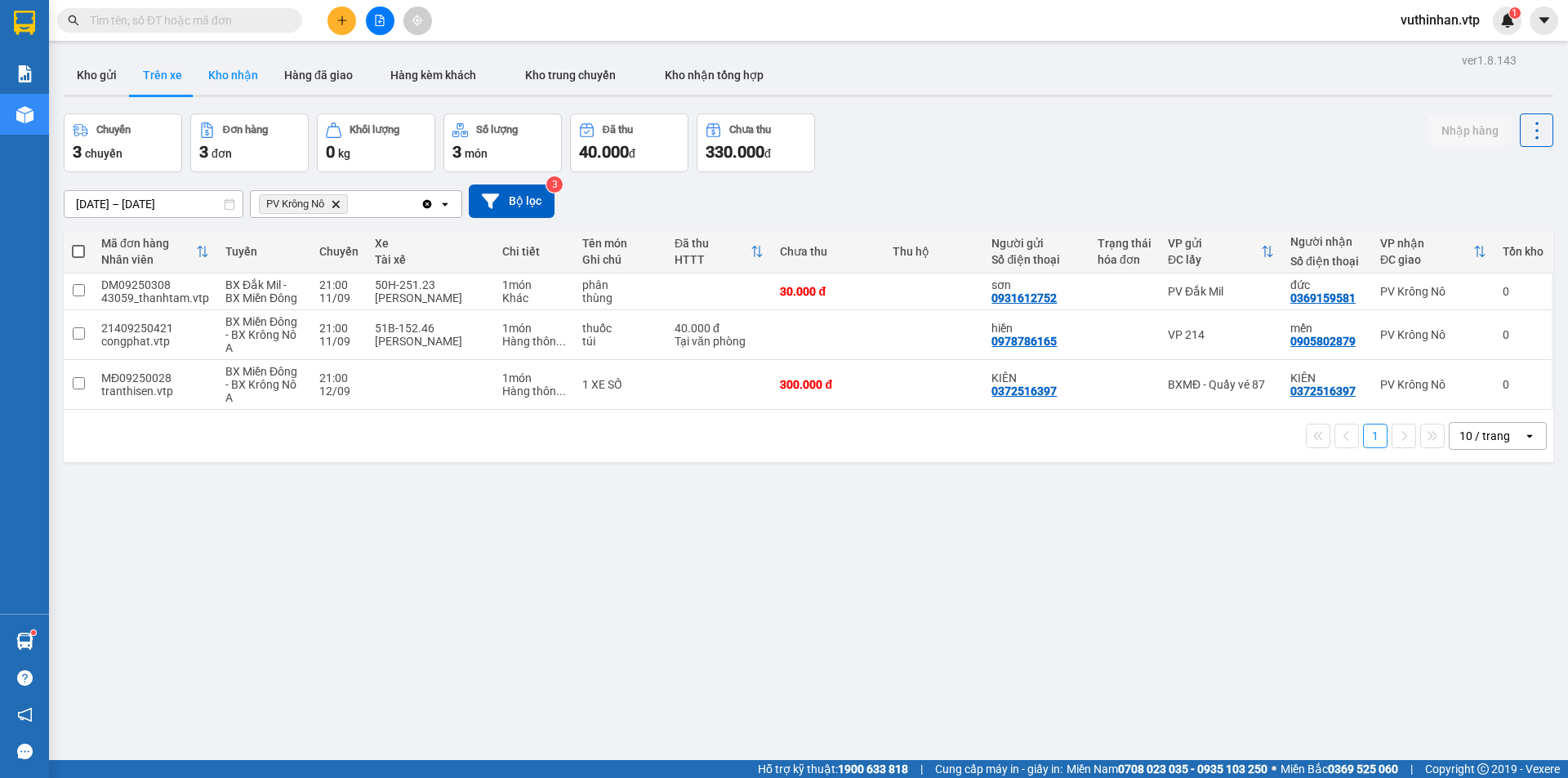
click at [230, 83] on button "Kho nhận" at bounding box center [233, 75] width 76 height 39
type input "01/08/2025 – 11/09/2025"
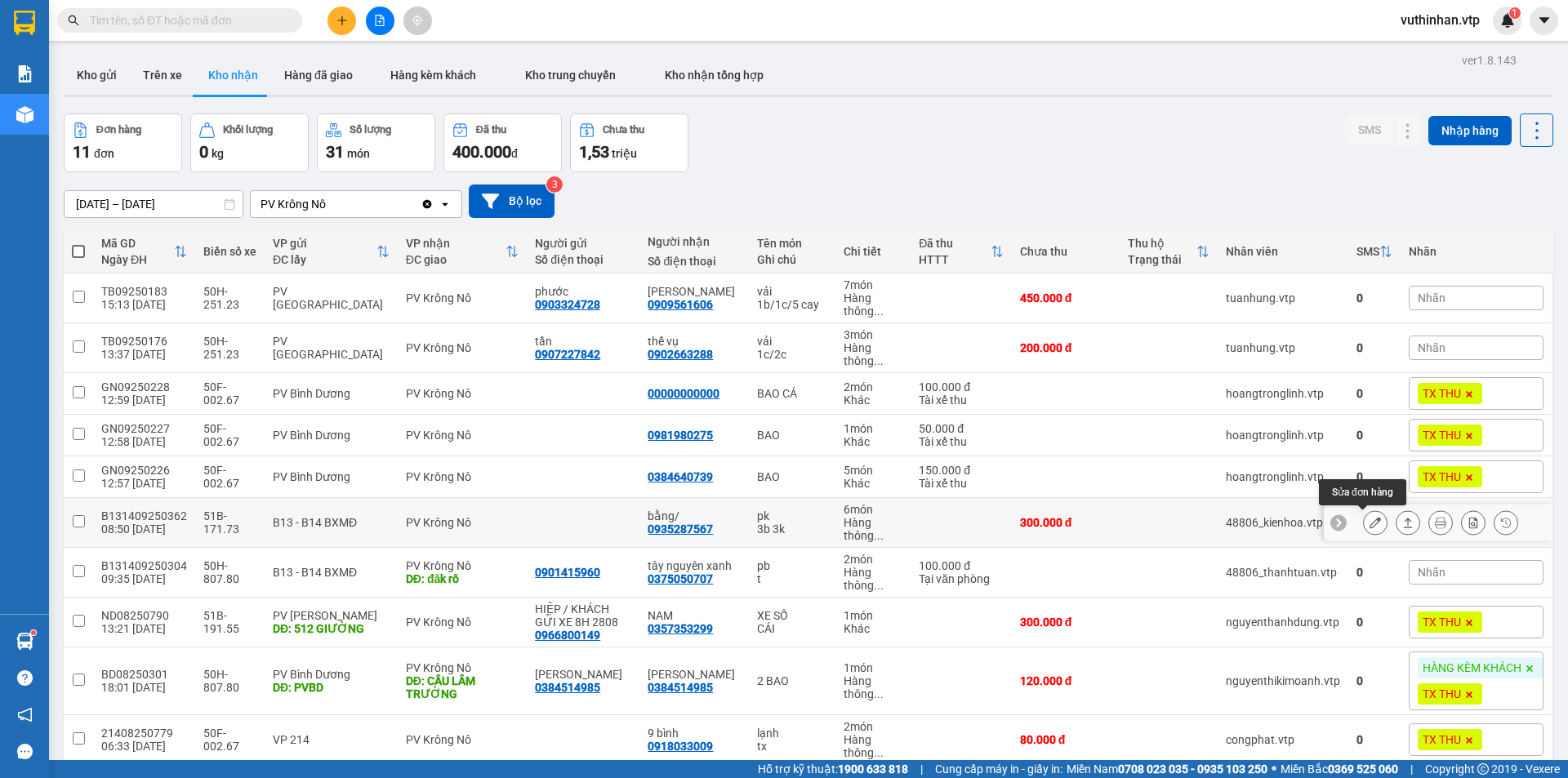
click at [1364, 524] on button at bounding box center [1375, 523] width 23 height 29
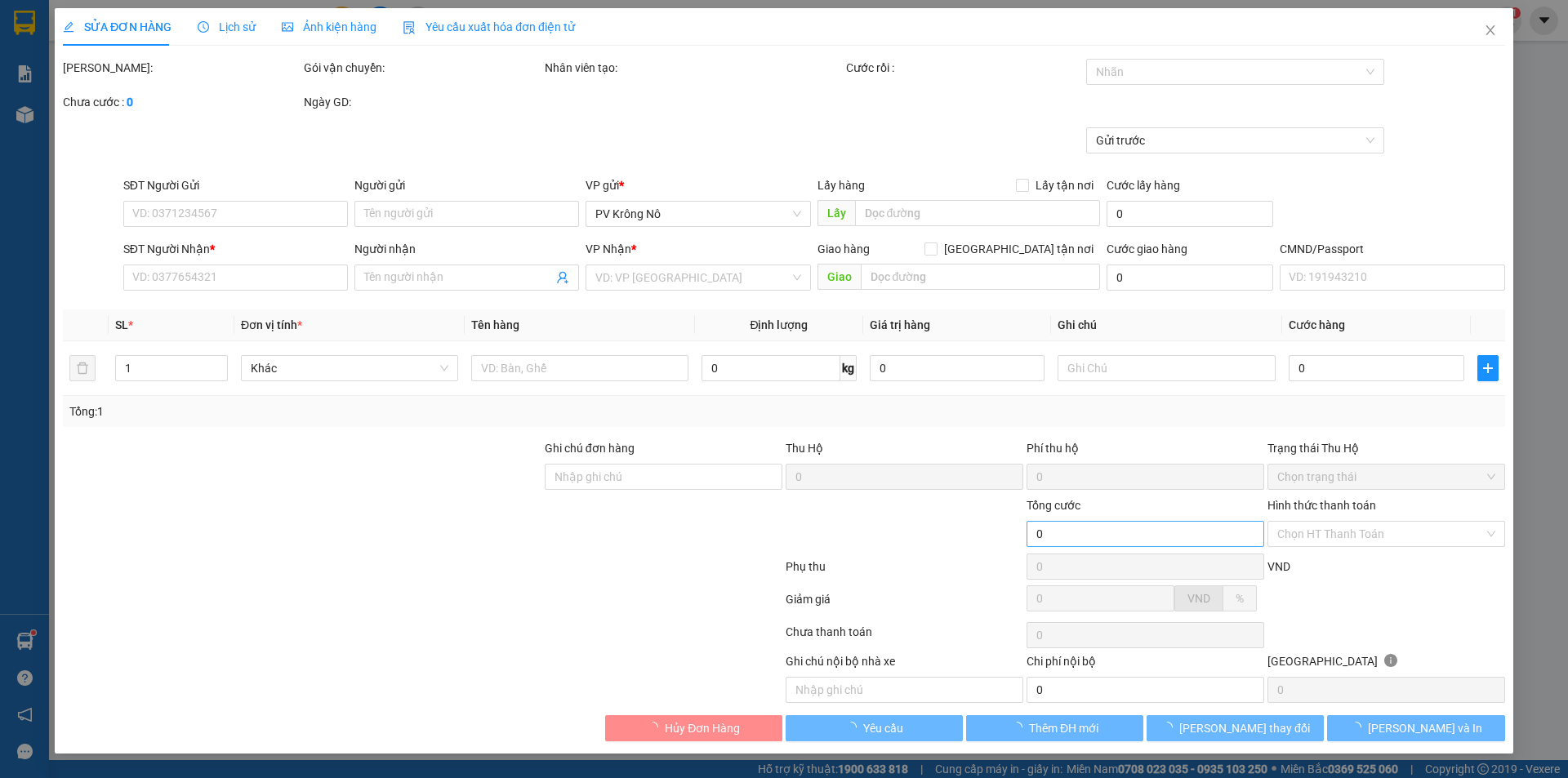
type input "0935287567"
type input "bằng/"
type input "tc giao"
type input "300.000"
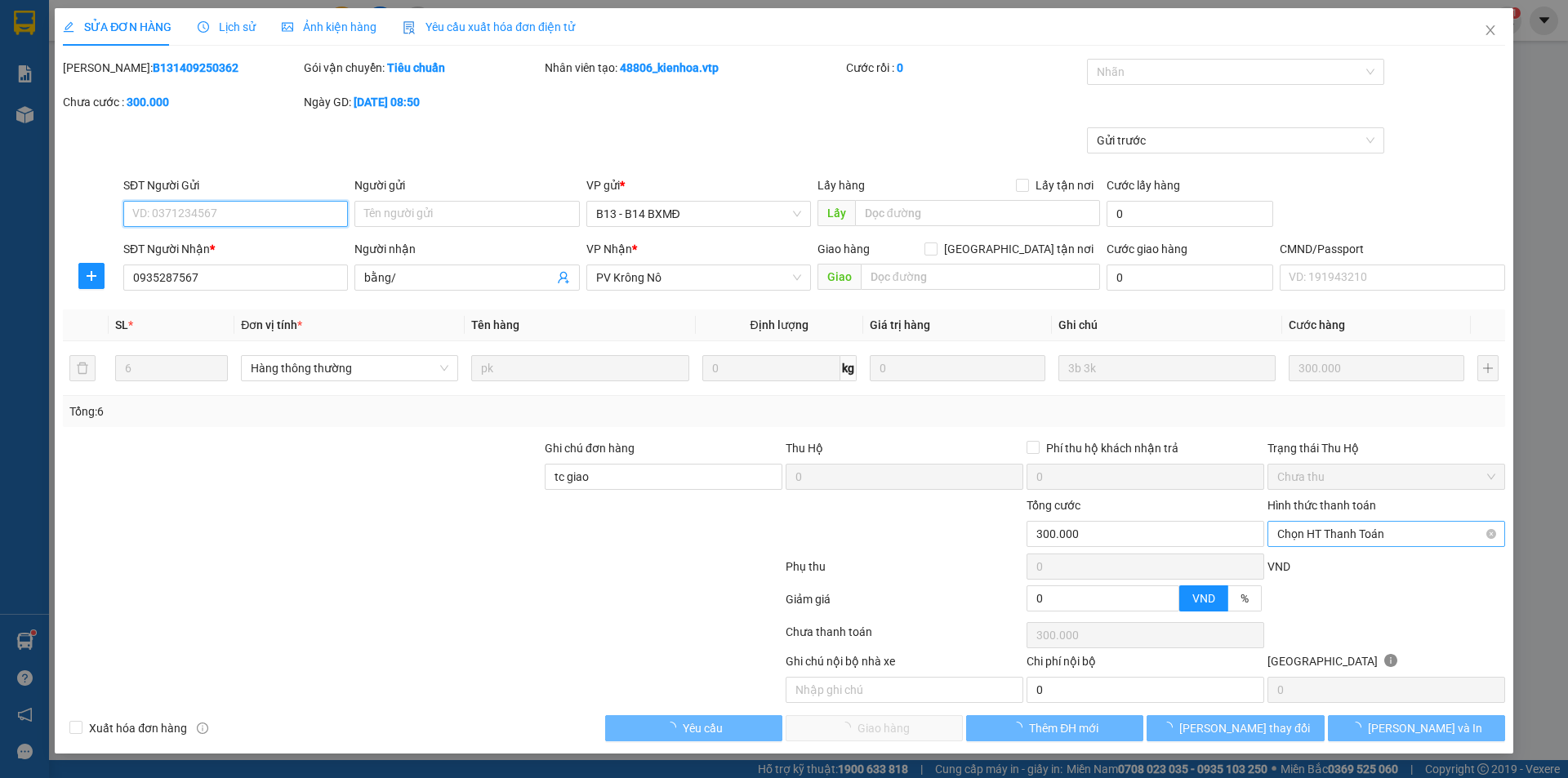
type input "15.000"
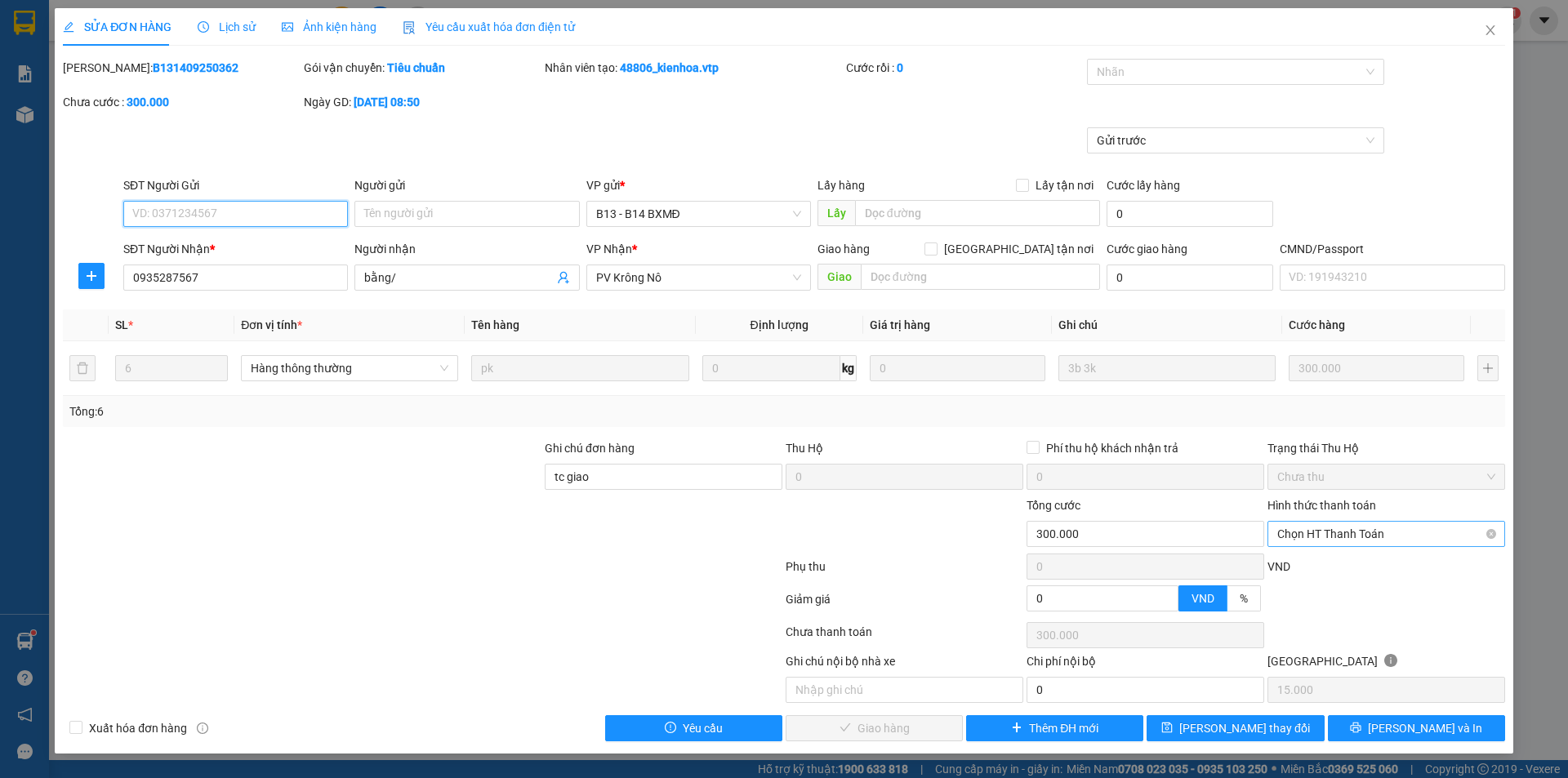
click at [1330, 534] on span "Chọn HT Thanh Toán" at bounding box center [1386, 534] width 218 height 25
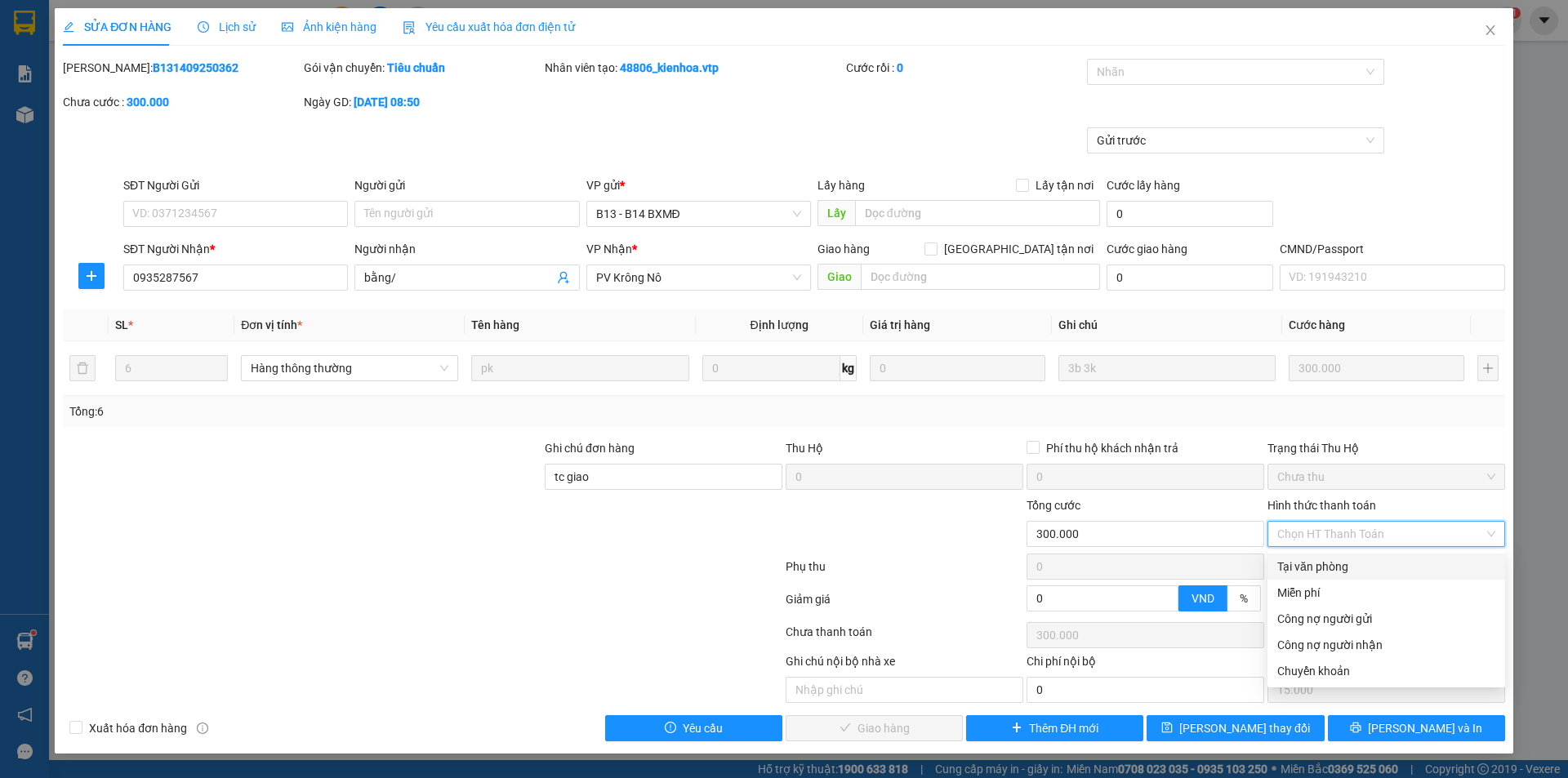
drag, startPoint x: 1298, startPoint y: 568, endPoint x: 1263, endPoint y: 565, distance: 35.1
click at [1298, 569] on div "Tại văn phòng" at bounding box center [1386, 567] width 218 height 18
type input "0"
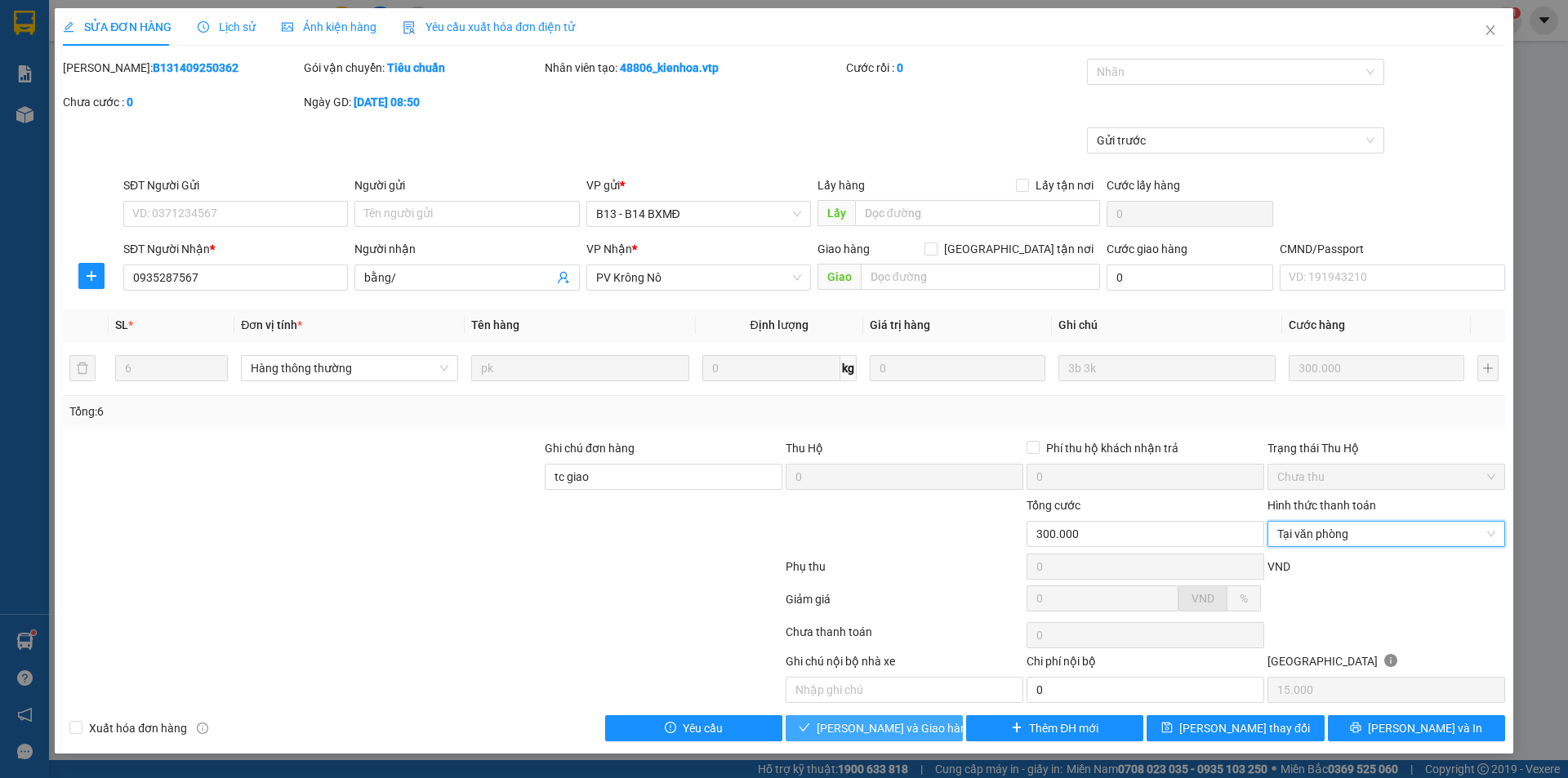
click at [810, 727] on icon "check" at bounding box center [804, 727] width 11 height 11
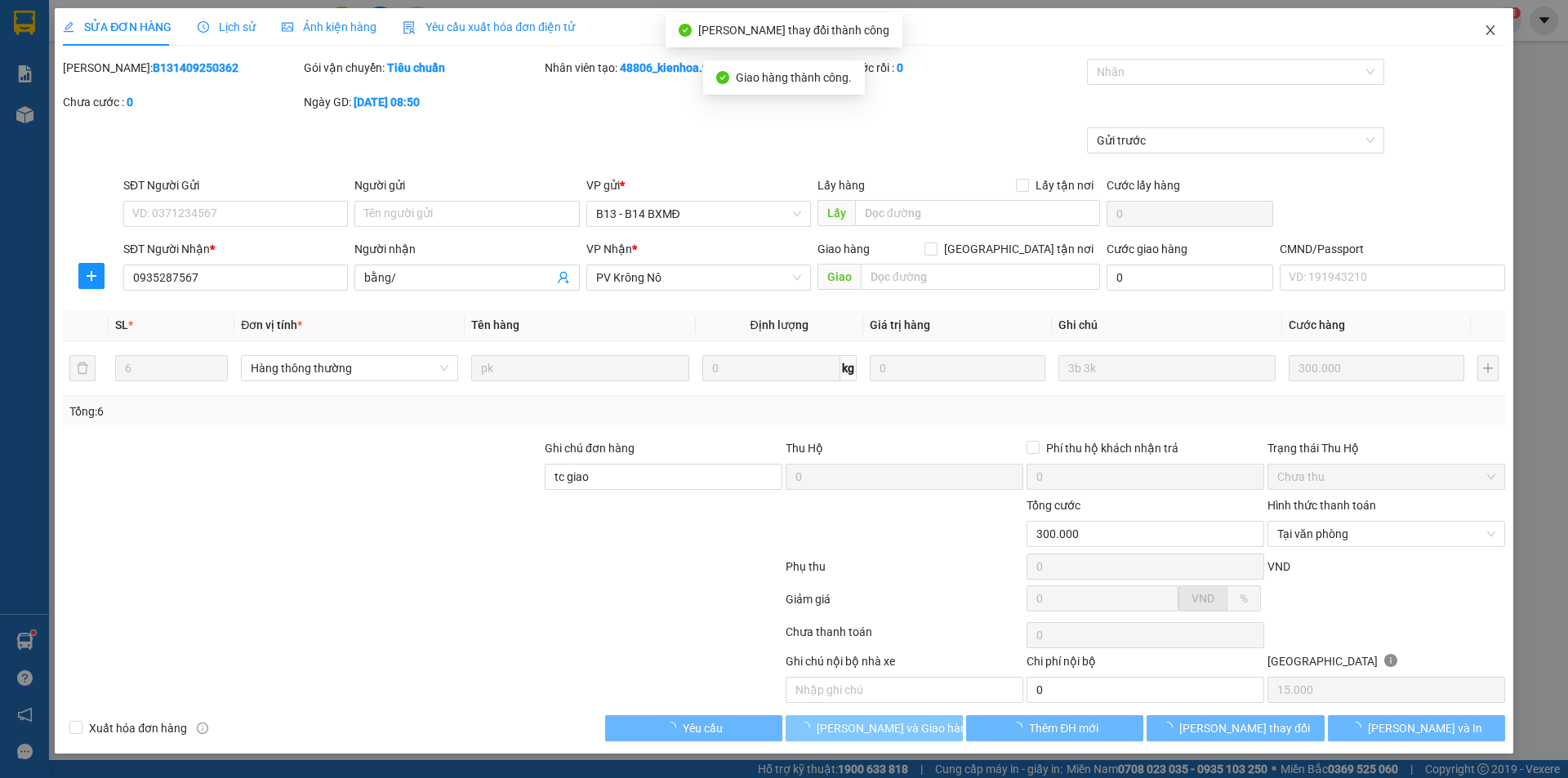
click at [1495, 30] on icon "close" at bounding box center [1490, 30] width 13 height 13
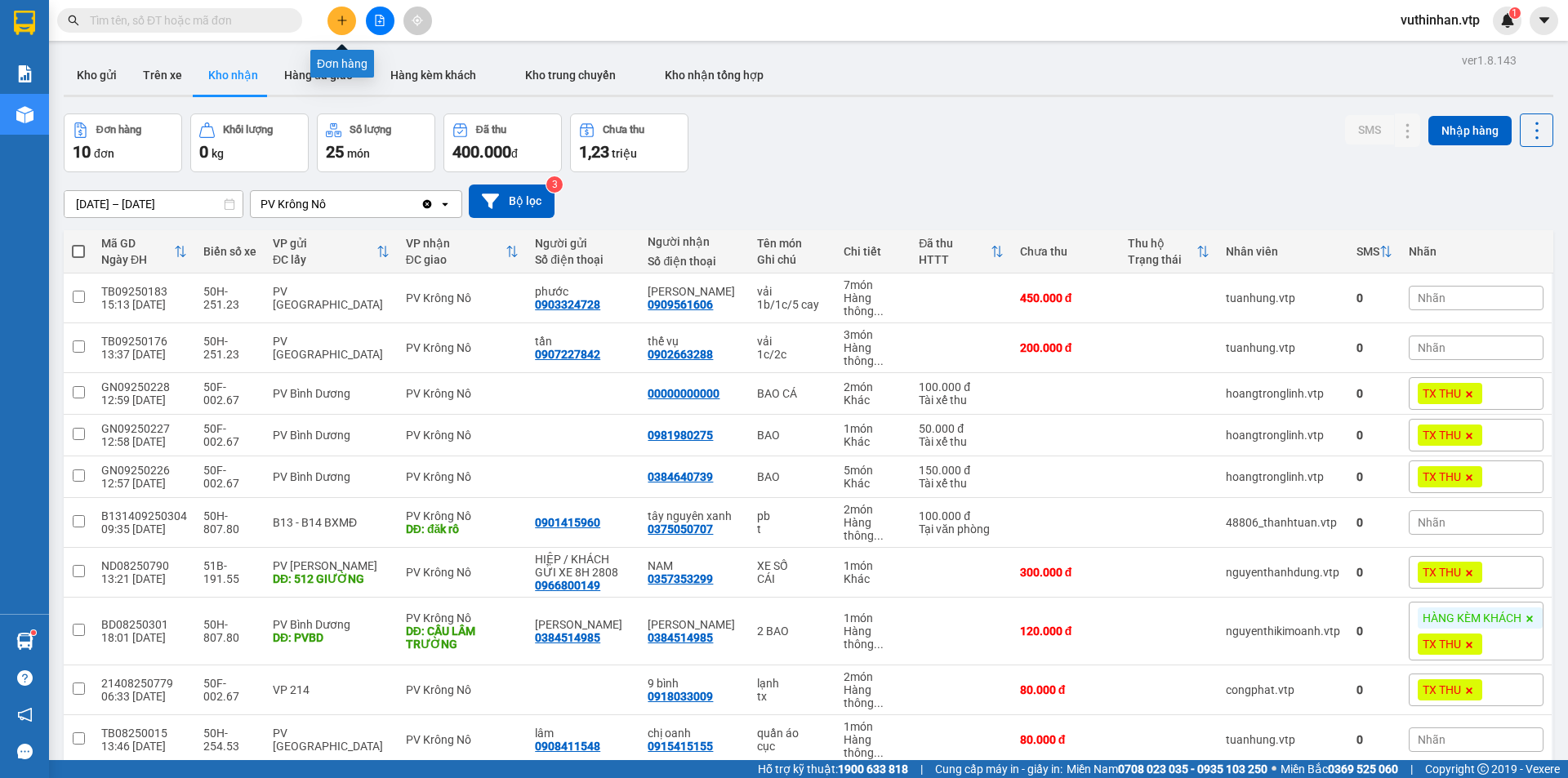
click at [336, 17] on icon "plus" at bounding box center [342, 20] width 11 height 11
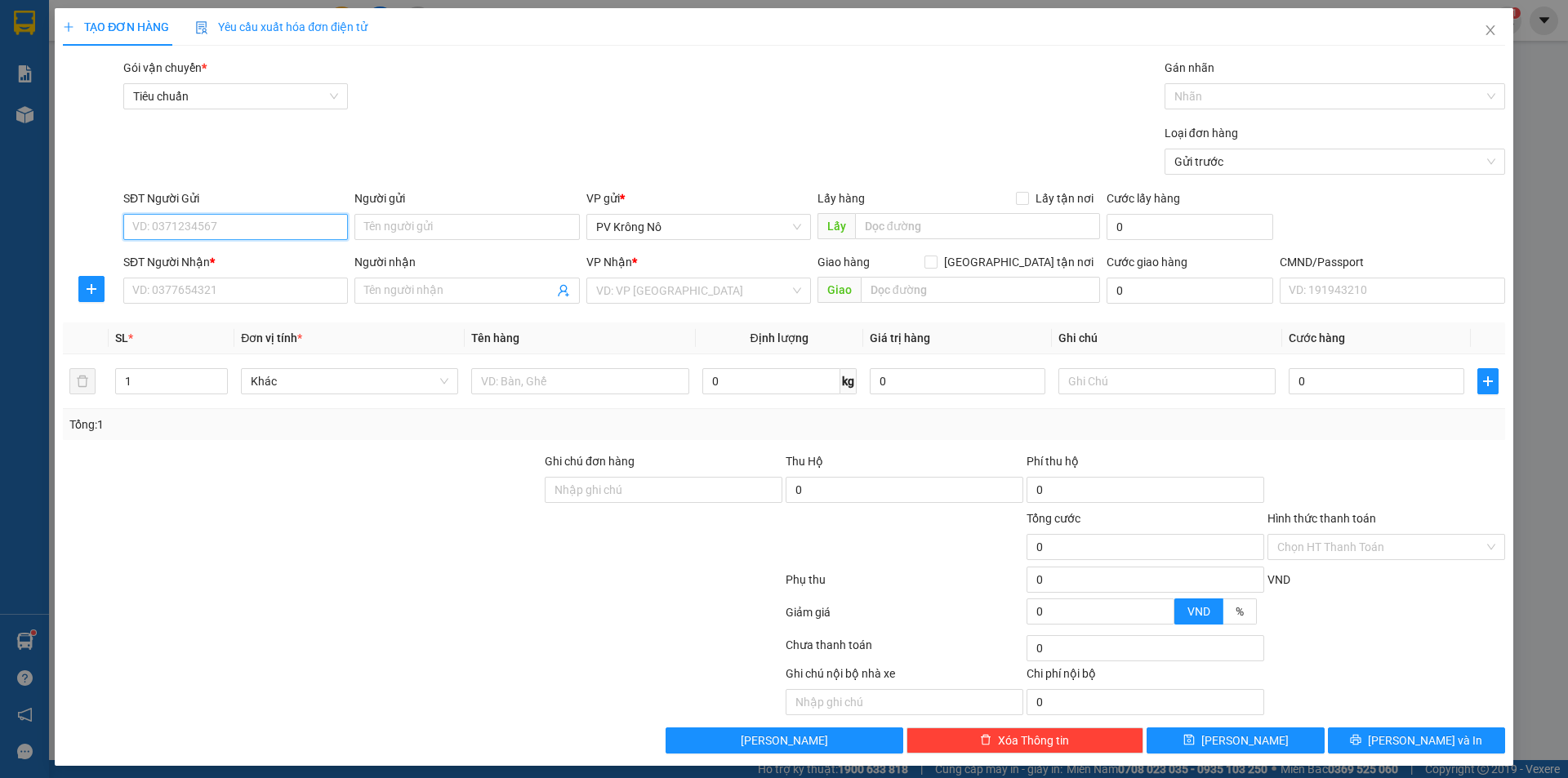
click at [246, 226] on input "SĐT Người Gửi" at bounding box center [236, 227] width 225 height 26
type input "0362913246"
click at [165, 261] on div "0362913246 - anh hiếu" at bounding box center [234, 259] width 204 height 18
type input "anh hiếu"
type input "0777029200"
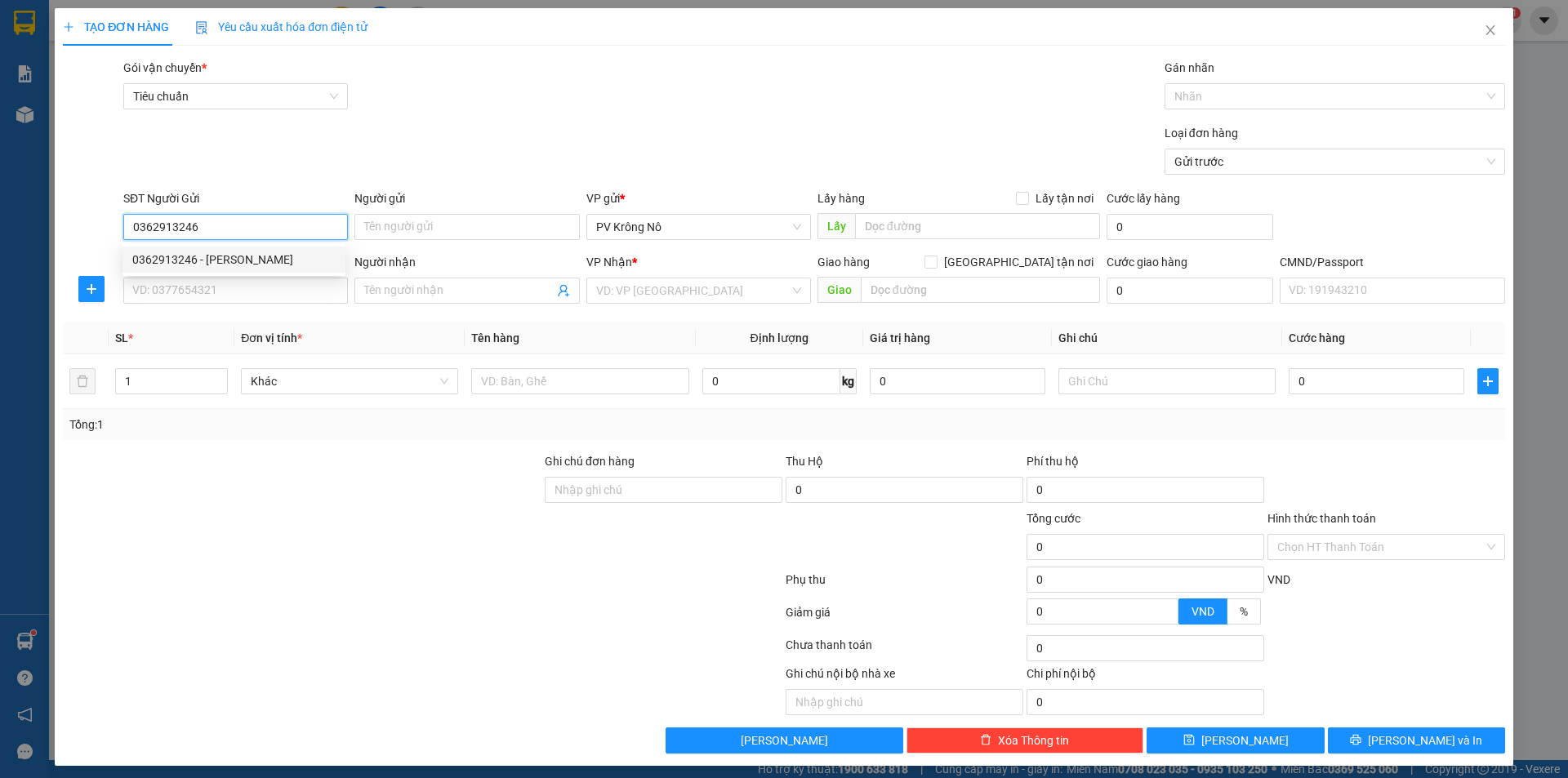
type input "nhung / 0977"
type input "0362913246"
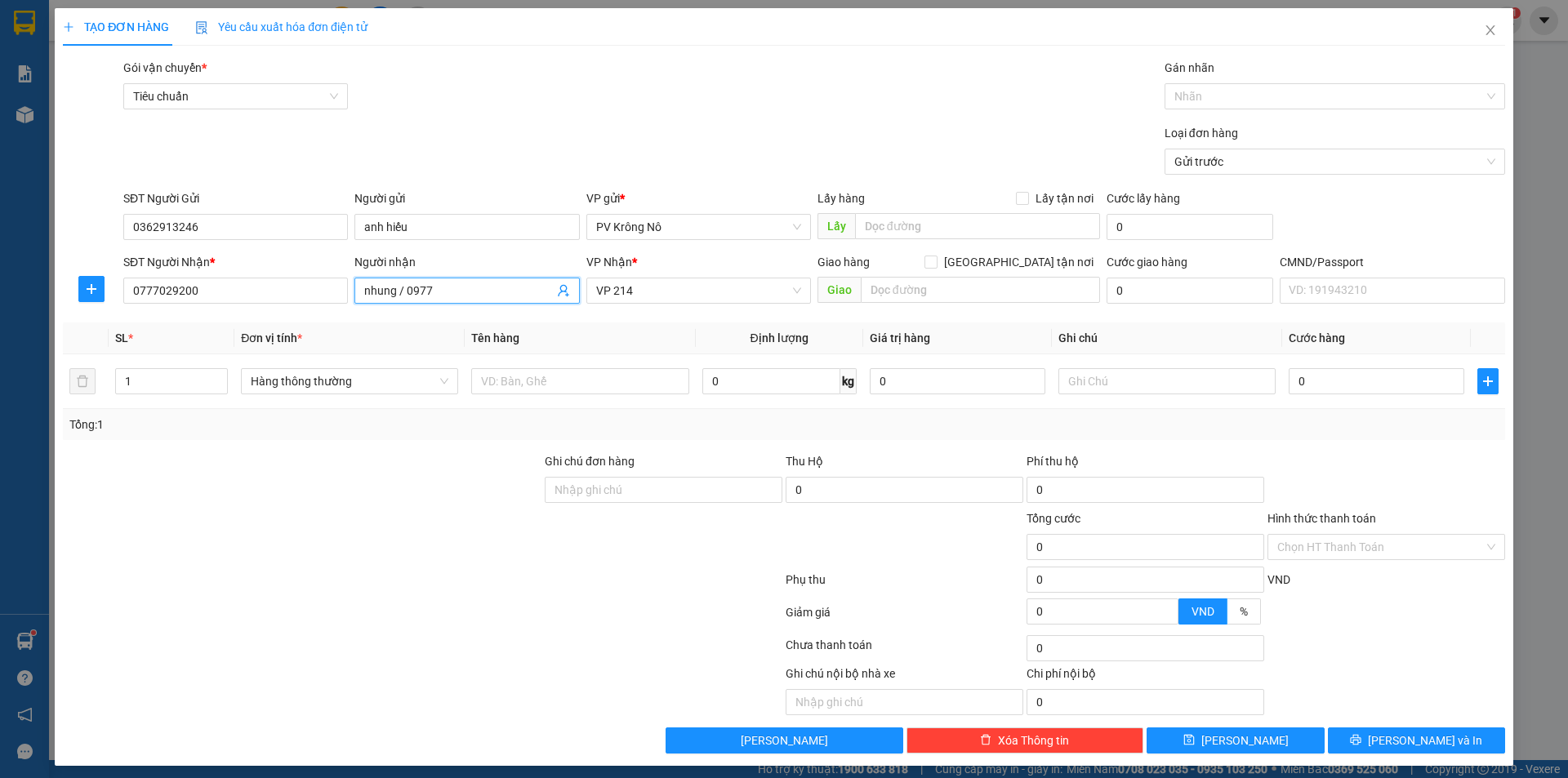
drag, startPoint x: 443, startPoint y: 290, endPoint x: 399, endPoint y: 298, distance: 44.7
click at [399, 298] on input "nhung / 0977" at bounding box center [458, 290] width 189 height 18
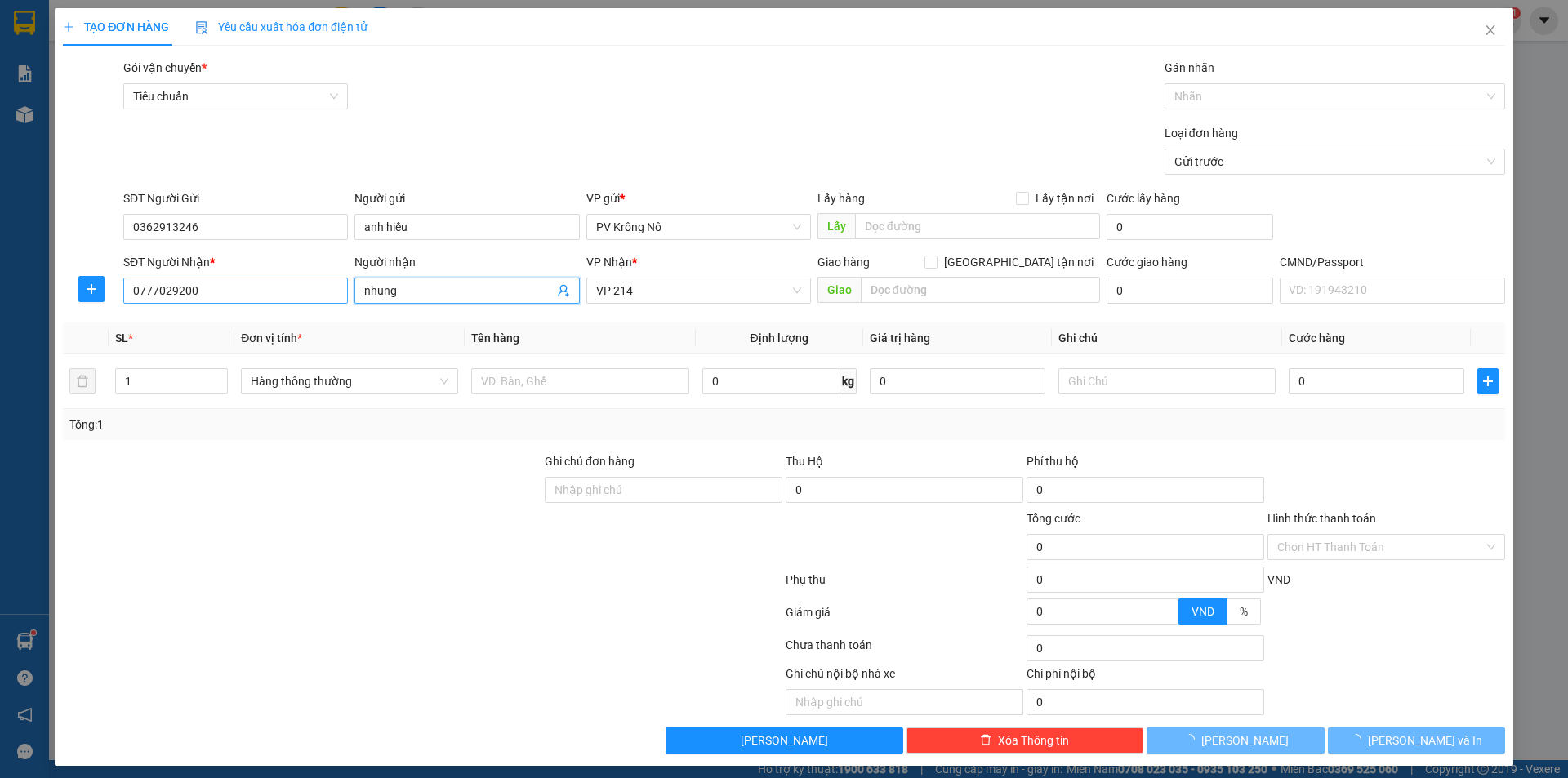
type input "nhung"
drag, startPoint x: 250, startPoint y: 295, endPoint x: 1, endPoint y: 340, distance: 253.0
click at [1, 340] on div "TẠO ĐƠN HÀNG Yêu cầu xuất hóa đơn điện tử Transit Pickup Surcharge Ids Transit …" at bounding box center [784, 389] width 1568 height 778
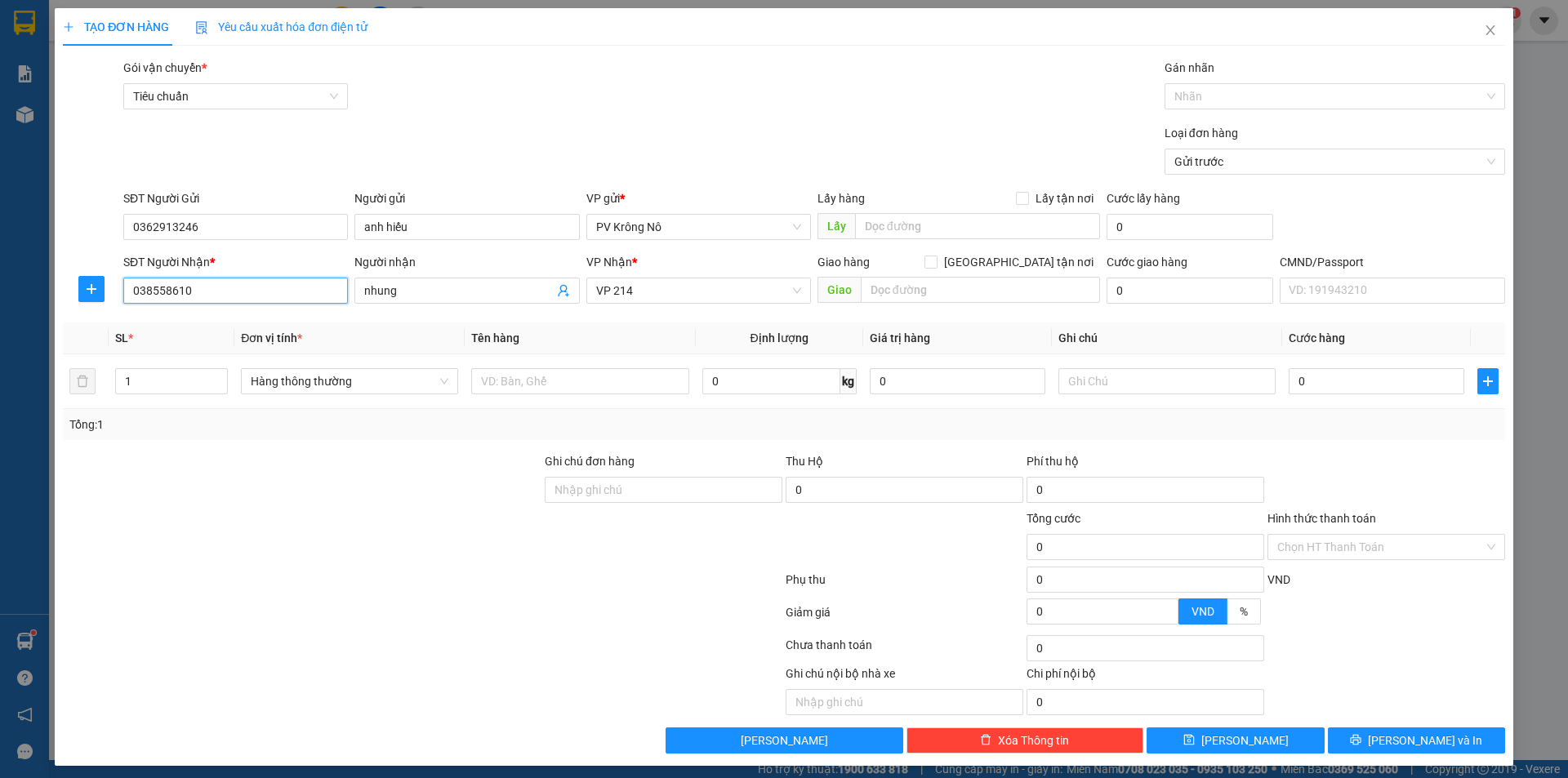
click at [138, 289] on input "038558610" at bounding box center [236, 290] width 225 height 26
type input "0938558610"
click at [184, 331] on div "0938558610 - hoài" at bounding box center [234, 323] width 204 height 18
type input "hoài"
type input "0938558610"
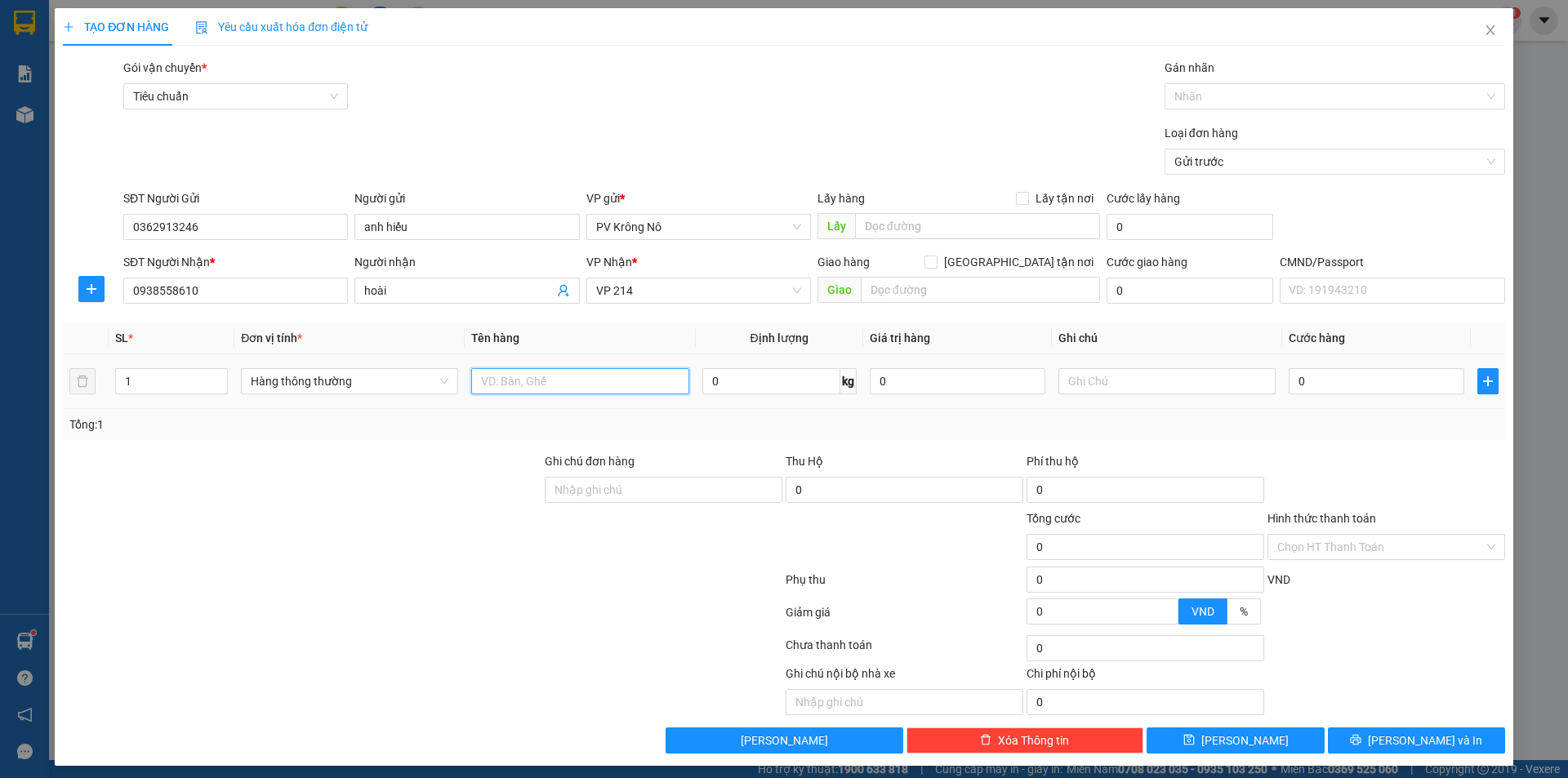
click at [502, 376] on input "text" at bounding box center [580, 381] width 218 height 26
type input "1tg sr"
click at [1308, 382] on input "0" at bounding box center [1376, 381] width 176 height 26
type input "04"
type input "4"
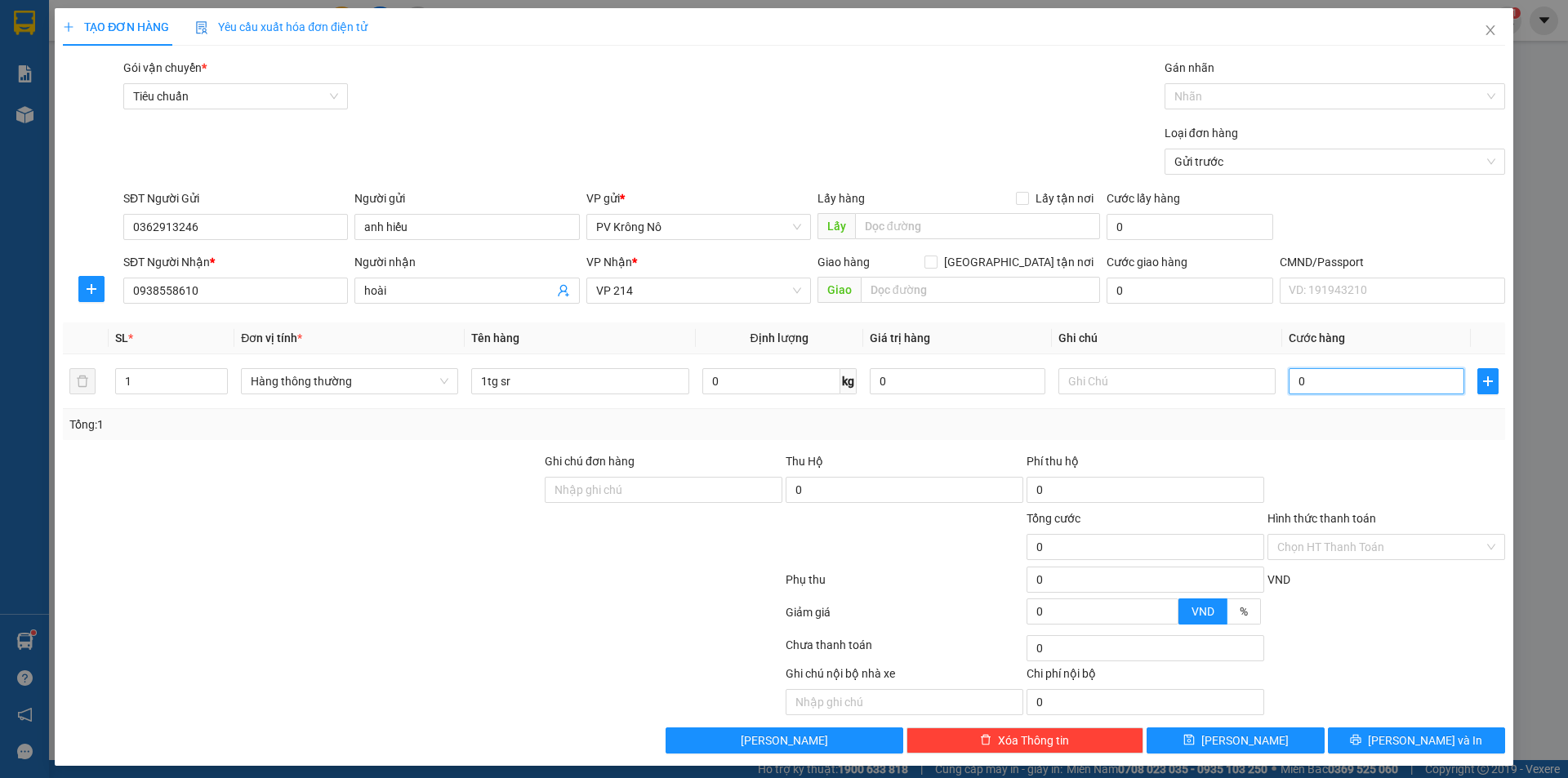
type input "4"
type input "040"
type input "40"
type input "0.400"
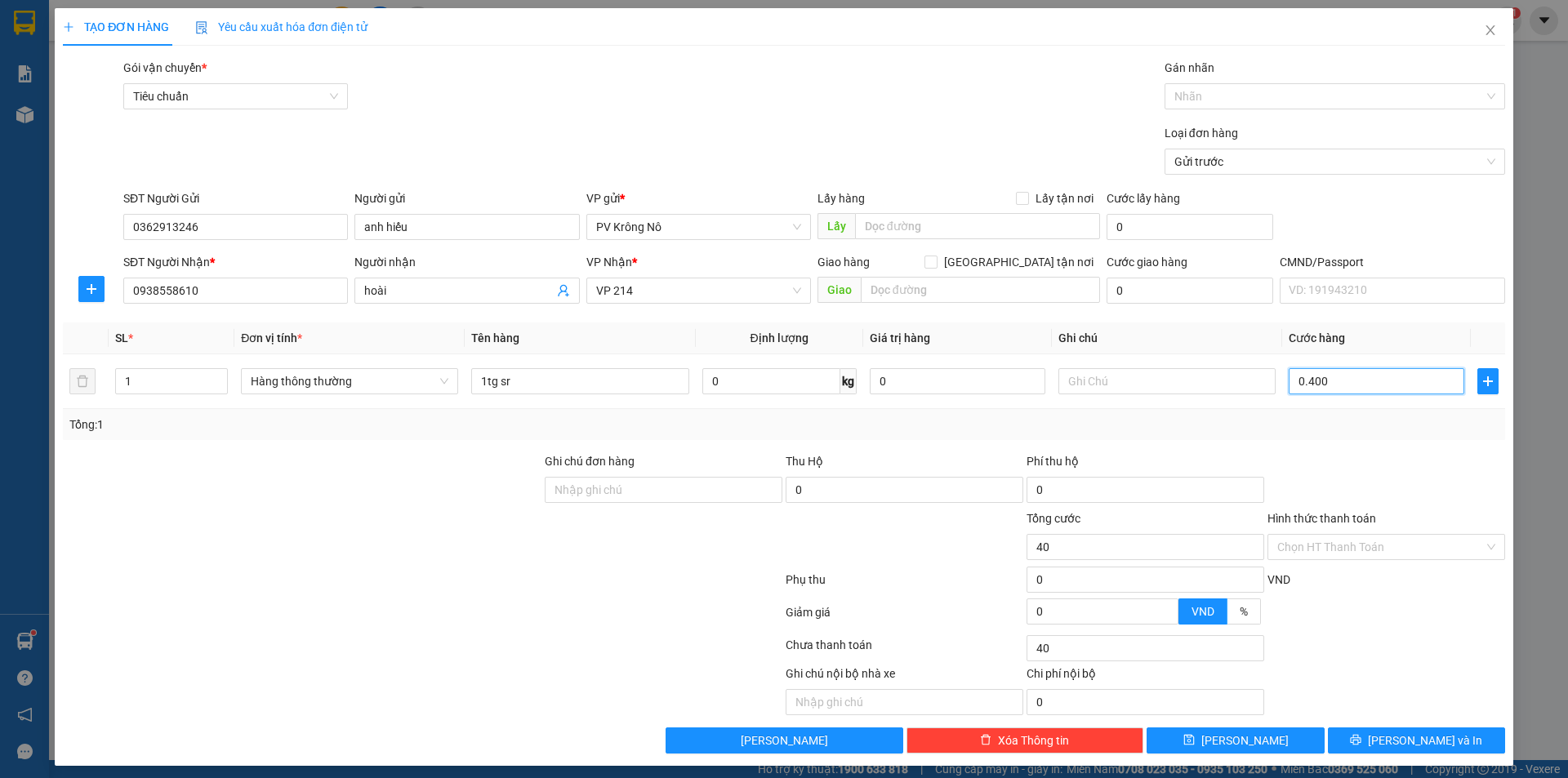
type input "400"
type input "04.000"
type input "4.000"
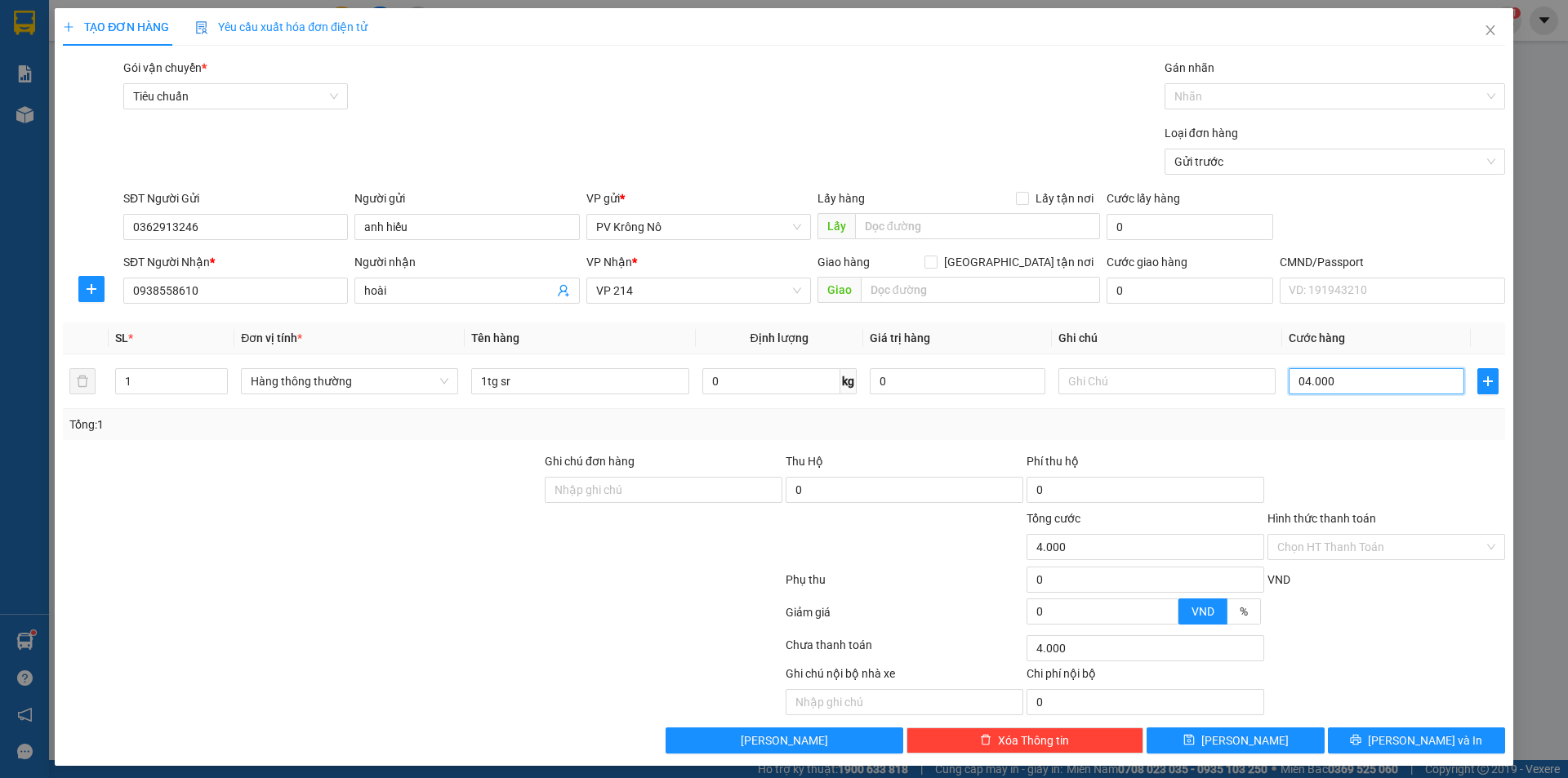
type input "040.000"
type input "40.000"
drag, startPoint x: 1381, startPoint y: 741, endPoint x: 1382, endPoint y: 731, distance: 10.0
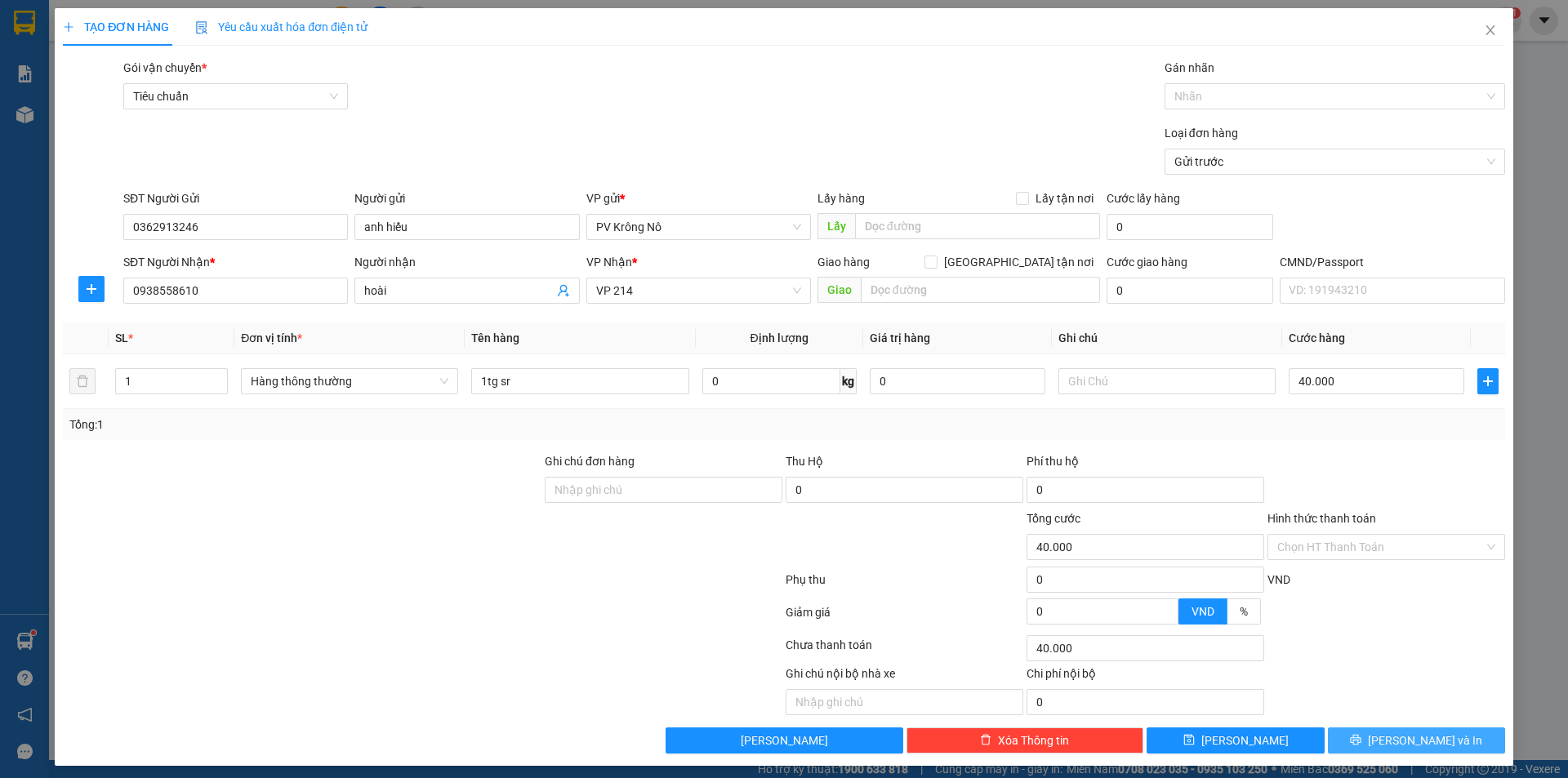
click at [1361, 742] on icon "printer" at bounding box center [1355, 740] width 11 height 11
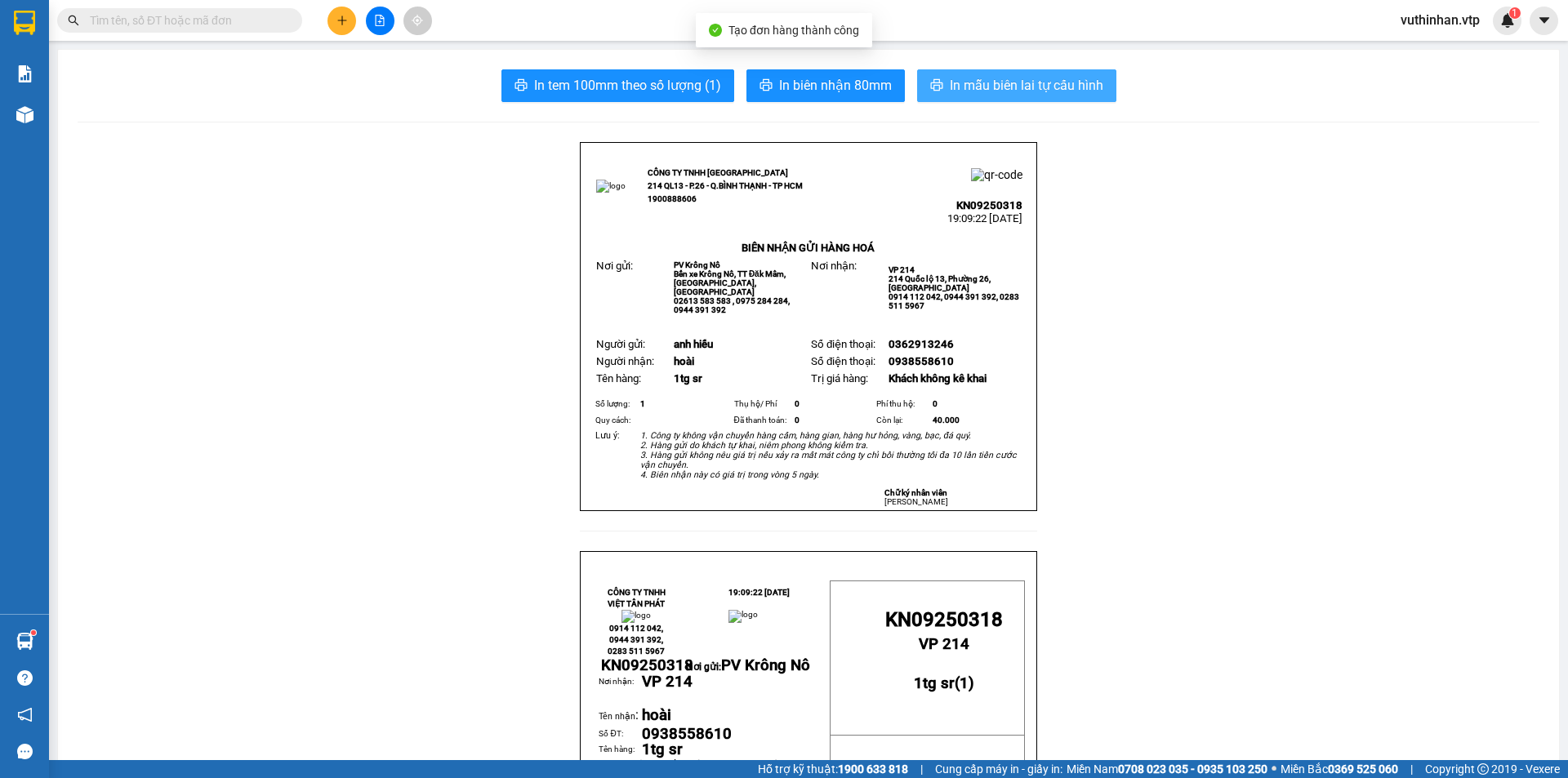
click at [1000, 93] on span "In mẫu biên lai tự cấu hình" at bounding box center [1027, 85] width 154 height 20
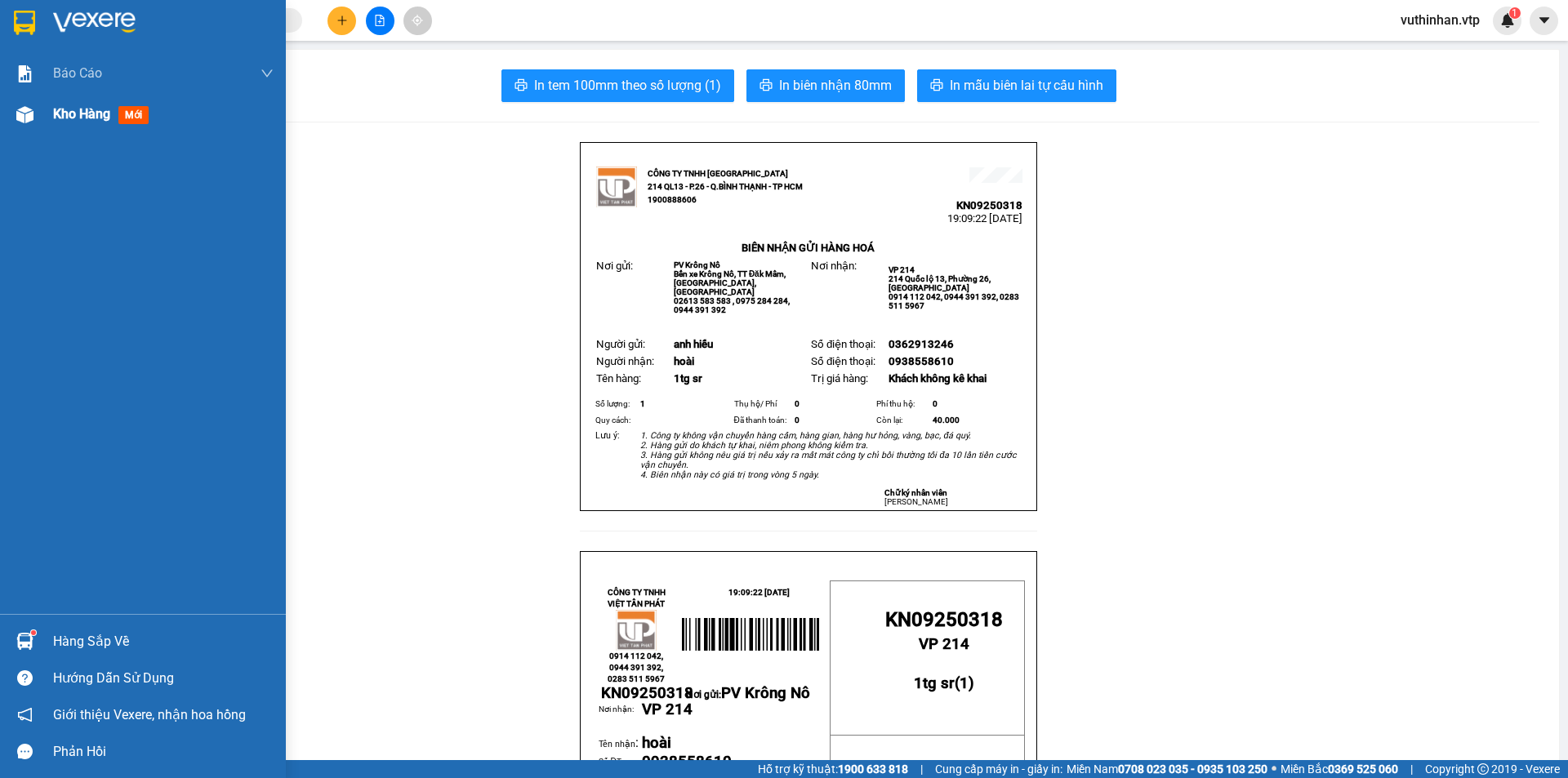
click at [75, 120] on span "Kho hàng" at bounding box center [82, 114] width 57 height 16
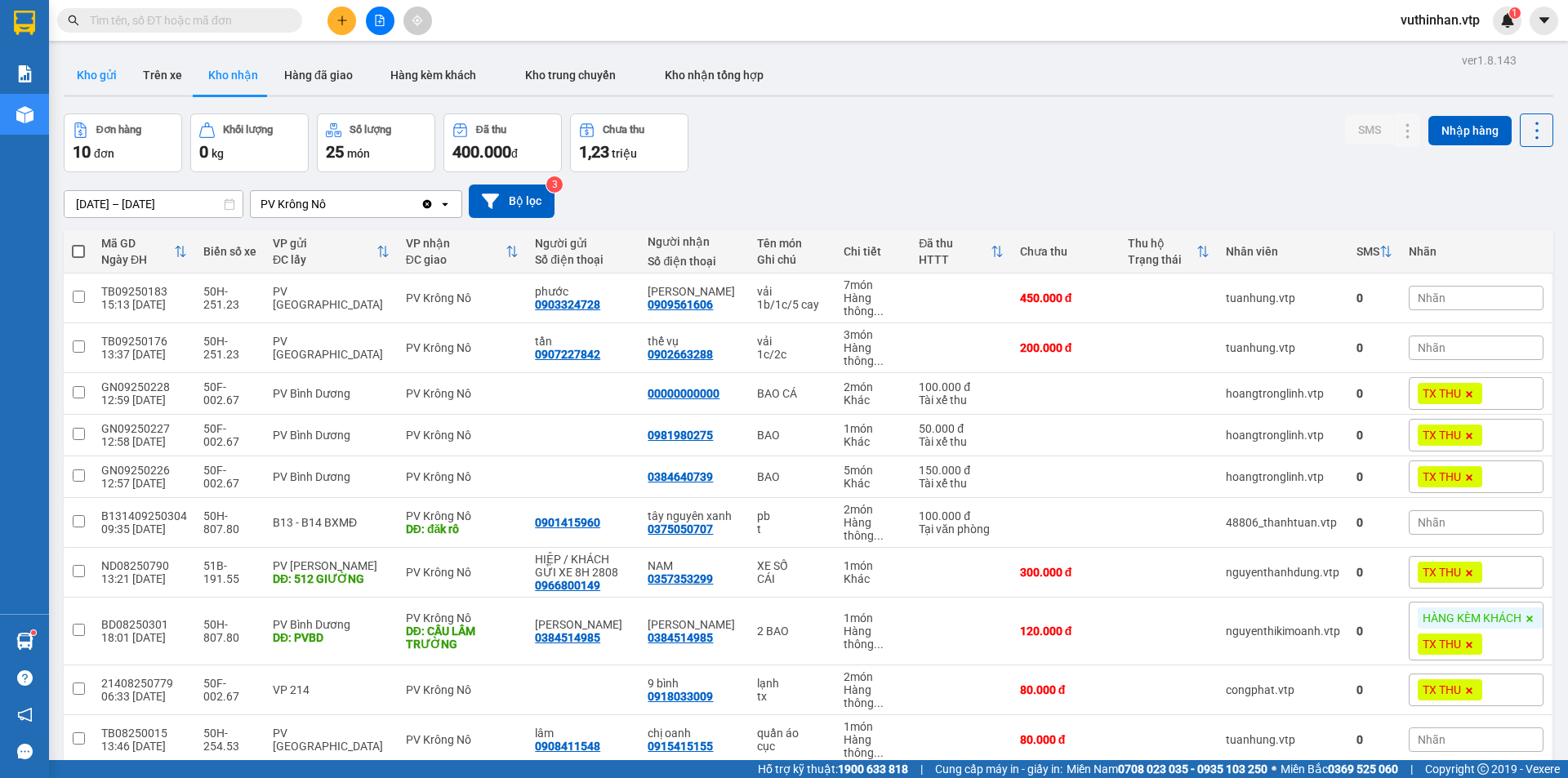
click at [86, 85] on button "Kho gửi" at bounding box center [97, 75] width 66 height 39
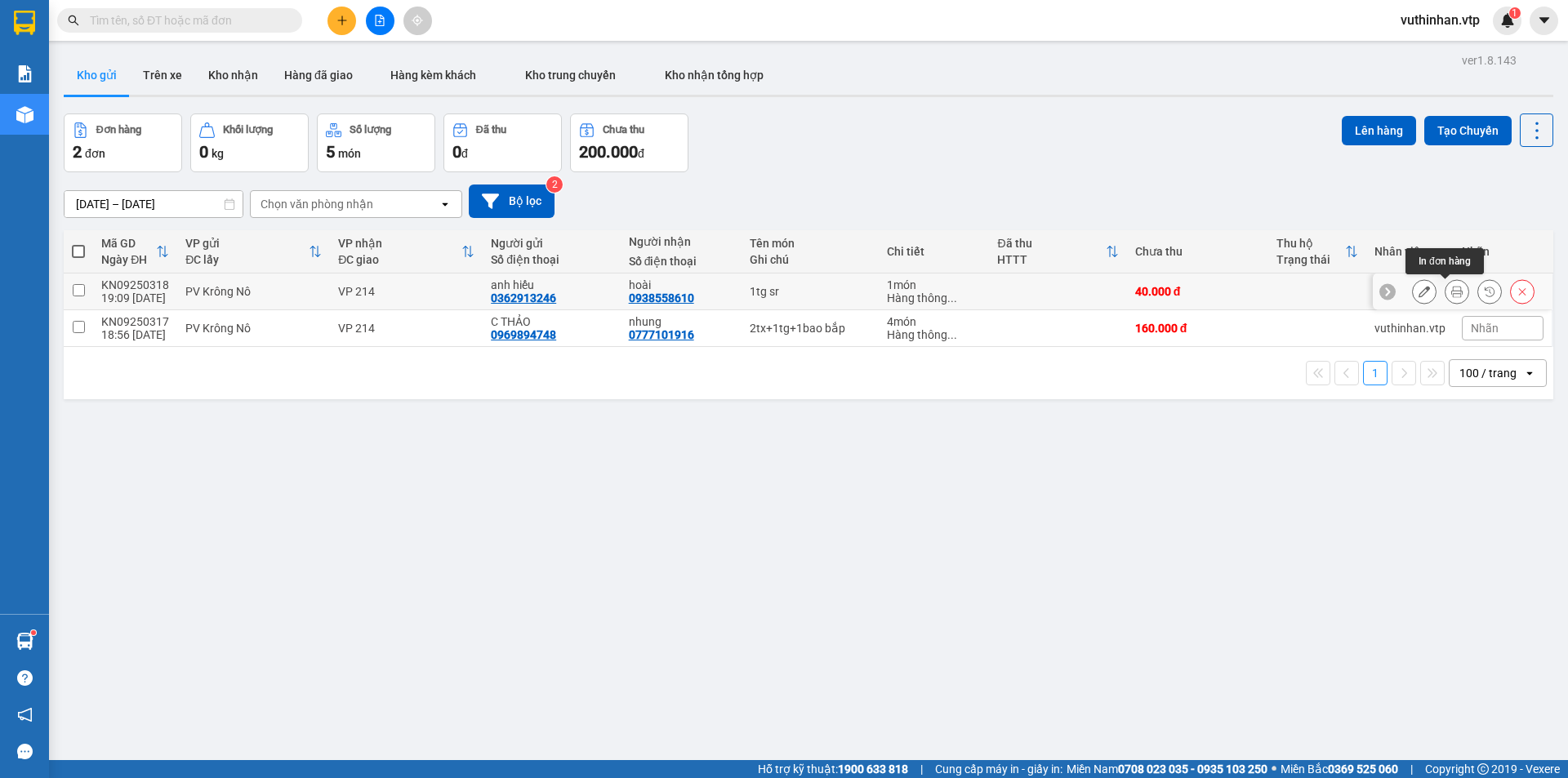
click at [1451, 290] on icon at bounding box center [1457, 291] width 11 height 11
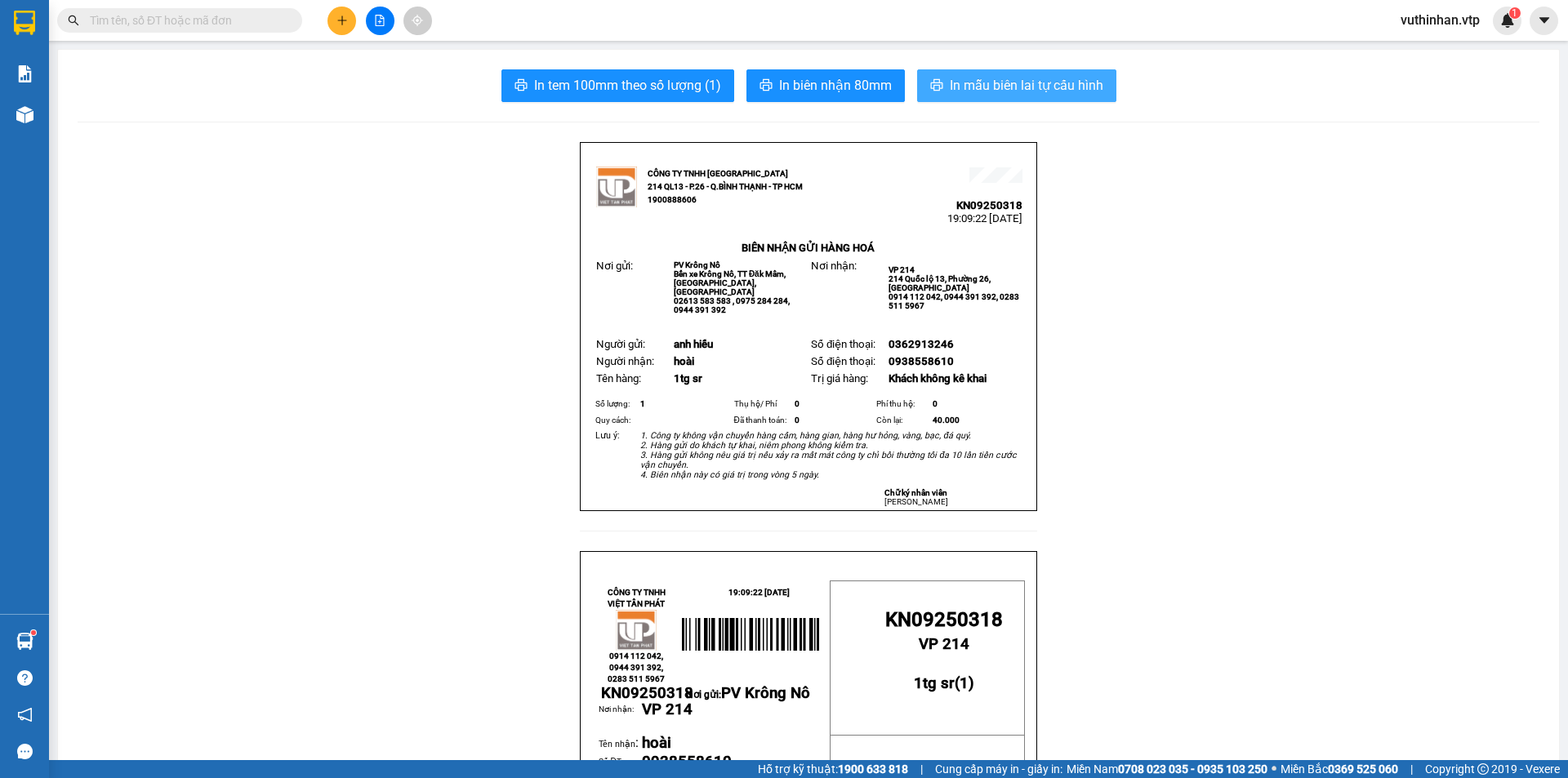
click at [1002, 83] on span "In mẫu biên lai tự cấu hình" at bounding box center [1027, 85] width 154 height 20
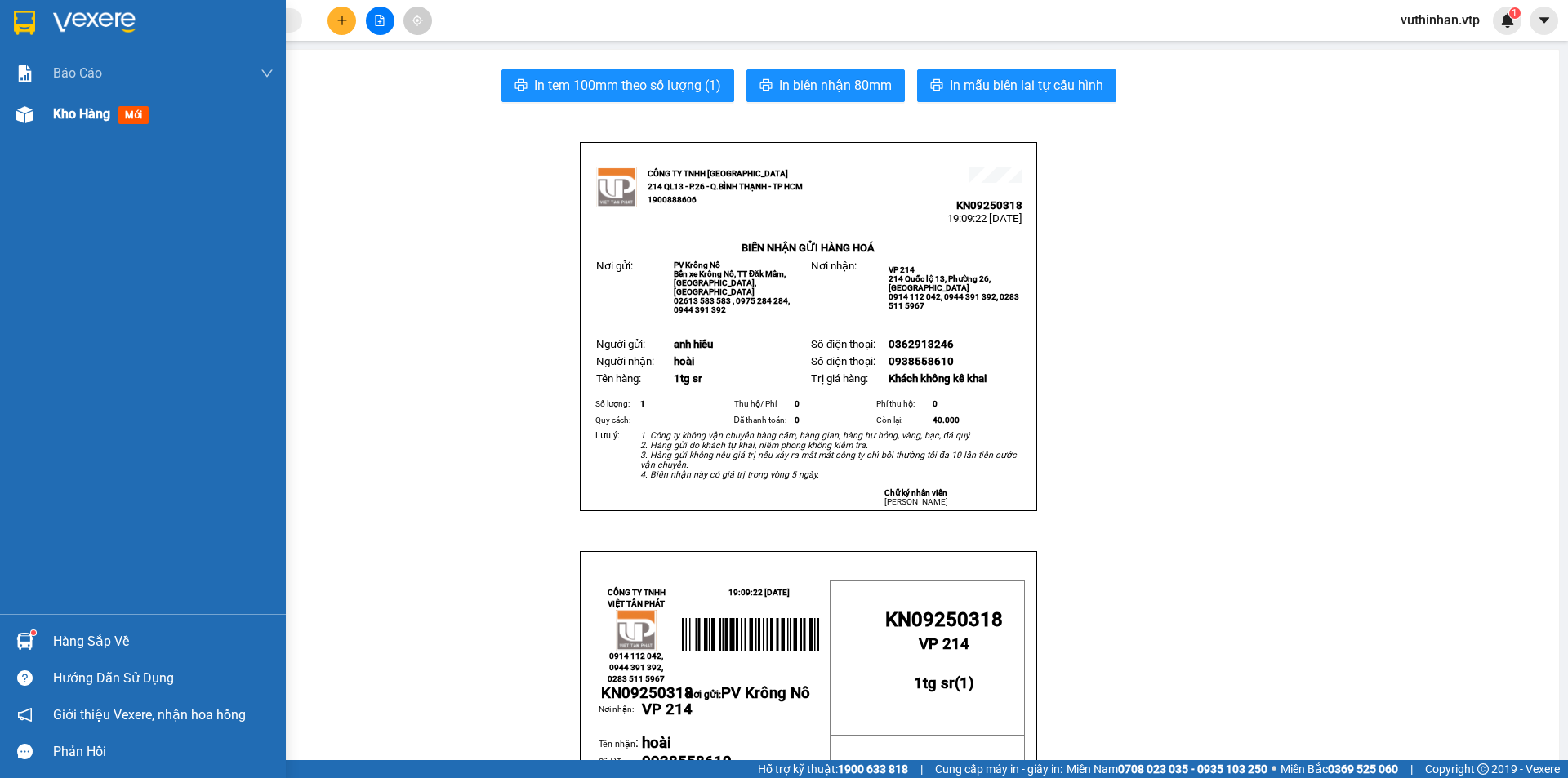
click at [40, 118] on div "Kho hàng mới" at bounding box center [142, 115] width 285 height 41
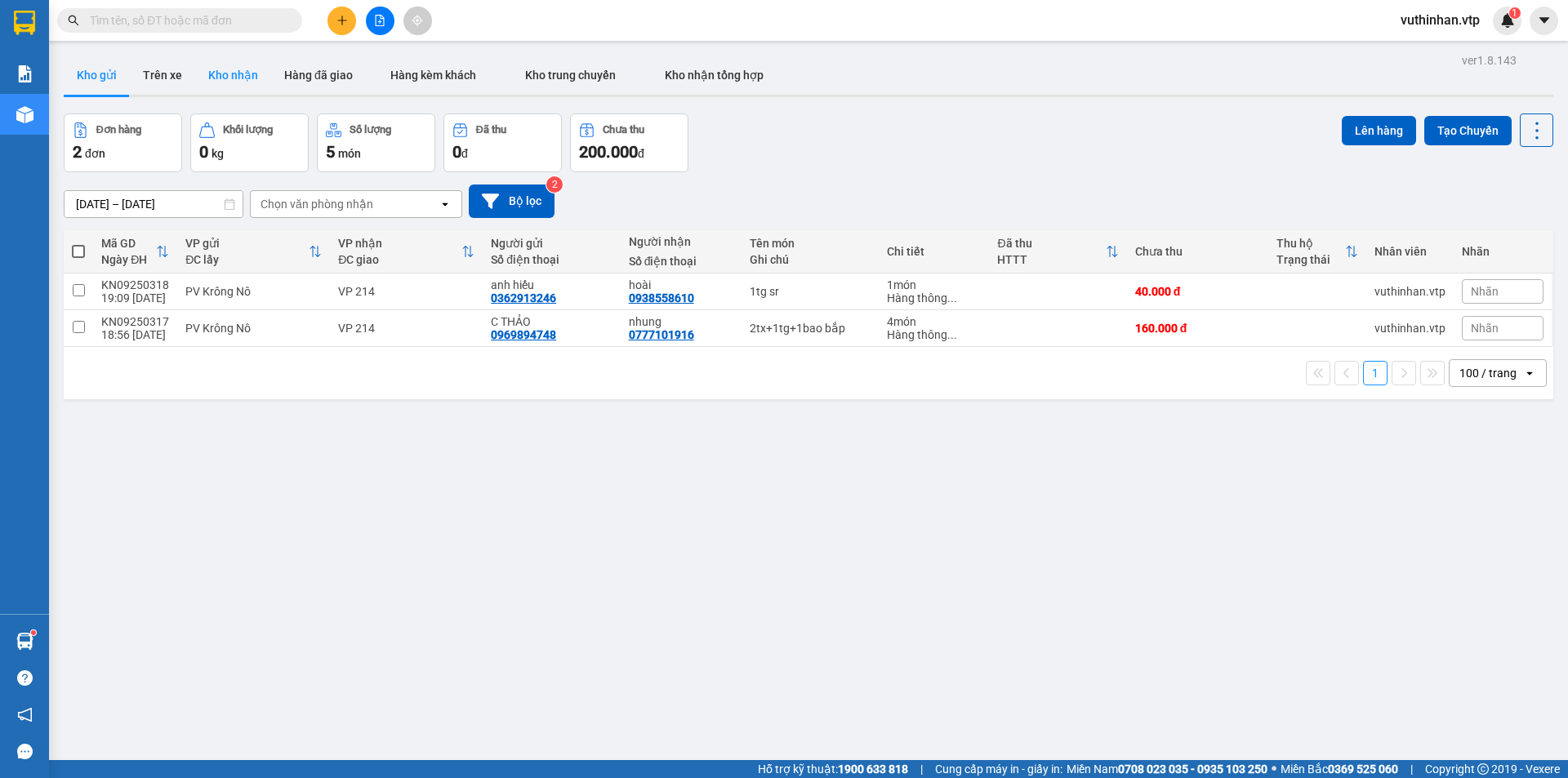
click at [227, 77] on button "Kho nhận" at bounding box center [233, 75] width 76 height 39
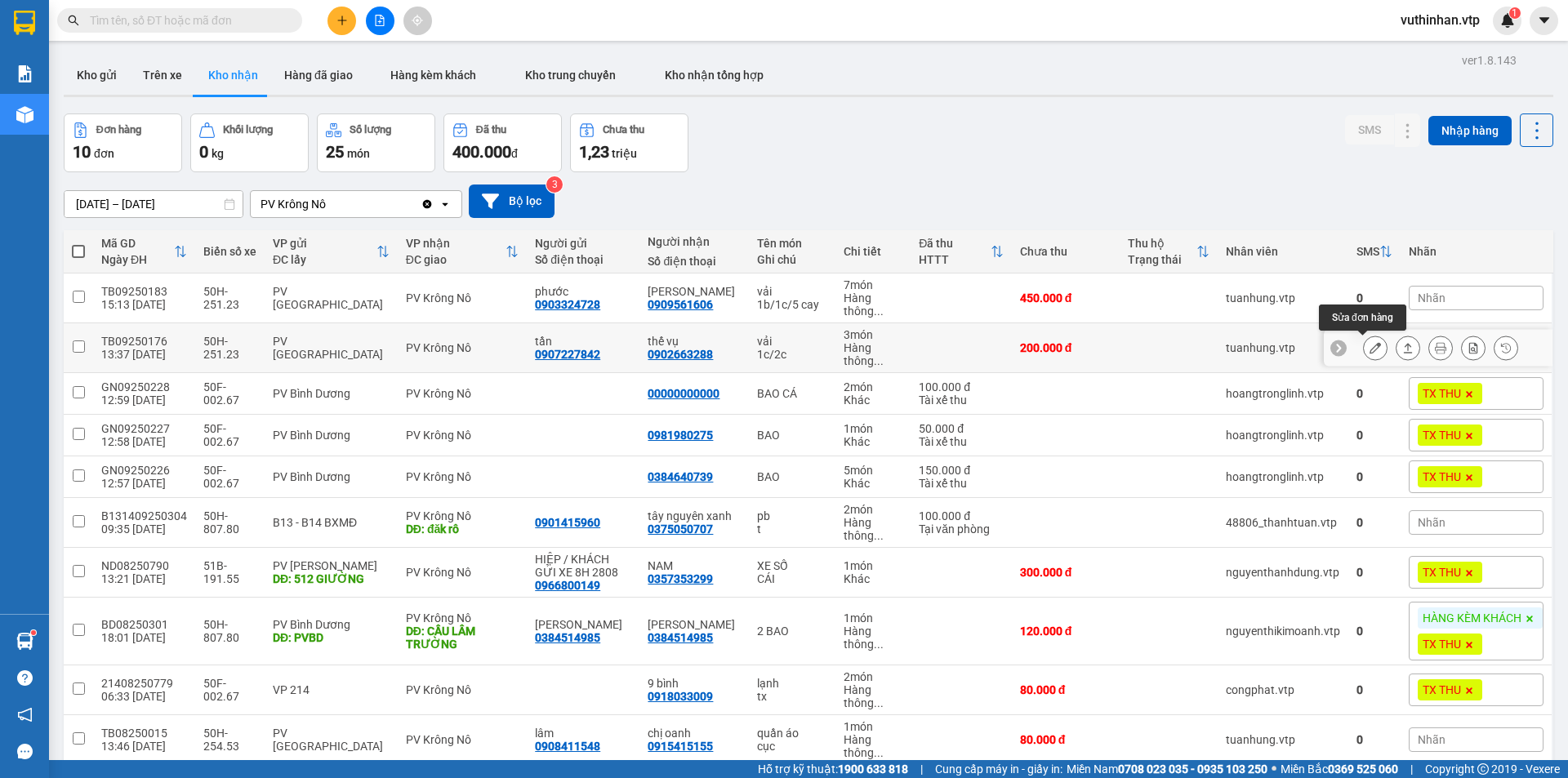
click at [1364, 348] on button at bounding box center [1375, 348] width 23 height 29
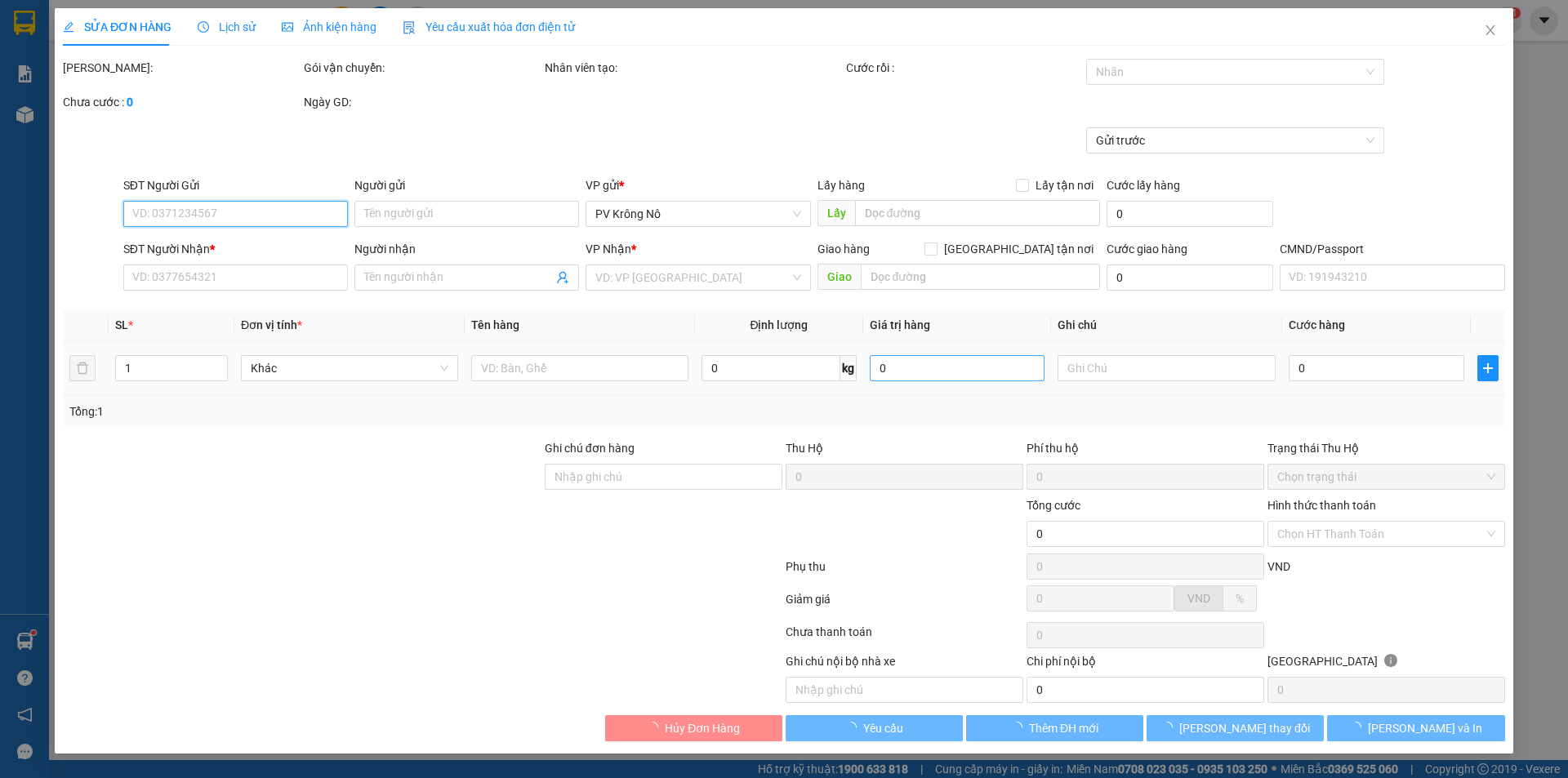
type input "10.000"
type input "0907227842"
type input "tần"
type input "0902663288"
type input "thế vụ"
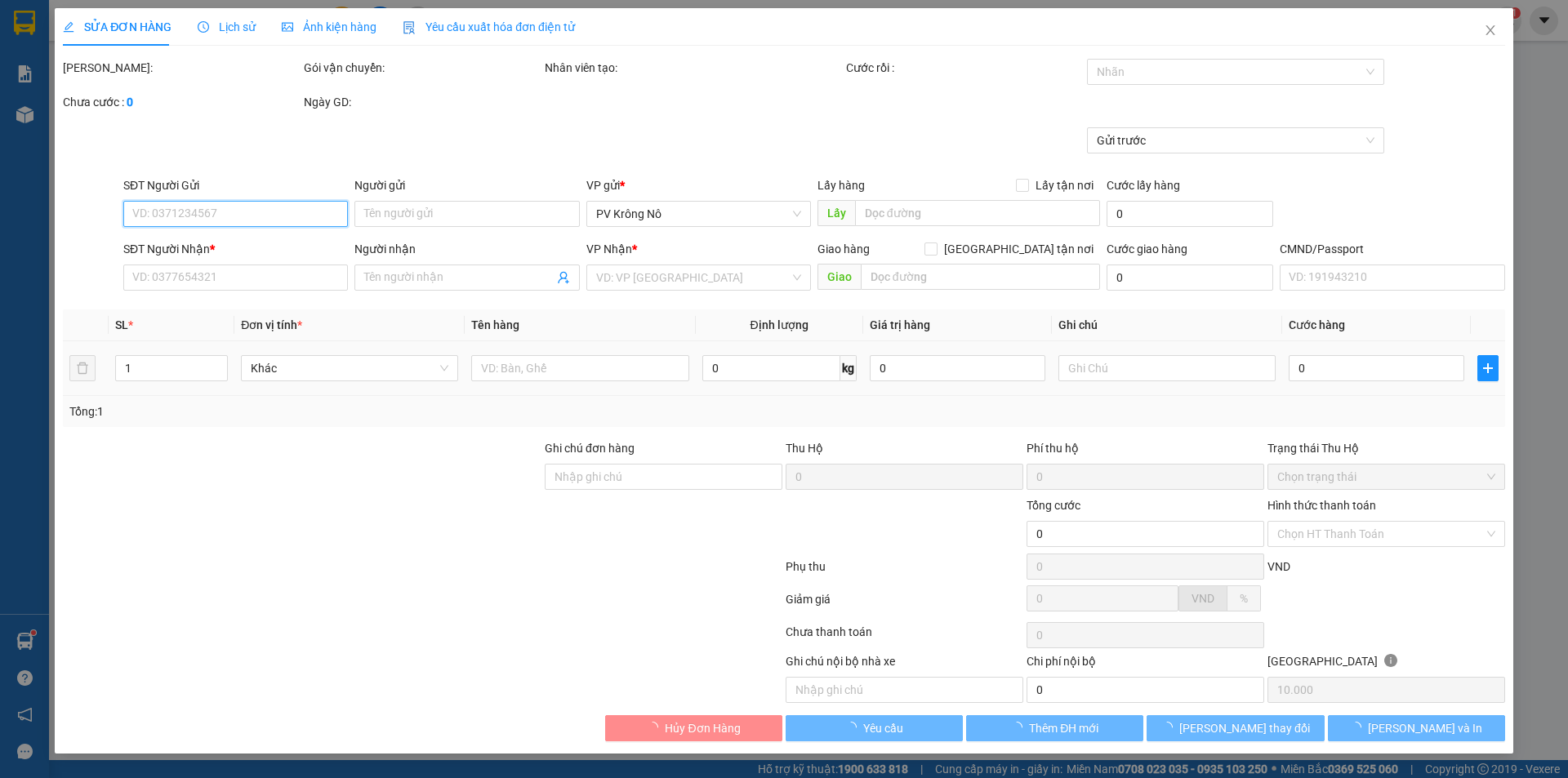
type input "200.000"
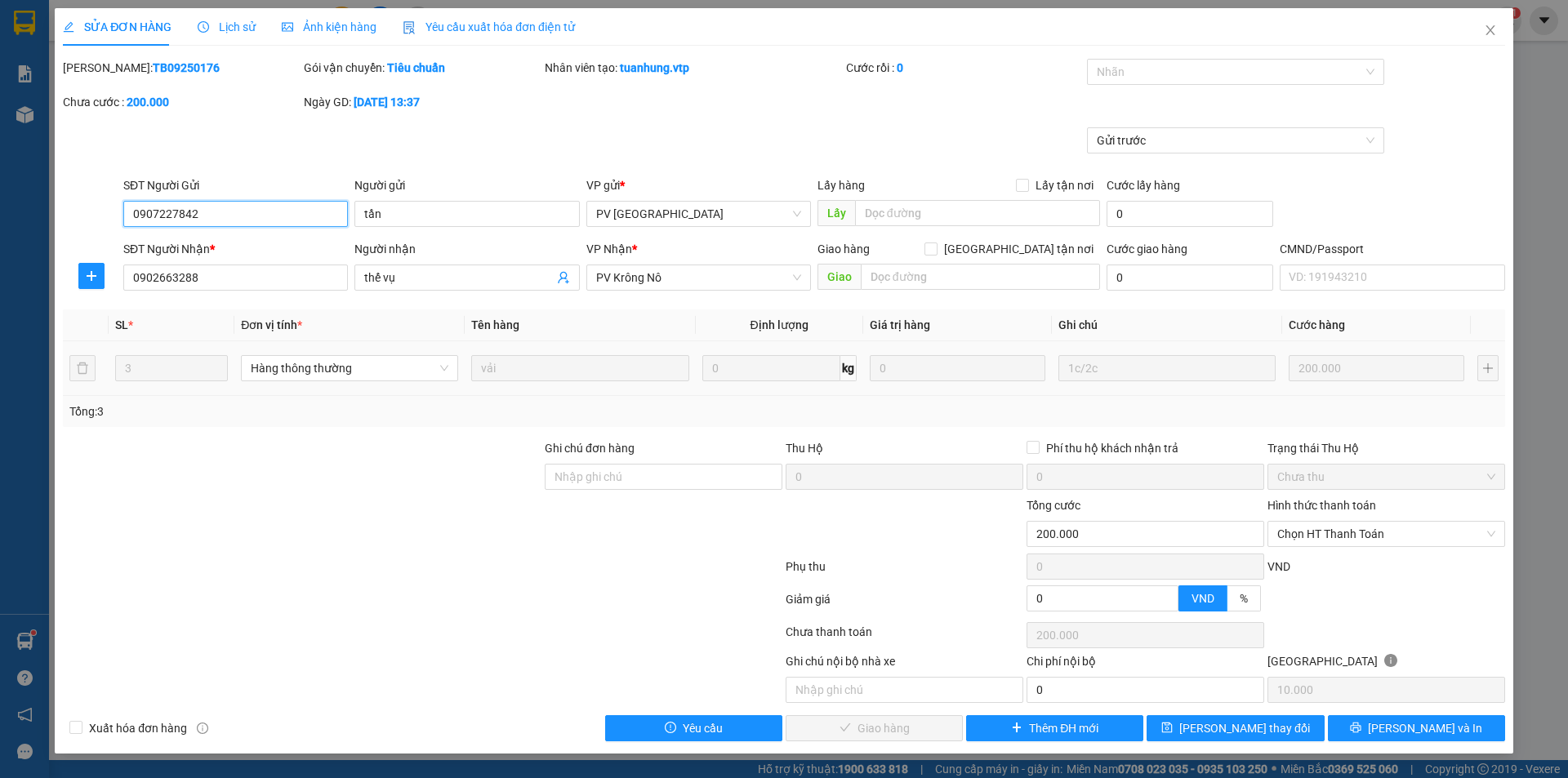
drag, startPoint x: 205, startPoint y: 219, endPoint x: 110, endPoint y: 212, distance: 95.3
click at [6, 202] on div "SỬA ĐƠN HÀNG Lịch sử Ảnh kiện hàng Yêu cầu xuất hóa đơn điện tử Total Paid Fee …" at bounding box center [784, 389] width 1568 height 778
click at [1489, 32] on icon "close" at bounding box center [1490, 30] width 13 height 13
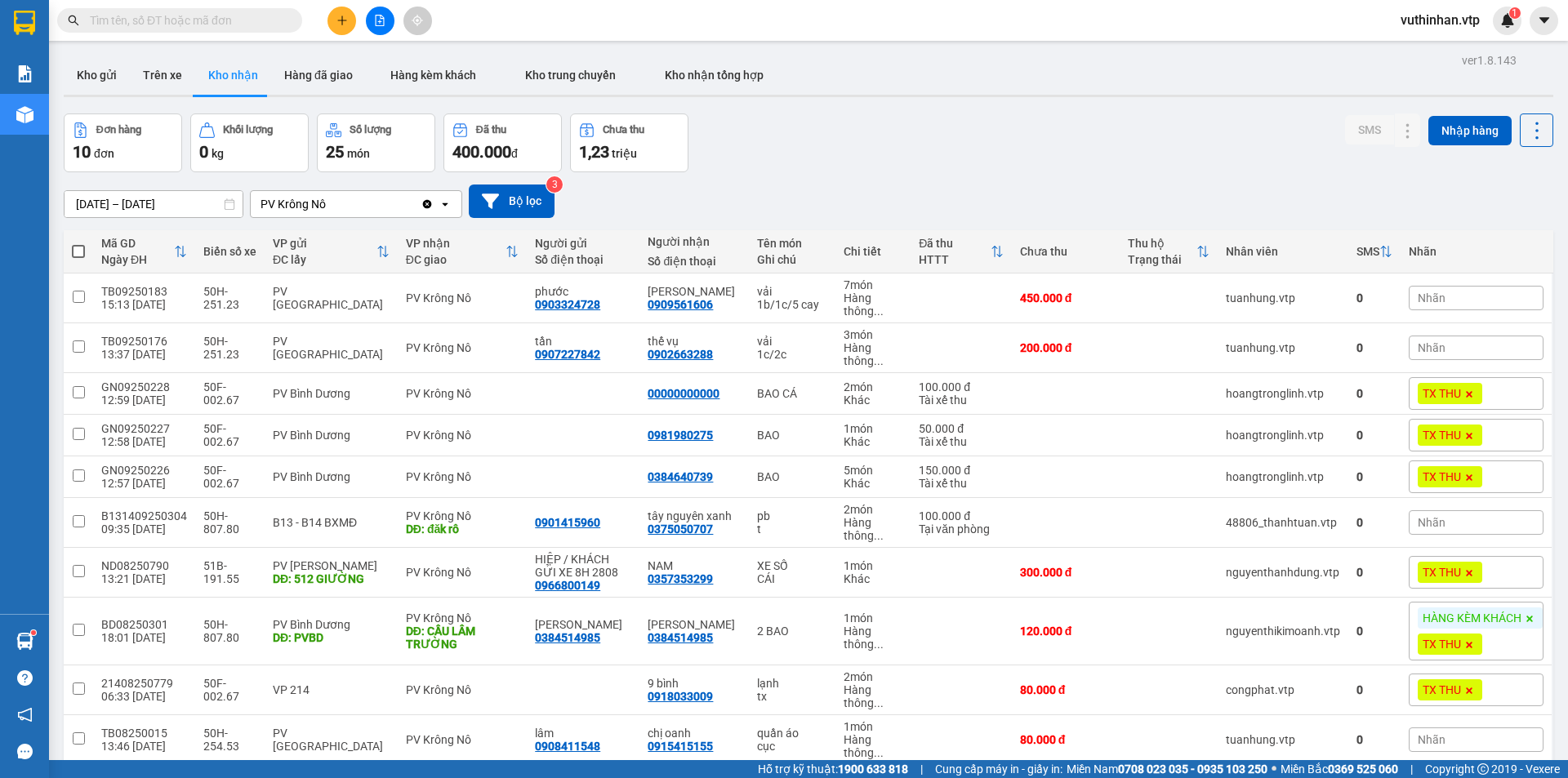
click at [189, 20] on input "text" at bounding box center [186, 20] width 193 height 18
paste input "0907227842"
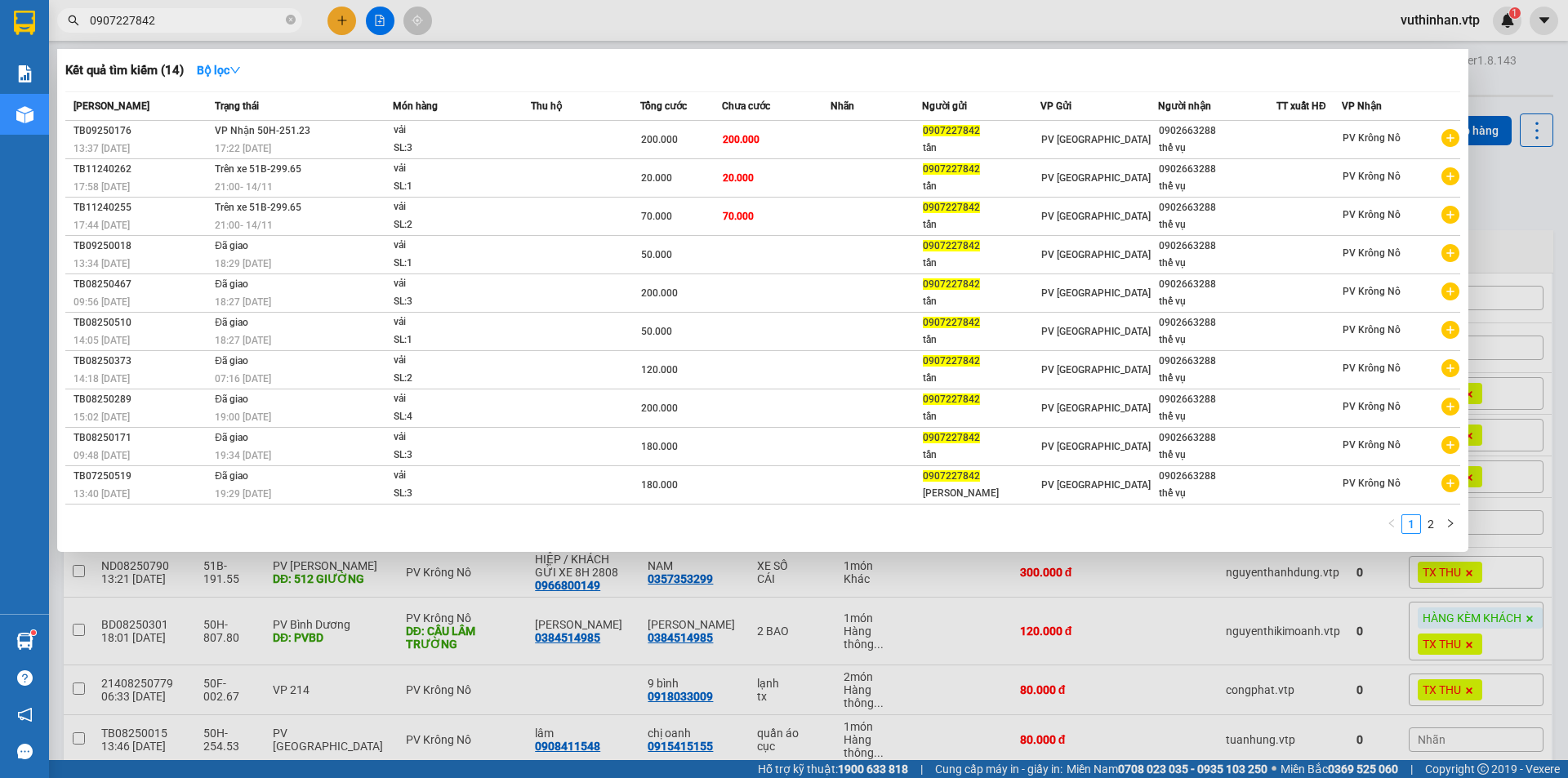
type input "0907227842"
click at [784, 653] on div at bounding box center [784, 389] width 1568 height 778
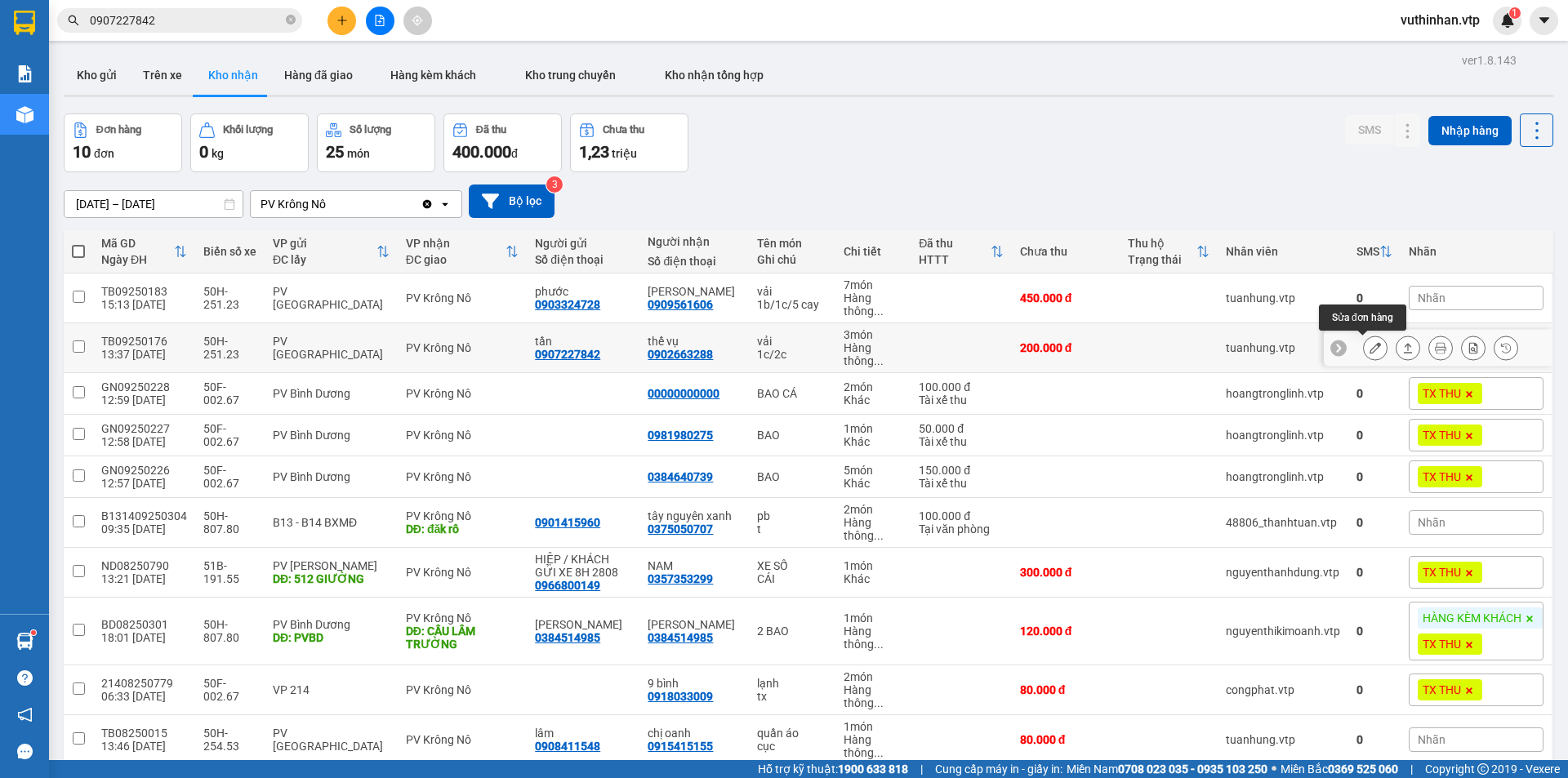
click at [1369, 351] on icon at bounding box center [1375, 348] width 11 height 11
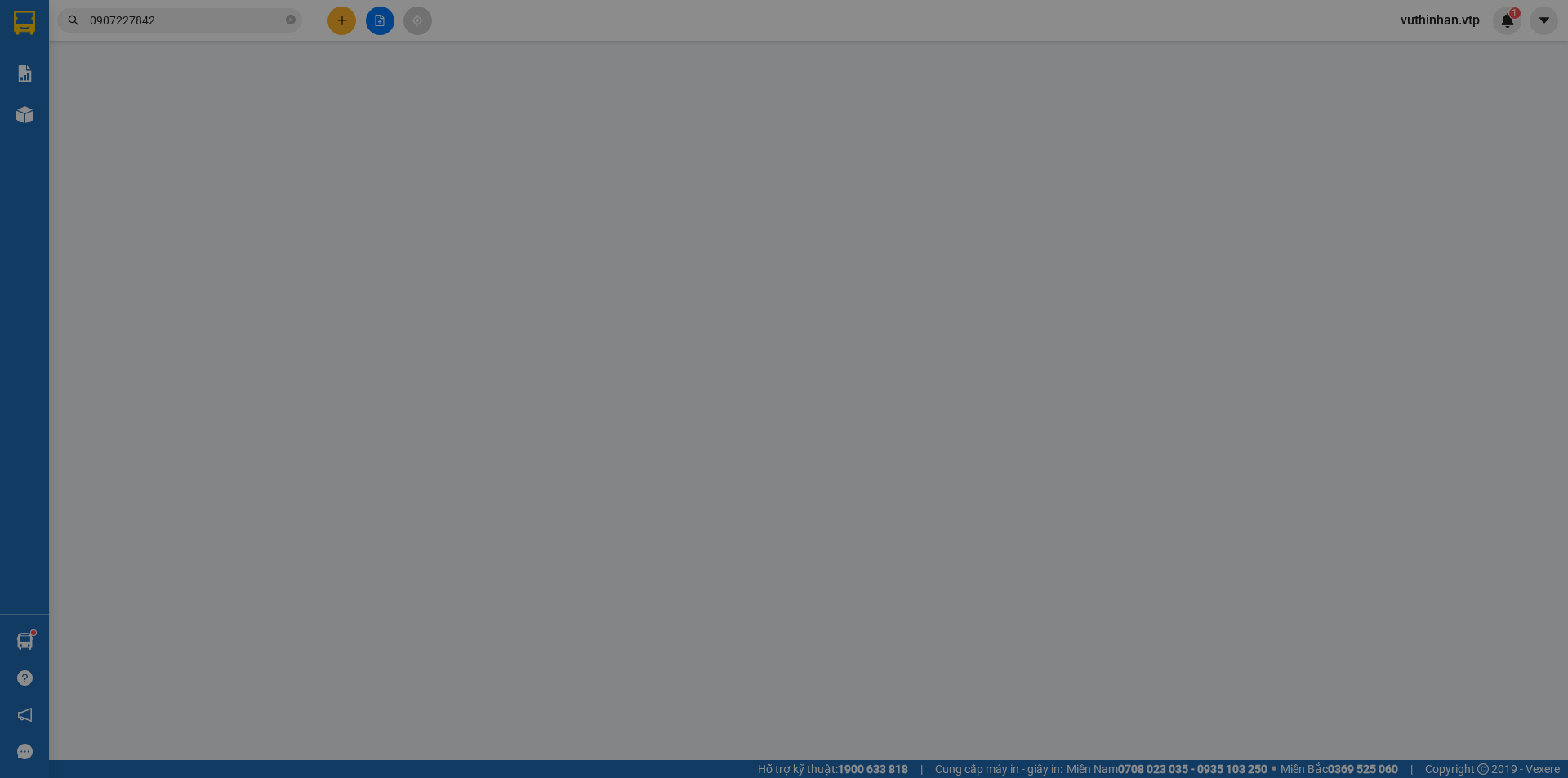
type input "0907227842"
type input "tần"
type input "0902663288"
type input "thế vụ"
type input "200.000"
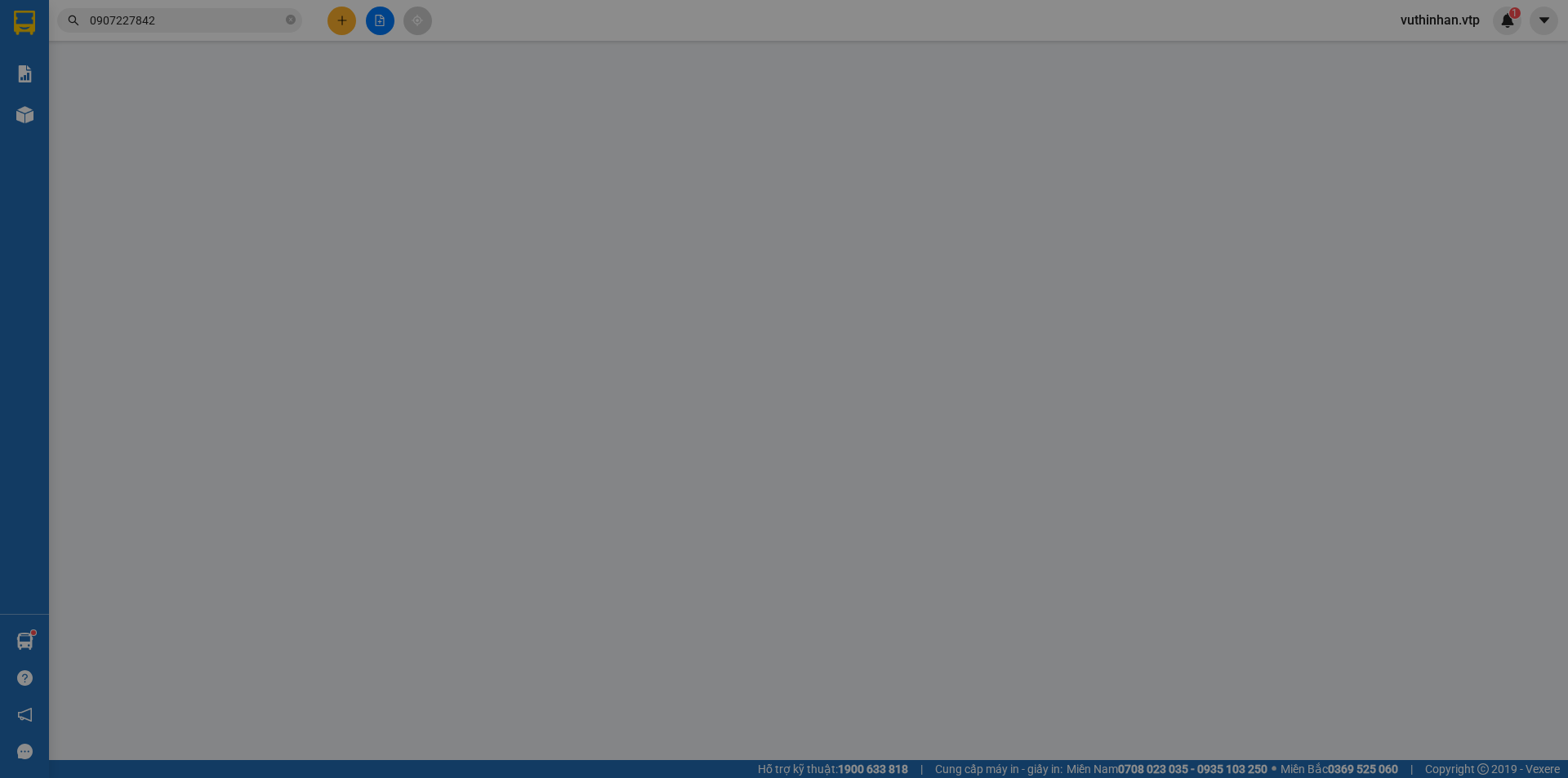
type input "200.000"
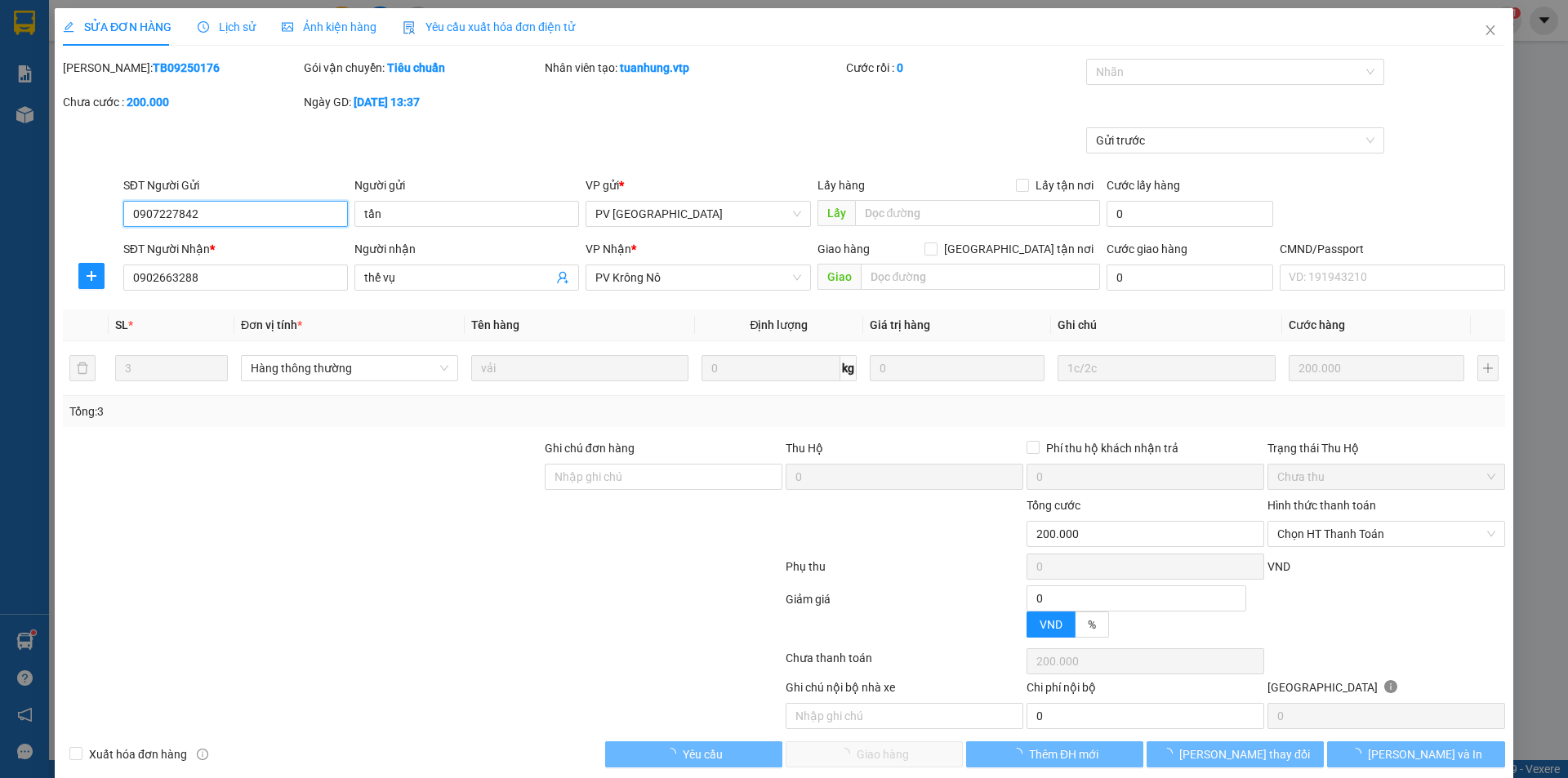
type input "10.000"
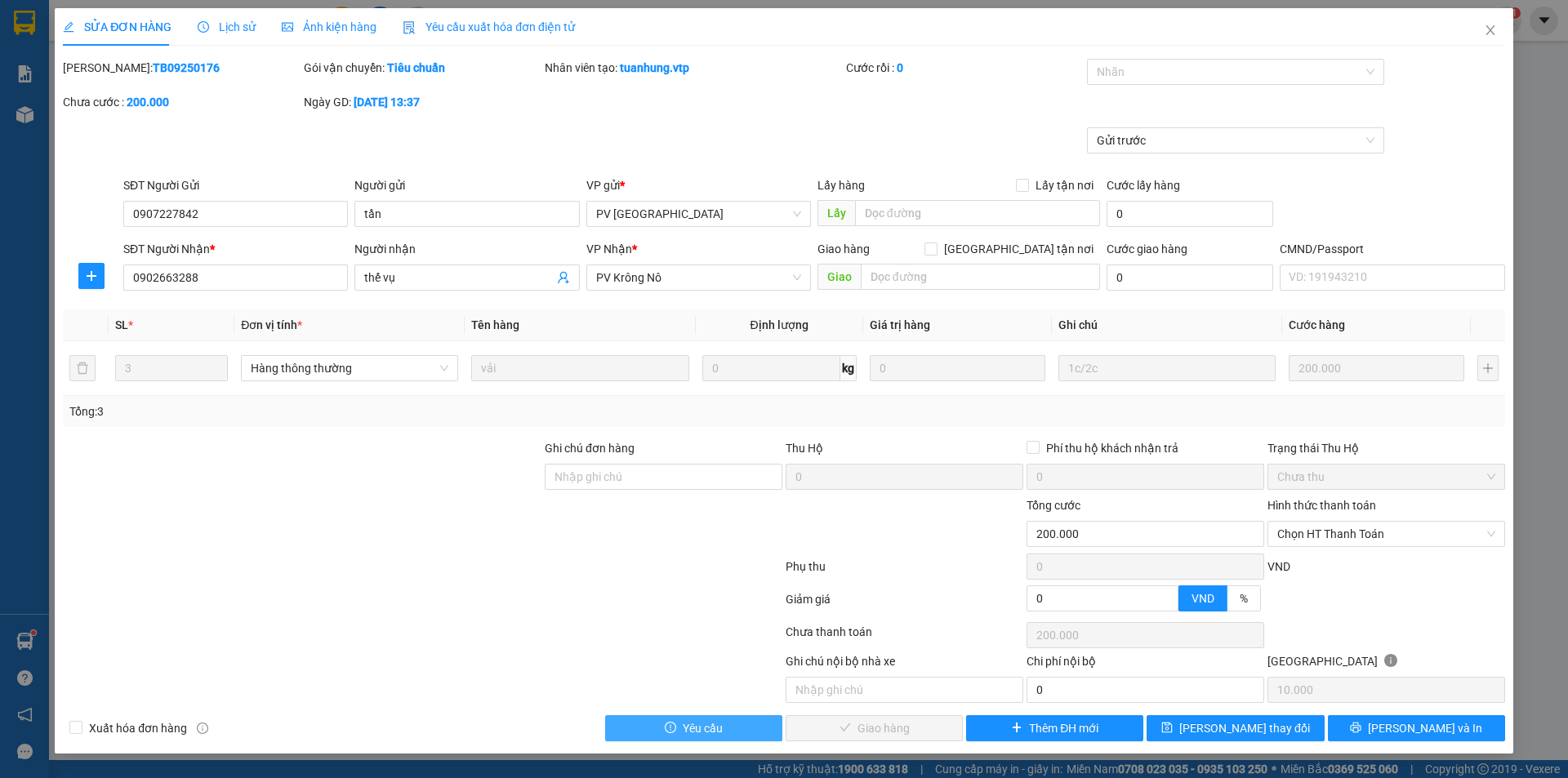
click at [722, 726] on button "Yêu cầu" at bounding box center [694, 728] width 177 height 26
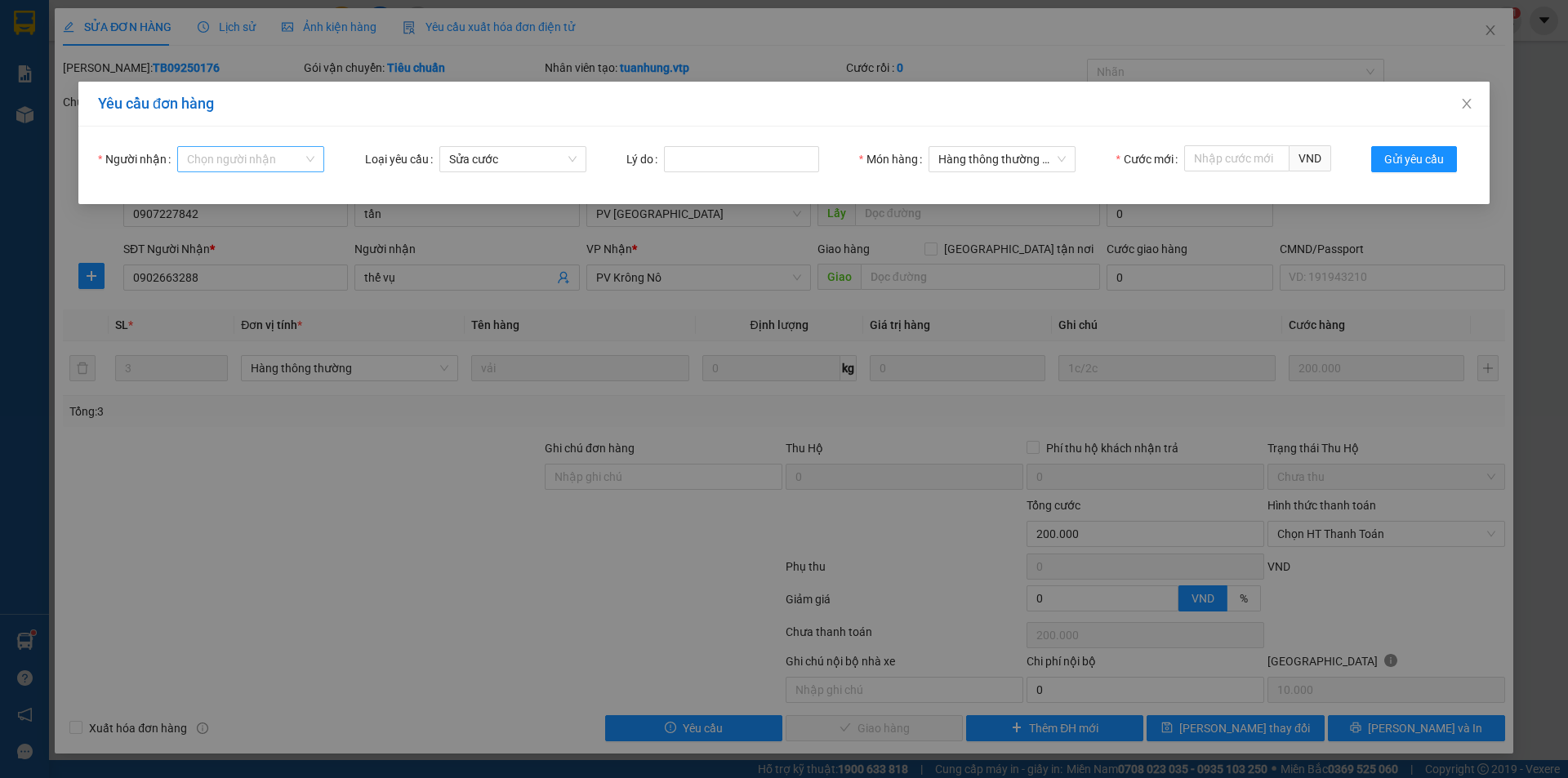
click at [227, 150] on input "Người nhận" at bounding box center [245, 160] width 116 height 25
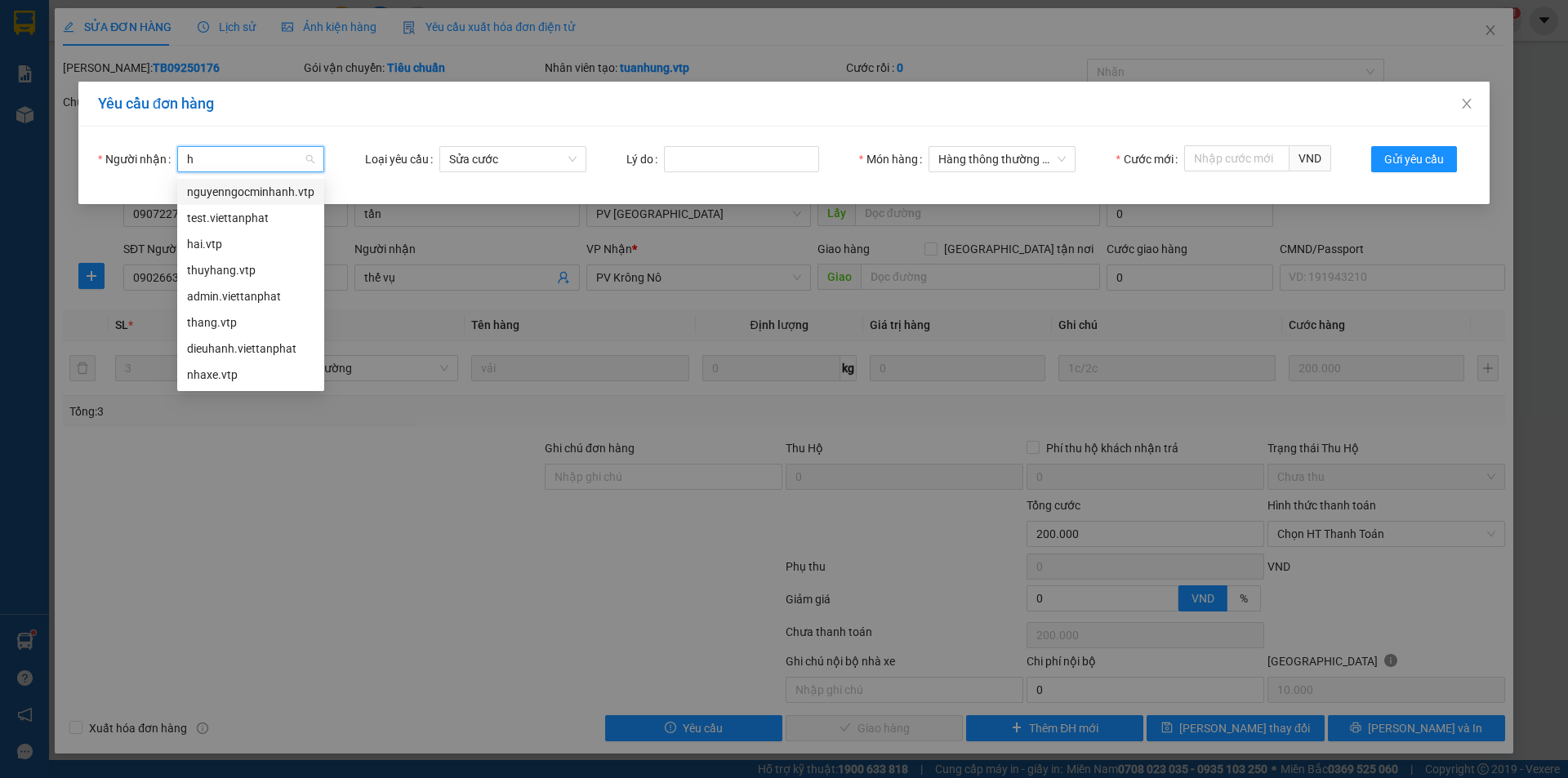
type input "hă"
drag, startPoint x: 205, startPoint y: 153, endPoint x: 173, endPoint y: 165, distance: 34.2
click at [173, 165] on div "Người nhận hă Chọn người nhận" at bounding box center [211, 160] width 227 height 26
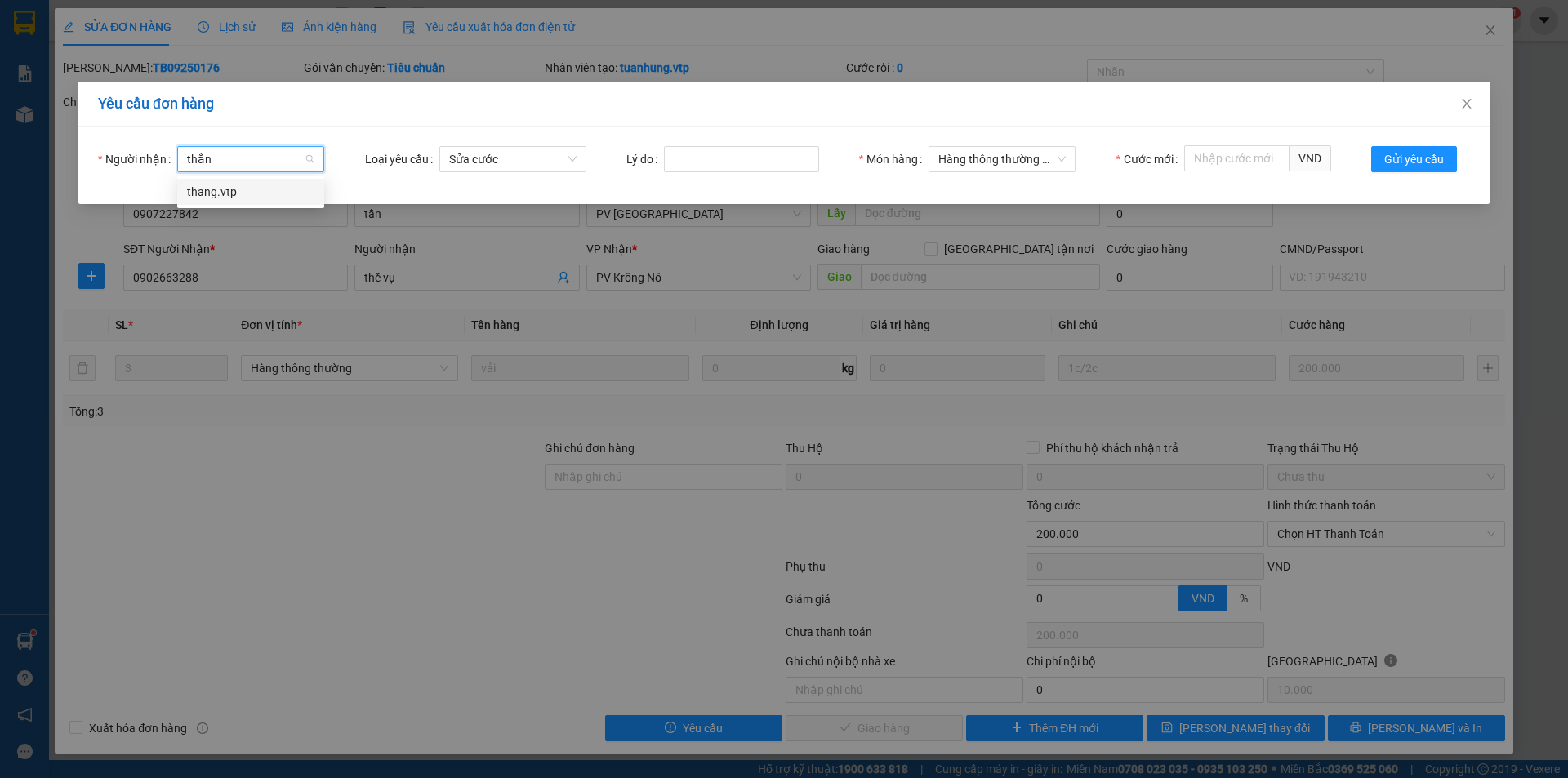
type input "thắng"
click at [209, 195] on div "thang.vtp" at bounding box center [251, 192] width 128 height 18
click at [735, 160] on input "Lý do" at bounding box center [742, 160] width 155 height 26
type input "cước cao đã báo anh chính"
click at [1036, 155] on span "Hàng thông thường - vải" at bounding box center [1002, 160] width 128 height 25
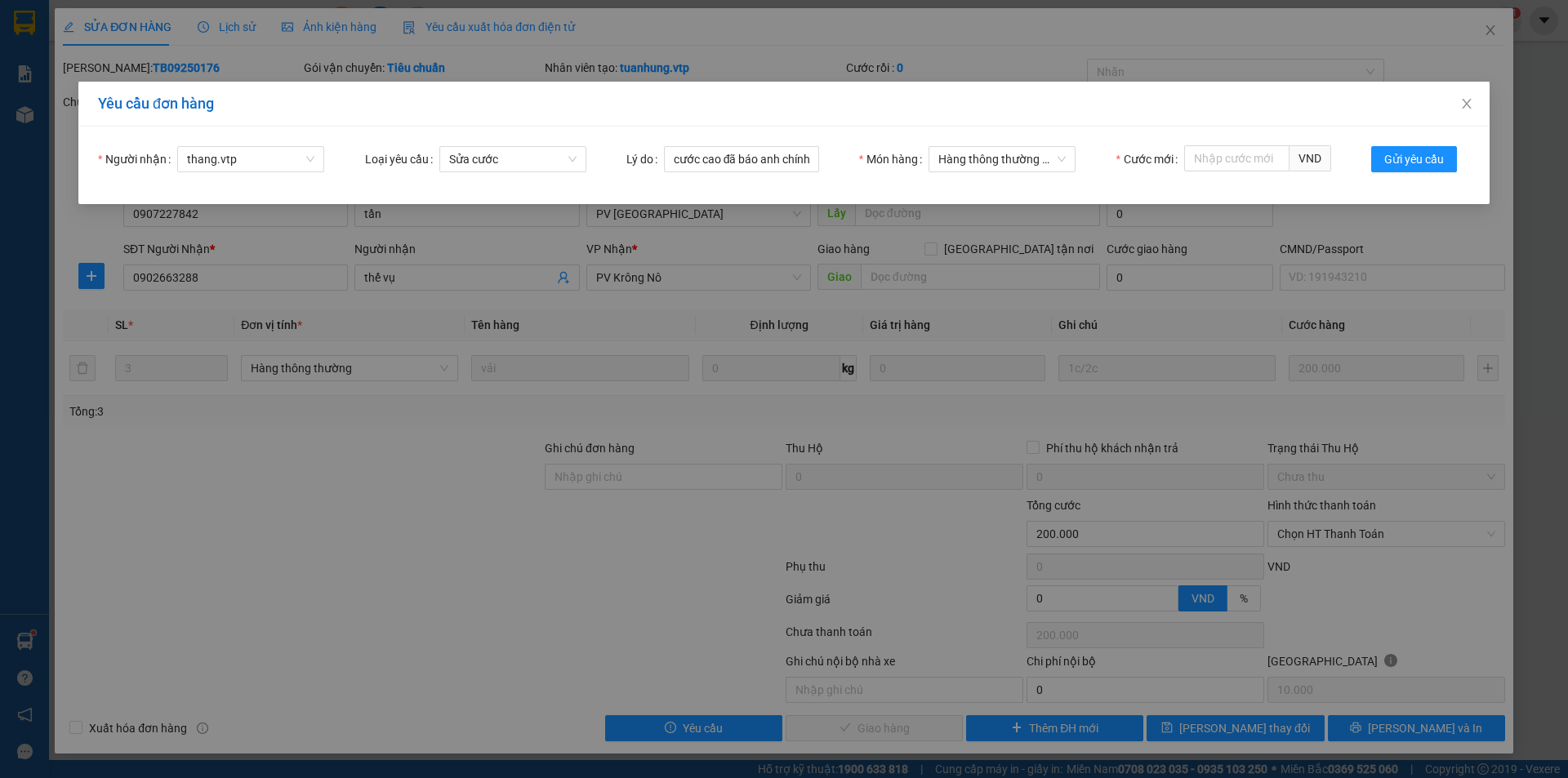
click at [1162, 128] on div "Người nhận thang.vtp Loại yêu cầu Sửa cước Lý do cước cao đã báo anh chính Món …" at bounding box center [784, 165] width 1411 height 78
drag, startPoint x: 1209, startPoint y: 168, endPoint x: 1188, endPoint y: 171, distance: 21.2
click at [1211, 168] on input "Cước mới" at bounding box center [1236, 159] width 106 height 26
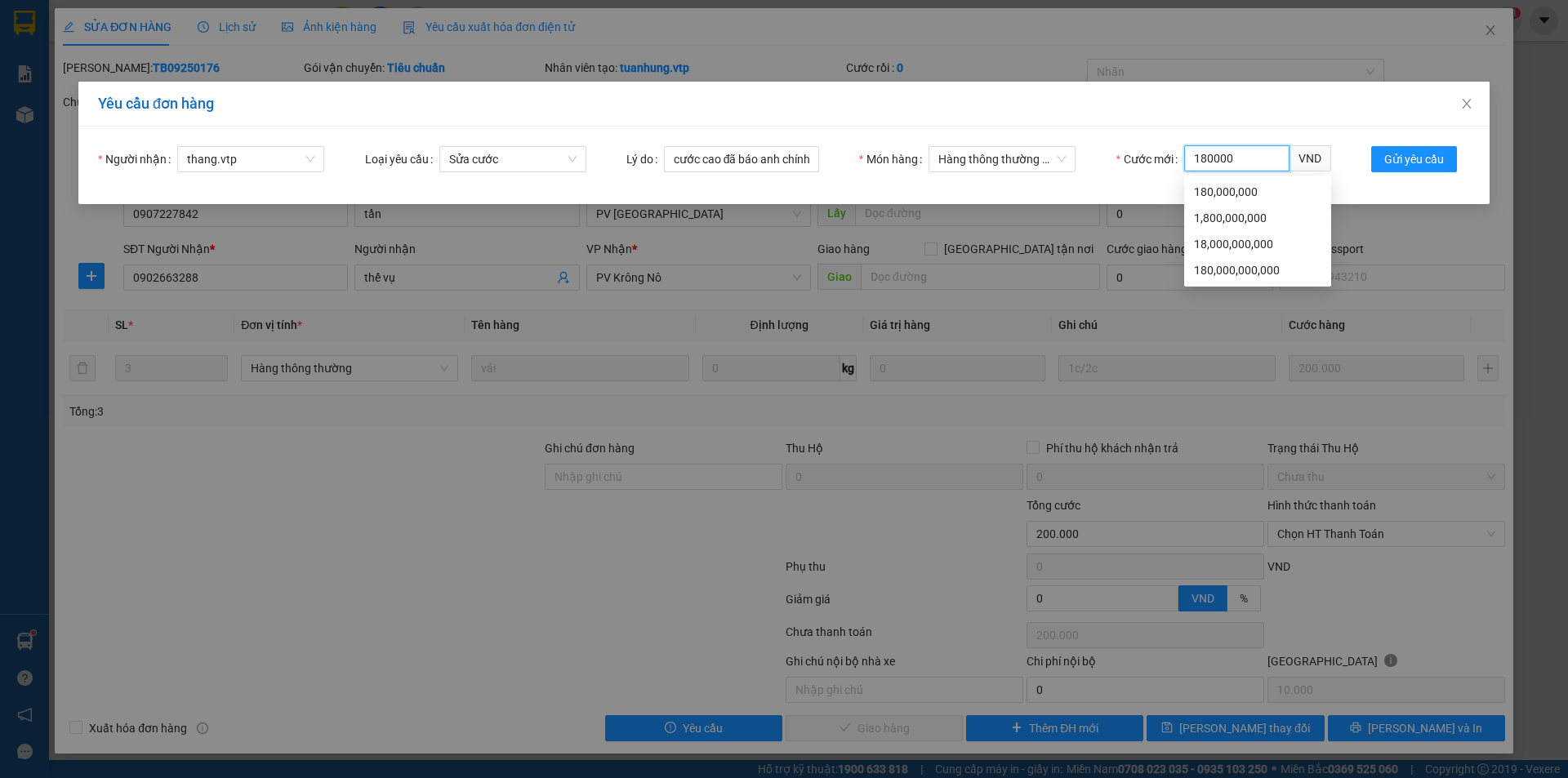
type input "180000"
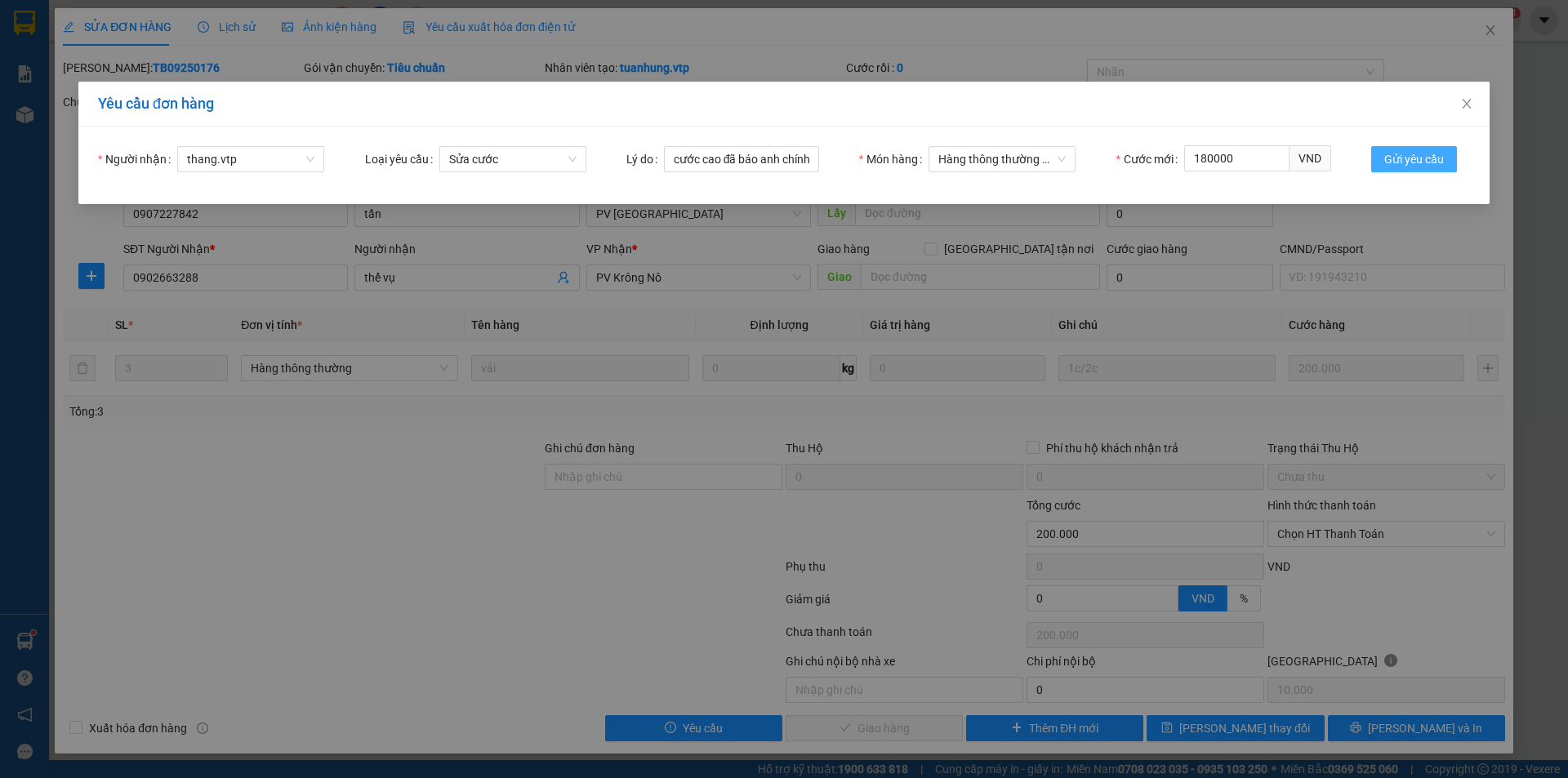
click at [1403, 161] on span "Gửi yêu cầu" at bounding box center [1413, 160] width 60 height 18
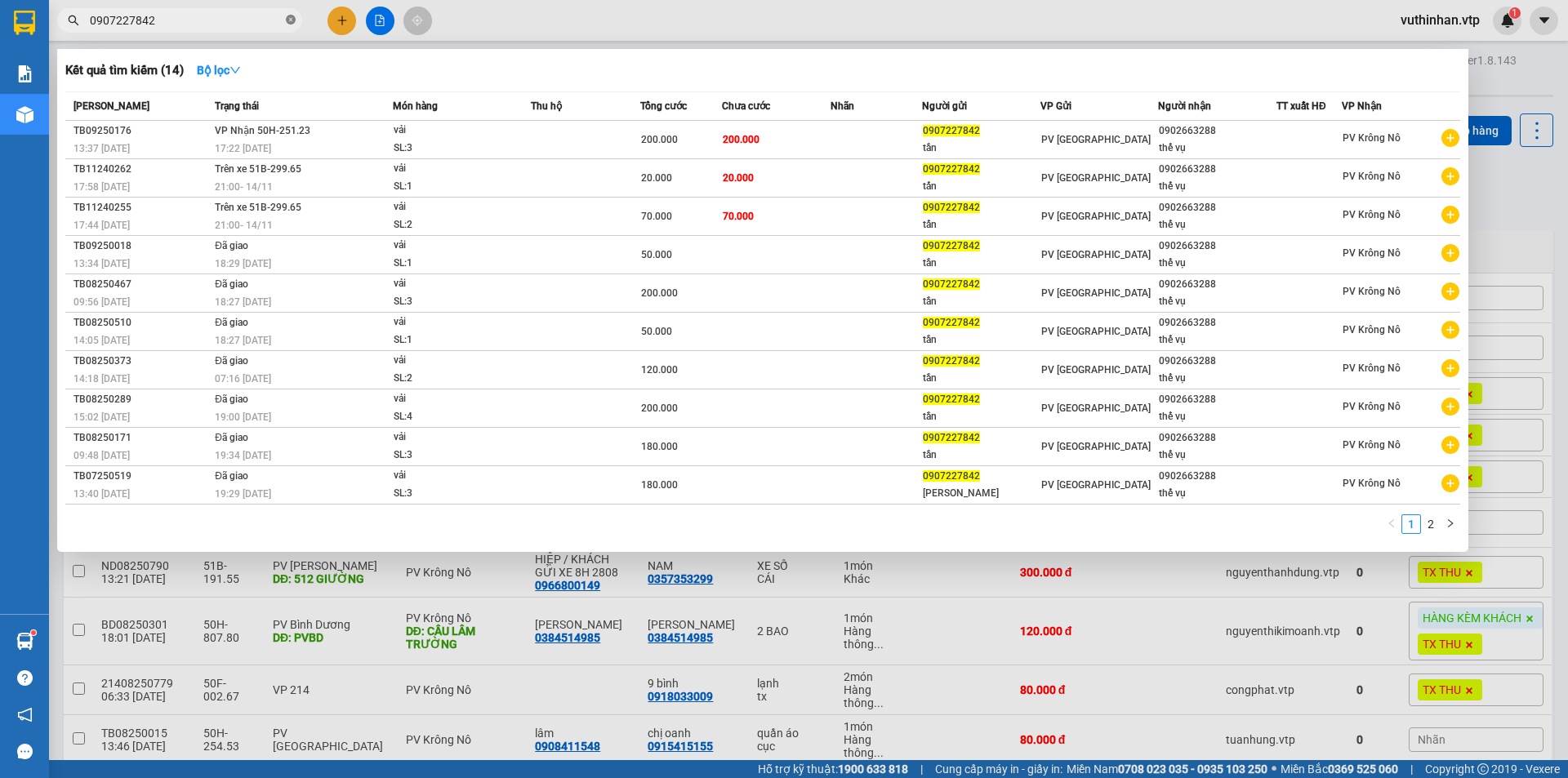
click at [289, 22] on icon "close-circle" at bounding box center [290, 20] width 10 height 10
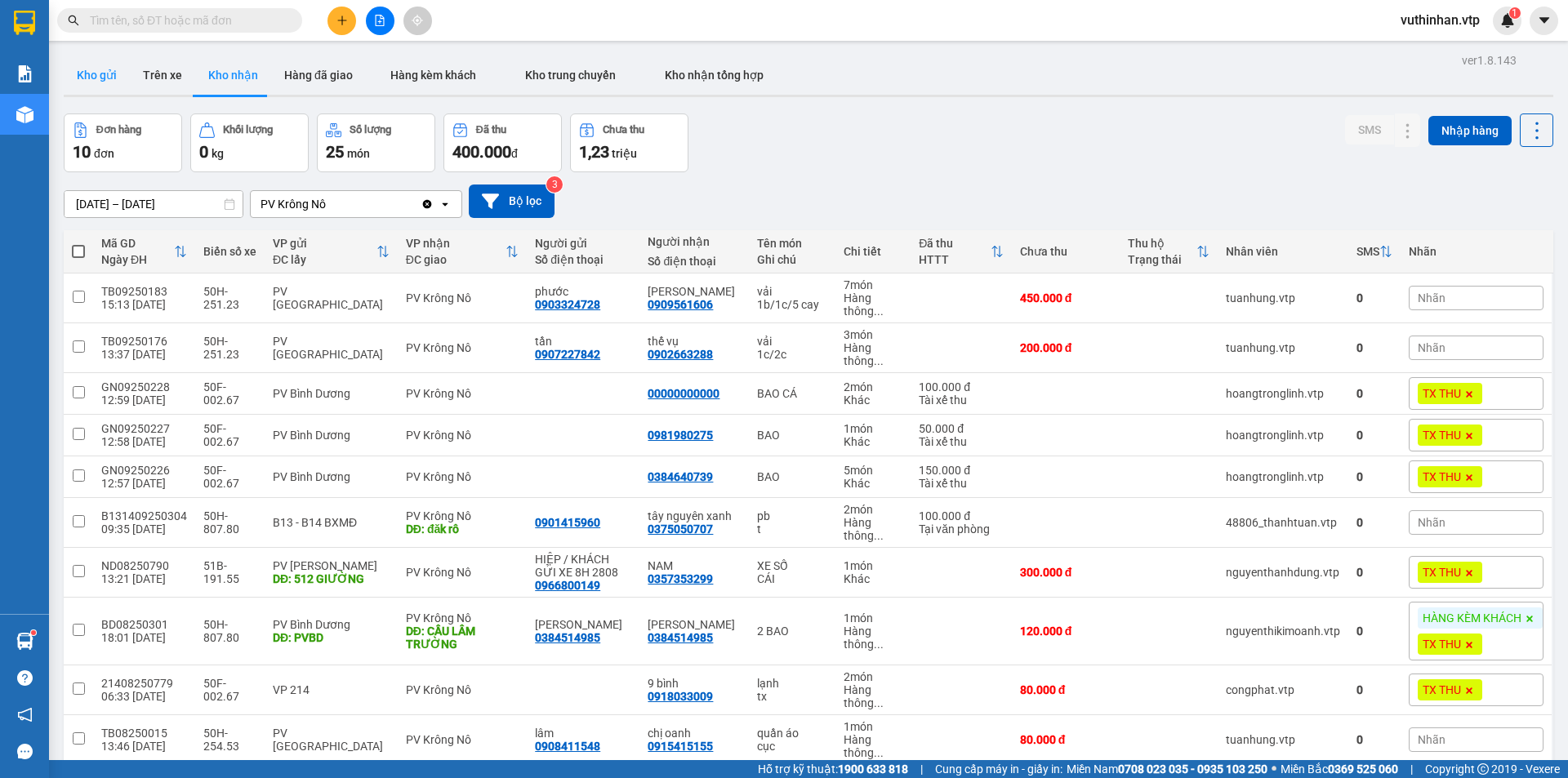
click at [91, 75] on button "Kho gửi" at bounding box center [97, 75] width 66 height 39
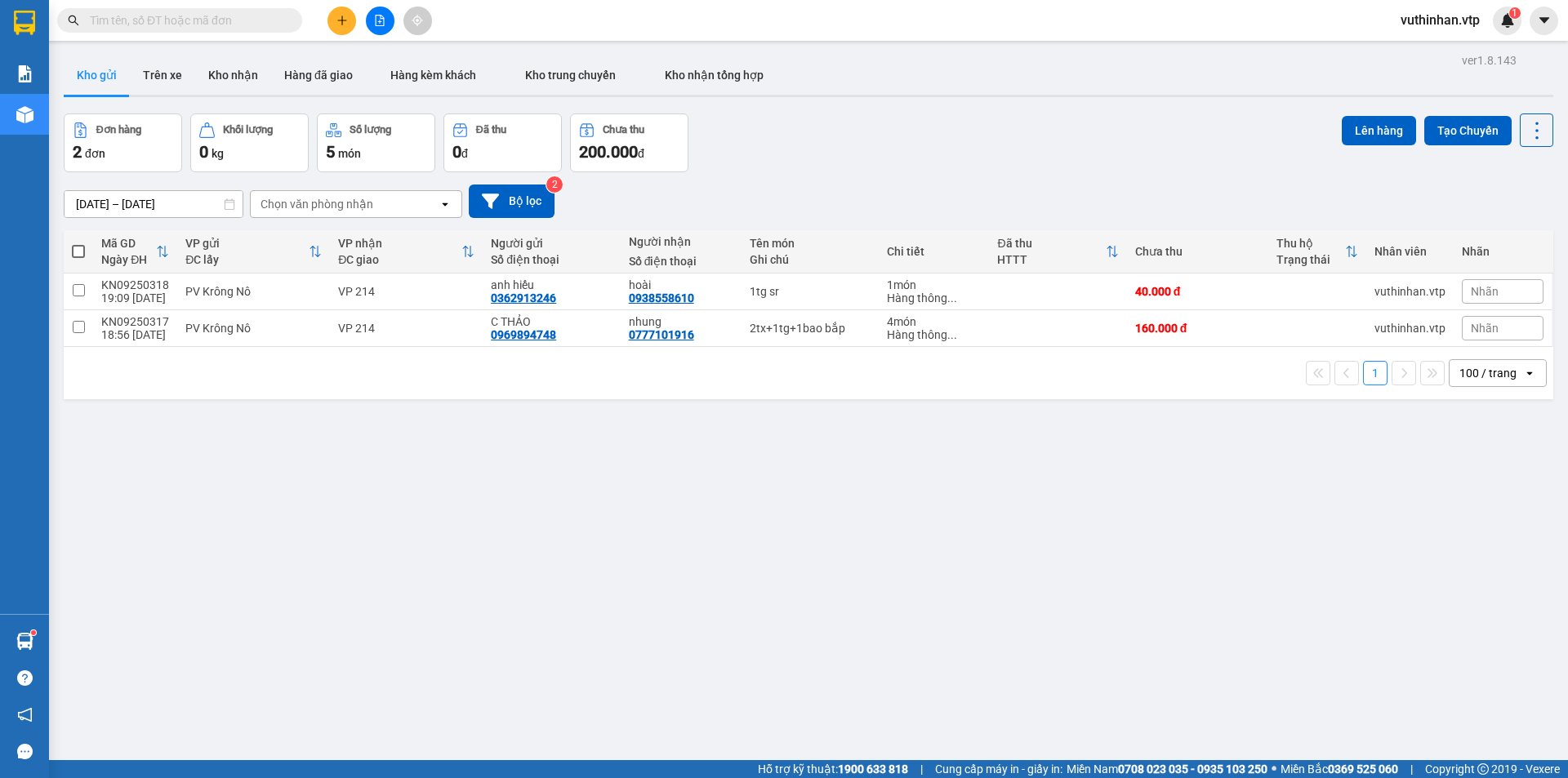
click at [70, 251] on th at bounding box center [79, 252] width 29 height 43
click at [79, 250] on span at bounding box center [79, 251] width 13 height 13
click at [79, 243] on input "checkbox" at bounding box center [79, 243] width 0 height 0
checkbox input "true"
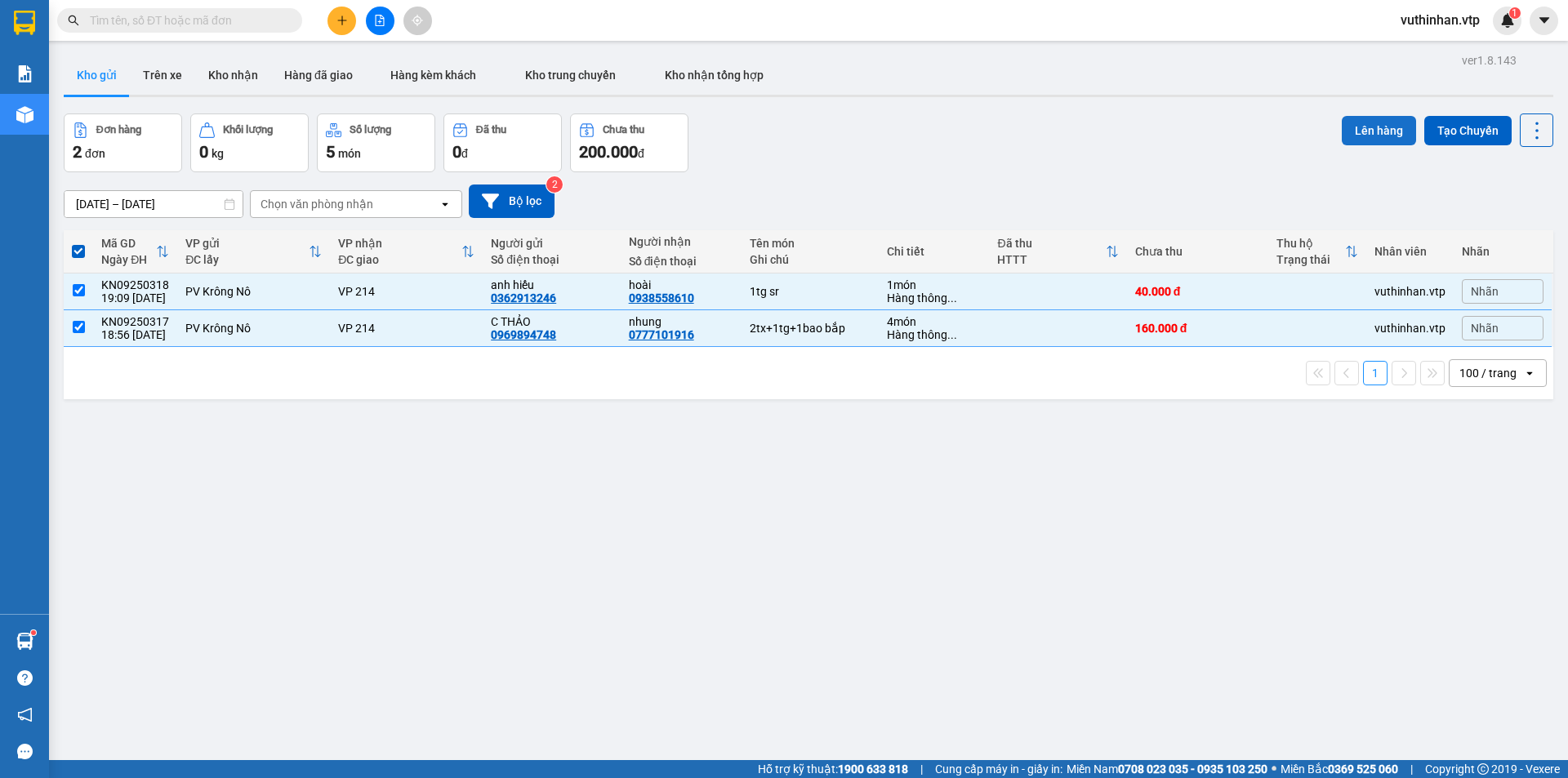
click at [1387, 125] on button "Lên hàng" at bounding box center [1378, 131] width 74 height 29
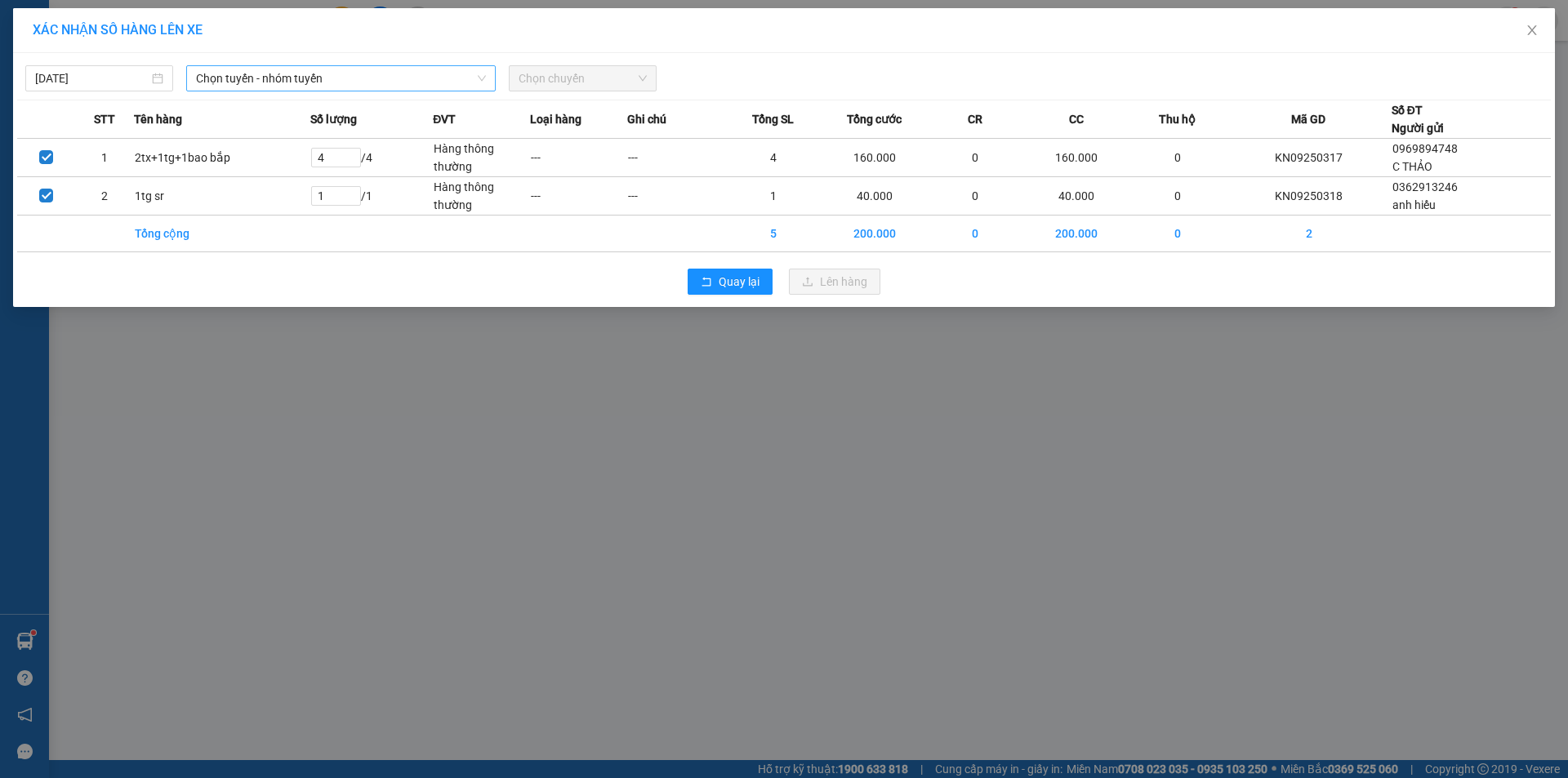
click at [244, 73] on span "Chọn tuyến - nhóm tuyến" at bounding box center [341, 79] width 290 height 25
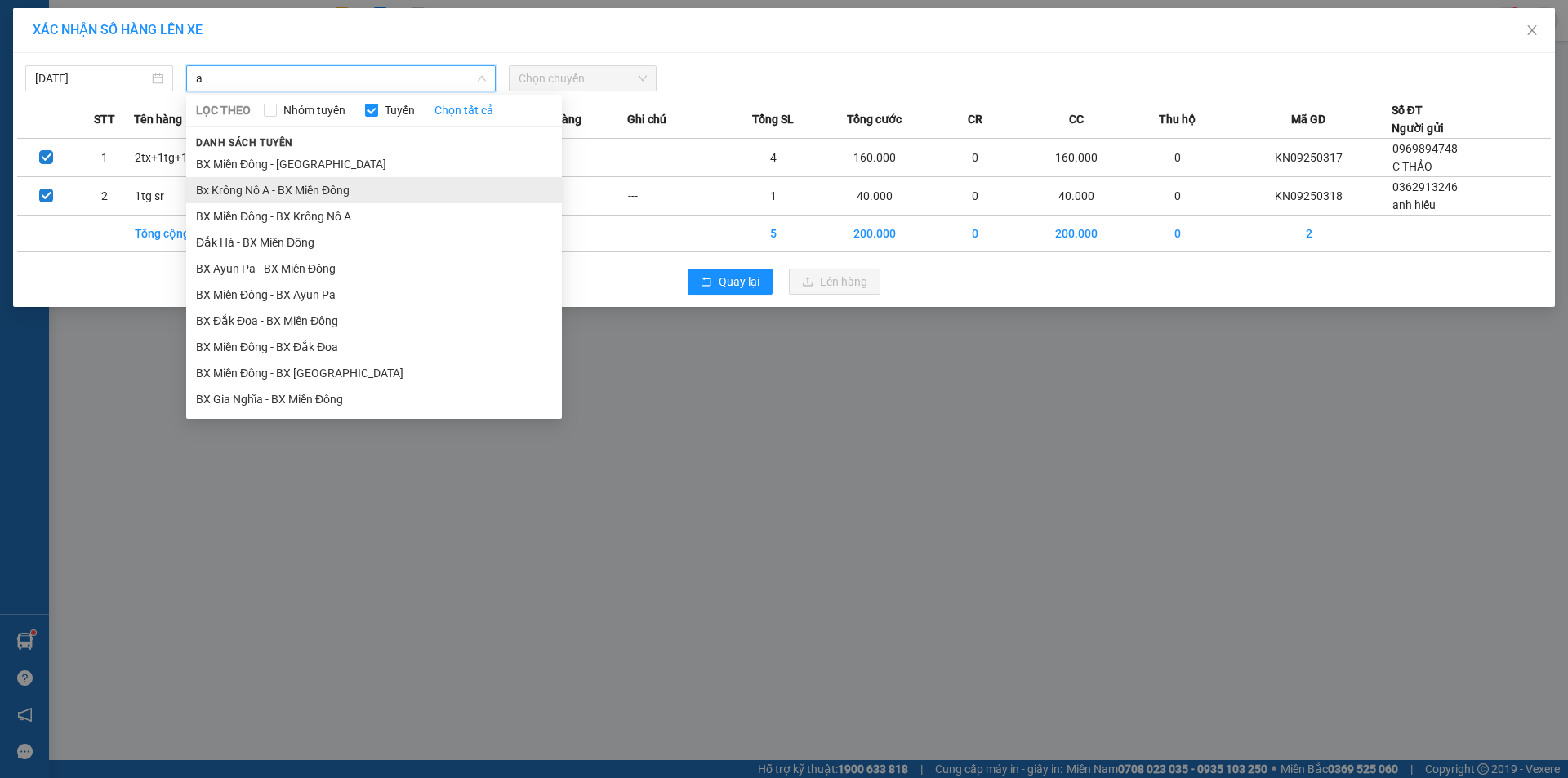
type input "a"
click at [274, 187] on li "Bx Krông Nô A - BX Miền Đông" at bounding box center [374, 191] width 375 height 26
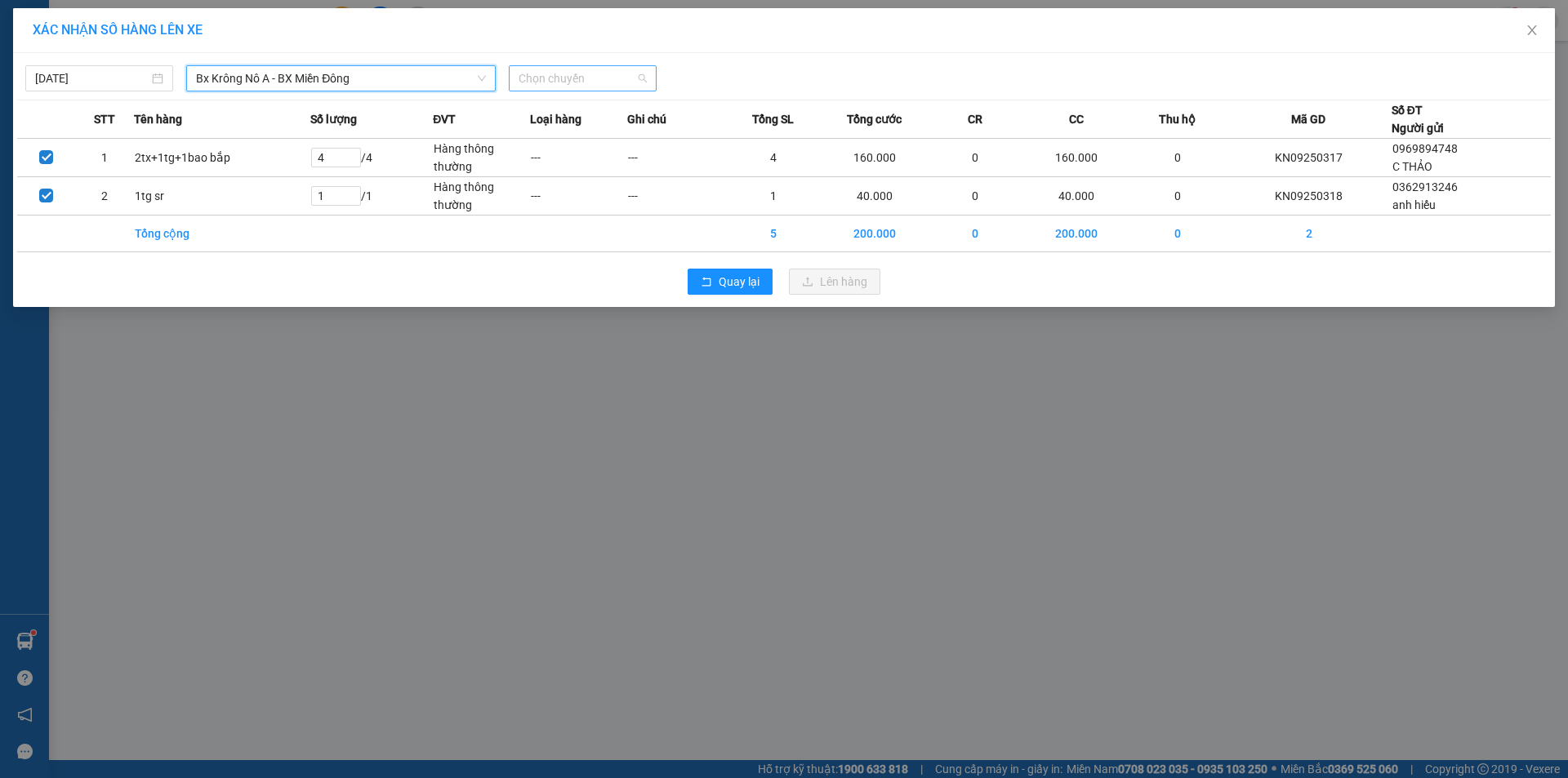
click at [562, 74] on span "Chọn chuyến" at bounding box center [582, 79] width 128 height 25
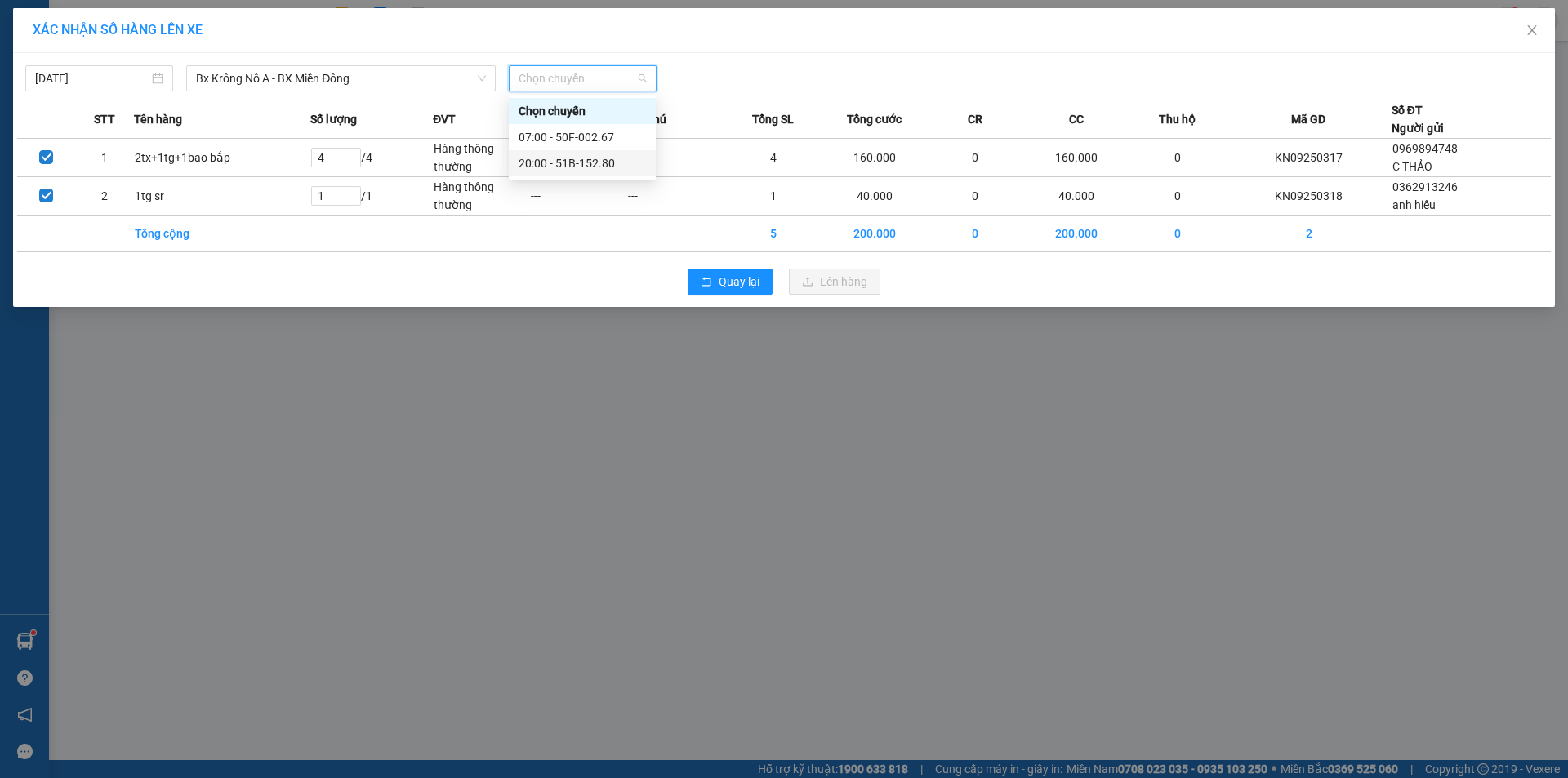
click at [576, 161] on div "20:00 - 51B-152.80" at bounding box center [582, 164] width 128 height 18
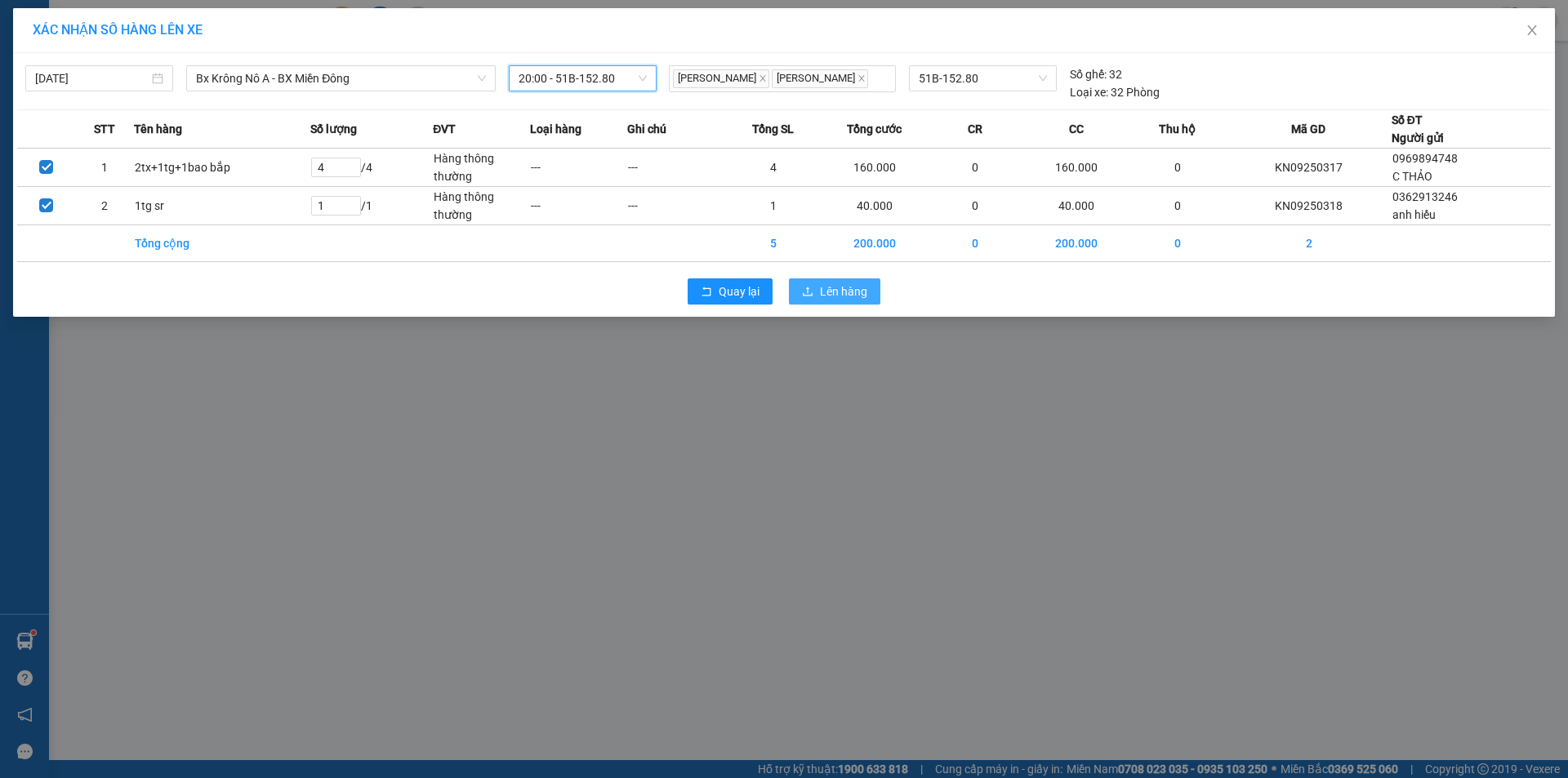
click at [829, 296] on span "Lên hàng" at bounding box center [843, 291] width 47 height 18
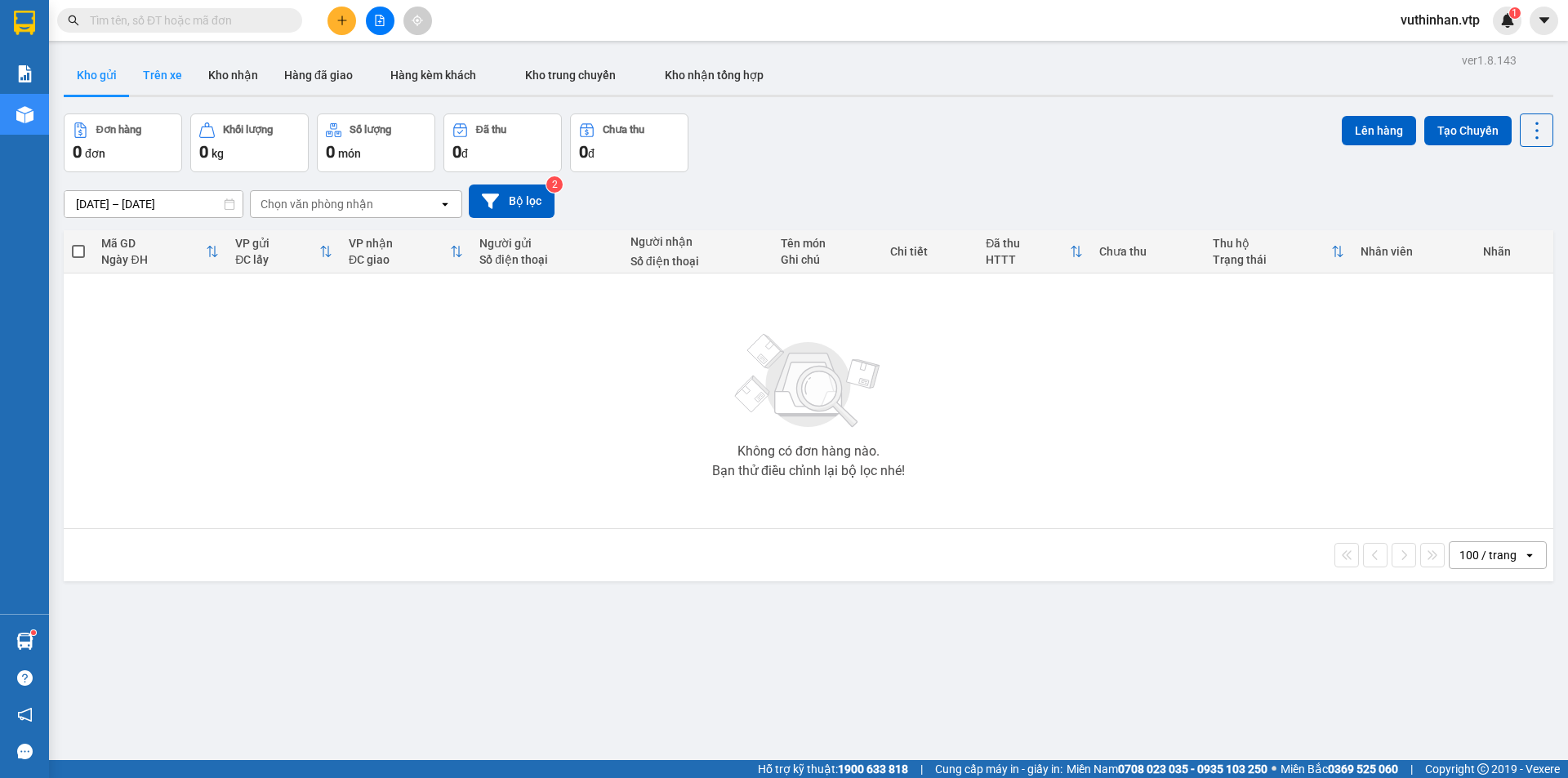
click at [177, 78] on button "Trên xe" at bounding box center [163, 75] width 65 height 39
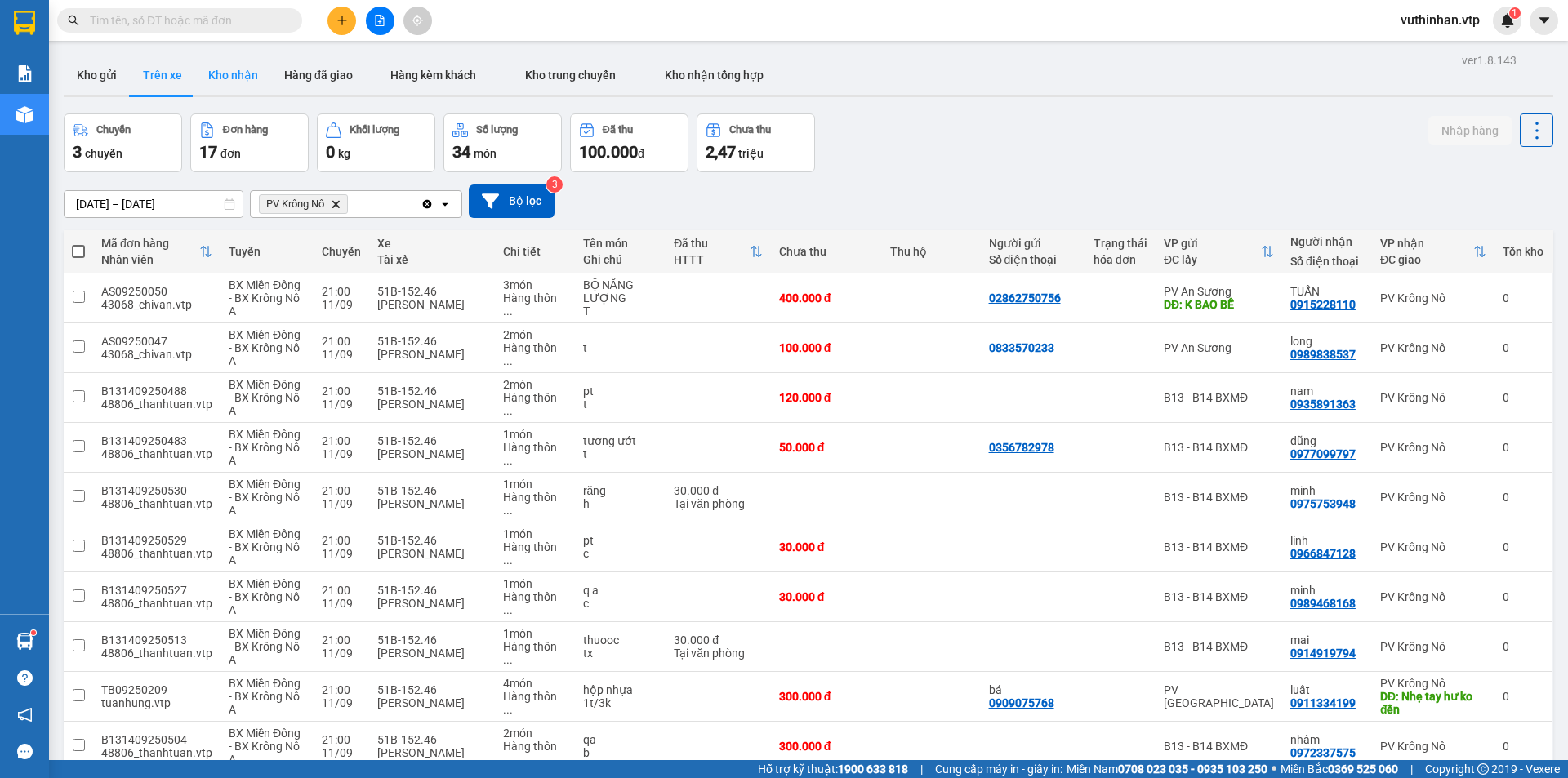
click at [218, 82] on button "Kho nhận" at bounding box center [233, 75] width 76 height 39
type input "01/08/2025 – 11/09/2025"
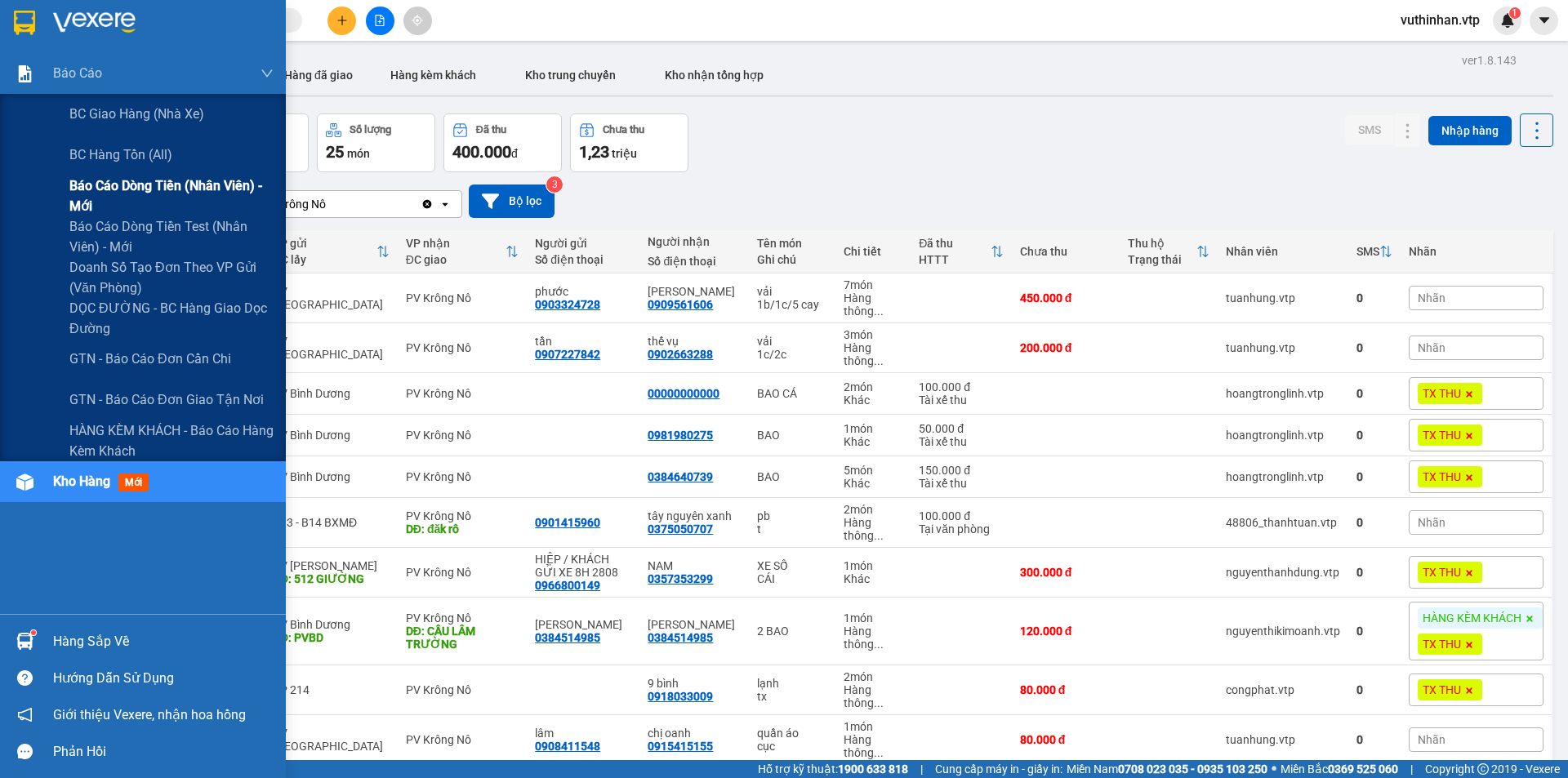
click at [92, 198] on span "Báo cáo dòng tiền (nhân viên) - mới" at bounding box center [172, 196] width 204 height 41
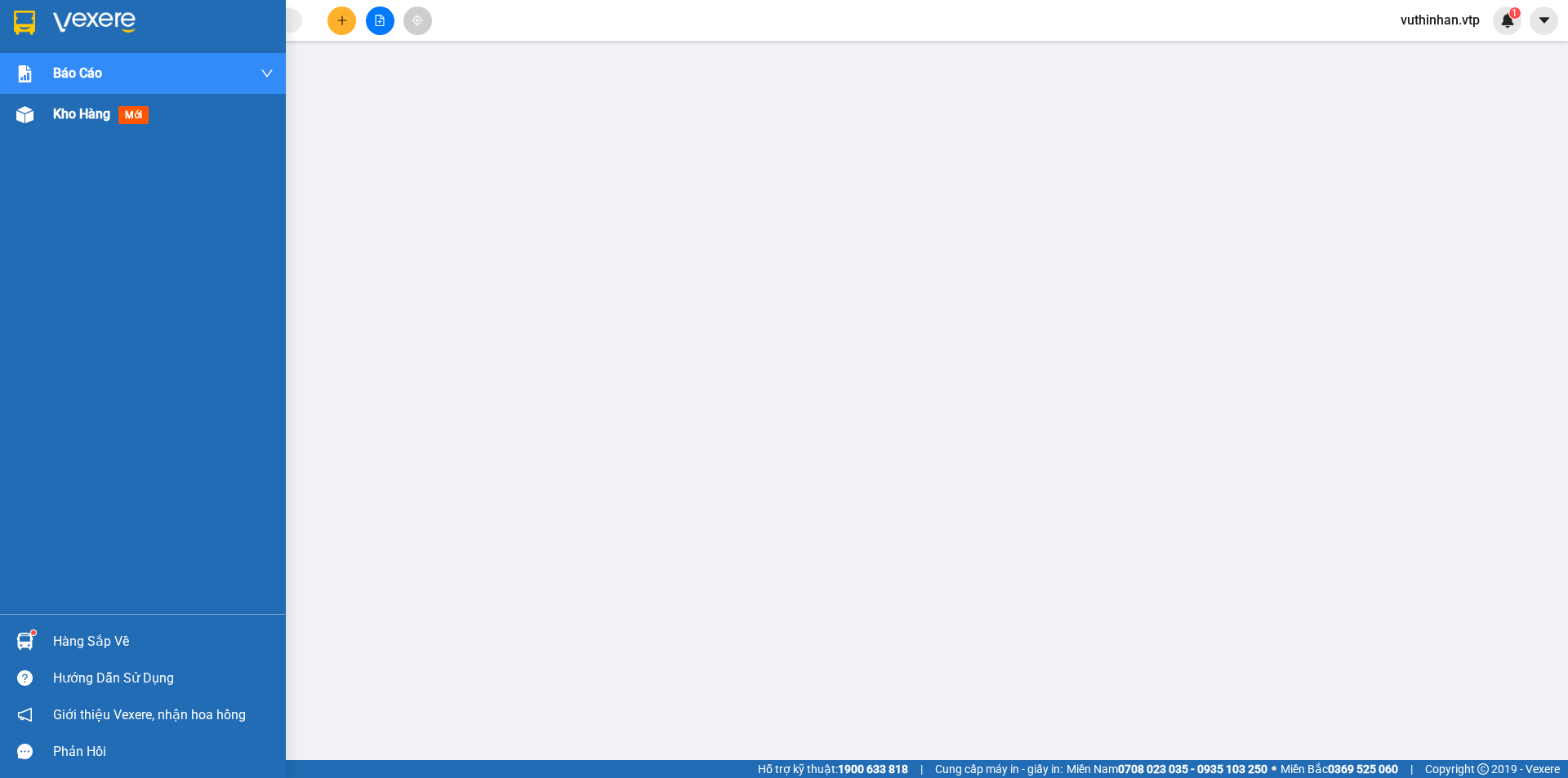
click at [34, 117] on div at bounding box center [25, 115] width 29 height 29
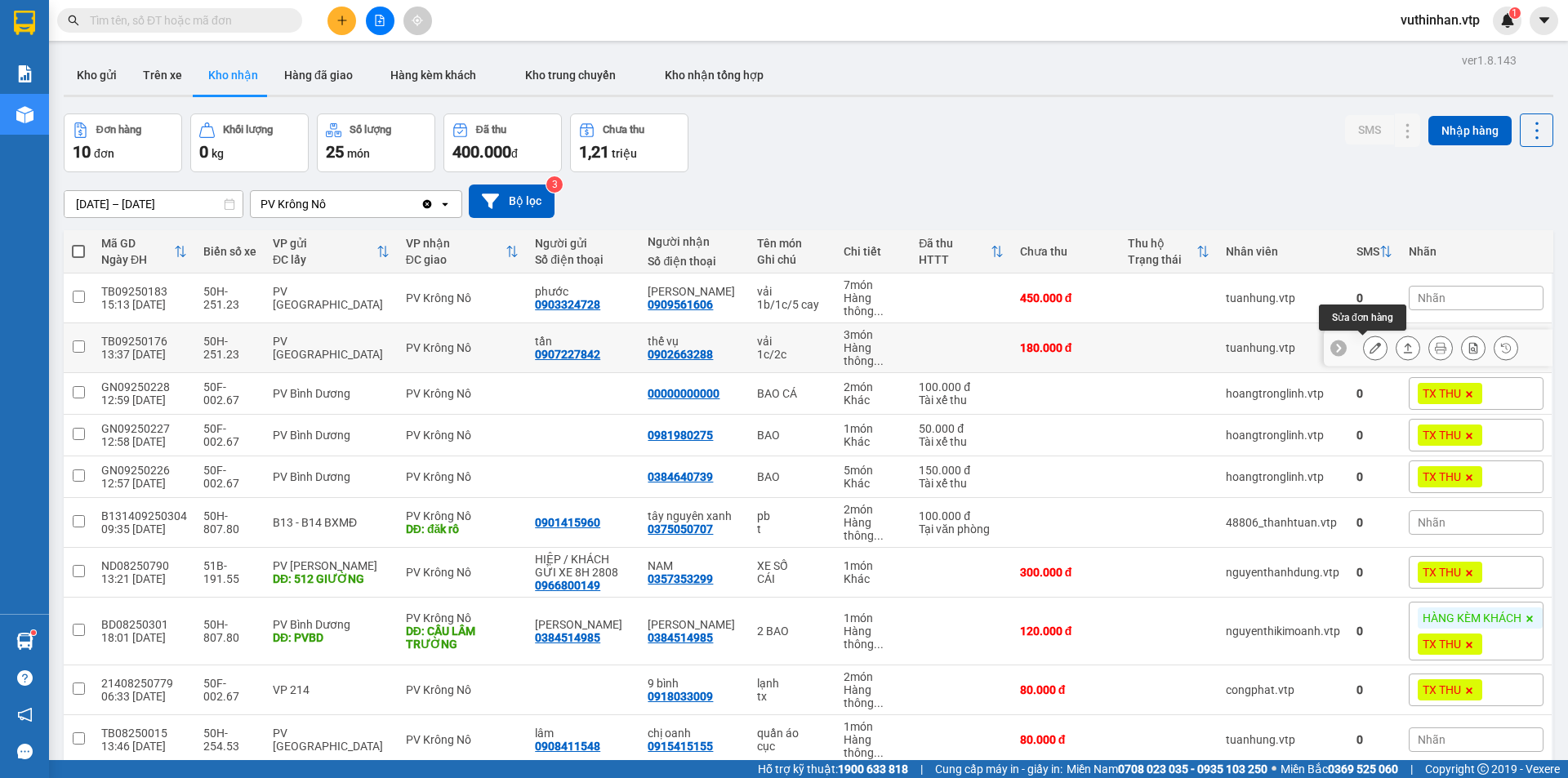
click at [1369, 347] on icon at bounding box center [1375, 348] width 11 height 11
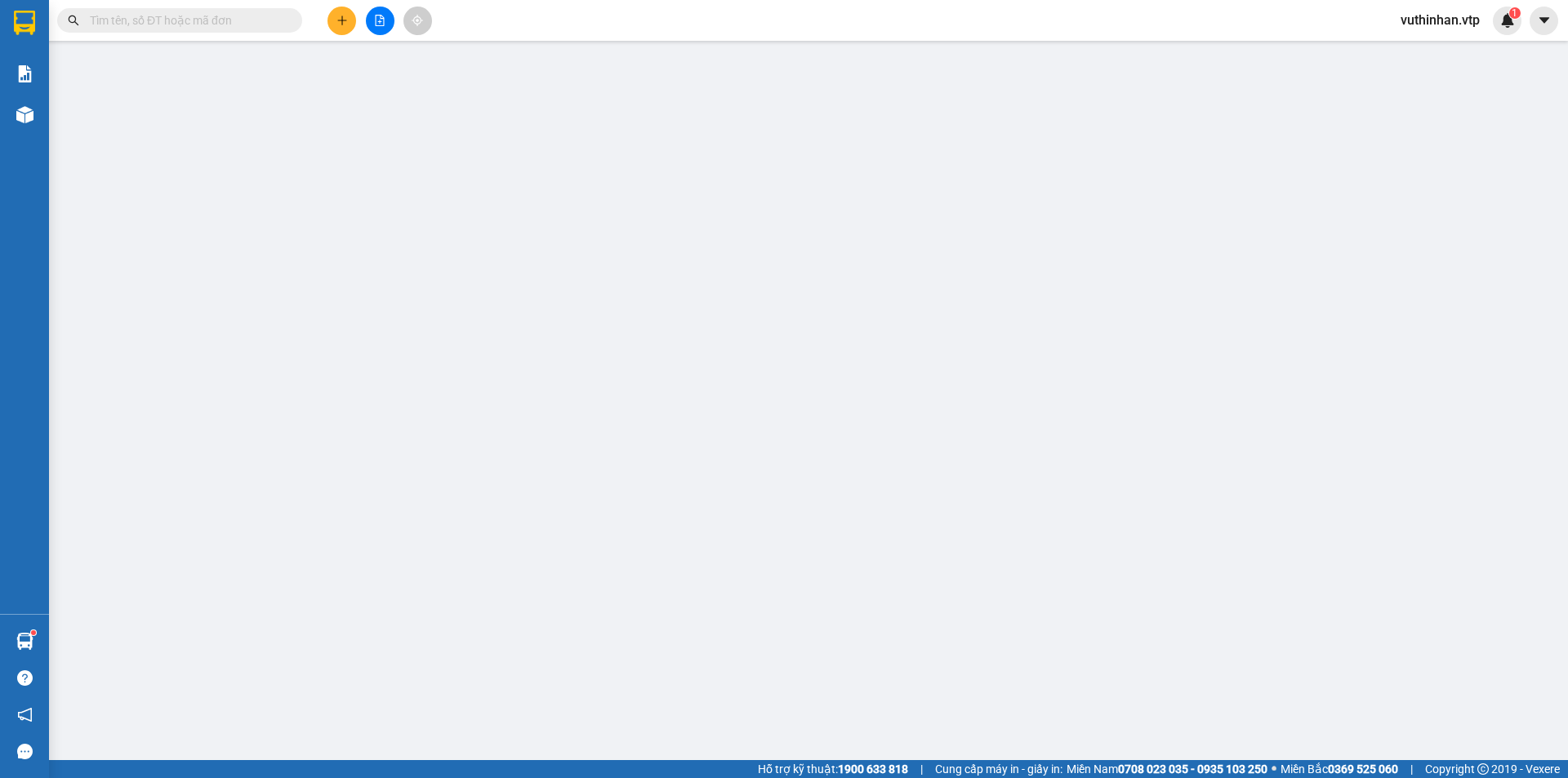
type input "0907227842"
type input "tần"
type input "0902663288"
type input "thế vụ"
type input "180.000"
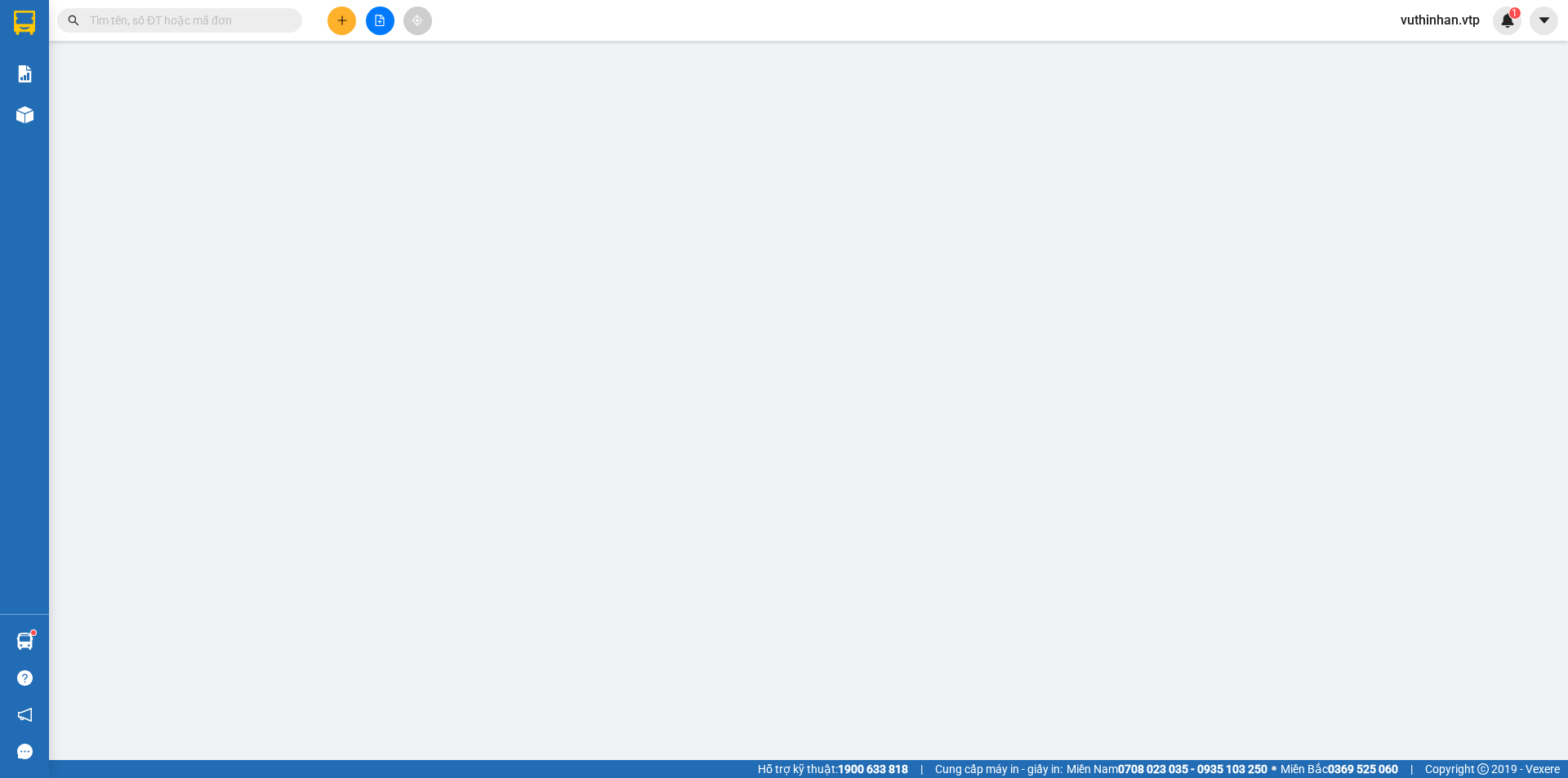
type input "180.000"
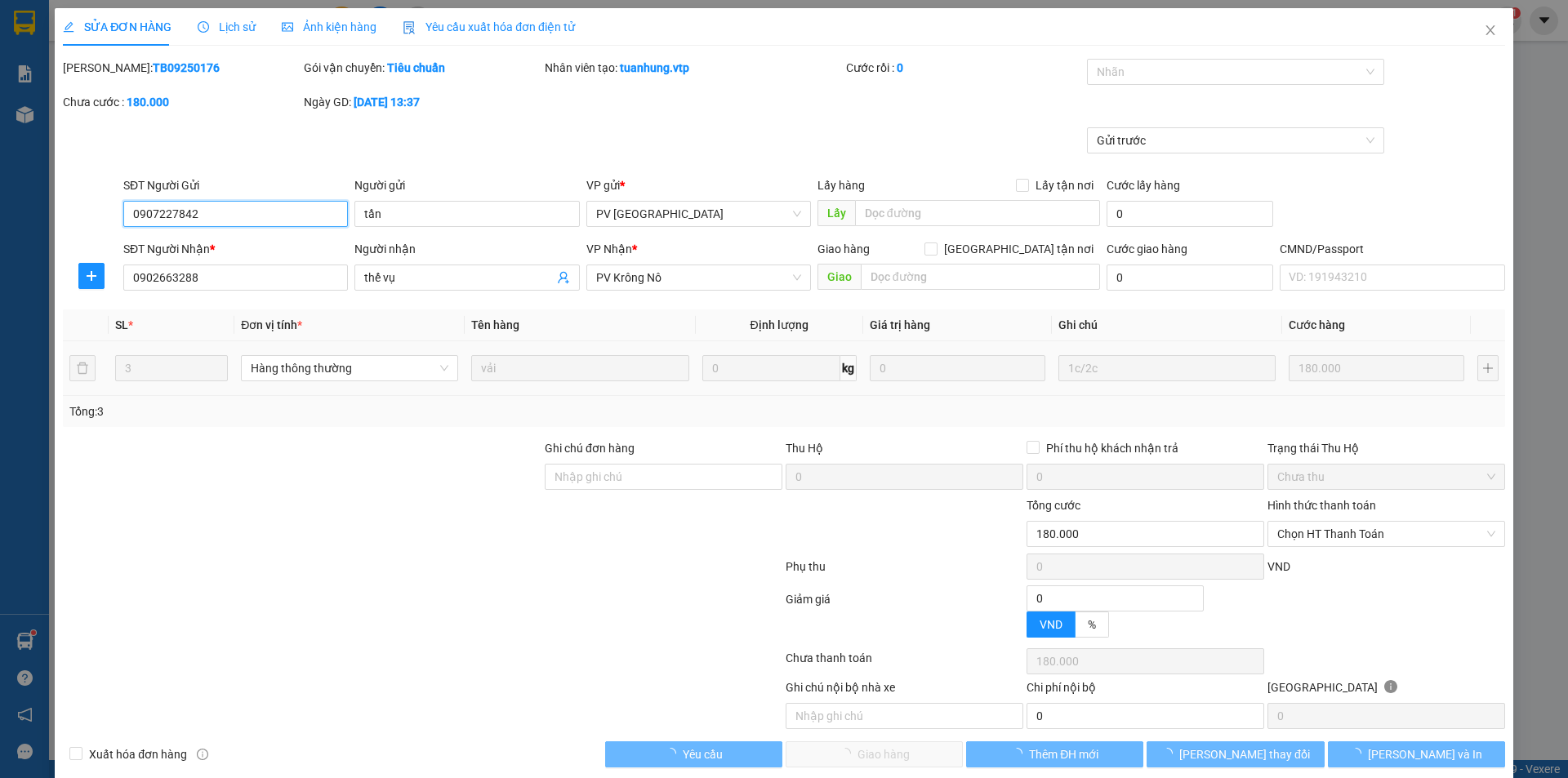
type input "9.000"
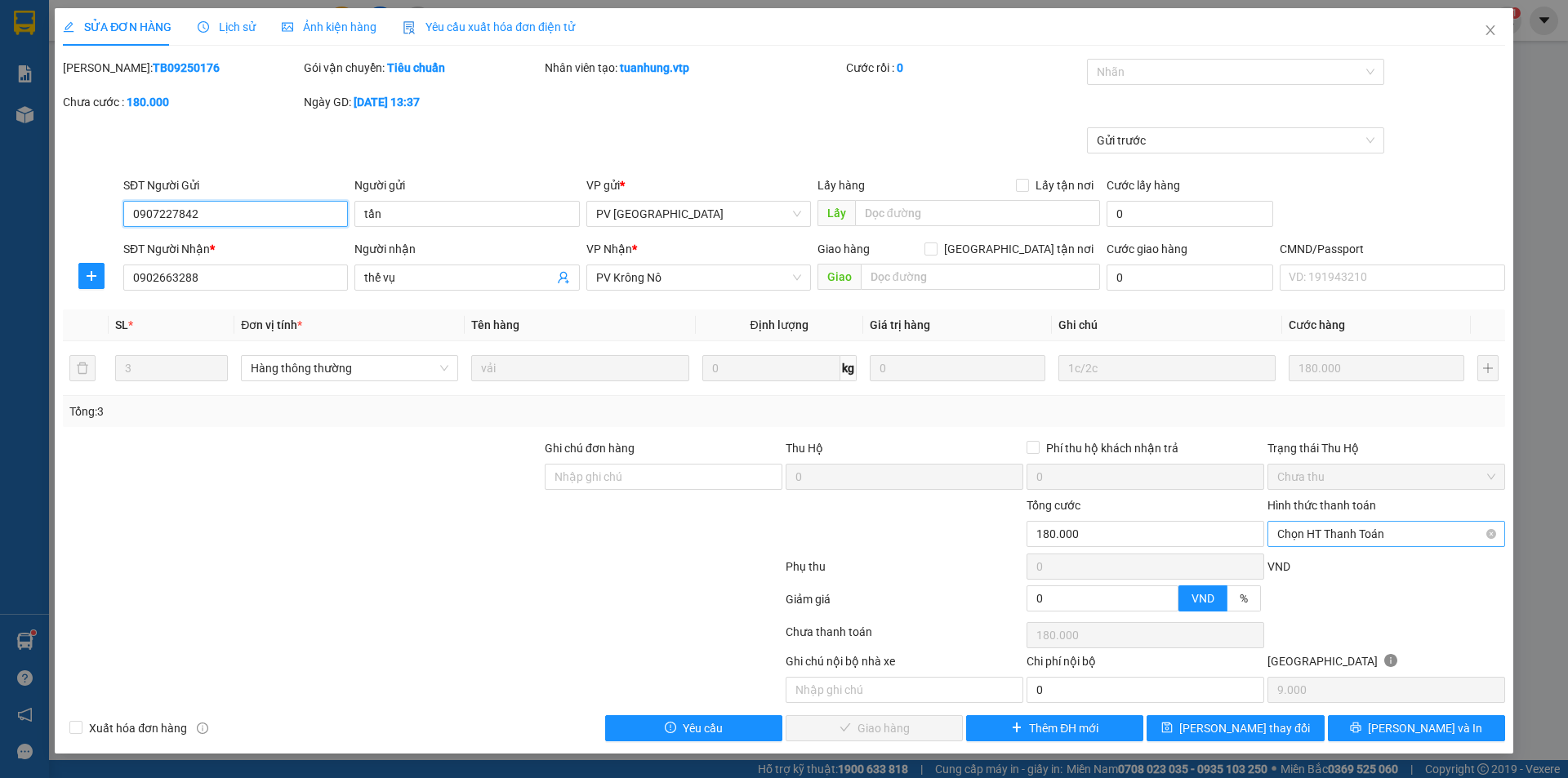
click at [1292, 531] on span "Chọn HT Thanh Toán" at bounding box center [1386, 534] width 218 height 25
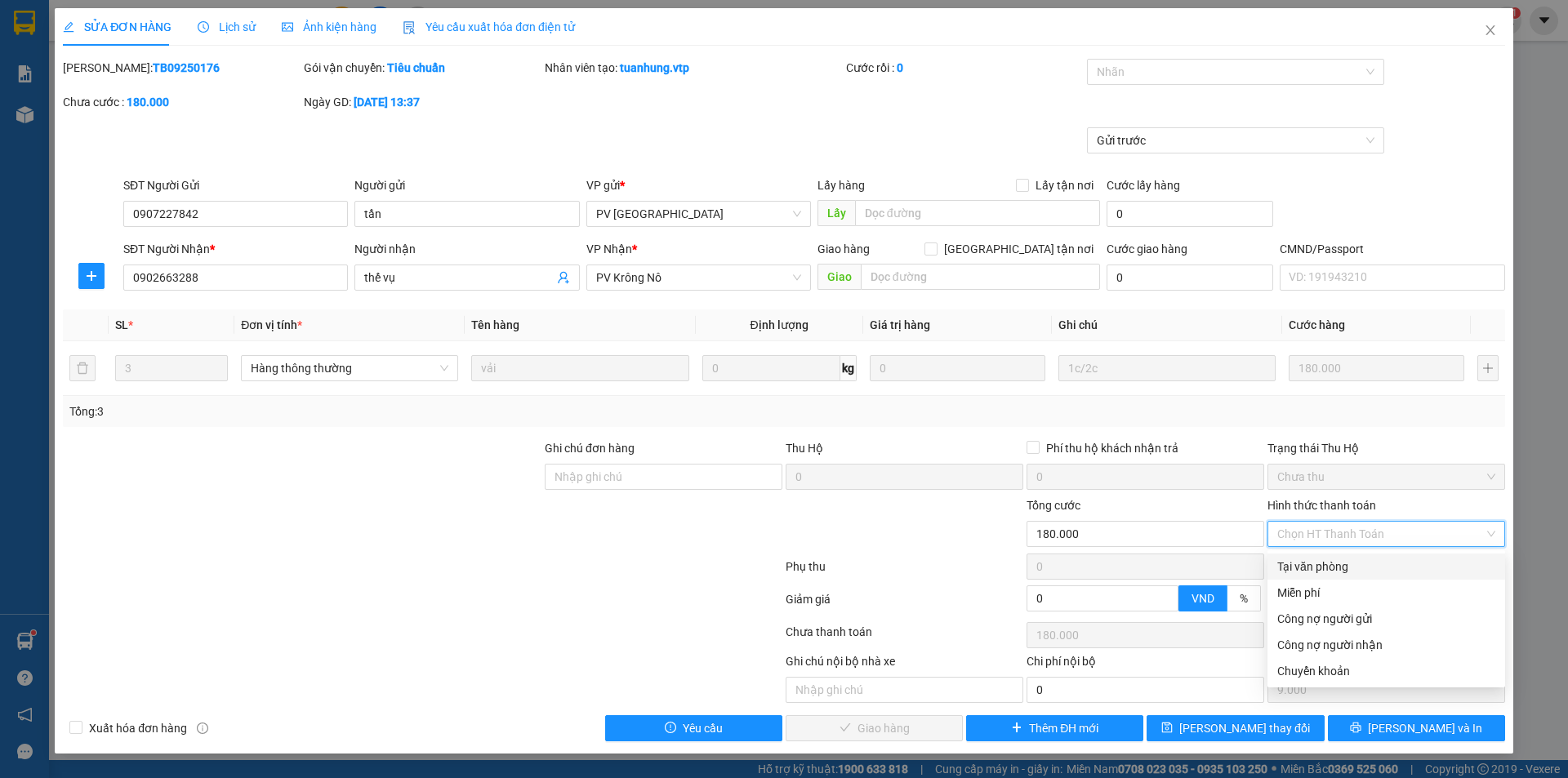
click at [1299, 563] on div "Tại văn phòng" at bounding box center [1386, 567] width 218 height 18
type input "0"
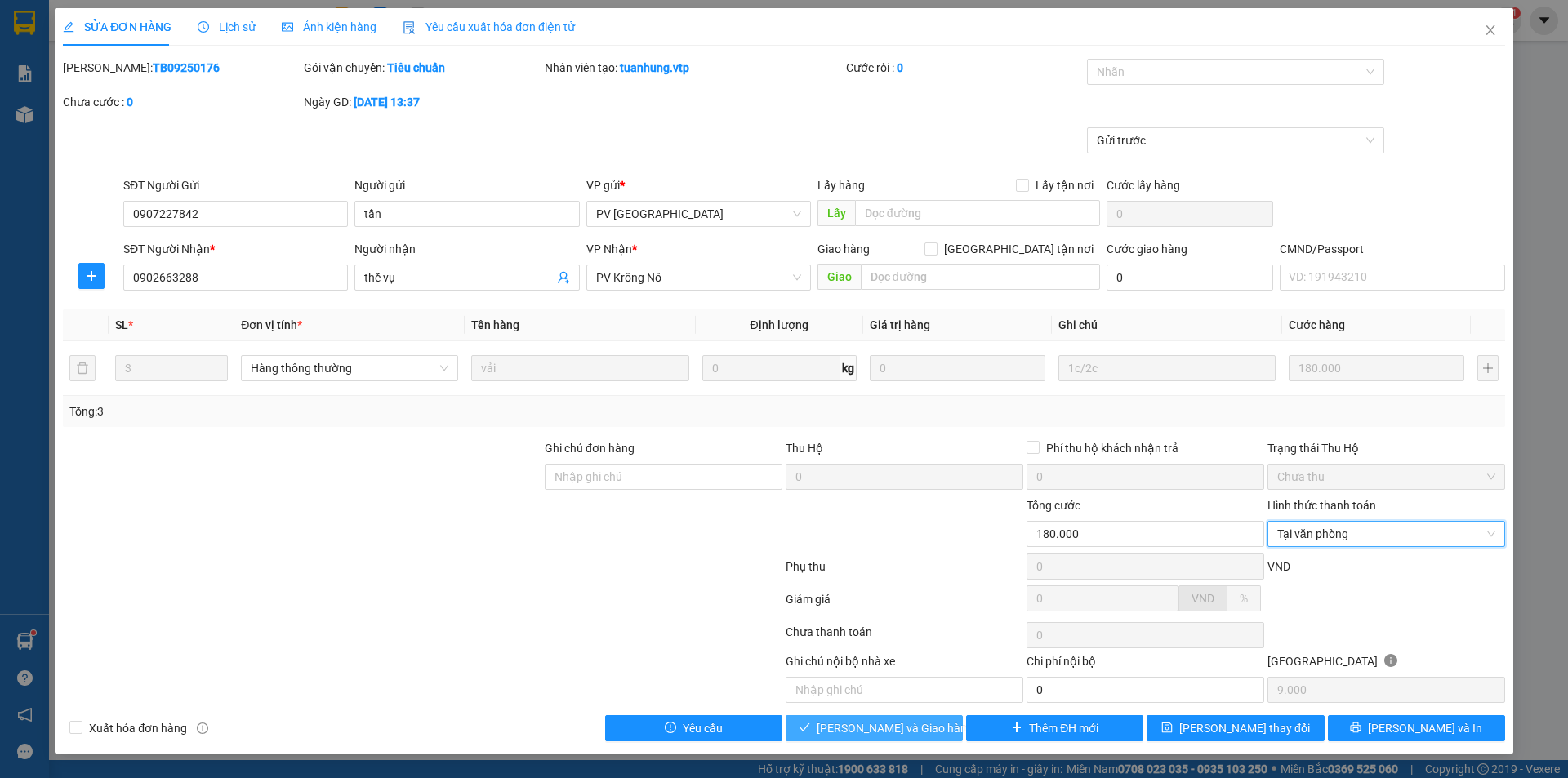
click at [844, 723] on span "Lưu và Giao hàng" at bounding box center [895, 728] width 157 height 18
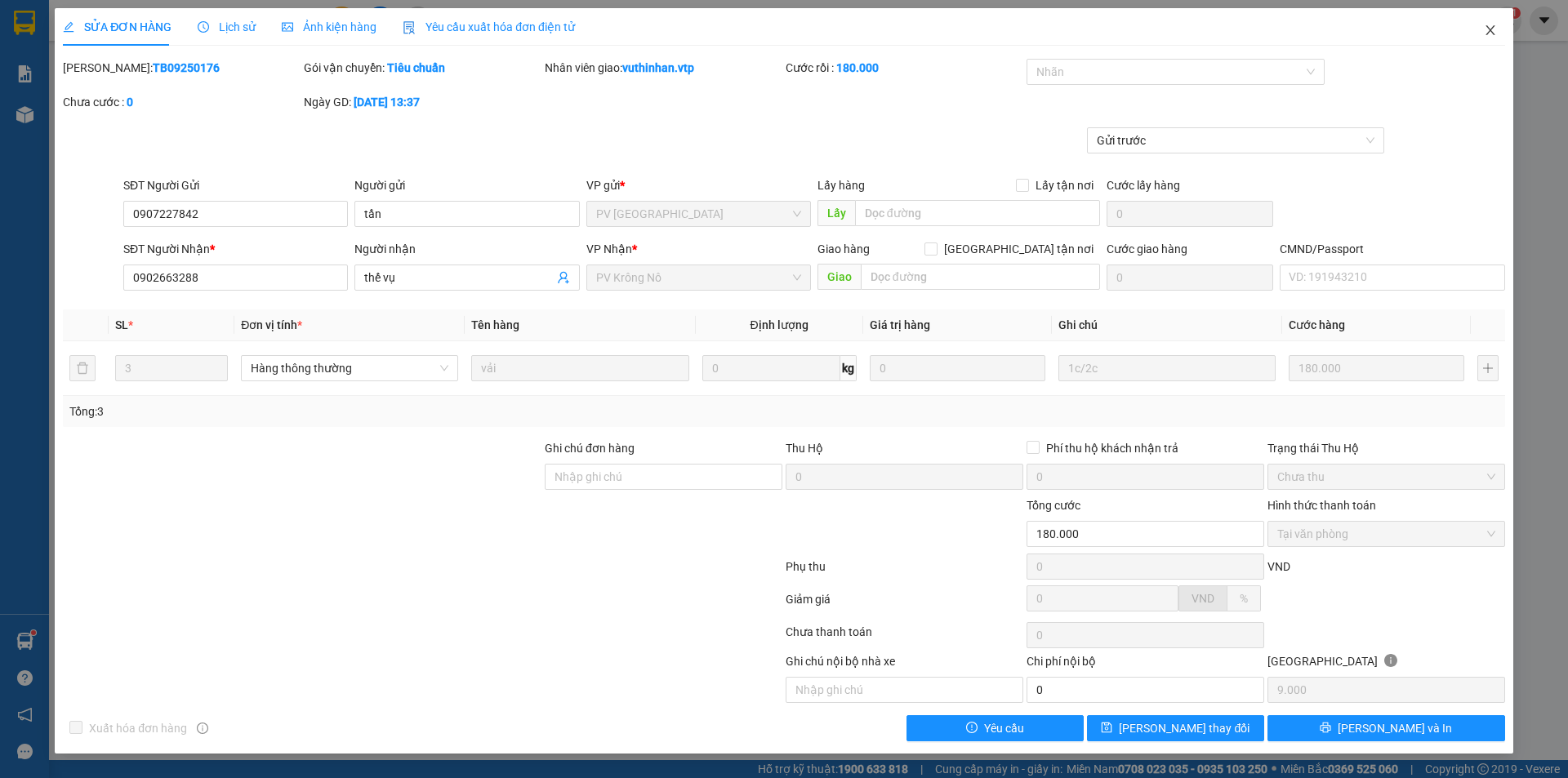
click at [1500, 25] on span "Close" at bounding box center [1490, 31] width 46 height 46
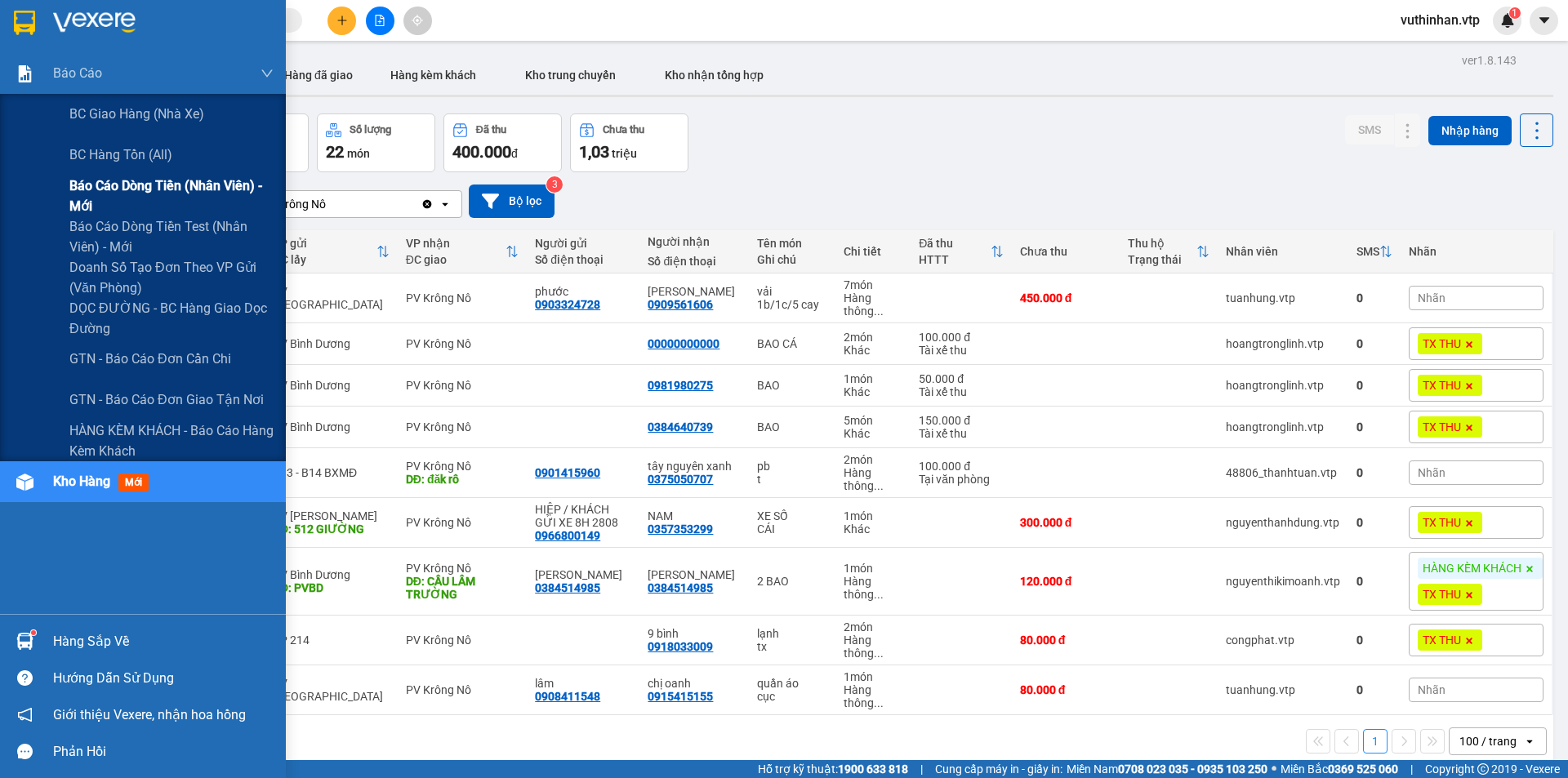
drag, startPoint x: 80, startPoint y: 205, endPoint x: 87, endPoint y: 199, distance: 9.2
click at [82, 202] on span "Báo cáo dòng tiền (nhân viên) - mới" at bounding box center [172, 196] width 204 height 41
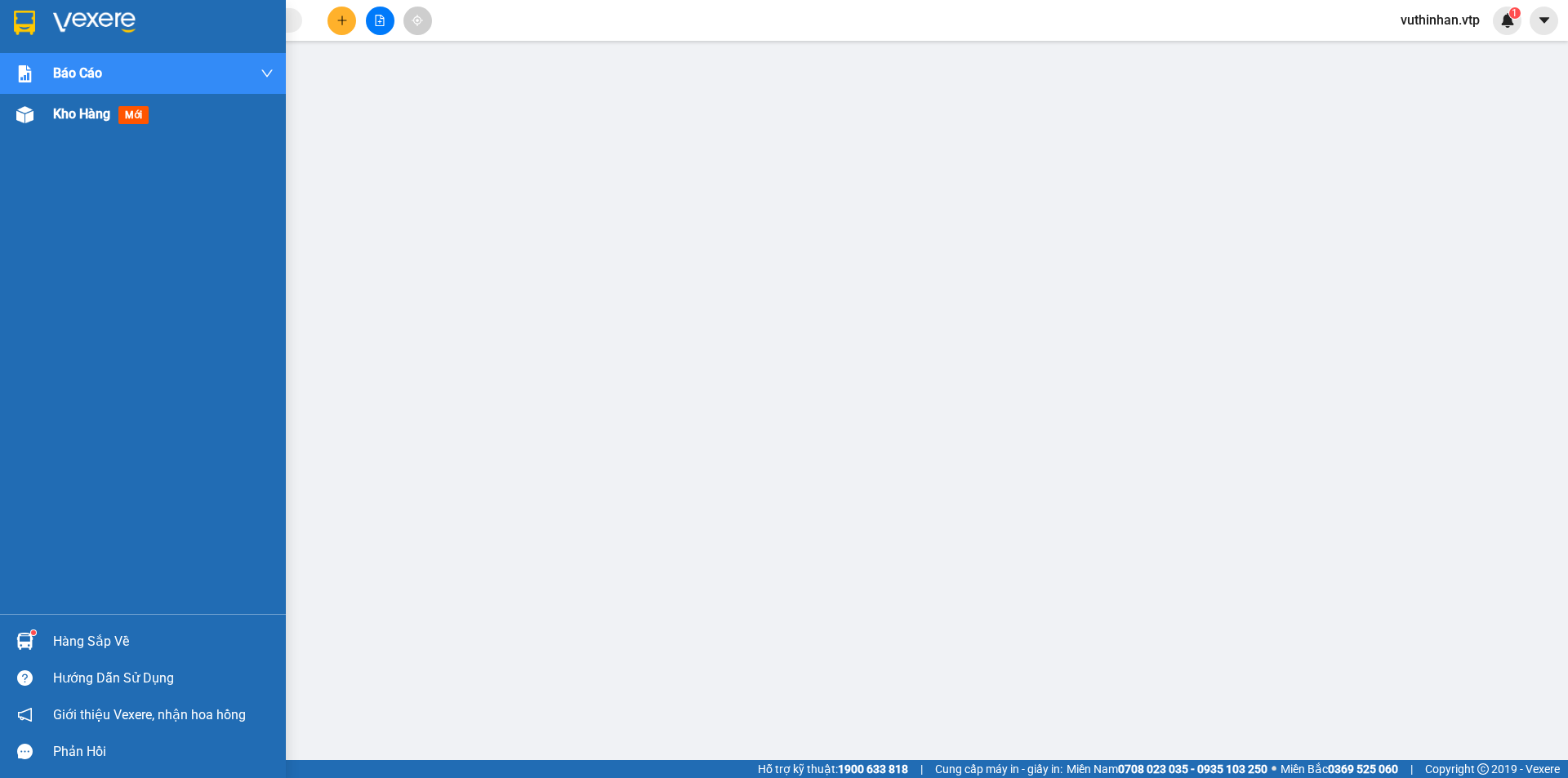
click at [40, 117] on div "Kho hàng mới" at bounding box center [142, 115] width 285 height 41
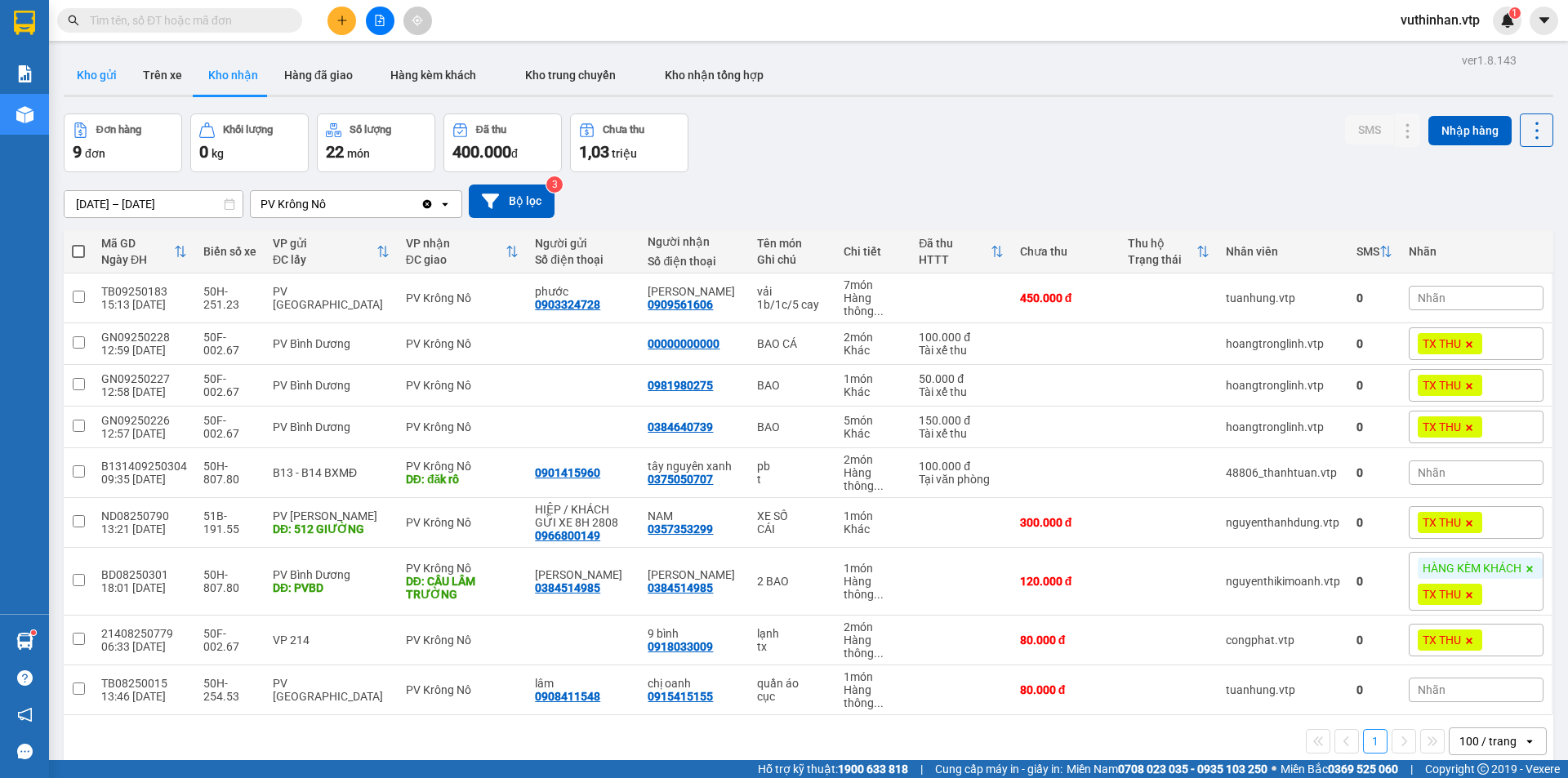
click at [99, 70] on button "Kho gửi" at bounding box center [97, 75] width 66 height 39
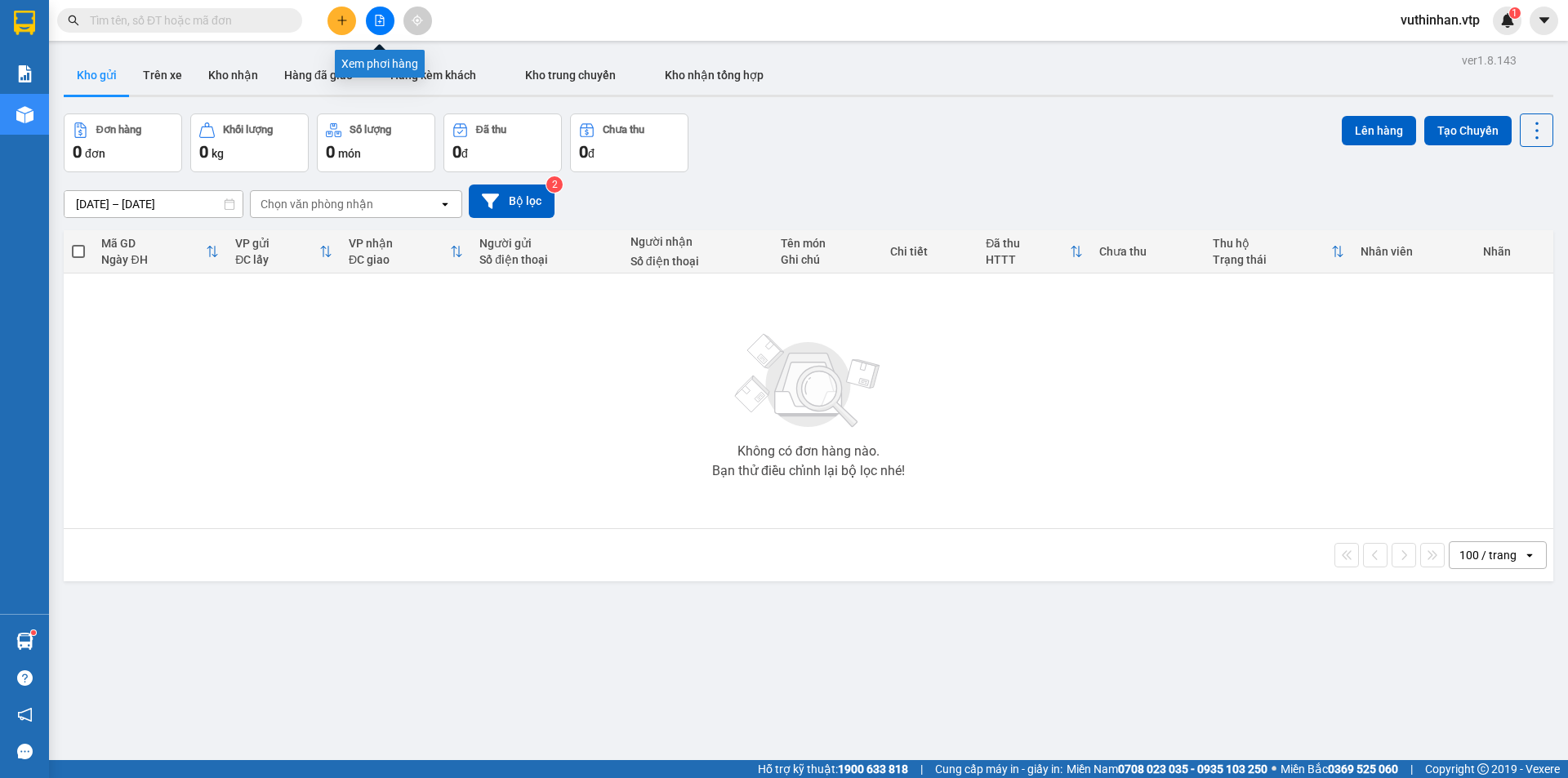
click at [383, 20] on icon "file-add" at bounding box center [380, 20] width 11 height 11
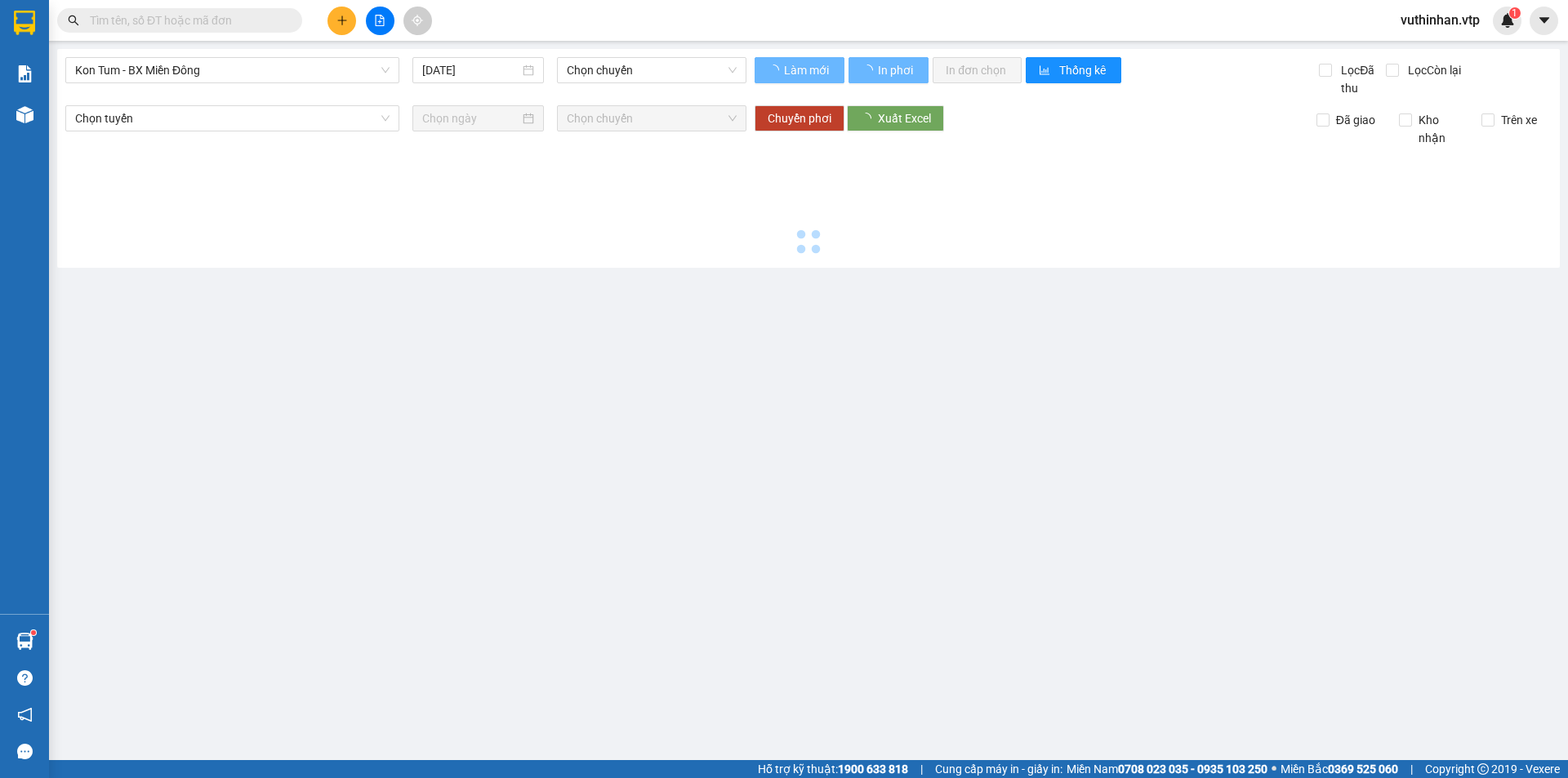
click at [216, 78] on span "Kon Tum - BX Miền Đông" at bounding box center [232, 70] width 314 height 25
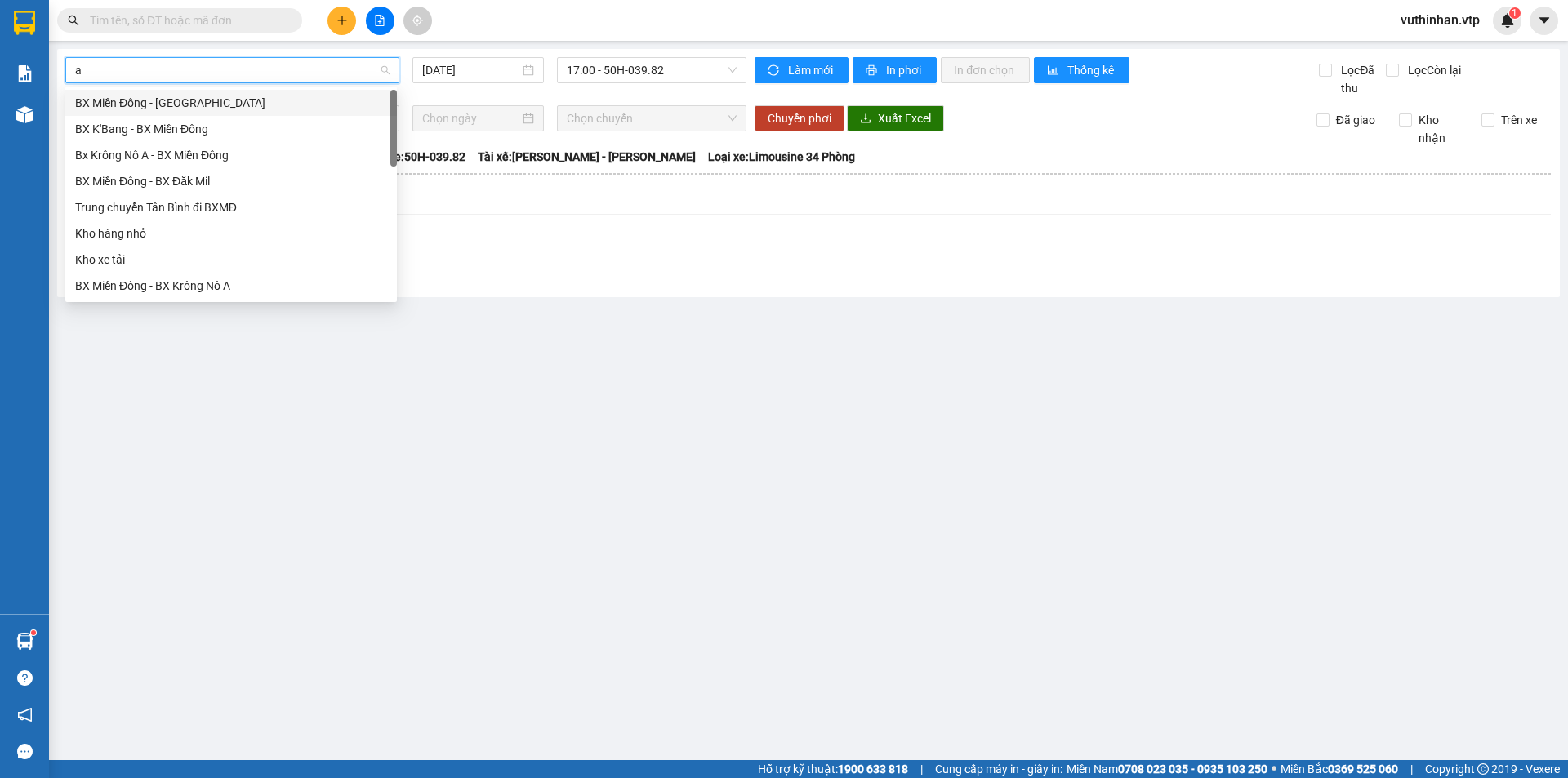
type input "a"
click at [176, 131] on div "Bx Krông Nô A - BX Miền Đông" at bounding box center [231, 129] width 312 height 18
type input "11/09/2025"
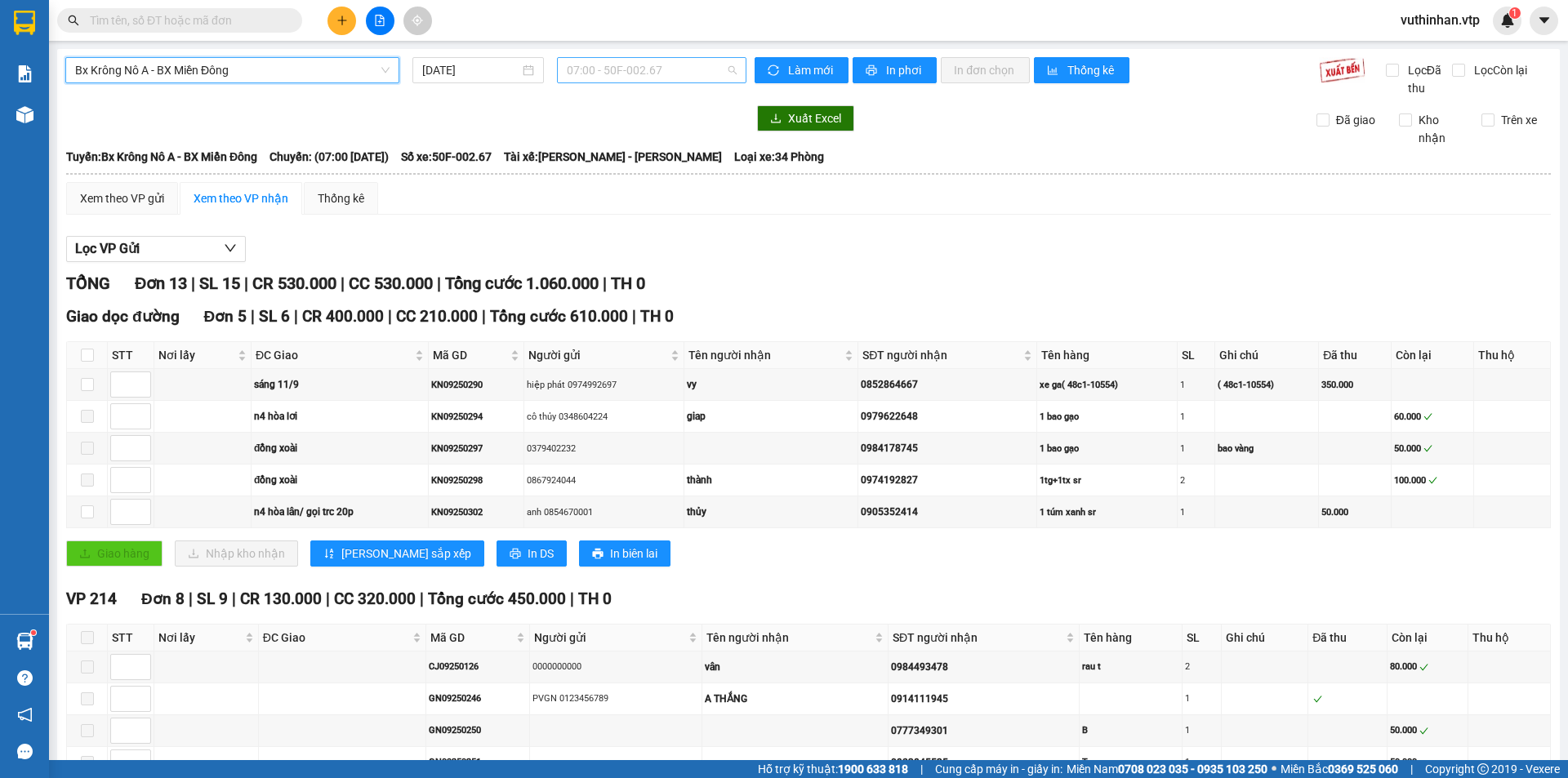
click at [612, 71] on span "07:00 - 50F-002.67" at bounding box center [652, 70] width 170 height 25
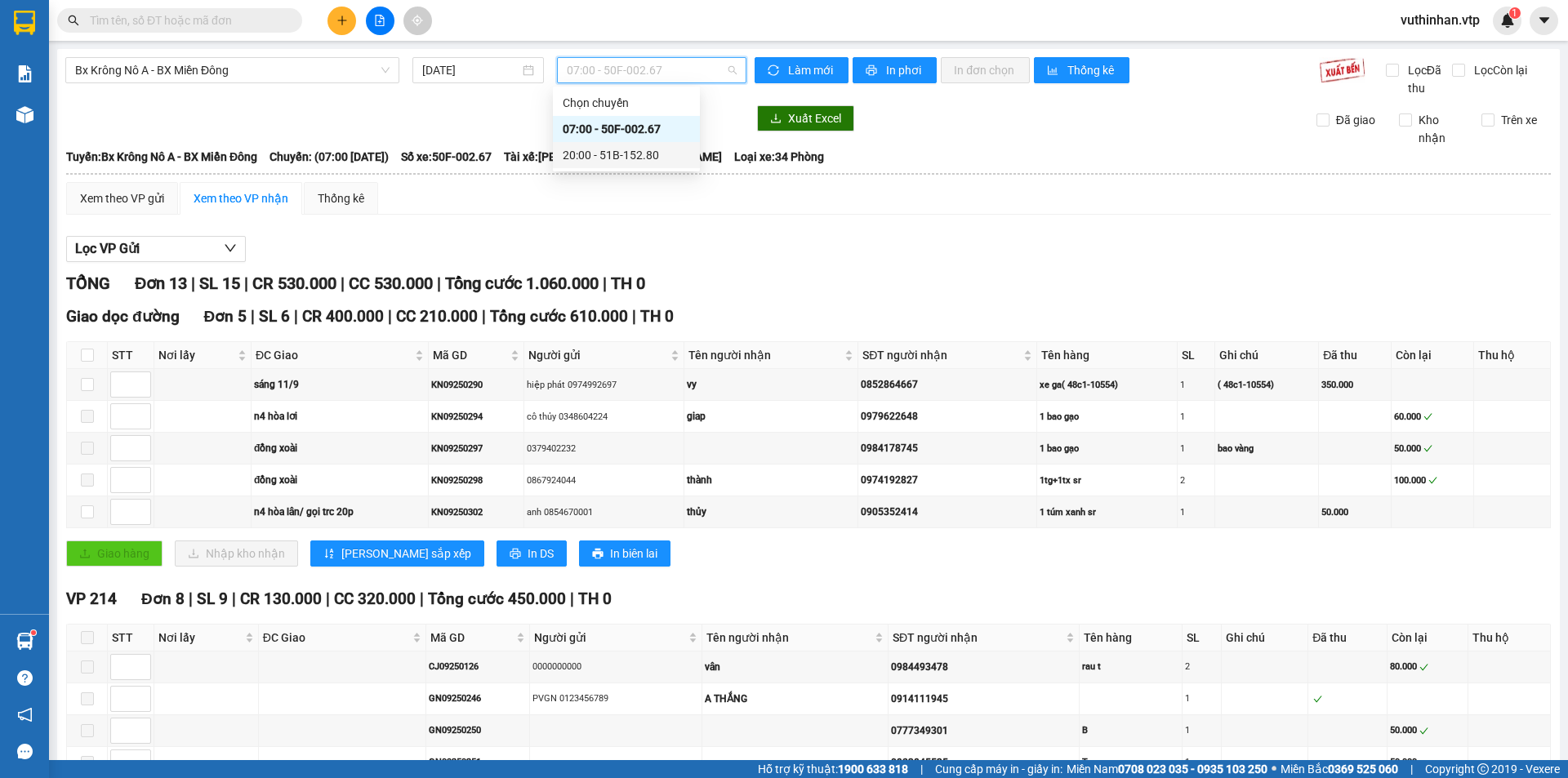
click at [647, 156] on div "20:00 - 51B-152.80" at bounding box center [627, 155] width 128 height 18
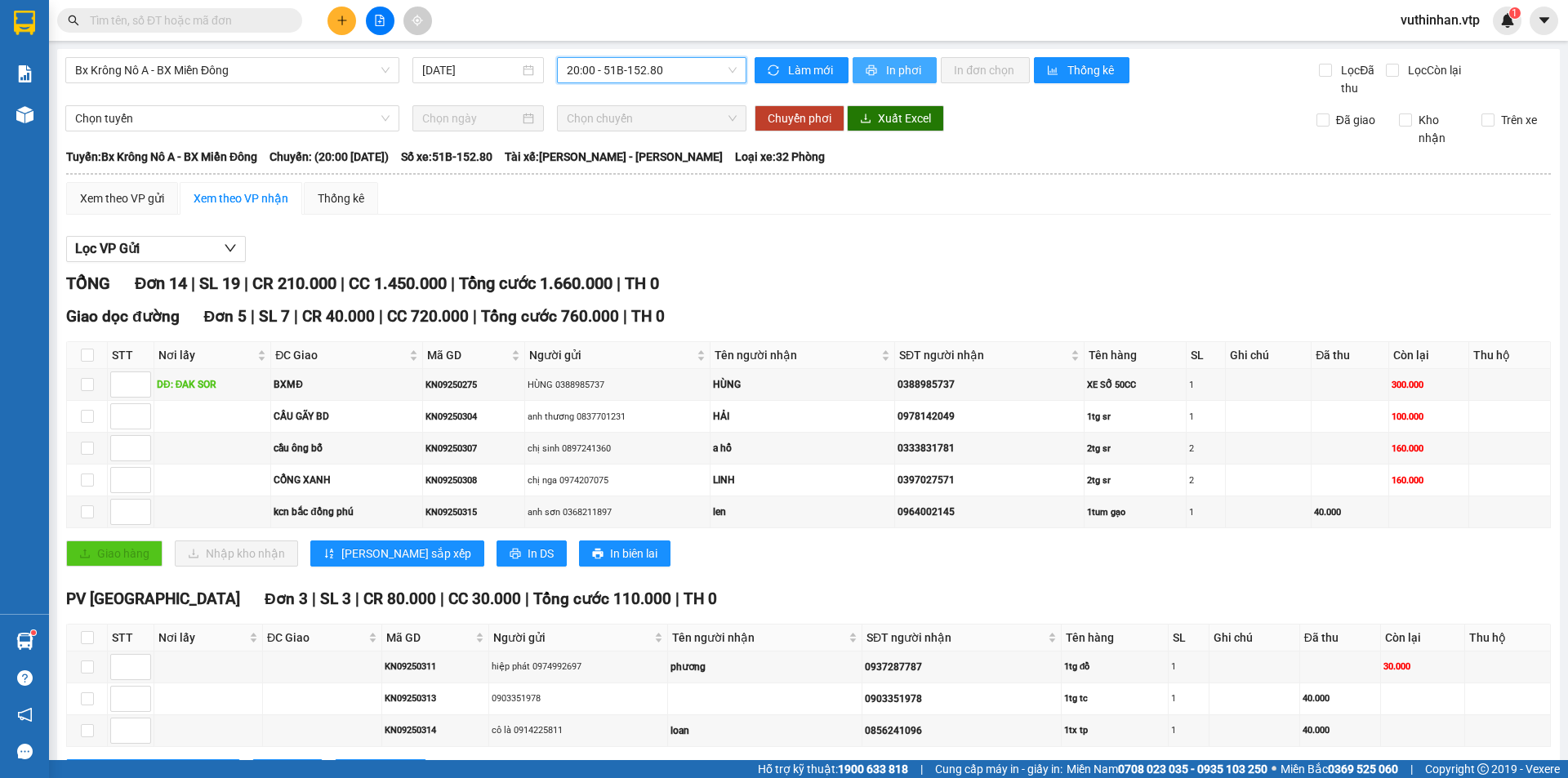
click at [886, 75] on span "In phơi" at bounding box center [905, 70] width 38 height 18
click at [889, 65] on span "In phơi" at bounding box center [905, 70] width 38 height 18
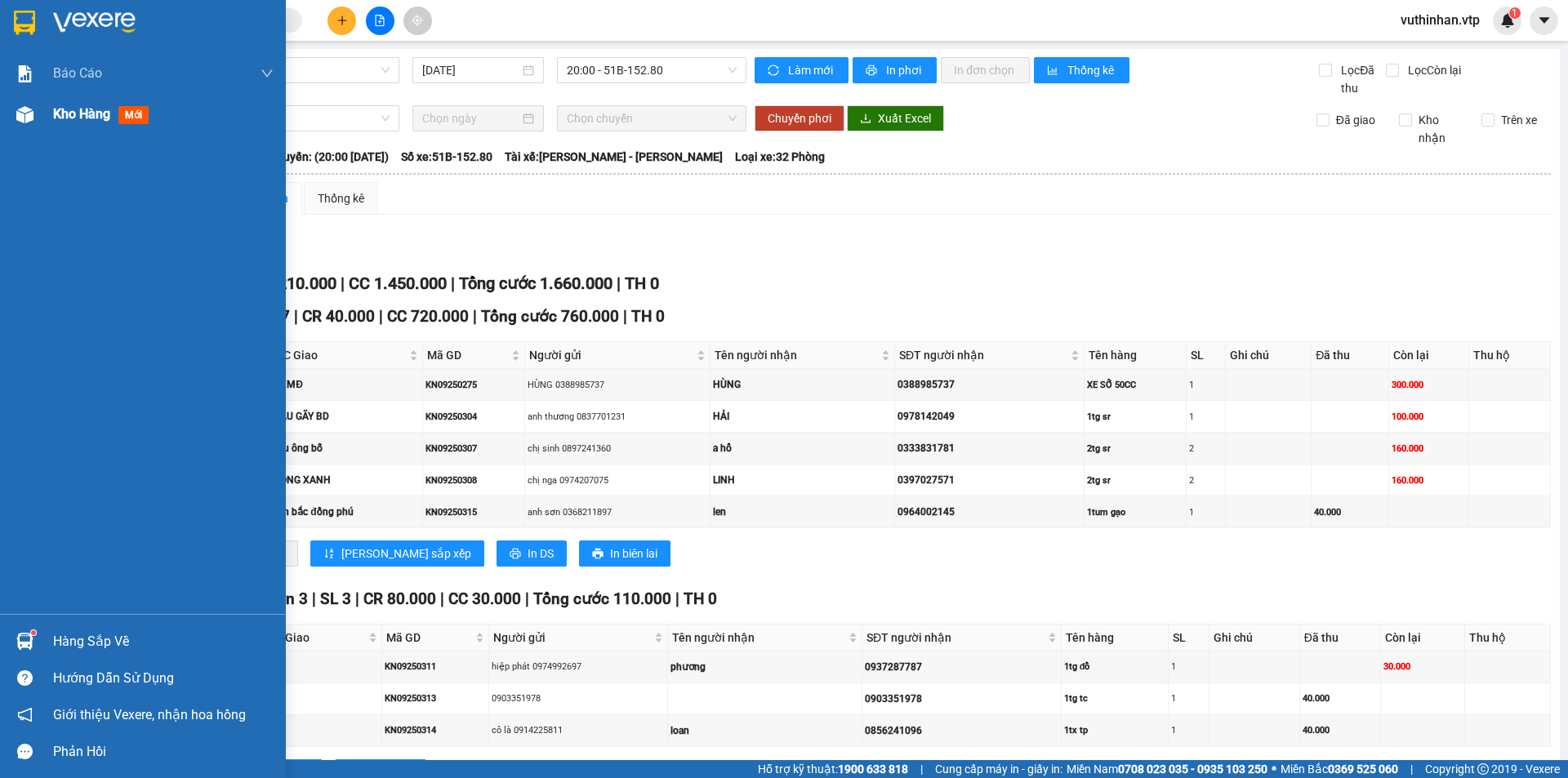
click at [21, 125] on div at bounding box center [25, 115] width 29 height 29
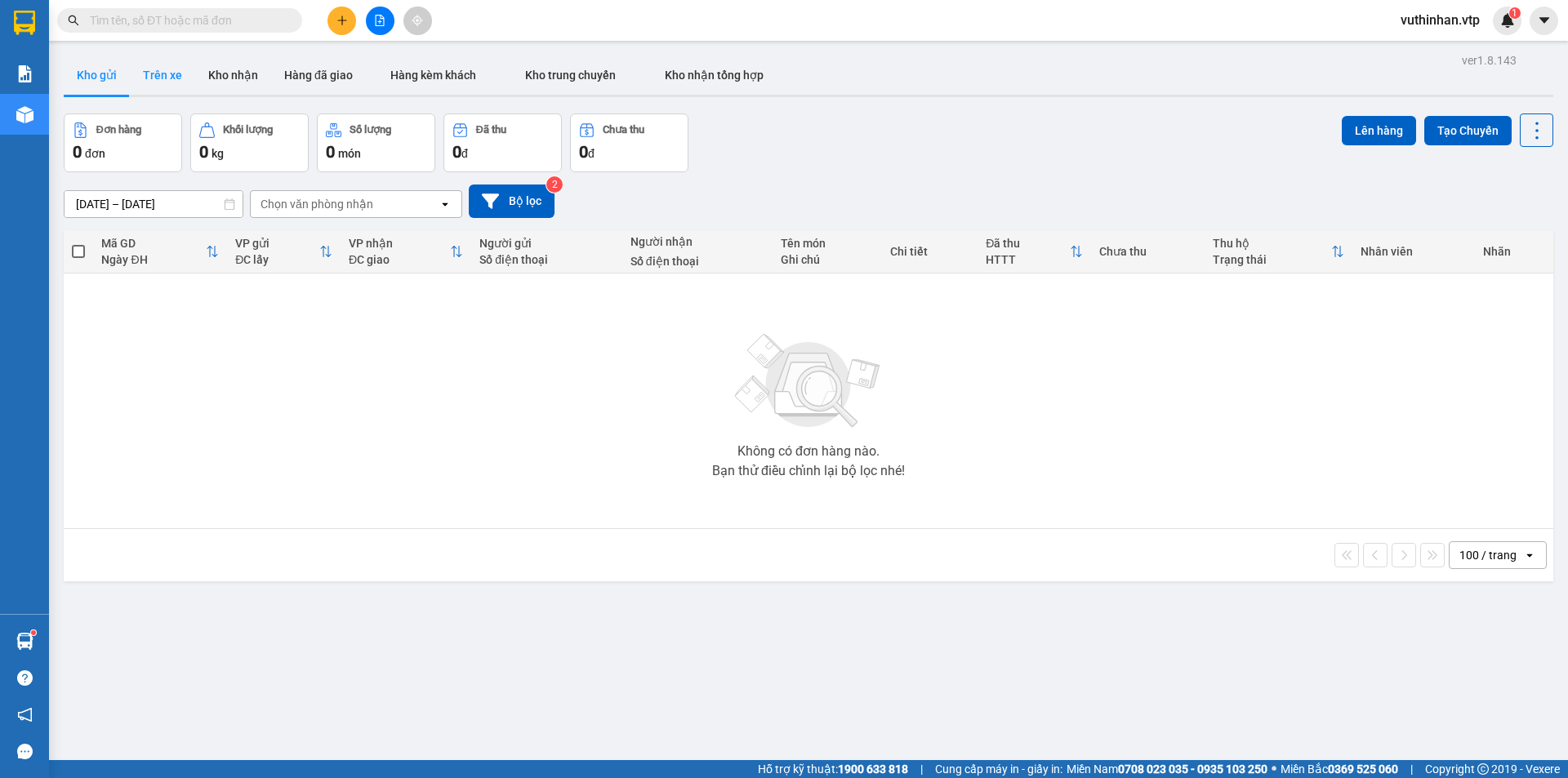
click at [183, 61] on button "Trên xe" at bounding box center [163, 75] width 65 height 39
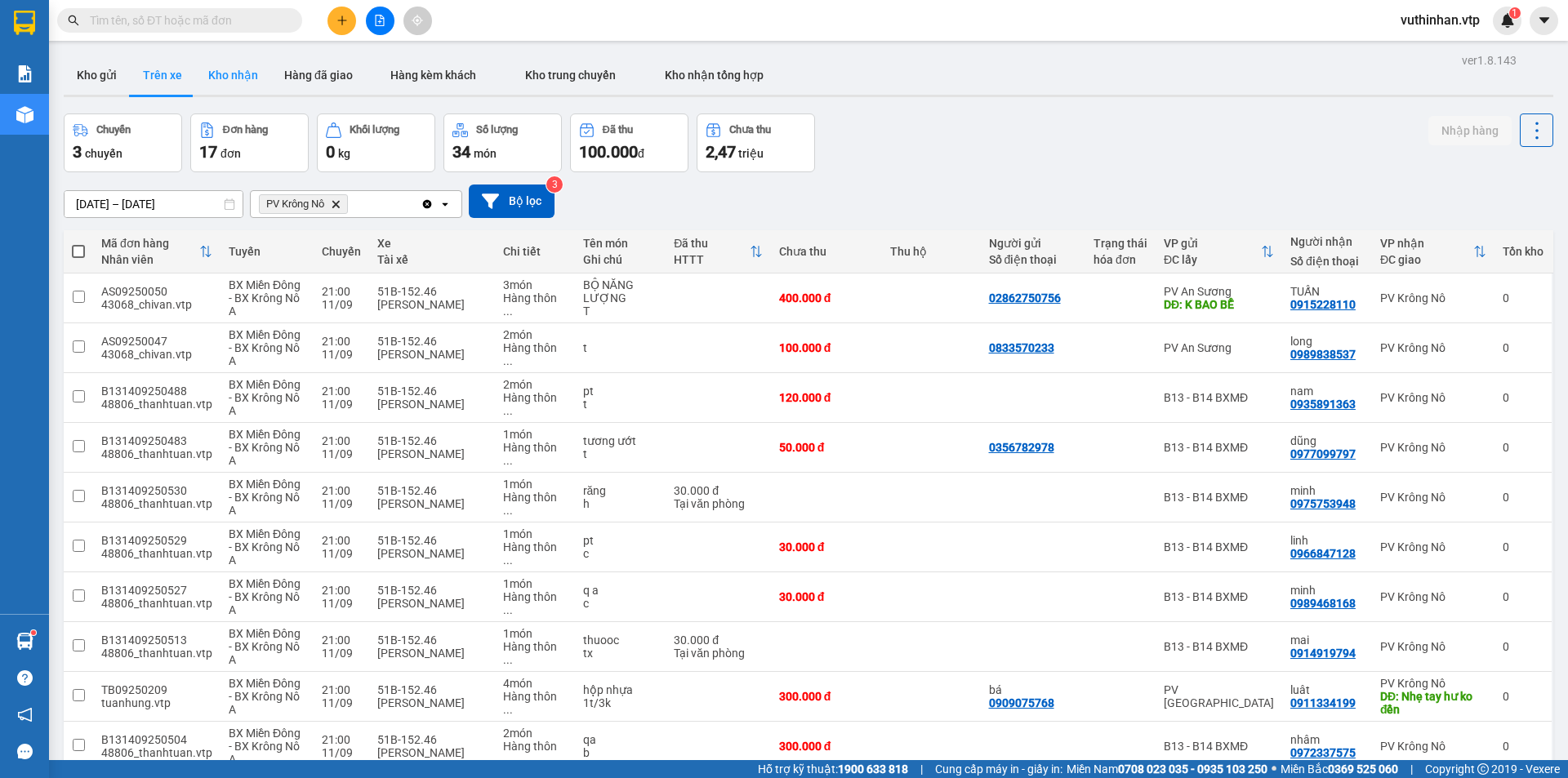
click at [232, 83] on button "Kho nhận" at bounding box center [233, 75] width 76 height 39
type input "01/08/2025 – 11/09/2025"
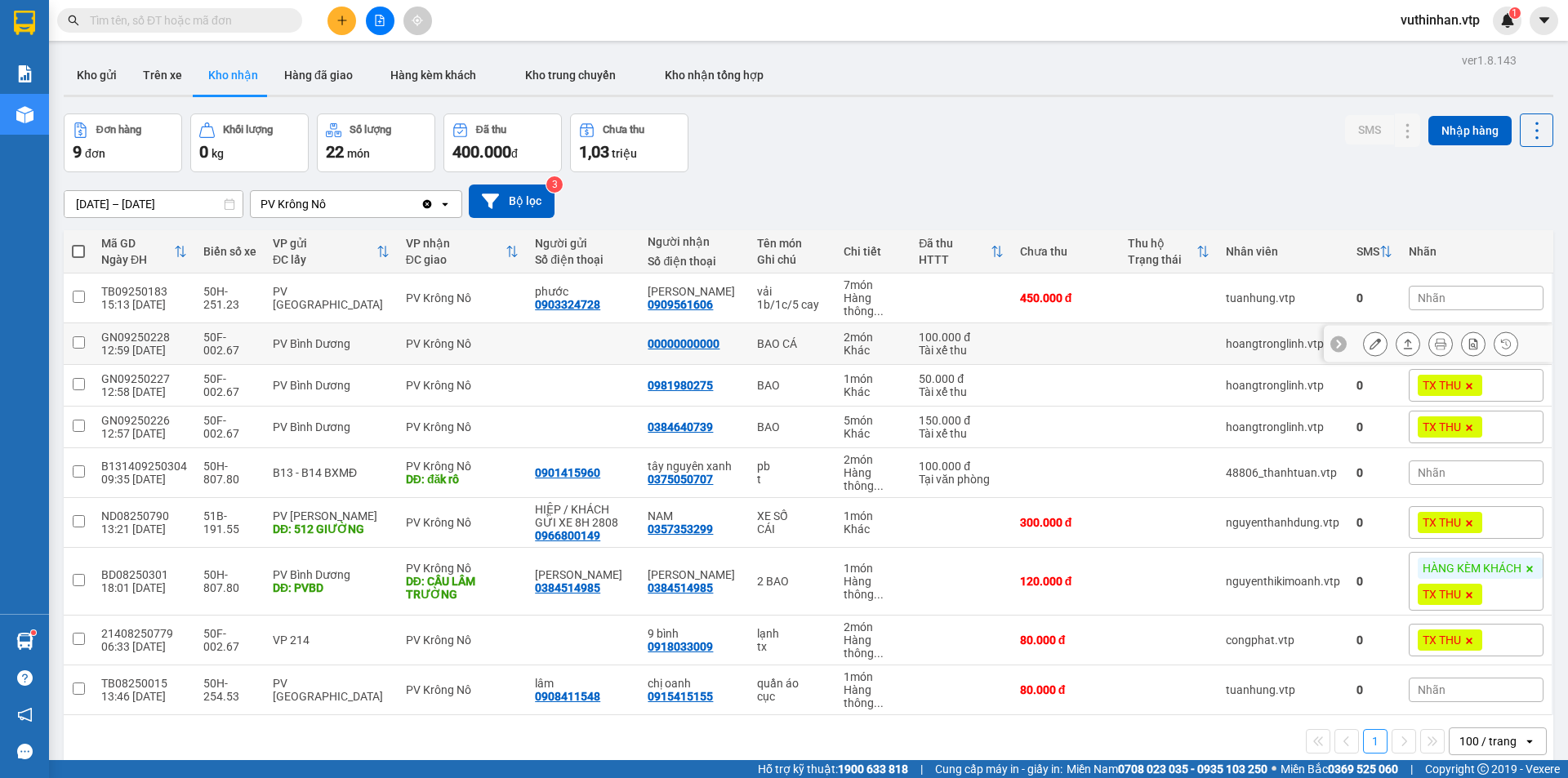
click at [1364, 343] on button at bounding box center [1375, 344] width 23 height 29
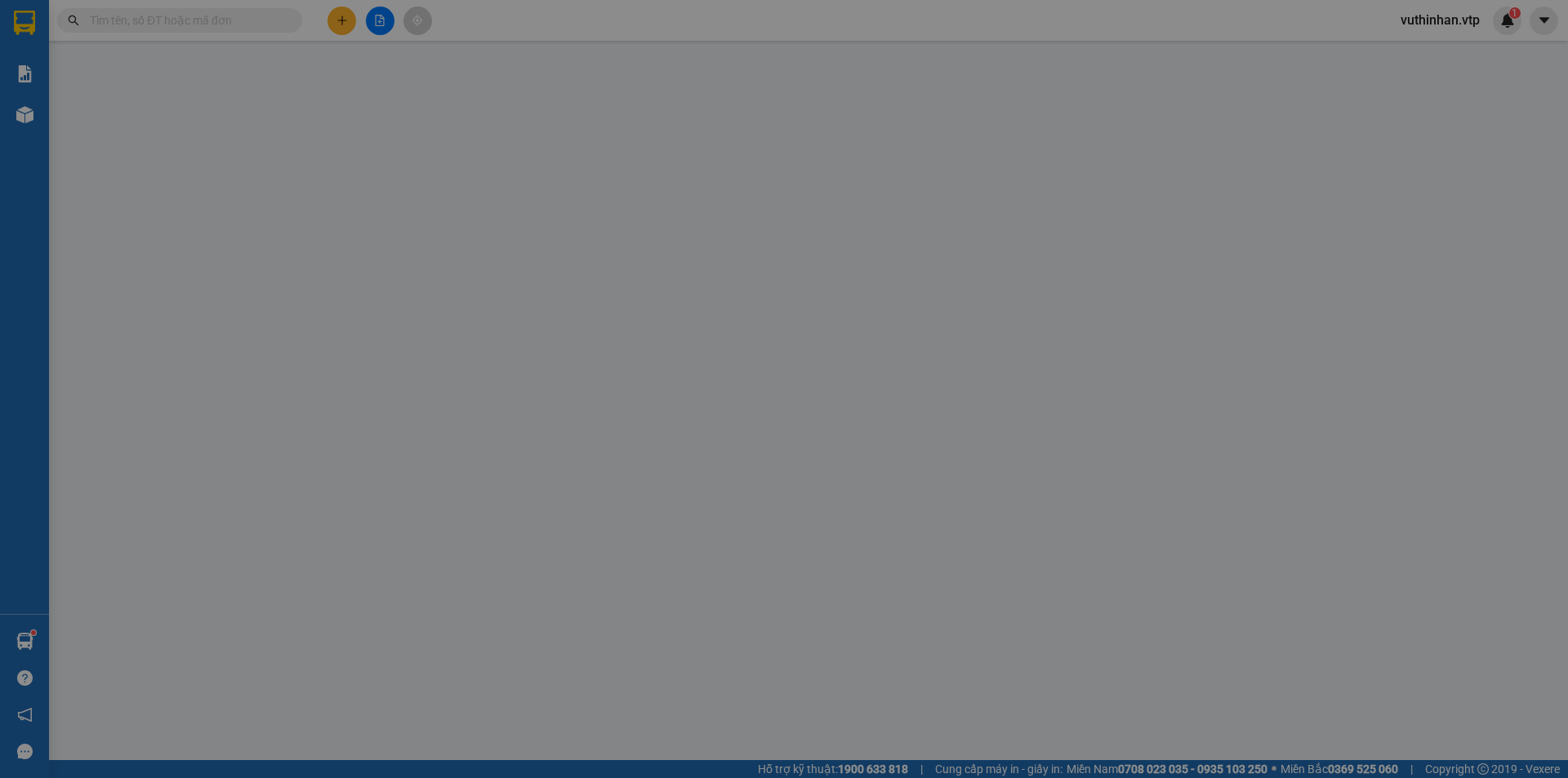
type input "00000000000"
type input "xe 00267 giao+ thu tiền"
type input "100.000"
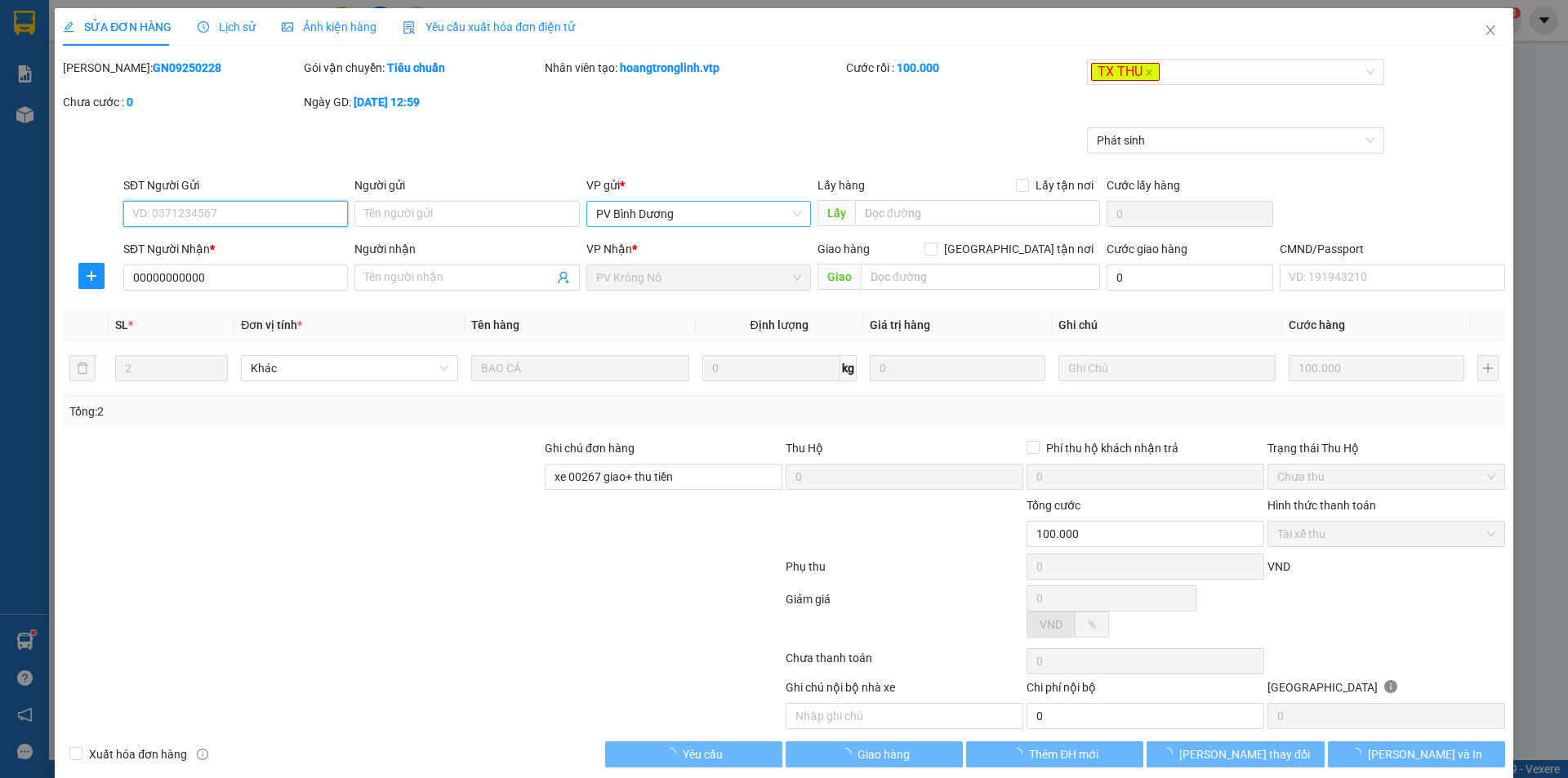
type input "20.000"
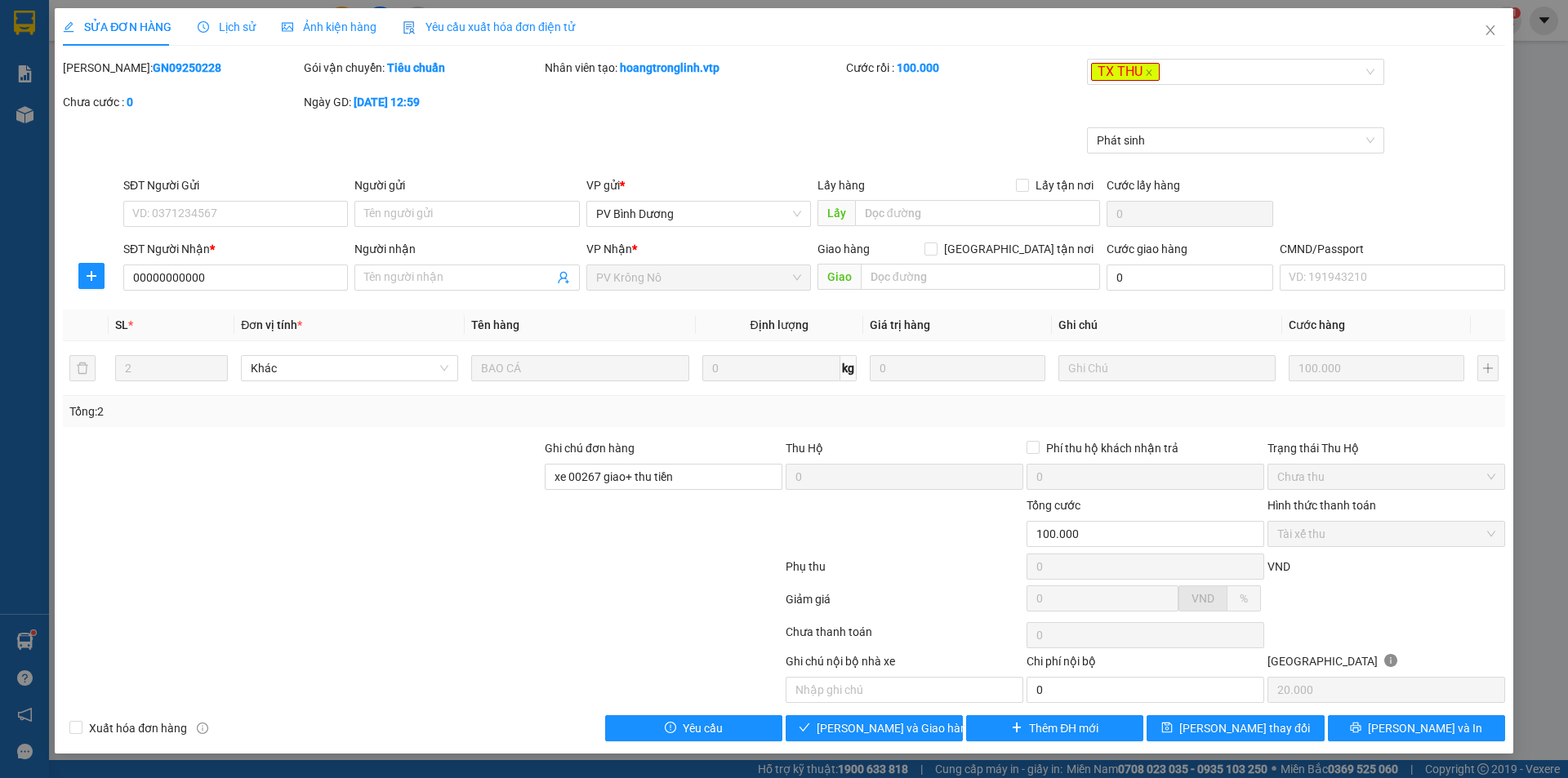
click at [223, 25] on span "Lịch sử" at bounding box center [227, 27] width 58 height 13
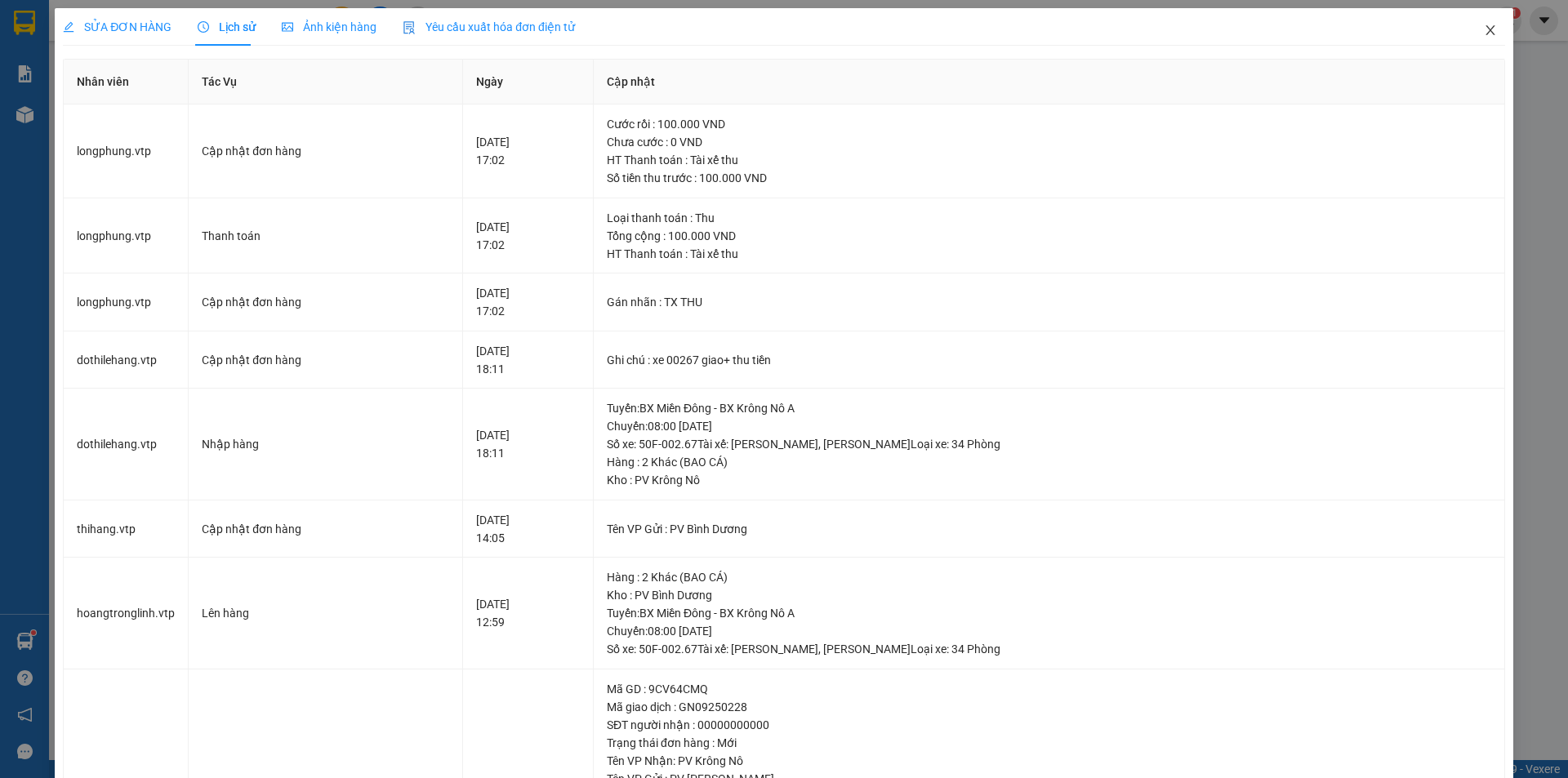
click at [1485, 29] on icon "close" at bounding box center [1489, 30] width 9 height 10
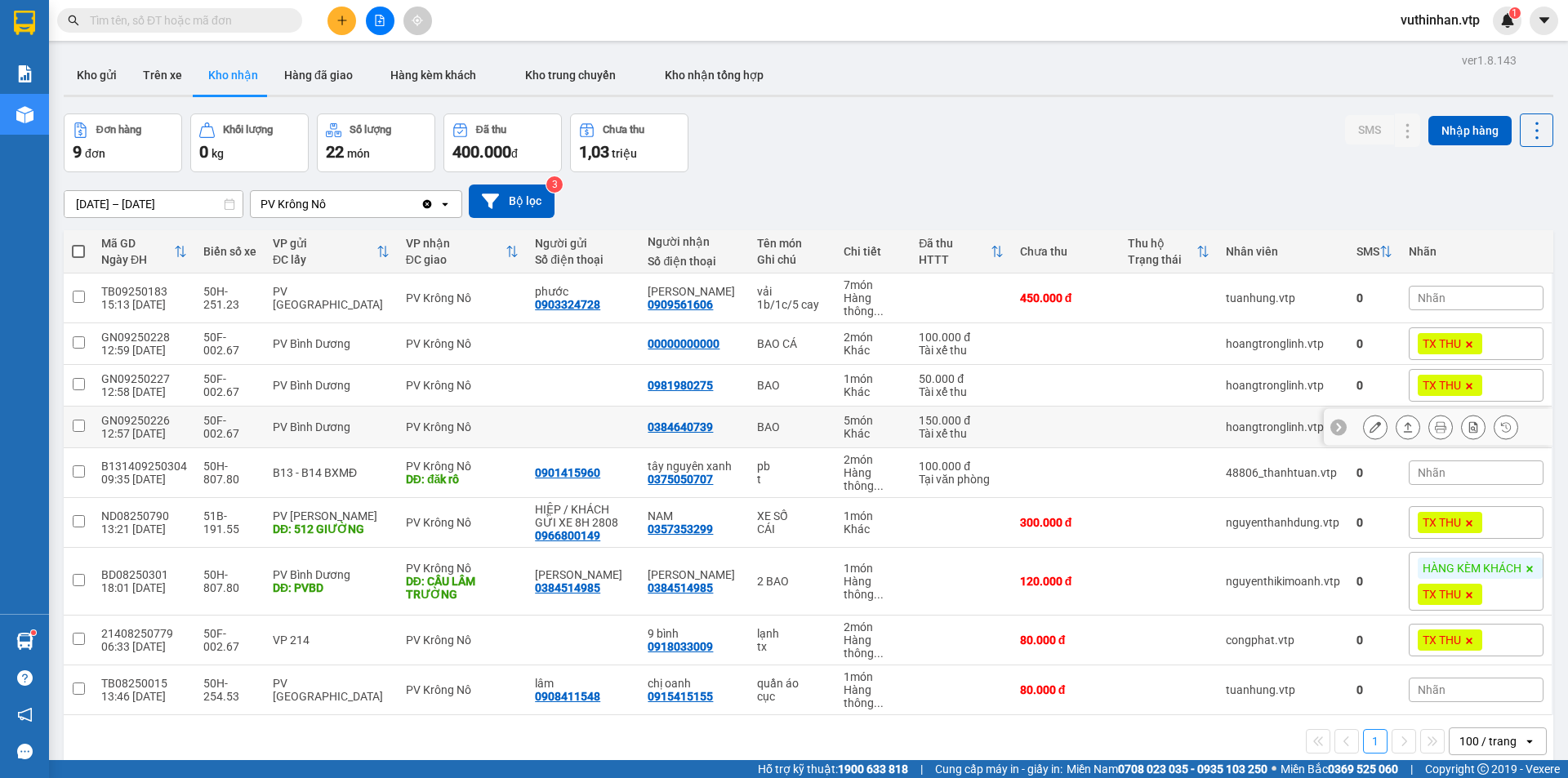
scroll to position [75, 0]
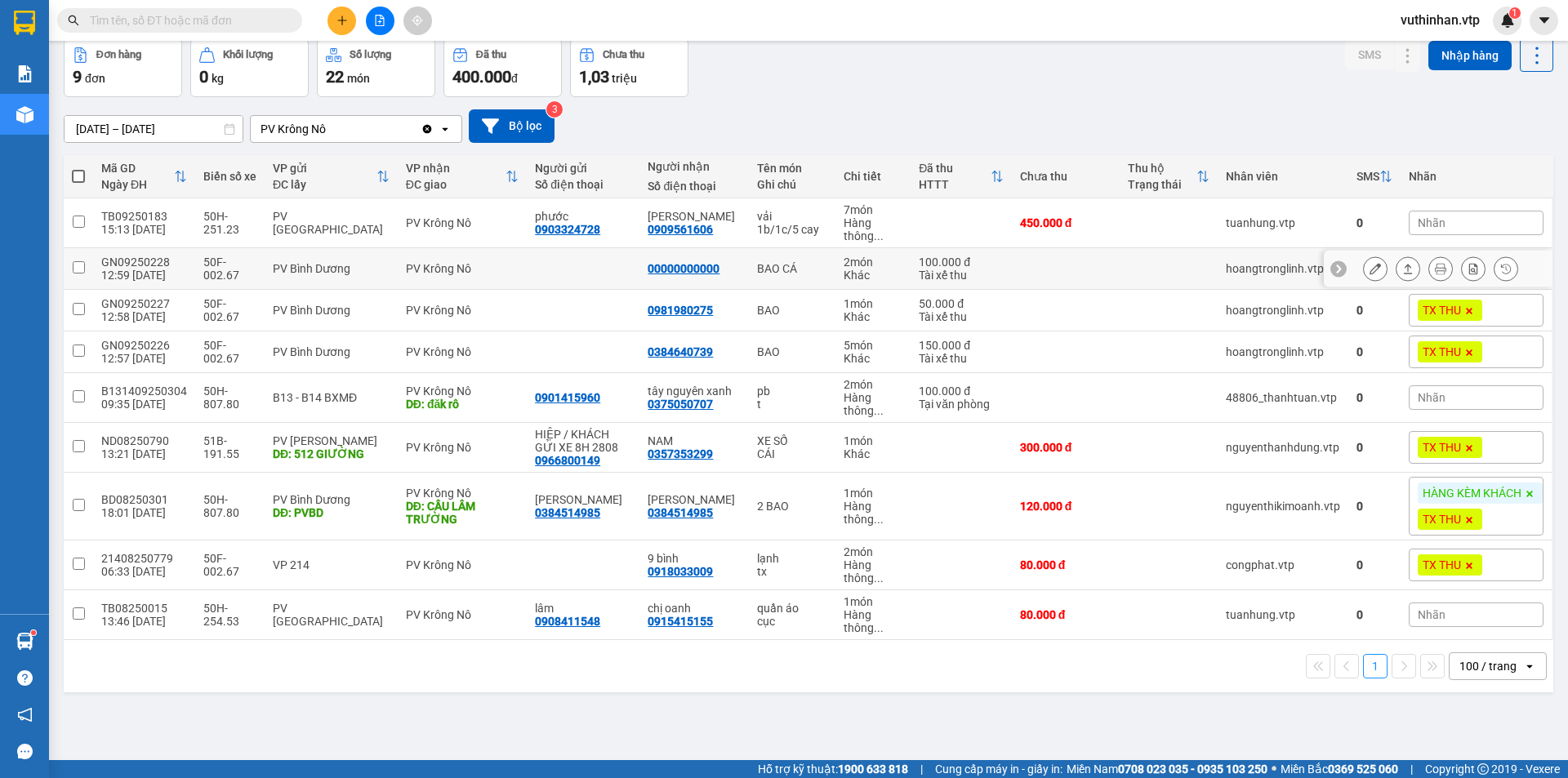
click at [1369, 266] on icon at bounding box center [1375, 268] width 11 height 11
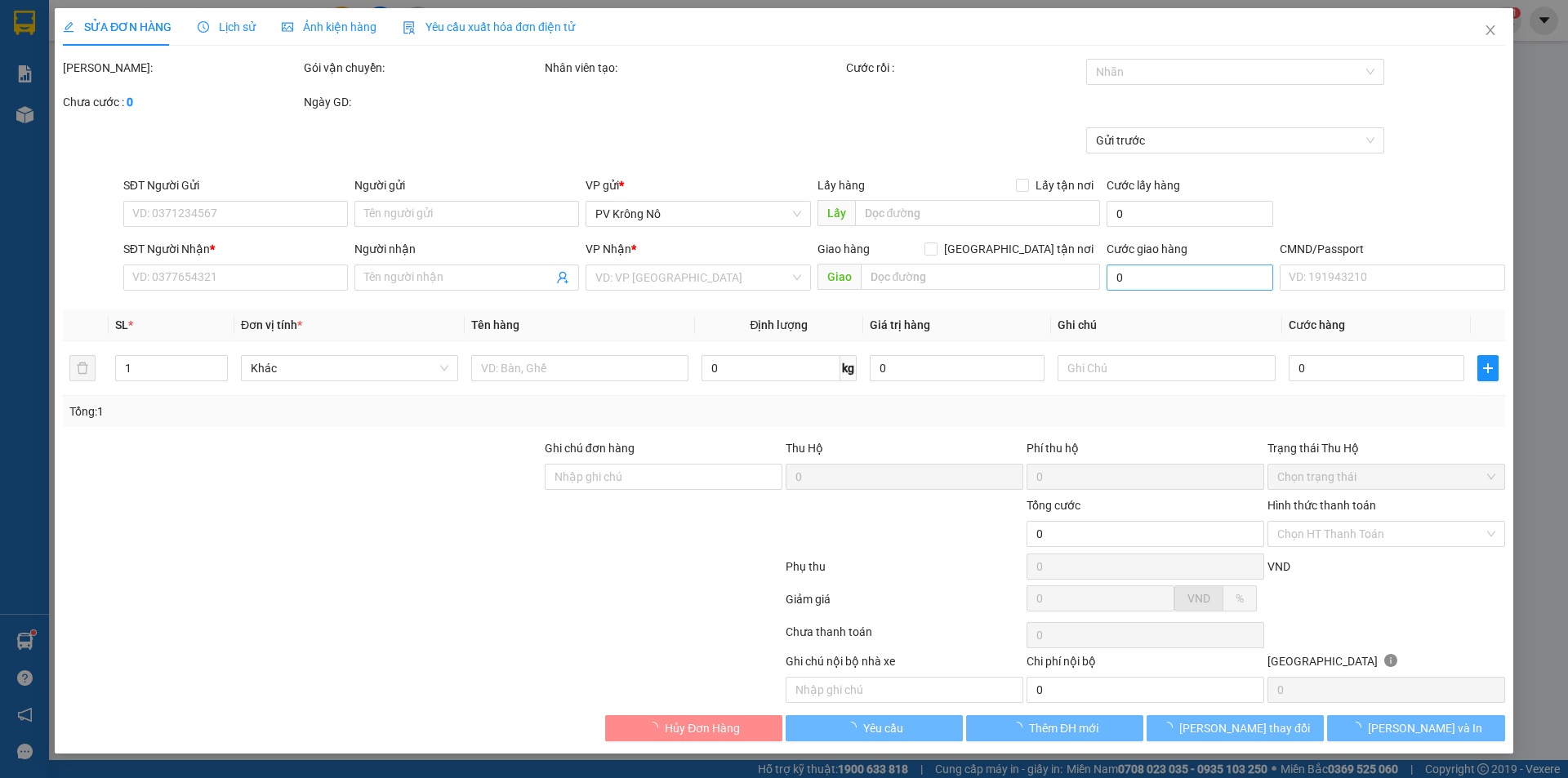
type input "20.000"
type input "00000000000"
type input "xe 00267 giao+ thu tiền"
type input "100.000"
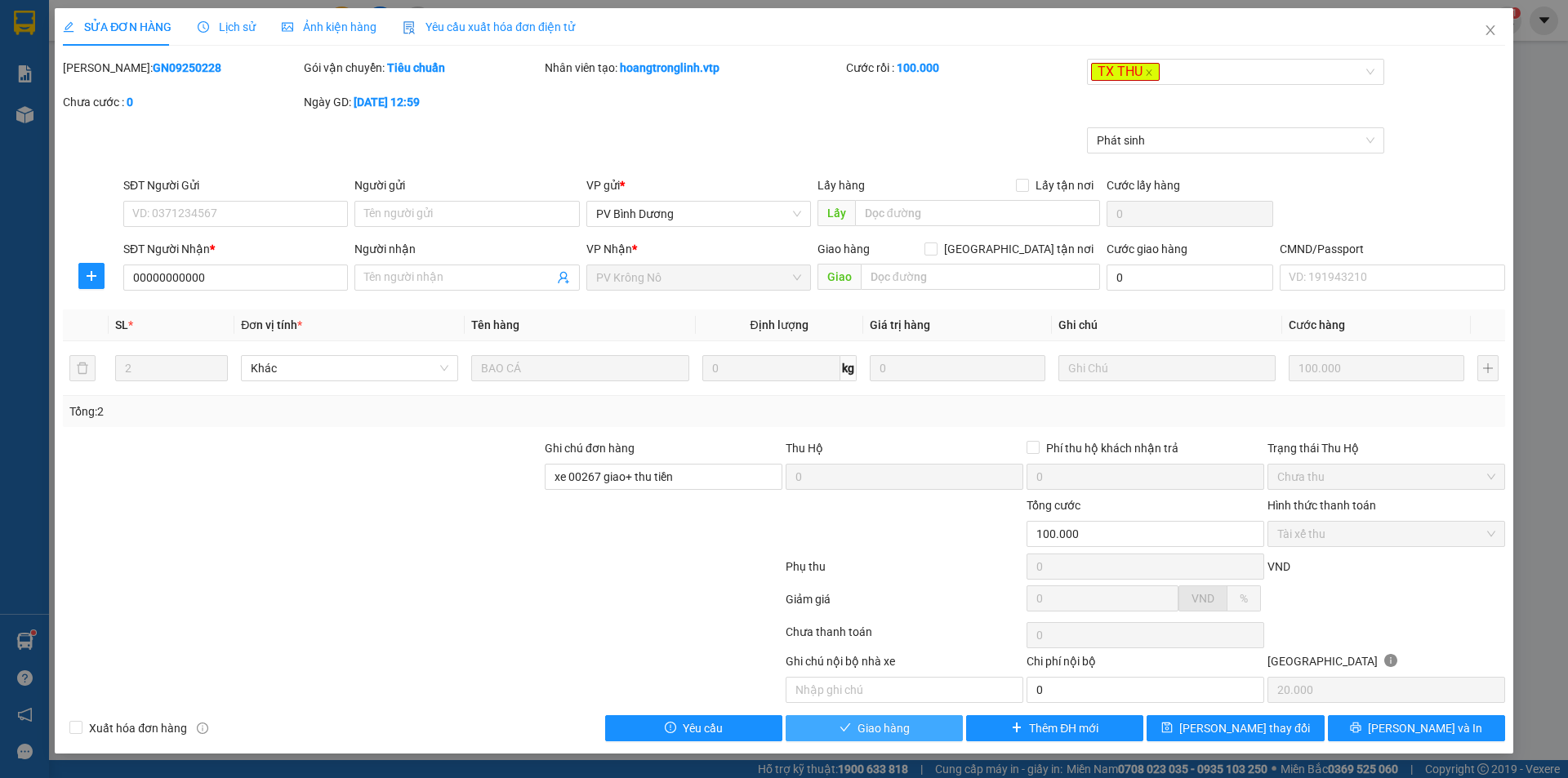
click at [855, 729] on button "Giao hàng" at bounding box center [874, 728] width 177 height 26
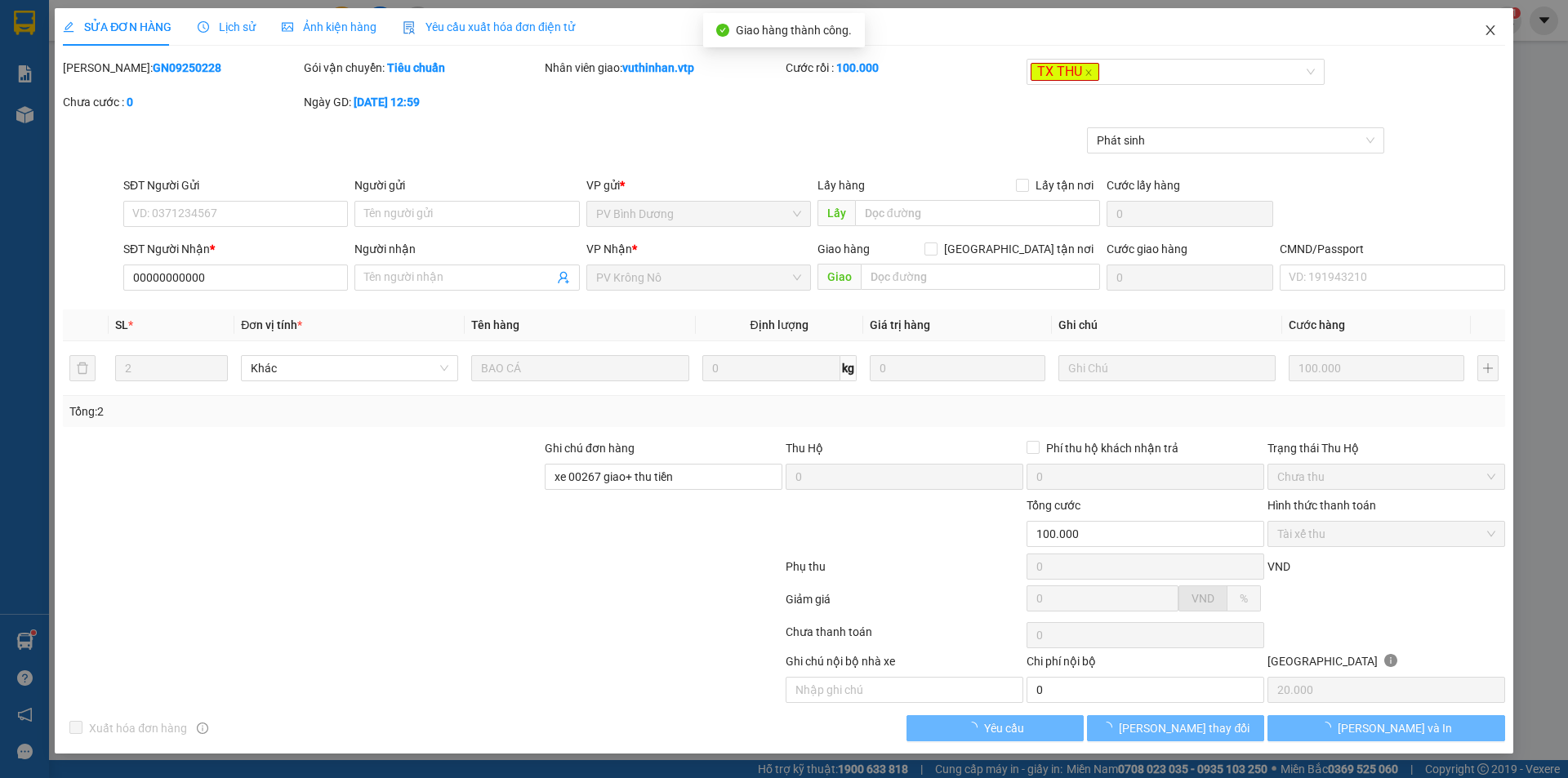
click at [1491, 33] on icon "close" at bounding box center [1489, 30] width 9 height 10
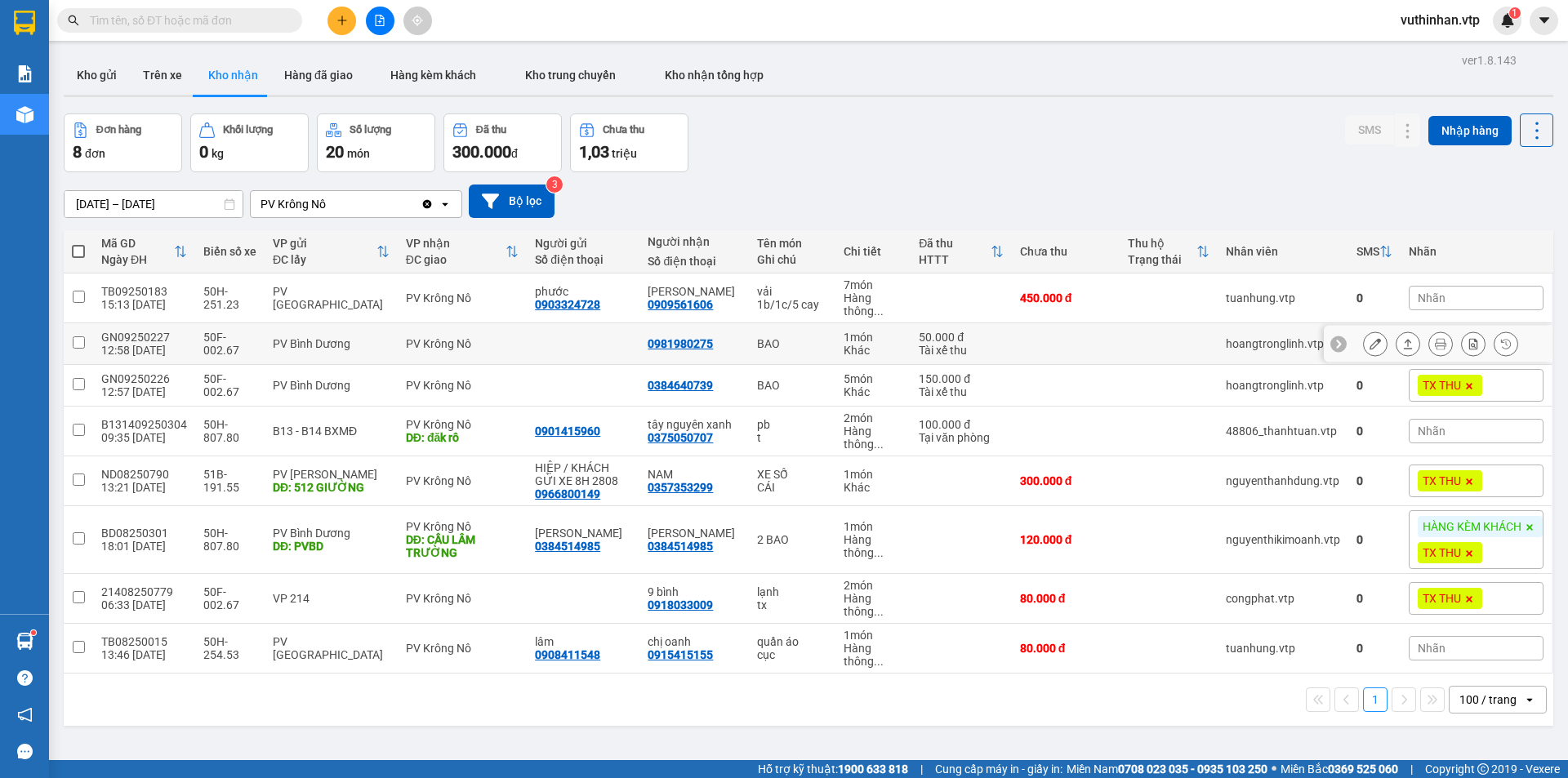
click at [1373, 343] on button at bounding box center [1375, 344] width 23 height 29
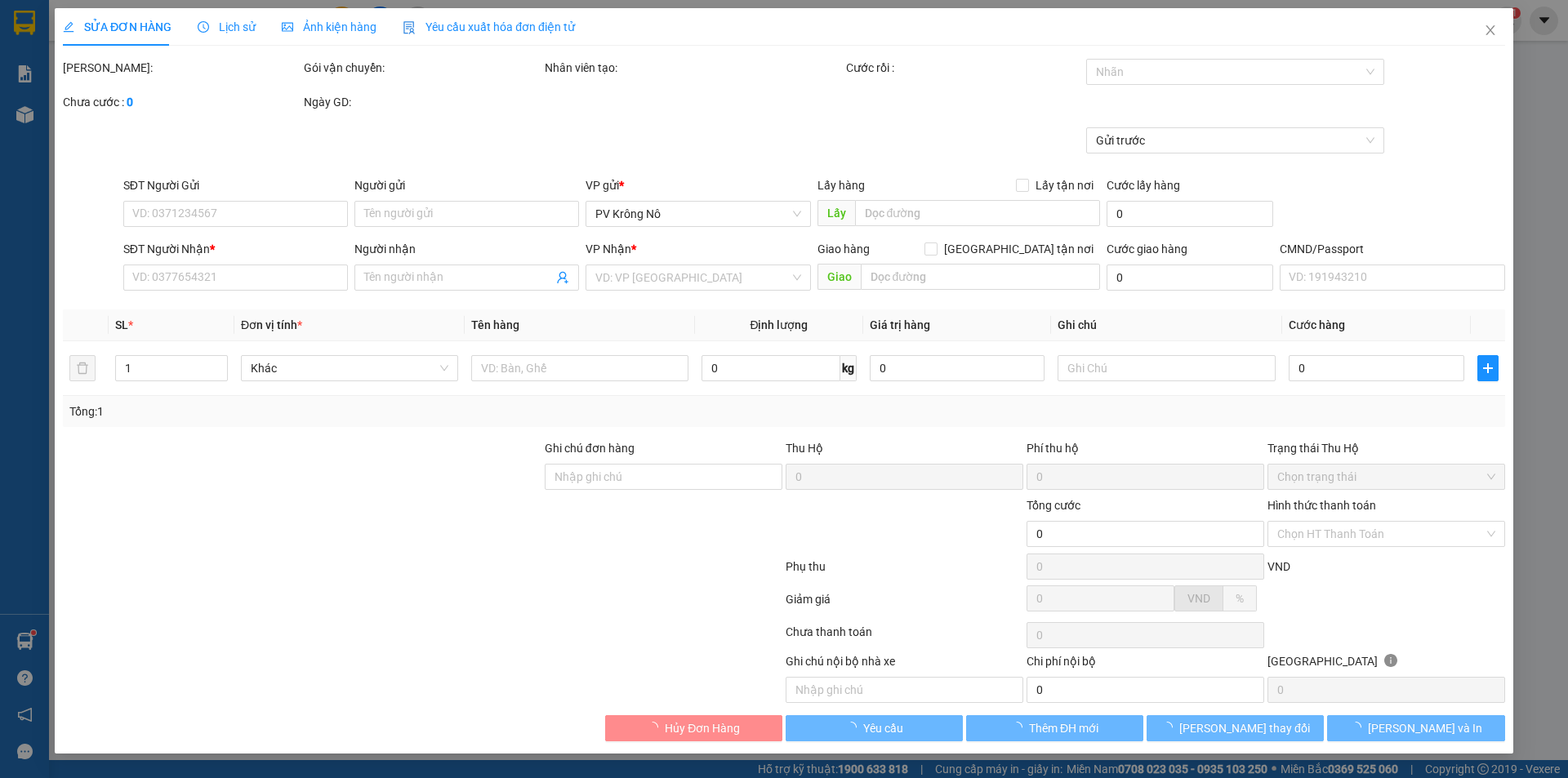
type input "10.000"
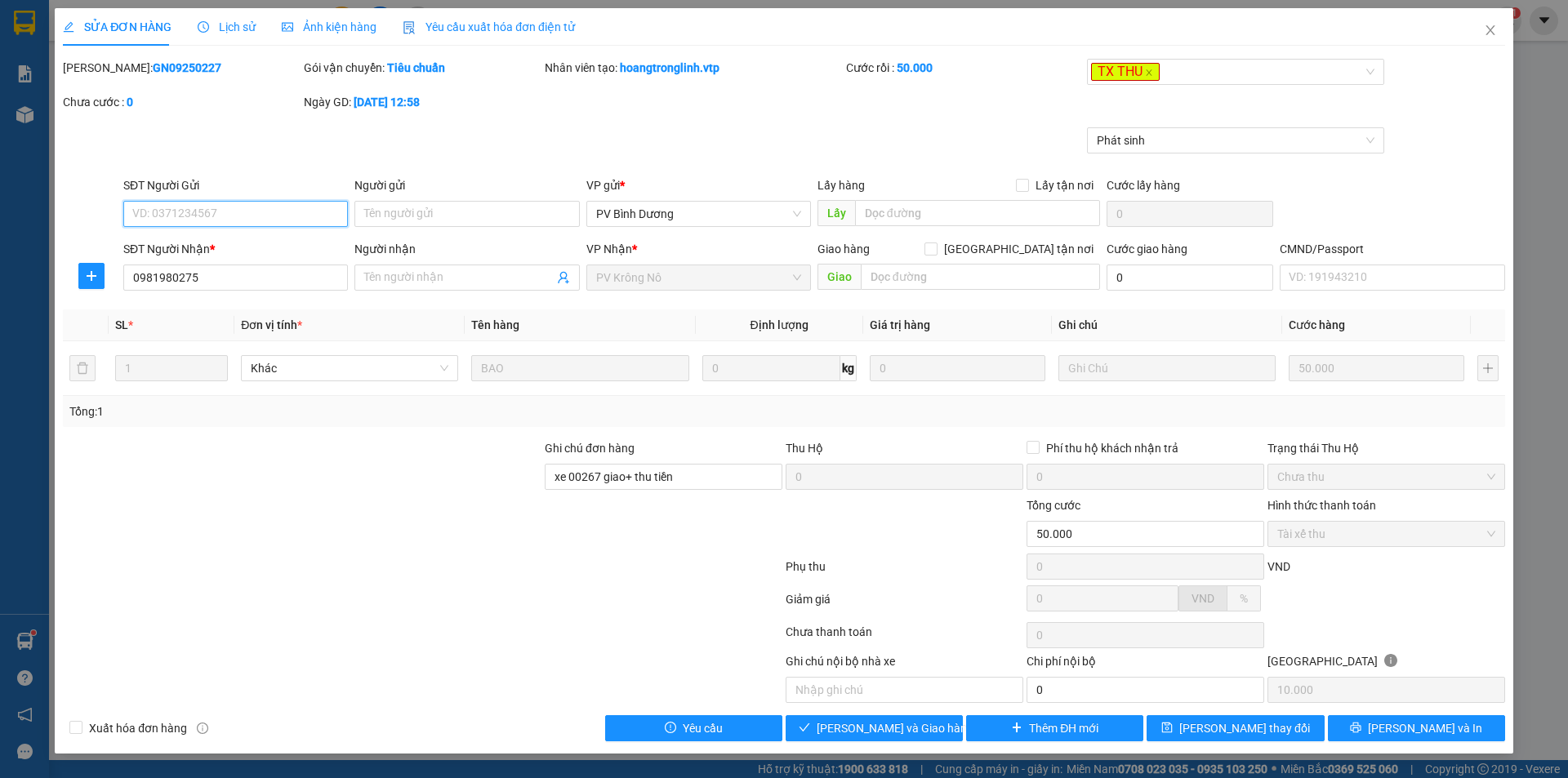
type input "0981980275"
type input "xe 00267 giao+ thu tiền"
type input "50.000"
click at [869, 734] on span "Giao hàng" at bounding box center [883, 728] width 52 height 18
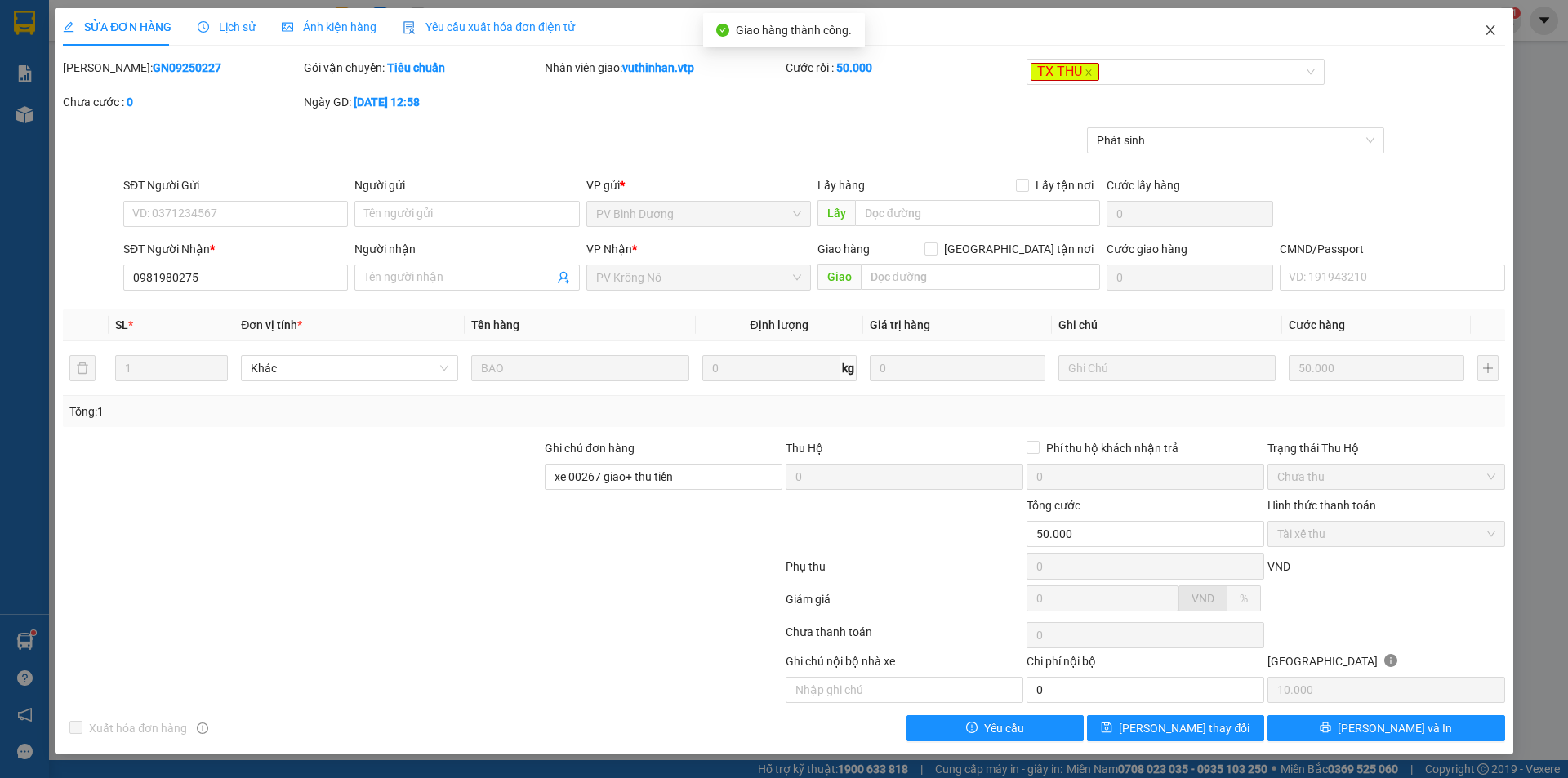
click at [1491, 29] on icon "close" at bounding box center [1489, 30] width 9 height 10
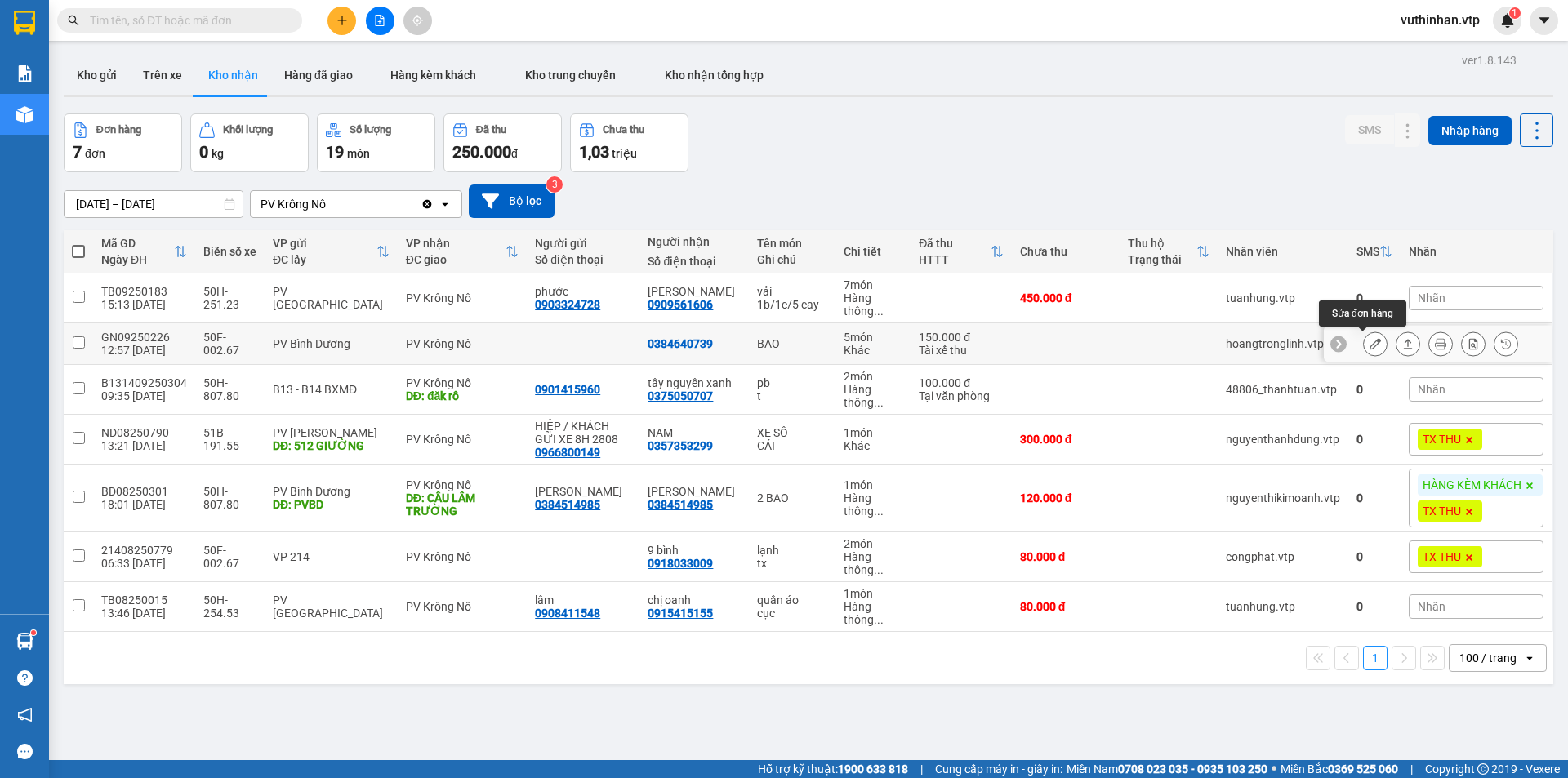
click at [1369, 338] on icon at bounding box center [1375, 344] width 11 height 11
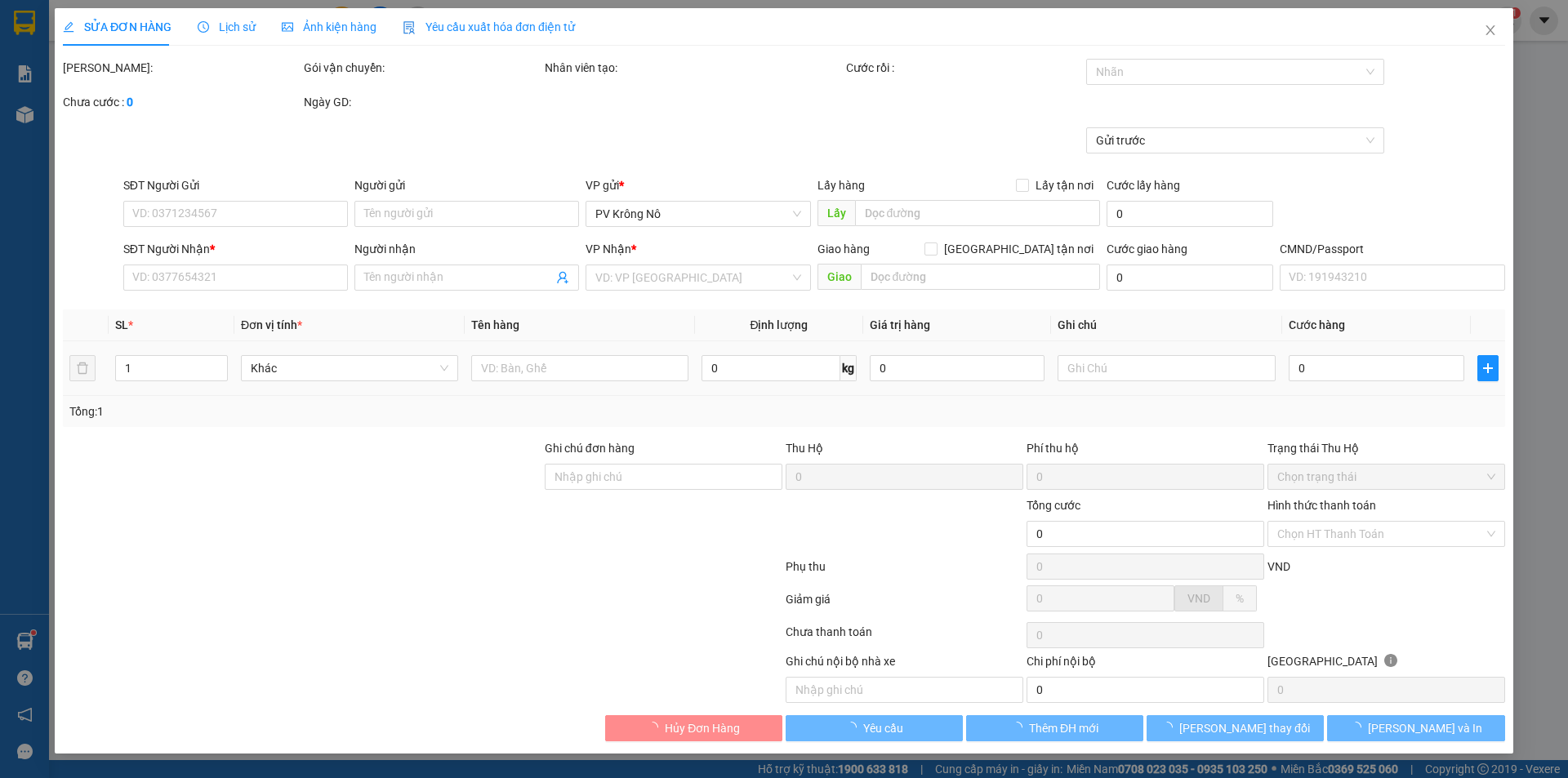
type input "0384640739"
type input "xe 00267 giao+ thu tiền"
type input "150.000"
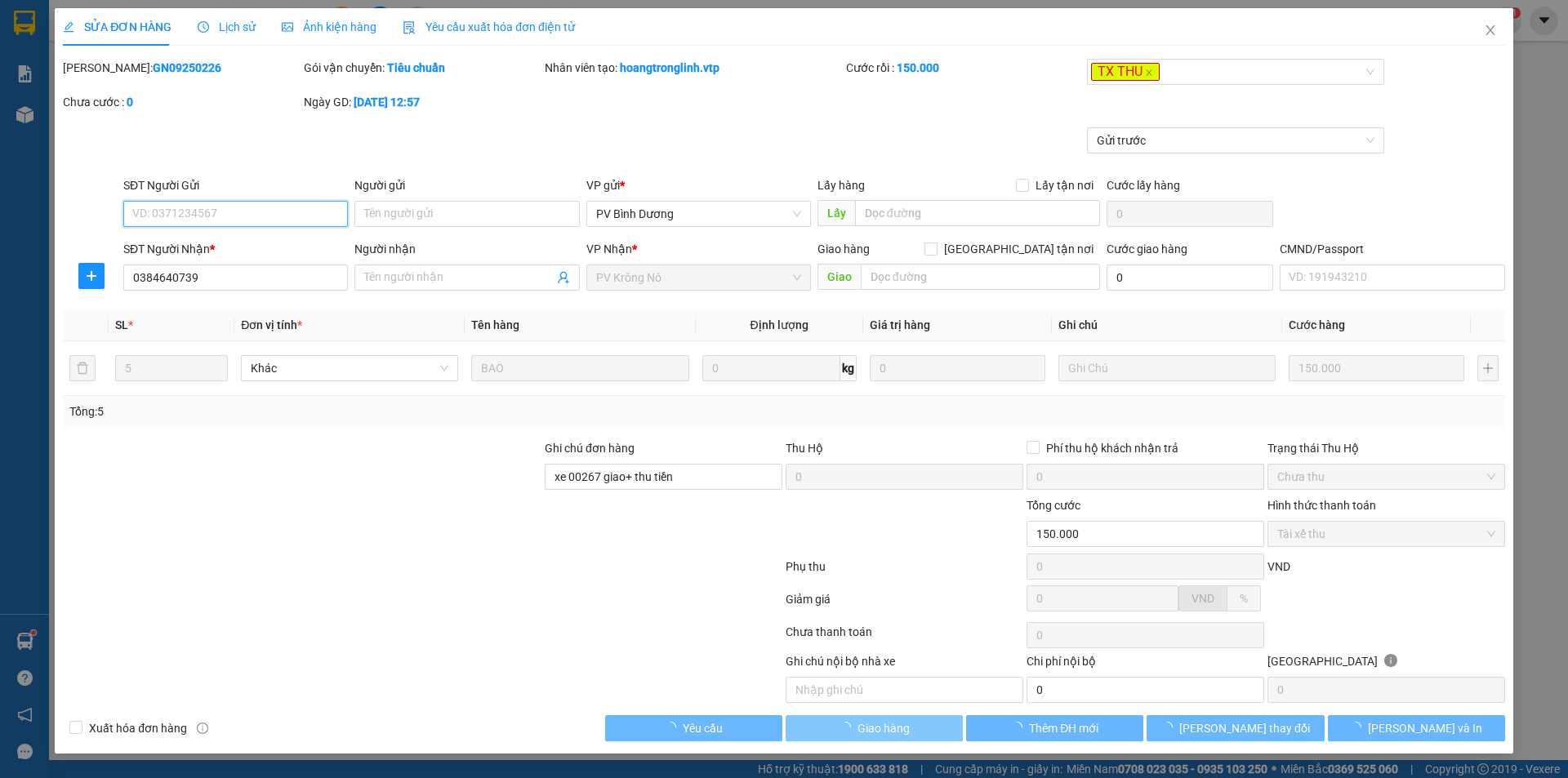
type input "7.500"
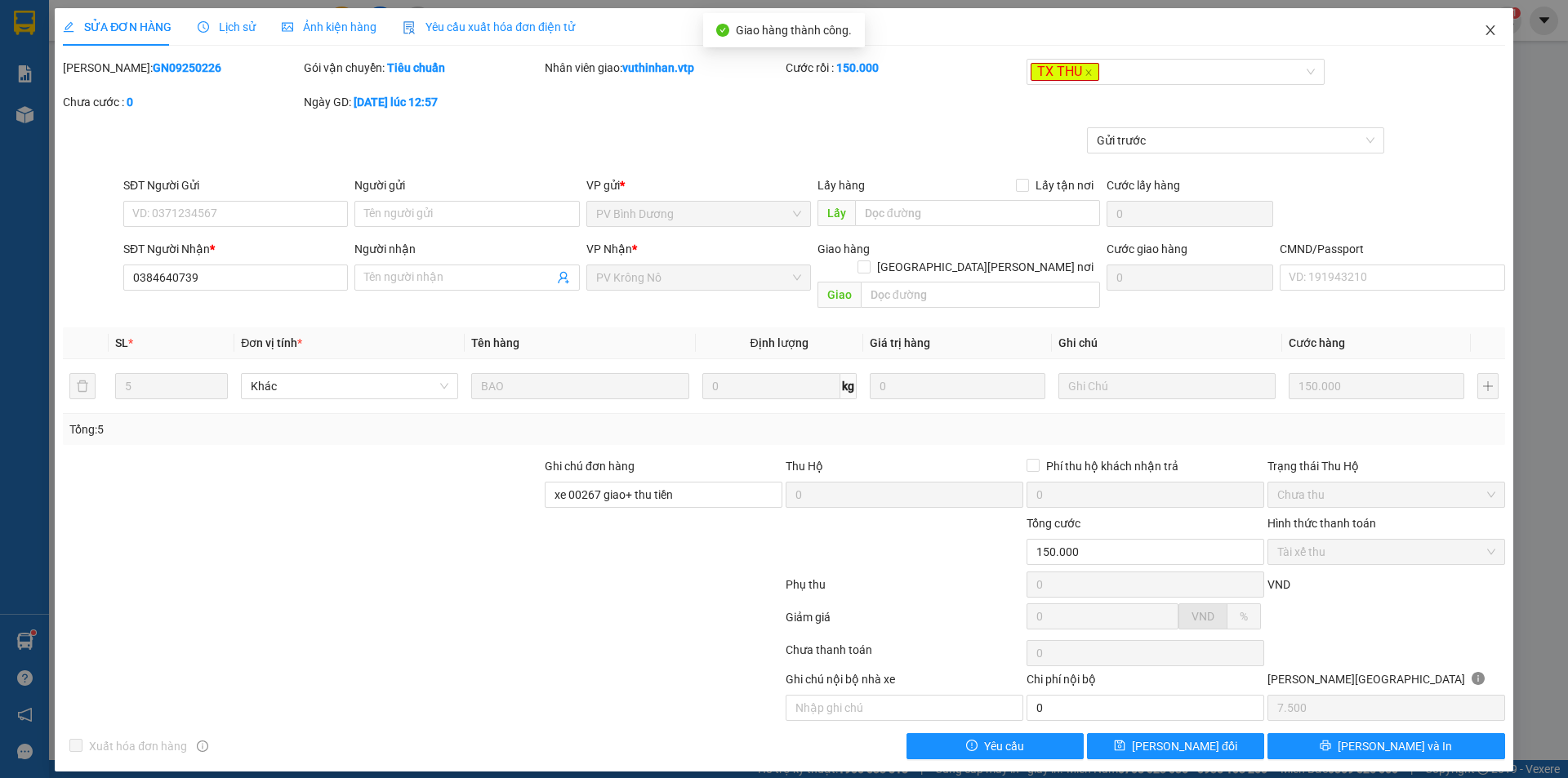
click at [1502, 33] on span "Close" at bounding box center [1490, 31] width 46 height 46
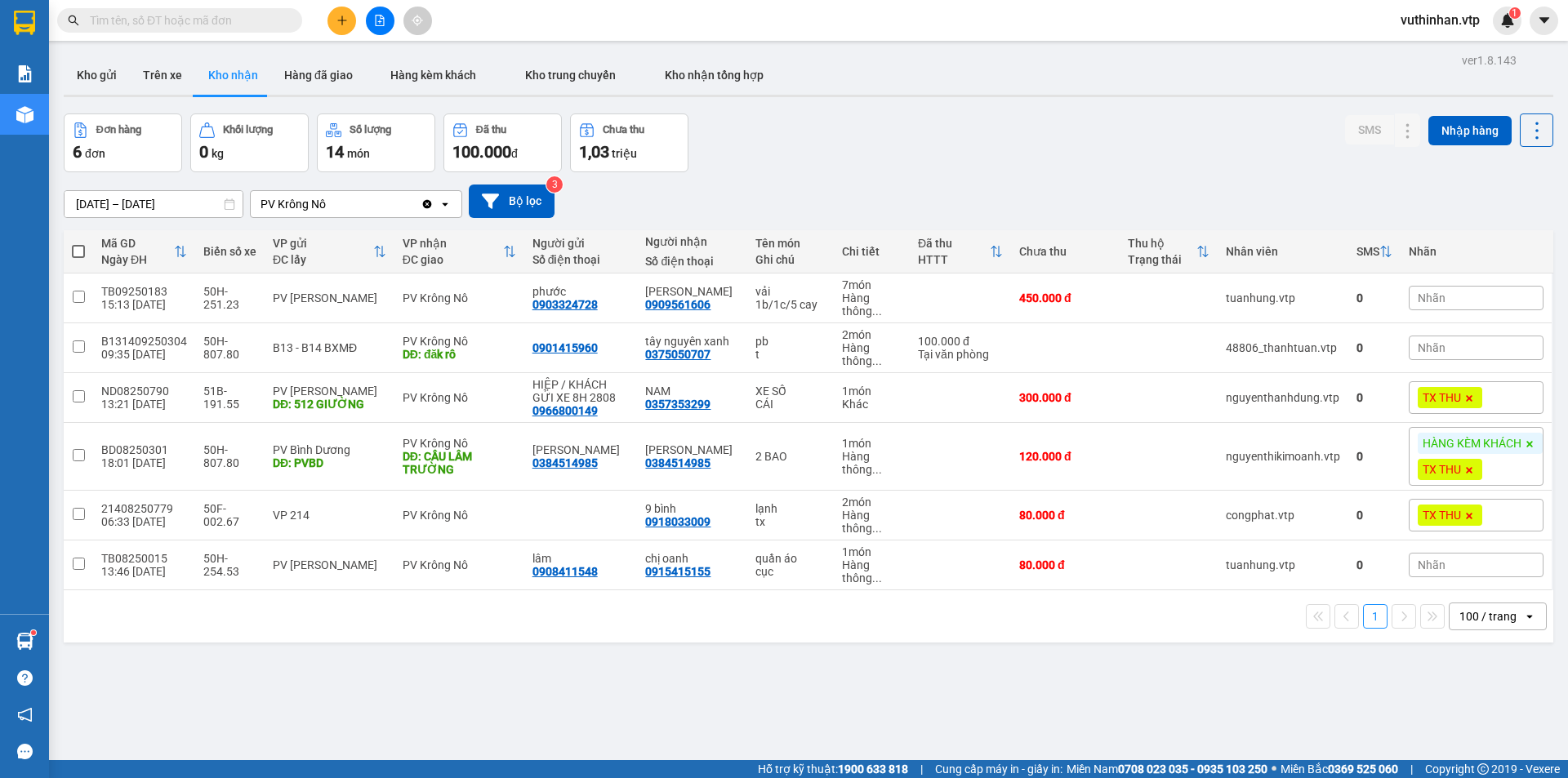
click at [185, 20] on input "text" at bounding box center [186, 20] width 193 height 18
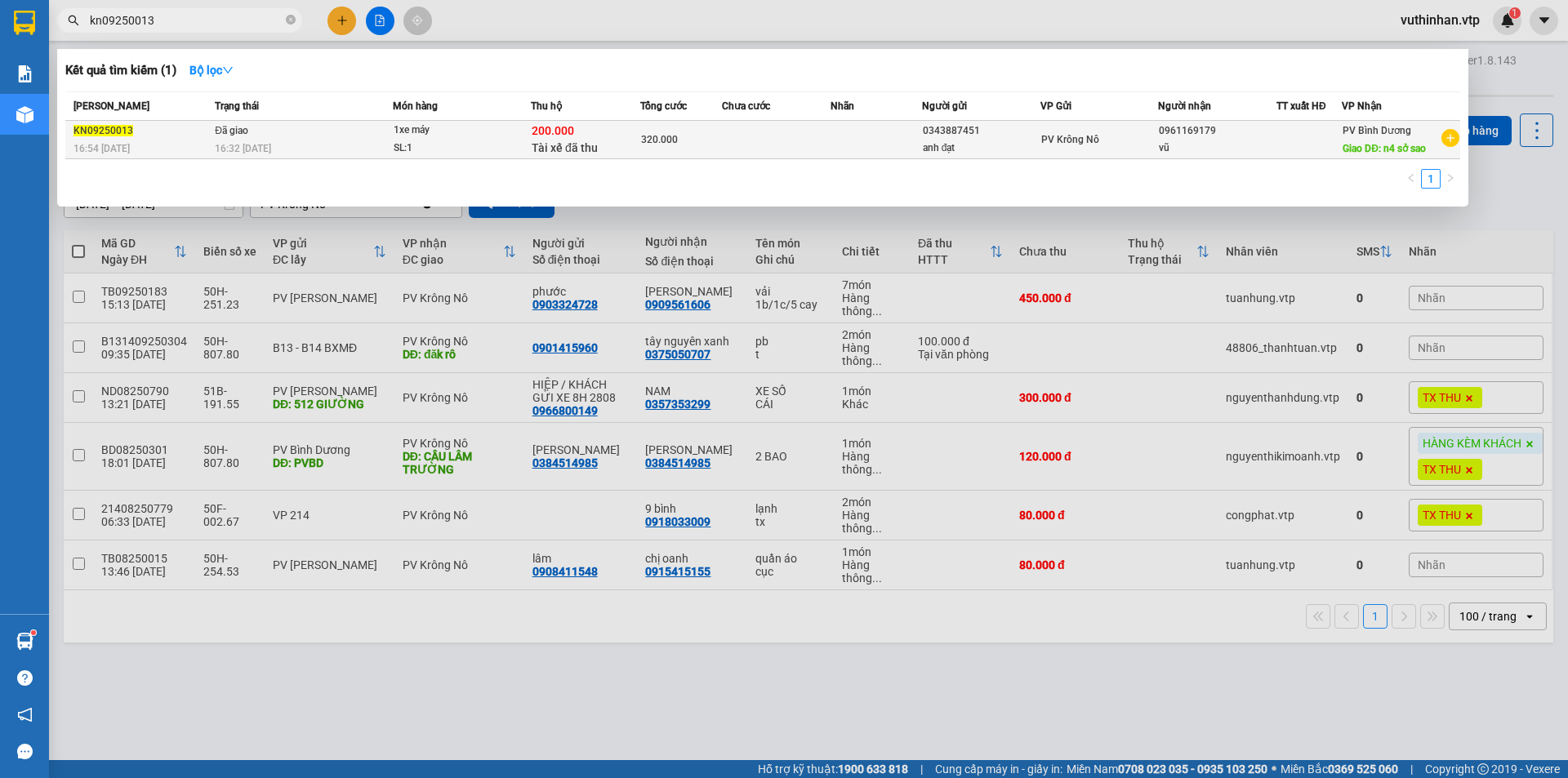
type input "kn09250013"
click at [294, 146] on div "16:32 - 02/09" at bounding box center [303, 149] width 177 height 18
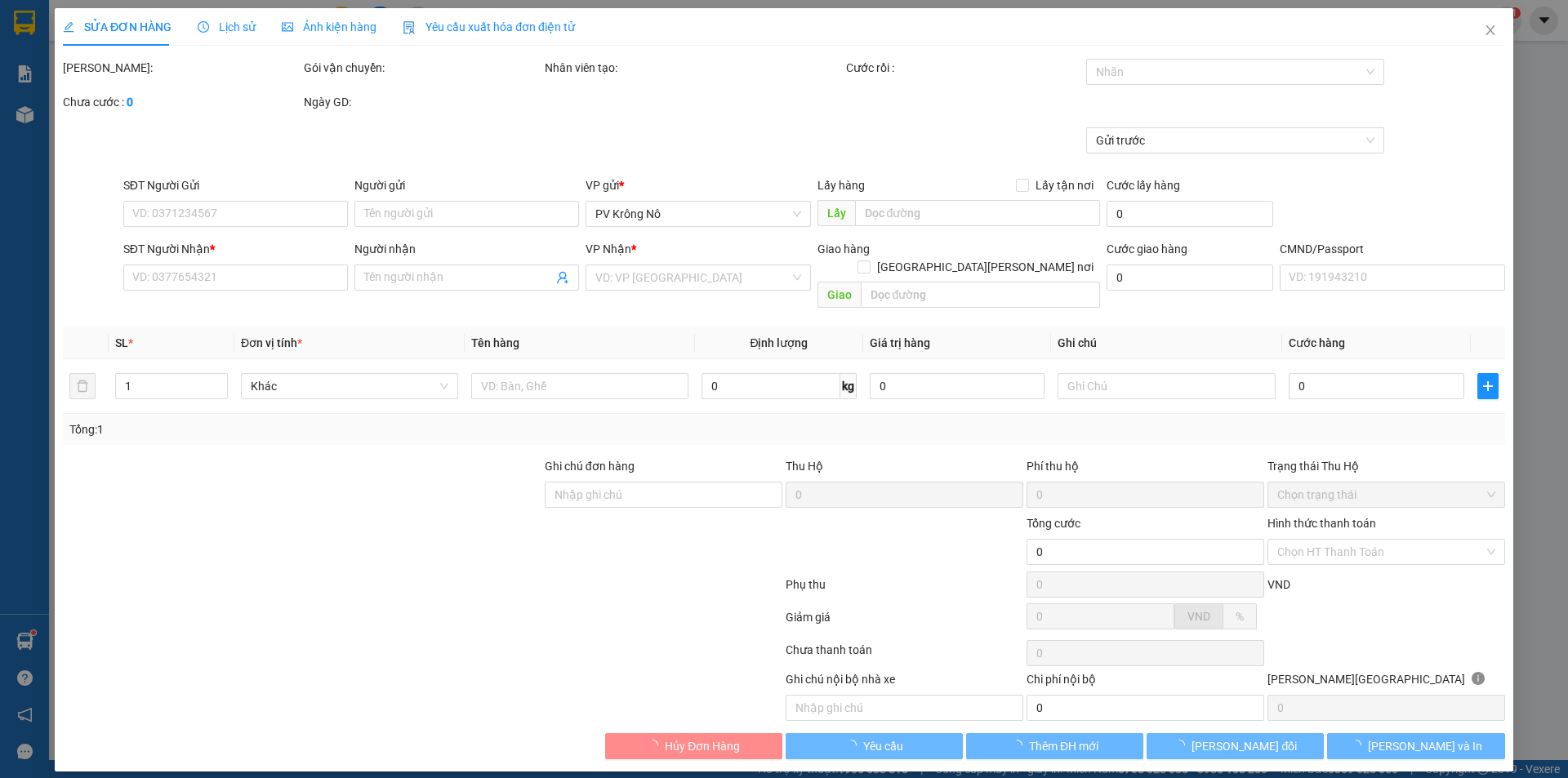
type input "15.000"
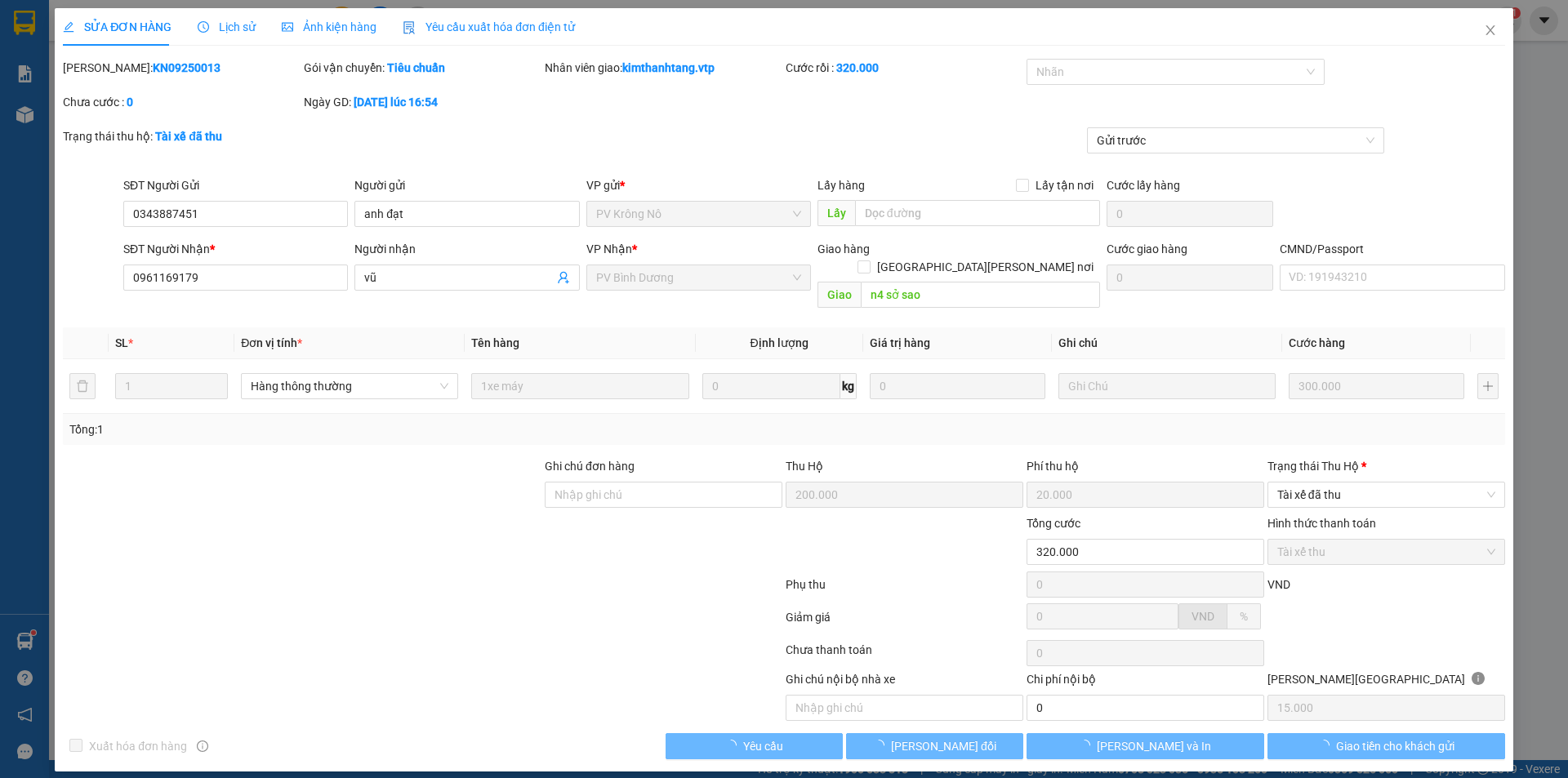
type input "0343887451"
type input "anh đạt"
type input "0961169179"
type input "vũ"
type input "n4 sở sao"
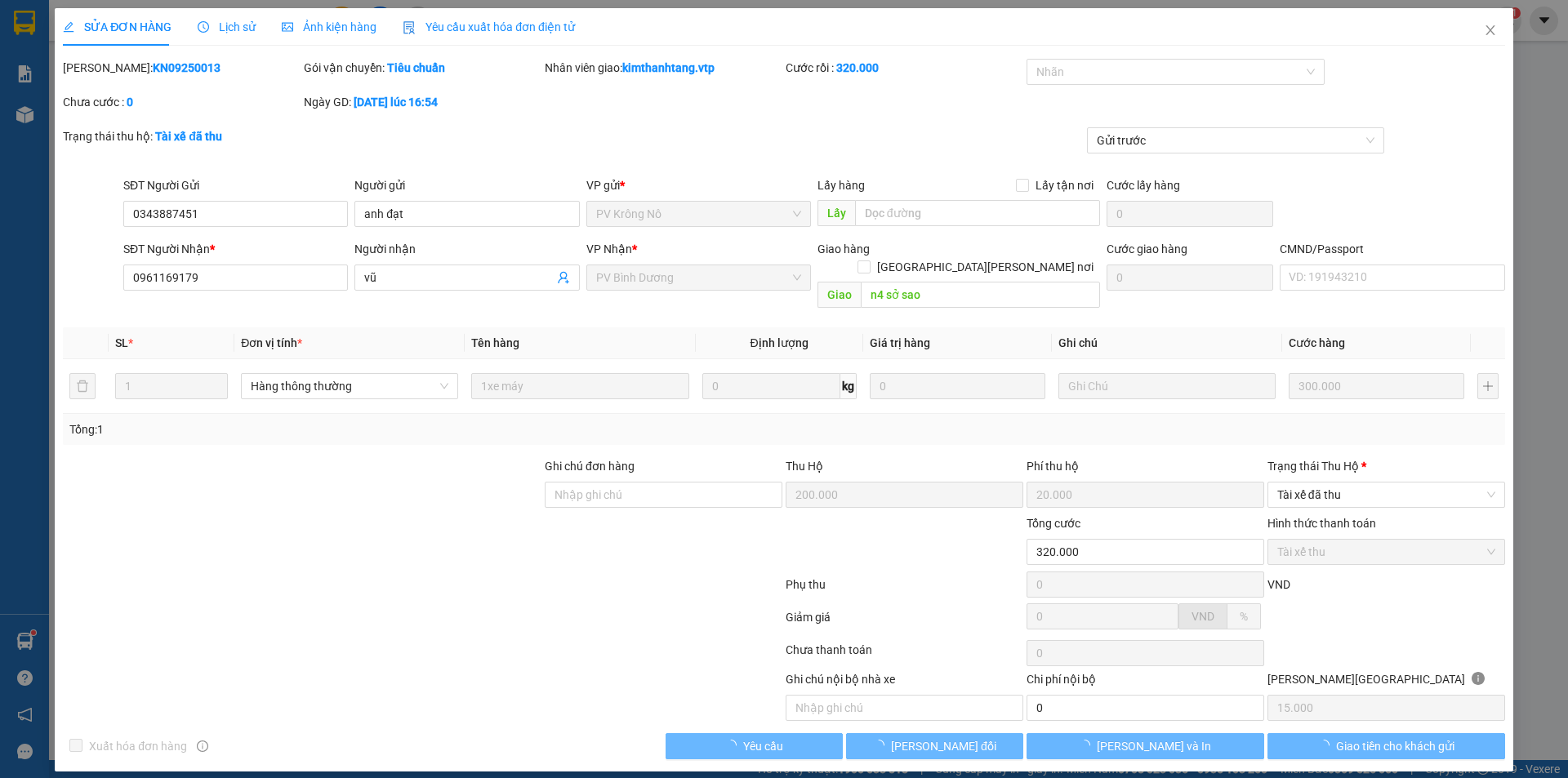
type input "200.000"
type input "20.000"
type input "320.000"
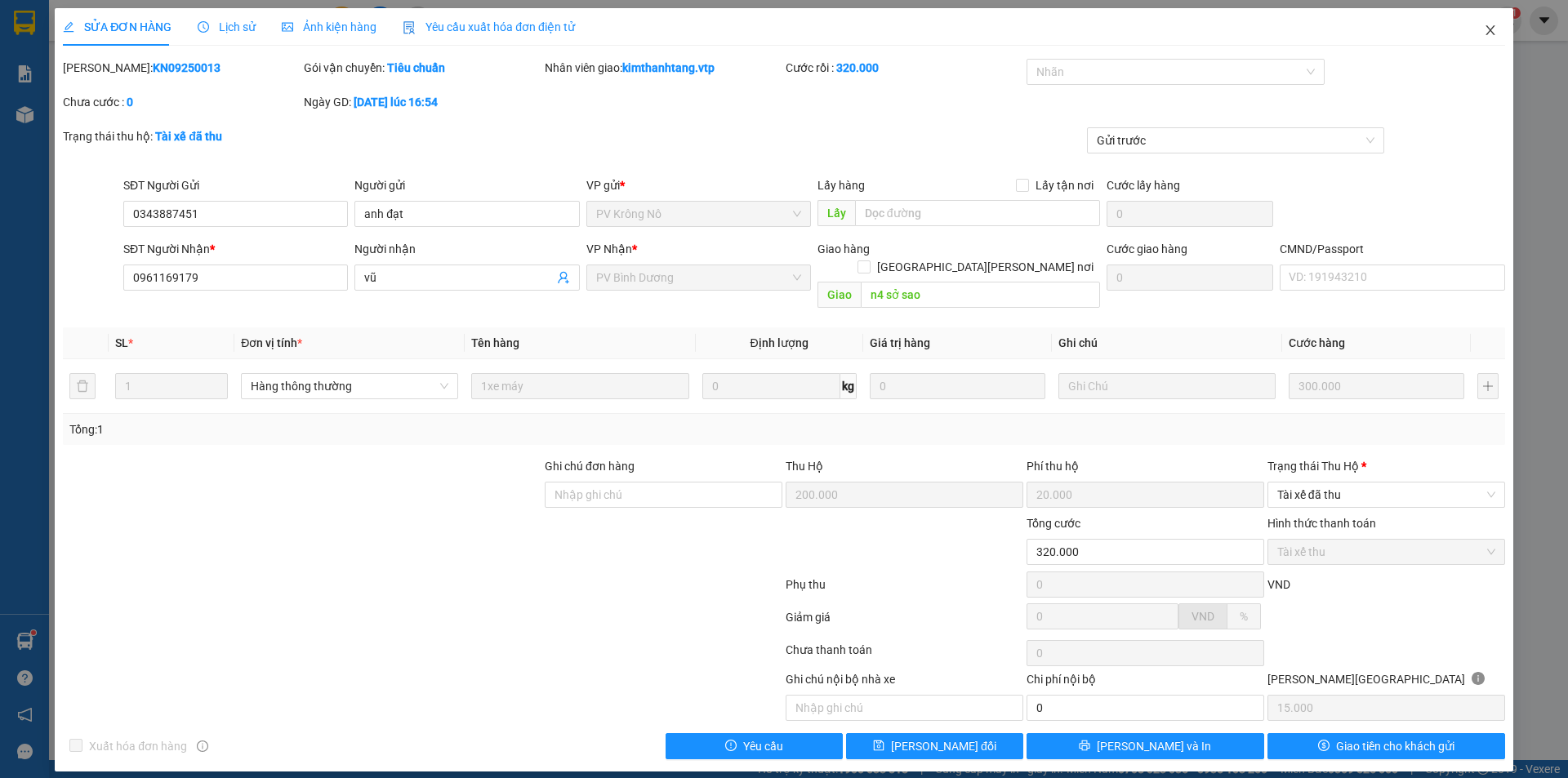
click at [1497, 35] on span "Close" at bounding box center [1490, 31] width 46 height 46
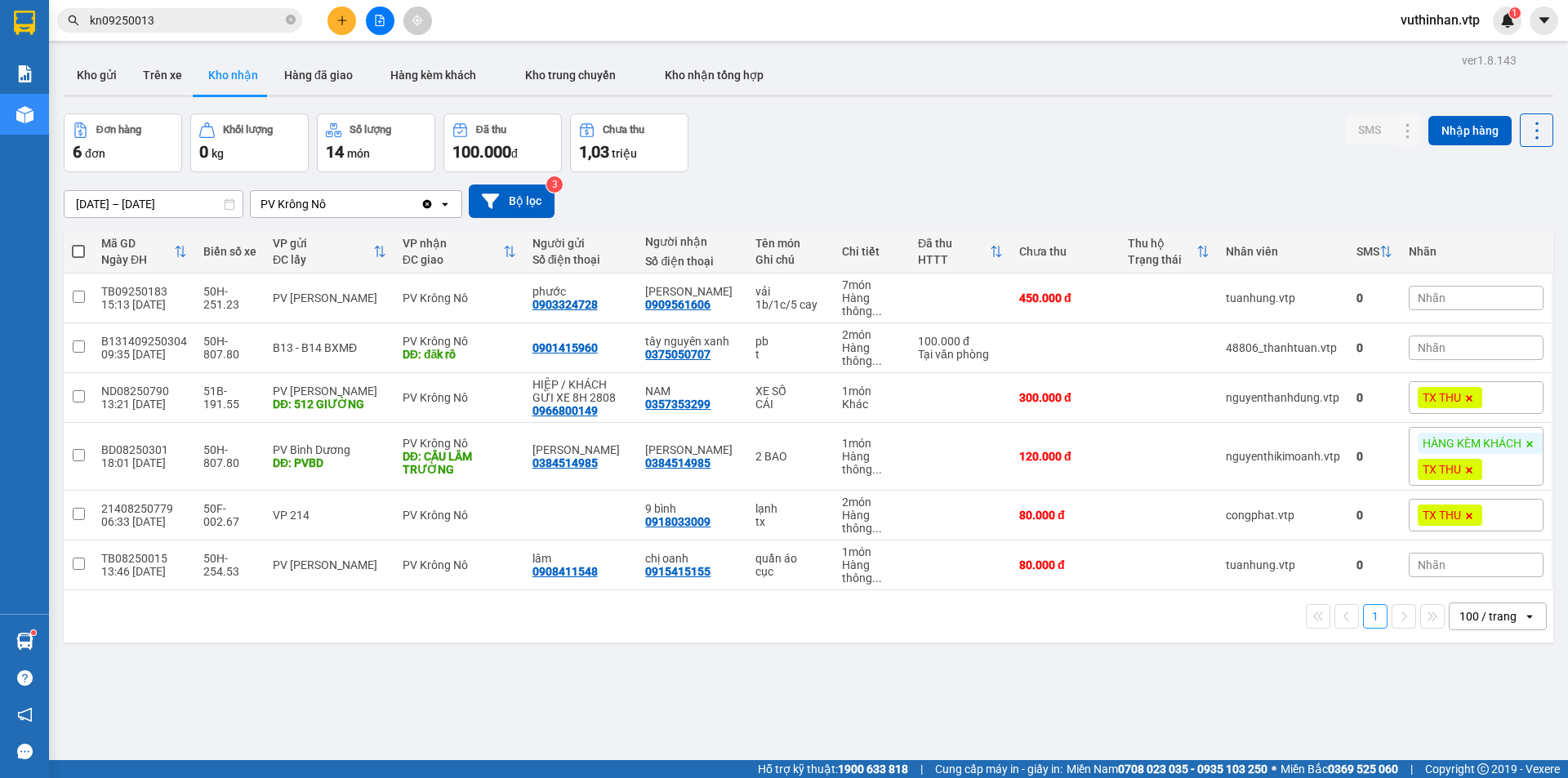
click at [1464, 13] on span "vuthinhan.vtp" at bounding box center [1440, 20] width 106 height 20
click at [1424, 47] on span "Đăng xuất" at bounding box center [1447, 51] width 72 height 18
